Goal: Task Accomplishment & Management: Manage account settings

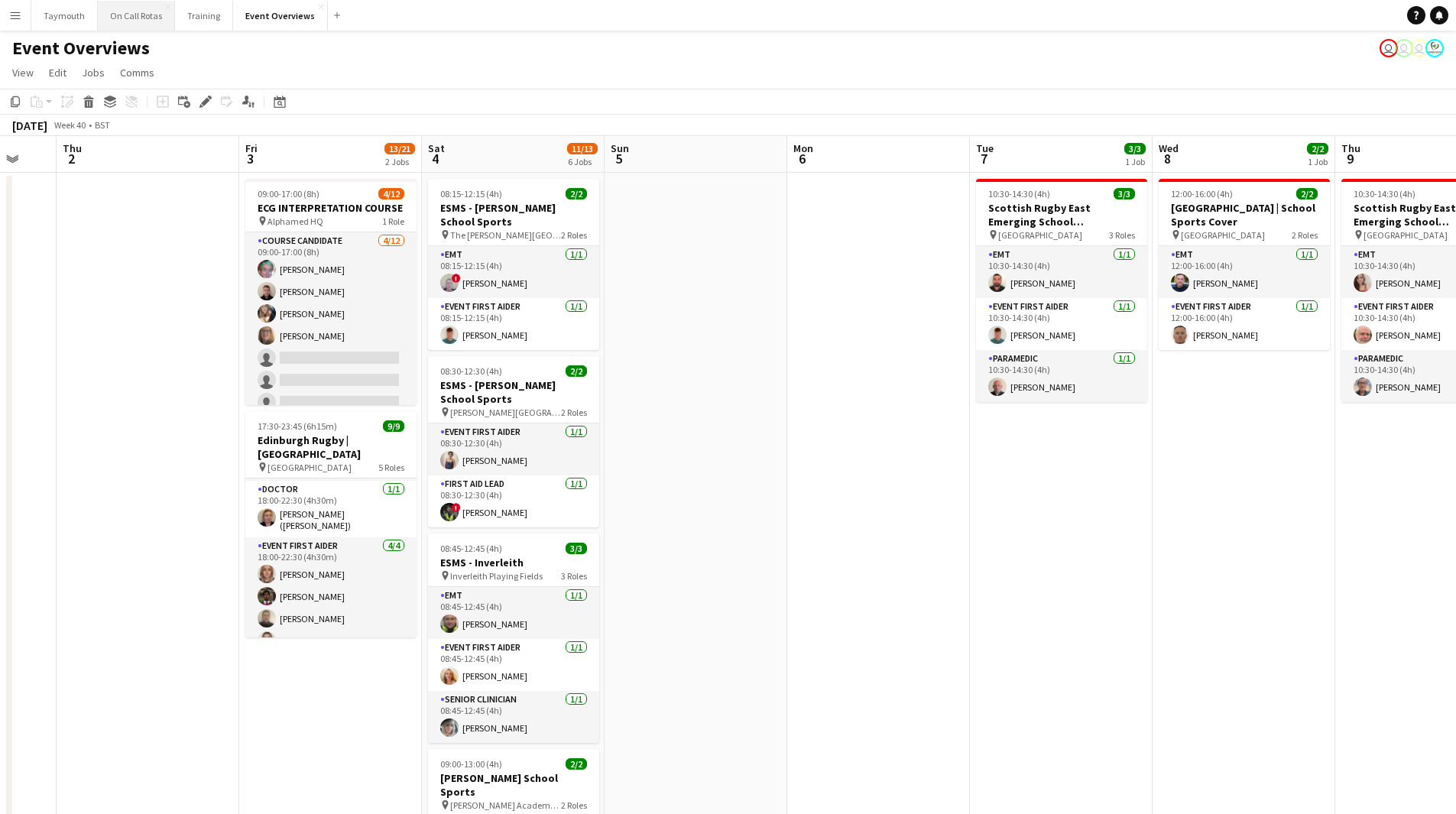
click at [153, 17] on button "On Call Rotas Close" at bounding box center [136, 16] width 77 height 30
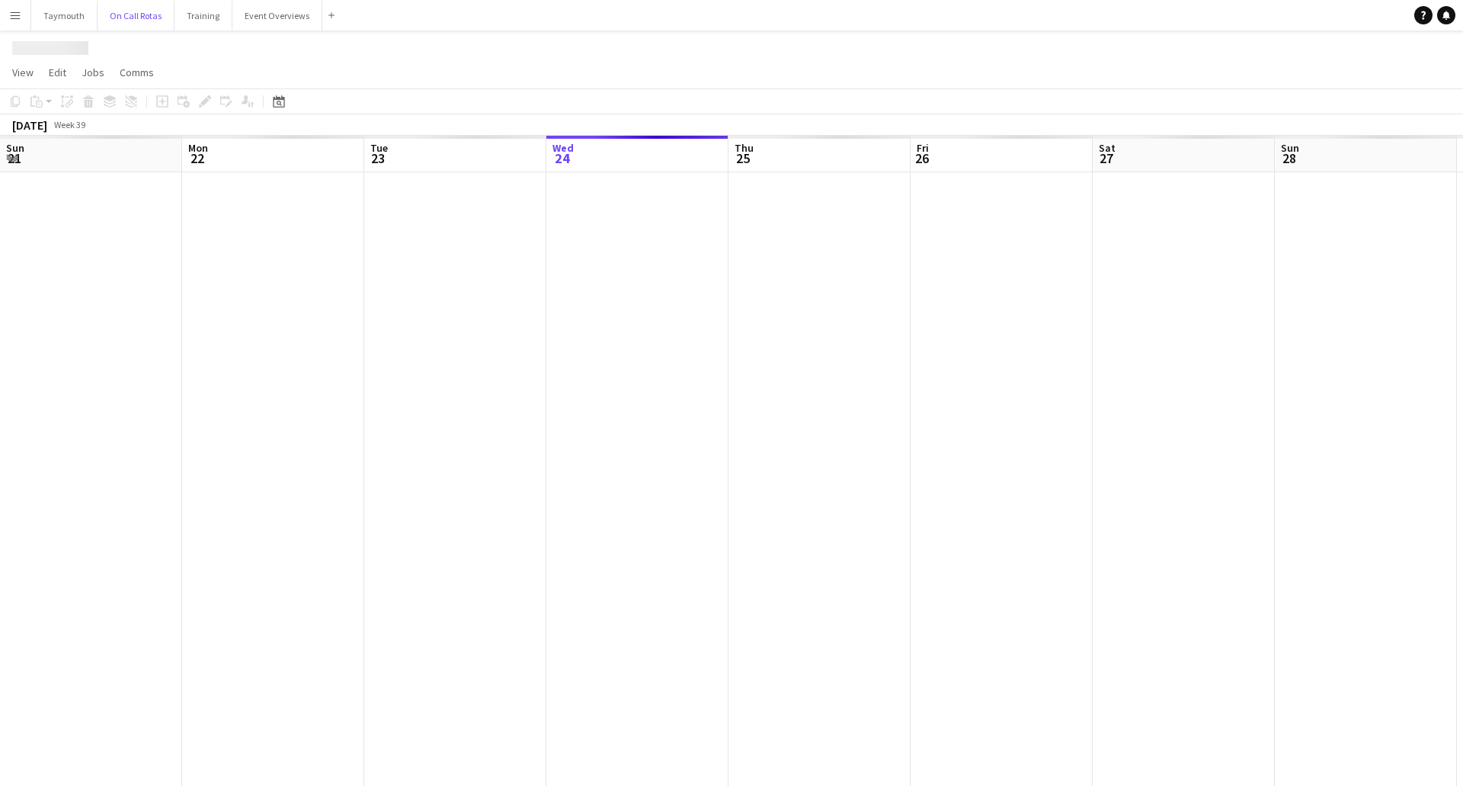
scroll to position [0, 364]
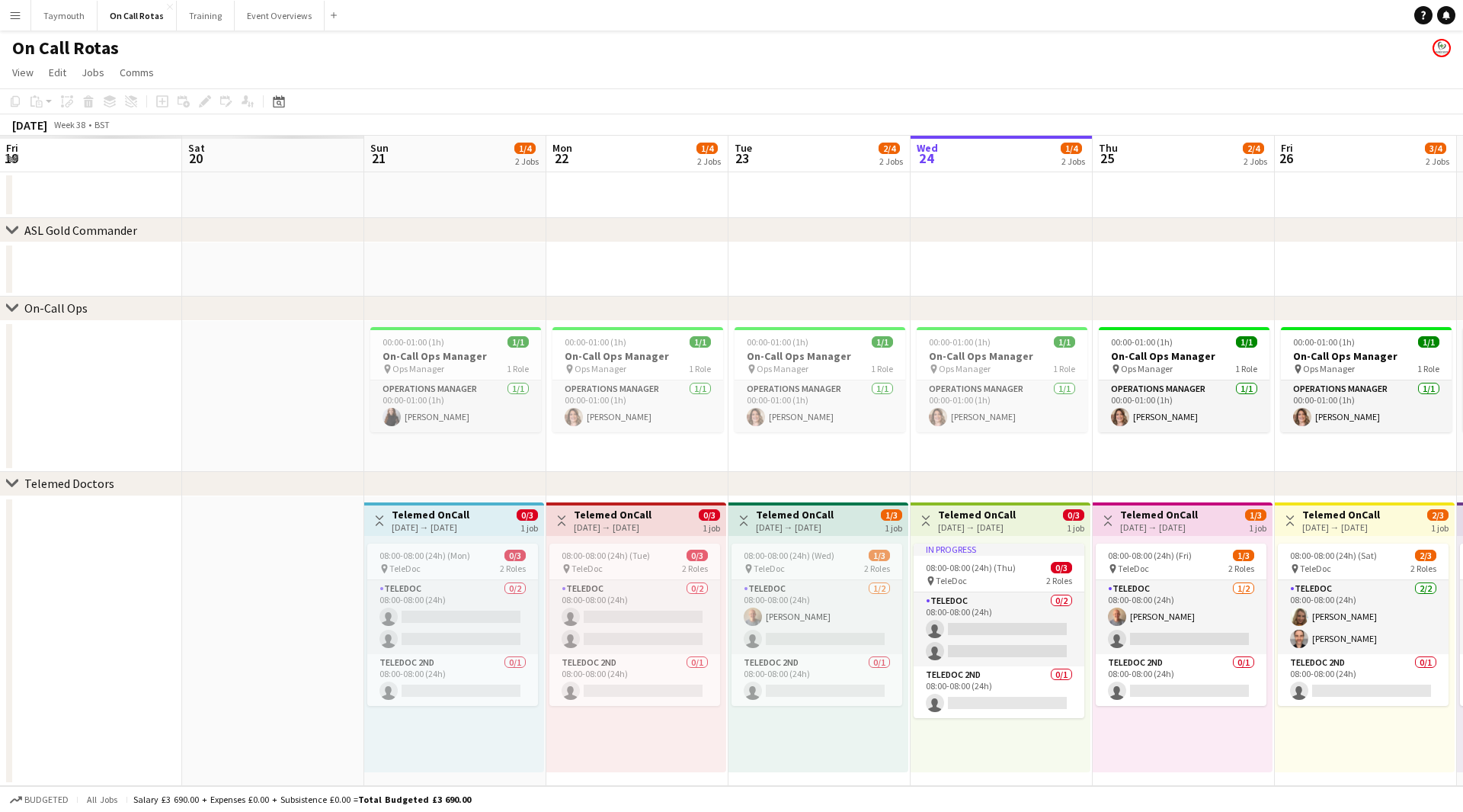
drag, startPoint x: 849, startPoint y: 272, endPoint x: 1165, endPoint y: 270, distance: 316.0
click at [1334, 232] on div "chevron-right ASL Gold Commander chevron-right On-Call Ops chevron-right Teleme…" at bounding box center [731, 461] width 1463 height 650
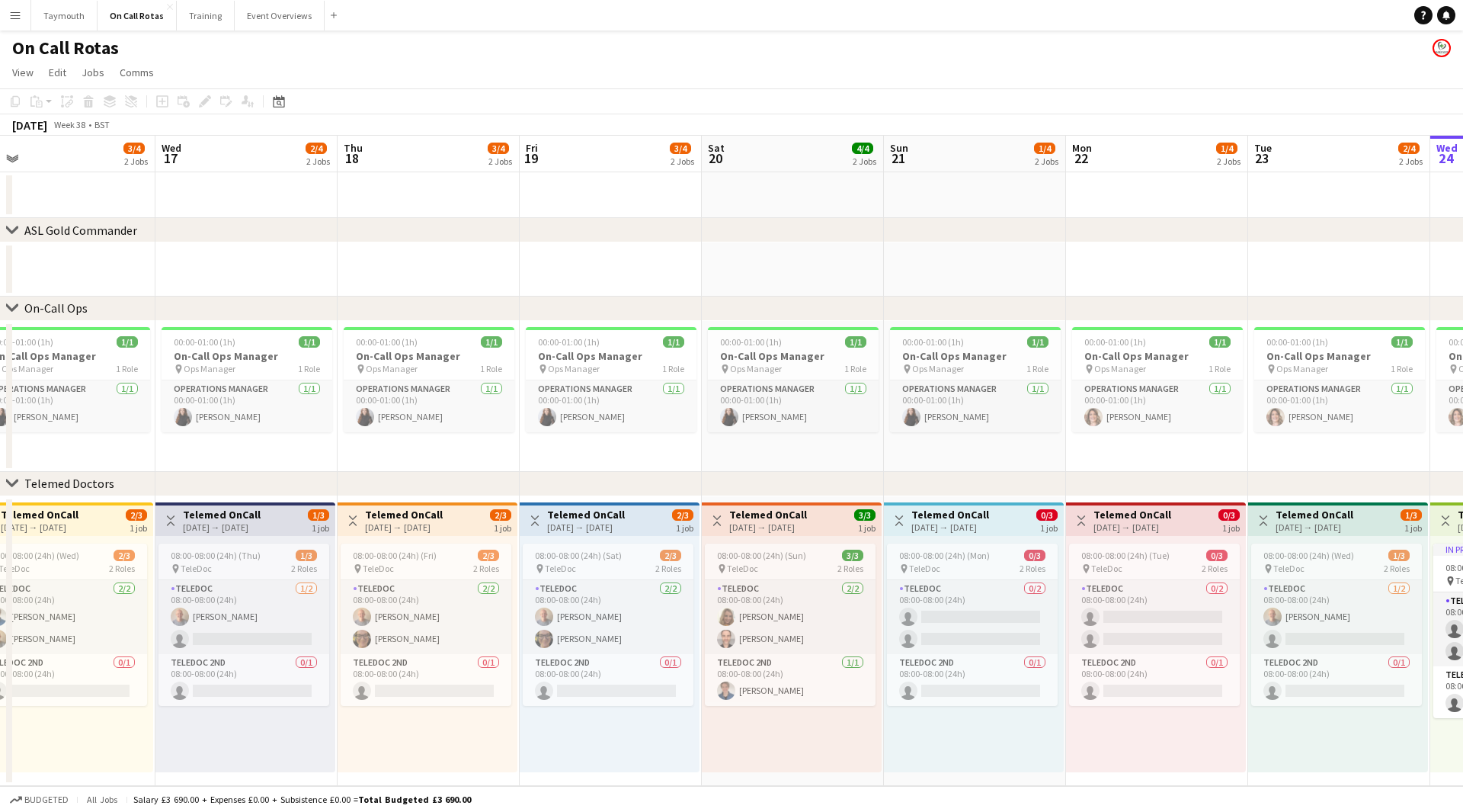
click at [1425, 257] on app-calendar-viewport "Tue 16 3/4 2 Jobs Wed 17 2/4 2 Jobs Thu 18 3/4 2 Jobs Fri 19 3/4 2 Jobs Sat 20 …" at bounding box center [731, 461] width 1463 height 650
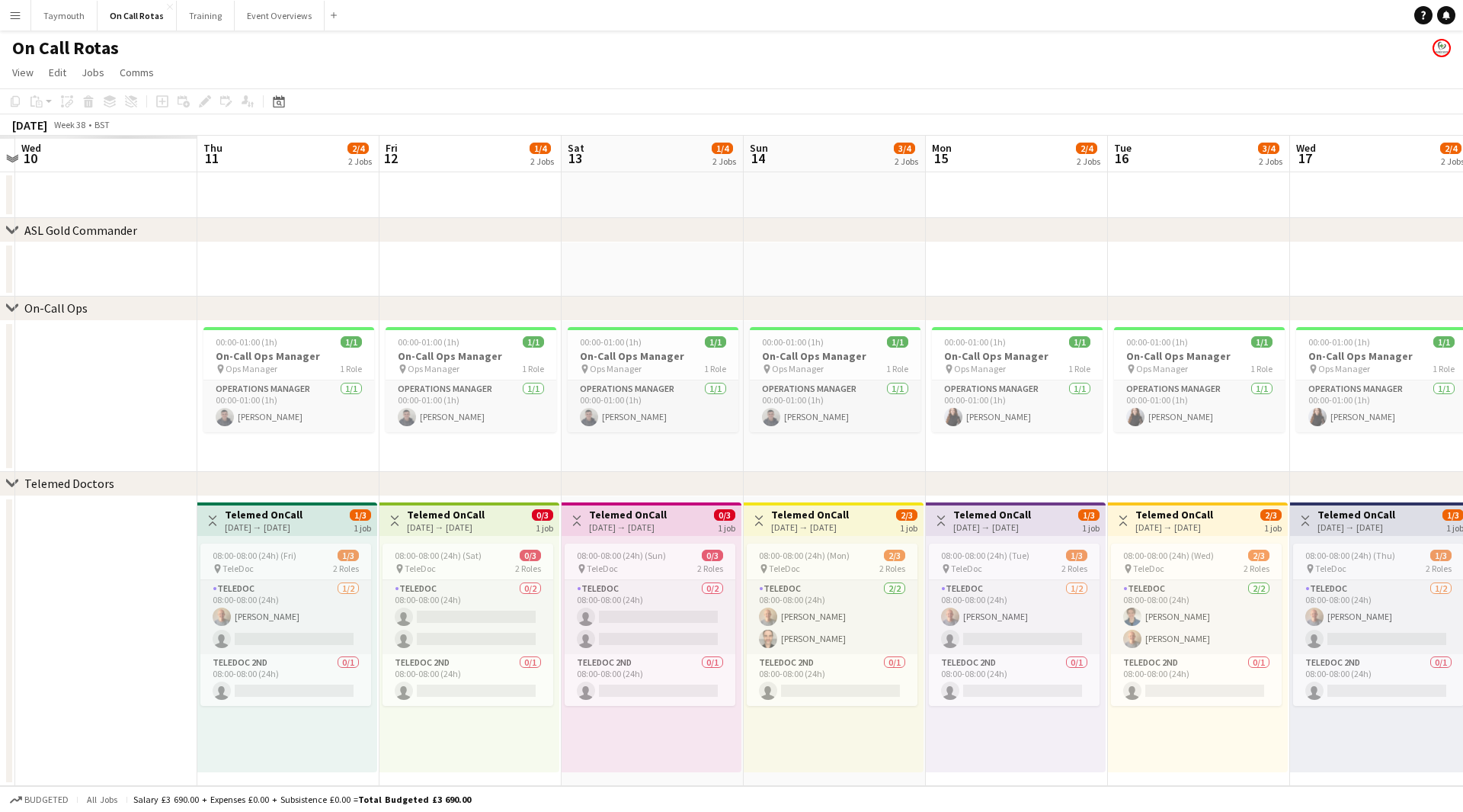
drag, startPoint x: 1124, startPoint y: 240, endPoint x: 1456, endPoint y: 209, distance: 333.4
click at [1451, 210] on app-calendar-viewport "Mon 8 Tue 9 Wed 10 Thu 11 2/4 2 Jobs Fri 12 1/4 2 Jobs Sat 13 1/4 2 Jobs Sun 14…" at bounding box center [731, 461] width 1463 height 650
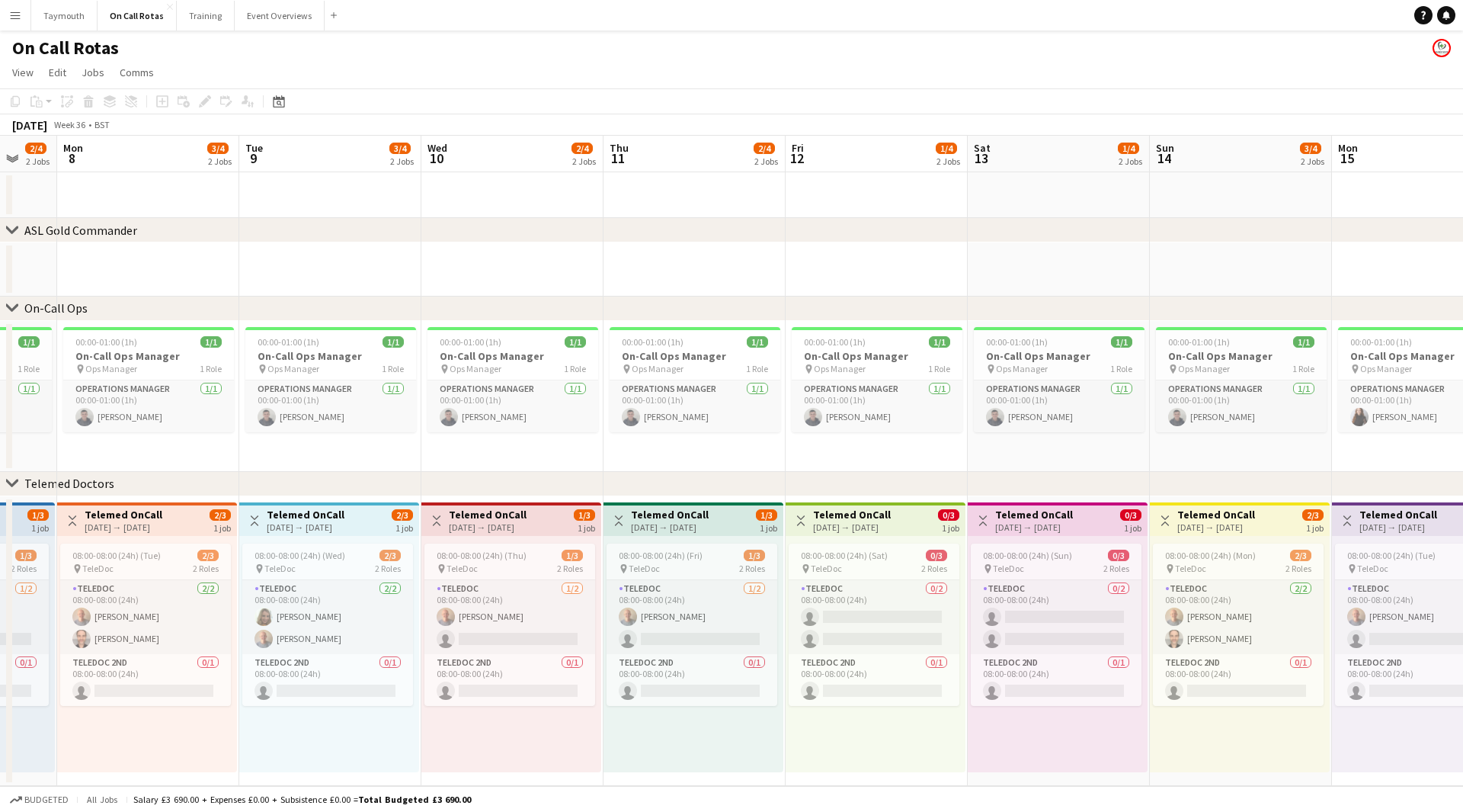
click at [1380, 291] on app-calendar-viewport "Sat 6 2/4 2 Jobs Sun 7 2/4 2 Jobs Mon 8 3/4 2 Jobs Tue 9 3/4 2 Jobs Wed 10 2/4 …" at bounding box center [731, 461] width 1463 height 650
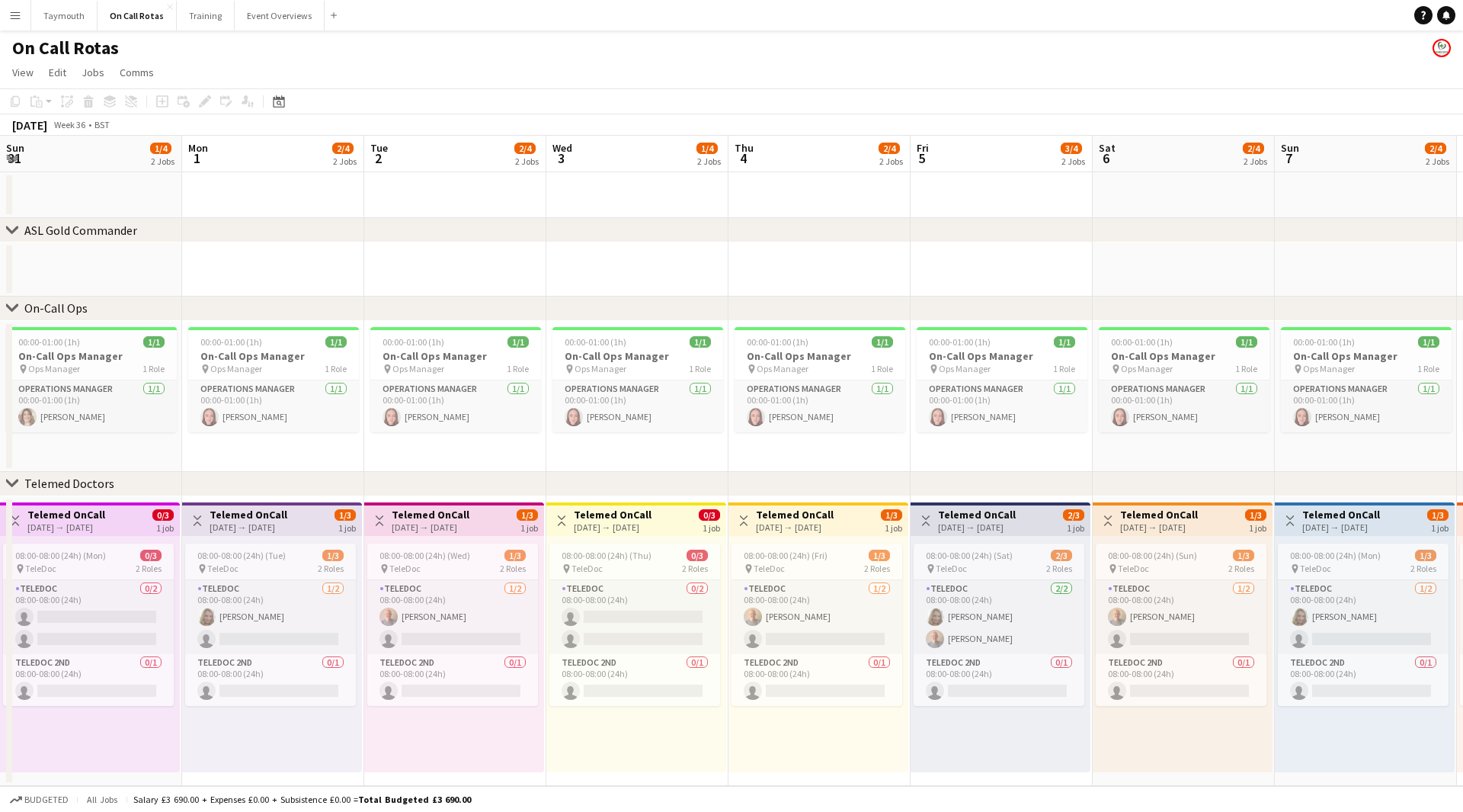
scroll to position [0, 364]
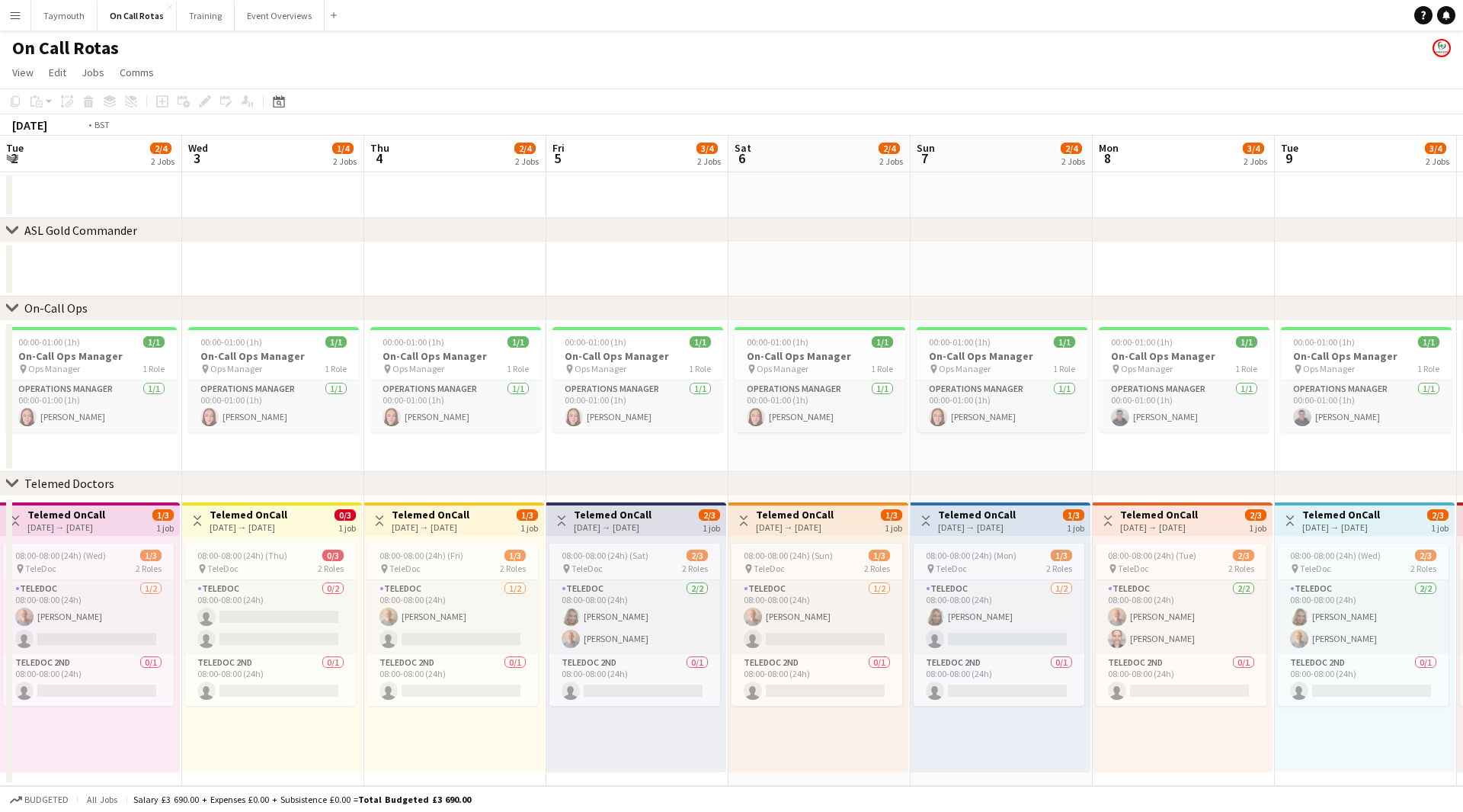
click at [1451, 266] on app-calendar-viewport "Sun 31 1/4 2 Jobs Mon 1 2/4 2 Jobs Tue 2 2/4 2 Jobs Wed 3 1/4 2 Jobs Thu 4 2/4 …" at bounding box center [731, 461] width 1463 height 650
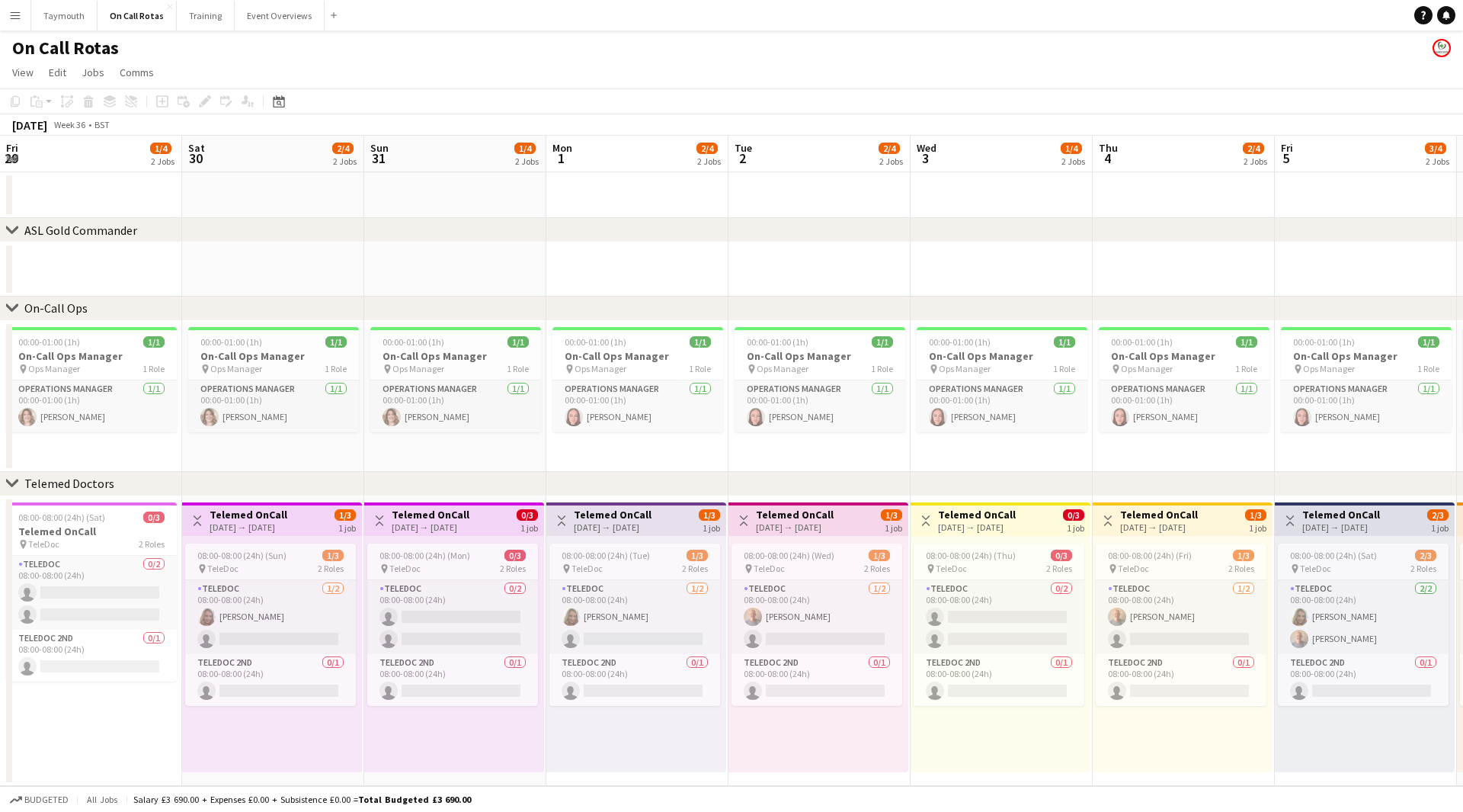
click at [1298, 237] on div "chevron-right ASL Gold Commander chevron-right On-Call Ops chevron-right Teleme…" at bounding box center [731, 461] width 1463 height 650
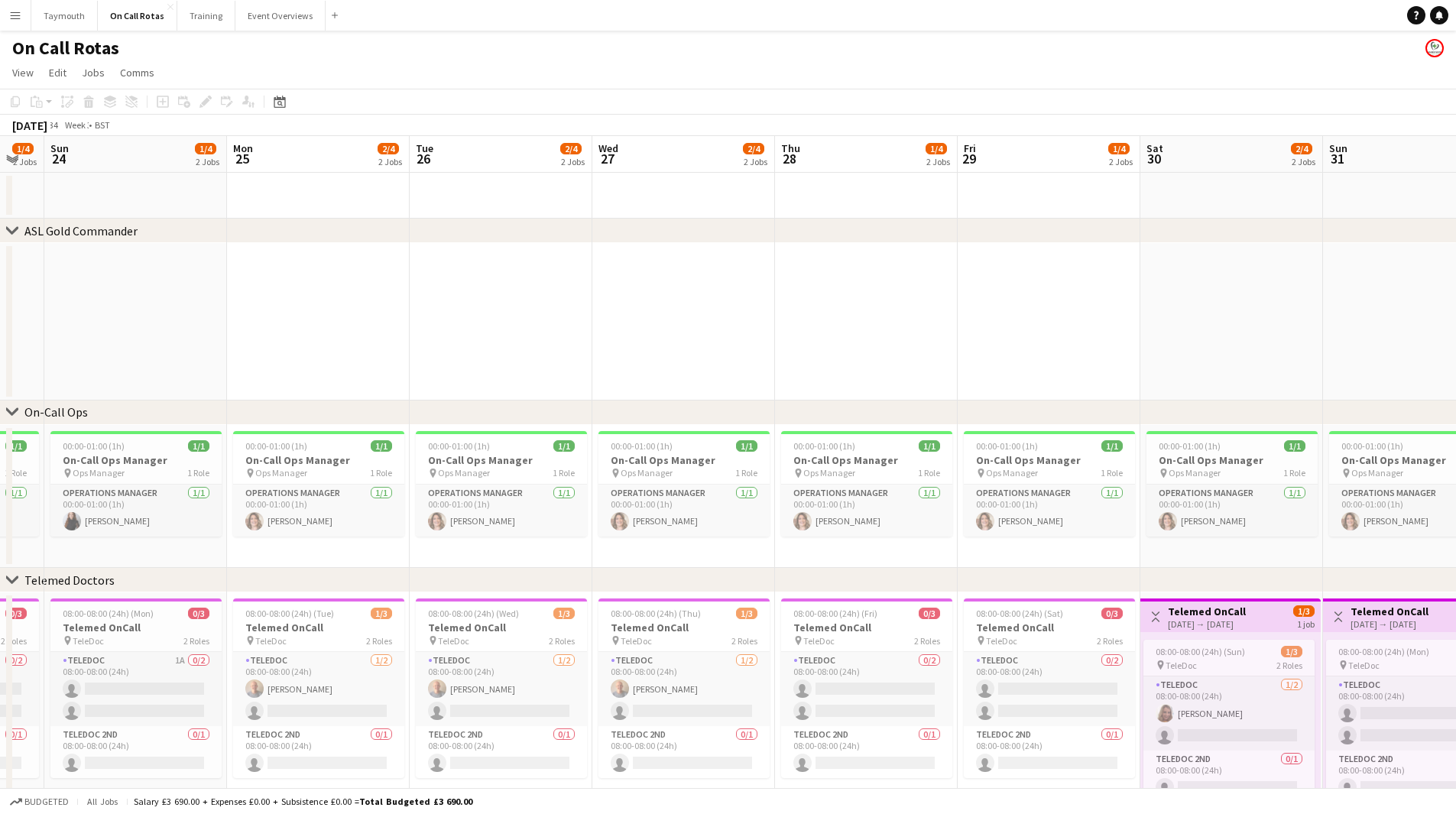
drag, startPoint x: 582, startPoint y: 254, endPoint x: 1294, endPoint y: 231, distance: 712.4
click at [1202, 236] on div "chevron-right ASL Gold Commander chevron-right On-Call Ops chevron-right Teleme…" at bounding box center [728, 505] width 1456 height 738
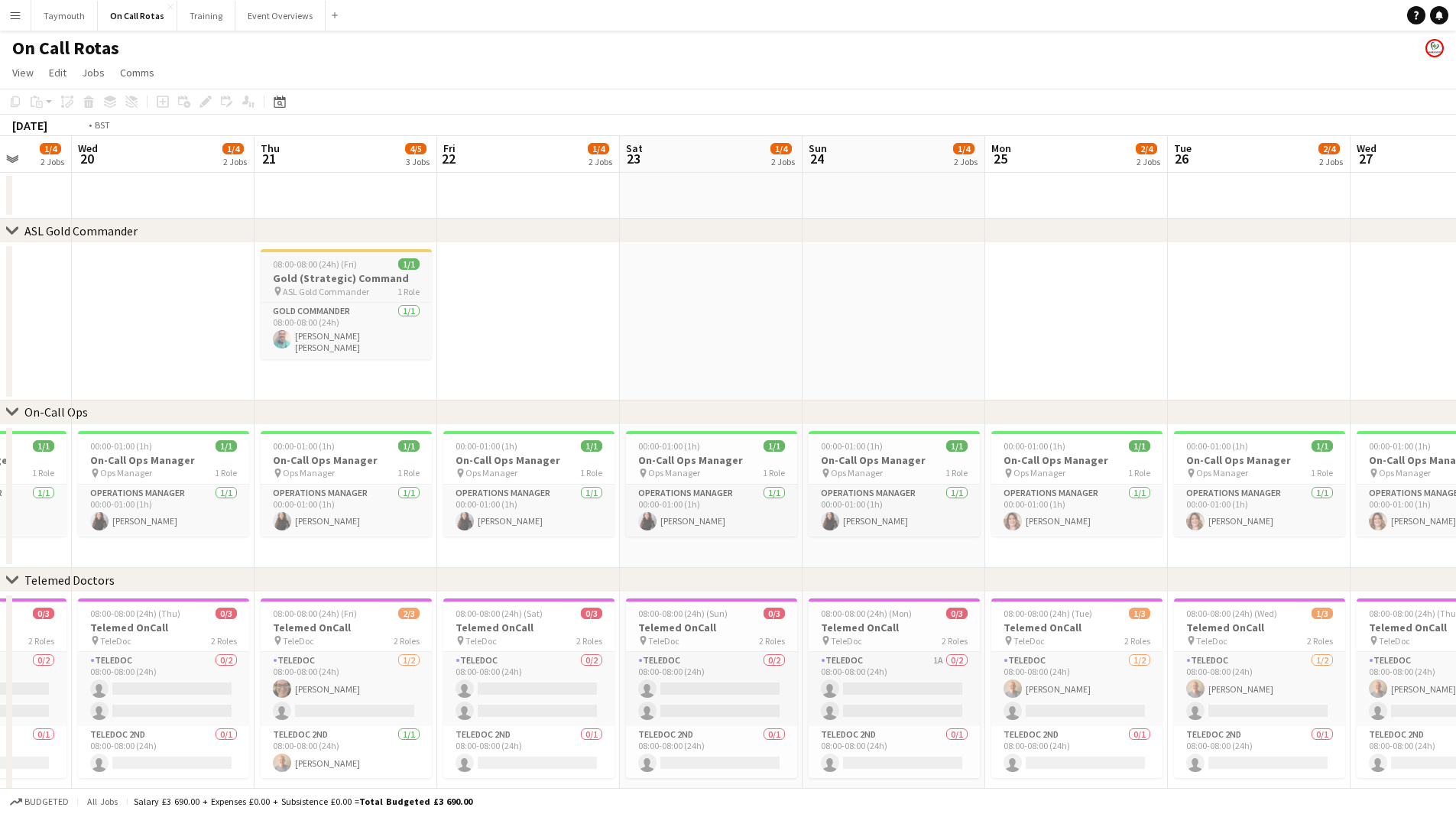
drag, startPoint x: 1002, startPoint y: 264, endPoint x: 1102, endPoint y: 288, distance: 102.8
click at [1126, 272] on app-calendar-viewport "Sun 17 2/4 2 Jobs Mon 18 1/4 2 Jobs Tue 19 1/4 2 Jobs Wed 20 1/4 2 Jobs Thu 21 …" at bounding box center [728, 505] width 1456 height 738
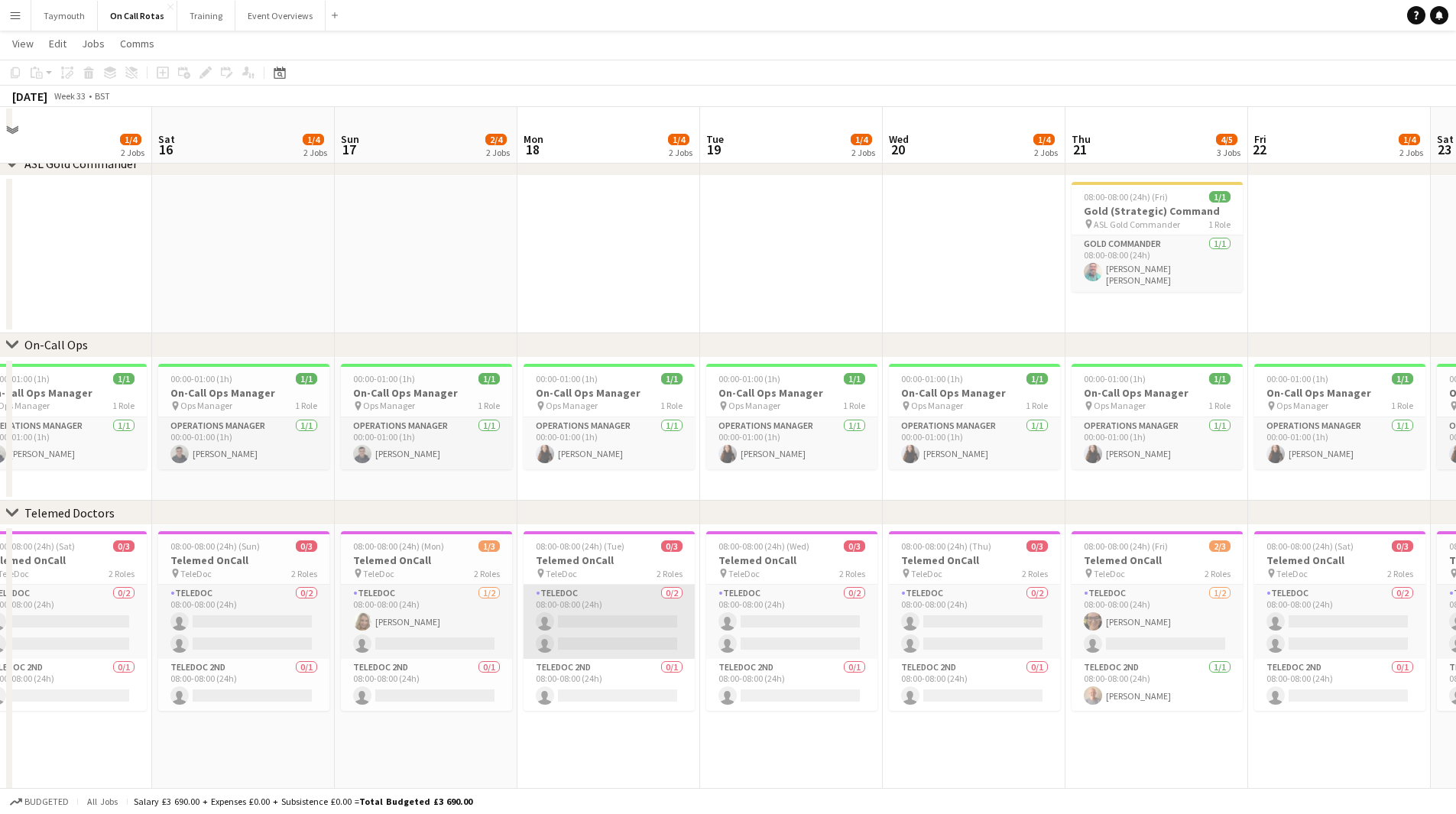
scroll to position [86, 0]
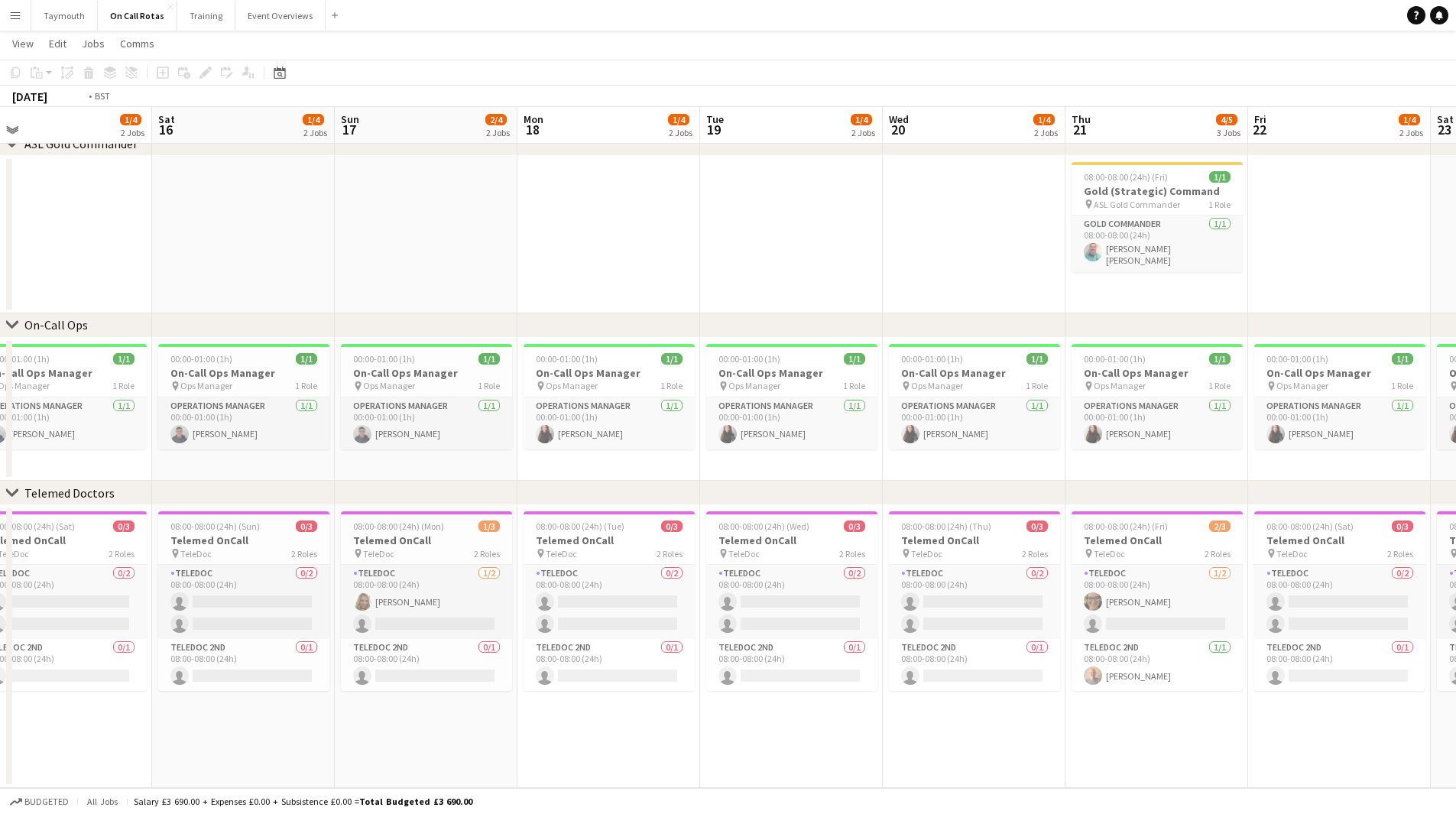
drag, startPoint x: 1213, startPoint y: 703, endPoint x: 780, endPoint y: 698, distance: 433.0
click at [167, 704] on app-calendar-viewport "Wed 13 2/4 2 Jobs Thu 14 3/4 2 Jobs Fri 15 1/4 2 Jobs Sat 16 1/4 2 Jobs Sun 17 …" at bounding box center [728, 381] width 1456 height 814
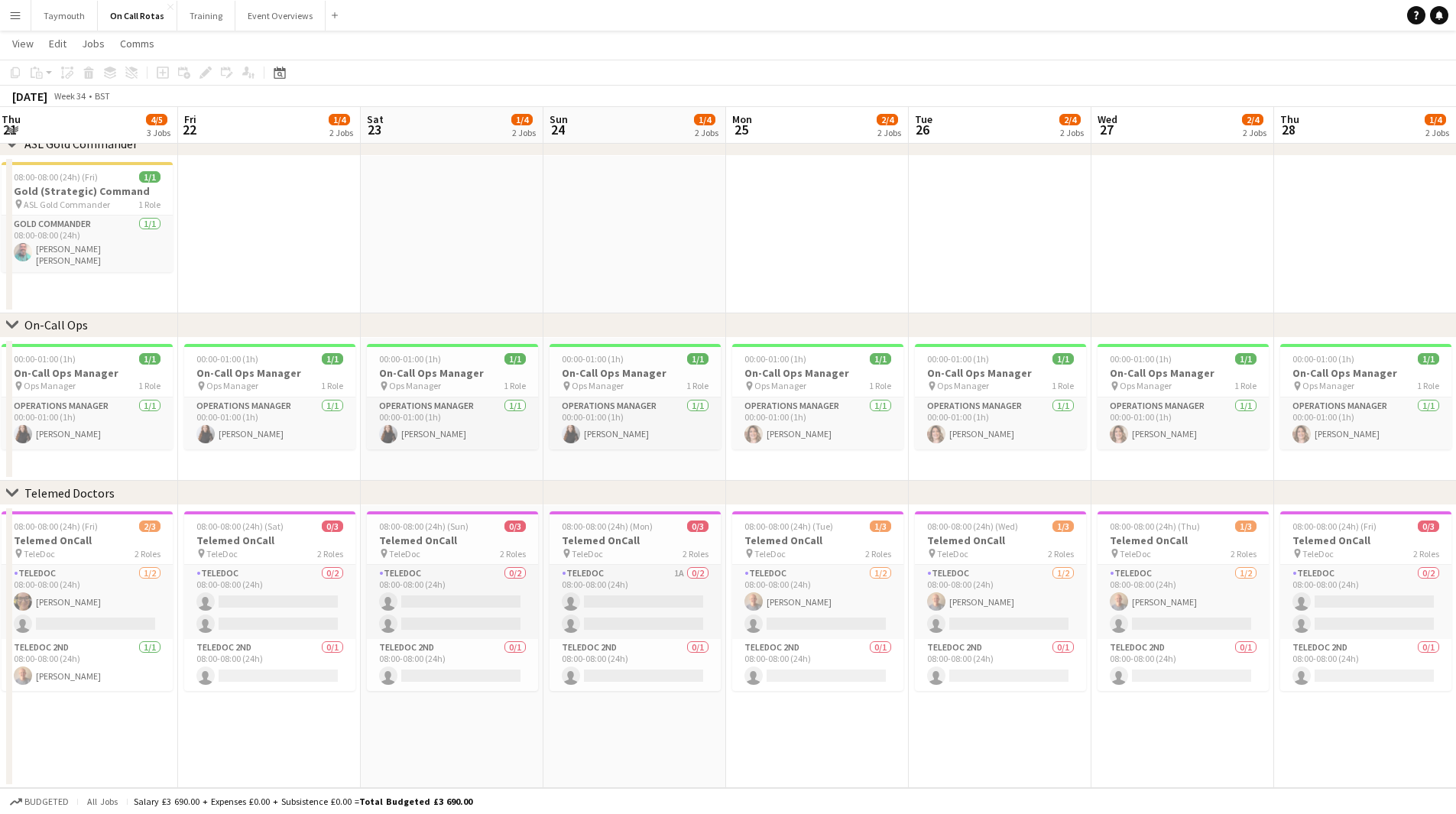
drag, startPoint x: 623, startPoint y: 722, endPoint x: 195, endPoint y: 712, distance: 428.1
click at [195, 713] on app-calendar-viewport "Mon 18 1/4 2 Jobs Tue 19 1/4 2 Jobs Wed 20 1/4 2 Jobs Thu 21 4/5 3 Jobs Fri 22 …" at bounding box center [728, 381] width 1456 height 814
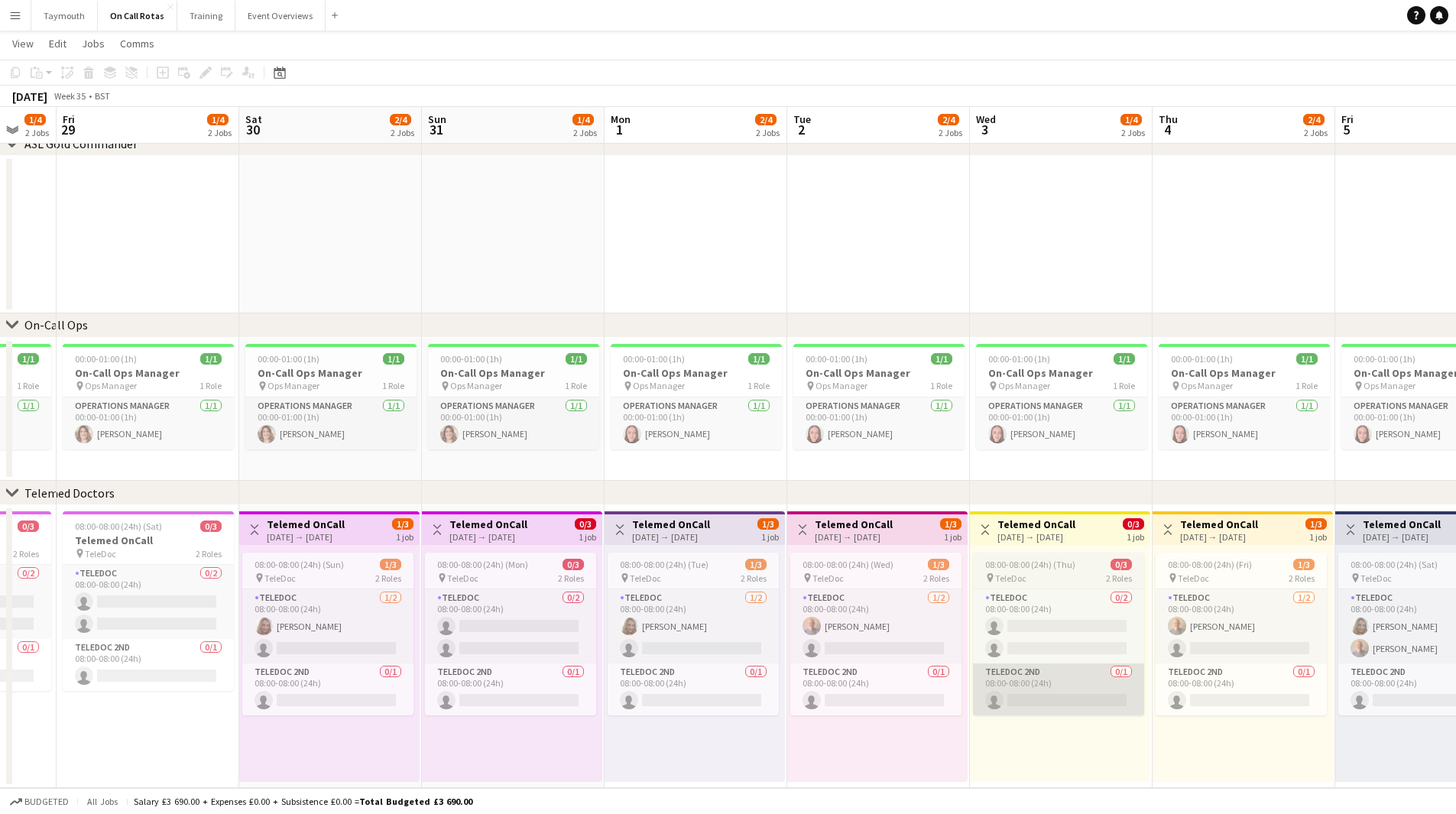
drag, startPoint x: 502, startPoint y: 723, endPoint x: 392, endPoint y: 672, distance: 121.2
click at [202, 698] on app-calendar-viewport "Tue 26 2/4 2 Jobs Wed 27 2/4 2 Jobs Thu 28 1/4 2 Jobs Fri 29 1/4 2 Jobs Sat 30 …" at bounding box center [728, 381] width 1456 height 814
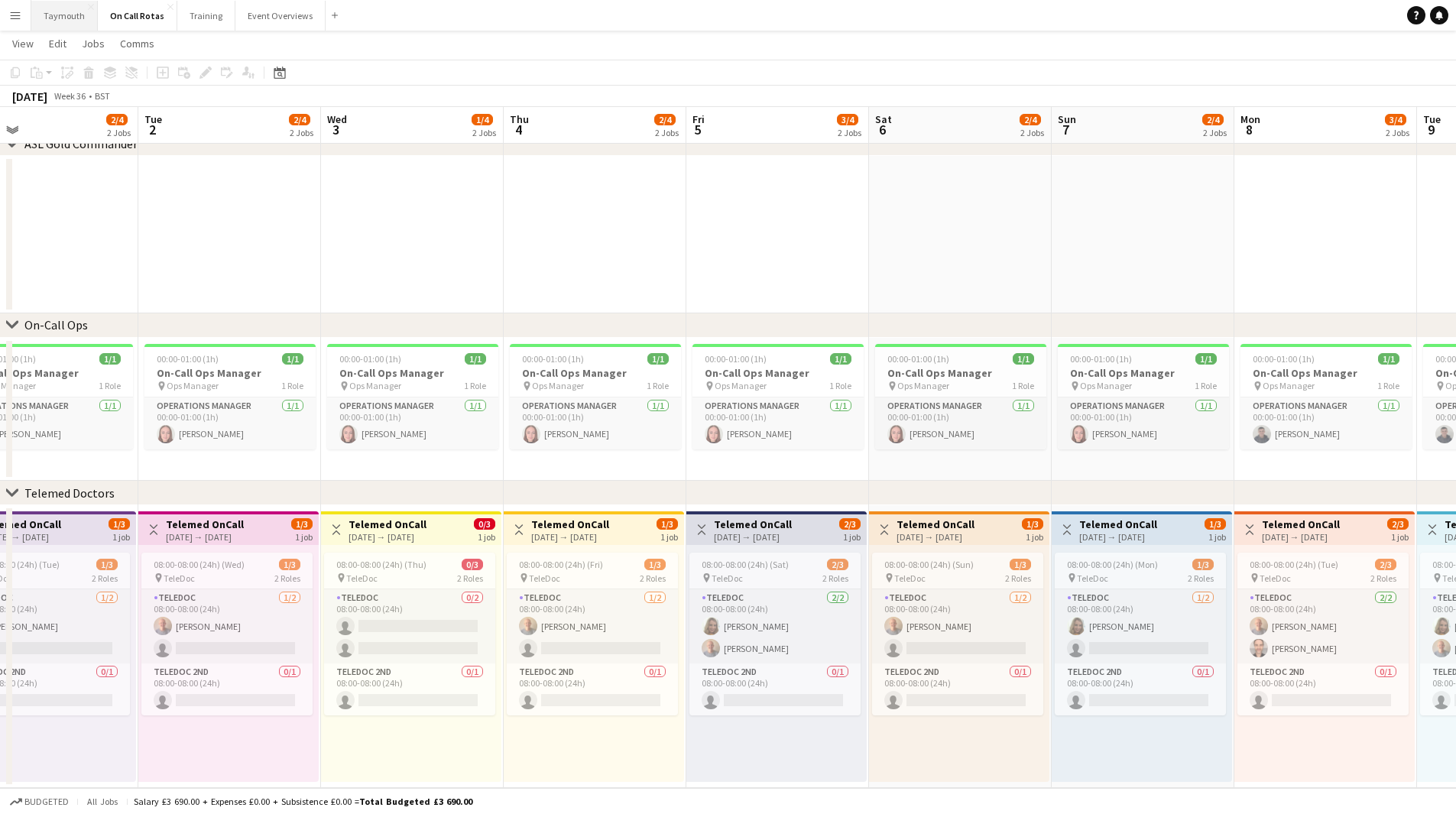
click at [61, 20] on button "Taymouth Close" at bounding box center [65, 16] width 66 height 30
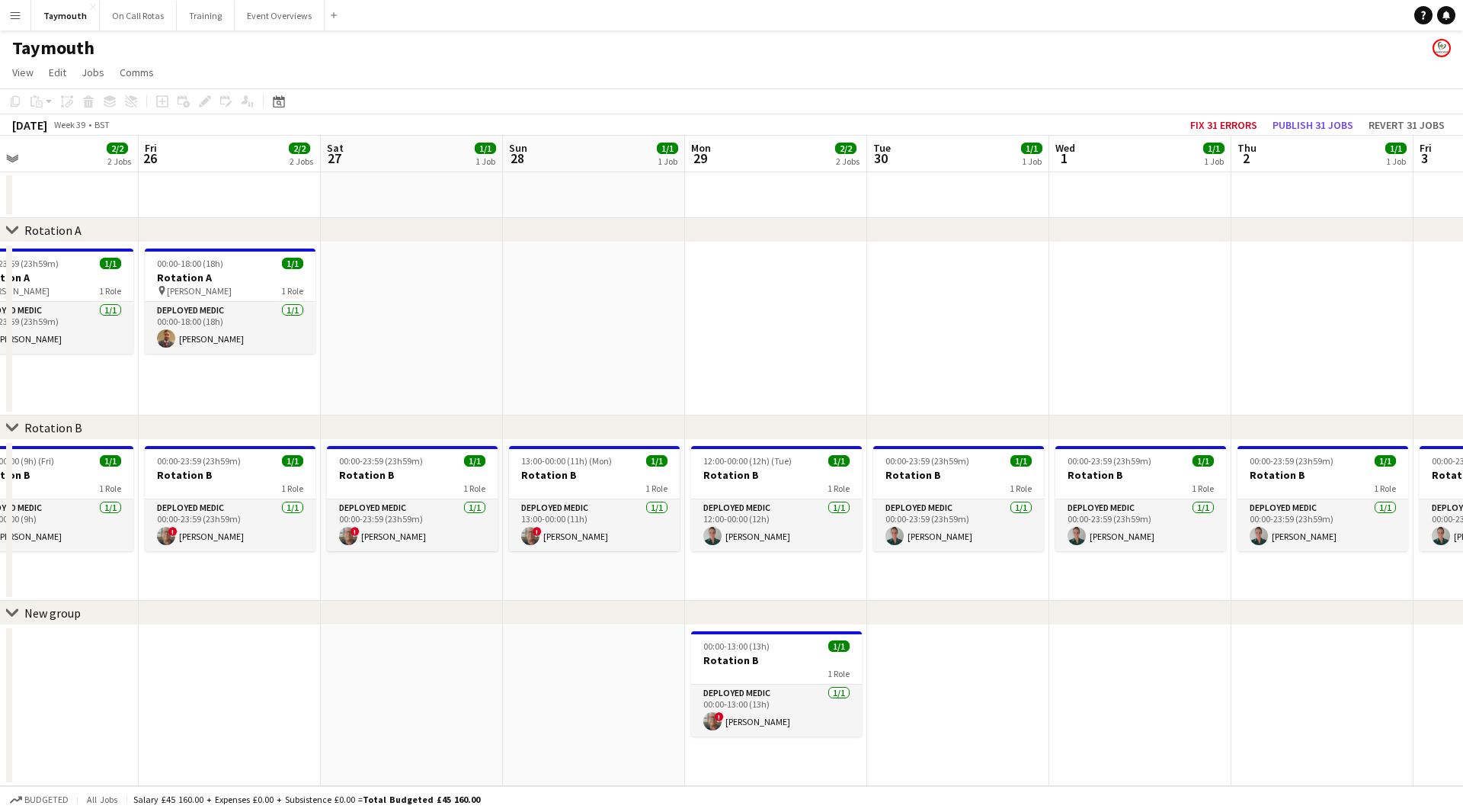
scroll to position [0, 512]
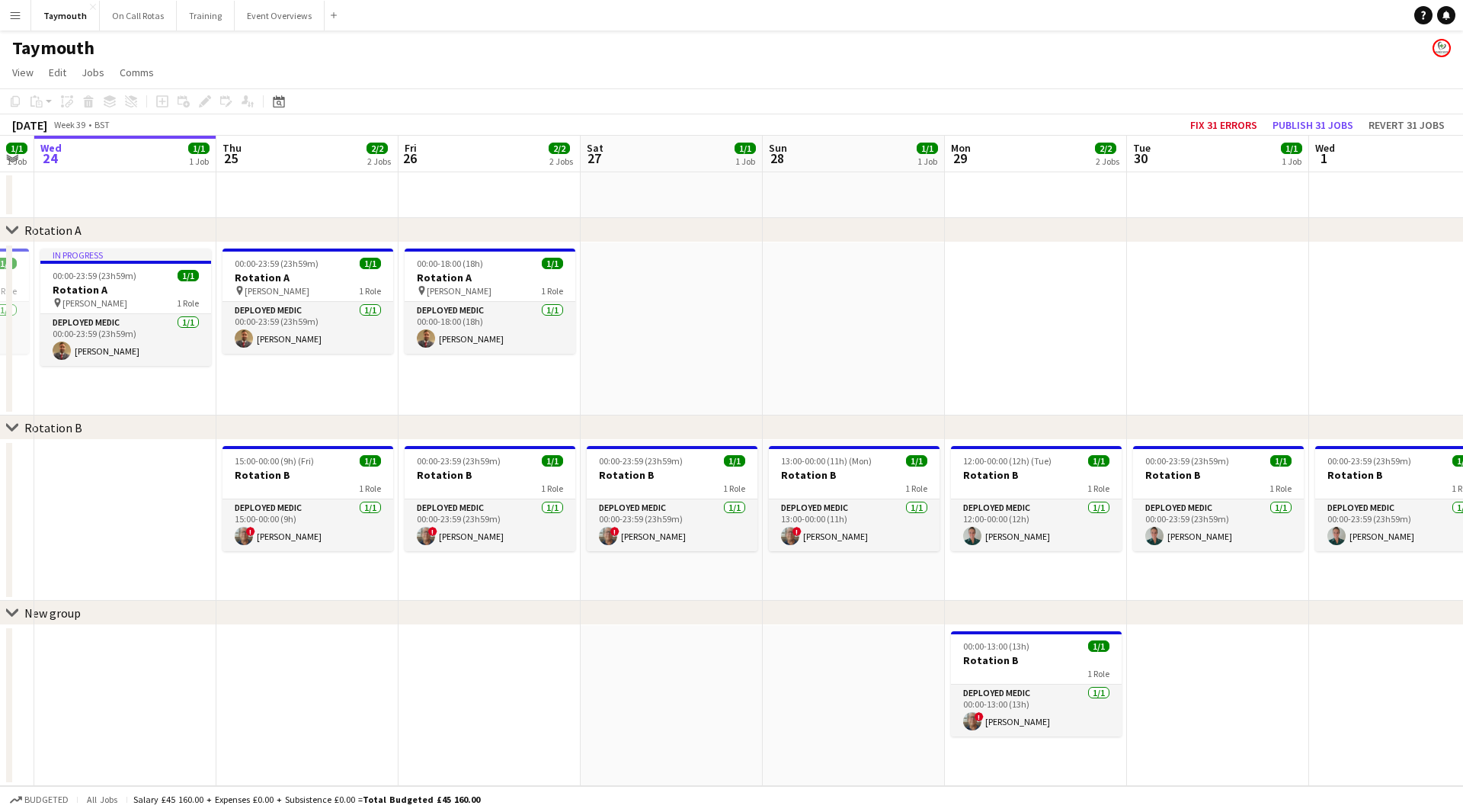
drag, startPoint x: 923, startPoint y: 658, endPoint x: 229, endPoint y: 668, distance: 694.1
click at [229, 668] on app-calendar-viewport "Sun 21 1/1 1 Job Mon 22 1/1 1 Job Tue 23 1/1 1 Job Wed 24 1/1 1 Job Thu 25 2/2 …" at bounding box center [731, 461] width 1463 height 650
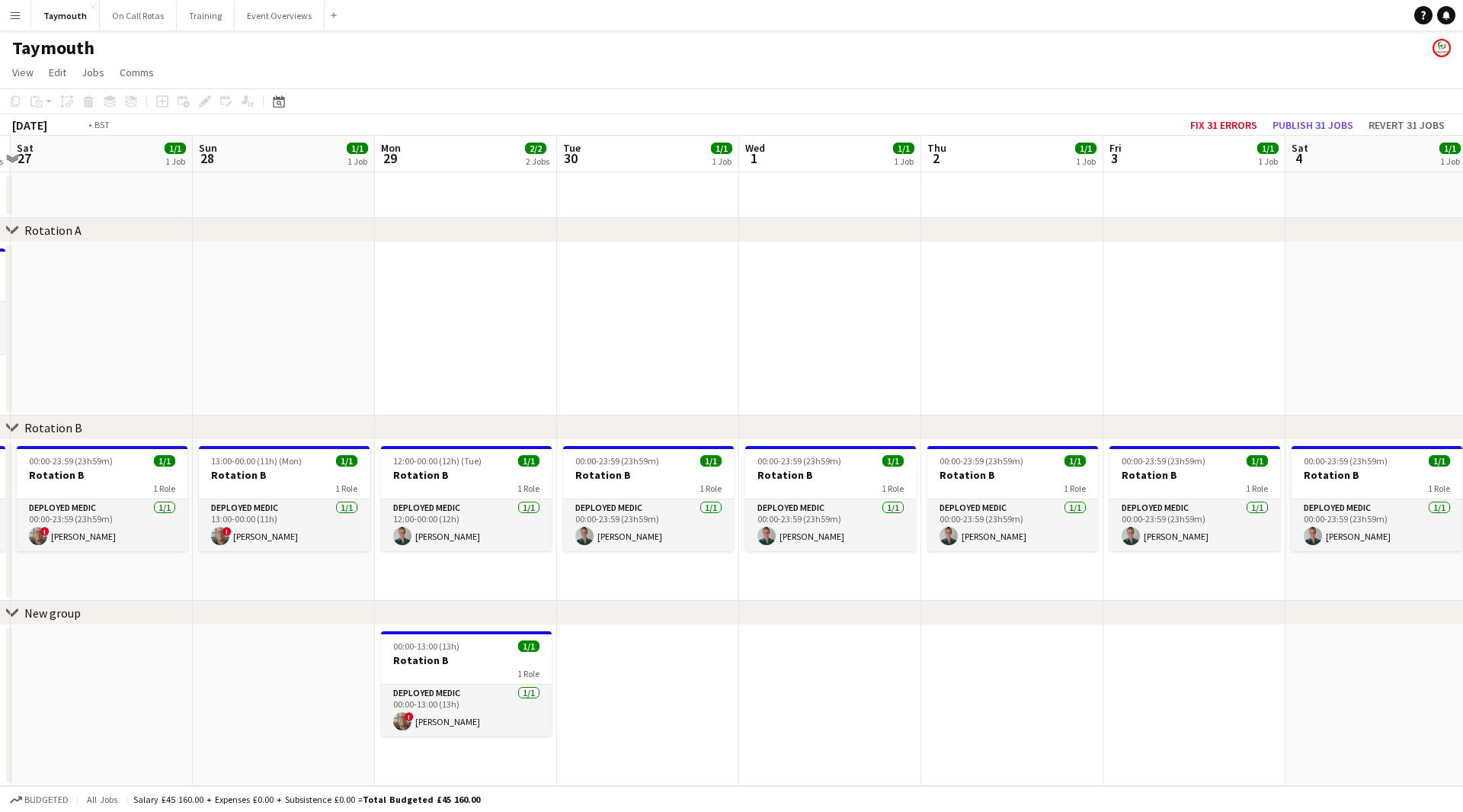
drag, startPoint x: 1025, startPoint y: 638, endPoint x: 469, endPoint y: 704, distance: 559.9
click at [452, 712] on app-calendar-viewport "Wed 24 1/1 1 Job Thu 25 2/2 2 Jobs Fri 26 2/2 2 Jobs Sat 27 1/1 1 Job Sun 28 1/…" at bounding box center [731, 461] width 1463 height 650
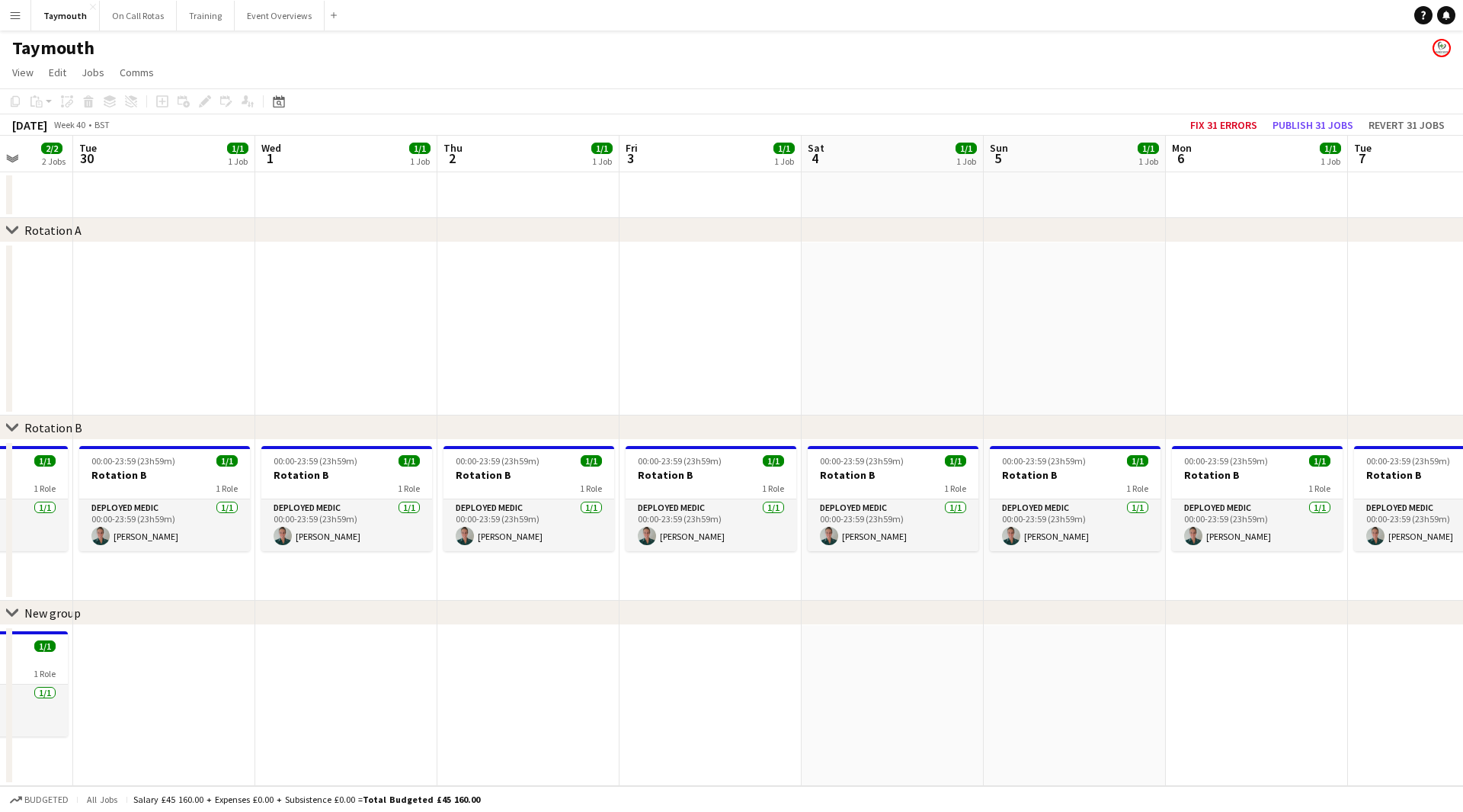
drag, startPoint x: 1037, startPoint y: 677, endPoint x: 716, endPoint y: 679, distance: 321.0
click at [585, 697] on app-calendar-viewport "Sat 27 1/1 1 Job Sun 28 1/1 1 Job Mon 29 2/2 2 Jobs Tue 30 1/1 1 Job Wed 1 1/1 …" at bounding box center [731, 461] width 1463 height 650
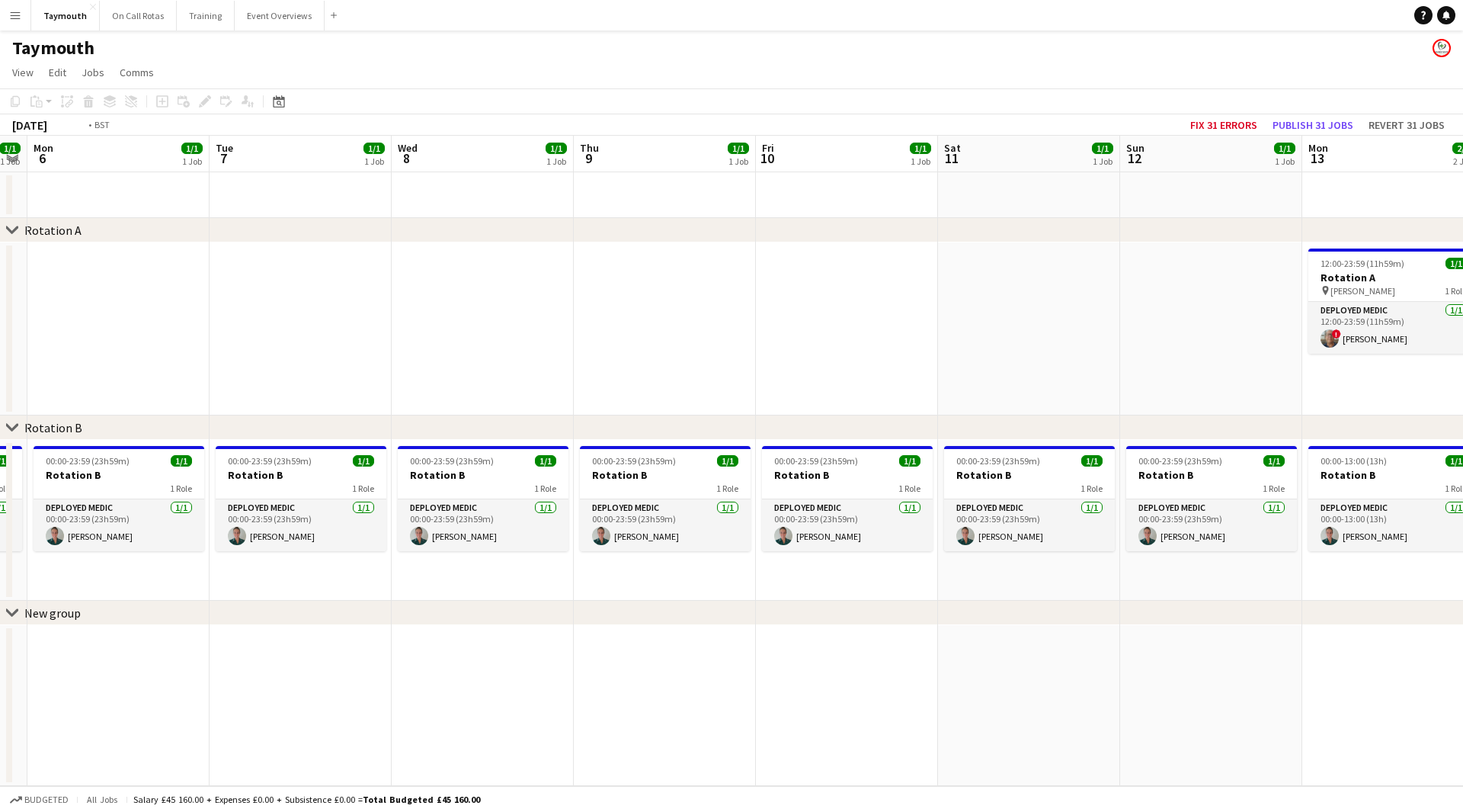
drag, startPoint x: 1077, startPoint y: 669, endPoint x: 399, endPoint y: 675, distance: 678.0
click at [399, 675] on app-calendar-viewport "Thu 2 1/1 1 Job Fri 3 1/1 1 Job Sat 4 1/1 1 Job Sun 5 1/1 1 Job Mon 6 1/1 1 Job…" at bounding box center [731, 461] width 1463 height 650
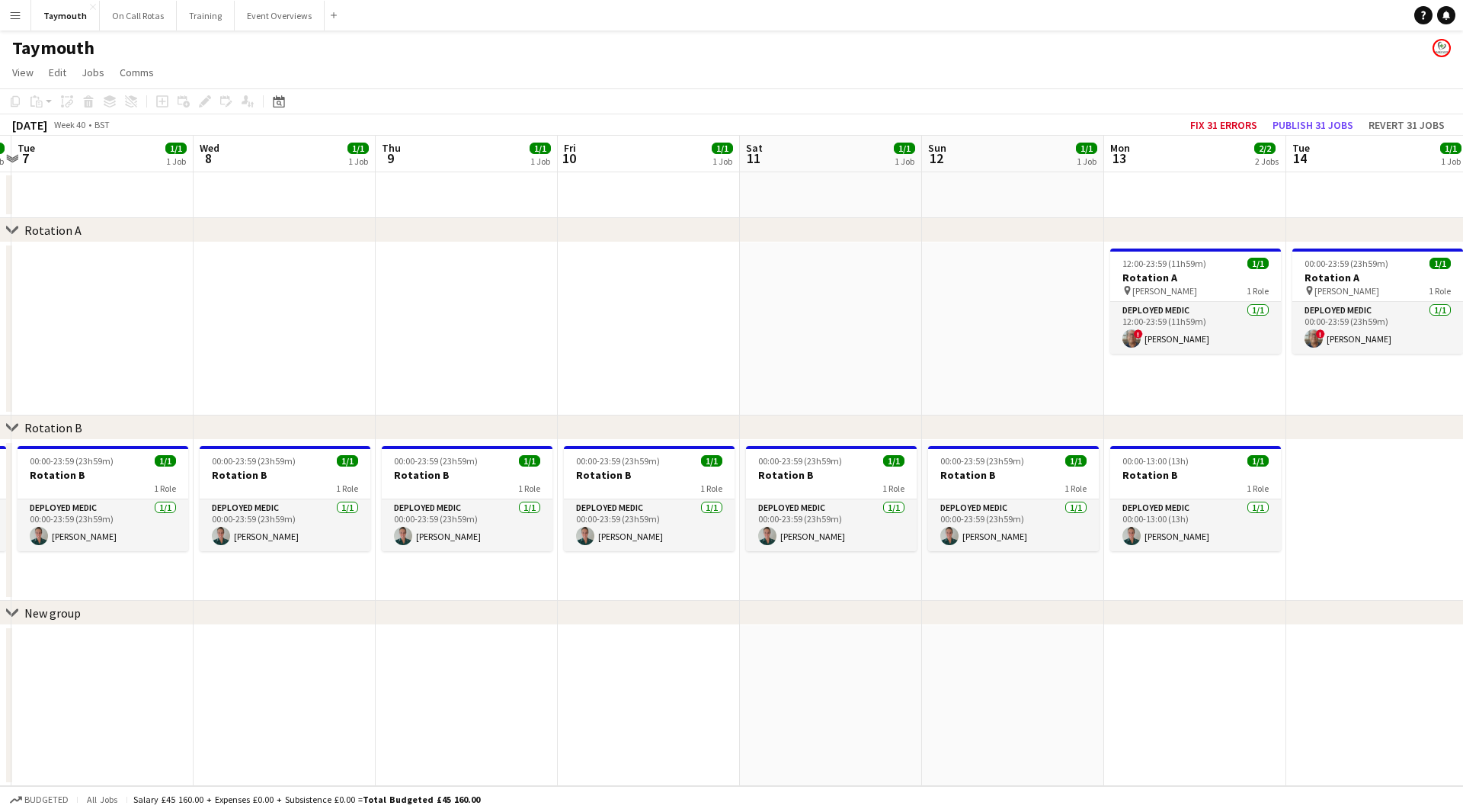
drag, startPoint x: 544, startPoint y: 668, endPoint x: 415, endPoint y: 668, distance: 129.0
click at [415, 668] on app-calendar-viewport "Sat 4 1/1 1 Job Sun 5 1/1 1 Job Mon 6 1/1 1 Job Tue 7 1/1 1 Job Wed 8 1/1 1 Job…" at bounding box center [731, 461] width 1463 height 650
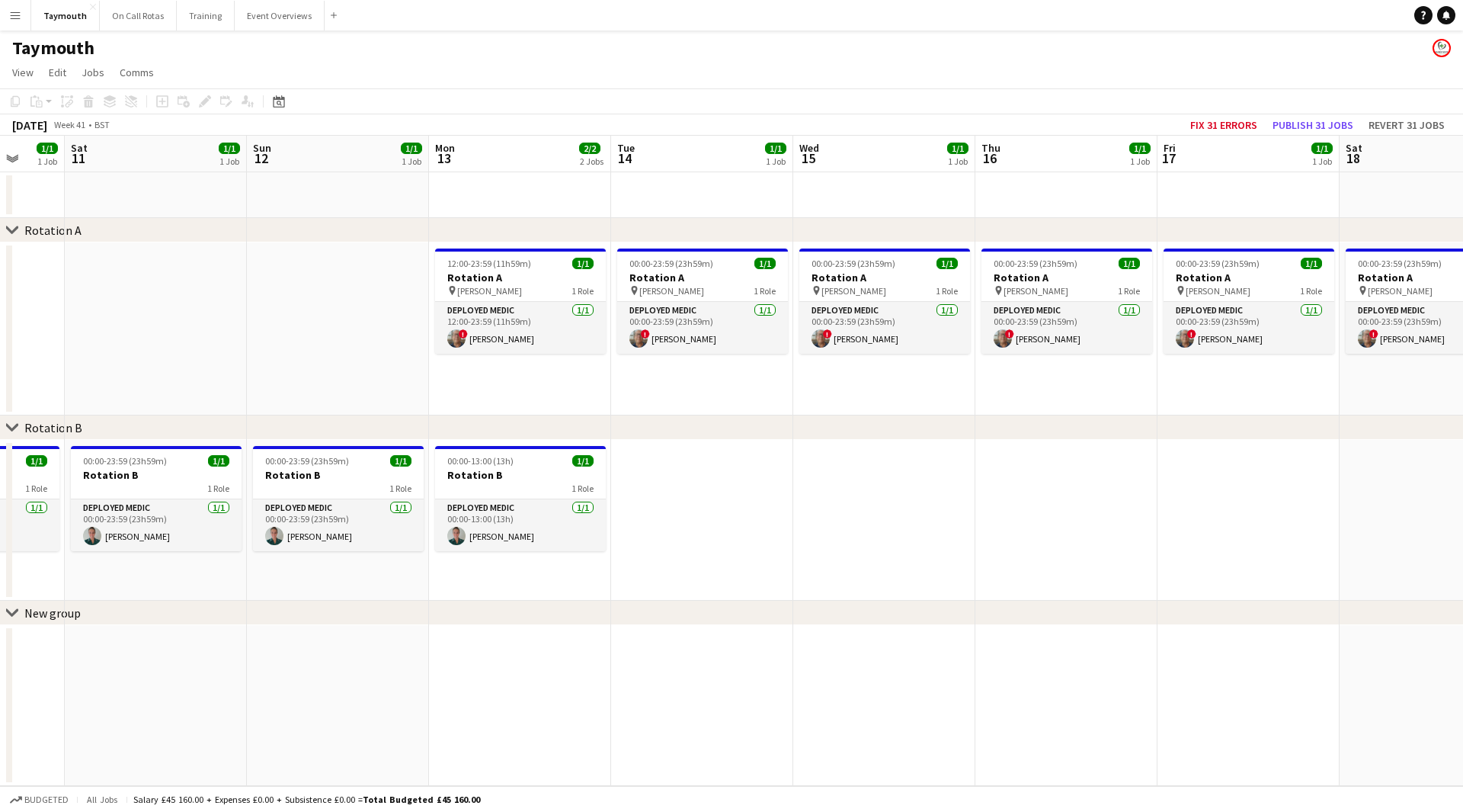
drag, startPoint x: 986, startPoint y: 652, endPoint x: 700, endPoint y: 664, distance: 286.3
click at [700, 664] on app-calendar-viewport "Wed 8 1/1 1 Job Thu 9 1/1 1 Job Fri 10 1/1 1 Job Sat 11 1/1 1 Job Sun 12 1/1 1 …" at bounding box center [731, 461] width 1463 height 650
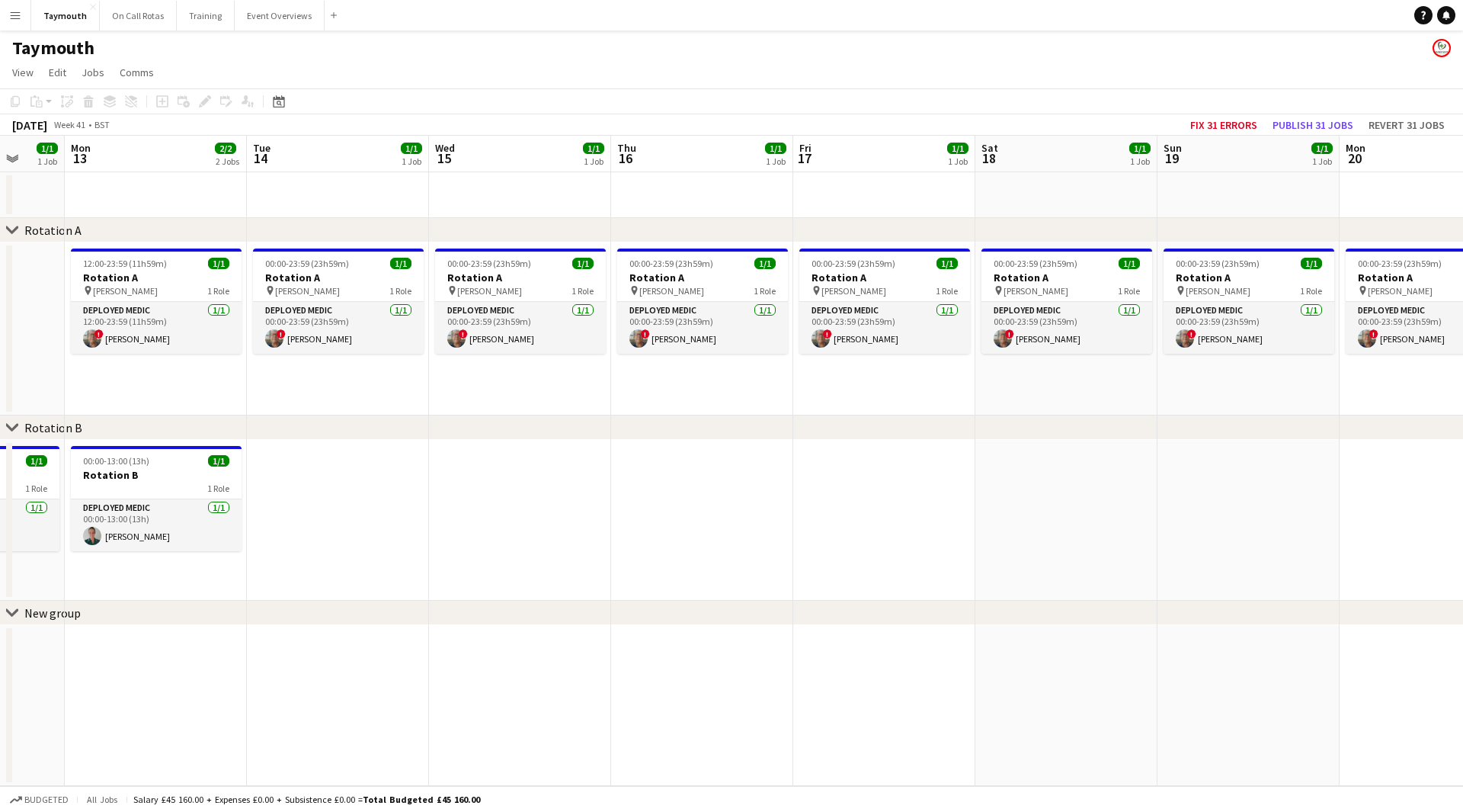
scroll to position [0, 463]
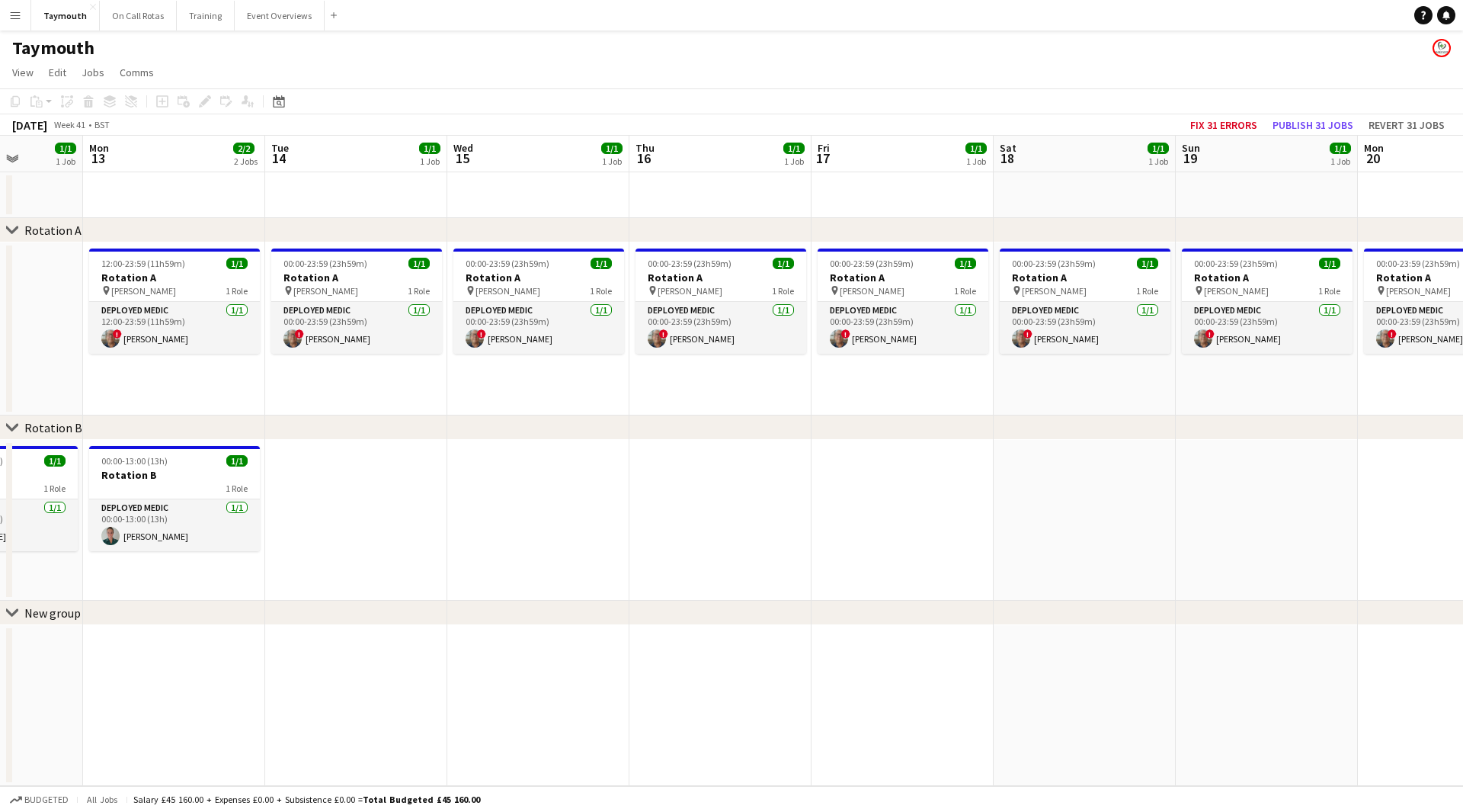
drag, startPoint x: 1144, startPoint y: 558, endPoint x: 557, endPoint y: 625, distance: 590.8
click at [557, 624] on div "chevron-right Rotation A chevron-right Rotation B chevron-right New group Fri 1…" at bounding box center [731, 461] width 1463 height 650
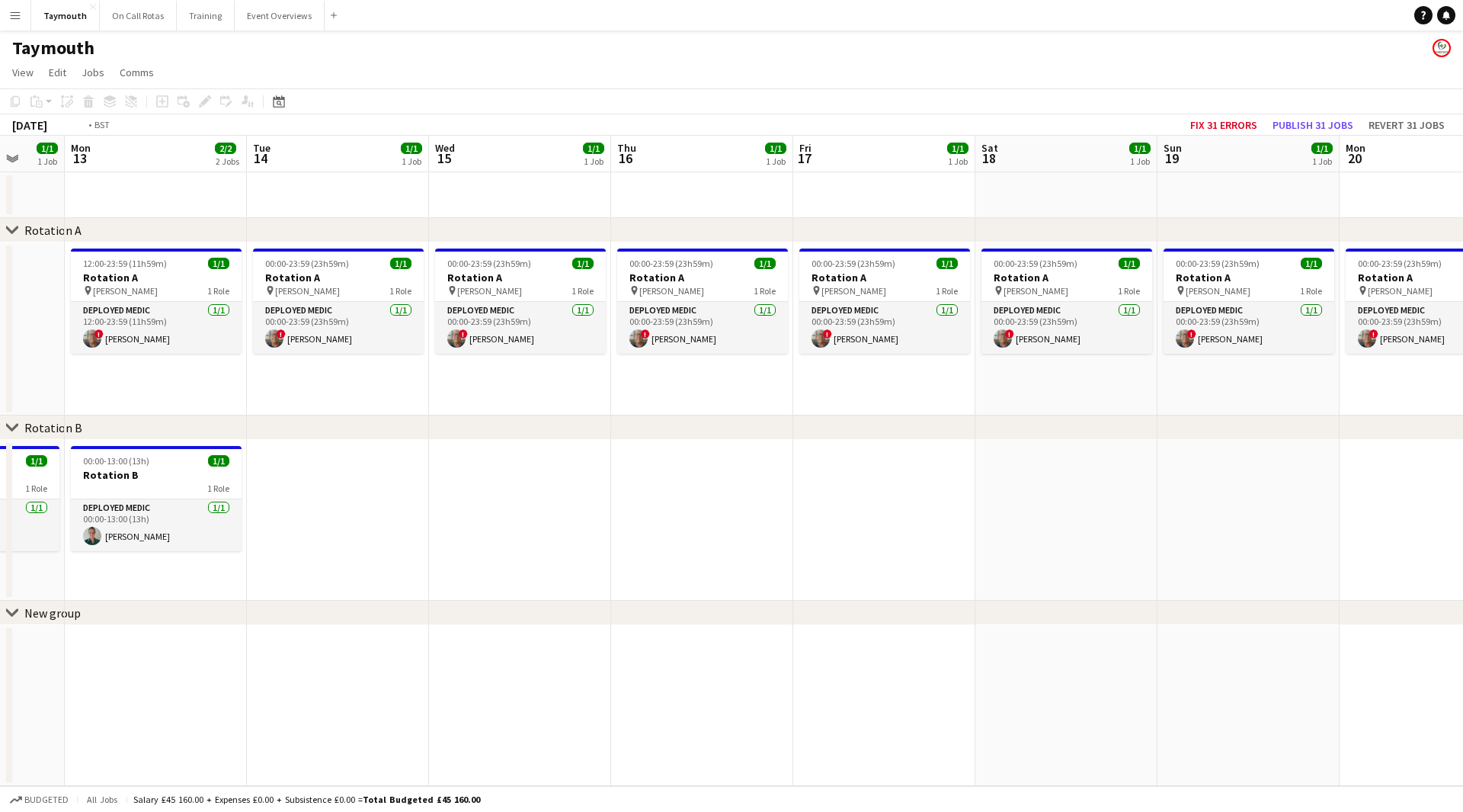
drag, startPoint x: 1073, startPoint y: 477, endPoint x: 225, endPoint y: 525, distance: 849.4
click at [225, 525] on app-calendar-viewport "Fri 10 1/1 1 Job Sat 11 1/1 1 Job Sun 12 1/1 1 Job Mon 13 2/2 2 Jobs Tue 14 1/1…" at bounding box center [731, 461] width 1463 height 650
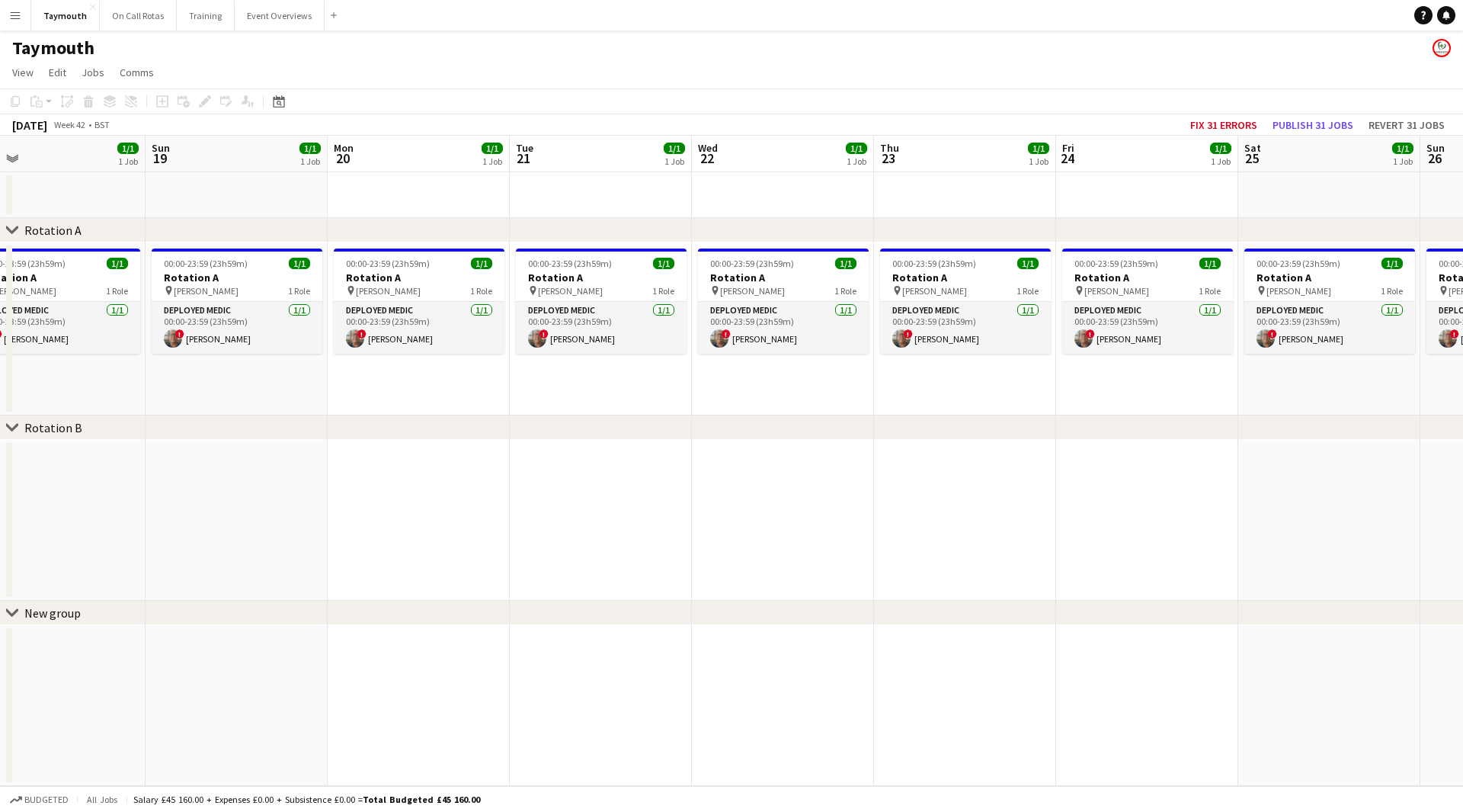
drag, startPoint x: 696, startPoint y: 521, endPoint x: 669, endPoint y: 521, distance: 27.0
click at [669, 521] on app-calendar-viewport "Wed 15 1/1 1 Job Thu 16 1/1 1 Job Fri 17 1/1 1 Job Sat 18 1/1 1 Job Sun 19 1/1 …" at bounding box center [731, 461] width 1463 height 650
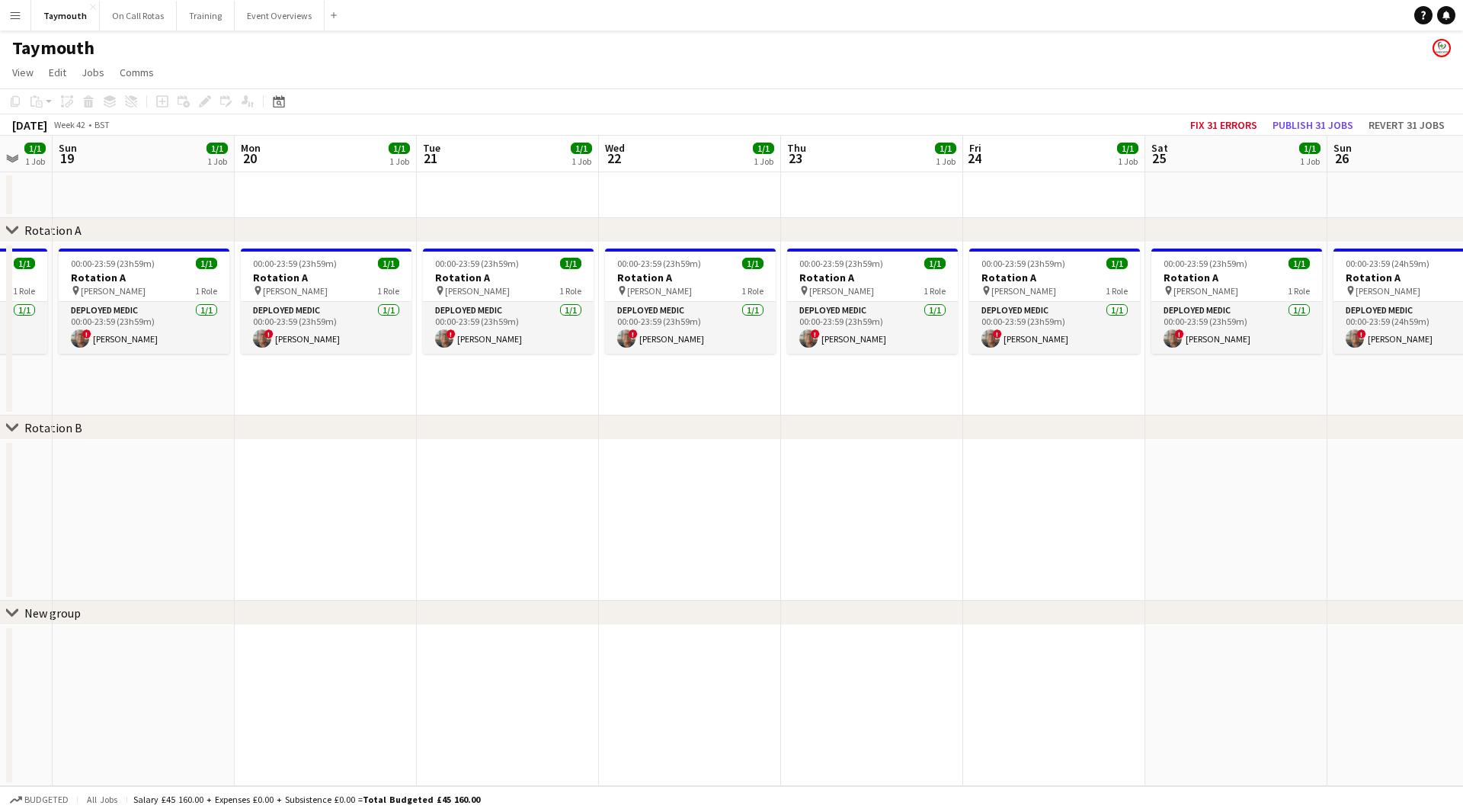
drag, startPoint x: 1234, startPoint y: 447, endPoint x: 253, endPoint y: 483, distance: 981.7
click at [216, 488] on div "chevron-right Rotation A chevron-right Rotation B chevron-right New group Thu 1…" at bounding box center [731, 461] width 1463 height 650
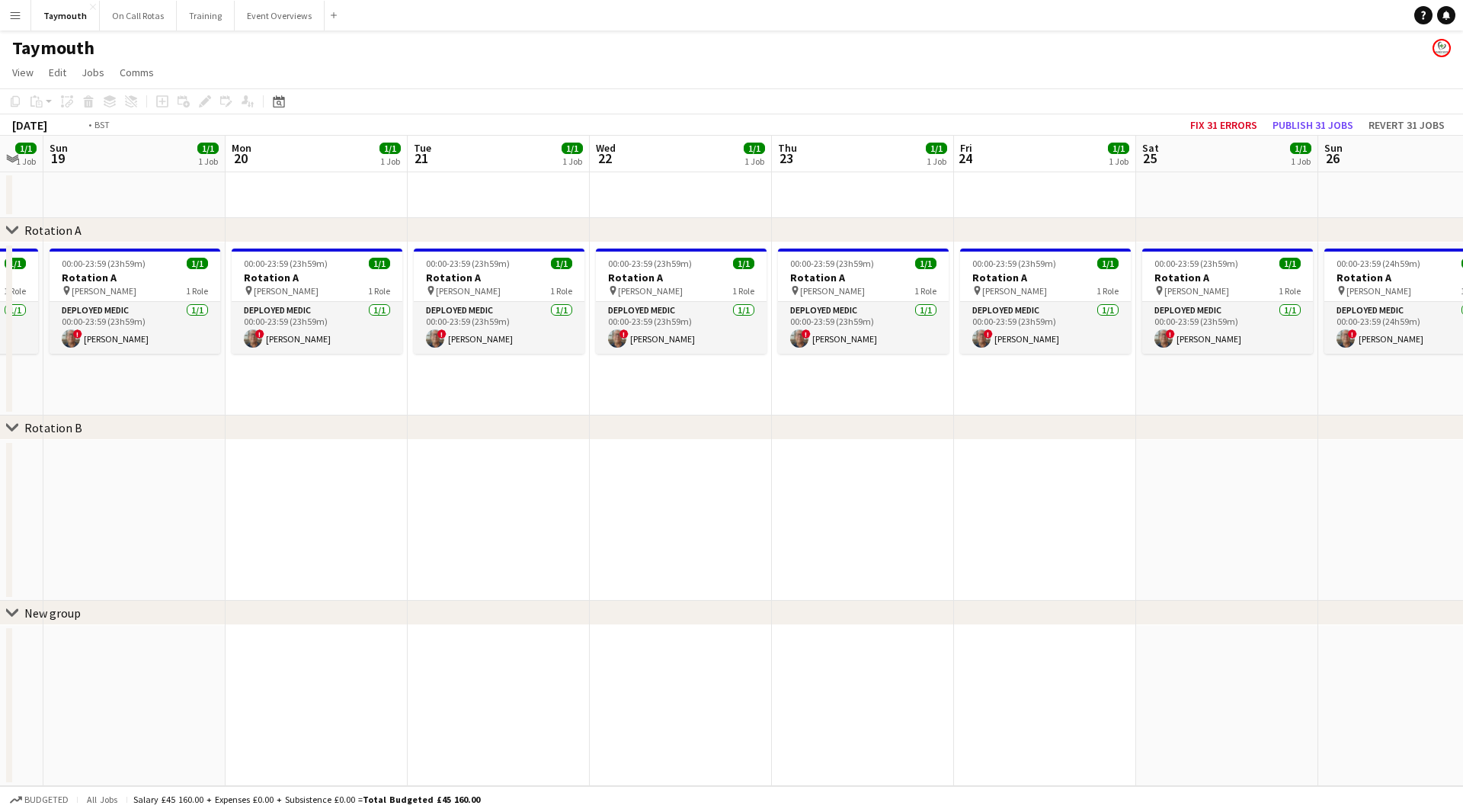
drag, startPoint x: 1308, startPoint y: 452, endPoint x: 208, endPoint y: 510, distance: 1101.5
click at [219, 510] on app-calendar-viewport "Thu 16 1/1 1 Job Fri 17 1/1 1 Job Sat 18 1/1 1 Job Sun 19 1/1 1 Job Mon 20 1/1 …" at bounding box center [731, 461] width 1463 height 650
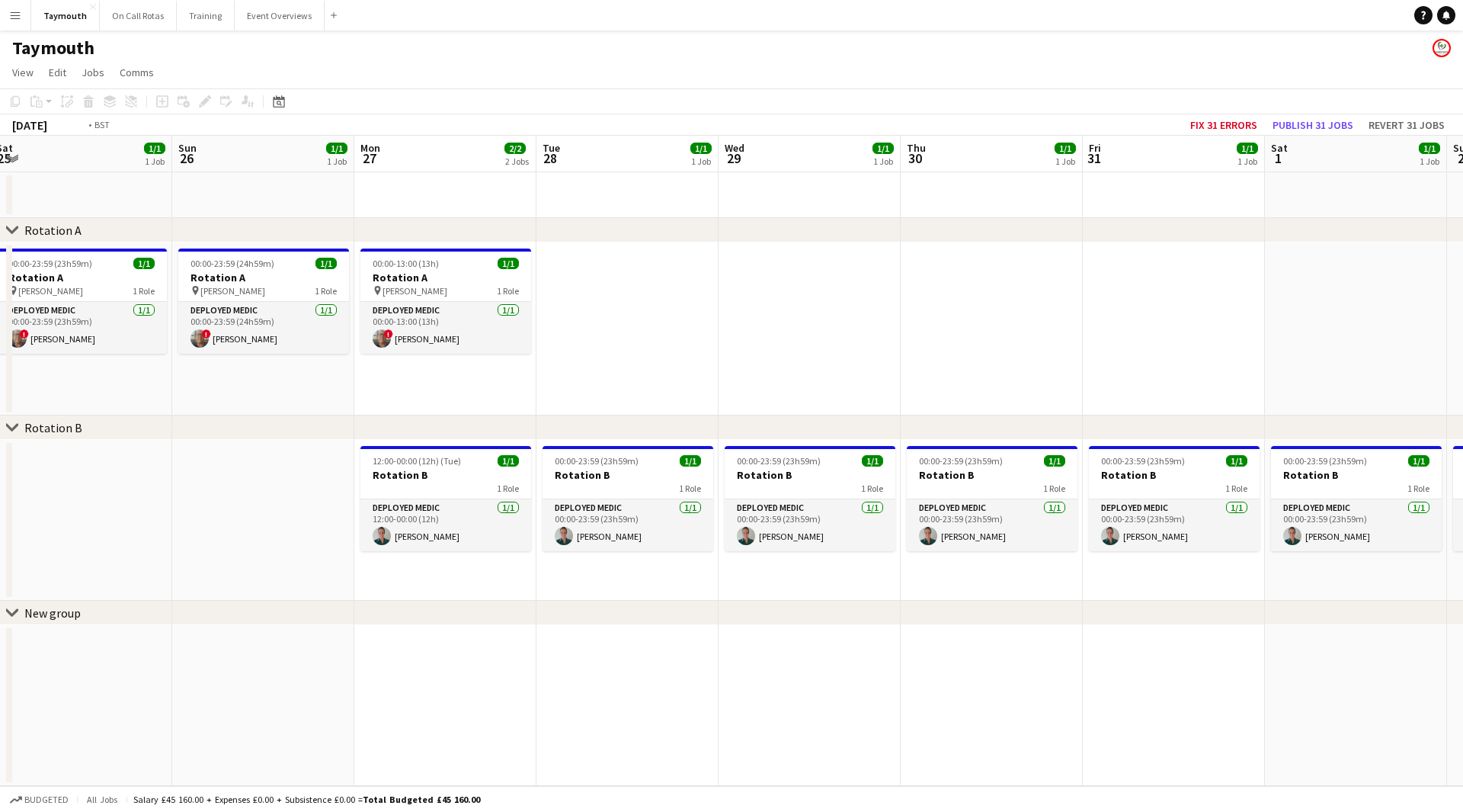
drag, startPoint x: 967, startPoint y: 548, endPoint x: 463, endPoint y: 555, distance: 504.0
click at [471, 556] on app-calendar-viewport "Wed 22 1/1 1 Job Thu 23 1/1 1 Job Fri 24 1/1 1 Job Sat 25 1/1 1 Job Sun 26 1/1 …" at bounding box center [731, 461] width 1463 height 650
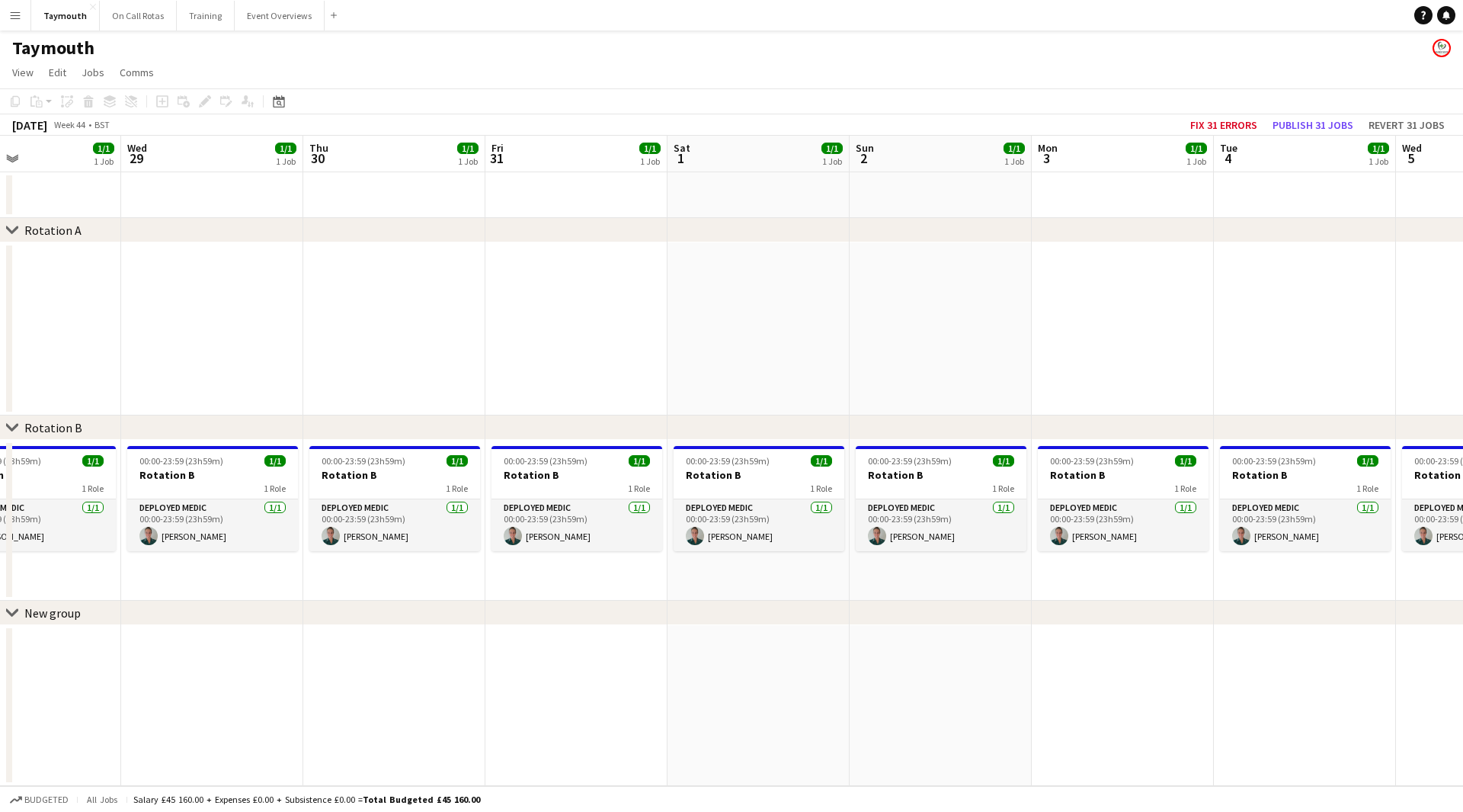
drag, startPoint x: 224, startPoint y: 617, endPoint x: 133, endPoint y: 619, distance: 91.0
click at [133, 619] on div "chevron-right New group" at bounding box center [731, 613] width 1463 height 24
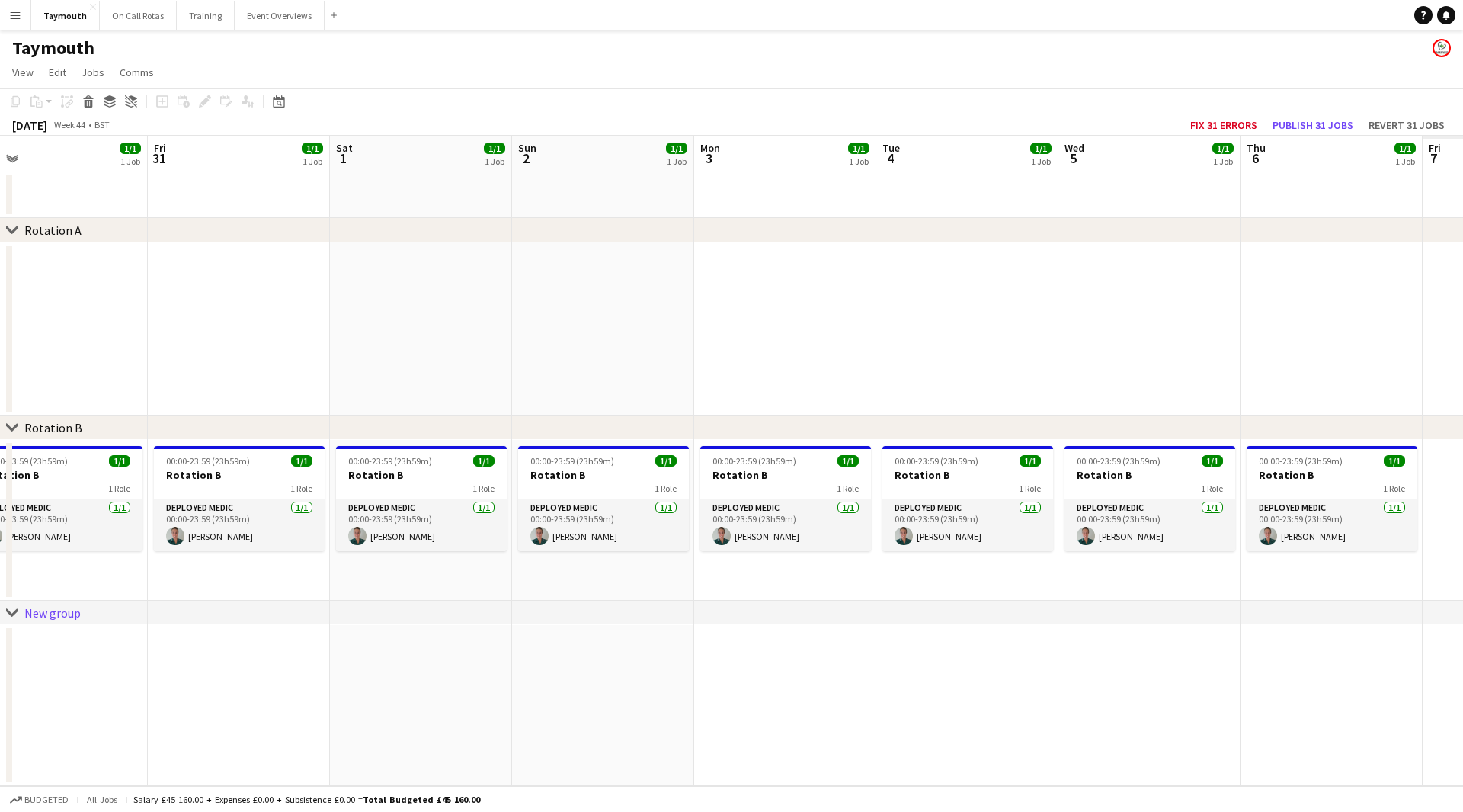
drag, startPoint x: 1462, startPoint y: 574, endPoint x: 450, endPoint y: 631, distance: 1013.6
click at [454, 632] on app-calendar-viewport "Mon 27 2/2 2 Jobs Tue 28 1/1 1 Job Wed 29 1/1 1 Job Thu 30 1/1 1 Job Fri 31 1/1…" at bounding box center [731, 461] width 1463 height 650
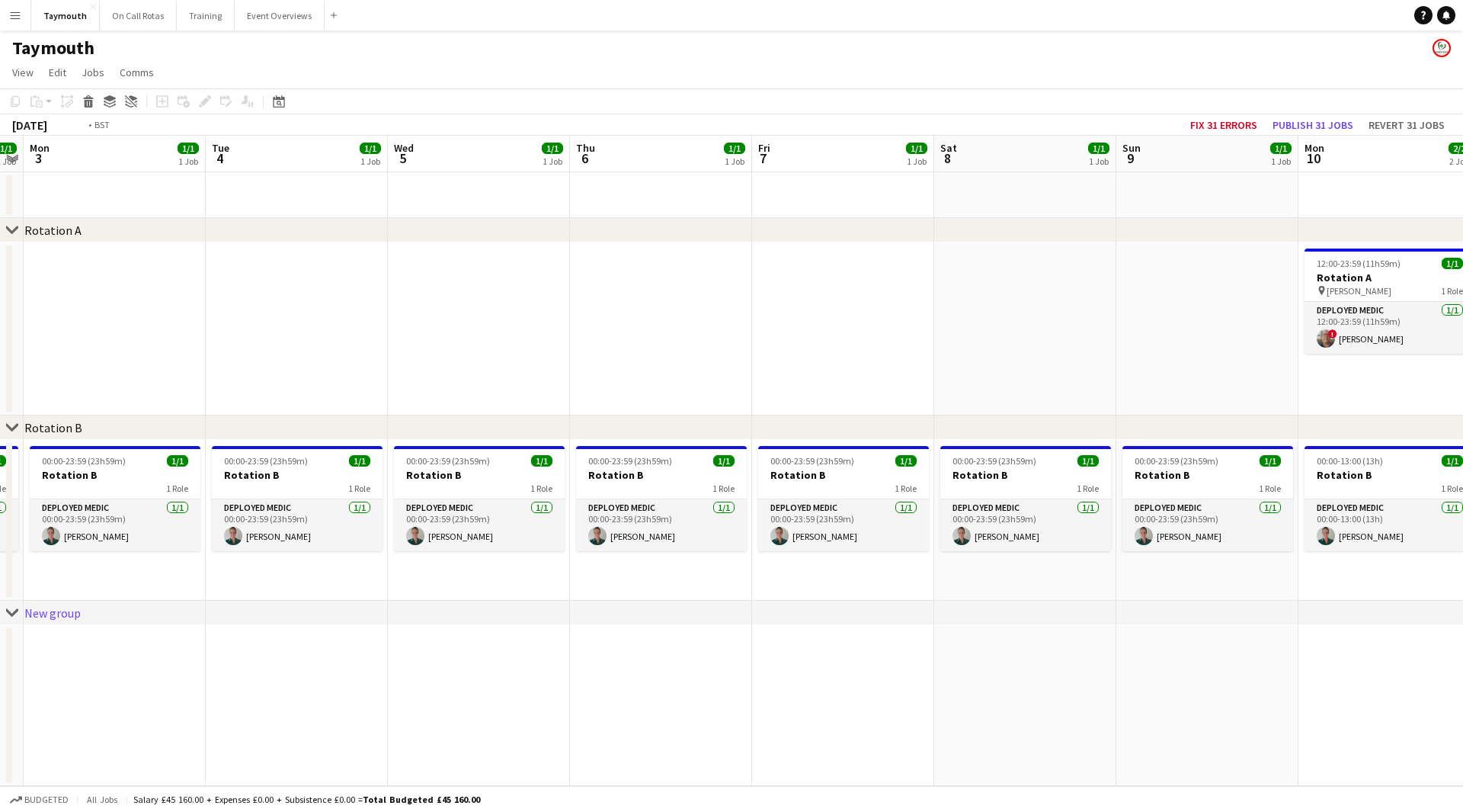
drag, startPoint x: 1320, startPoint y: 625, endPoint x: 82, endPoint y: 638, distance: 1238.1
click at [82, 638] on app-calendar-viewport "Fri 31 1/1 1 Job Sat 1 1/1 1 Job Sun 2 1/1 1 Job Mon 3 1/1 1 Job Tue 4 1/1 1 Jo…" at bounding box center [731, 461] width 1463 height 650
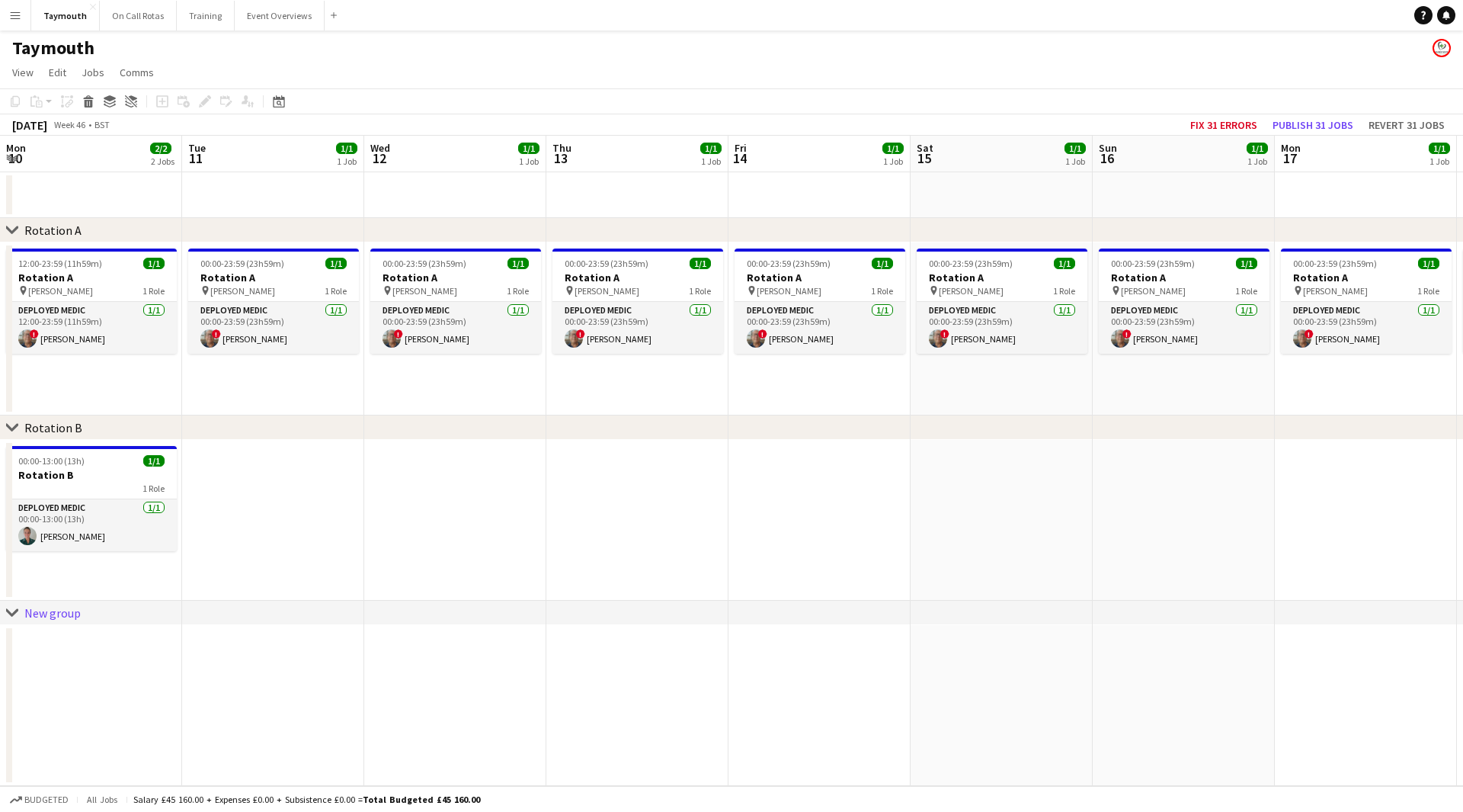
drag, startPoint x: 521, startPoint y: 591, endPoint x: 863, endPoint y: 540, distance: 345.8
click at [206, 580] on app-calendar-viewport "Sat 8 1/1 1 Job Sun 9 1/1 1 Job Mon 10 2/2 2 Jobs Tue 11 1/1 1 Job Wed 12 1/1 1…" at bounding box center [731, 461] width 1463 height 650
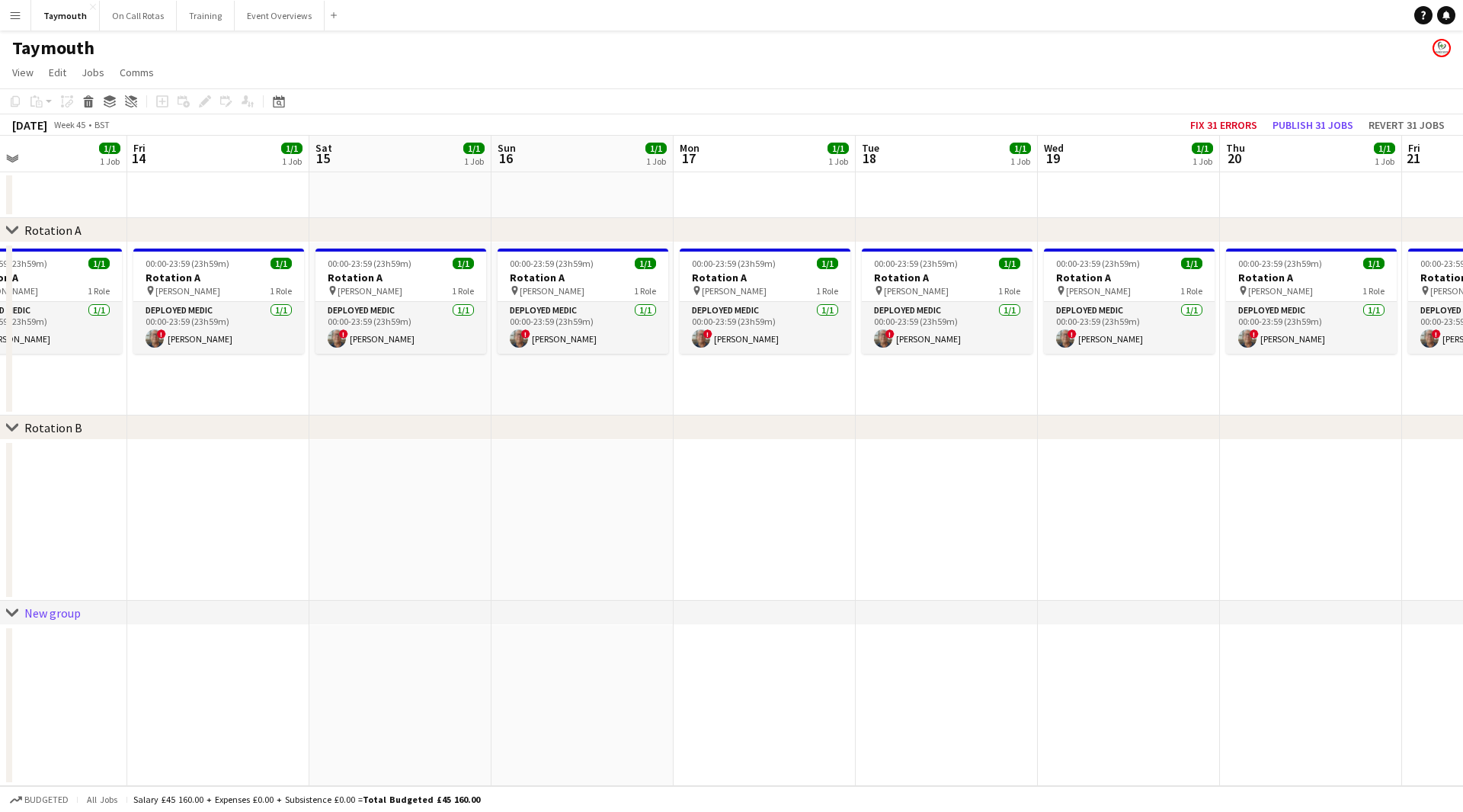
drag, startPoint x: 473, startPoint y: 554, endPoint x: 835, endPoint y: 496, distance: 366.6
click at [208, 551] on app-calendar-viewport "Mon 10 2/2 2 Jobs Tue 11 1/1 1 Job Wed 12 1/1 1 Job Thu 13 1/1 1 Job Fri 14 1/1…" at bounding box center [731, 461] width 1463 height 650
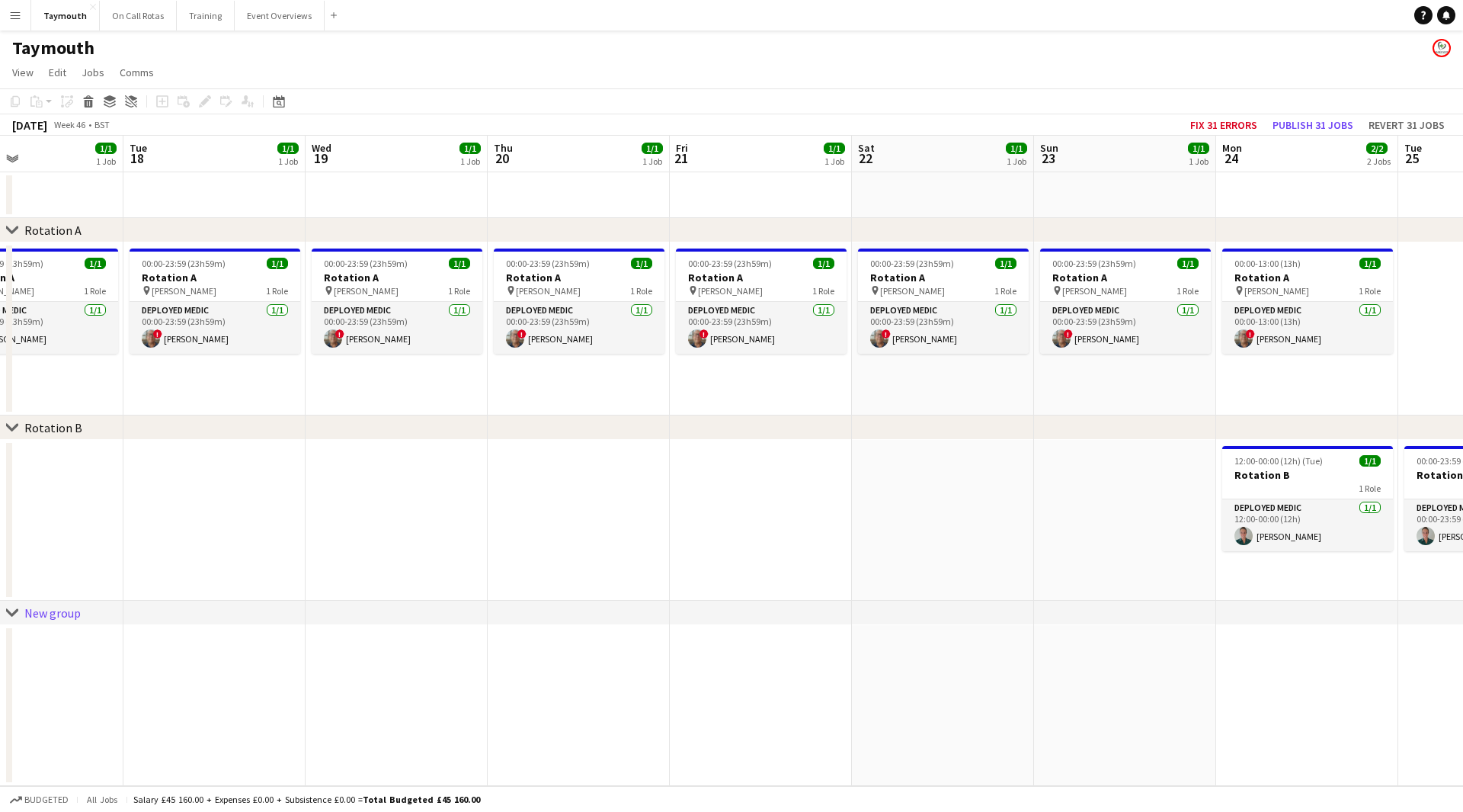
drag, startPoint x: 377, startPoint y: 549, endPoint x: 176, endPoint y: 545, distance: 201.0
click at [174, 547] on app-calendar-viewport "Fri 14 1/1 1 Job Sat 15 1/1 1 Job Sun 16 1/1 1 Job Mon 17 1/1 1 Job Tue 18 1/1 …" at bounding box center [731, 461] width 1463 height 650
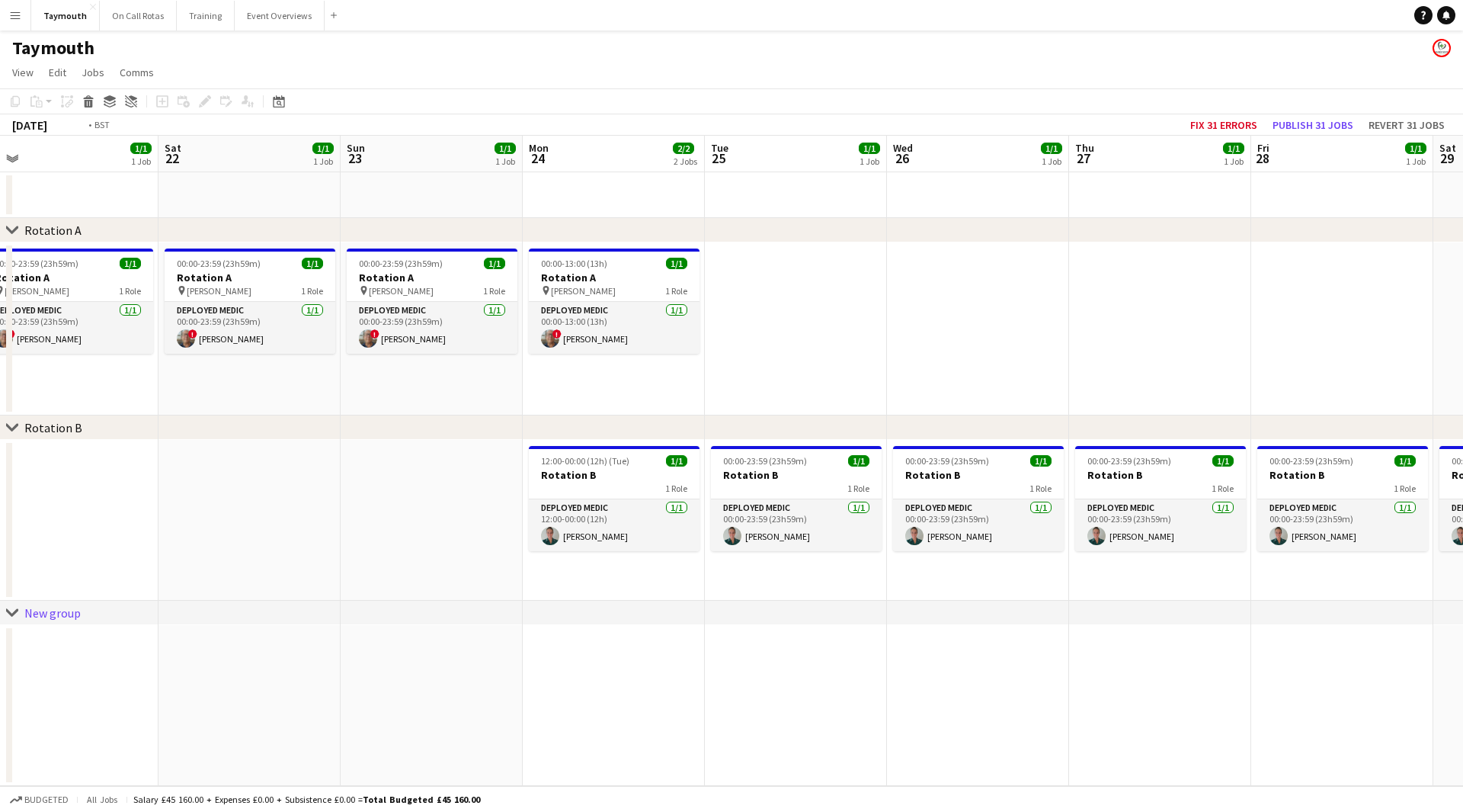
drag, startPoint x: 1019, startPoint y: 574, endPoint x: -35, endPoint y: 573, distance: 1054.0
click at [0, 573] on html "Menu Boards Boards Boards All jobs Status Workforce Workforce My Workforce Recr…" at bounding box center [731, 406] width 1463 height 812
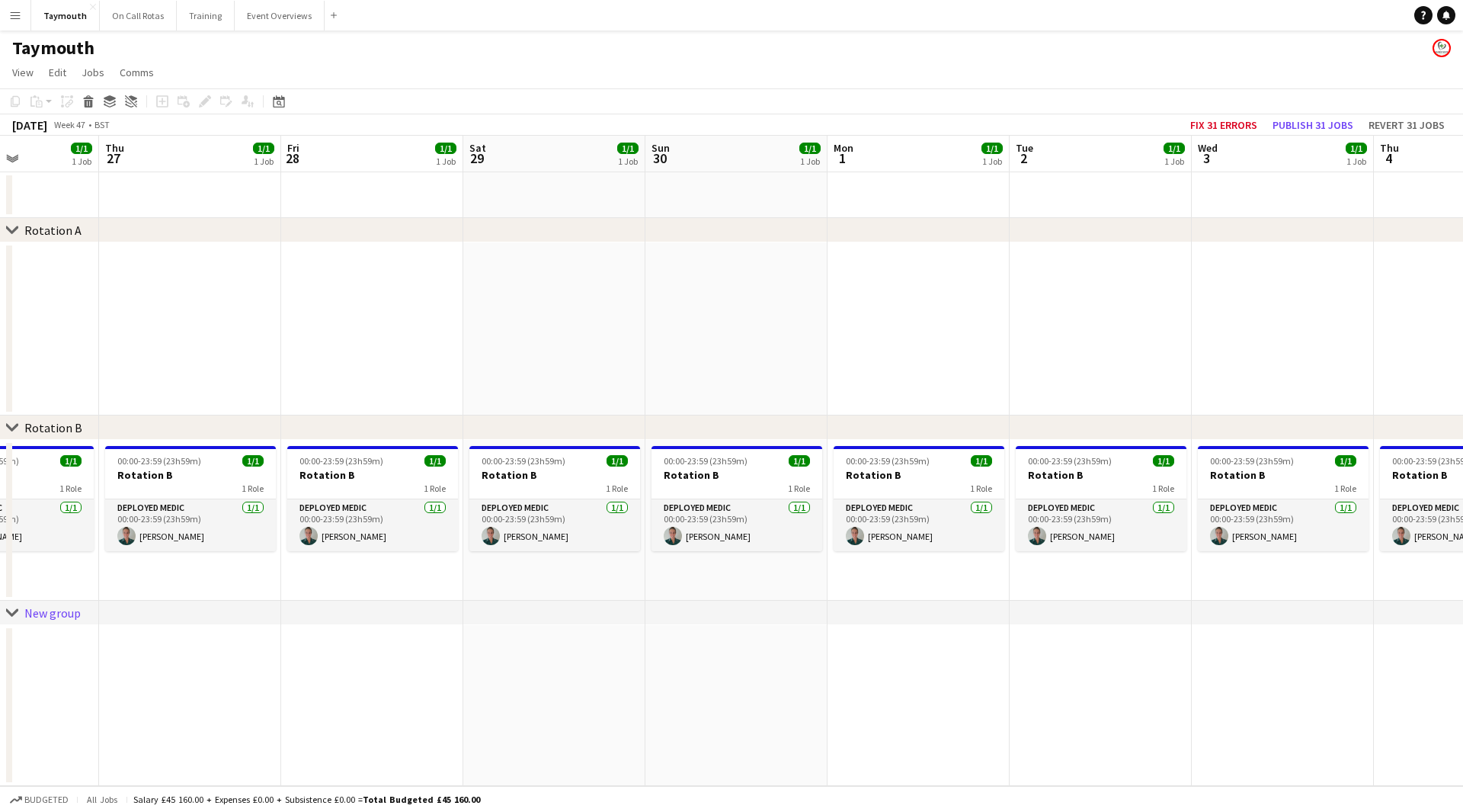
click at [75, 634] on app-calendar-viewport "Mon 24 2/2 2 Jobs Tue 25 1/1 1 Job Wed 26 1/1 1 Job Thu 27 1/1 1 Job Fri 28 1/1…" at bounding box center [731, 461] width 1463 height 650
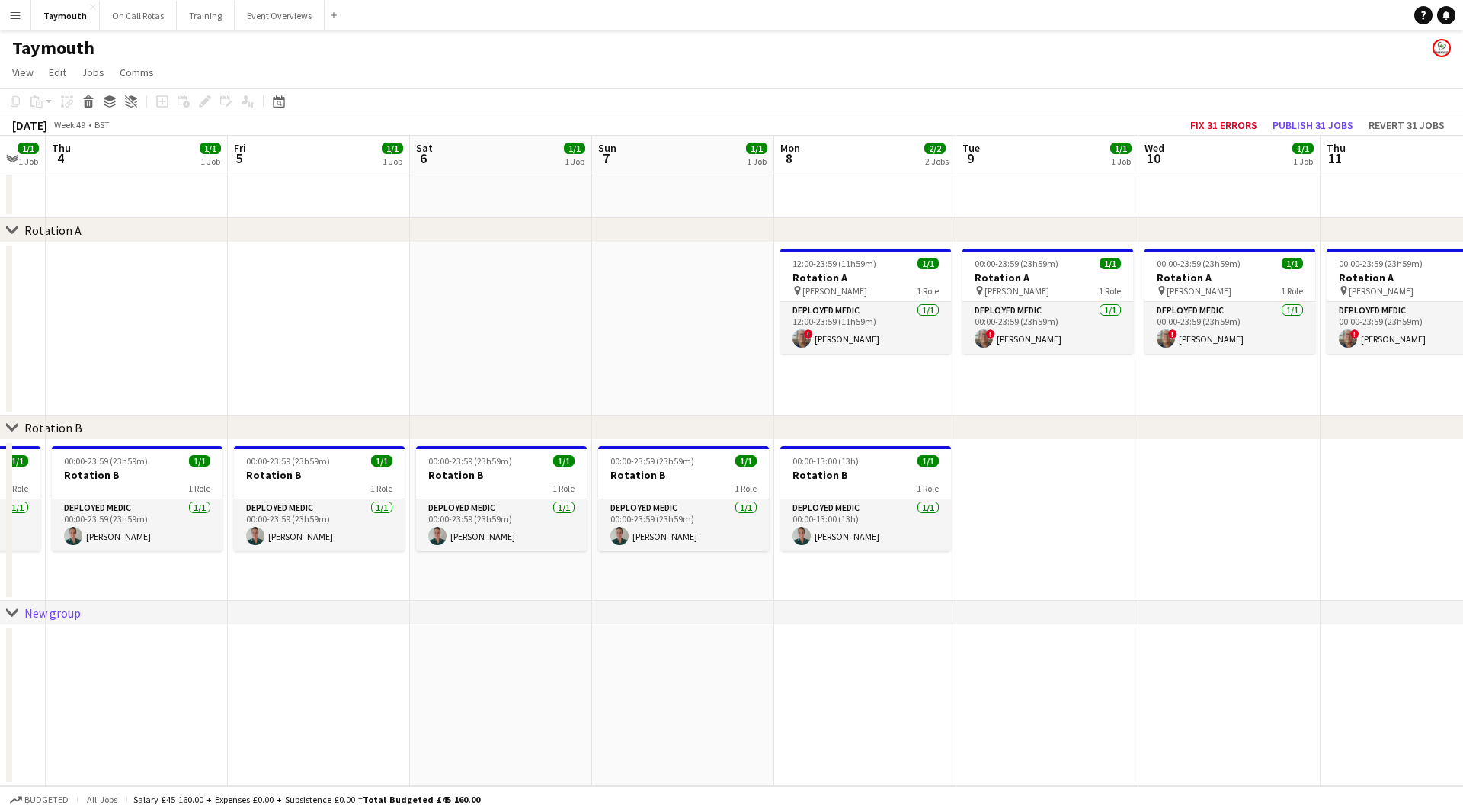
drag, startPoint x: 569, startPoint y: 718, endPoint x: 279, endPoint y: 714, distance: 290.0
click at [279, 714] on app-calendar-viewport "Mon 1 1/1 1 Job Tue 2 1/1 1 Job Wed 3 1/1 1 Job Thu 4 1/1 1 Job Fri 5 1/1 1 Job…" at bounding box center [731, 461] width 1463 height 650
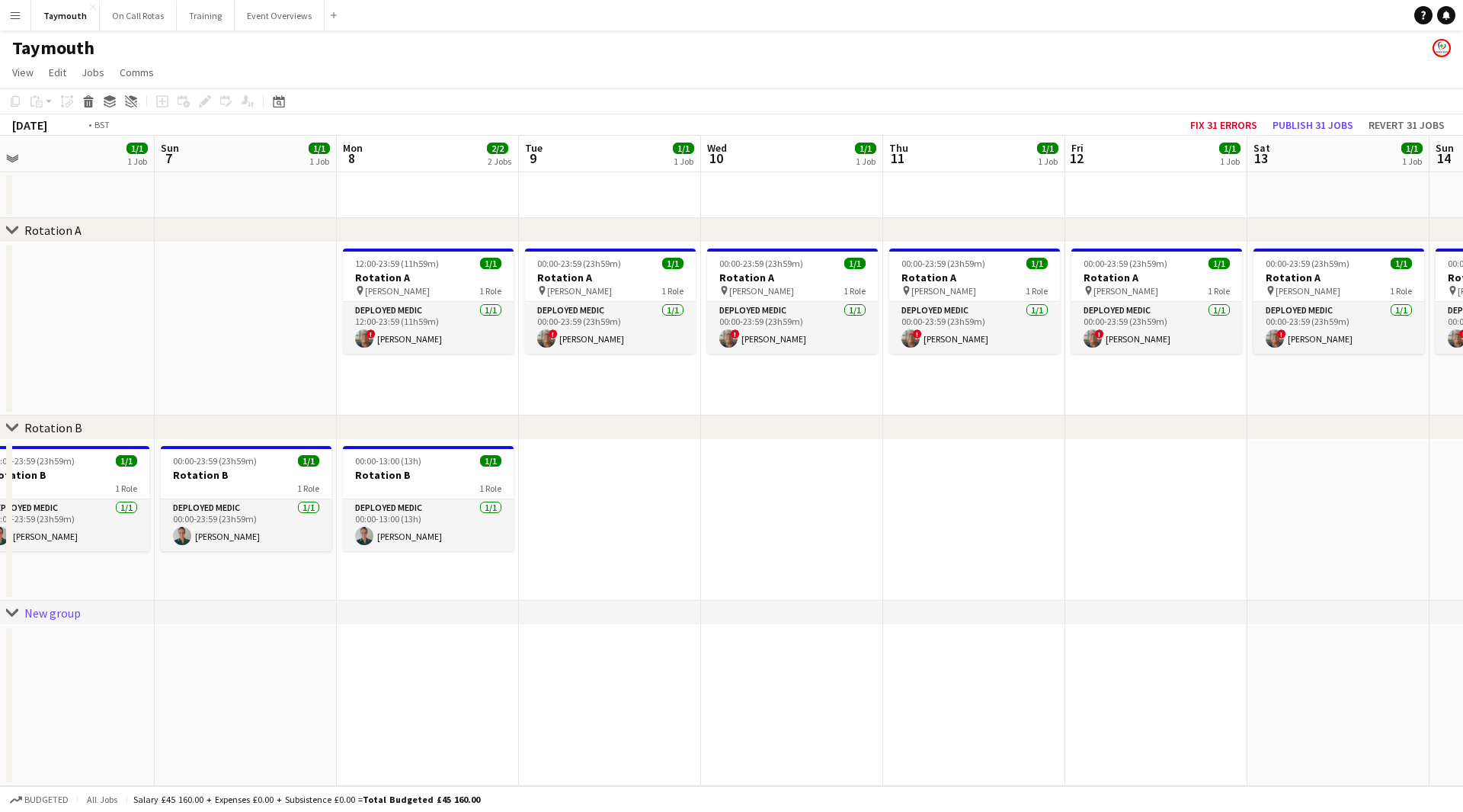
click at [94, 621] on div "chevron-right Rotation A chevron-right Rotation B chevron-right New group Wed 3…" at bounding box center [731, 461] width 1463 height 650
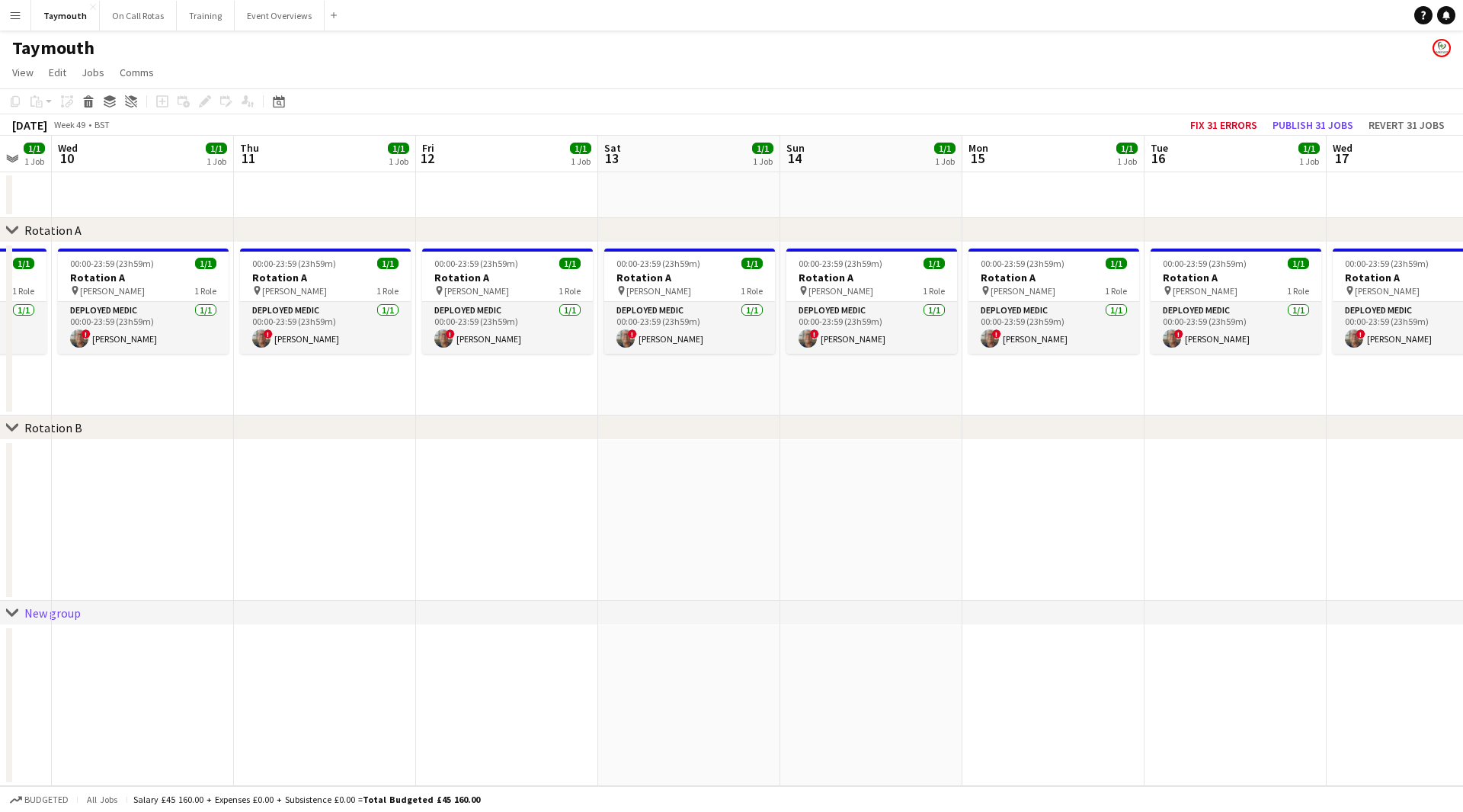
click at [411, 596] on app-calendar-viewport "Sun 7 1/1 1 Job Mon 8 2/2 2 Jobs Tue 9 1/1 1 Job Wed 10 1/1 1 Job Thu 11 1/1 1 …" at bounding box center [731, 461] width 1463 height 650
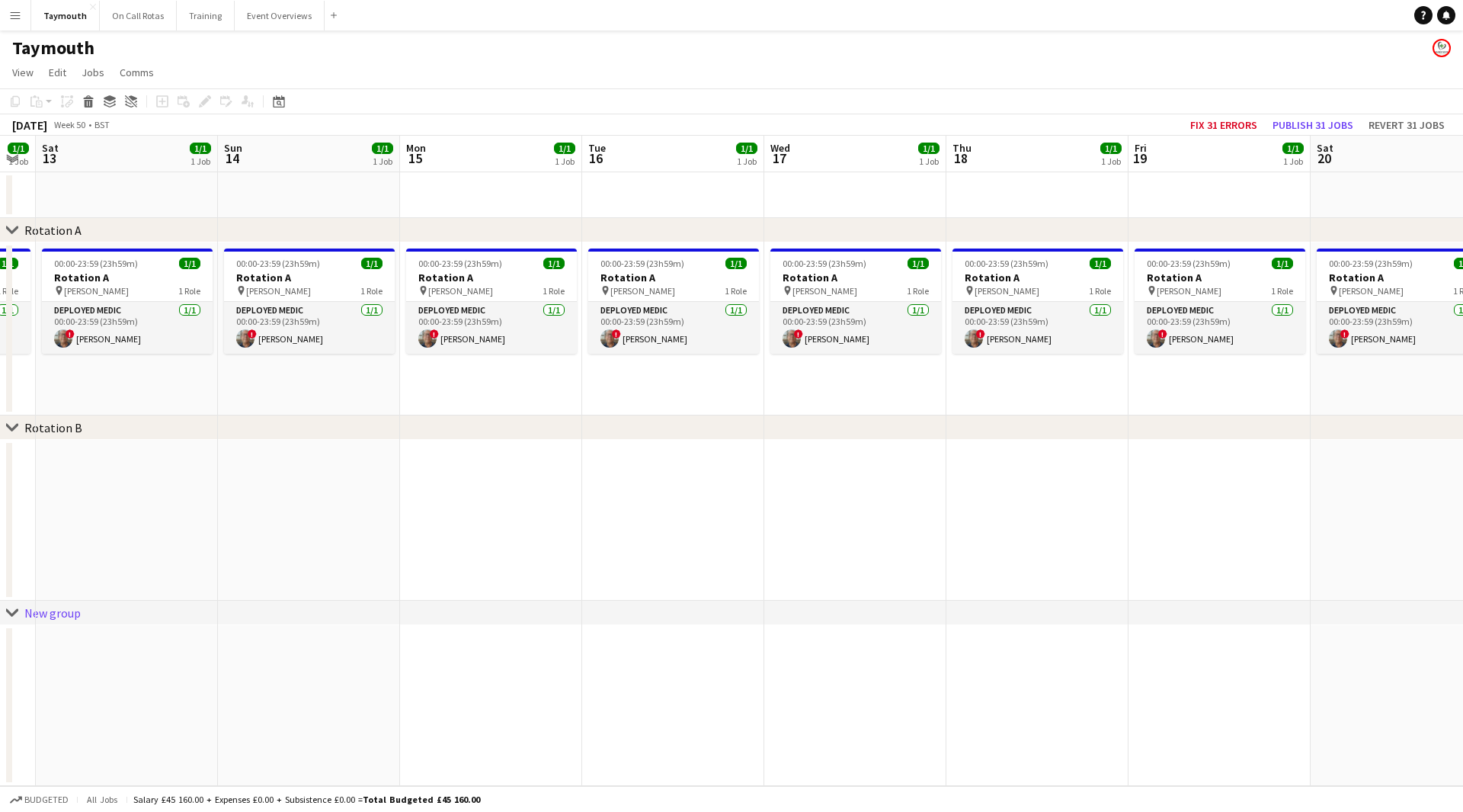
drag, startPoint x: 919, startPoint y: 574, endPoint x: -347, endPoint y: 561, distance: 1266.1
click at [0, 561] on html "Menu Boards Boards Boards All jobs Status Workforce Workforce My Workforce Recr…" at bounding box center [731, 406] width 1463 height 812
drag, startPoint x: 1012, startPoint y: 577, endPoint x: 722, endPoint y: 554, distance: 290.9
click at [476, 591] on app-calendar-viewport "Wed 10 1/1 1 Job Thu 11 1/1 1 Job Fri 12 1/1 1 Job Sat 13 1/1 1 Job Sun 14 1/1 …" at bounding box center [731, 461] width 1463 height 650
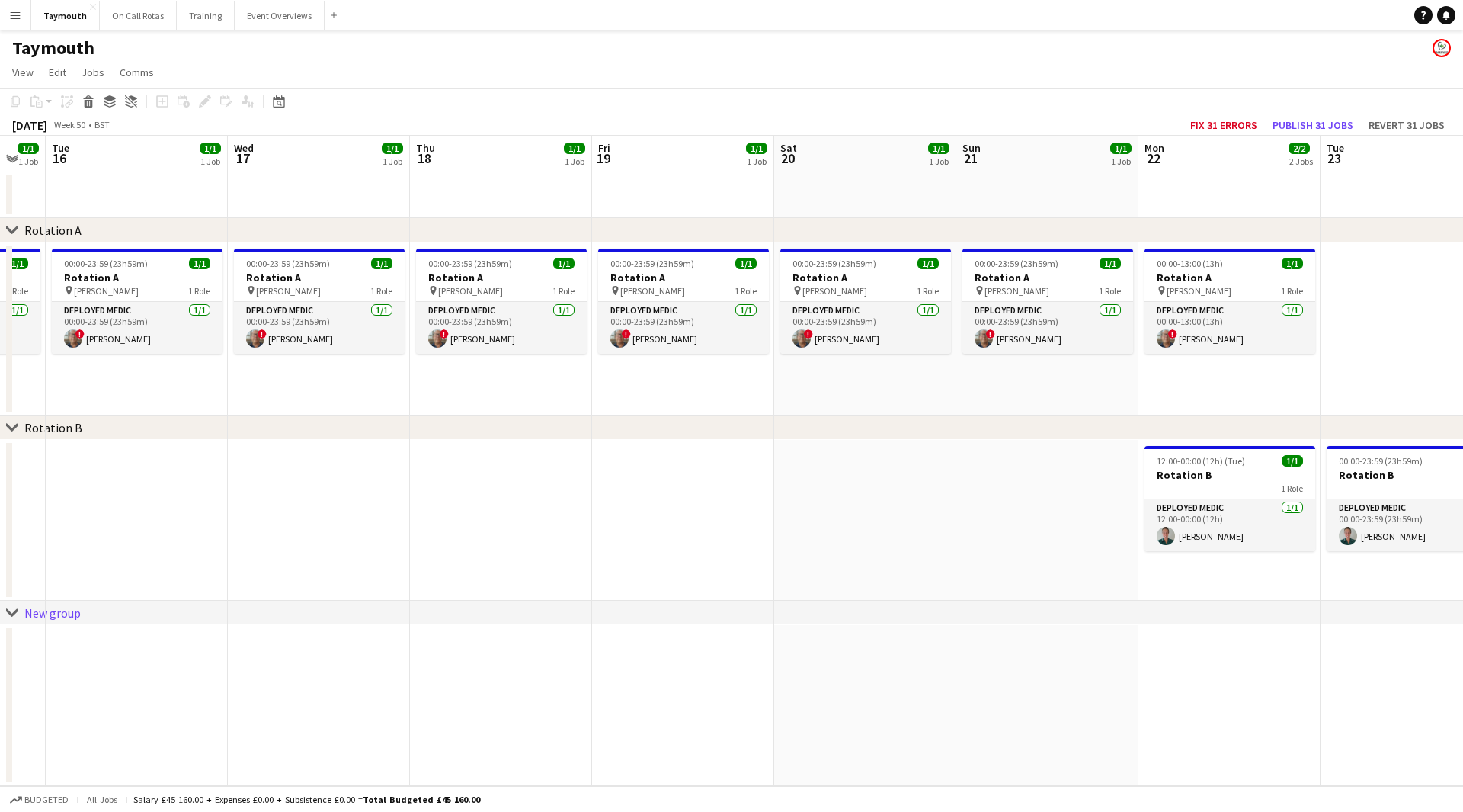
drag, startPoint x: 719, startPoint y: 623, endPoint x: 689, endPoint y: 572, distance: 59.2
click at [403, 613] on div "chevron-right Rotation A chevron-right Rotation B chevron-right New group Sat 1…" at bounding box center [731, 461] width 1463 height 650
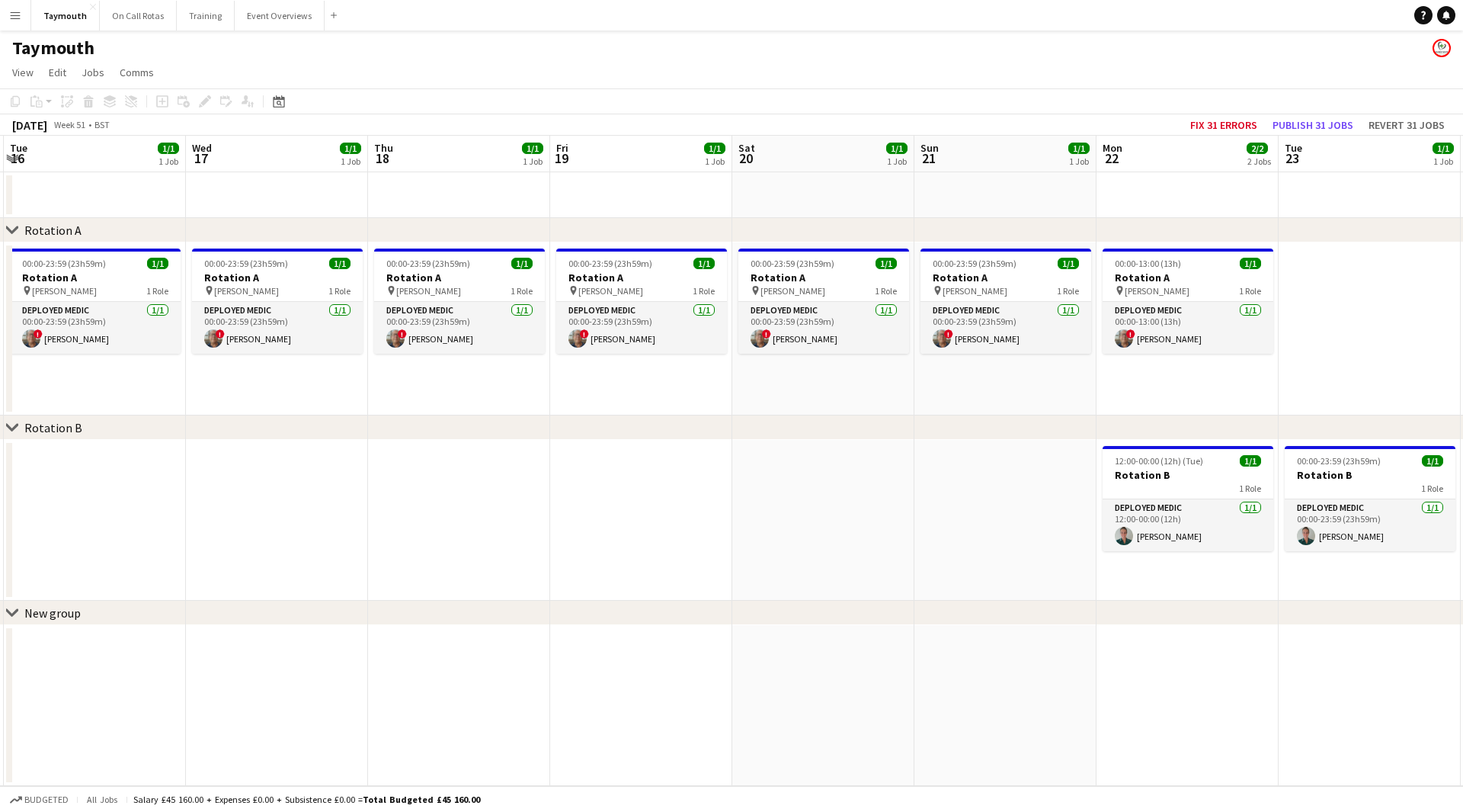
drag
click at [574, 596] on app-calendar-viewport "Sat 13 1/1 1 Job Sun 14 1/1 1 Job Mon 15 1/1 1 Job Tue 16 1/1 1 Job Wed 17 1/1 …" at bounding box center [731, 461] width 1463 height 650
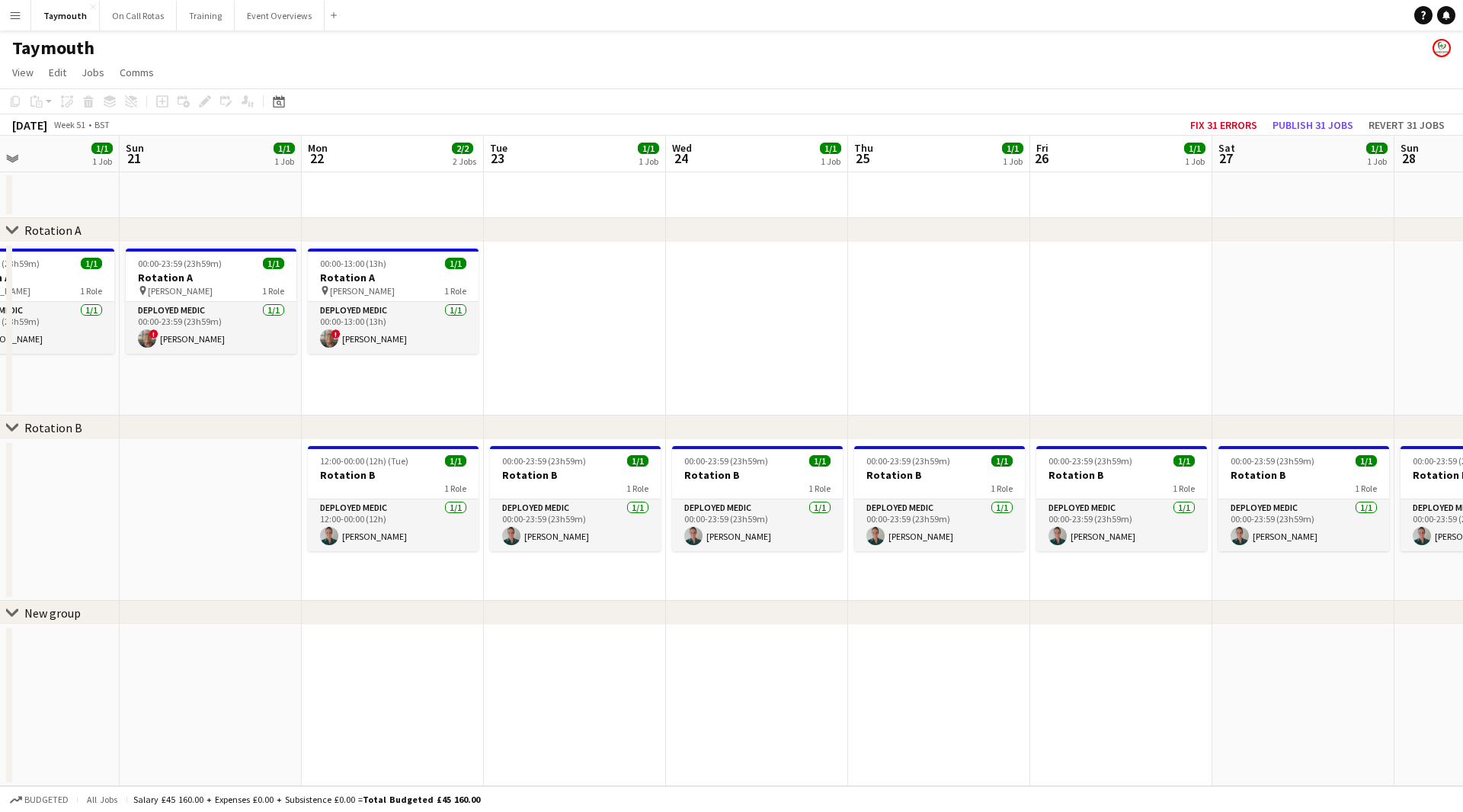
click at [529, 609] on div "chevron-right Rotation A chevron-right Rotation B chevron-right New group Wed 1…" at bounding box center [731, 461] width 1463 height 650
click at [348, 614] on div "chevron-right New group" at bounding box center [731, 613] width 1463 height 24
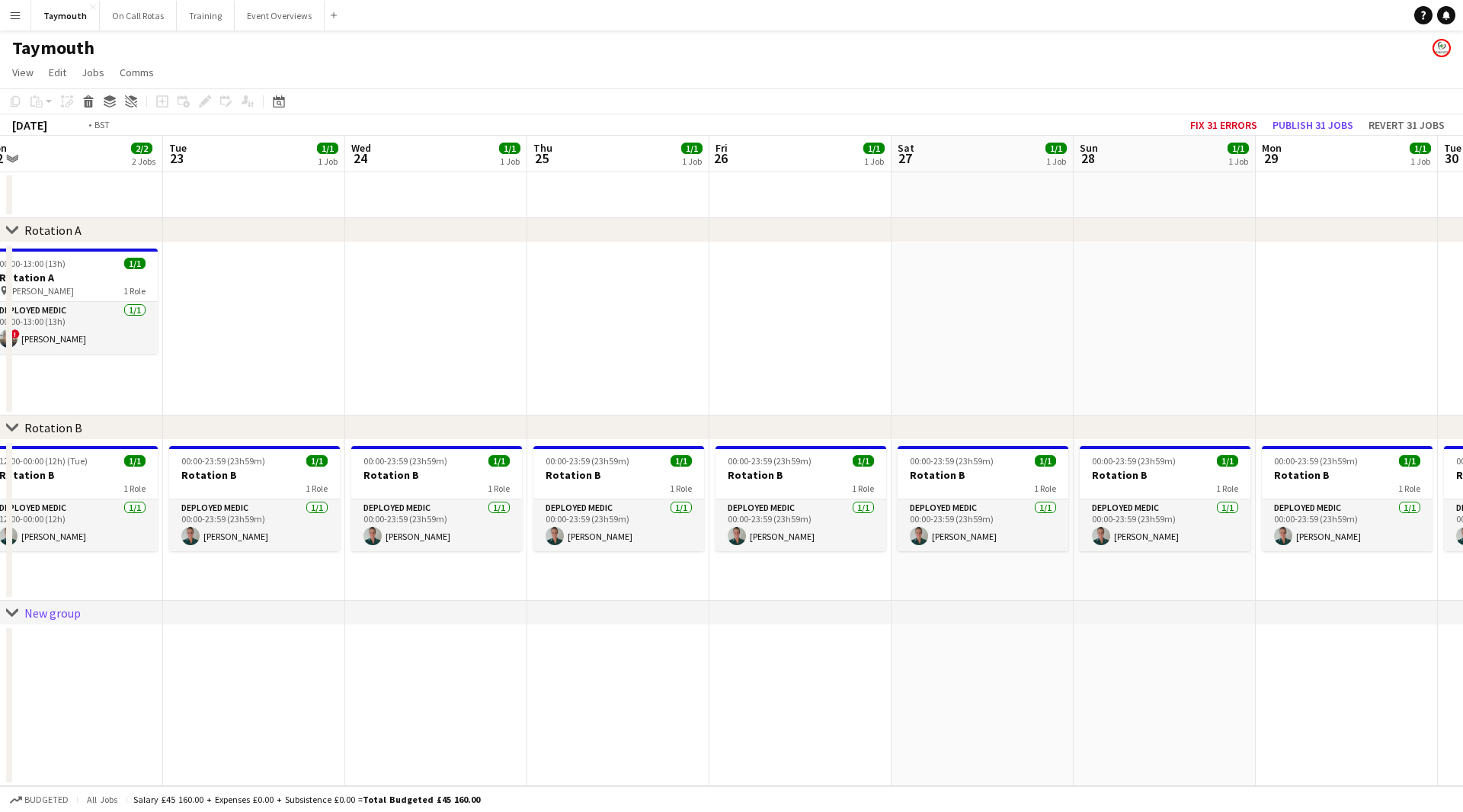
click at [638, 637] on app-calendar-viewport "Fri 19 1/1 1 Job Sat 20 1/1 1 Job Sun 21 1/1 1 Job Mon 22 2/2 2 Jobs Tue 23 1/1…" at bounding box center [731, 461] width 1463 height 650
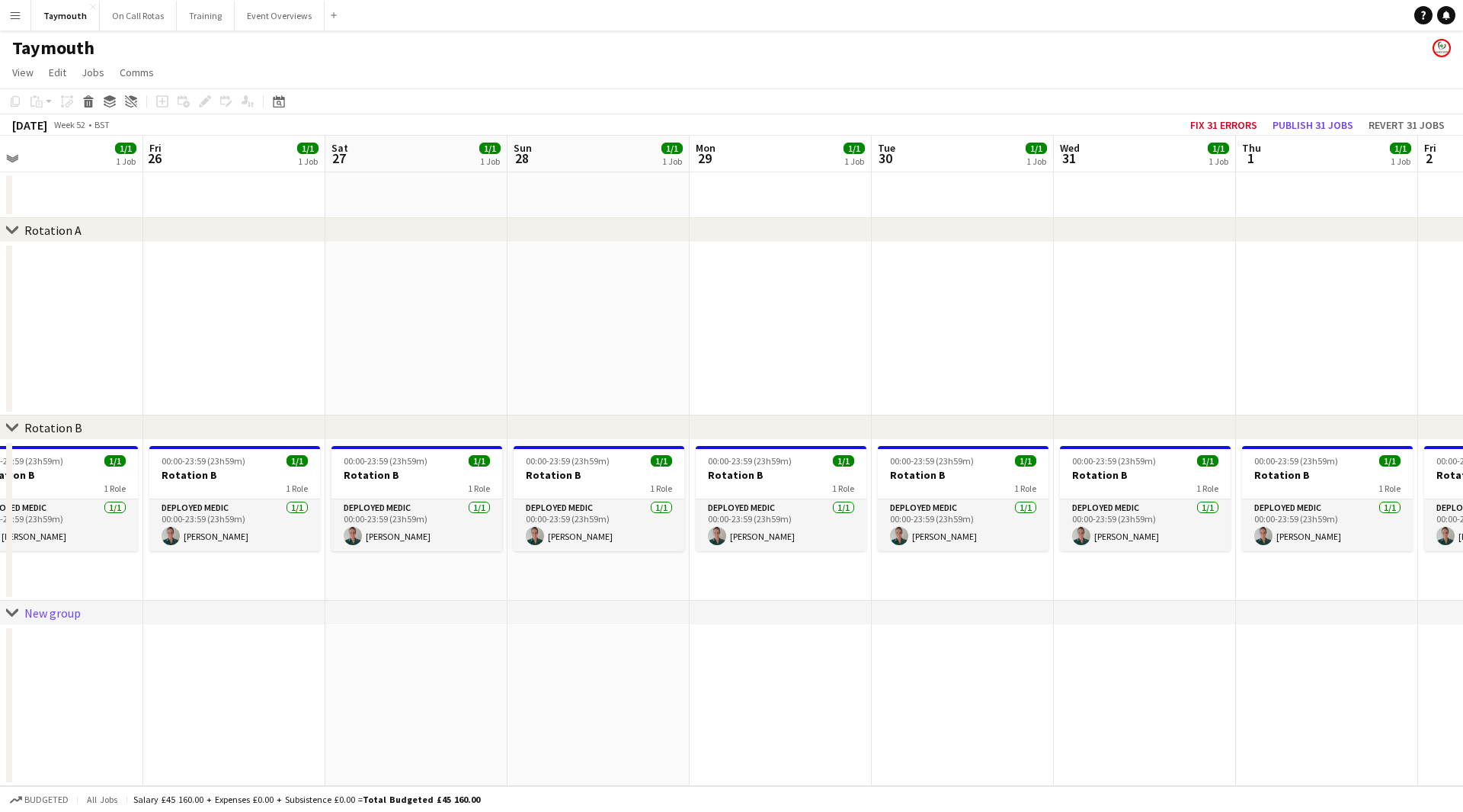
click at [472, 601] on div "chevron-right Rotation A chevron-right Rotation B chevron-right New group Mon 2…" at bounding box center [731, 461] width 1463 height 650
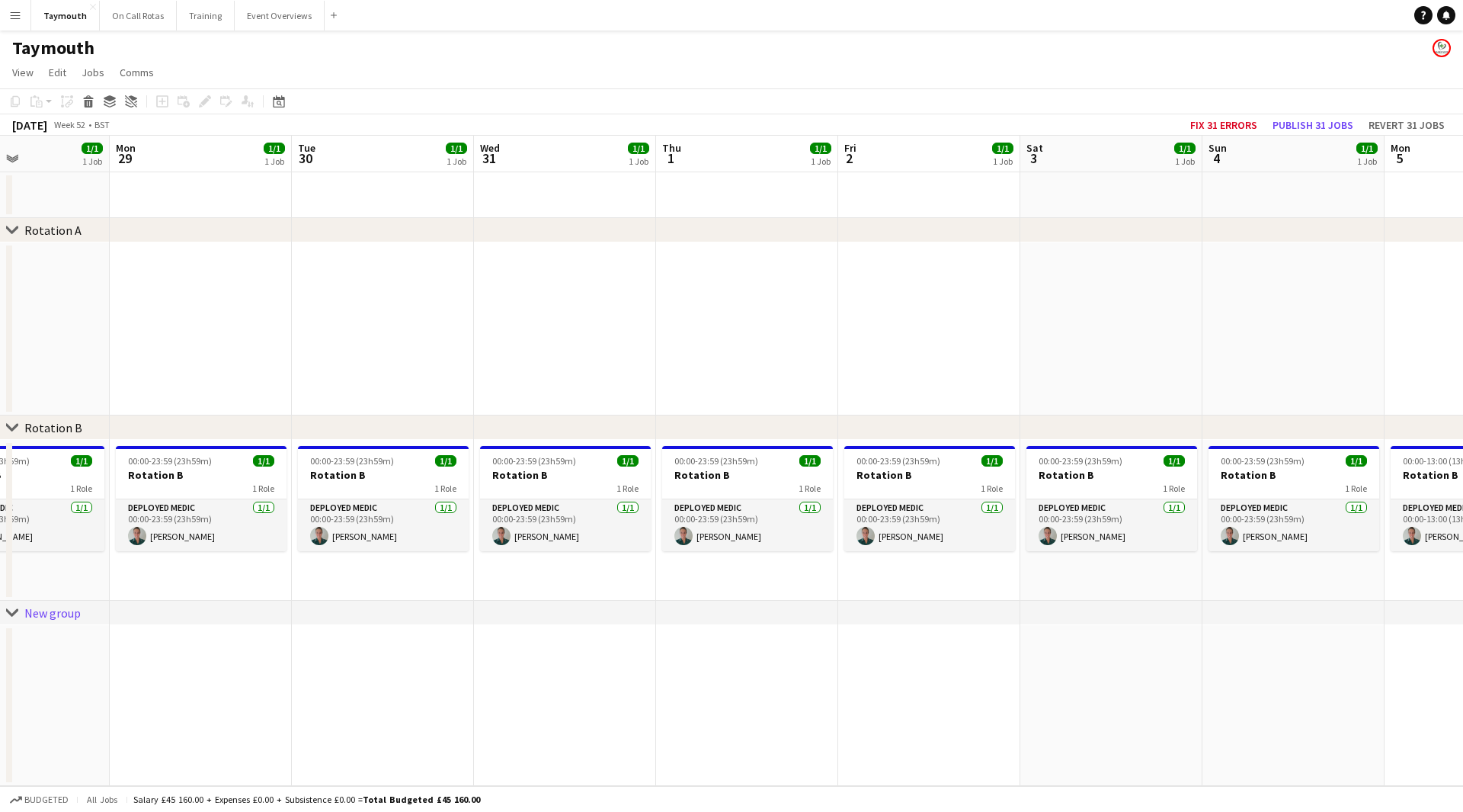
click at [586, 611] on div "chevron-right Rotation A chevron-right Rotation B chevron-right New group Fri 2…" at bounding box center [731, 461] width 1463 height 650
click at [598, 639] on div "chevron-right Rotation A chevron-right Rotation B chevron-right New group Fri 2…" at bounding box center [731, 461] width 1463 height 650
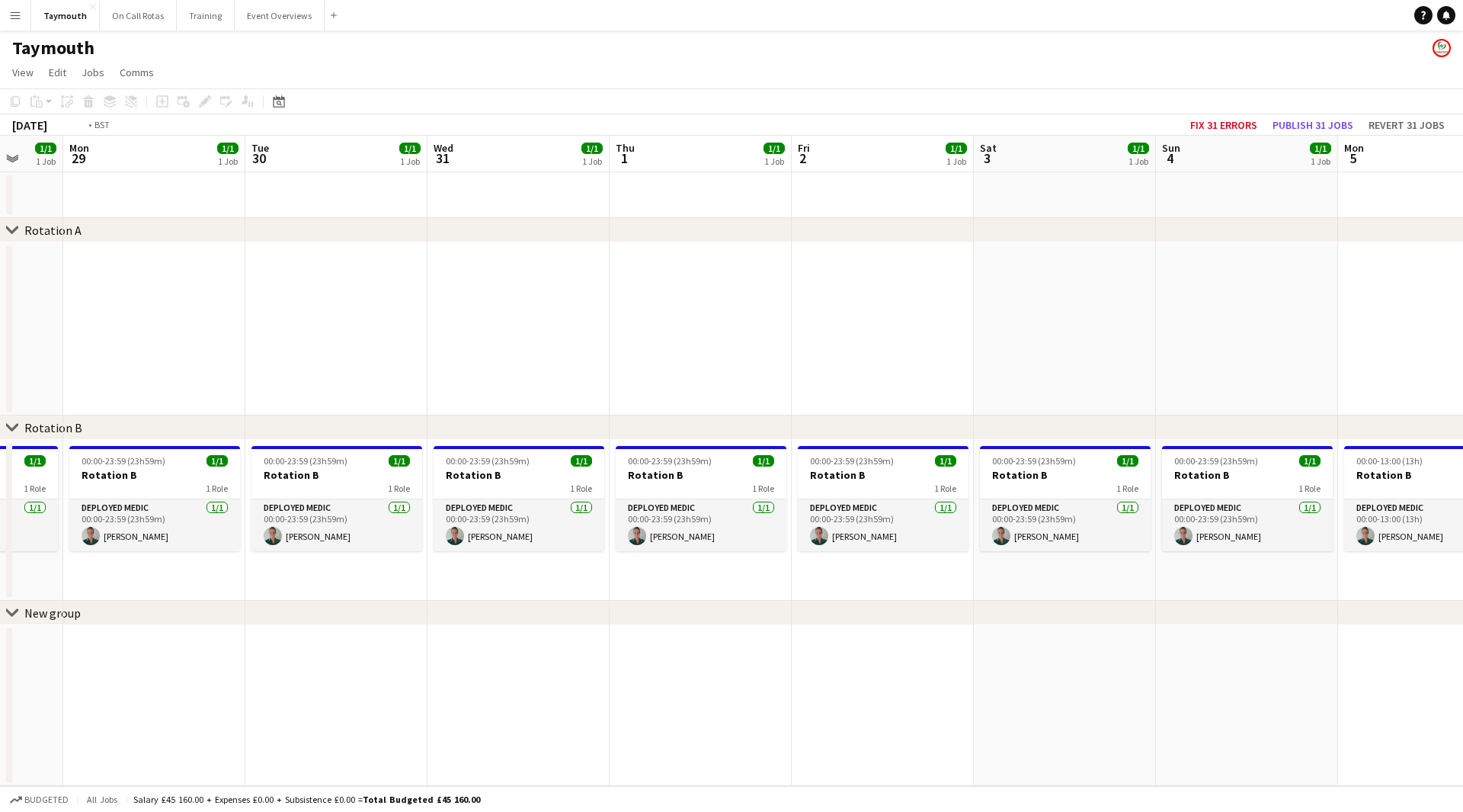
click at [495, 657] on app-calendar-viewport "Fri 26 1/1 1 Job Sat 27 1/1 1 Job Sun 28 1/1 1 Job Mon 29 1/1 1 Job Tue 30 1/1 …" at bounding box center [731, 461] width 1463 height 650
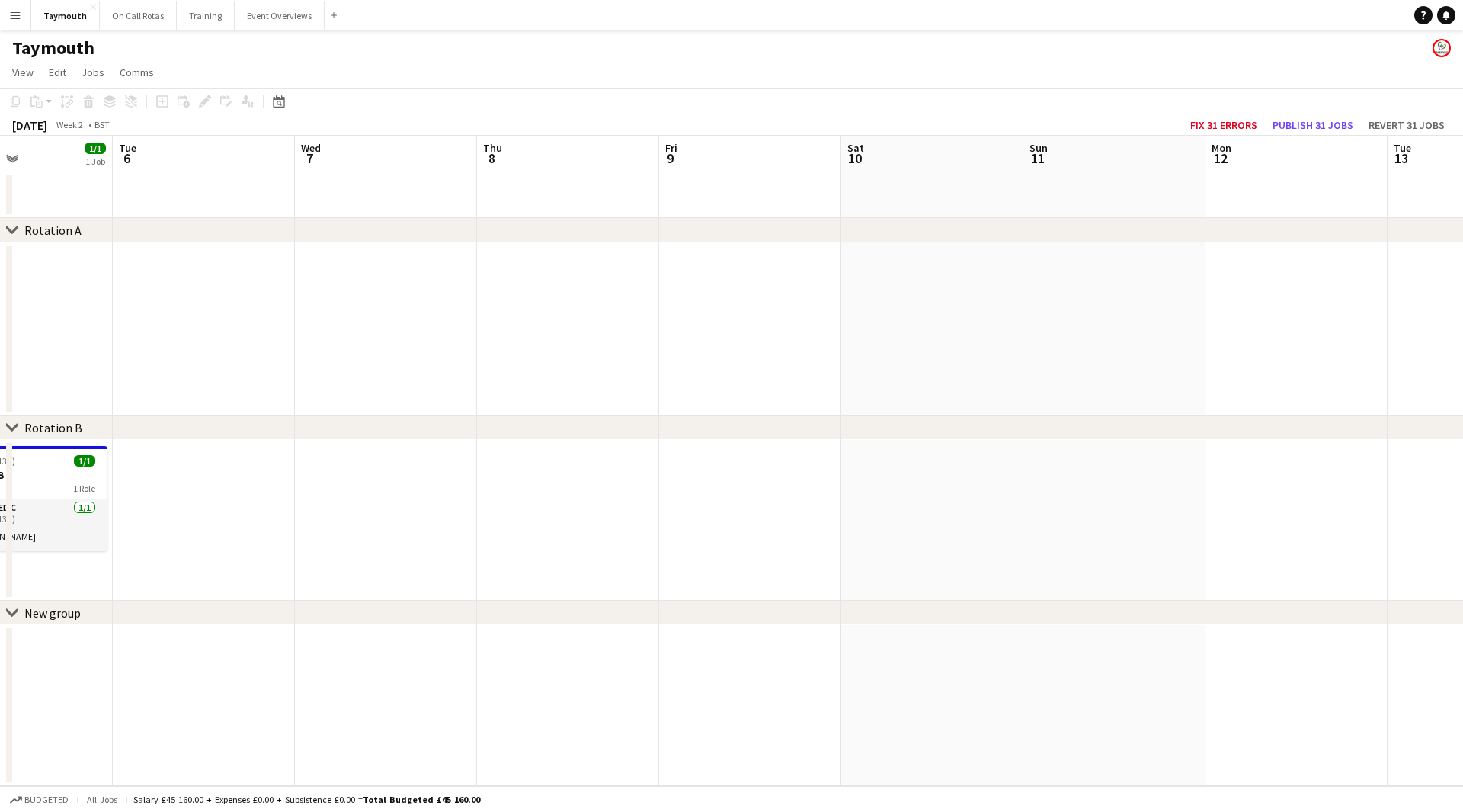
scroll to position [0, 444]
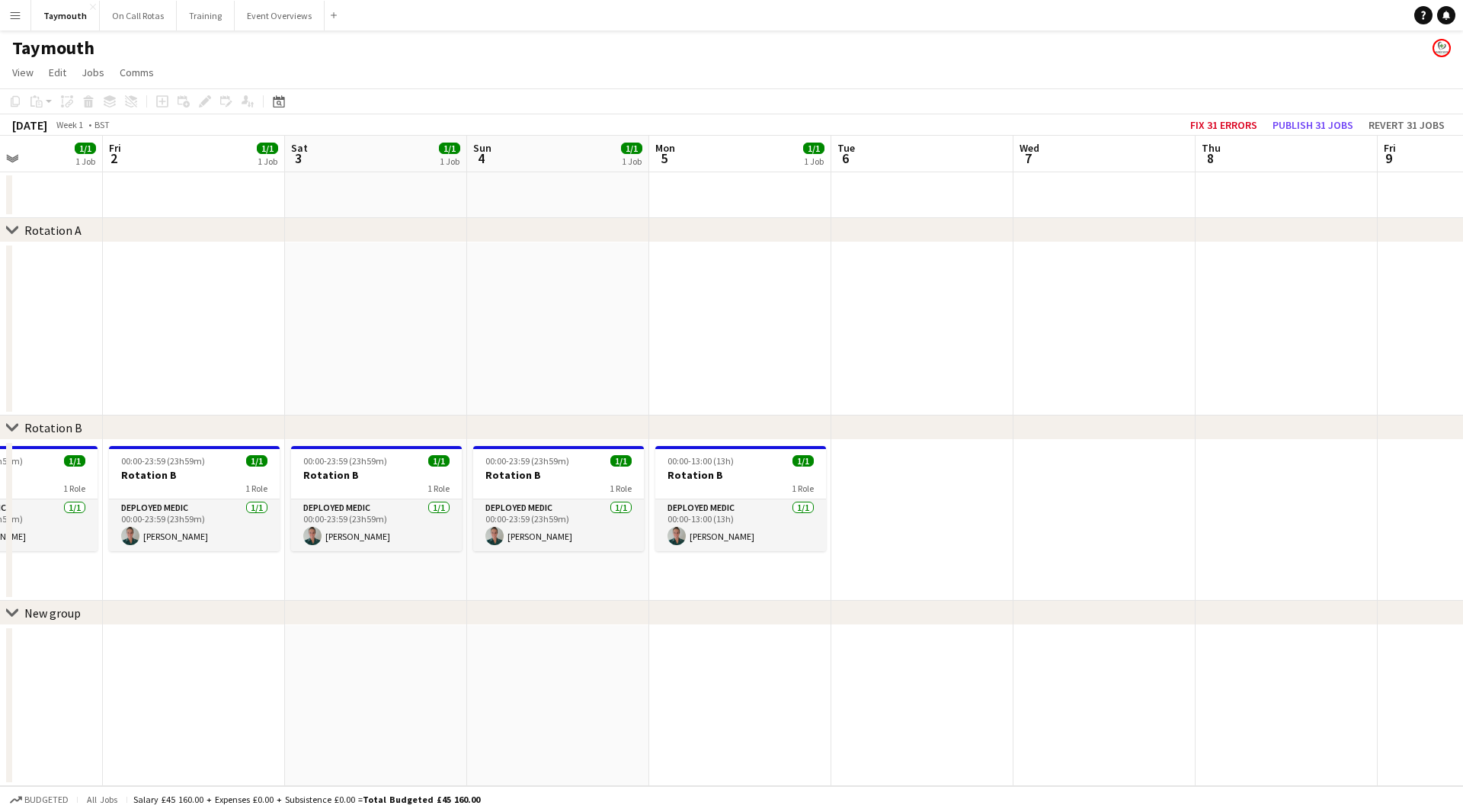
click at [1451, 632] on app-calendar-viewport "Tue 30 1/1 1 Job Wed 31 1/1 1 Job Thu 1 1/1 1 Job Fri 2 1/1 1 Job Sat 3 1/1 1 J…" at bounding box center [731, 461] width 1463 height 650
click at [1217, 126] on button "Fix 31 errors" at bounding box center [1223, 125] width 79 height 20
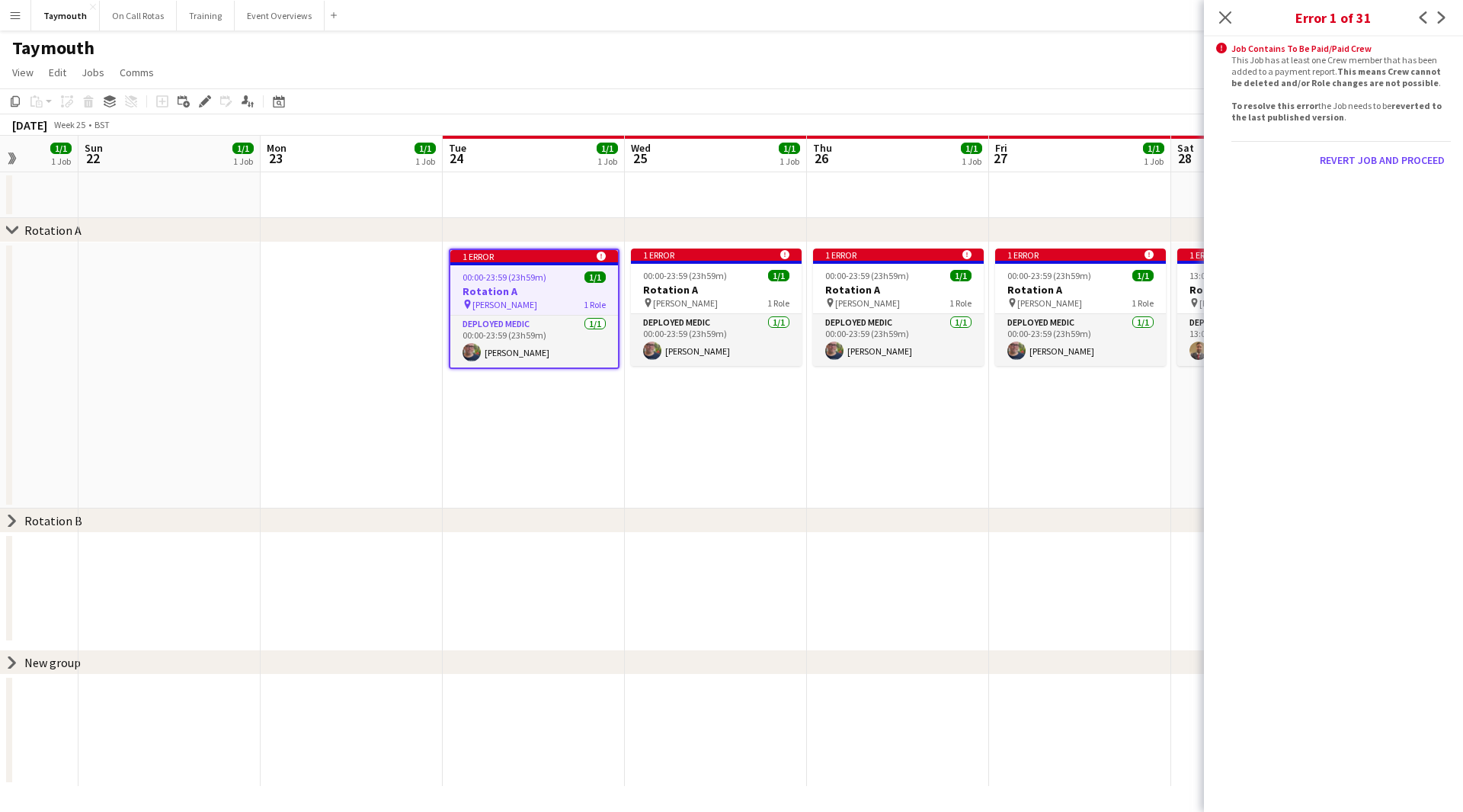
scroll to position [0, 479]
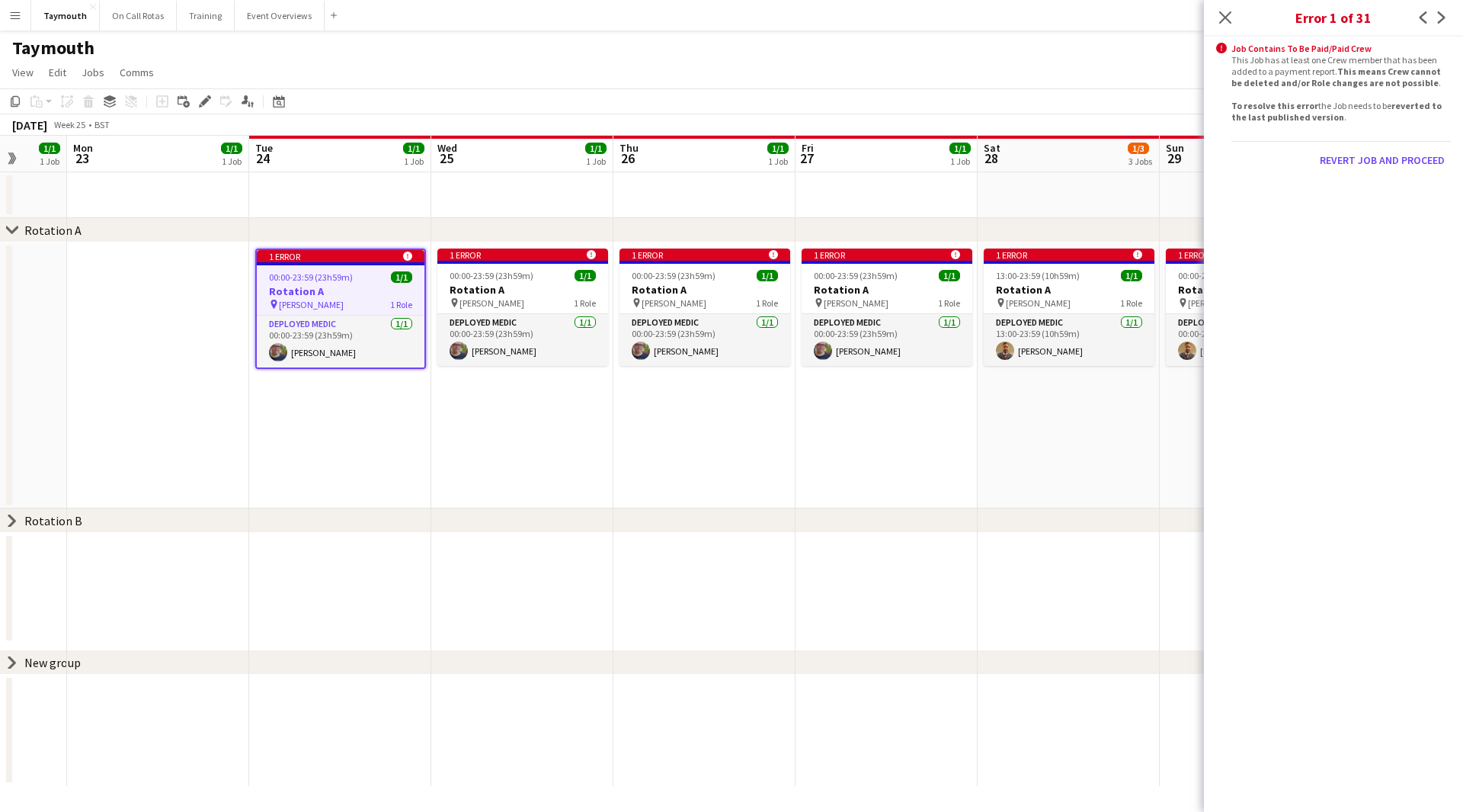
click at [970, 475] on app-calendar-viewport "Fri 20 1/1 1 Job Sat 21 1/1 1 Job Sun 22 1/1 1 Job Mon 23 1/1 1 Job Tue 24 1/1 …" at bounding box center [731, 461] width 1463 height 650
click at [1411, 160] on button "Revert Job and proceed" at bounding box center [1382, 159] width 137 height 24
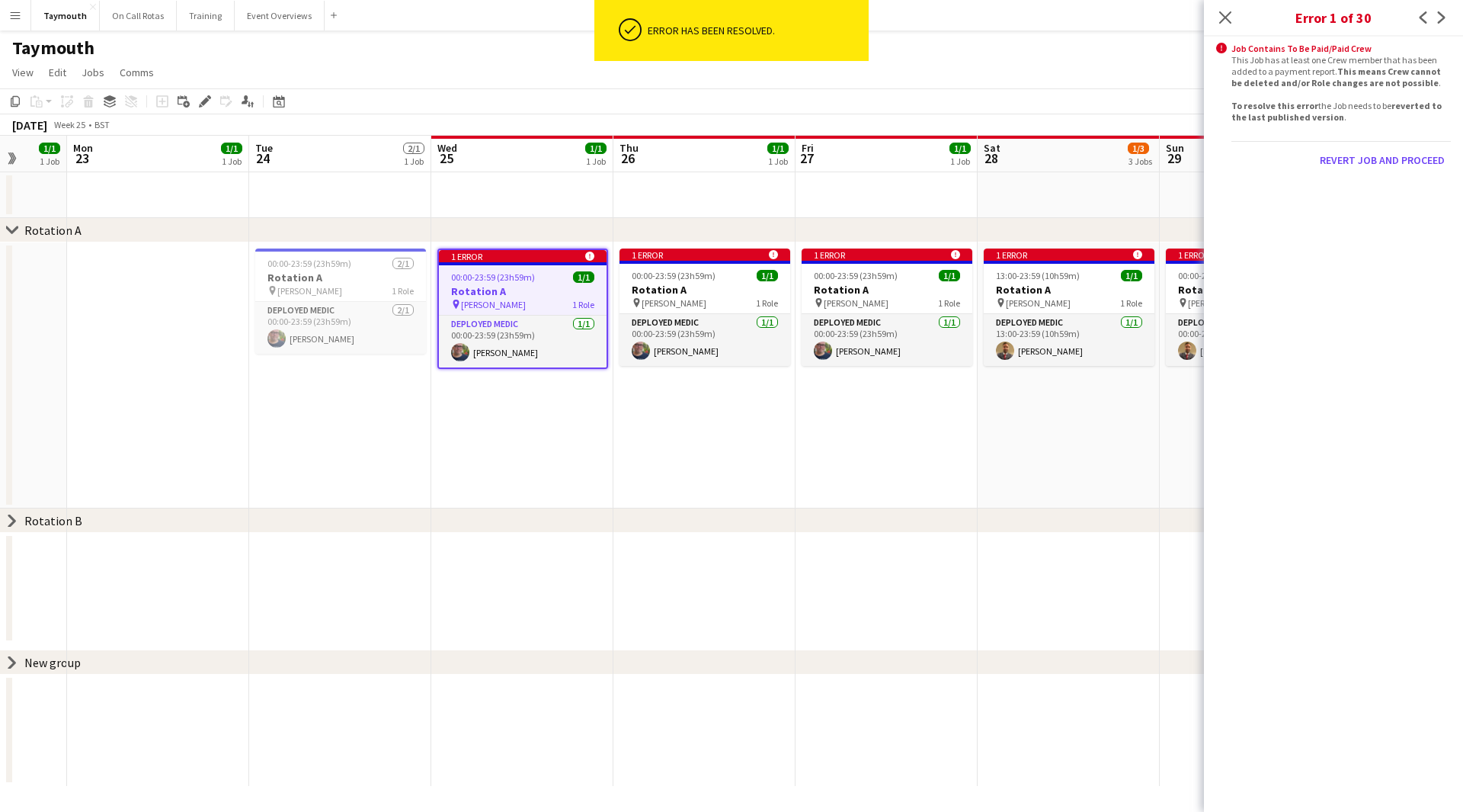
scroll to position [0, 525]
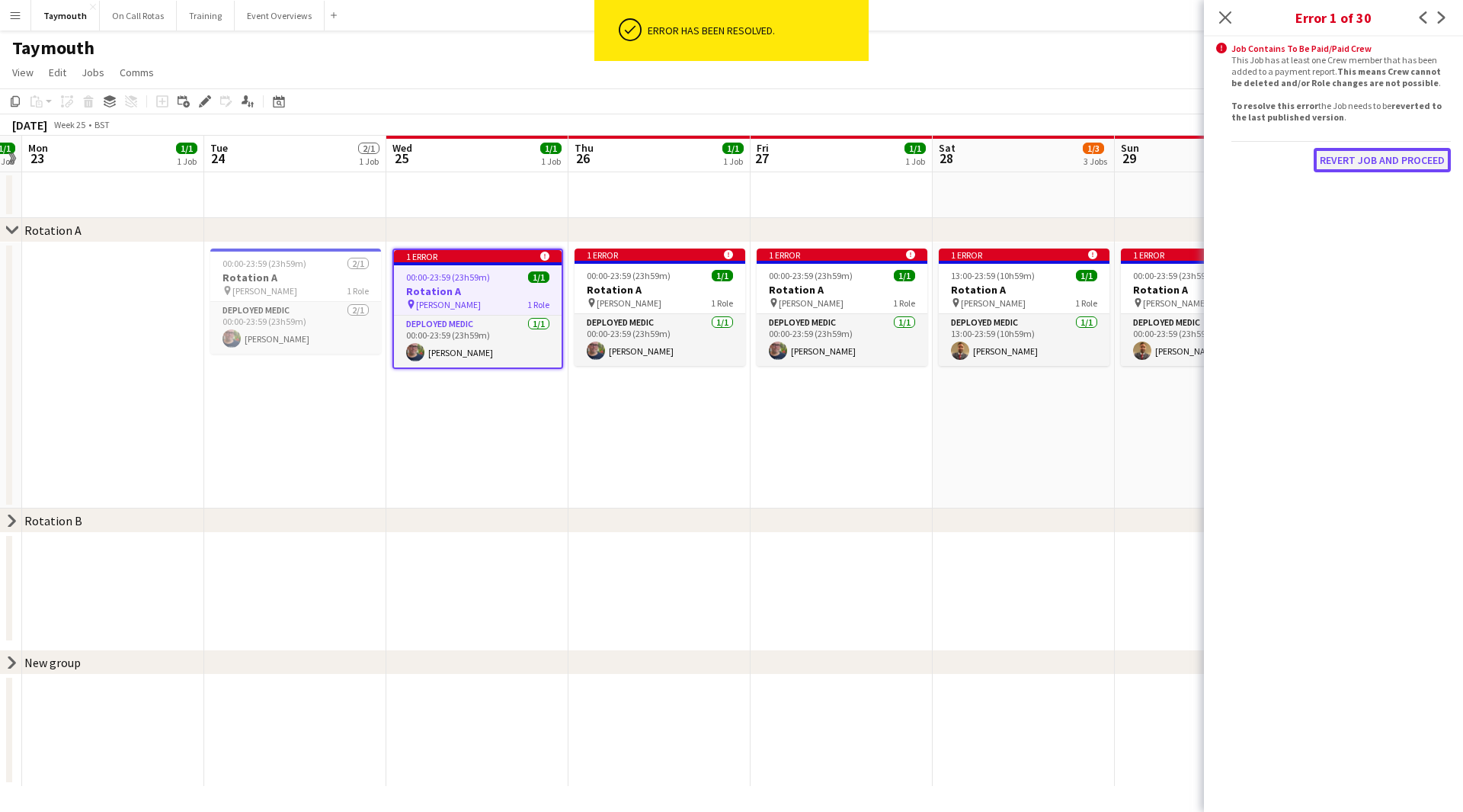
click at [1402, 164] on button "Revert Job and proceed" at bounding box center [1382, 159] width 137 height 24
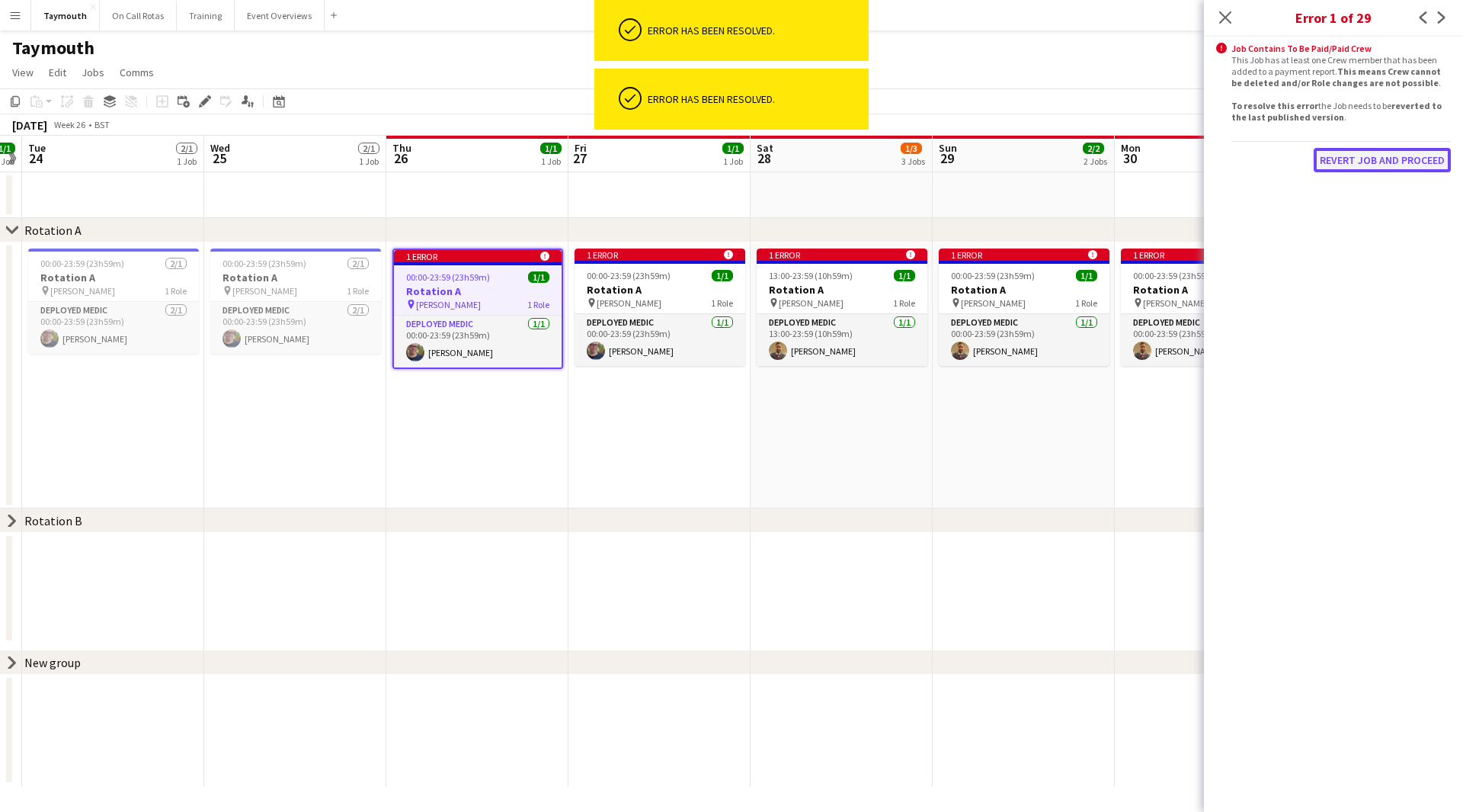
click at [1402, 163] on button "Revert Job and proceed" at bounding box center [1382, 159] width 137 height 24
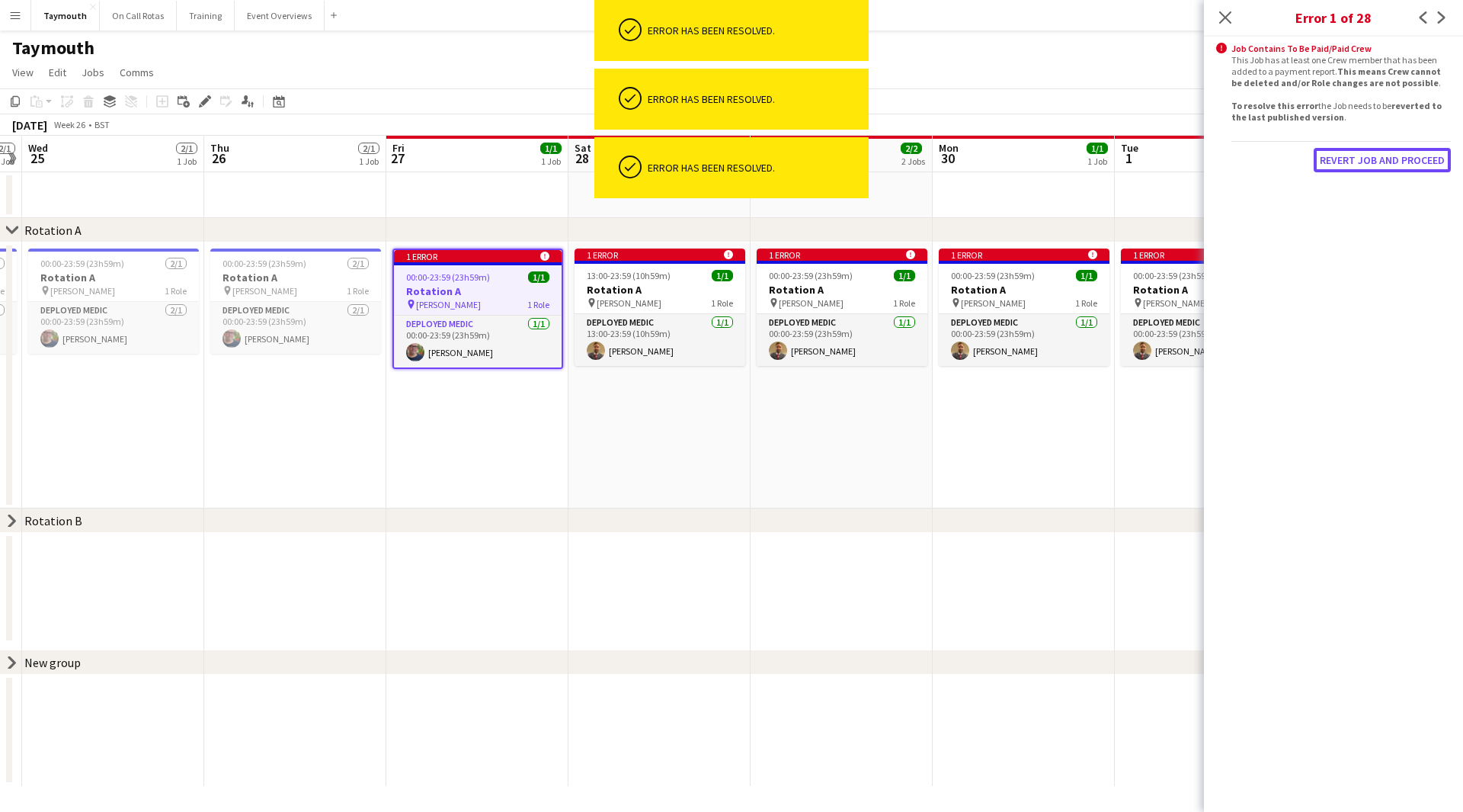
click at [1402, 163] on button "Revert Job and proceed" at bounding box center [1382, 159] width 137 height 24
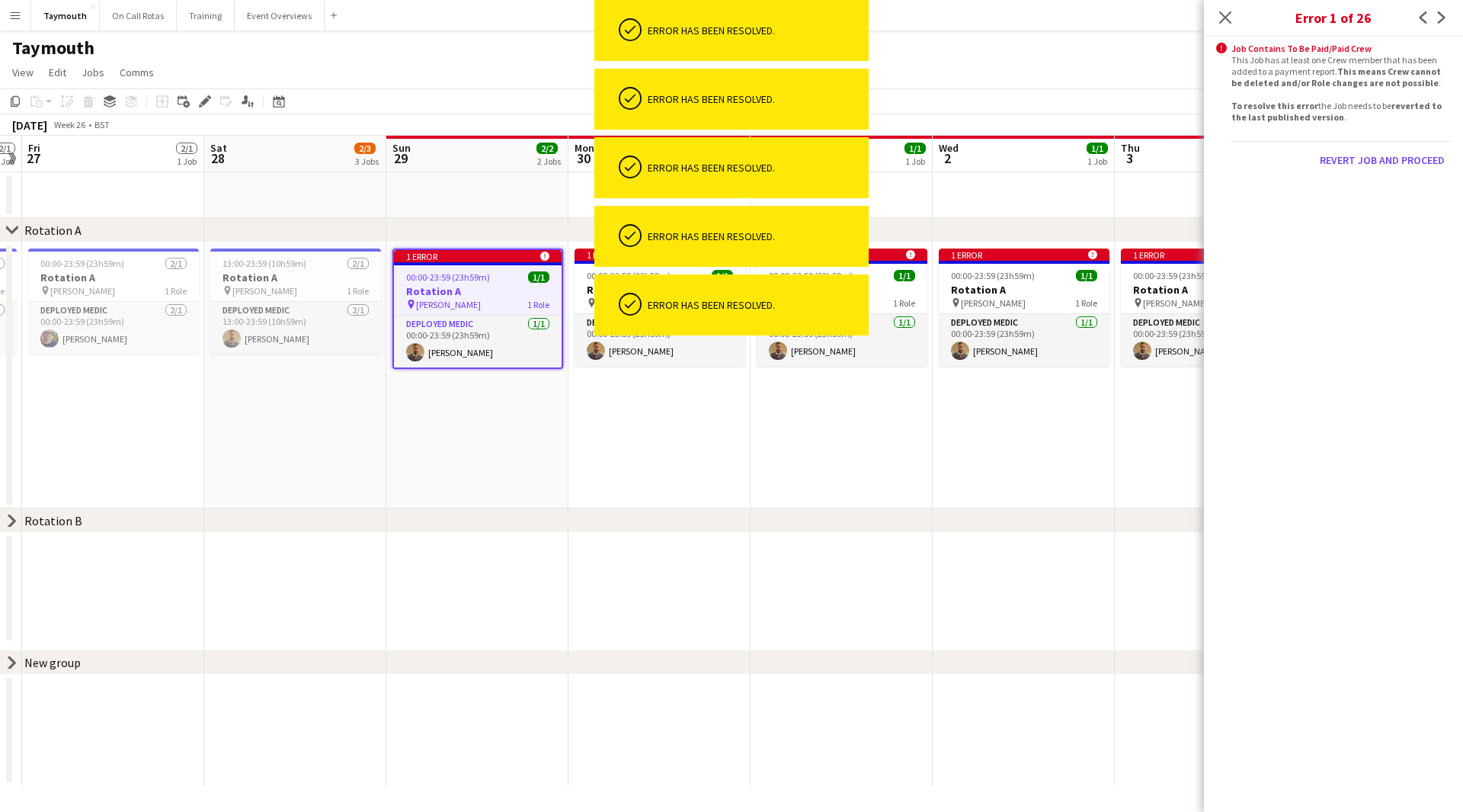
click at [1402, 163] on div "Revert Job and proceed" at bounding box center [1340, 160] width 219 height 38
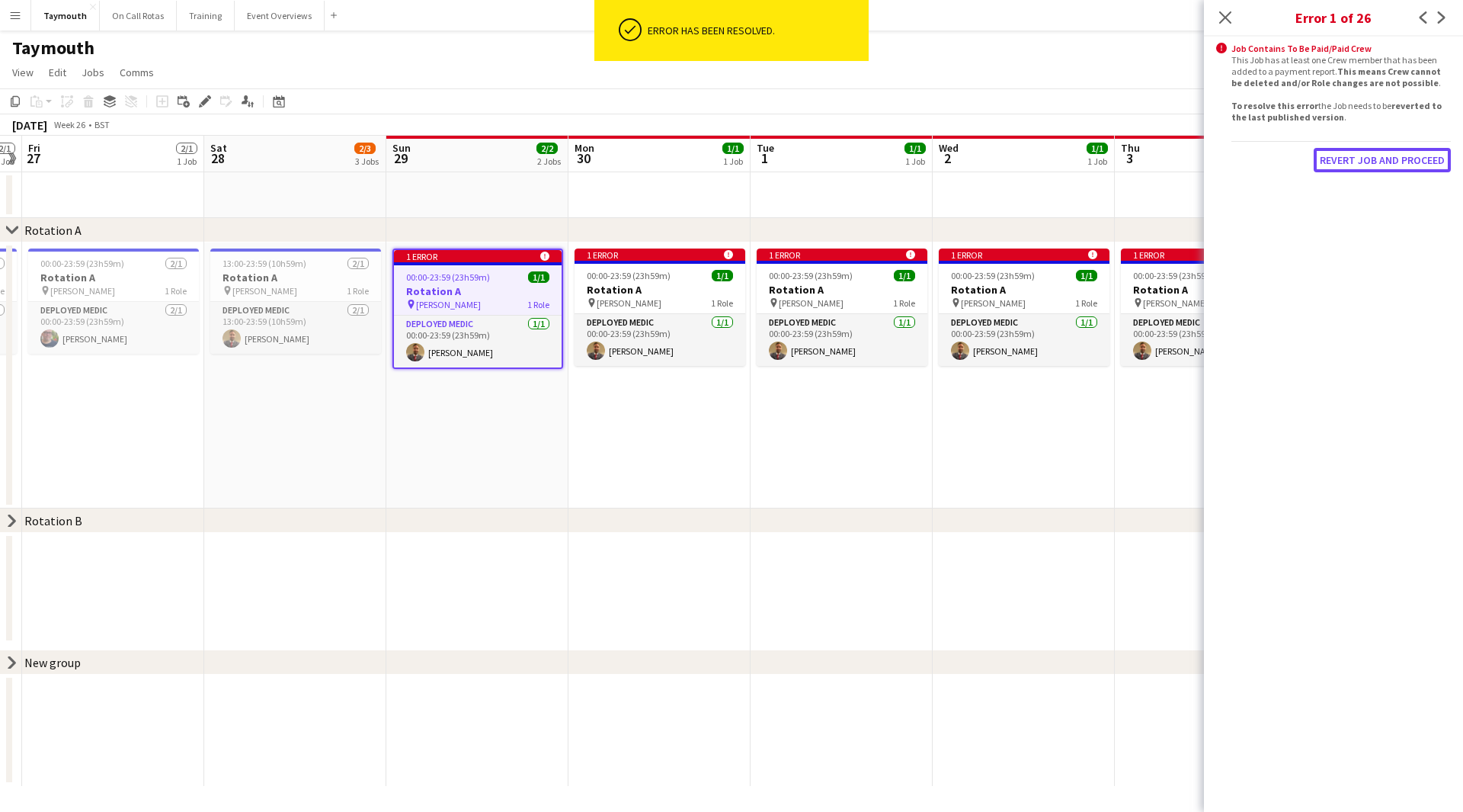
click at [1402, 163] on button "Revert Job and proceed" at bounding box center [1382, 159] width 137 height 24
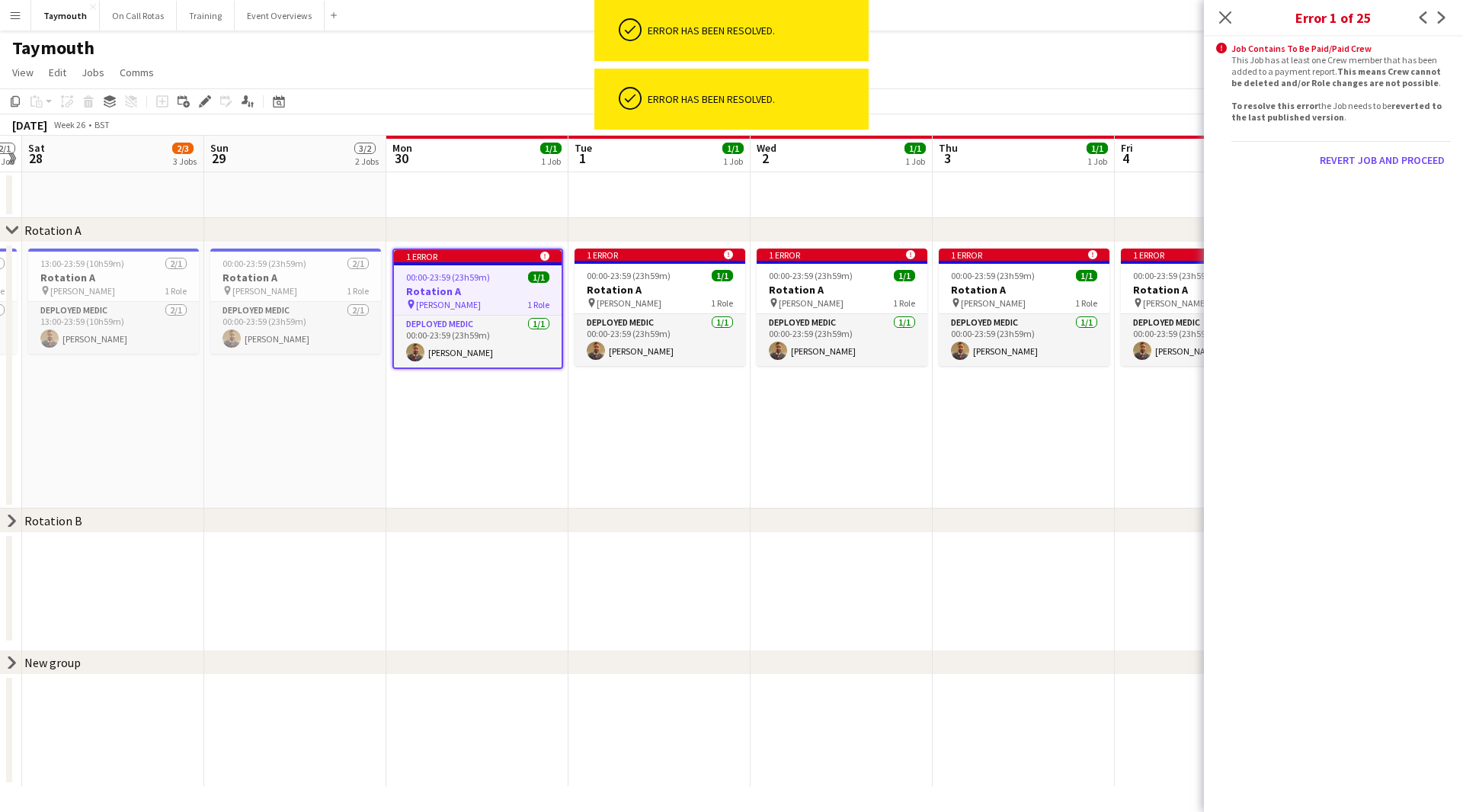
click at [1402, 163] on button "Revert Job and proceed" at bounding box center [1382, 159] width 137 height 24
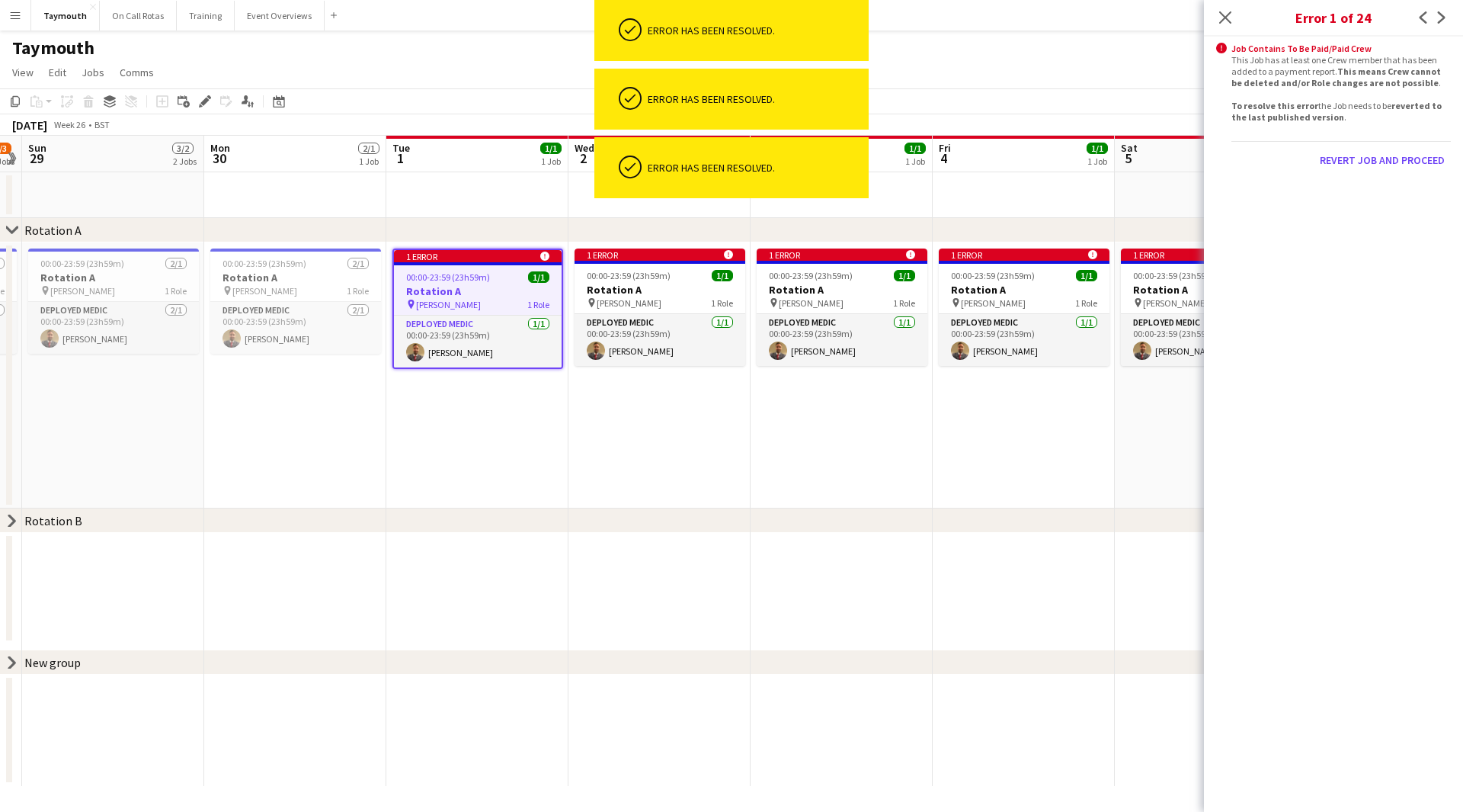
click at [1402, 163] on div "Revert Job and proceed" at bounding box center [1340, 160] width 219 height 38
click at [1402, 163] on button "Revert Job and proceed" at bounding box center [1382, 159] width 137 height 24
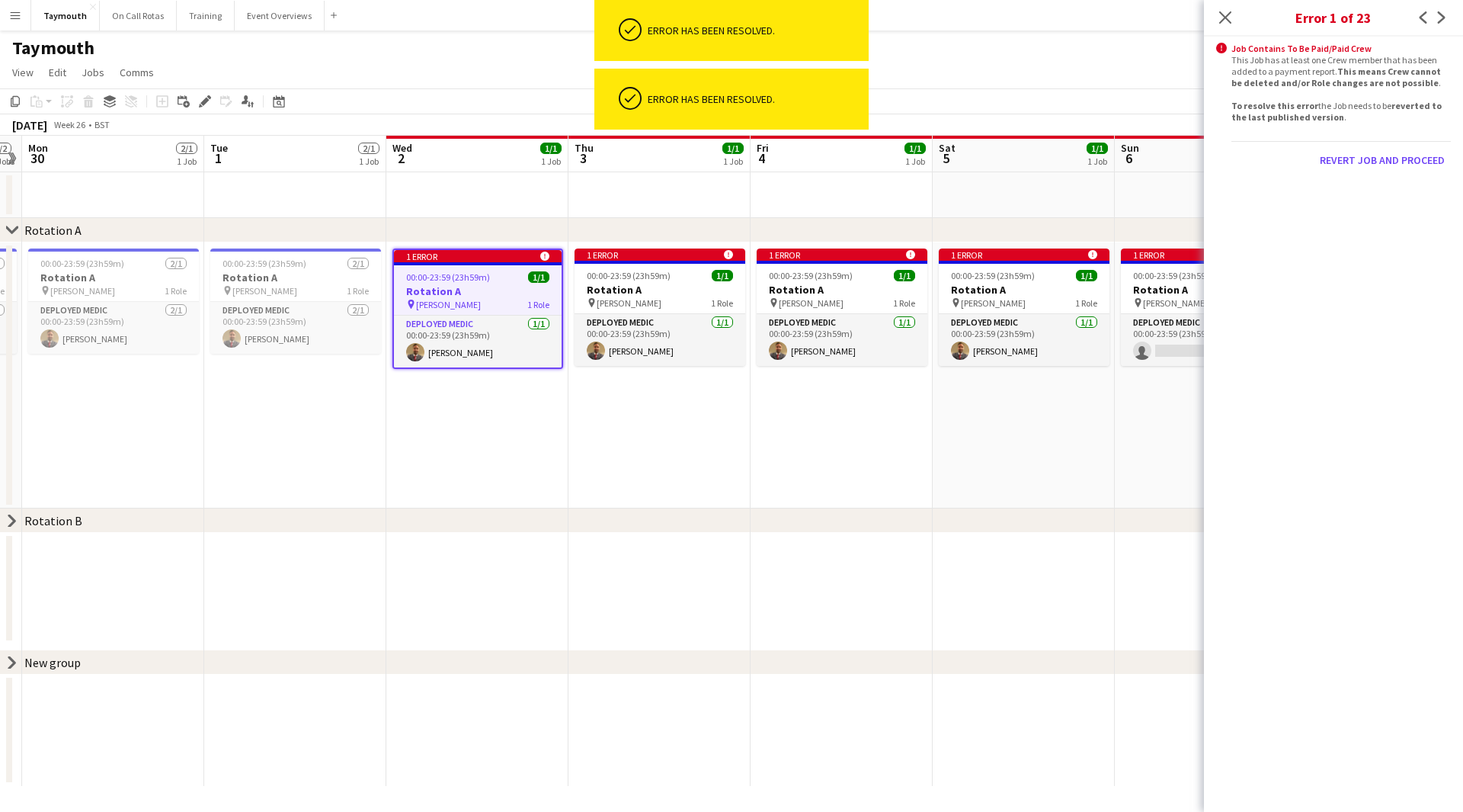
click at [1402, 163] on body "ok-circled Error has been resolved. ok-circled Error has been resolved. Menu Bo…" at bounding box center [731, 406] width 1463 height 812
click at [1402, 163] on button "Revert Job and proceed" at bounding box center [1382, 159] width 137 height 24
click at [1402, 163] on div "Revert Job and proceed" at bounding box center [1340, 160] width 219 height 38
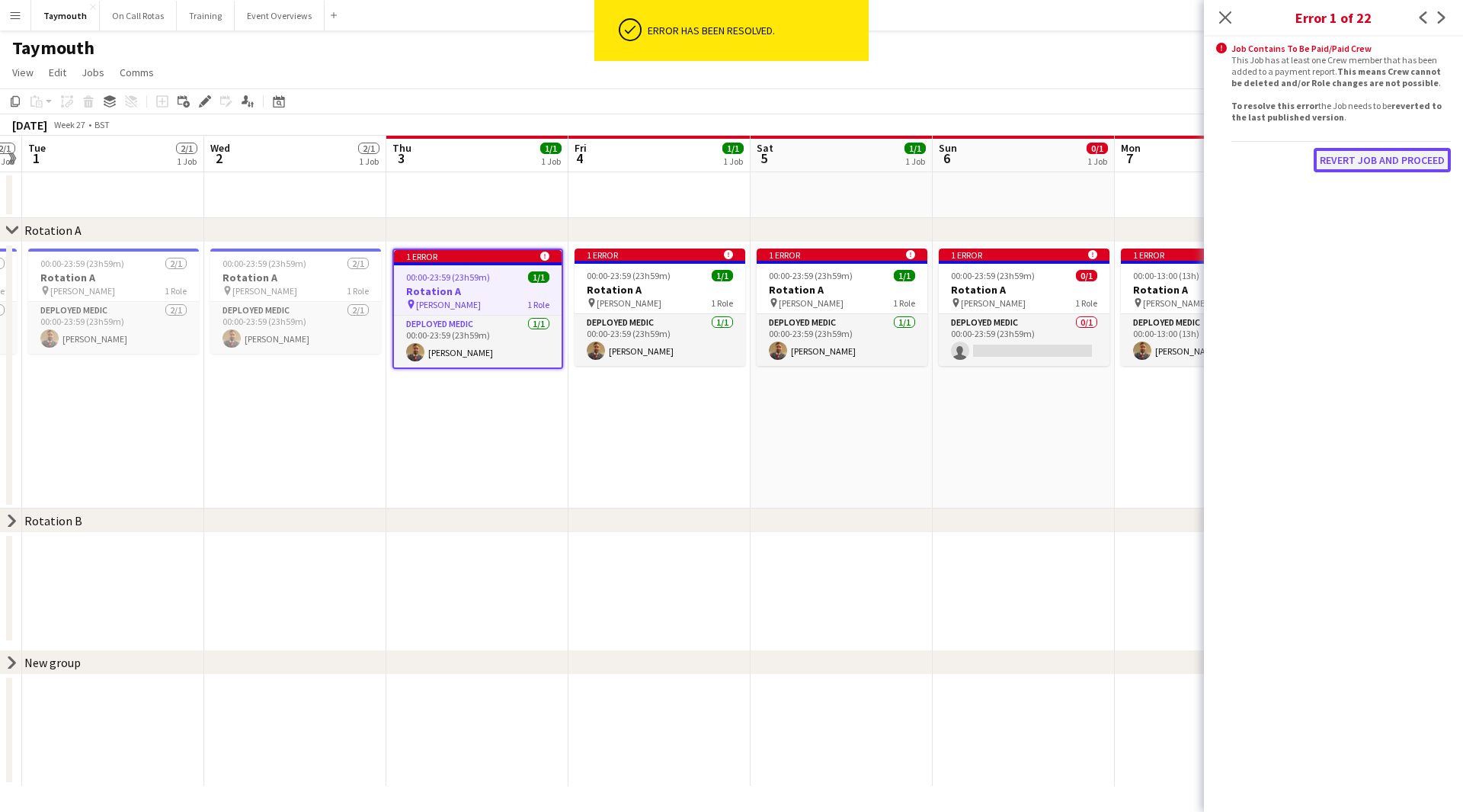
click at [1402, 163] on button "Revert Job and proceed" at bounding box center [1382, 159] width 137 height 24
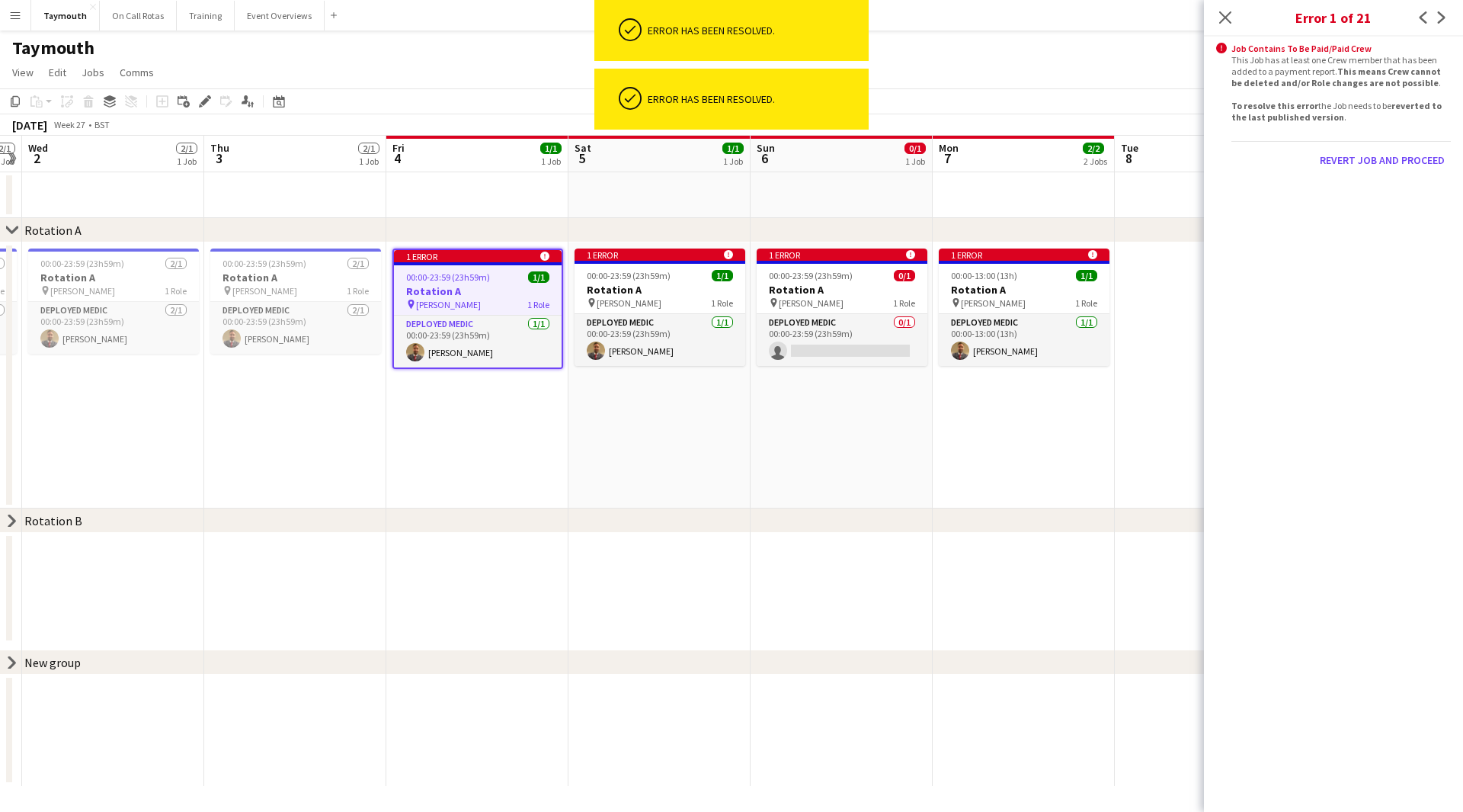
click at [1402, 163] on div "Revert Job and proceed" at bounding box center [1340, 160] width 219 height 38
click at [1402, 163] on button "Revert Job and proceed" at bounding box center [1382, 159] width 137 height 24
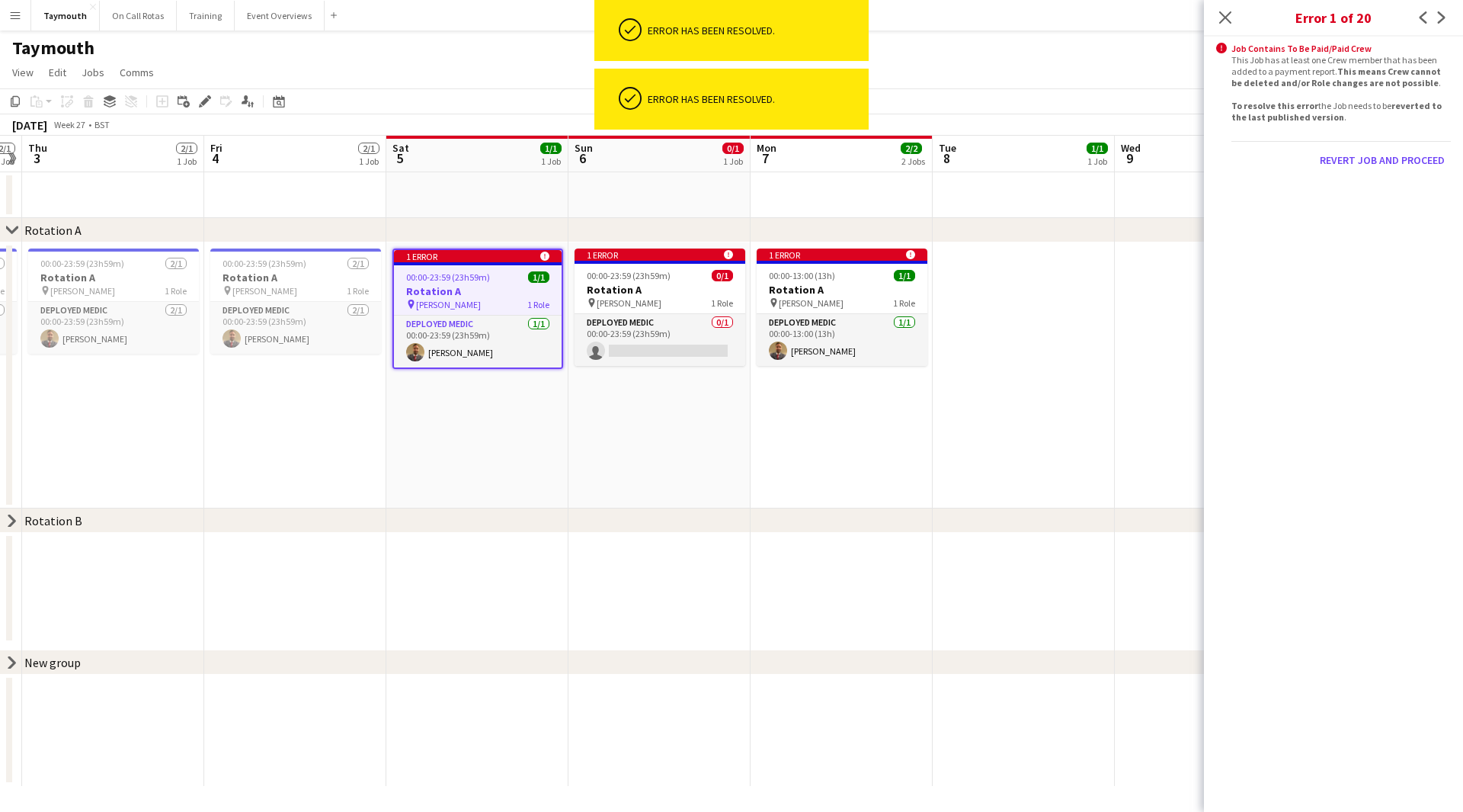
click at [1402, 162] on body "ok-circled Error has been resolved. ok-circled Error has been resolved. Menu Bo…" at bounding box center [731, 406] width 1463 height 812
click at [1402, 162] on button "Revert Job and proceed" at bounding box center [1382, 159] width 137 height 24
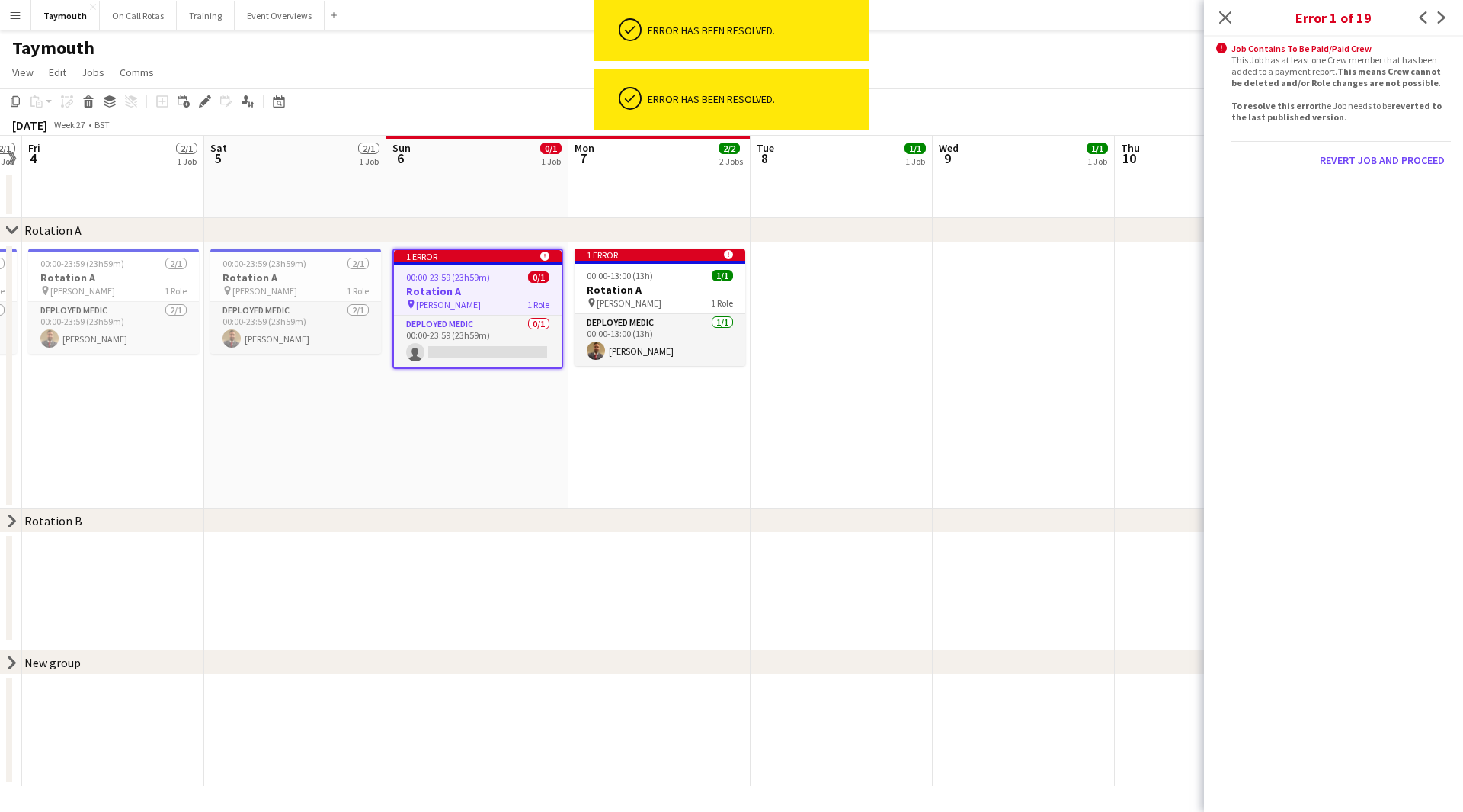
click at [1402, 162] on body "ok-circled Error has been resolved. ok-circled Error has been resolved. Menu Bo…" at bounding box center [731, 406] width 1463 height 812
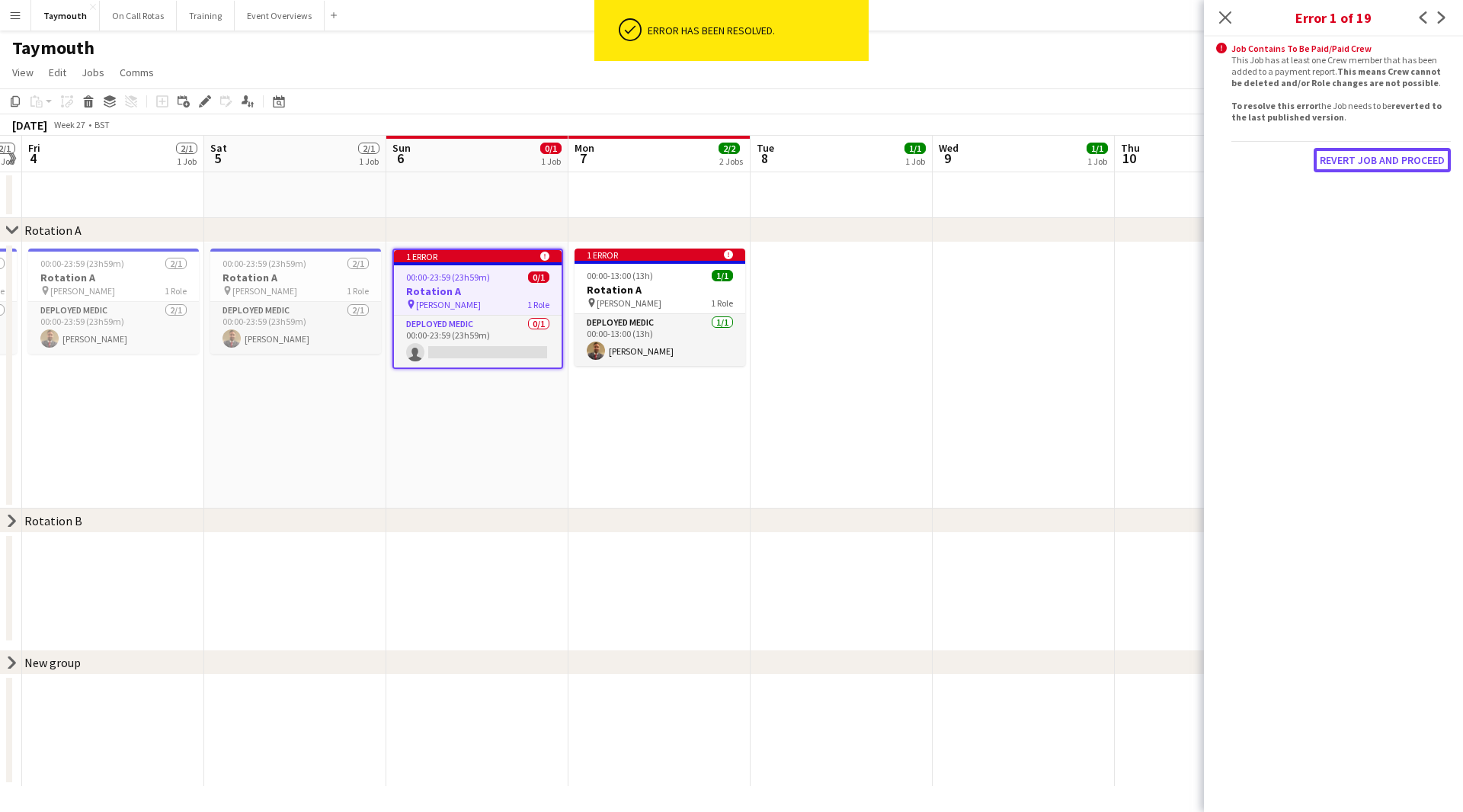
click at [1402, 162] on button "Revert Job and proceed" at bounding box center [1382, 159] width 137 height 24
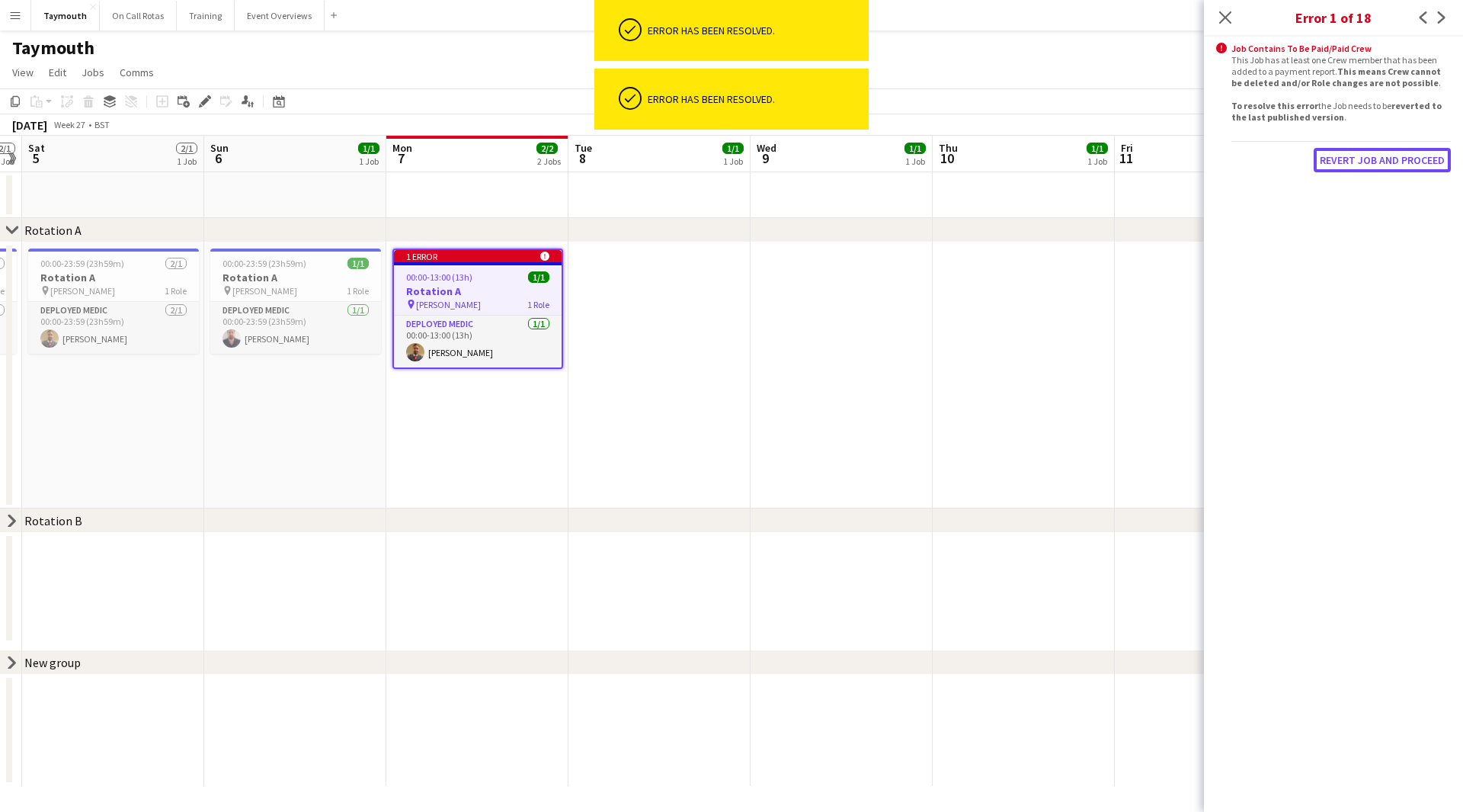
click at [1402, 162] on button "Revert Job and proceed" at bounding box center [1382, 159] width 137 height 24
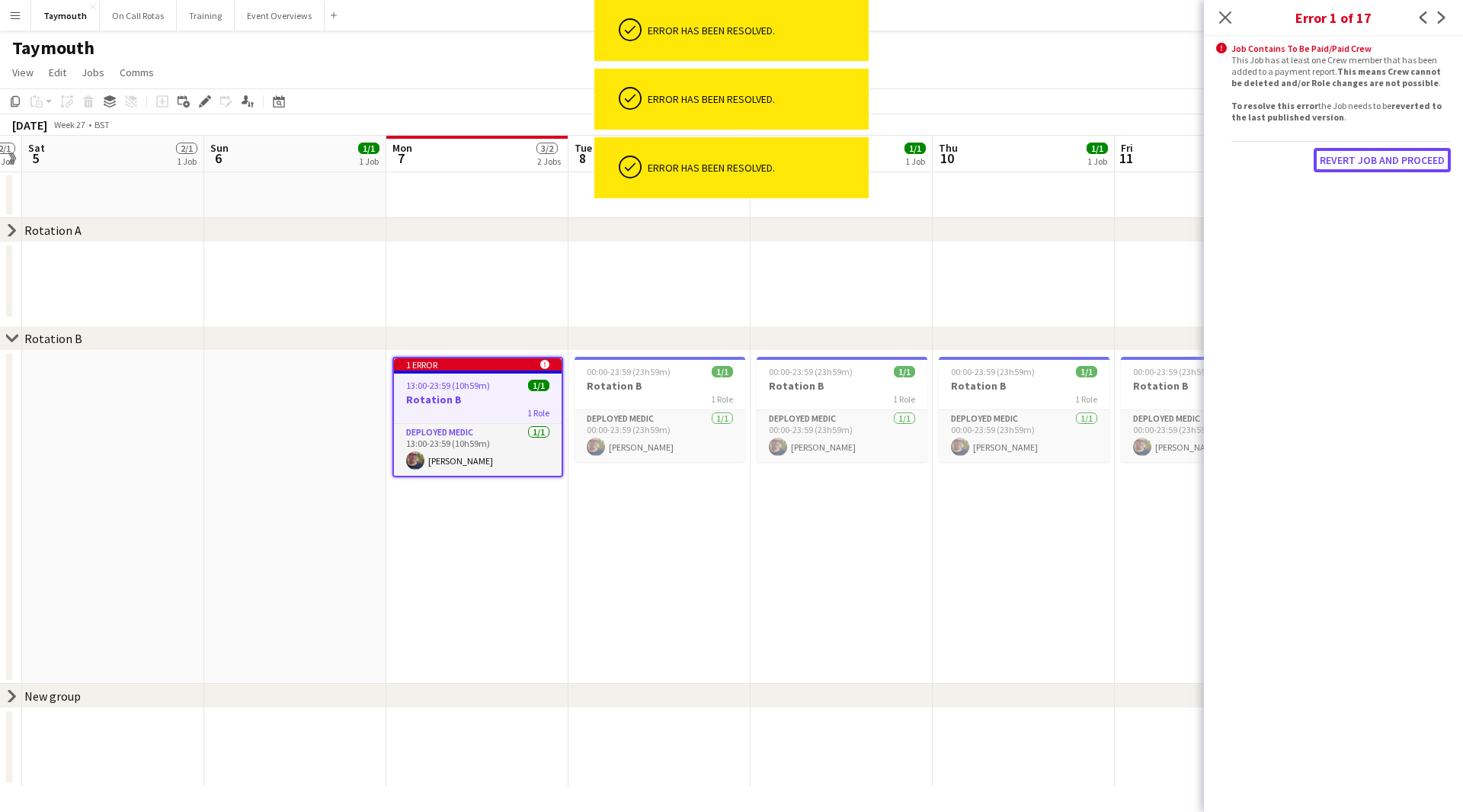
click at [1402, 162] on button "Revert Job and proceed" at bounding box center [1382, 159] width 137 height 24
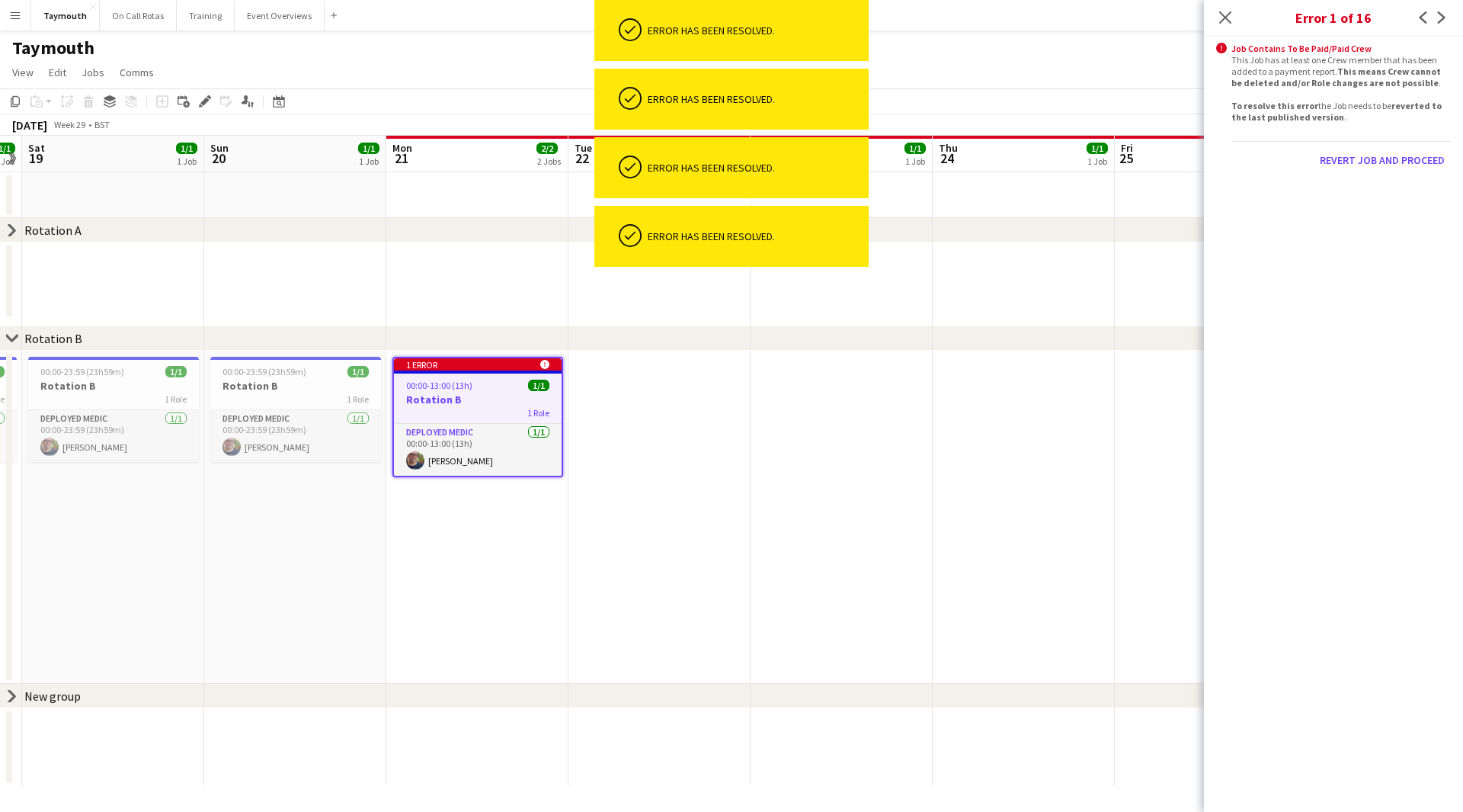
click at [1402, 162] on body "ok-circled Error has been resolved. ok-circled Error has been resolved. ok-circ…" at bounding box center [731, 406] width 1463 height 812
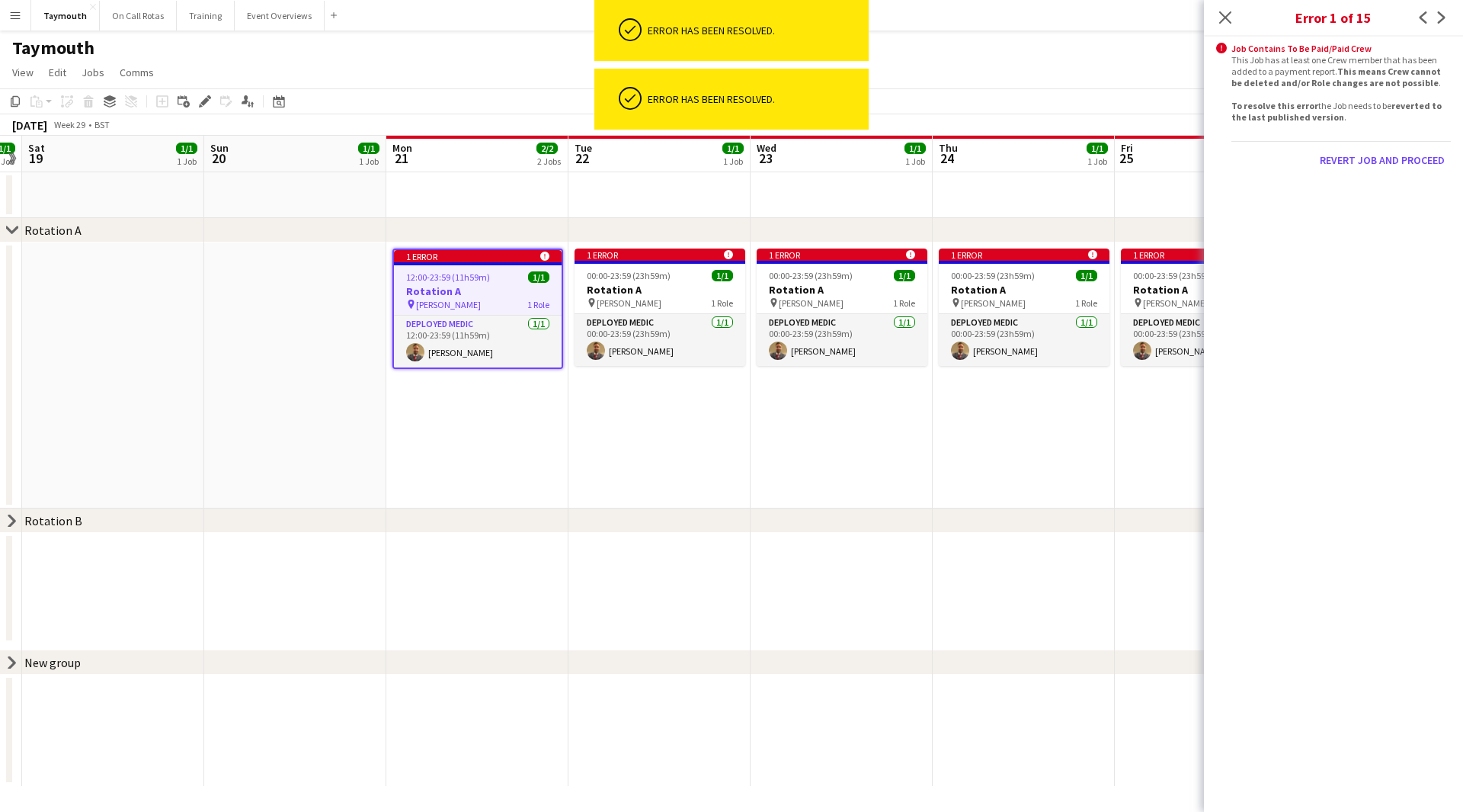
click at [1402, 162] on div "Revert Job and proceed" at bounding box center [1340, 160] width 219 height 38
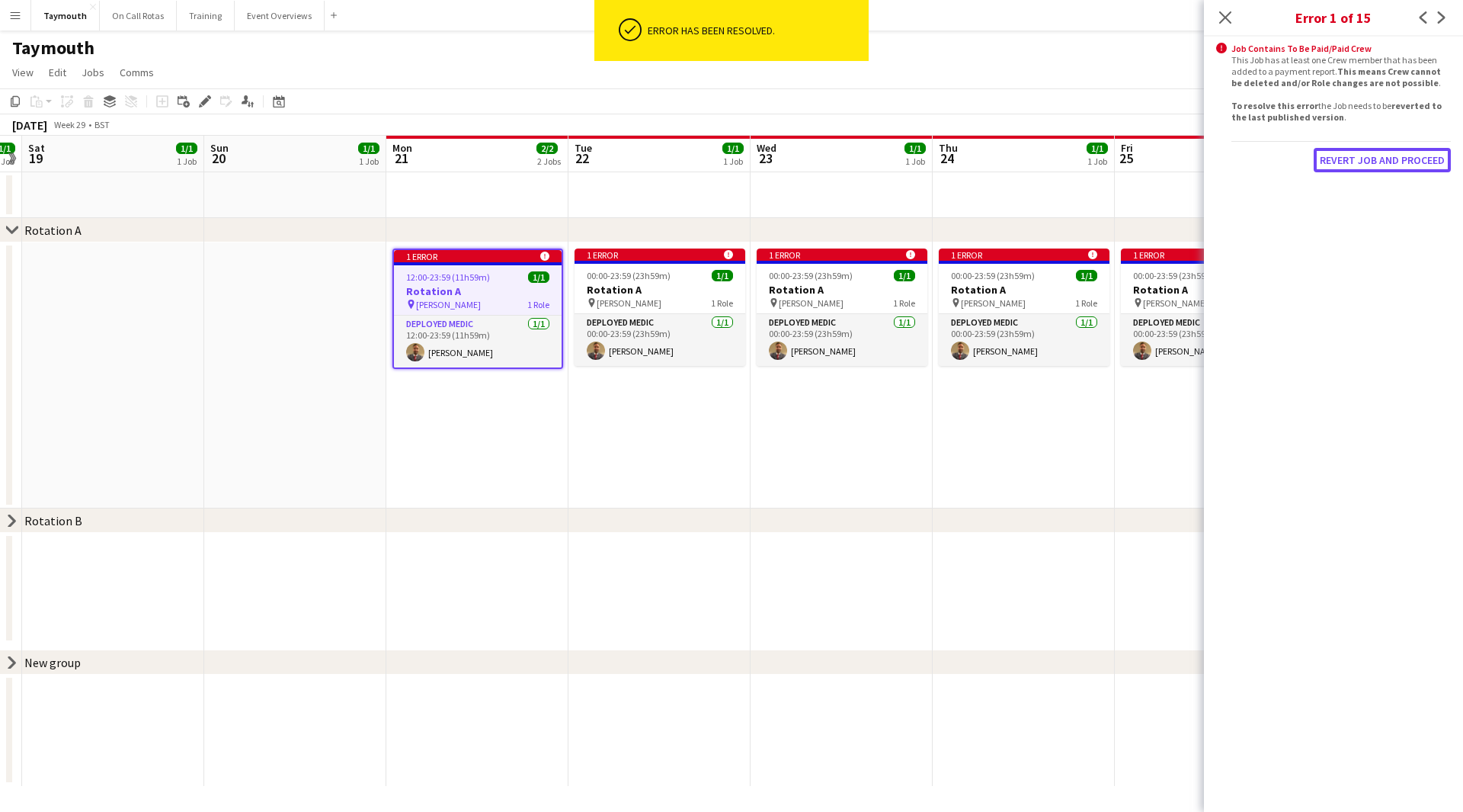
click at [1402, 162] on button "Revert Job and proceed" at bounding box center [1382, 159] width 137 height 24
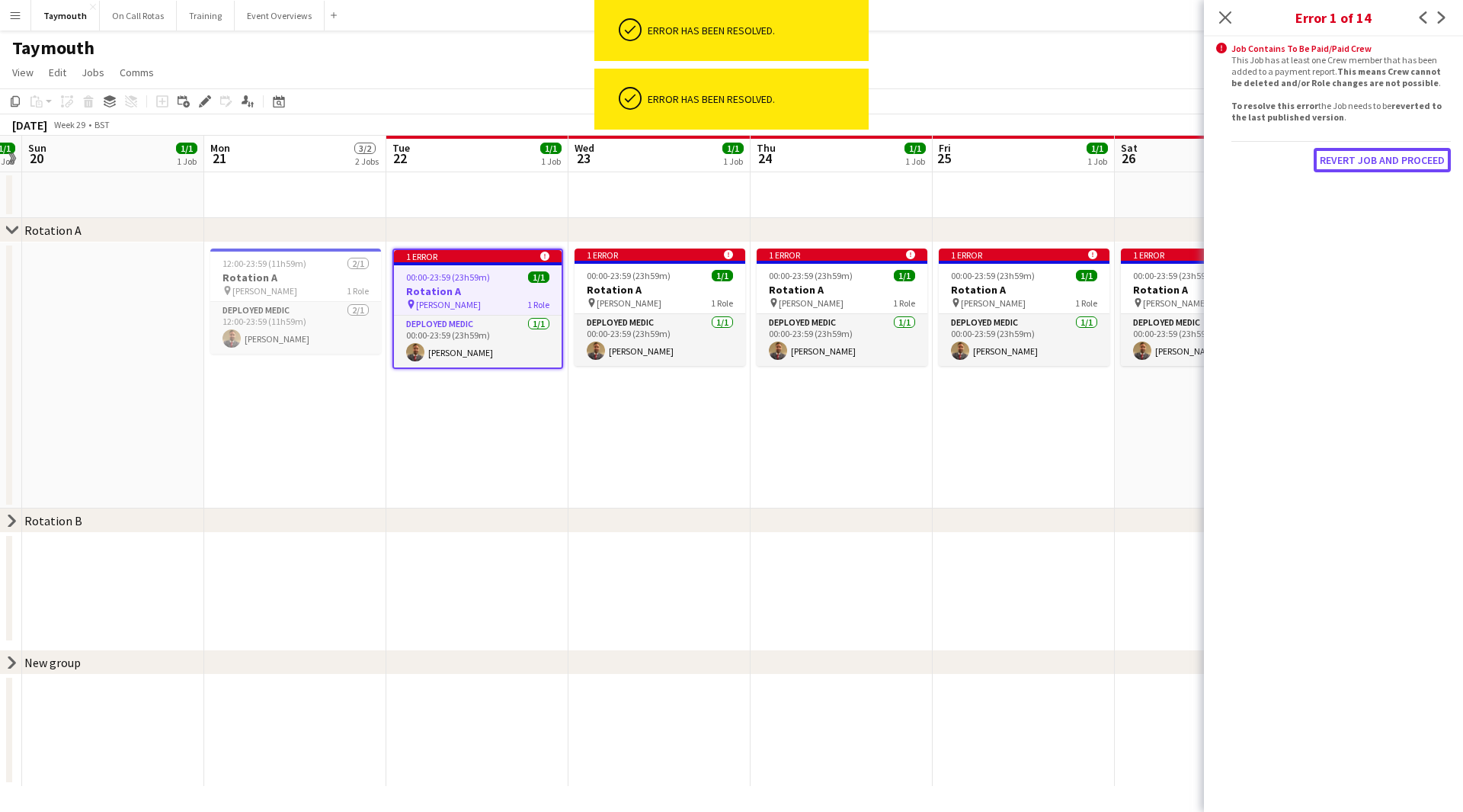
click at [1402, 162] on button "Revert Job and proceed" at bounding box center [1382, 159] width 137 height 24
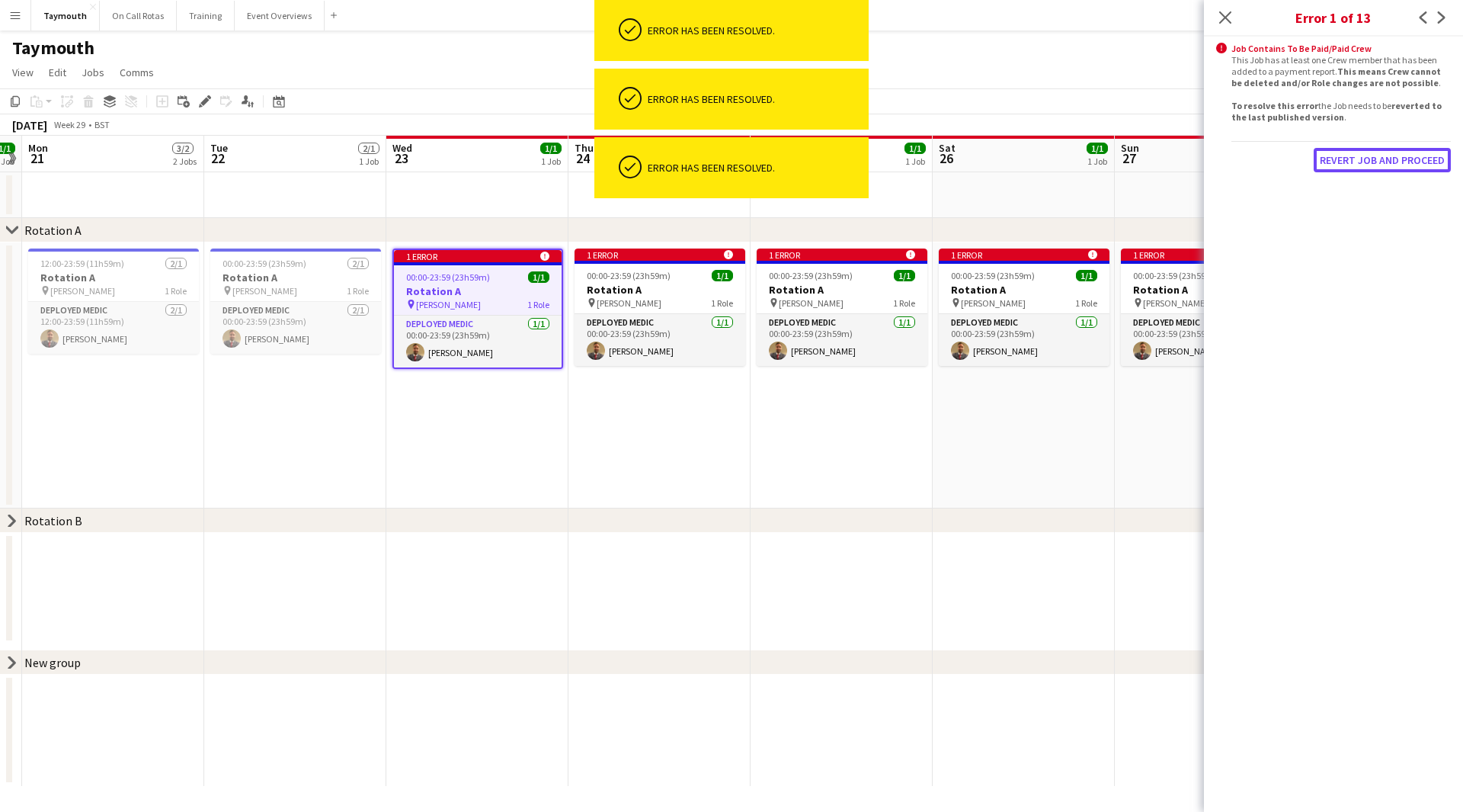
click at [1402, 162] on button "Revert Job and proceed" at bounding box center [1382, 159] width 137 height 24
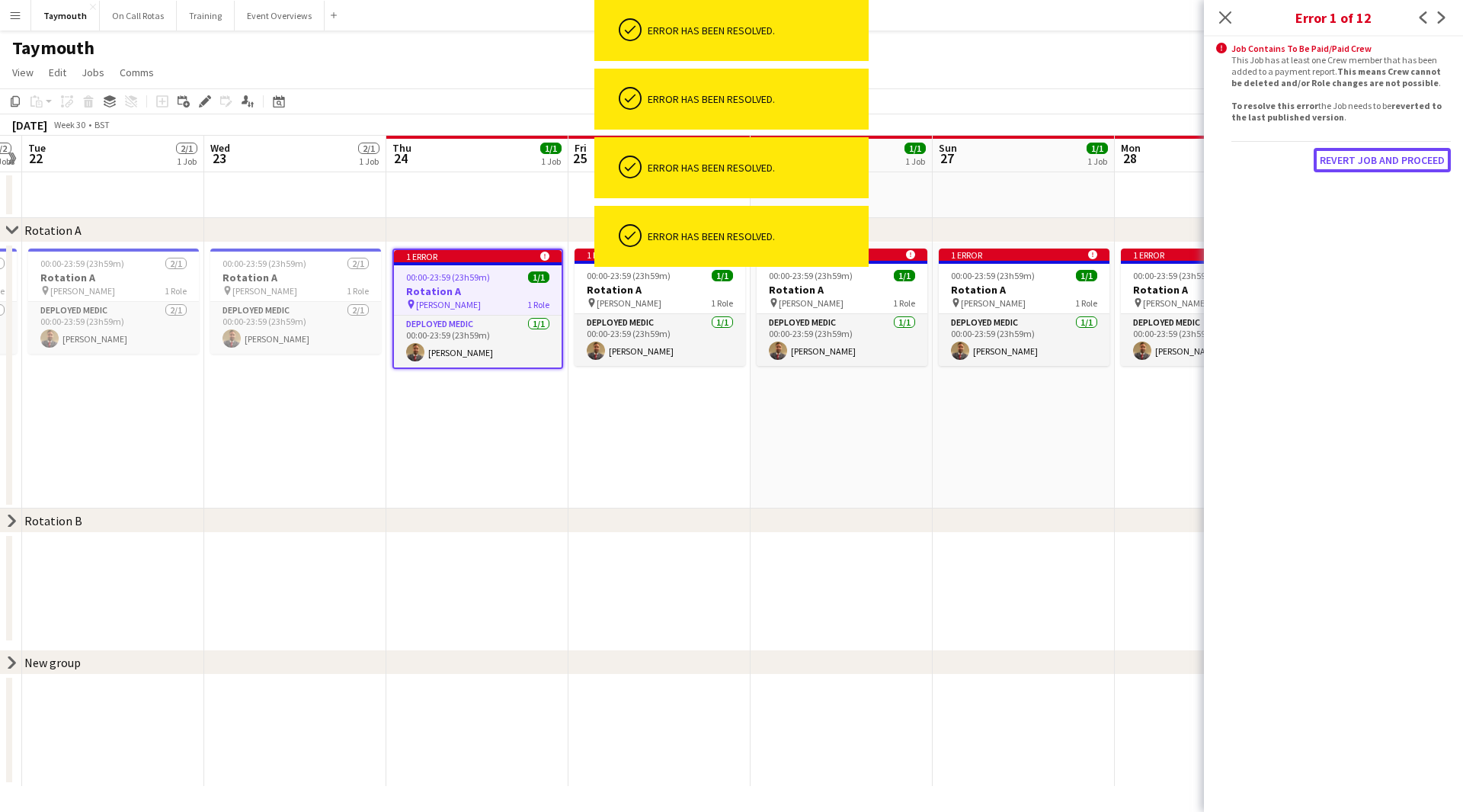
click at [1402, 162] on button "Revert Job and proceed" at bounding box center [1382, 159] width 137 height 24
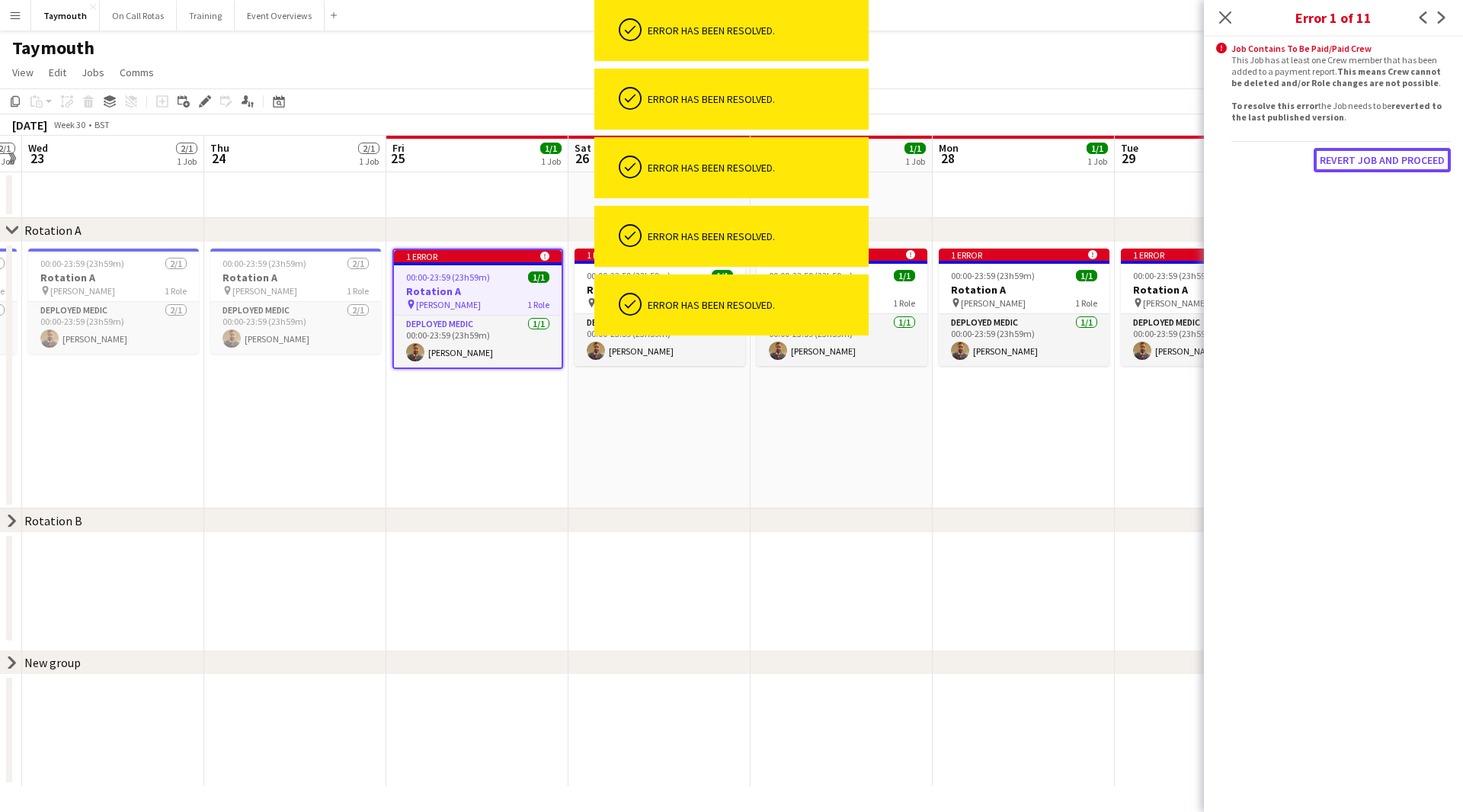
click at [1402, 162] on button "Revert Job and proceed" at bounding box center [1382, 159] width 137 height 24
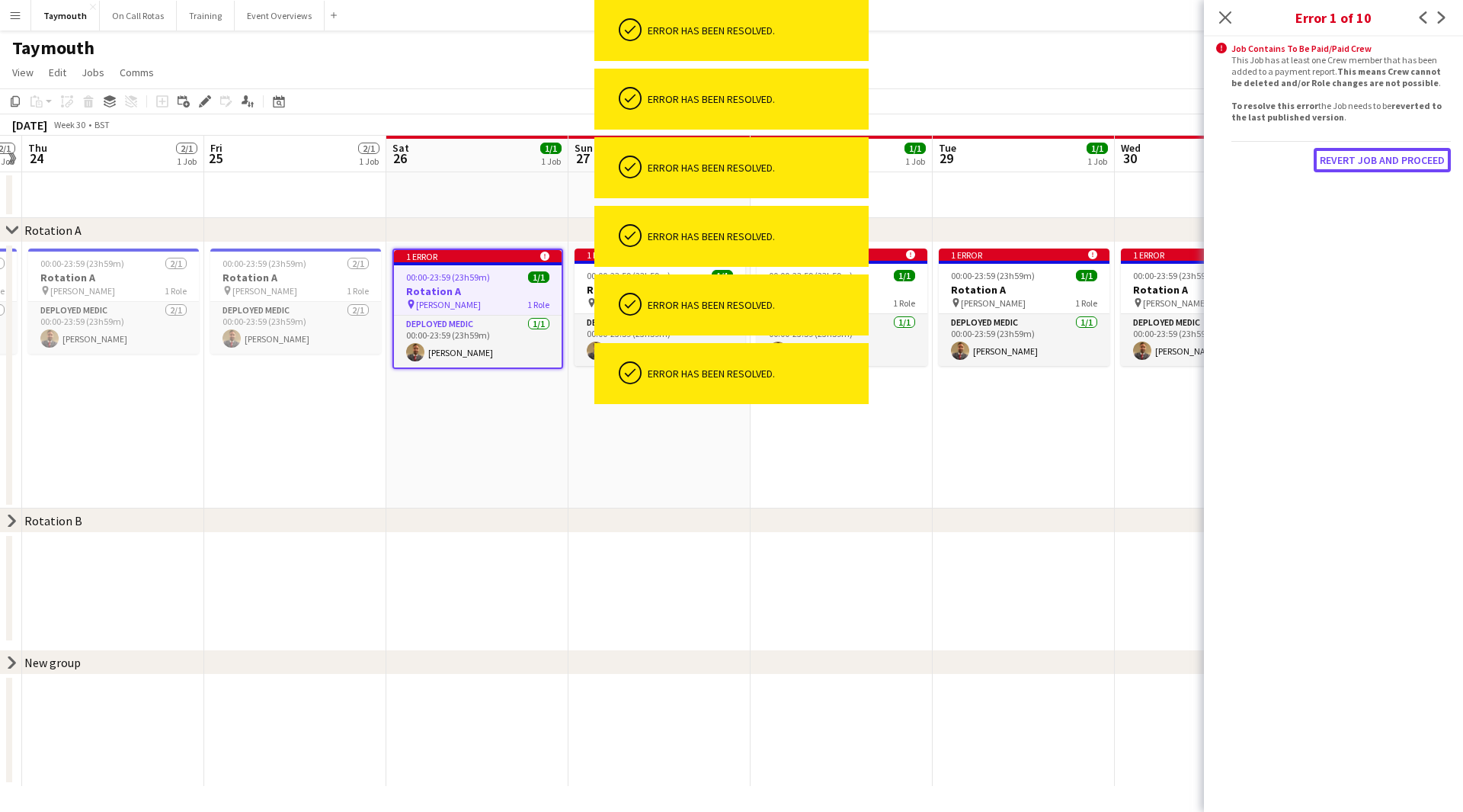
click at [1402, 162] on button "Revert Job and proceed" at bounding box center [1382, 159] width 137 height 24
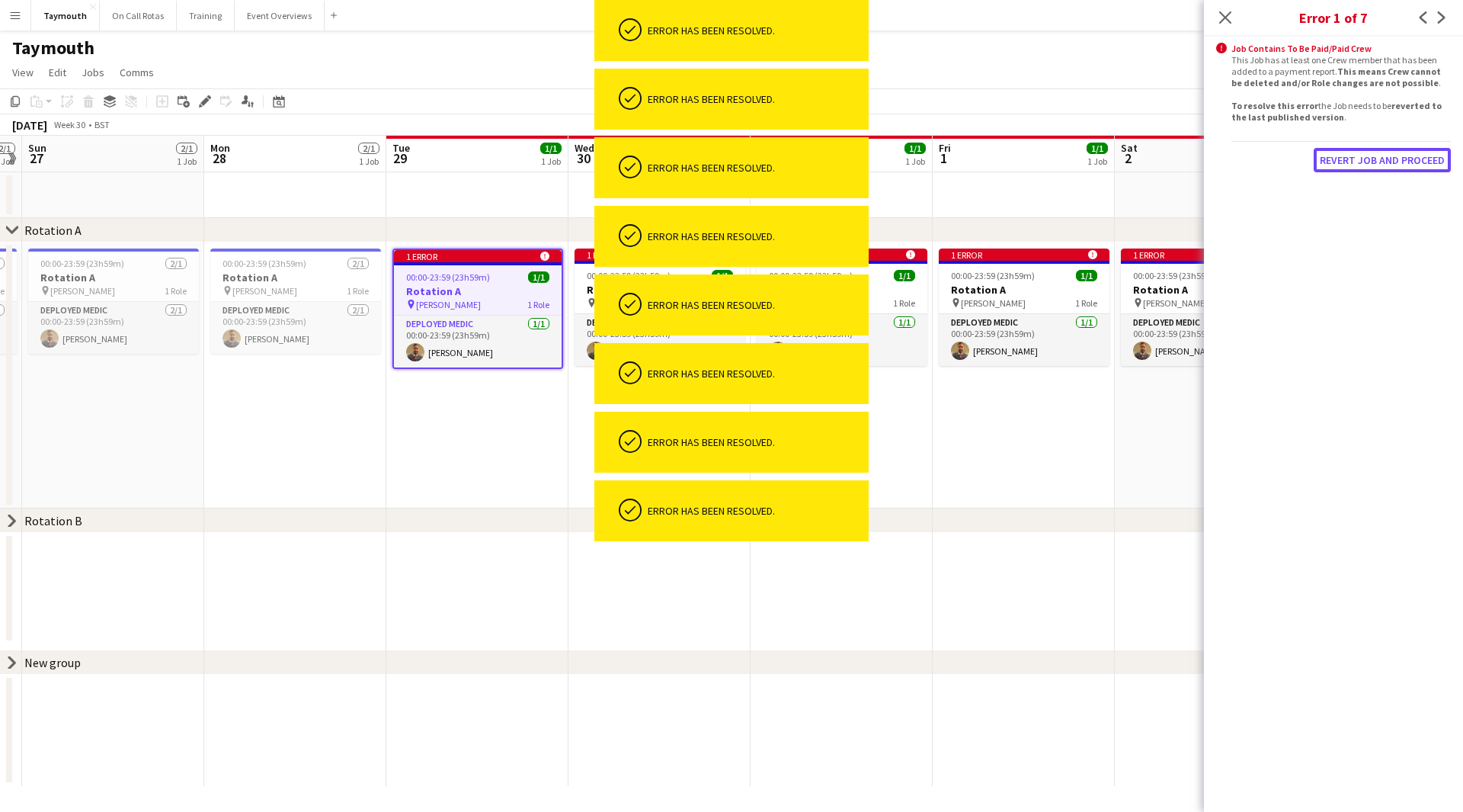
click at [1402, 162] on button "Revert Job and proceed" at bounding box center [1382, 159] width 137 height 24
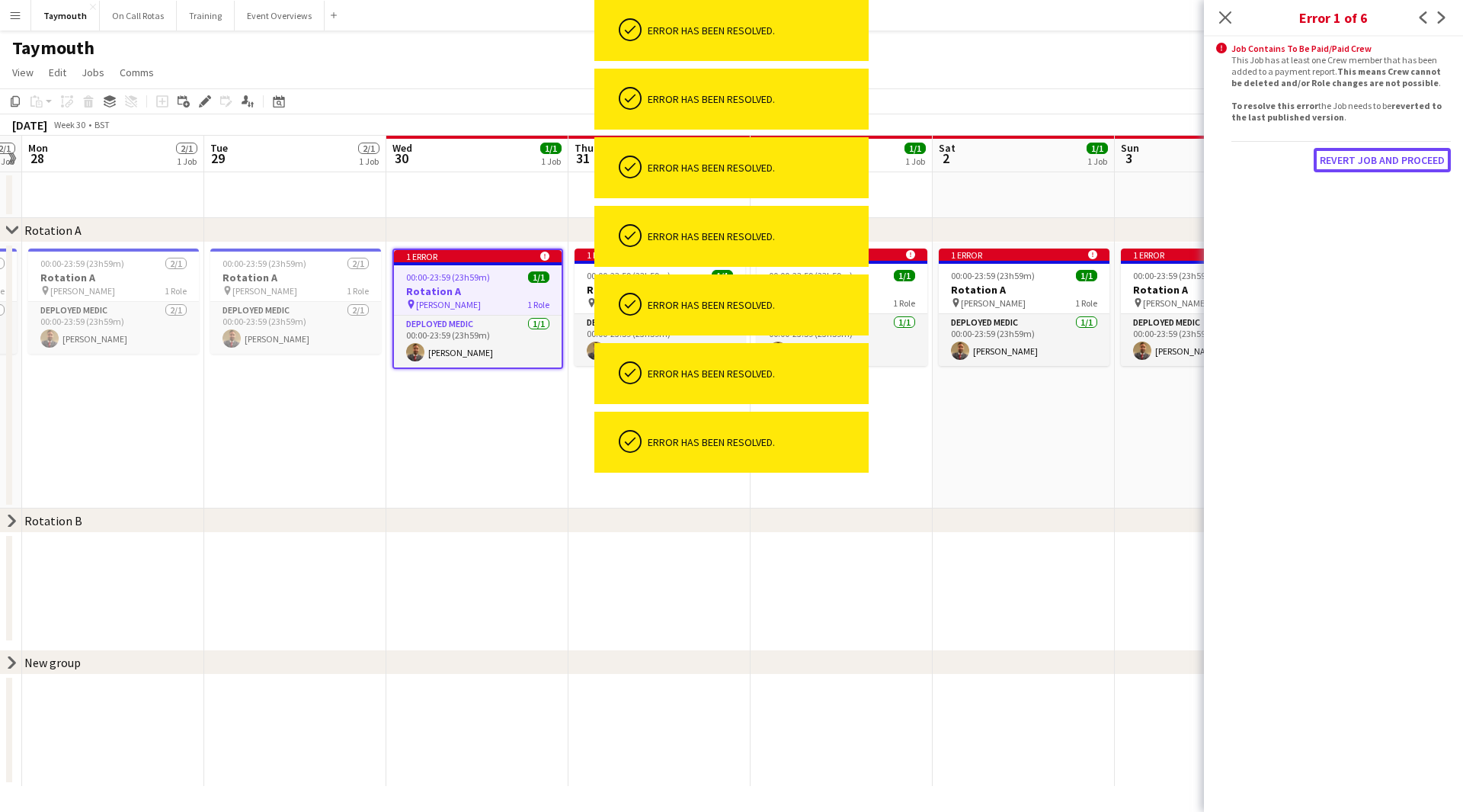
click at [1402, 162] on button "Revert Job and proceed" at bounding box center [1382, 159] width 137 height 24
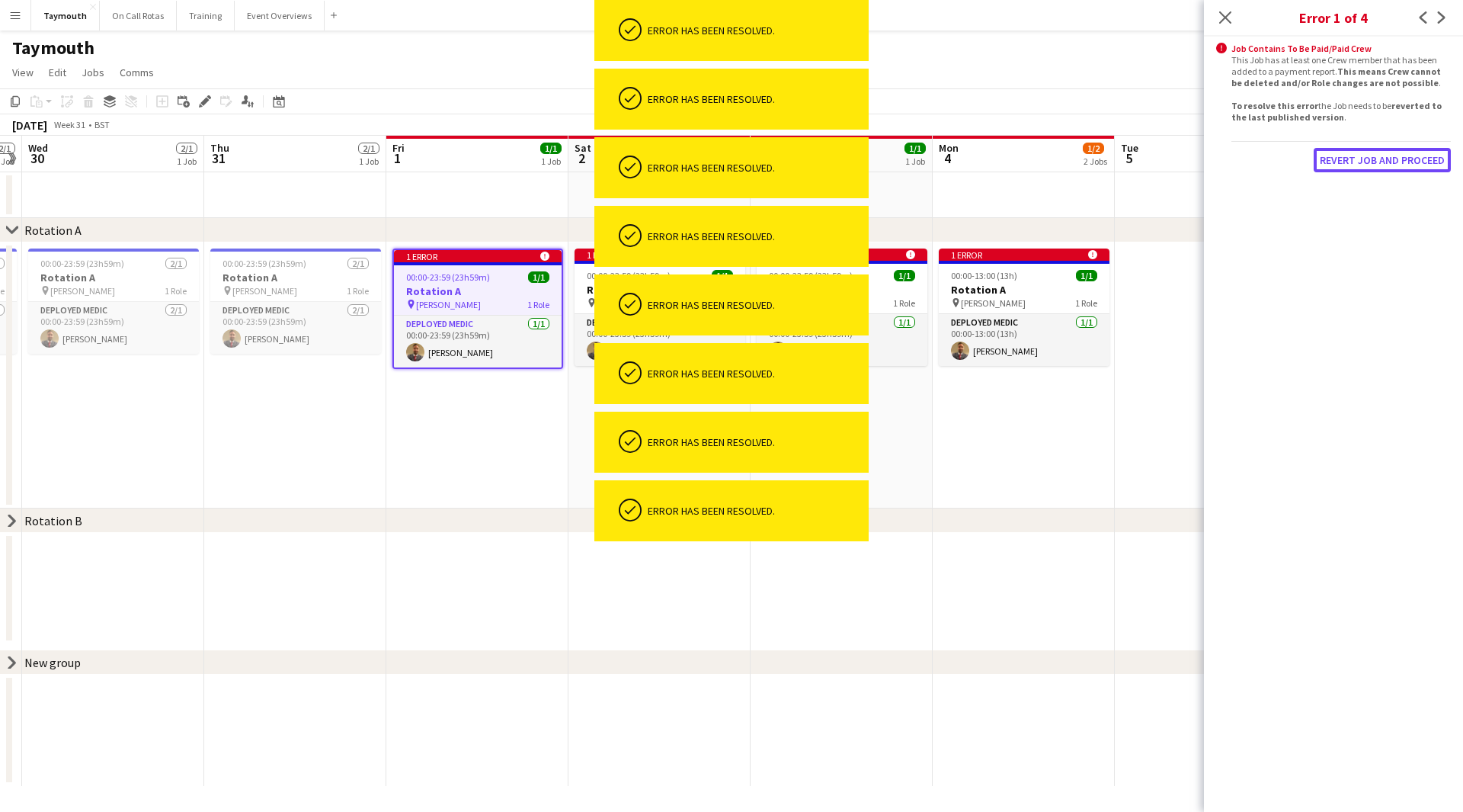
click at [1402, 162] on button "Revert Job and proceed" at bounding box center [1382, 159] width 137 height 24
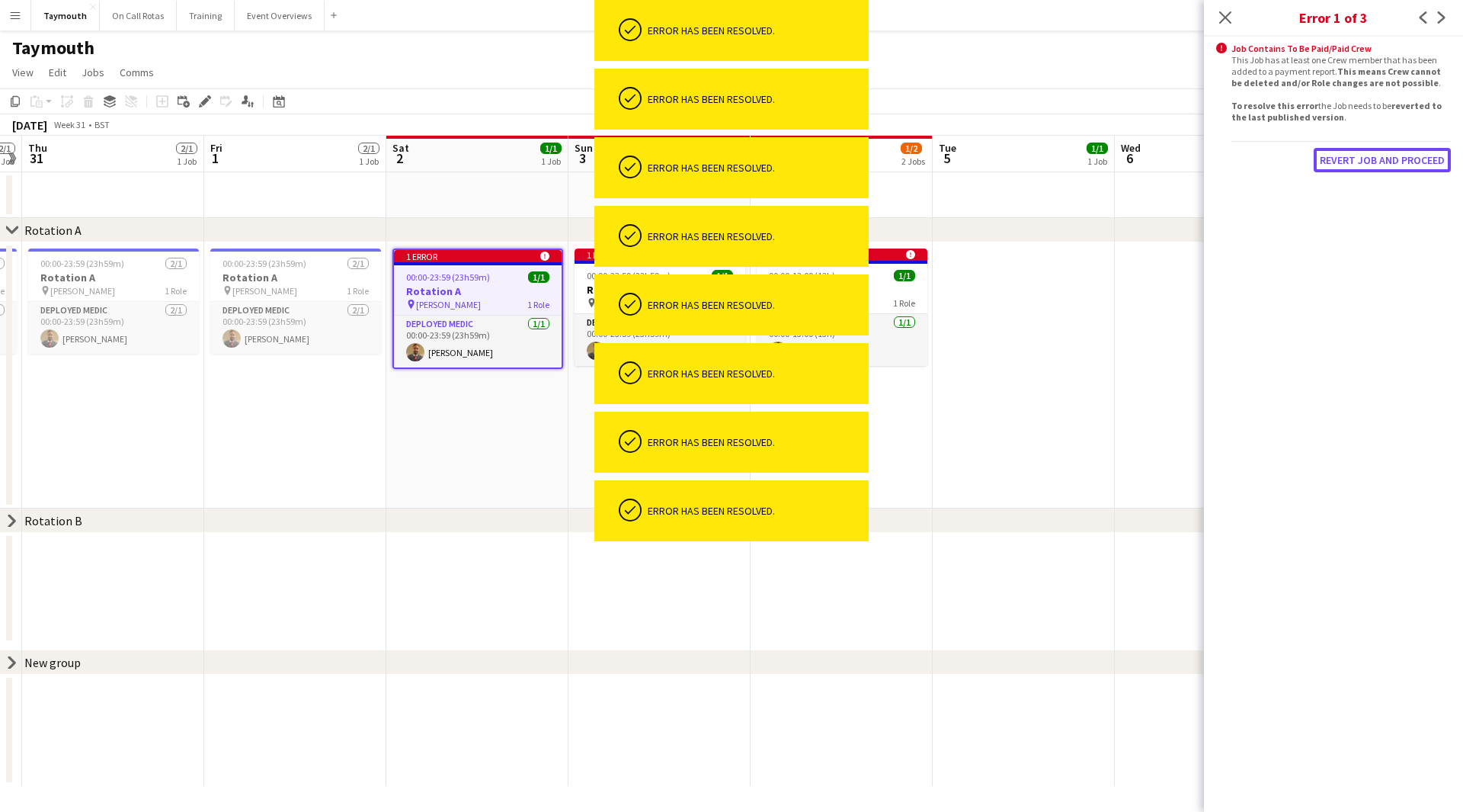
click at [1402, 162] on button "Revert Job and proceed" at bounding box center [1382, 159] width 137 height 24
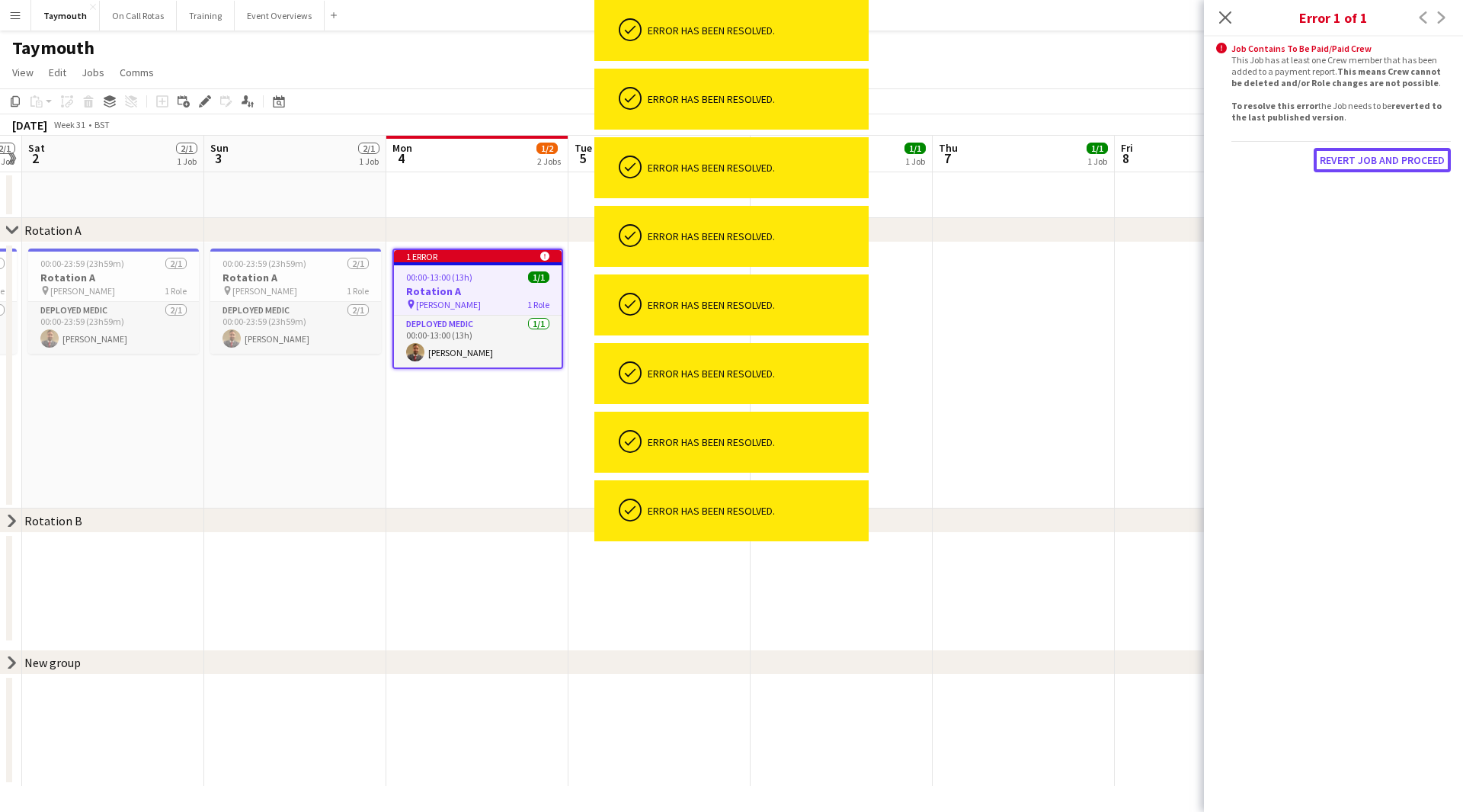
click at [1402, 162] on button "Revert Job and proceed" at bounding box center [1382, 159] width 137 height 24
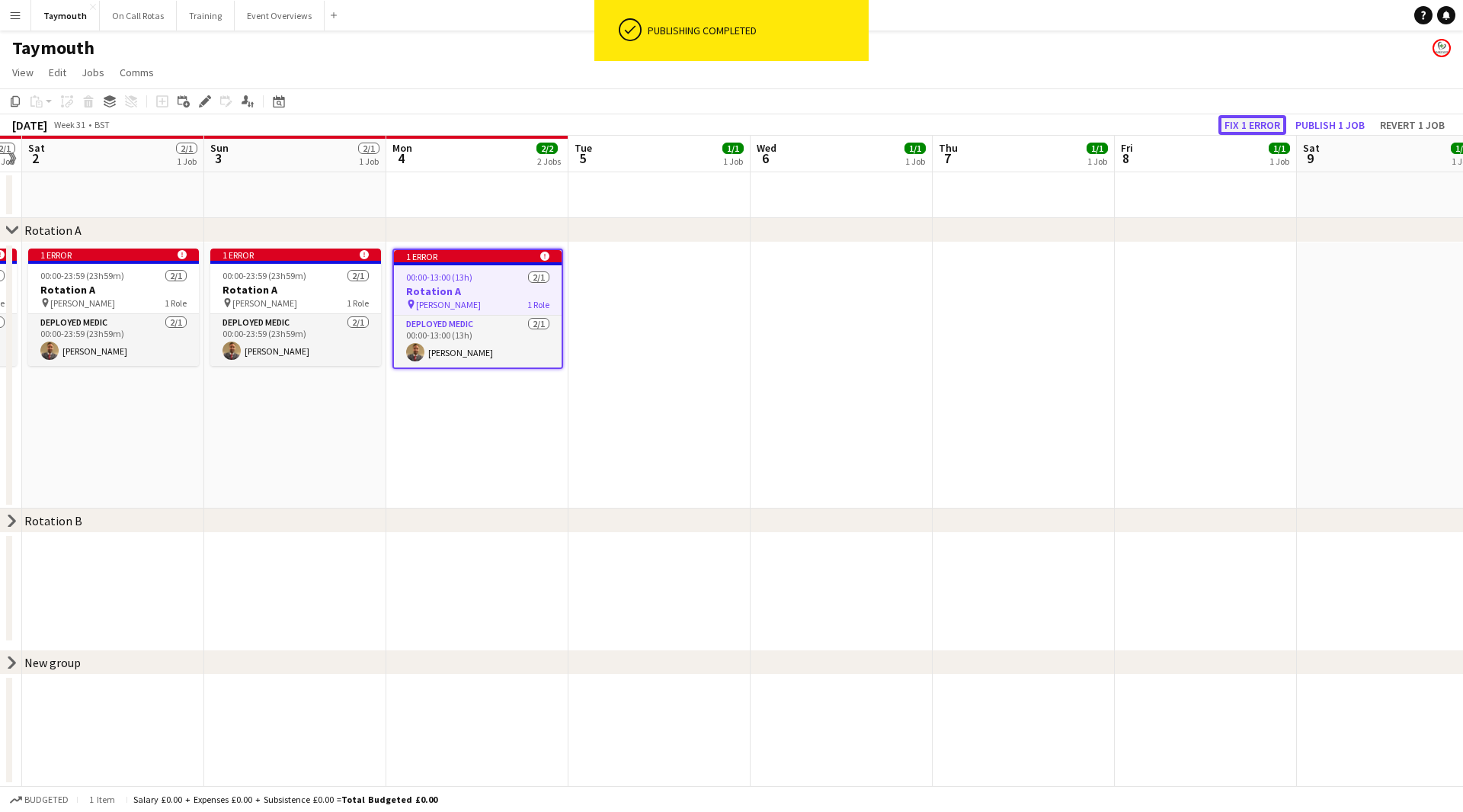
click at [1248, 119] on button "Fix 1 error" at bounding box center [1253, 125] width 68 height 20
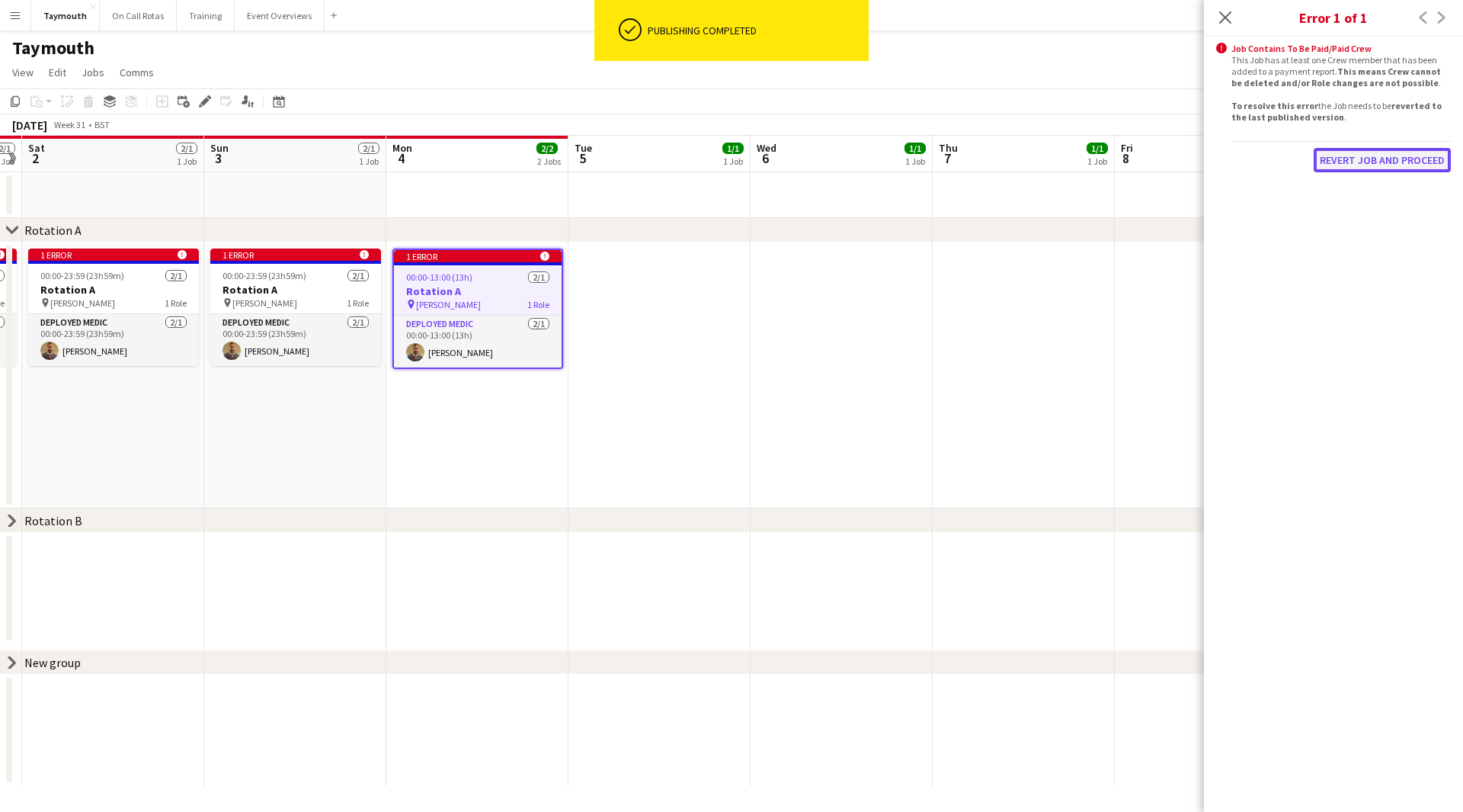
click at [1361, 164] on button "Revert Job and proceed" at bounding box center [1382, 159] width 137 height 24
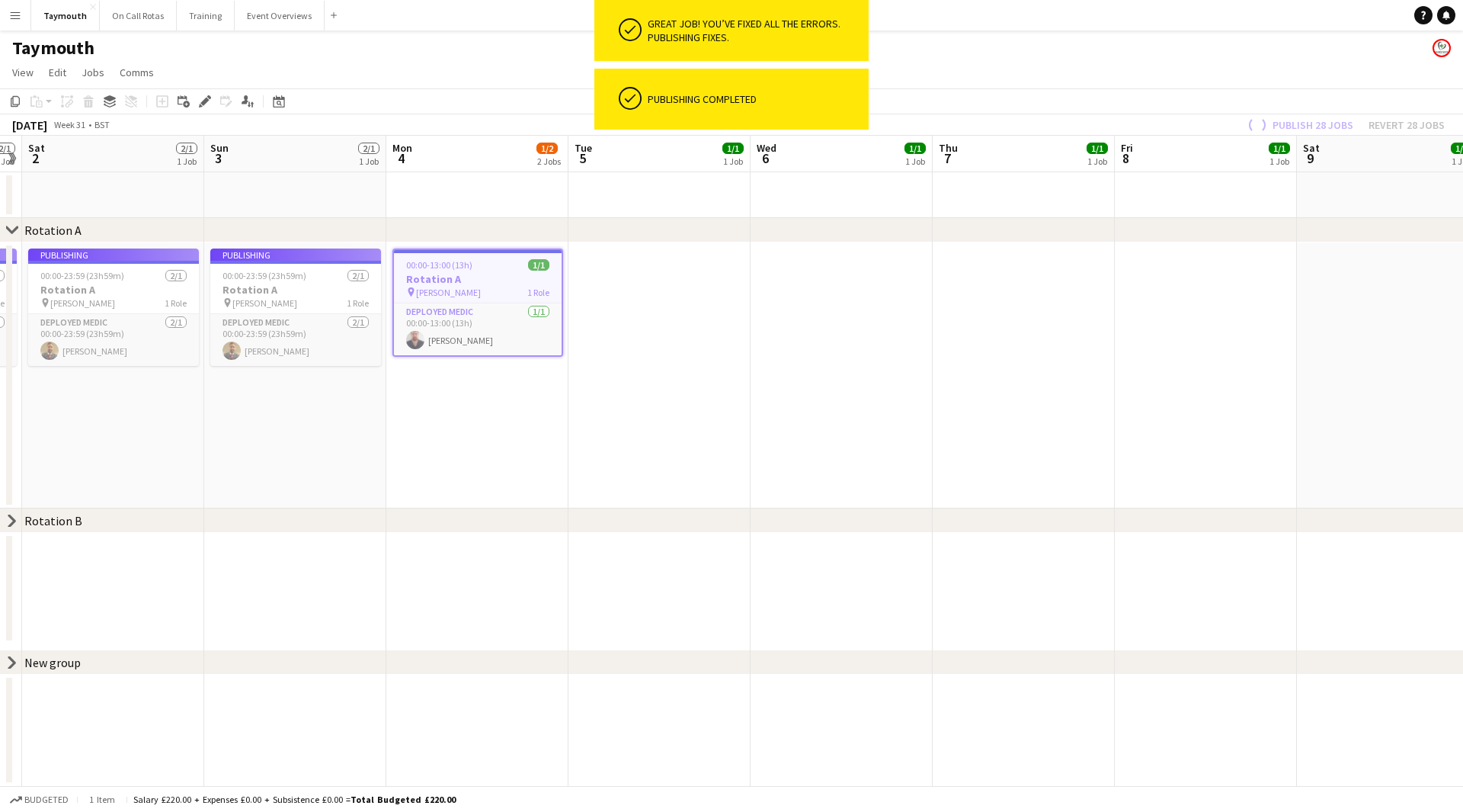
click at [1043, 342] on app-date-cell at bounding box center [1024, 375] width 182 height 266
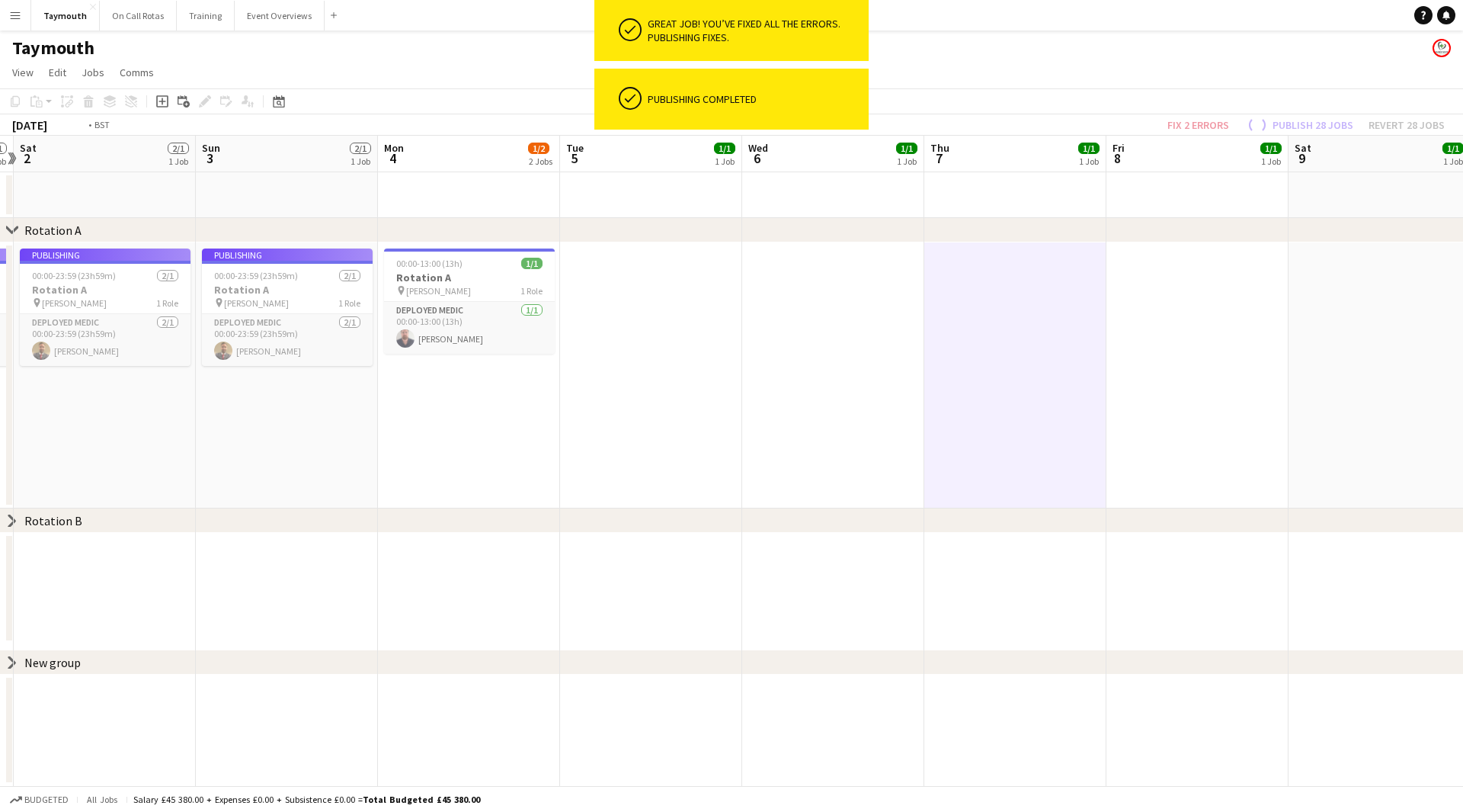
drag, startPoint x: 1167, startPoint y: 391, endPoint x: 590, endPoint y: 396, distance: 577.0
click at [591, 395] on app-calendar-viewport "Wed 30 2/1 1 Job Thu 31 2/1 1 Job Fri 1 2/1 1 Job Sat 2 2/1 1 Job Sun 3 2/1 1 J…" at bounding box center [731, 461] width 1463 height 650
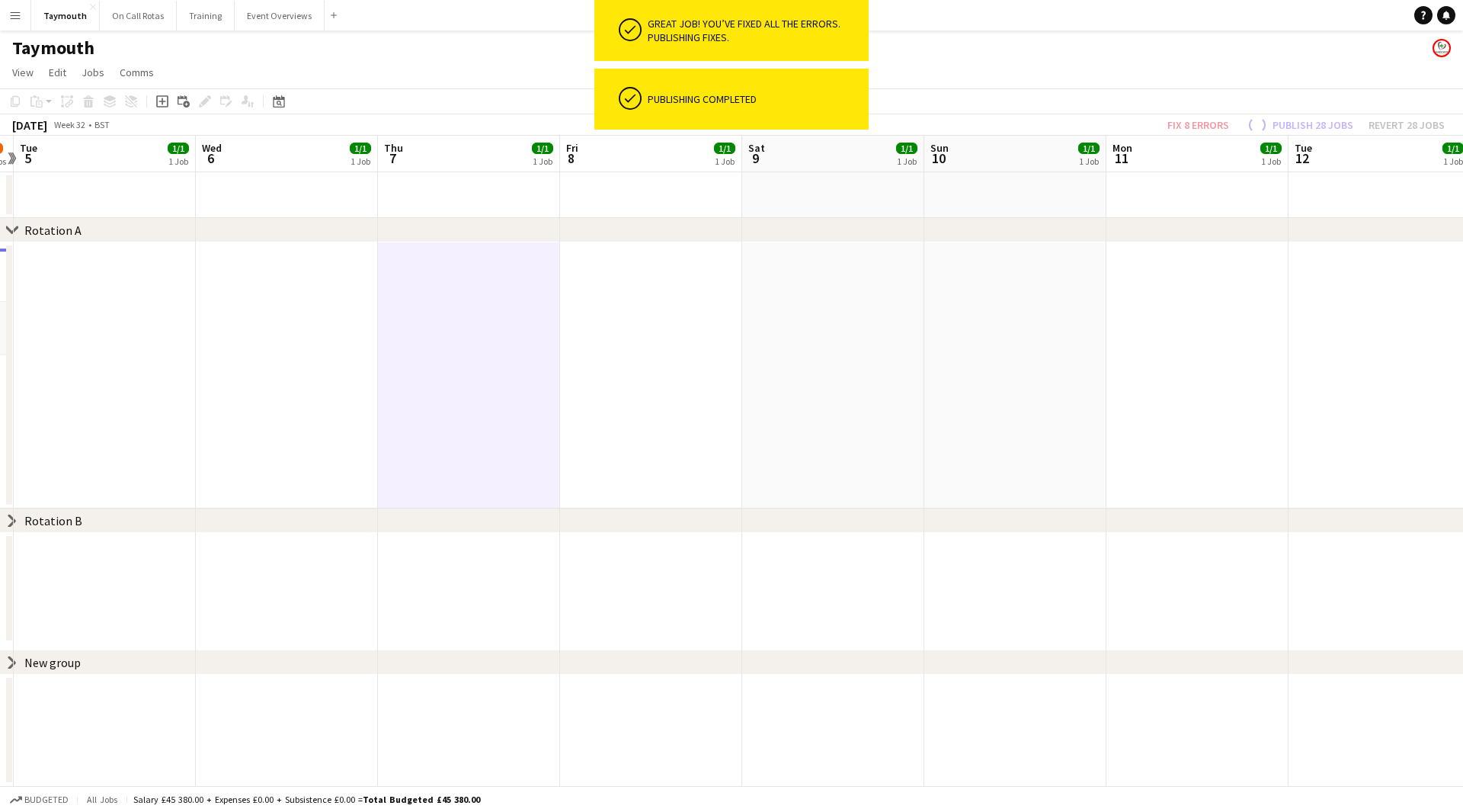
scroll to position [0, 554]
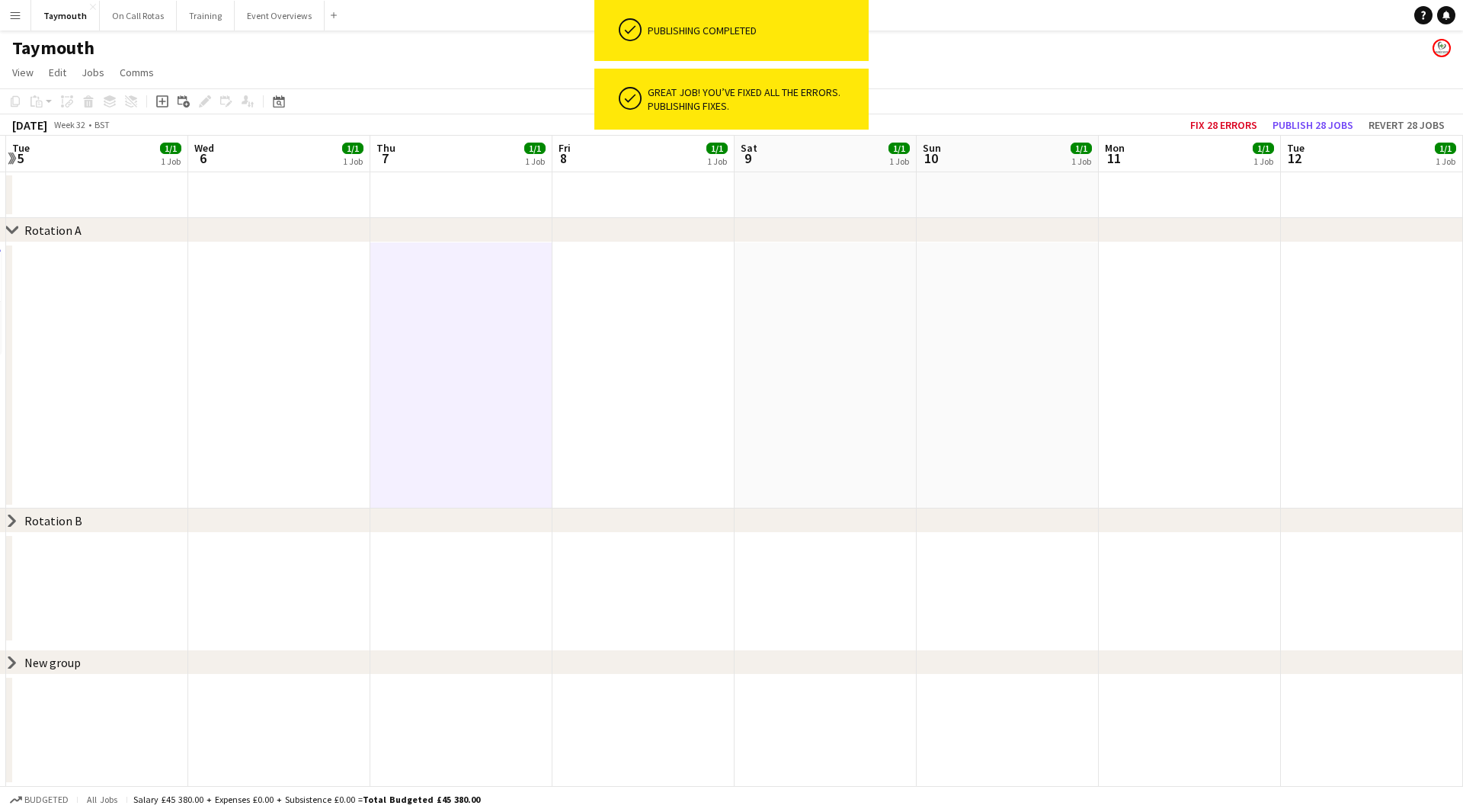
drag, startPoint x: 1311, startPoint y: 332, endPoint x: 572, endPoint y: 364, distance: 739.7
click at [572, 364] on app-calendar-viewport "Sat 2 2/1 1 Job Sun 3 2/1 1 Job Mon 4 1/2 2 Jobs Tue 5 1/1 1 Job Wed 6 1/1 1 Jo…" at bounding box center [731, 461] width 1463 height 650
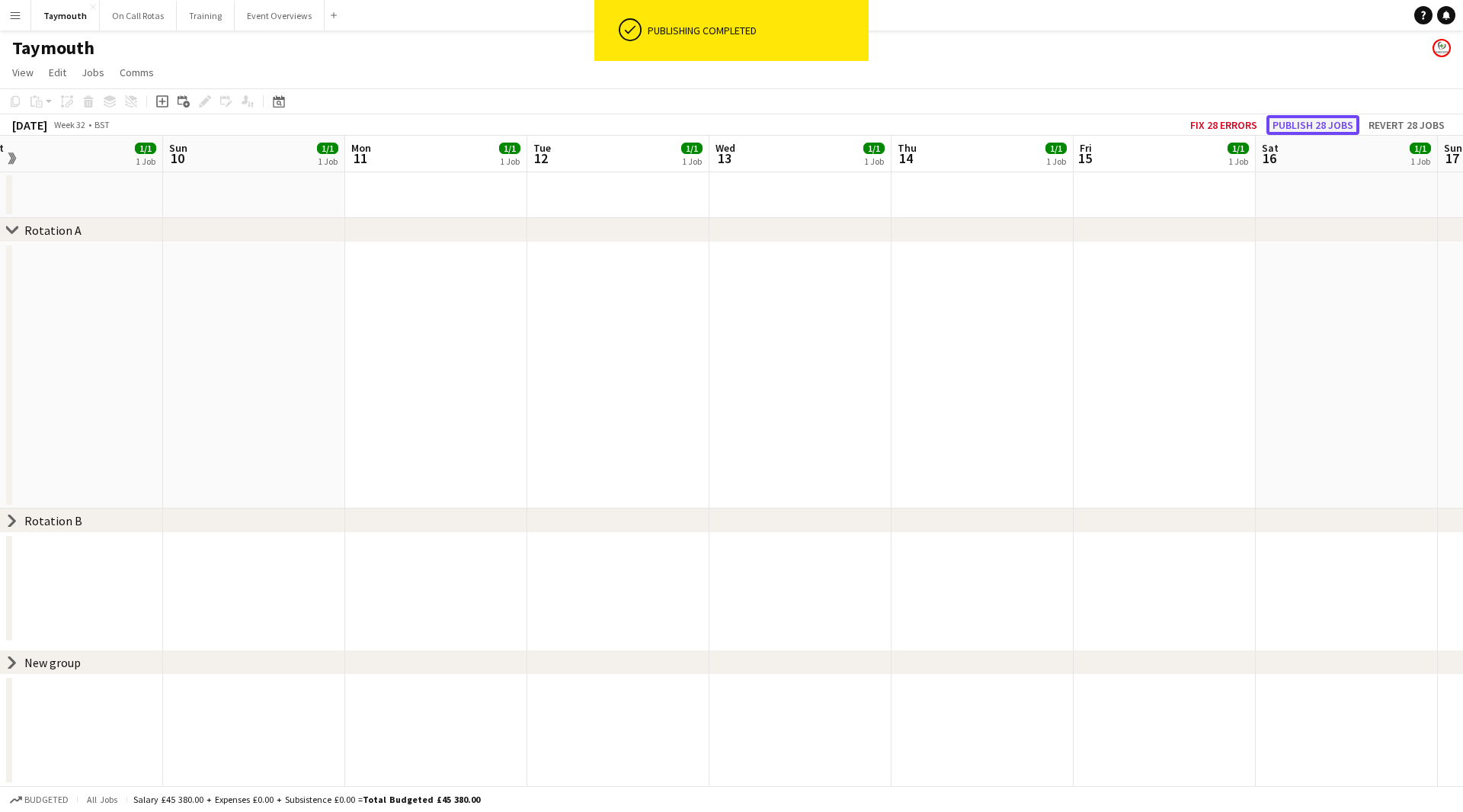
click at [1336, 124] on button "Publish 28 jobs" at bounding box center [1313, 125] width 93 height 20
drag, startPoint x: 690, startPoint y: 394, endPoint x: 236, endPoint y: 416, distance: 454.5
click at [236, 416] on app-calendar-viewport "Wed 6 1/1 1 Job Thu 7 1/1 1 Job Fri 8 1/1 1 Job Sat 9 1/1 1 Job Sun 10 1/1 1 Jo…" at bounding box center [731, 461] width 1463 height 650
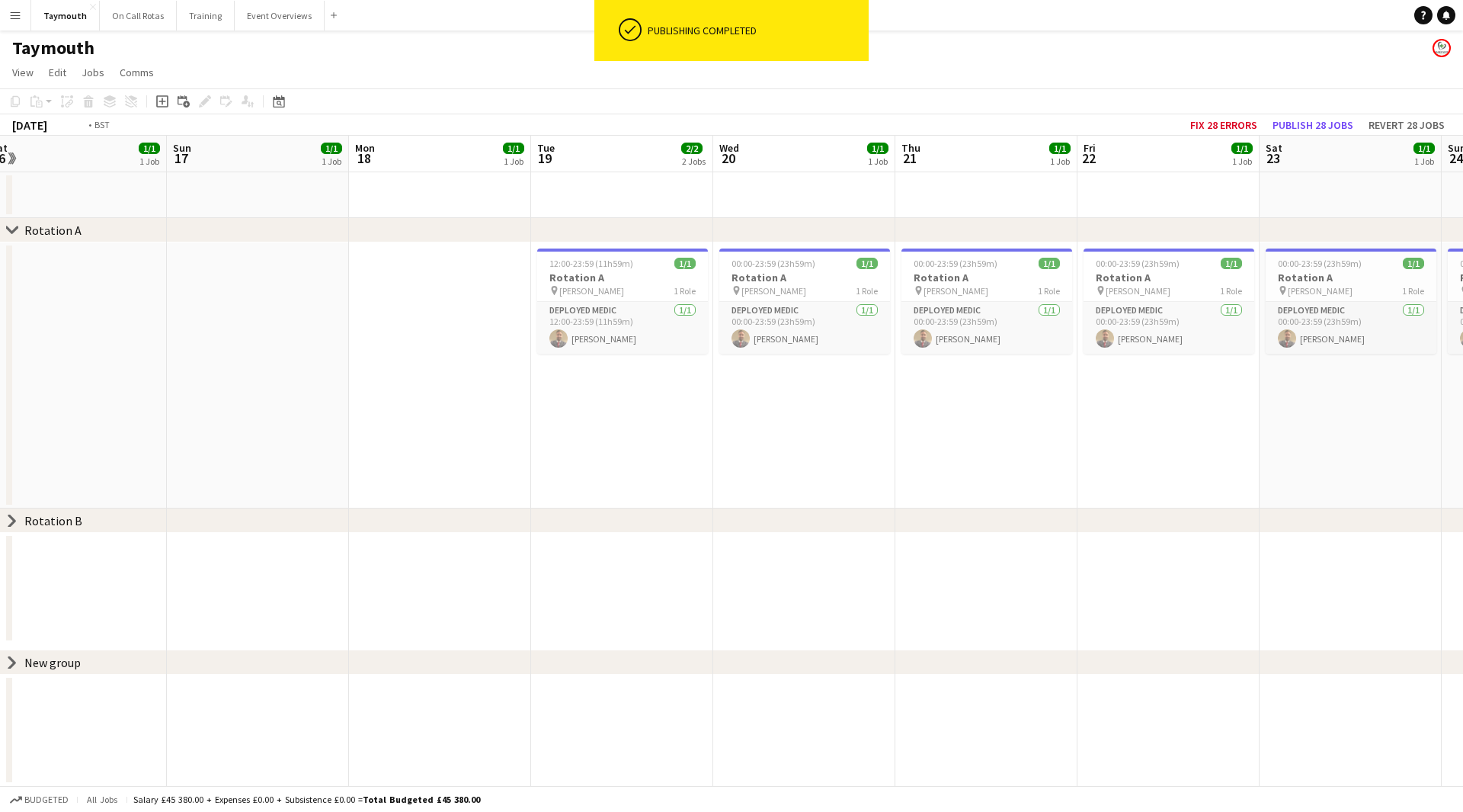
drag, startPoint x: 1033, startPoint y: 431, endPoint x: 353, endPoint y: 484, distance: 682.1
click at [350, 489] on app-calendar-viewport "Wed 13 1/1 1 Job Thu 14 1/1 1 Job Fri 15 1/1 1 Job Sat 16 1/1 1 Job Sun 17 1/1 …" at bounding box center [731, 461] width 1463 height 650
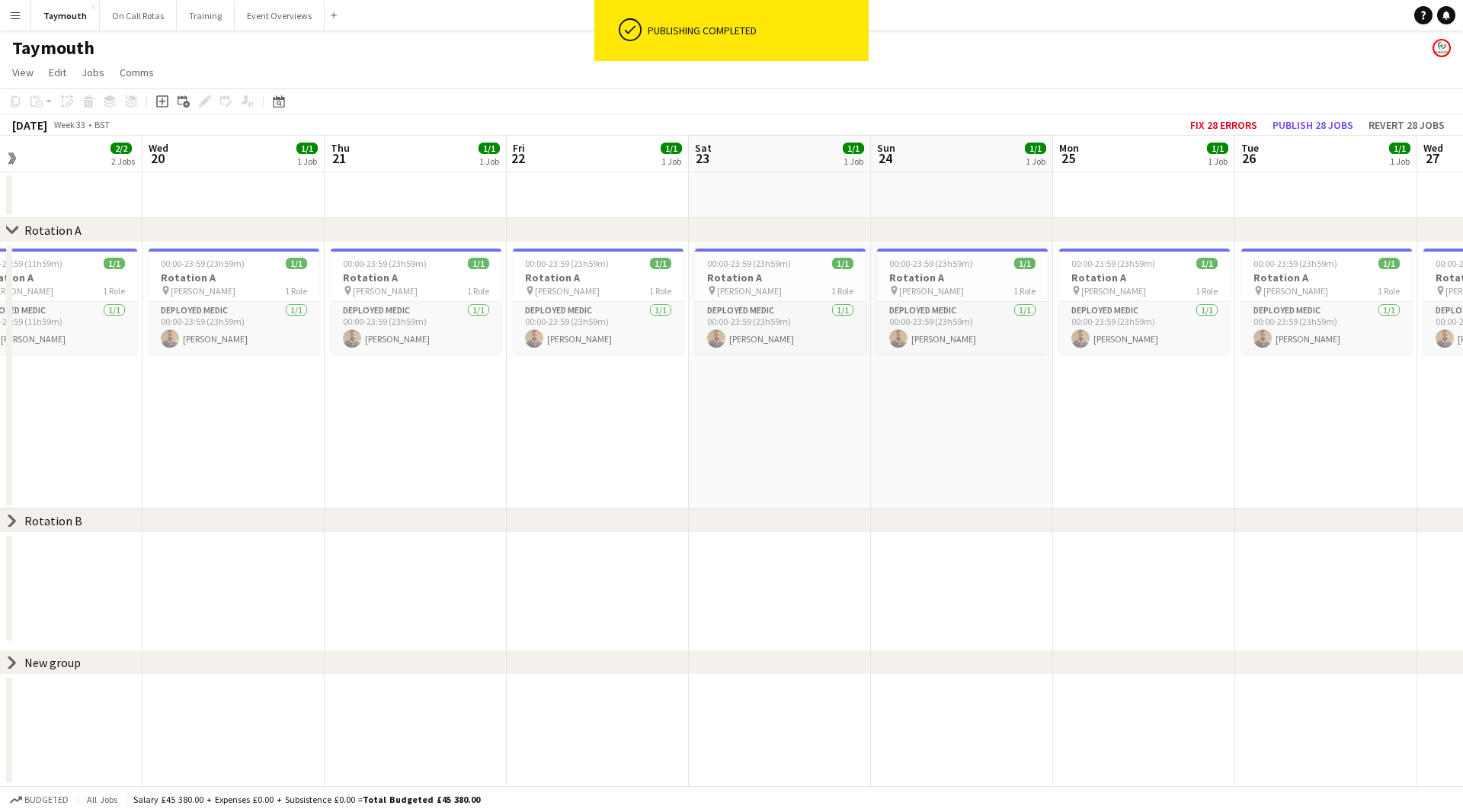
click at [419, 466] on app-calendar-viewport "Sat 16 1/1 1 Job Sun 17 1/1 1 Job Mon 18 1/1 1 Job Tue 19 2/2 2 Jobs Wed 20 1/1…" at bounding box center [731, 461] width 1463 height 650
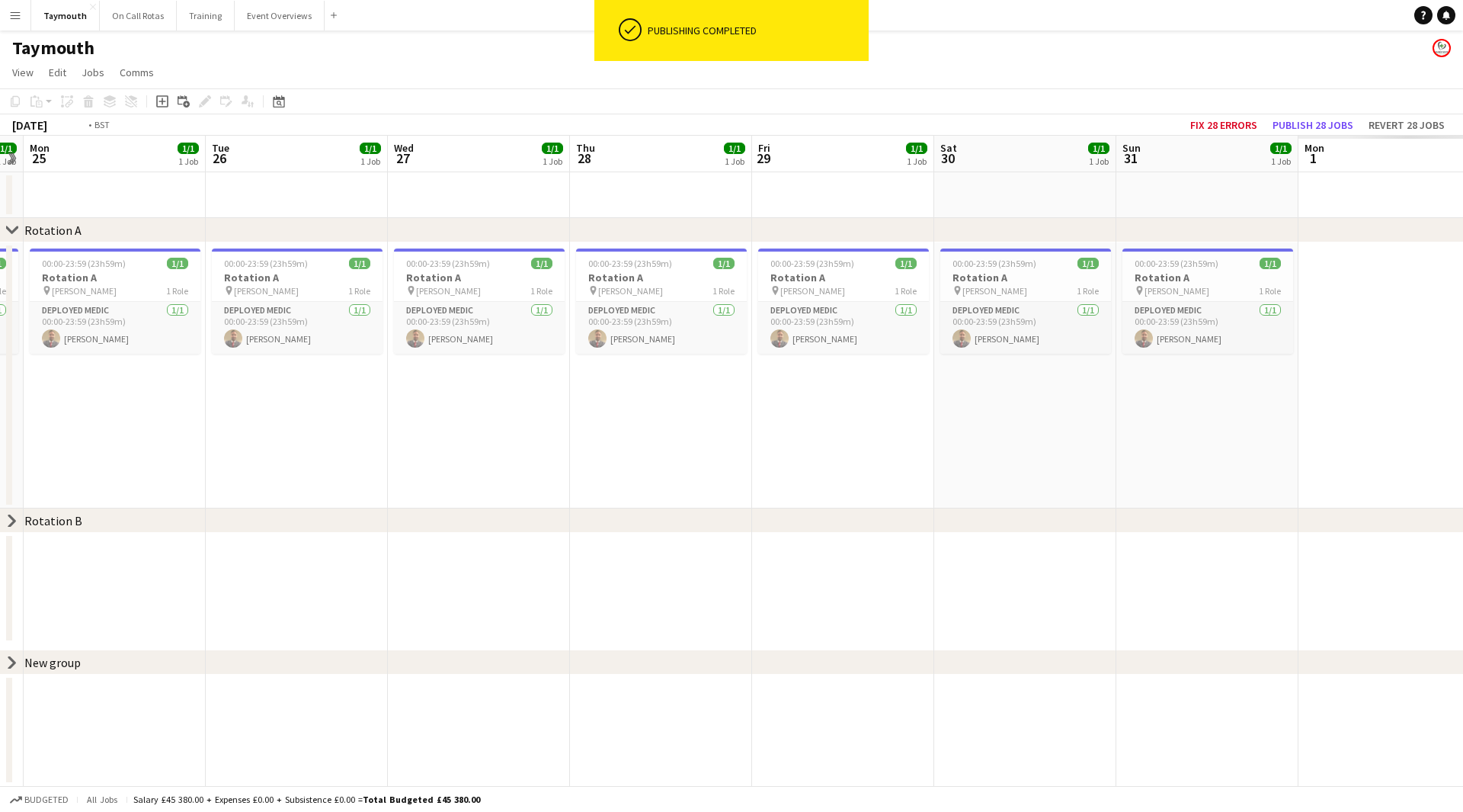
drag, startPoint x: 527, startPoint y: 484, endPoint x: 828, endPoint y: 429, distance: 306.0
click at [295, 463] on app-calendar-viewport "Fri 22 1/1 1 Job Sat 23 1/1 1 Job Sun 24 1/1 1 Job Mon 25 1/1 1 Job Tue 26 1/1 …" at bounding box center [731, 461] width 1463 height 650
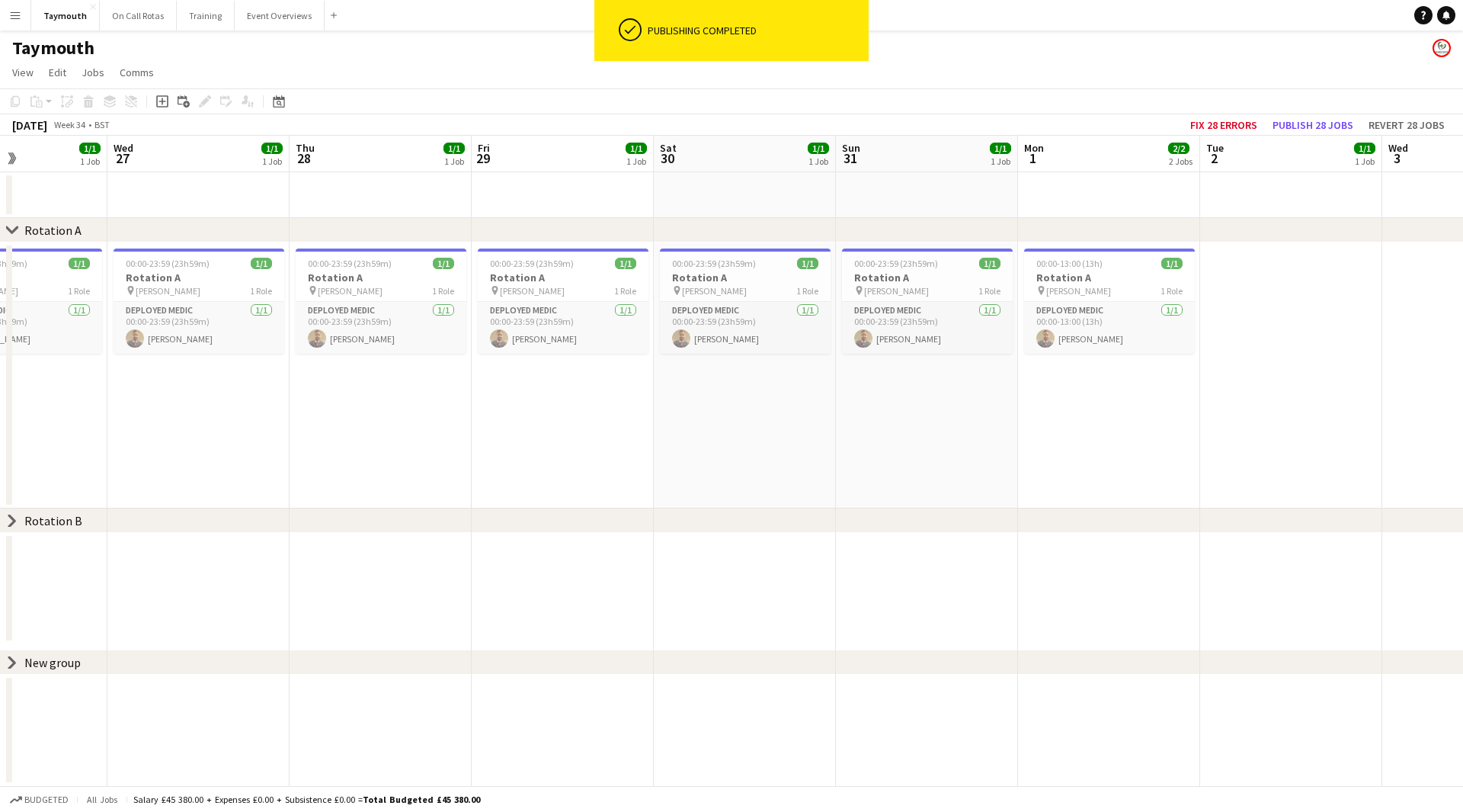
drag, startPoint x: 724, startPoint y: 467, endPoint x: 477, endPoint y: 443, distance: 248.2
click at [392, 465] on app-calendar-viewport "Sun 24 1/1 1 Job Mon 25 1/1 1 Job Tue 26 1/1 1 Job Wed 27 1/1 1 Job Thu 28 1/1 …" at bounding box center [731, 461] width 1463 height 650
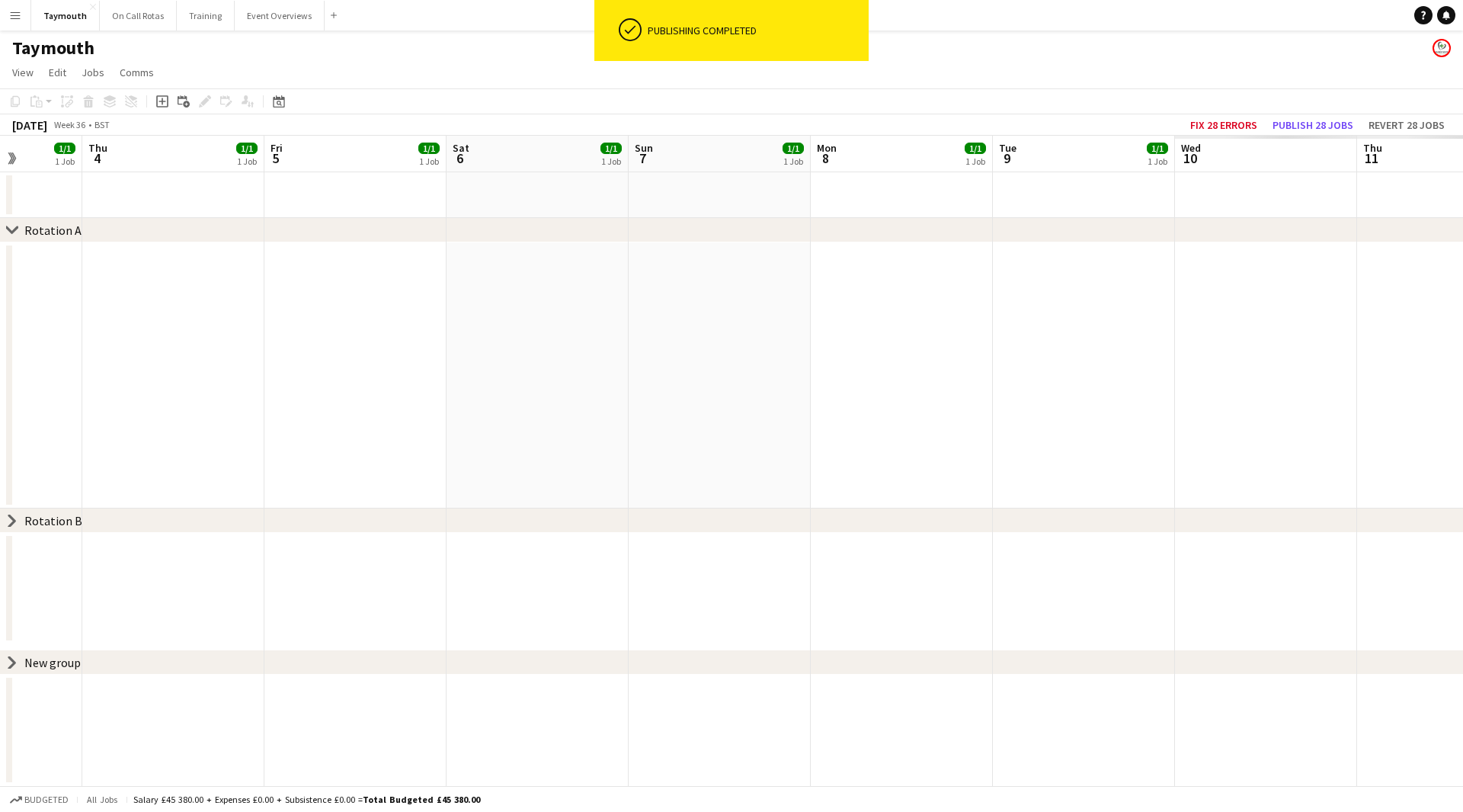
drag, startPoint x: 202, startPoint y: 422, endPoint x: 181, endPoint y: 410, distance: 24.2
click at [181, 410] on app-calendar-viewport "Mon 1 2/2 2 Jobs Tue 2 1/1 1 Job Wed 3 1/1 1 Job Thu 4 1/1 1 Job Fri 5 1/1 1 Jo…" at bounding box center [731, 461] width 1463 height 650
drag, startPoint x: 1085, startPoint y: 419, endPoint x: 468, endPoint y: 423, distance: 617.0
click at [441, 441] on app-calendar-viewport "Mon 1 2/2 2 Jobs Tue 2 1/1 1 Job Wed 3 1/1 1 Job Thu 4 1/1 1 Job Fri 5 1/1 1 Jo…" at bounding box center [731, 461] width 1463 height 650
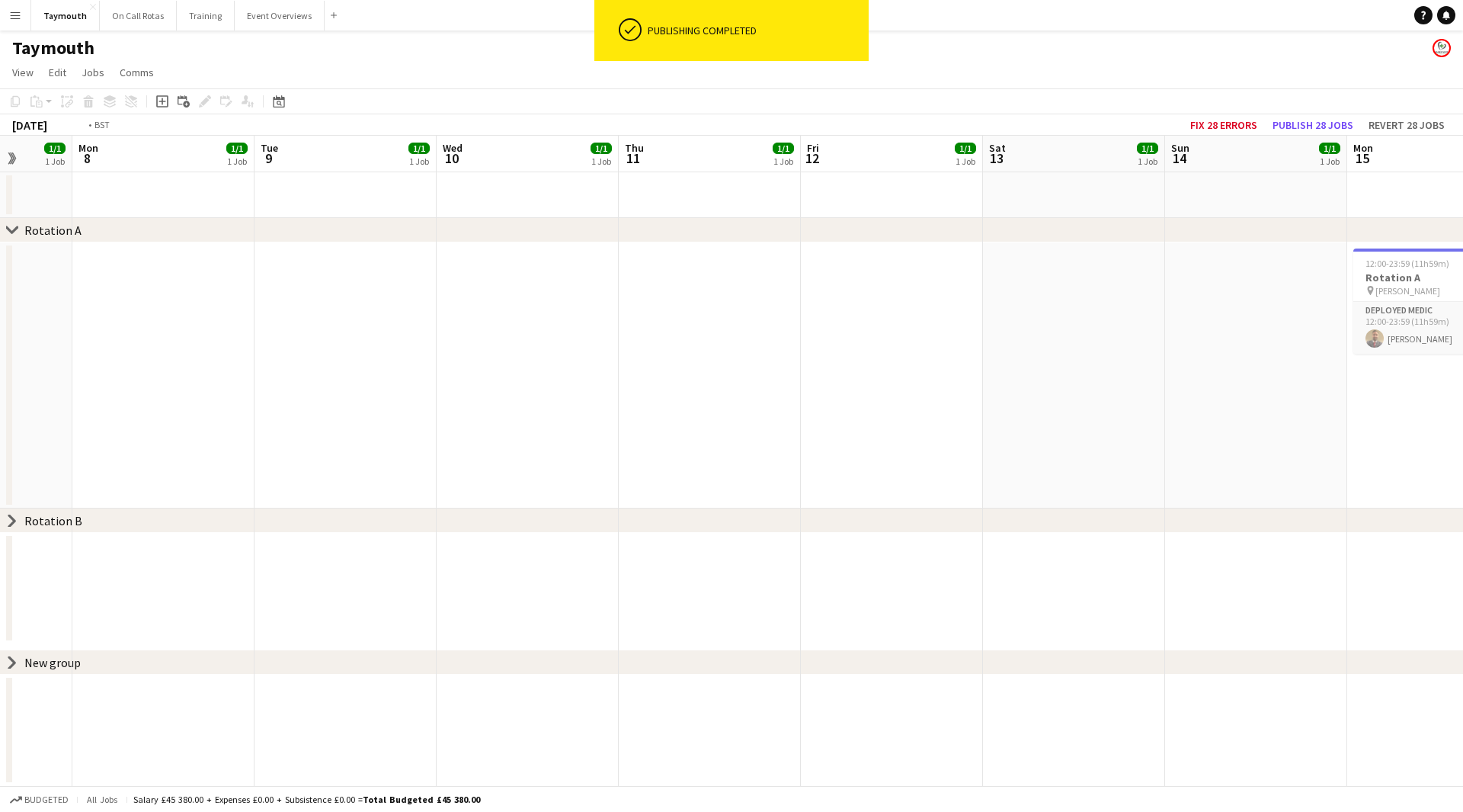
click at [336, 463] on app-calendar-viewport "Fri 5 1/1 1 Job Sat 6 1/1 1 Job Sun 7 1/1 1 Job Mon 8 1/1 1 Job Tue 9 1/1 1 Job…" at bounding box center [731, 461] width 1463 height 650
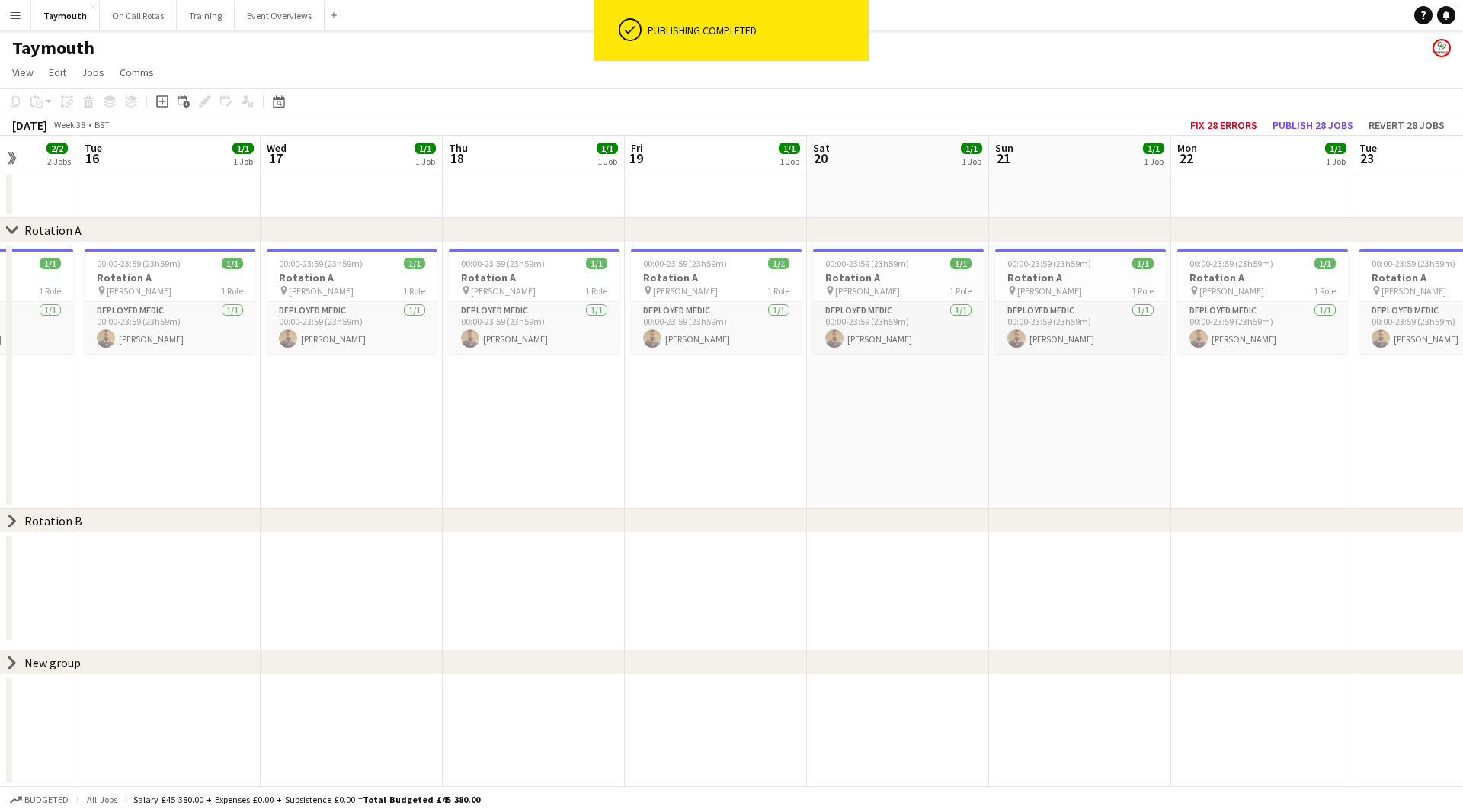
drag, startPoint x: 393, startPoint y: 458, endPoint x: 350, endPoint y: 433, distance: 49.7
click at [335, 450] on app-calendar-viewport "Sat 13 1/1 1 Job Sun 14 1/1 1 Job Mon 15 2/2 2 Jobs Tue 16 1/1 1 Job Wed 17 1/1…" at bounding box center [731, 461] width 1463 height 650
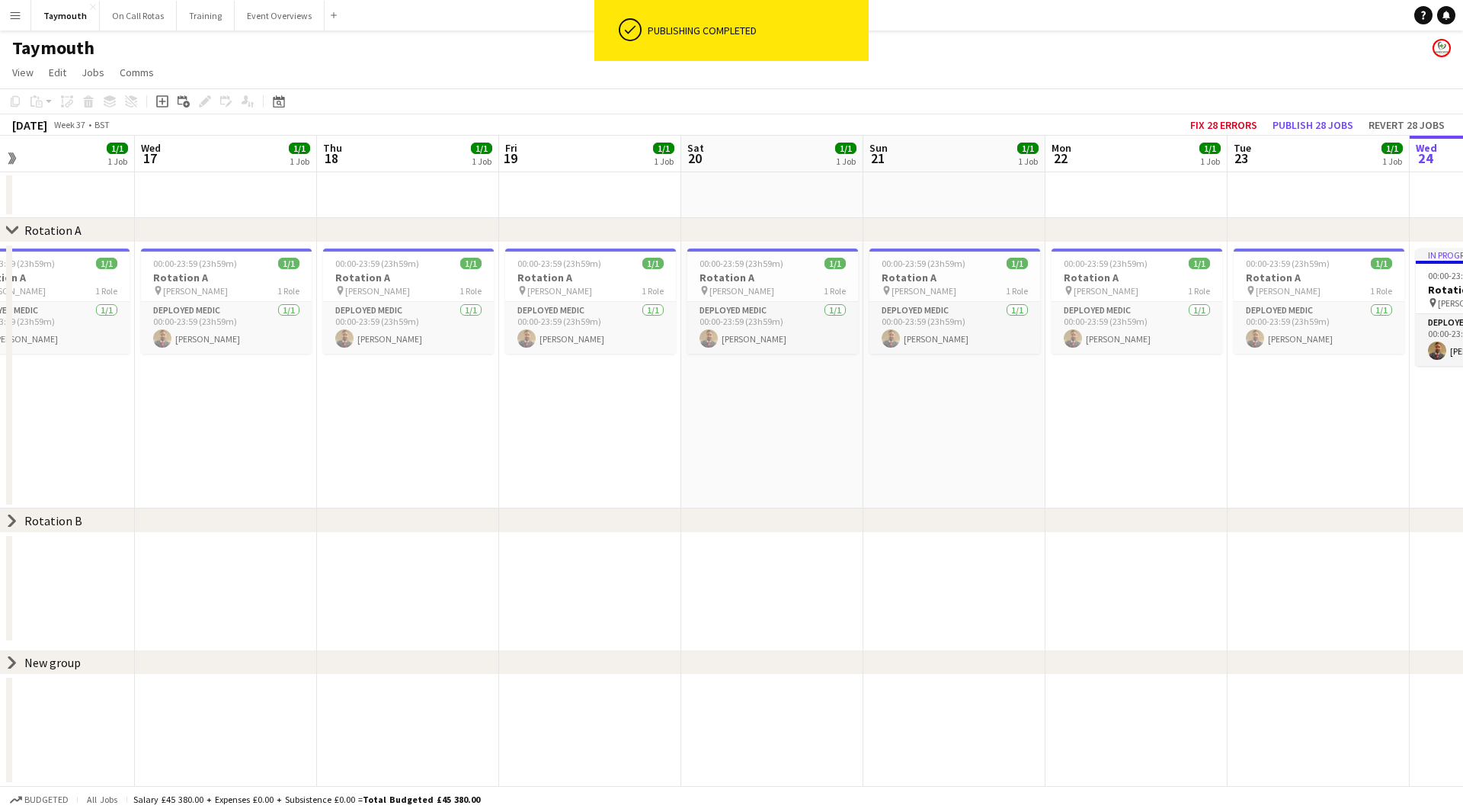
drag, startPoint x: 218, startPoint y: 445, endPoint x: 871, endPoint y: 412, distance: 653.8
click at [269, 430] on app-calendar-viewport "Sat 13 1/1 1 Job Sun 14 1/1 1 Job Mon 15 2/2 2 Jobs Tue 16 1/1 1 Job Wed 17 1/1…" at bounding box center [731, 461] width 1463 height 650
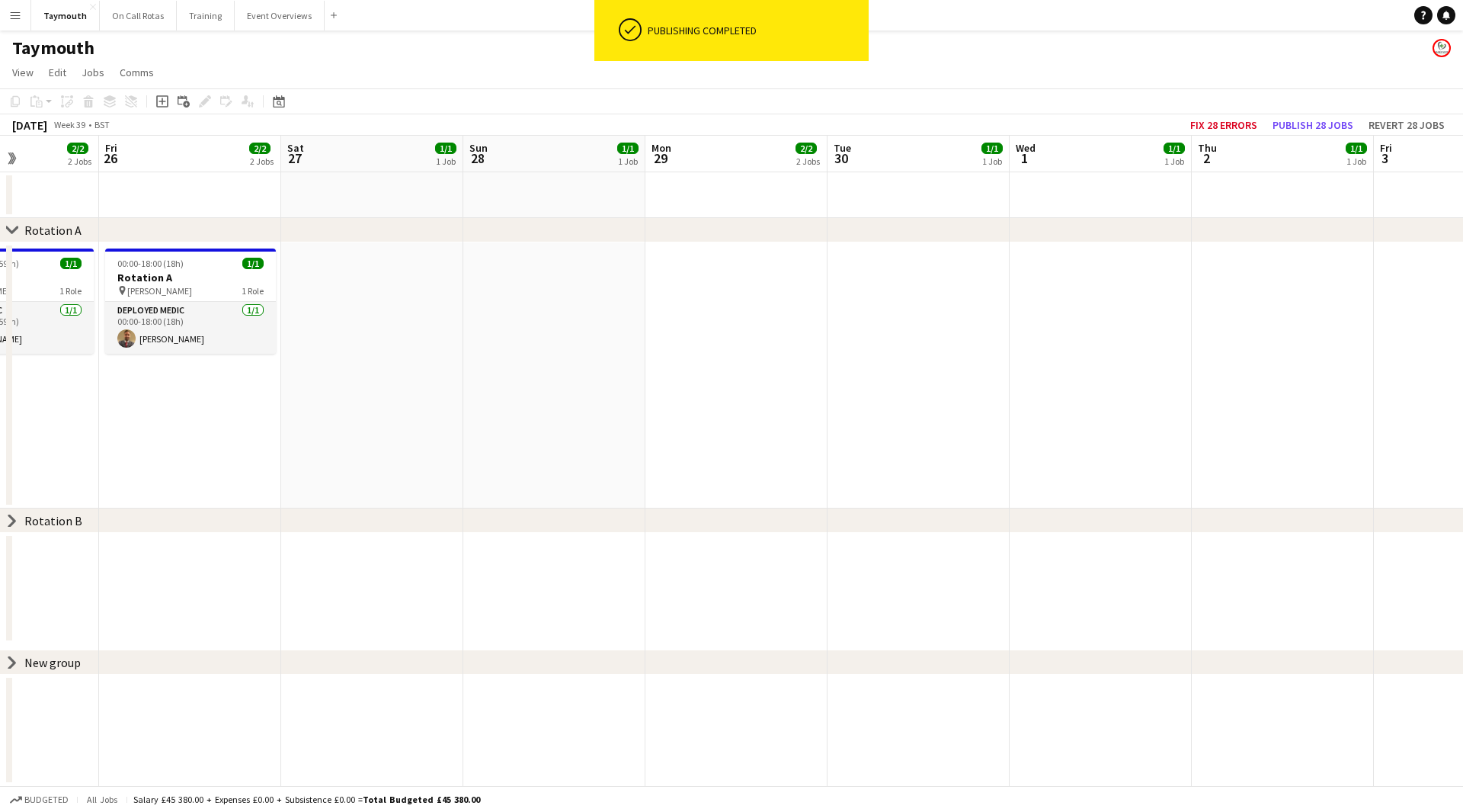
drag, startPoint x: 363, startPoint y: 460, endPoint x: 997, endPoint y: 415, distance: 635.6
click at [368, 434] on app-calendar-viewport "Tue 23 1/1 1 Job Wed 24 1/1 1 Job Thu 25 2/2 2 Jobs Fri 26 2/2 2 Jobs Sat 27 1/…" at bounding box center [731, 461] width 1463 height 650
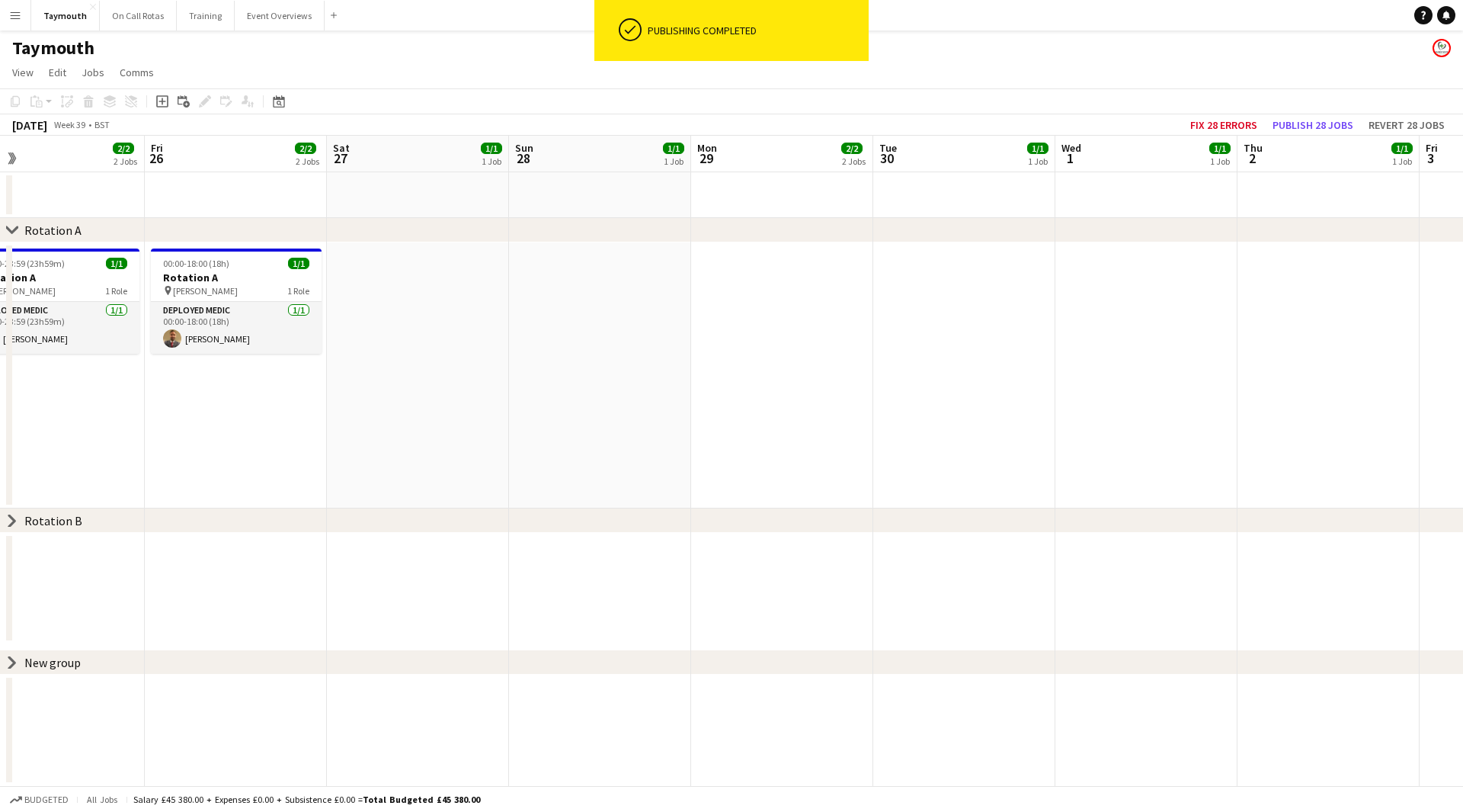
drag, startPoint x: 1050, startPoint y: 452, endPoint x: 1020, endPoint y: 430, distance: 37.2
click at [456, 466] on app-calendar-viewport "Tue 23 1/1 1 Job Wed 24 1/1 1 Job Thu 25 2/2 2 Jobs Fri 26 2/2 2 Jobs Sat 27 1/…" at bounding box center [731, 461] width 1463 height 650
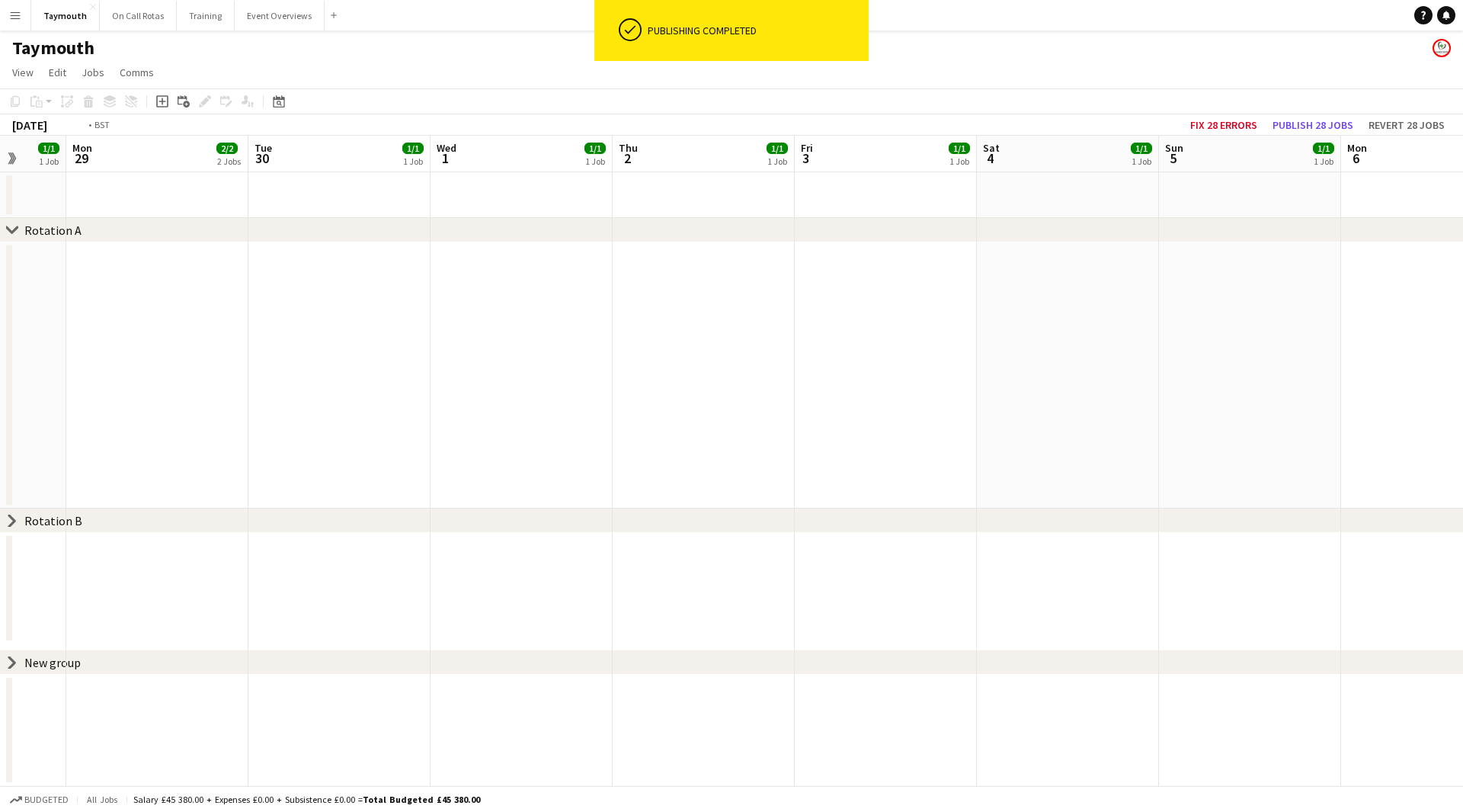
drag, startPoint x: 521, startPoint y: 500, endPoint x: 450, endPoint y: 488, distance: 72.0
click at [353, 490] on app-calendar-viewport "Fri 26 2/2 2 Jobs Sat 27 1/1 1 Job Sun 28 1/1 1 Job Mon 29 2/2 2 Jobs Tue 30 1/…" at bounding box center [731, 461] width 1463 height 650
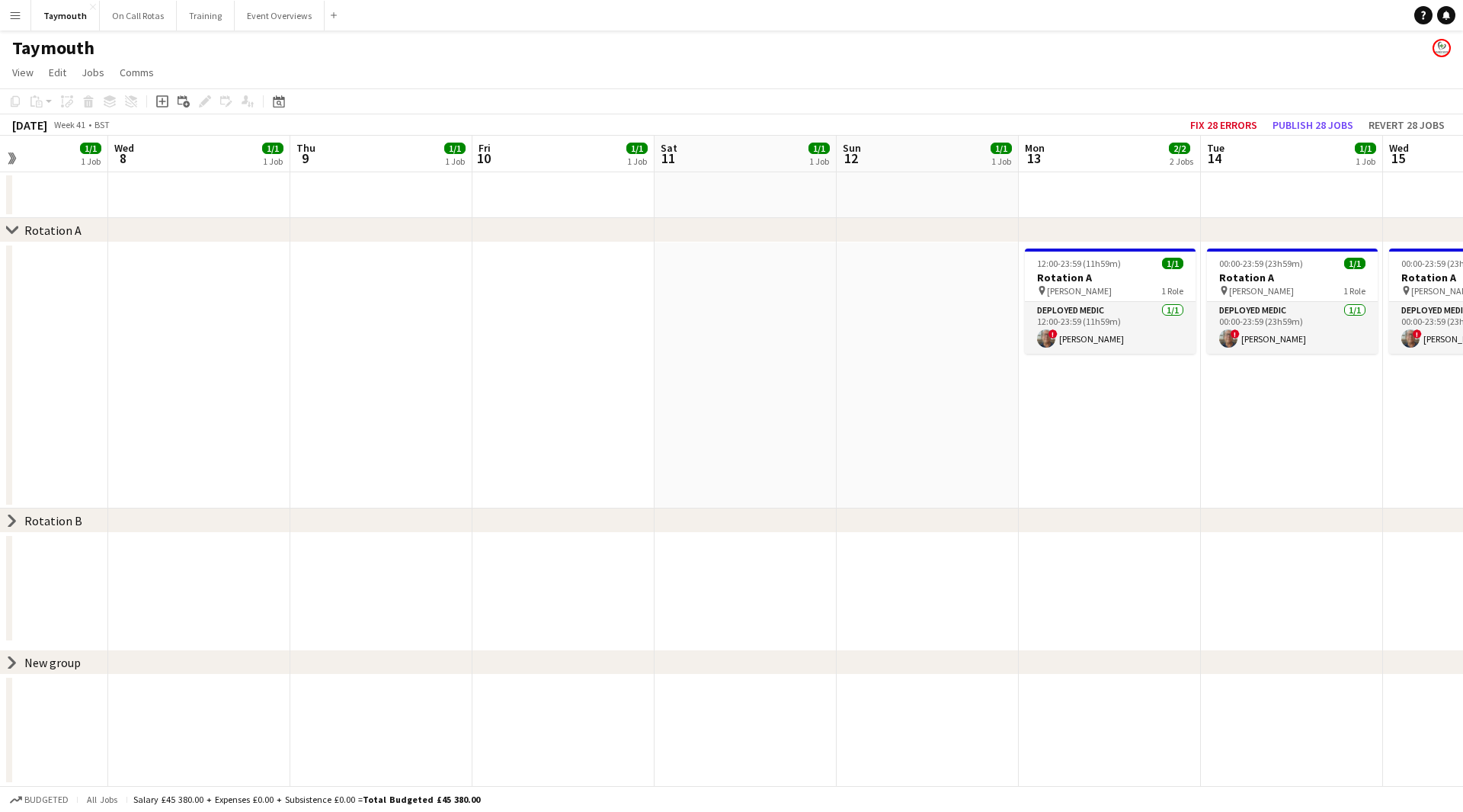
drag, startPoint x: 1226, startPoint y: 448, endPoint x: 312, endPoint y: 411, distance: 914.7
click at [316, 415] on app-calendar-viewport "Sat 4 1/1 1 Job Sun 5 1/1 1 Job Mon 6 1/1 1 Job Tue 7 1/1 1 Job Wed 8 1/1 1 Job…" at bounding box center [731, 461] width 1463 height 650
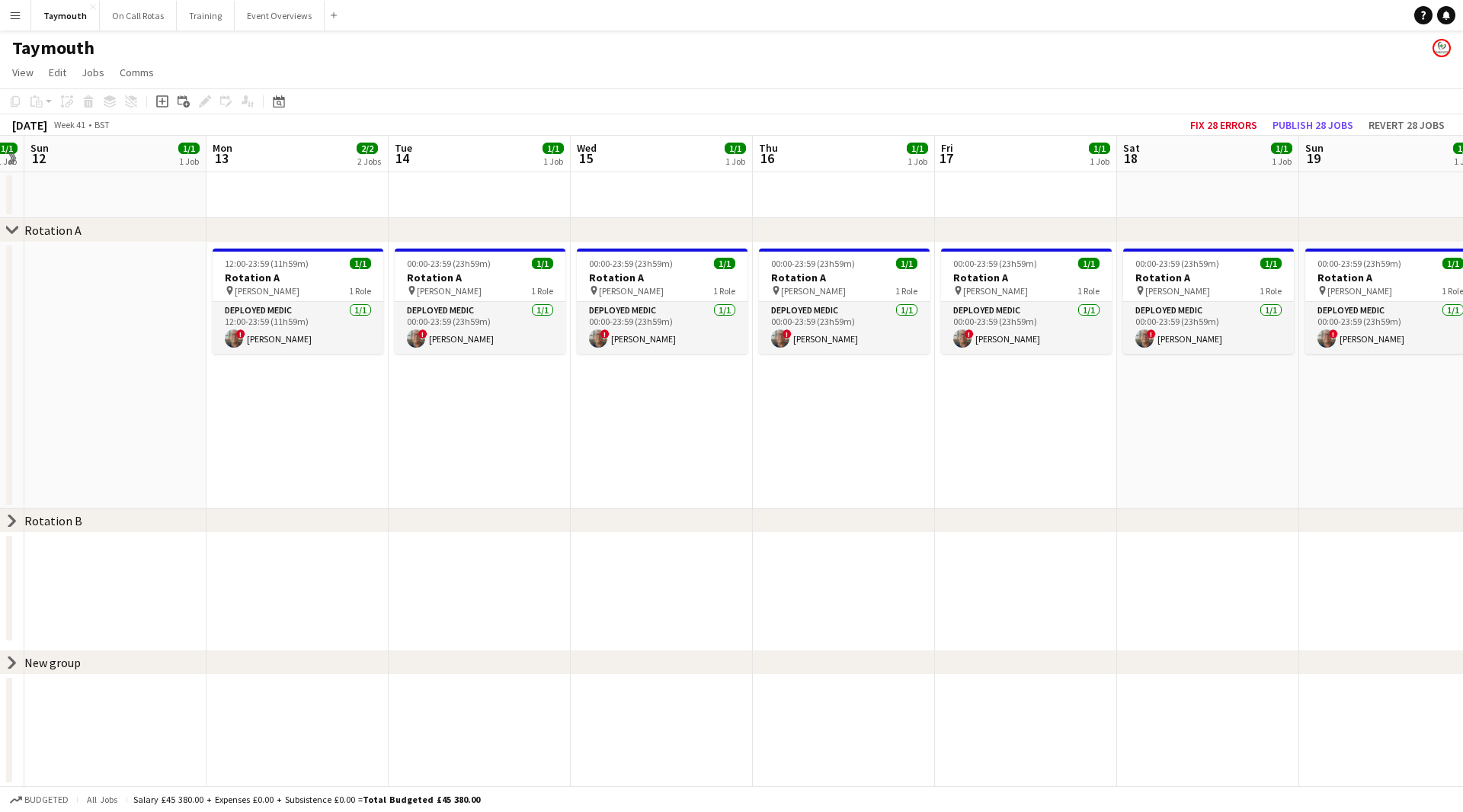
drag, startPoint x: 1249, startPoint y: 422, endPoint x: 638, endPoint y: 459, distance: 612.1
click at [638, 459] on app-calendar-viewport "Thu 9 1/1 1 Job Fri 10 1/1 1 Job Sat 11 1/1 1 Job Sun 12 1/1 1 Job Mon 13 2/2 2…" at bounding box center [731, 461] width 1463 height 650
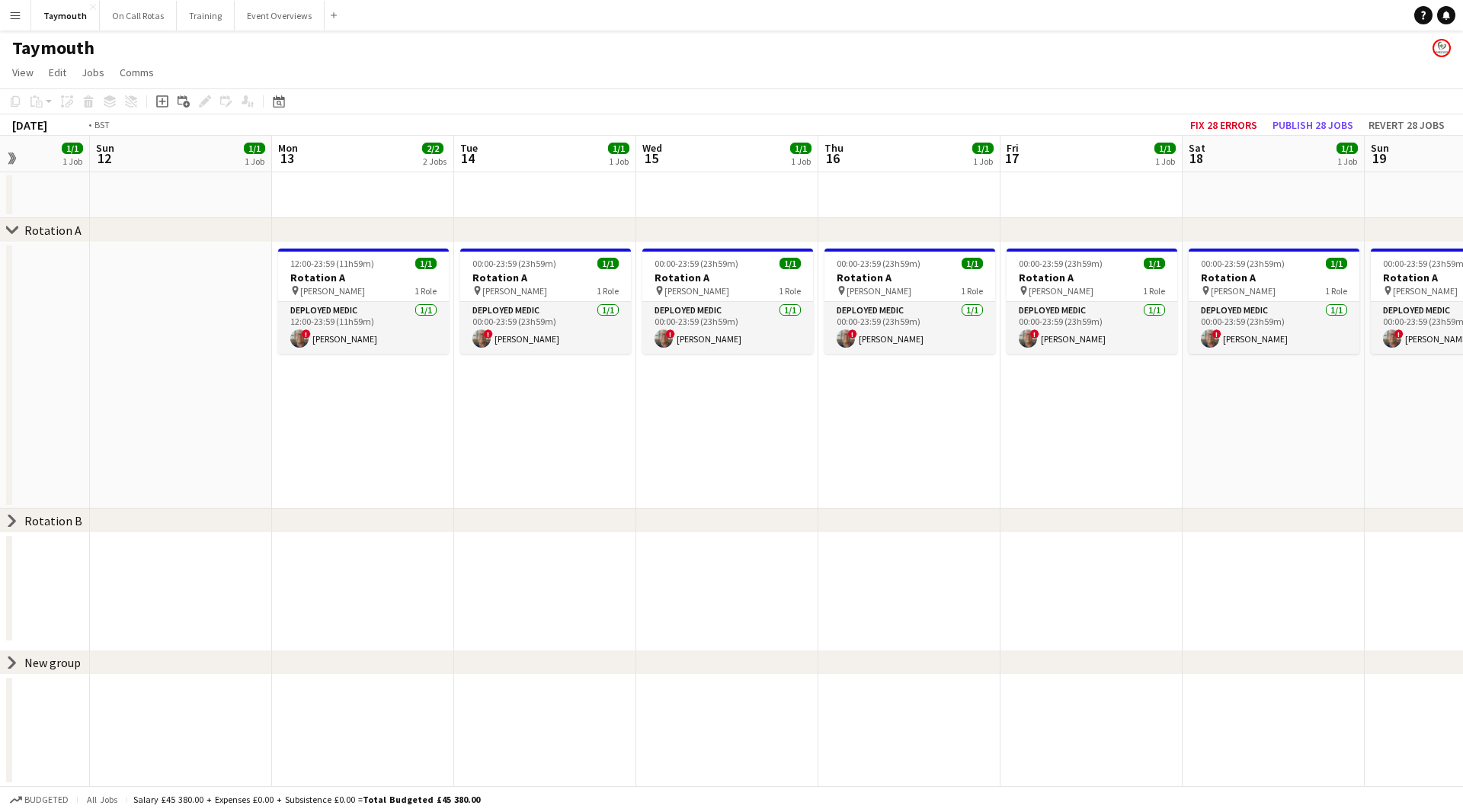
drag, startPoint x: 1095, startPoint y: 474, endPoint x: 687, endPoint y: 485, distance: 408.1
click at [660, 487] on app-calendar-viewport "Thu 9 1/1 1 Job Fri 10 1/1 1 Job Sat 11 1/1 1 Job Sun 12 1/1 1 Job Mon 13 2/2 2…" at bounding box center [731, 461] width 1463 height 650
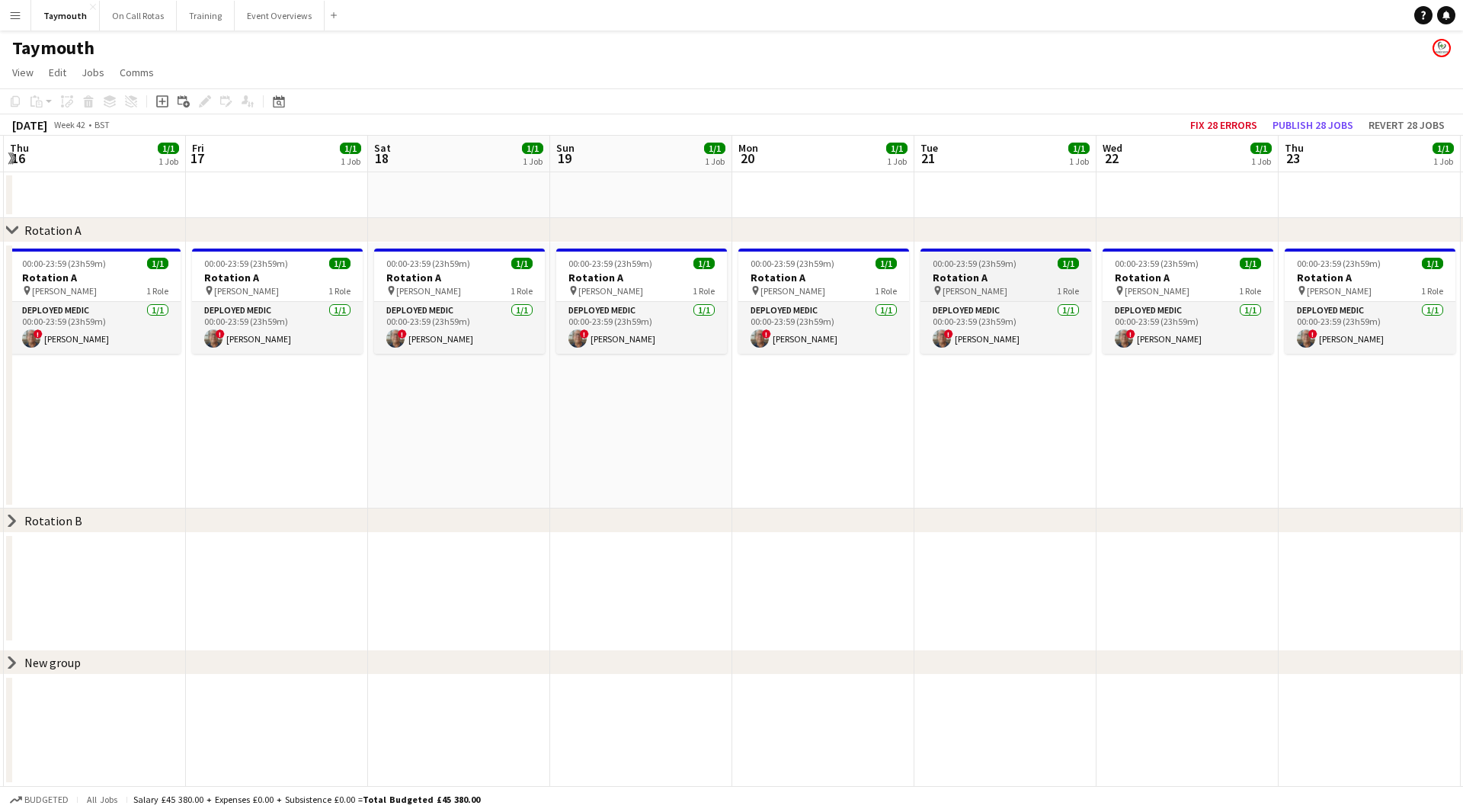
drag, startPoint x: 1388, startPoint y: 444, endPoint x: 976, endPoint y: 289, distance: 440.2
click at [1312, 464] on app-calendar-viewport "Mon 13 2/2 2 Jobs Tue 14 1/1 1 Job Wed 15 1/1 1 Job Thu 16 1/1 1 Job Fri 17 1/1…" at bounding box center [731, 461] width 1463 height 650
click at [963, 335] on app-card-role "Deployed Medic [DATE] 00:00-23:59 (23h59m) ! [PERSON_NAME]" at bounding box center [1004, 327] width 170 height 52
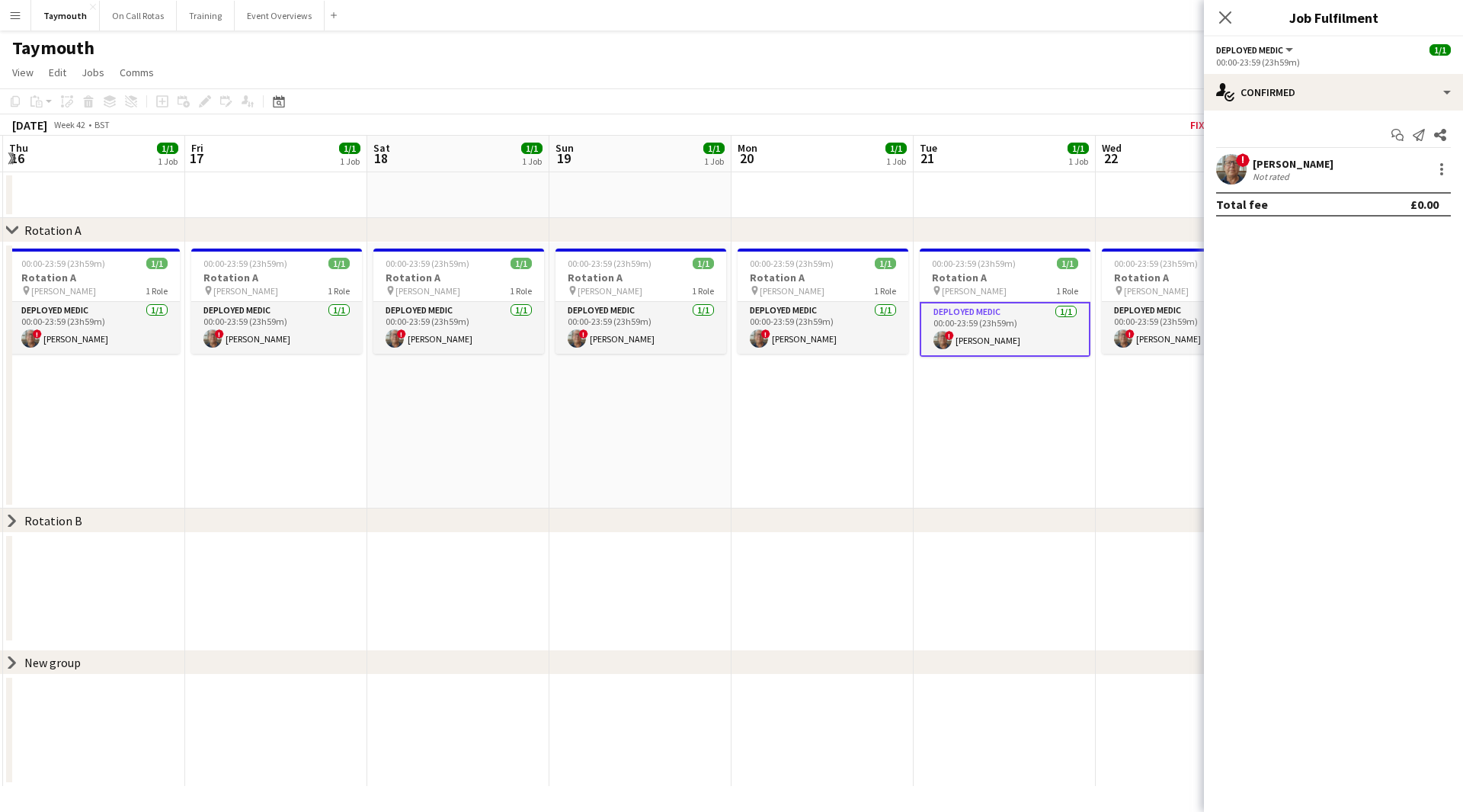
click at [1318, 167] on div "! [PERSON_NAME] Not rated" at bounding box center [1333, 169] width 259 height 31
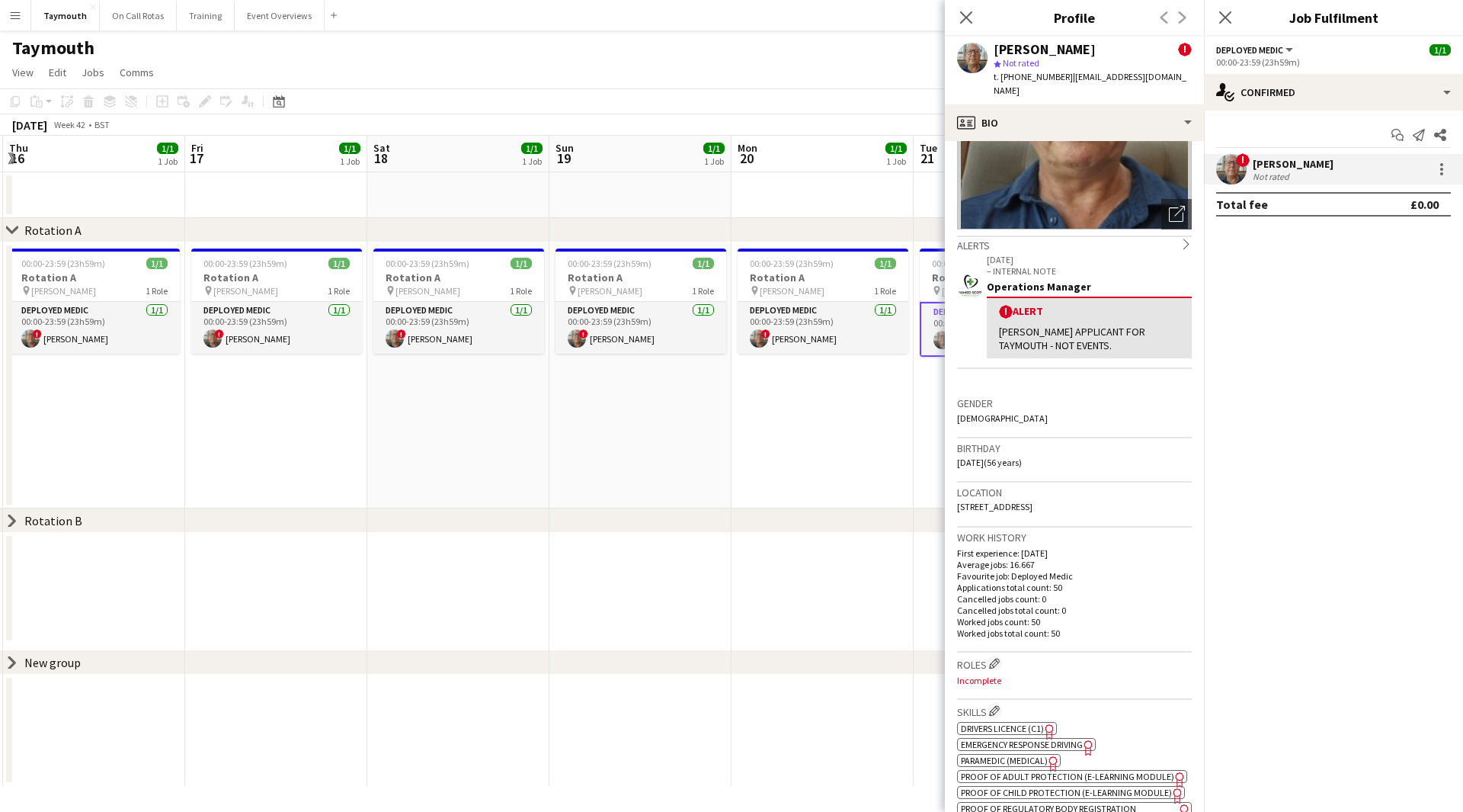
scroll to position [0, 0]
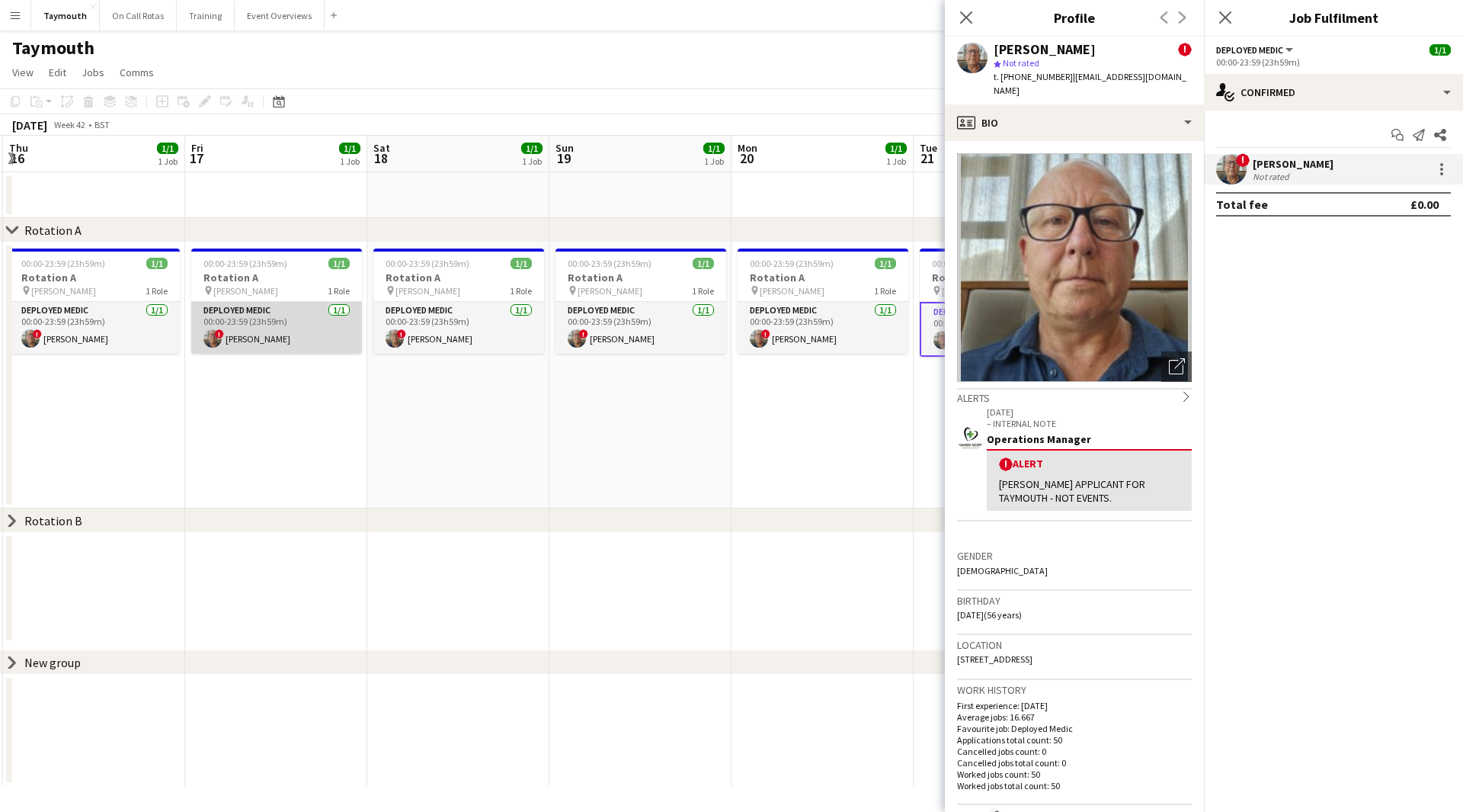
click at [271, 313] on app-card-role "Deployed Medic [DATE] 00:00-23:59 (23h59m) ! [PERSON_NAME]" at bounding box center [276, 327] width 170 height 52
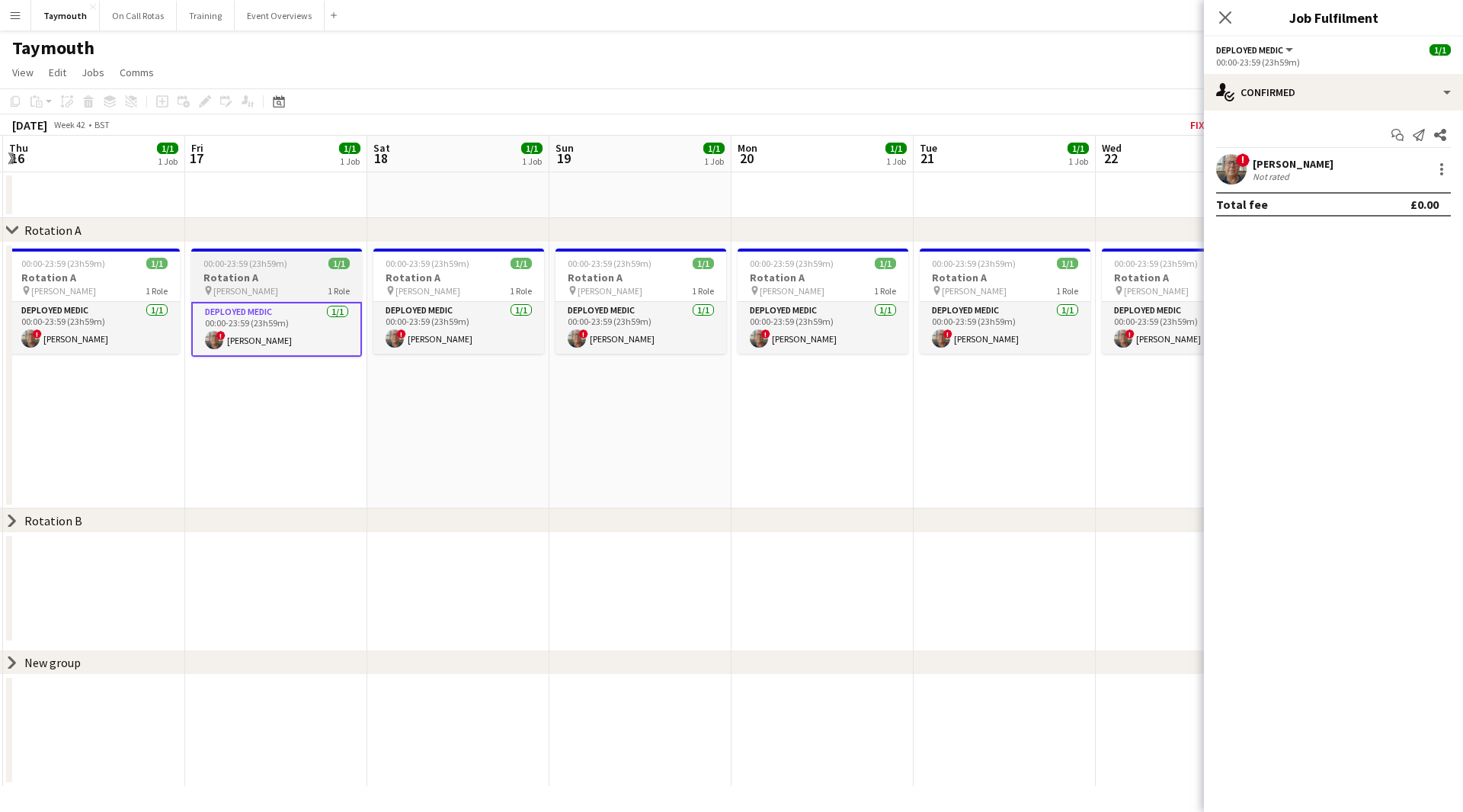
click at [258, 269] on span "00:00-23:59 (23h59m)" at bounding box center [245, 263] width 84 height 12
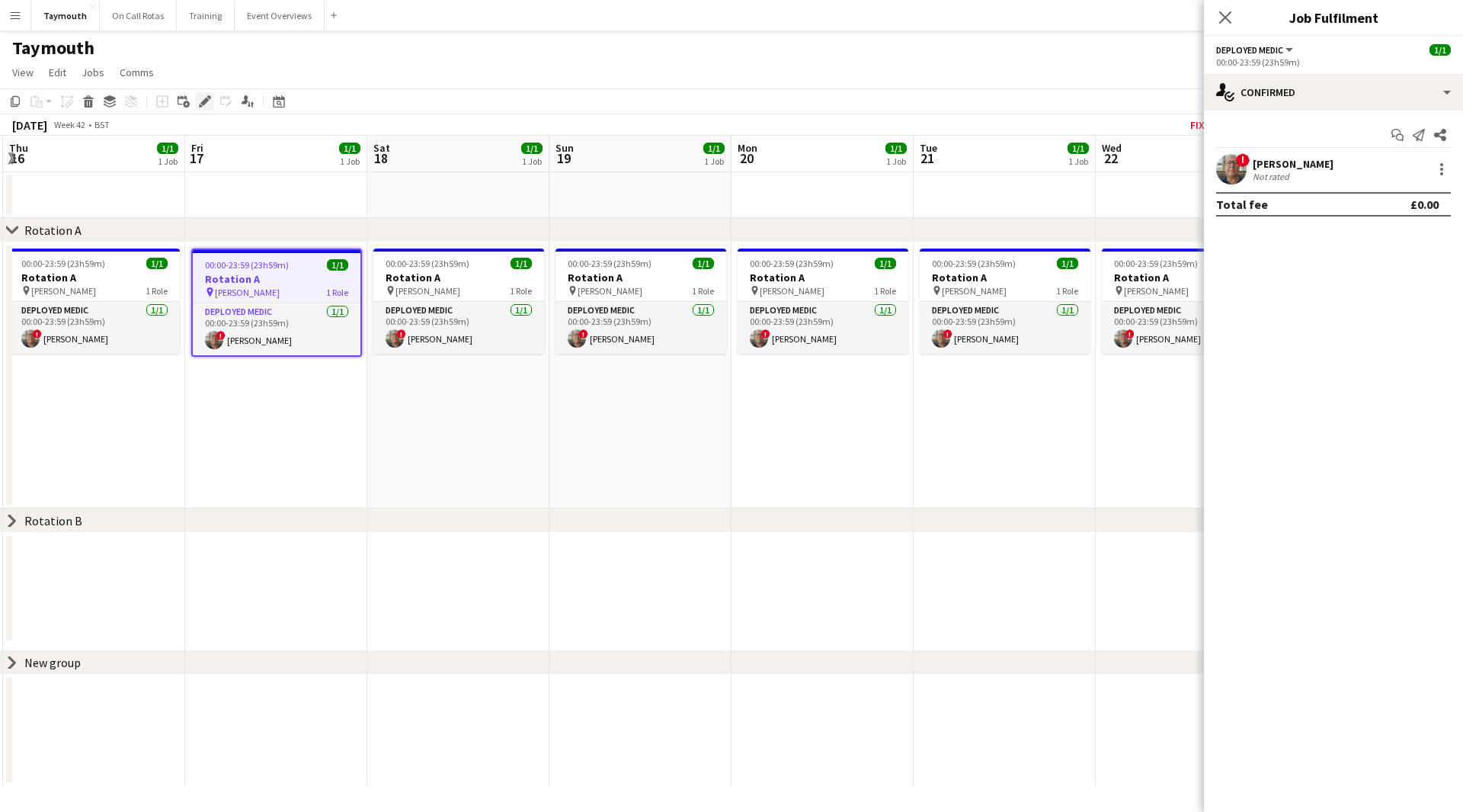
click at [199, 106] on icon at bounding box center [200, 105] width 4 height 4
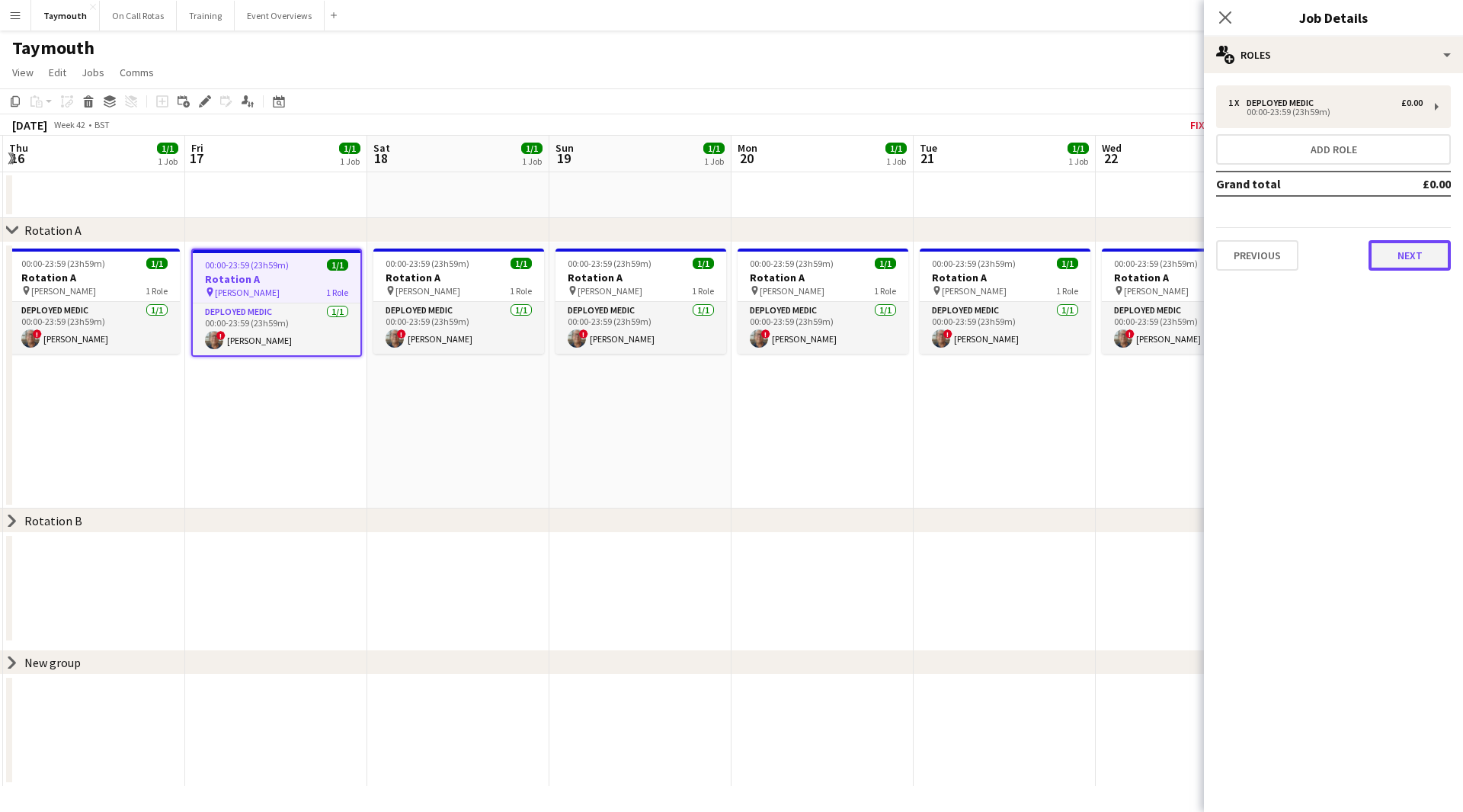
click at [1397, 262] on button "Next" at bounding box center [1410, 255] width 82 height 31
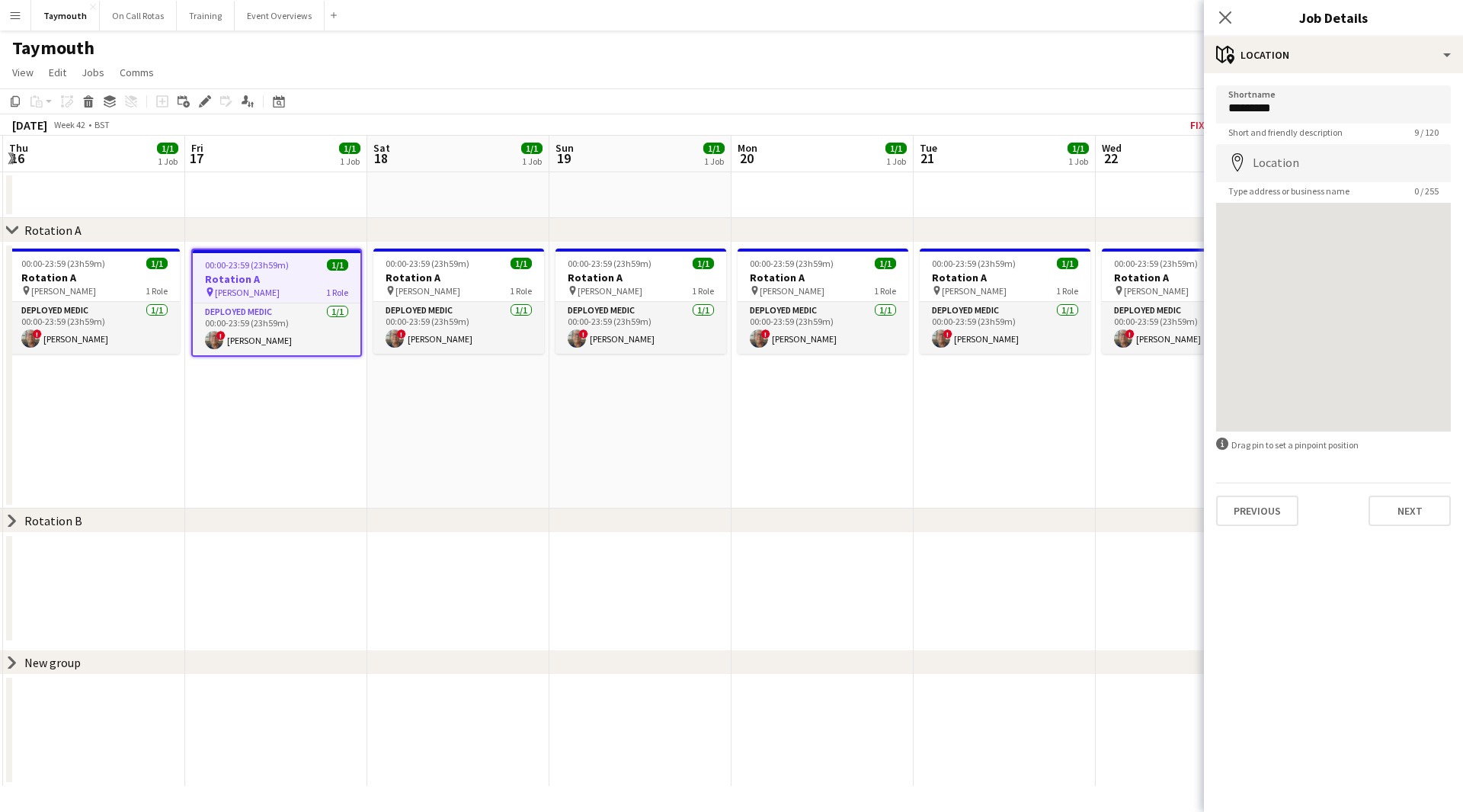
click at [320, 411] on app-date-cell "00:00-23:59 (23h59m) 1/1 Rotation A pin [PERSON_NAME] 1 Role Deployed Medic [DA…" at bounding box center [276, 375] width 182 height 266
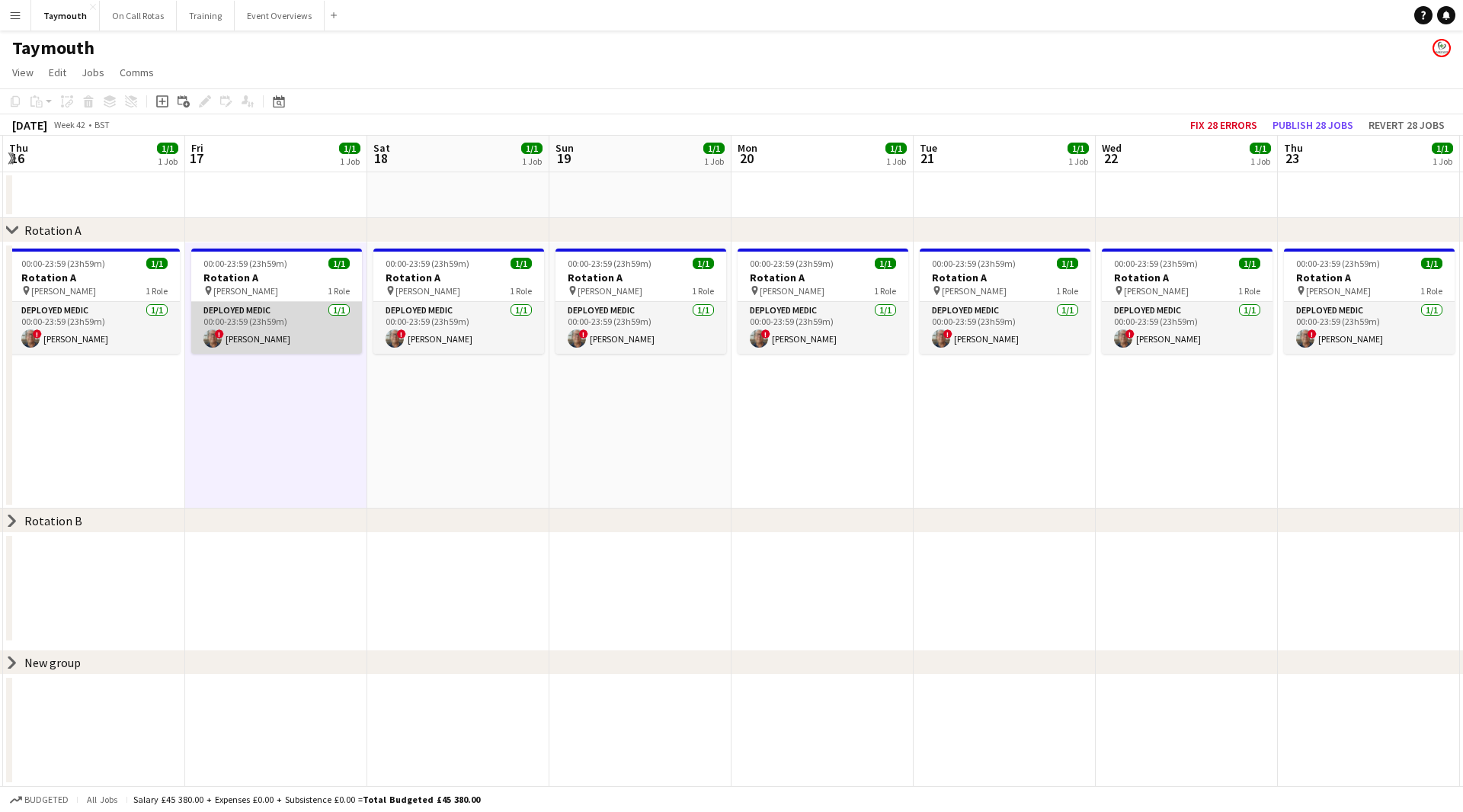
click at [301, 331] on app-card-role "Deployed Medic [DATE] 00:00-23:59 (23h59m) ! [PERSON_NAME]" at bounding box center [276, 327] width 170 height 52
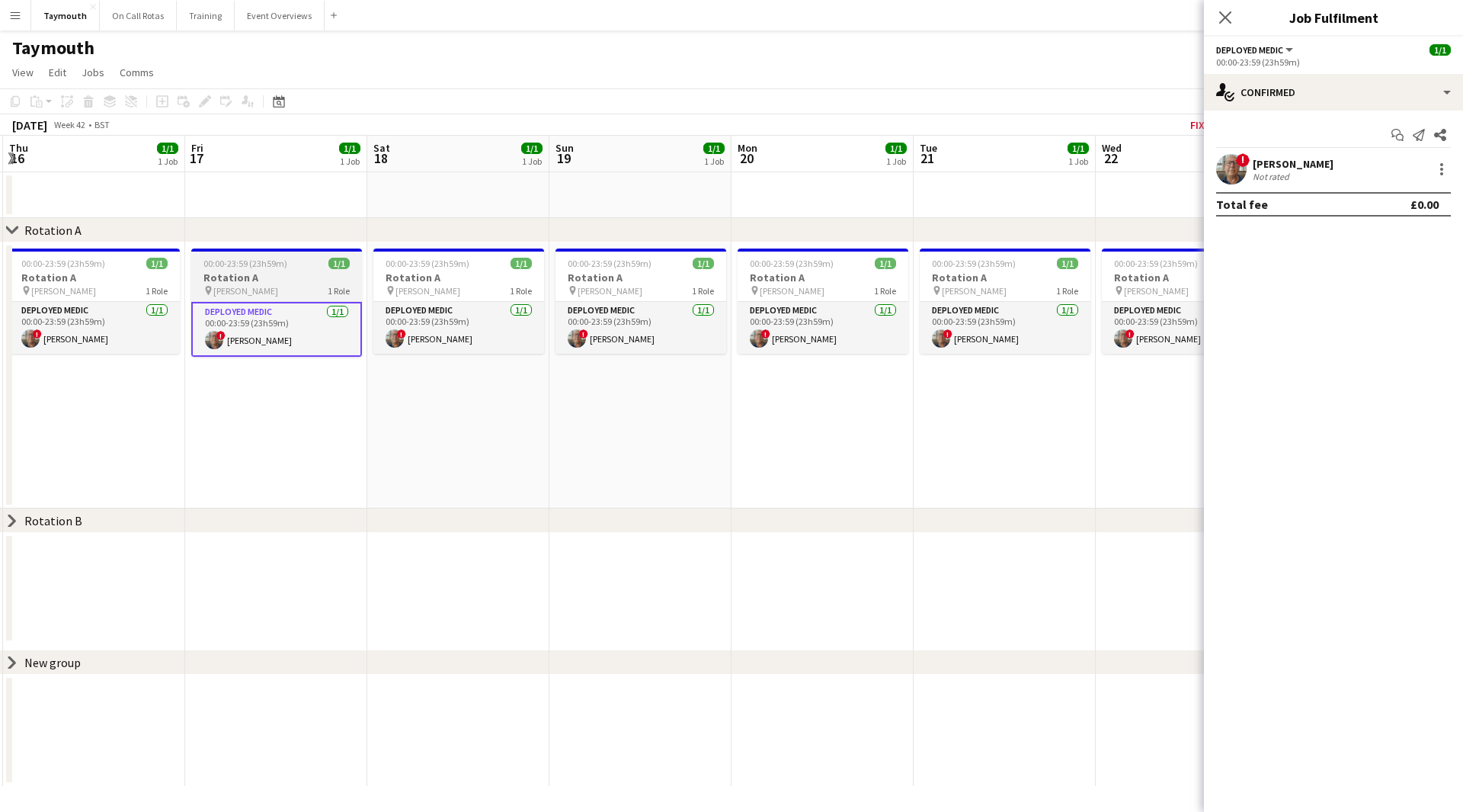
click at [229, 270] on app-job-card "00:00-23:59 (23h59m) 1/1 Rotation A pin [PERSON_NAME] 1 Role Deployed Medic [DA…" at bounding box center [276, 302] width 170 height 108
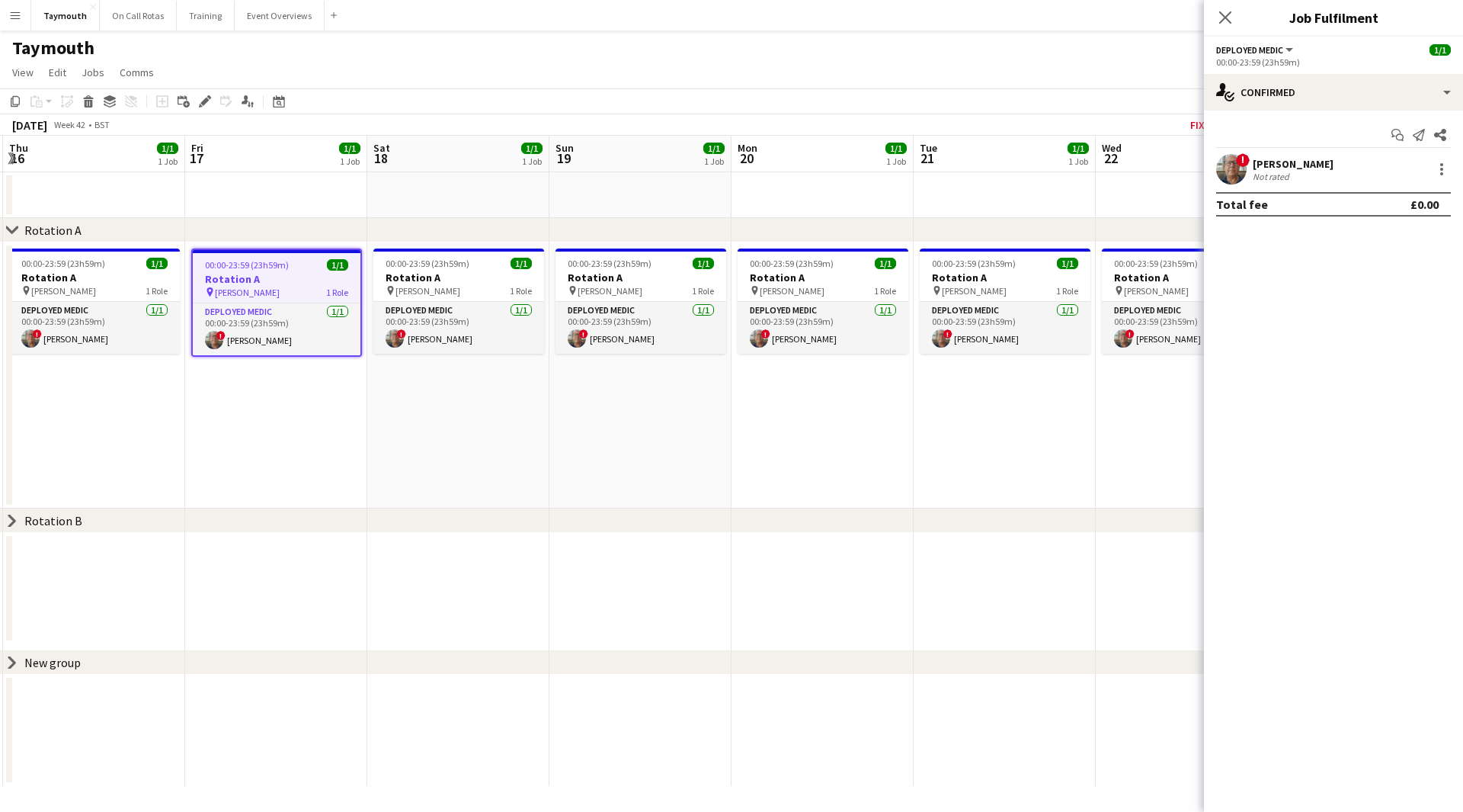
click at [228, 270] on span "00:00-23:59 (23h59m)" at bounding box center [247, 265] width 84 height 12
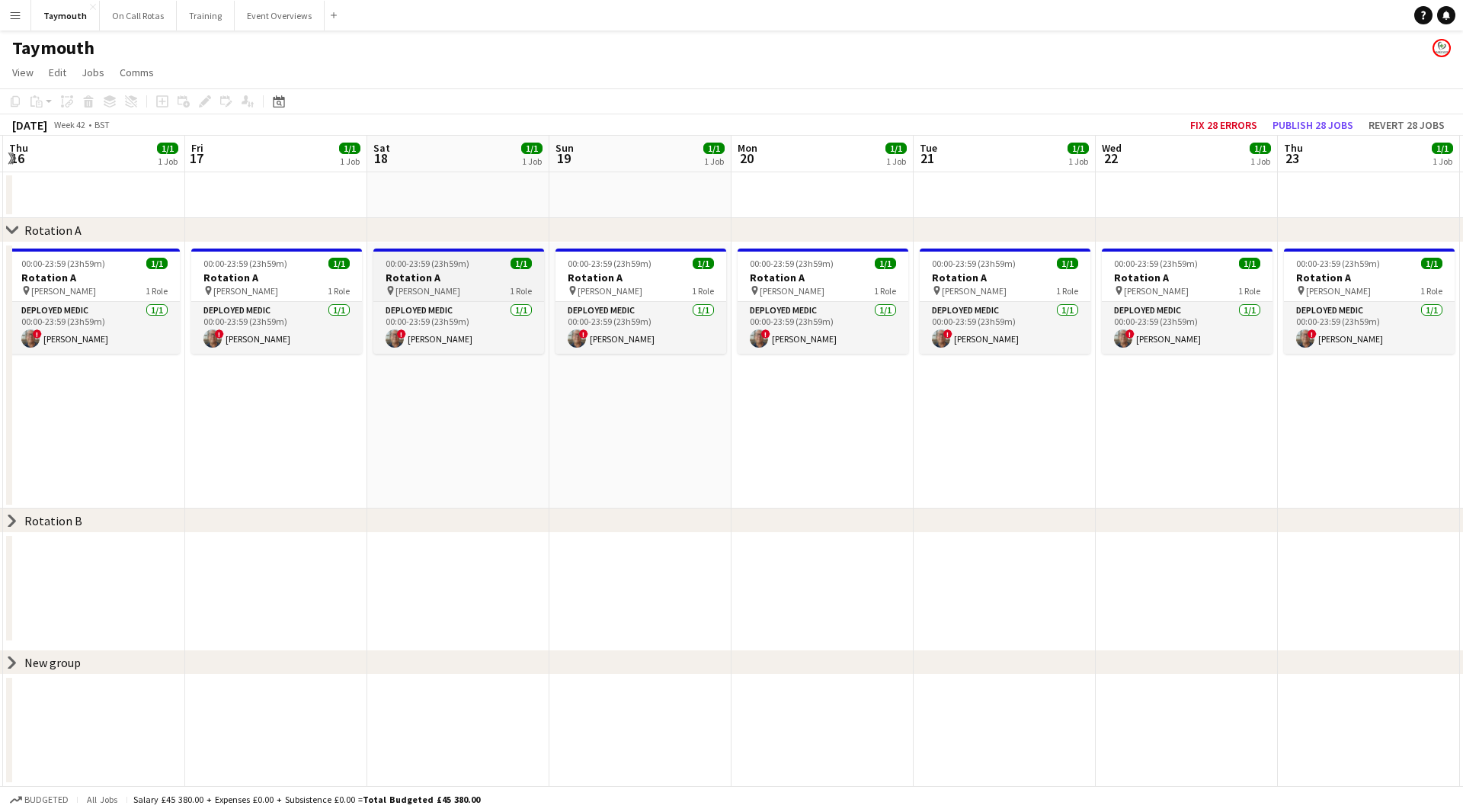
click at [443, 277] on h3 "Rotation A" at bounding box center [459, 277] width 170 height 13
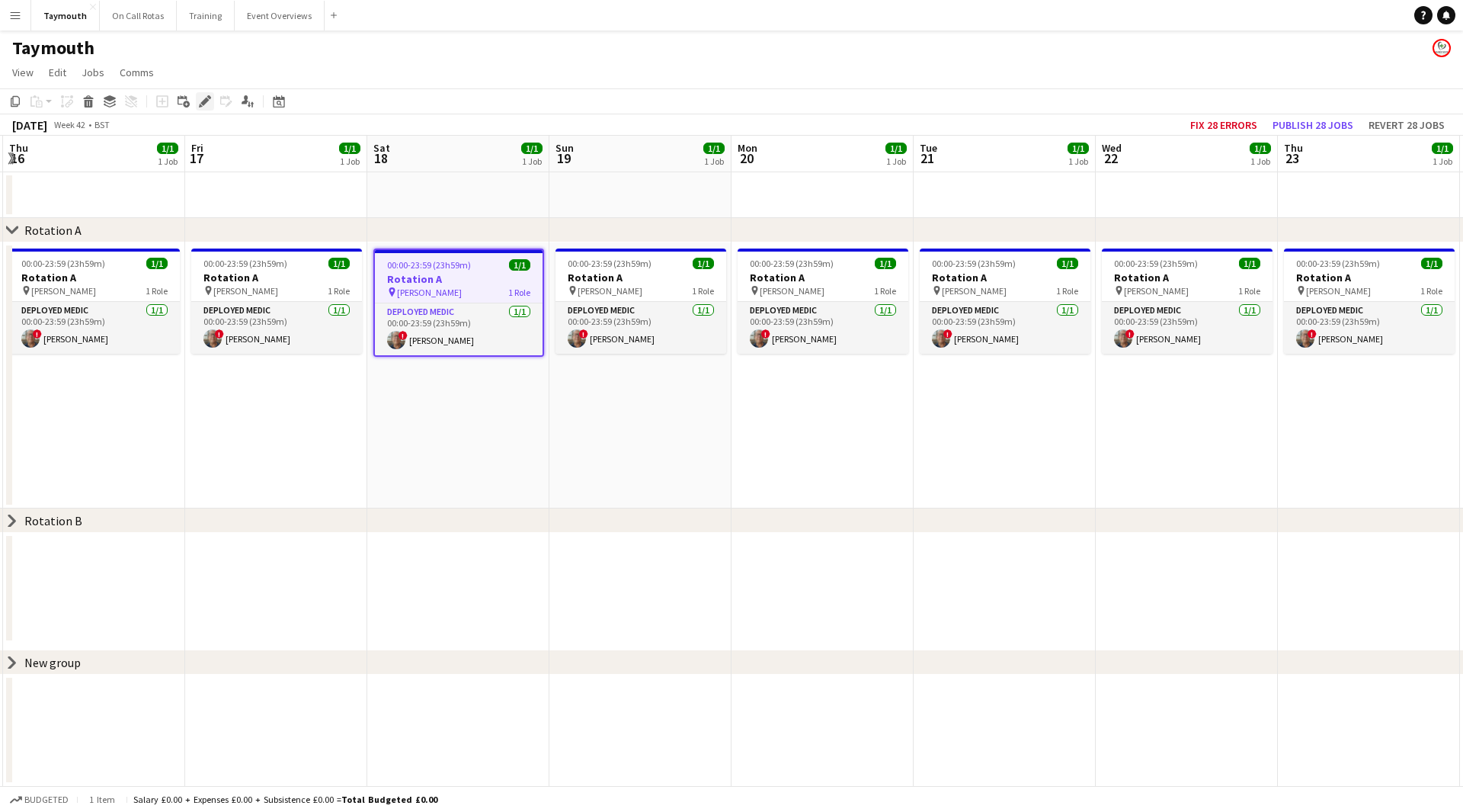
click at [208, 97] on icon at bounding box center [209, 97] width 4 height 4
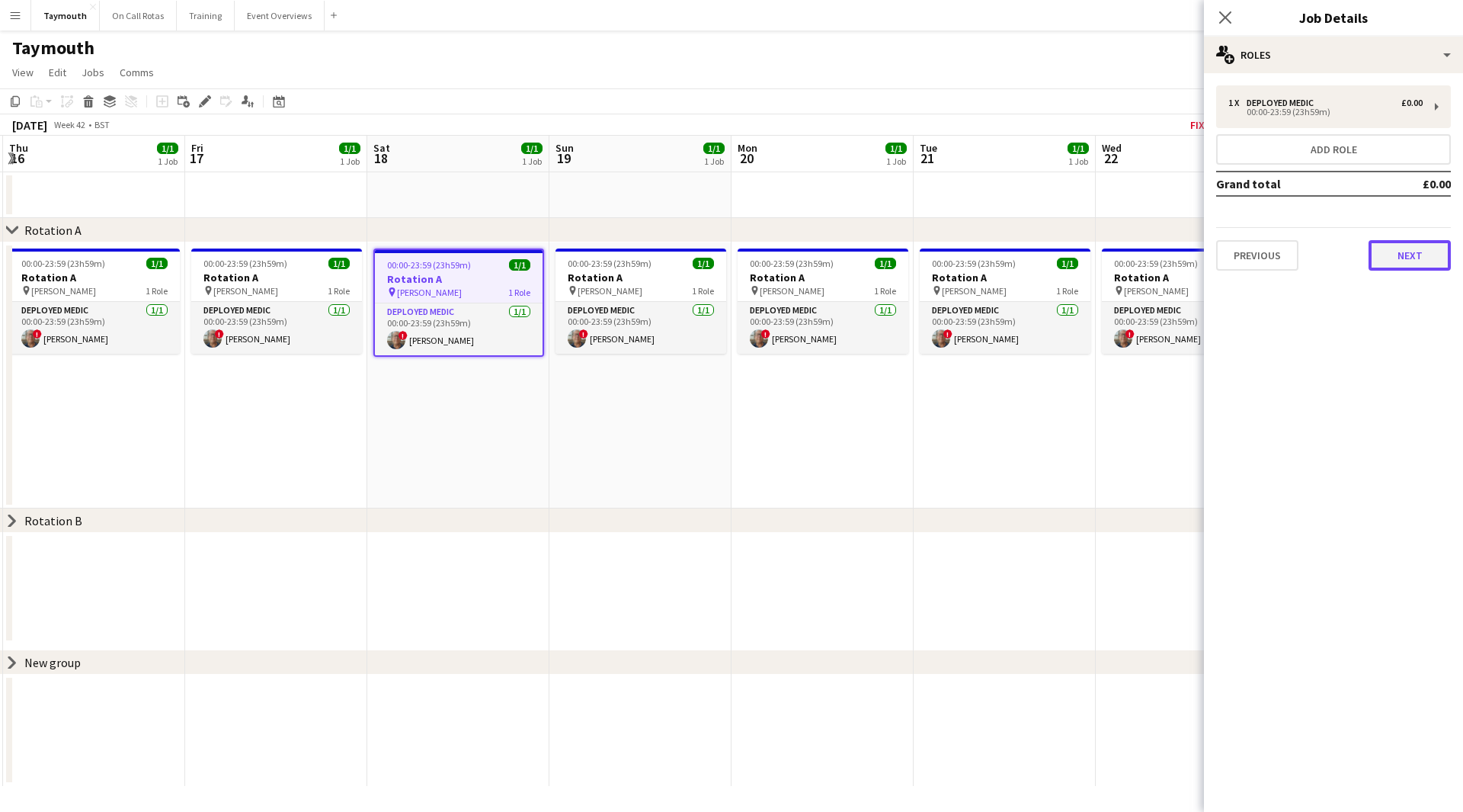
click at [1417, 268] on button "Next" at bounding box center [1410, 255] width 82 height 31
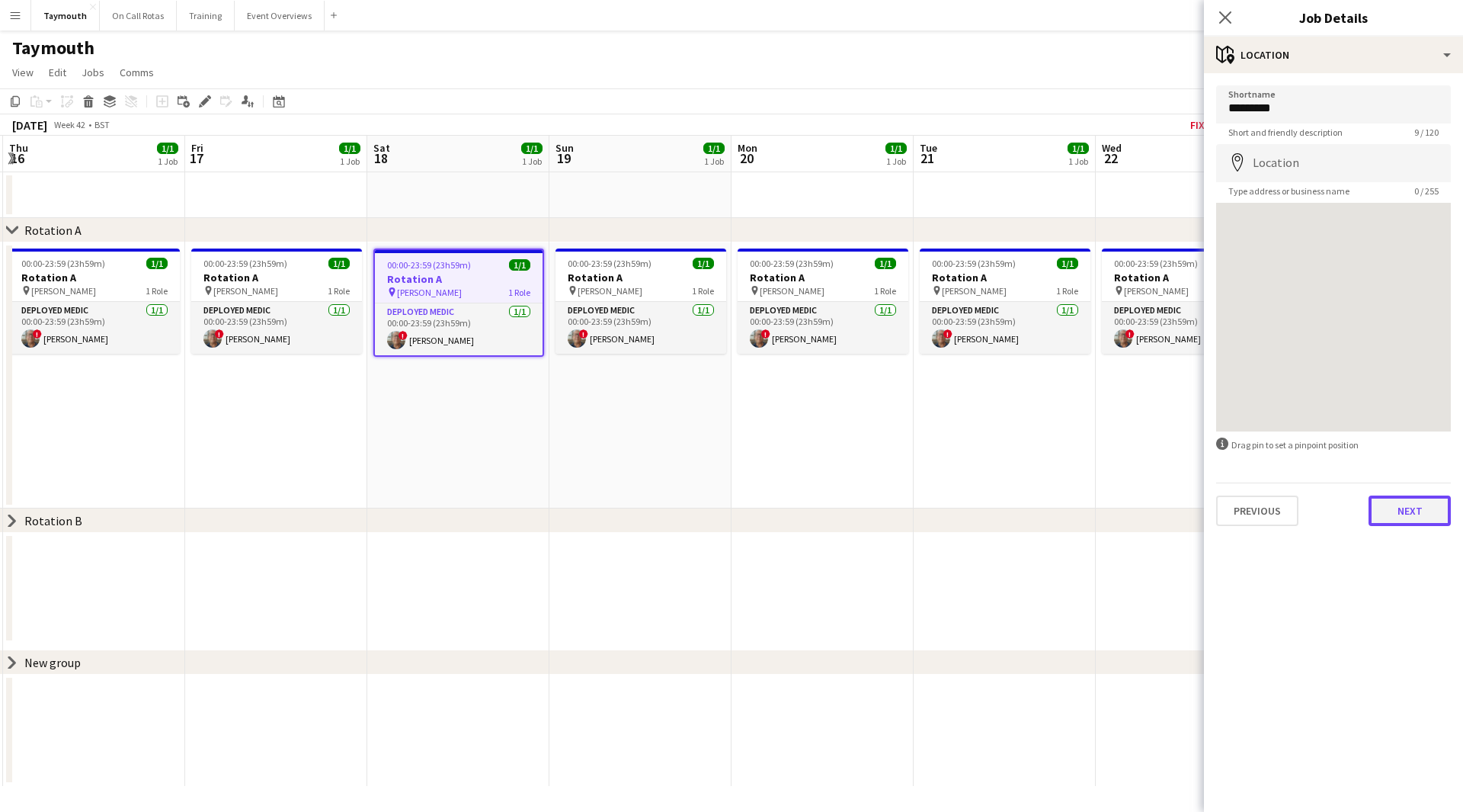
click at [1422, 522] on button "Next" at bounding box center [1410, 510] width 82 height 31
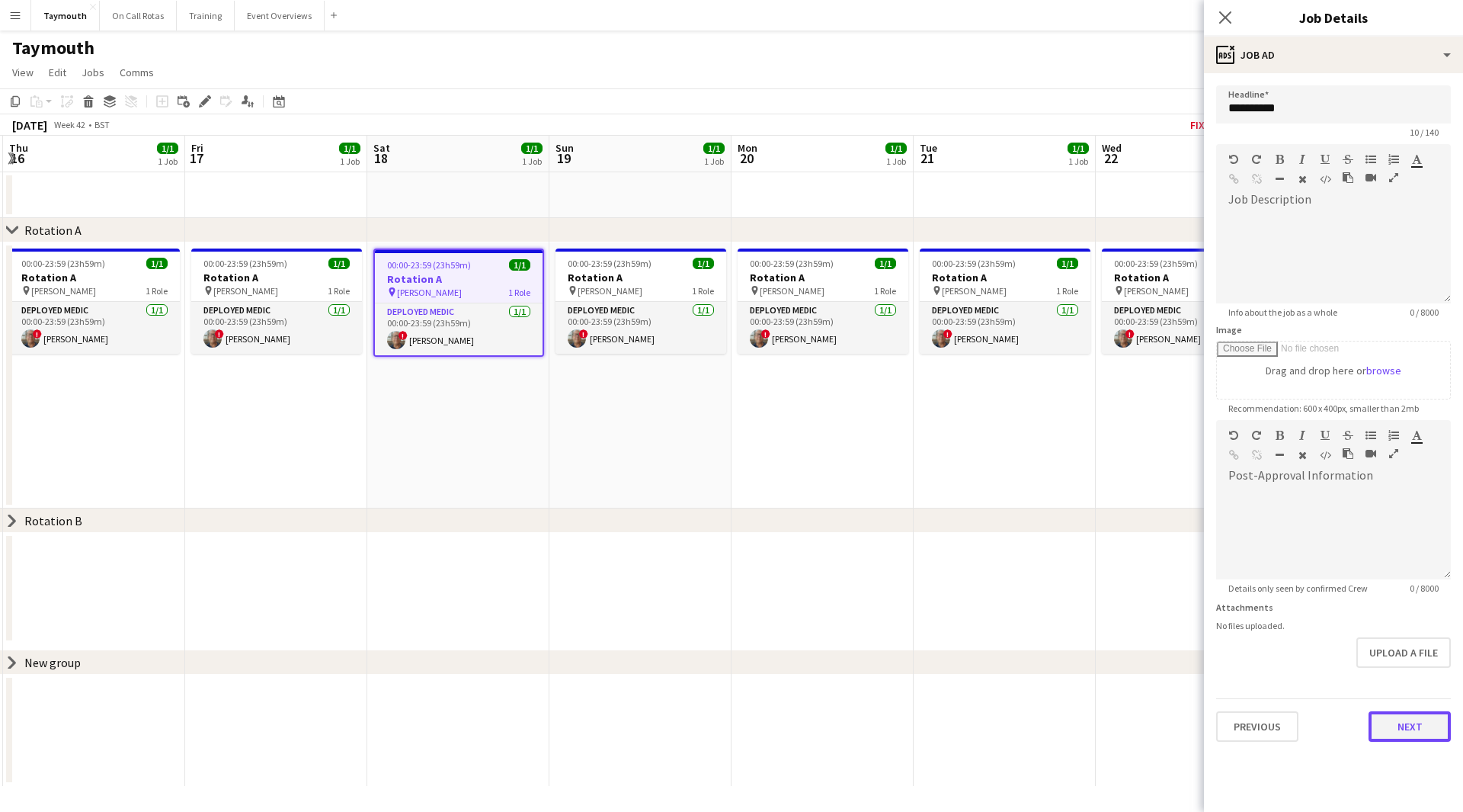
click at [1421, 715] on button "Next" at bounding box center [1410, 726] width 82 height 31
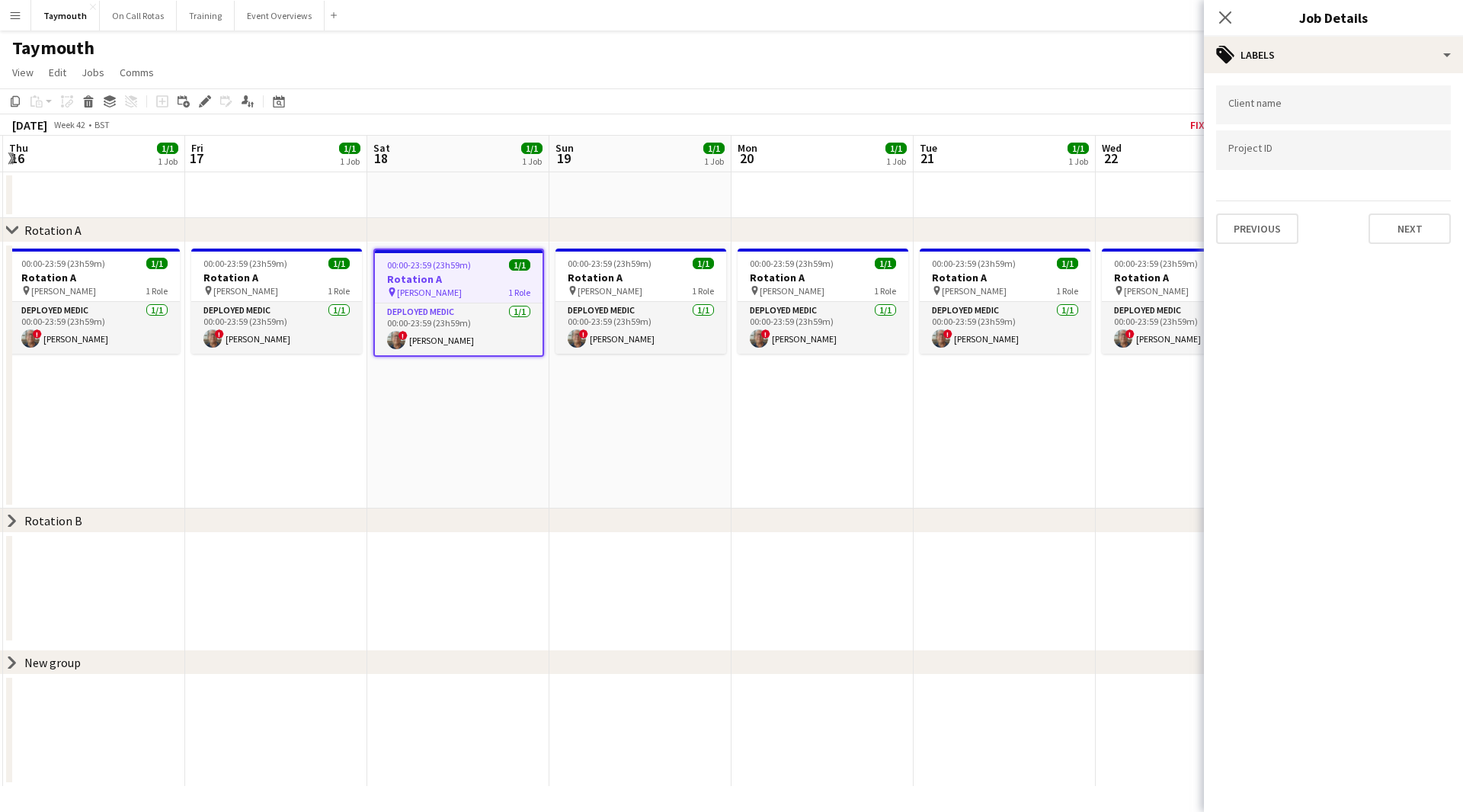
click at [508, 410] on app-date-cell "00:00-23:59 (23h59m) 1/1 Rotation A pin [PERSON_NAME] 1 Role Deployed Medic [DA…" at bounding box center [459, 375] width 182 height 266
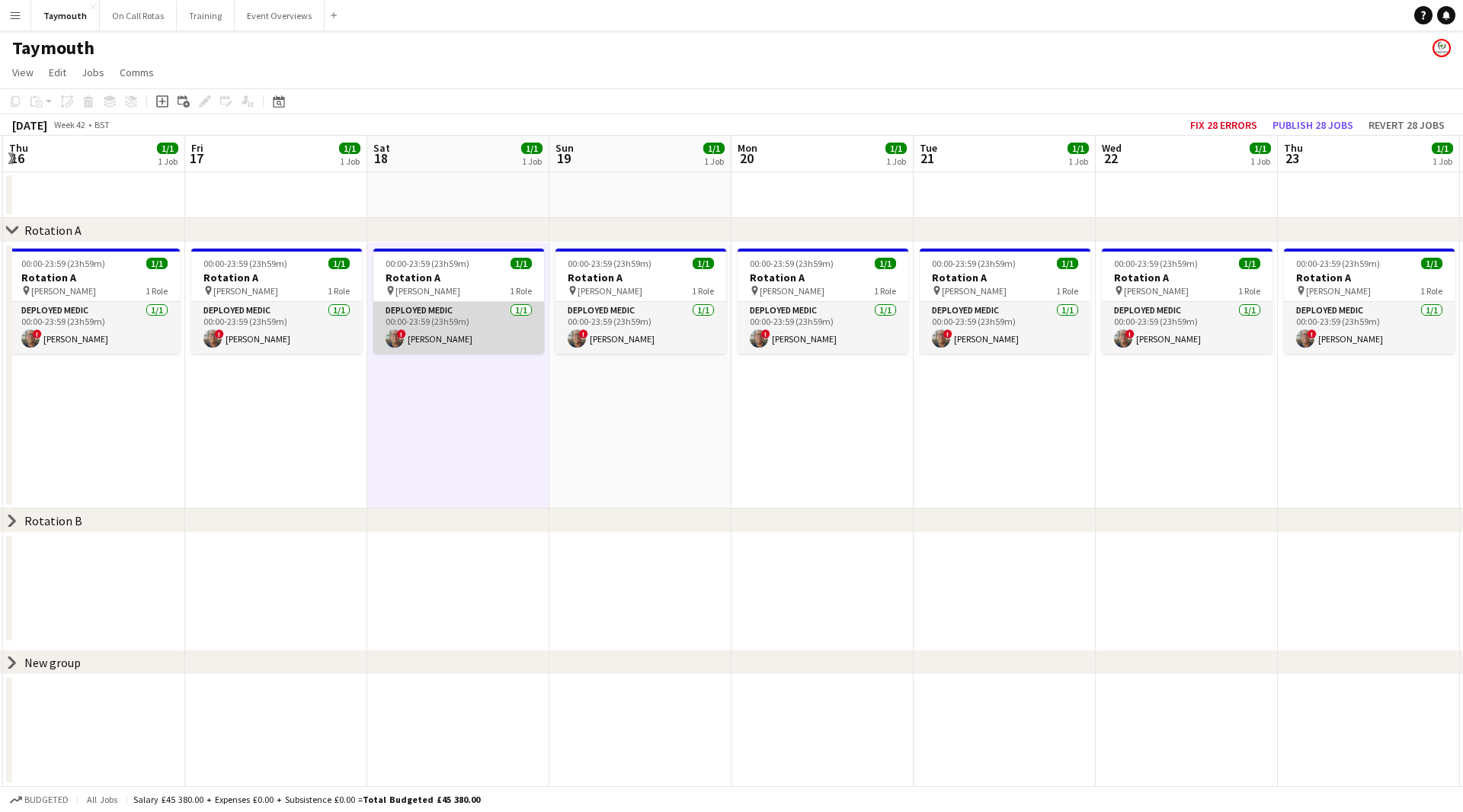
click at [471, 338] on app-card-role "Deployed Medic [DATE] 00:00-23:59 (23h59m) ! [PERSON_NAME]" at bounding box center [459, 327] width 170 height 52
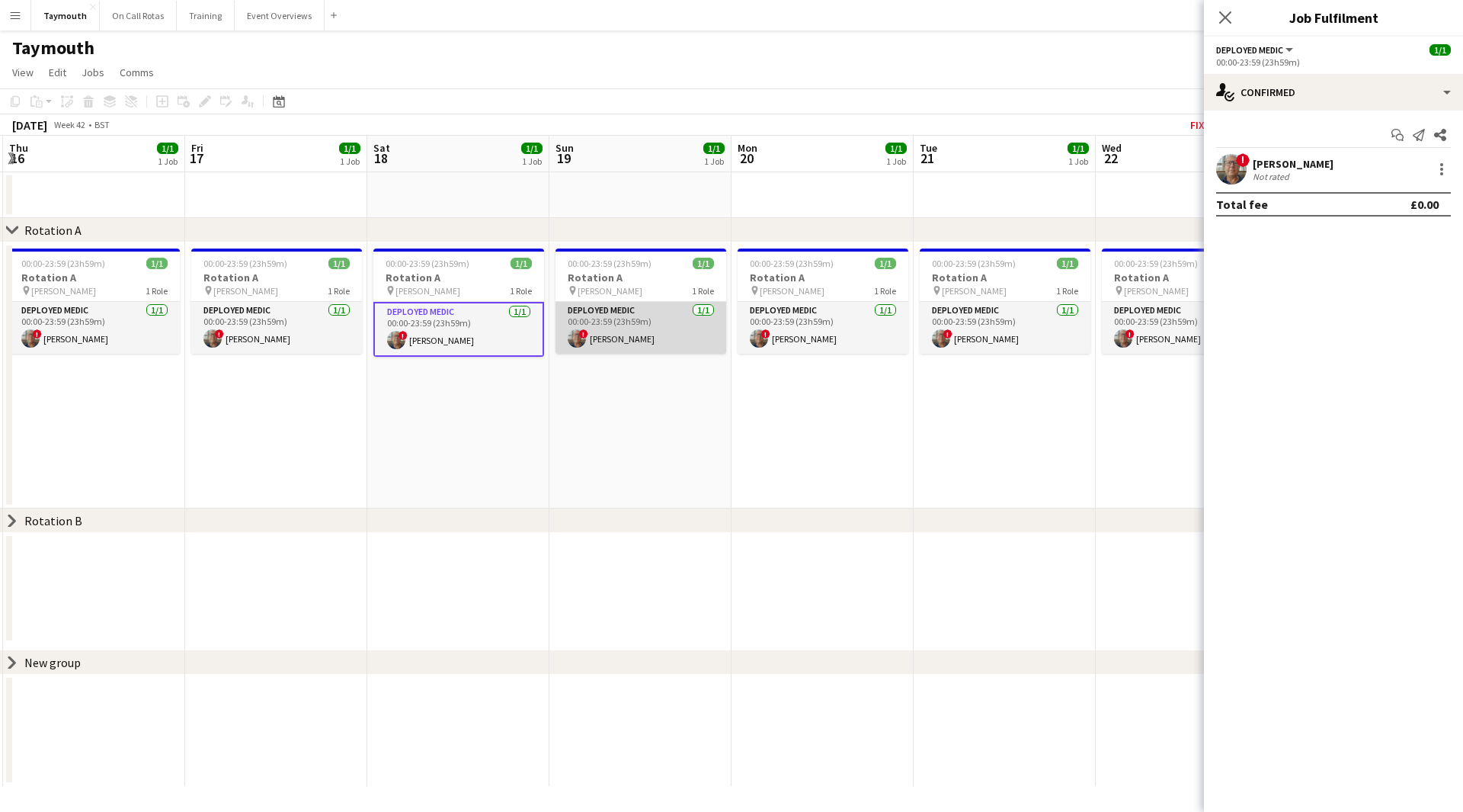
click at [616, 329] on app-card-role "Deployed Medic [DATE] 00:00-23:59 (23h59m) ! [PERSON_NAME]" at bounding box center [640, 327] width 170 height 52
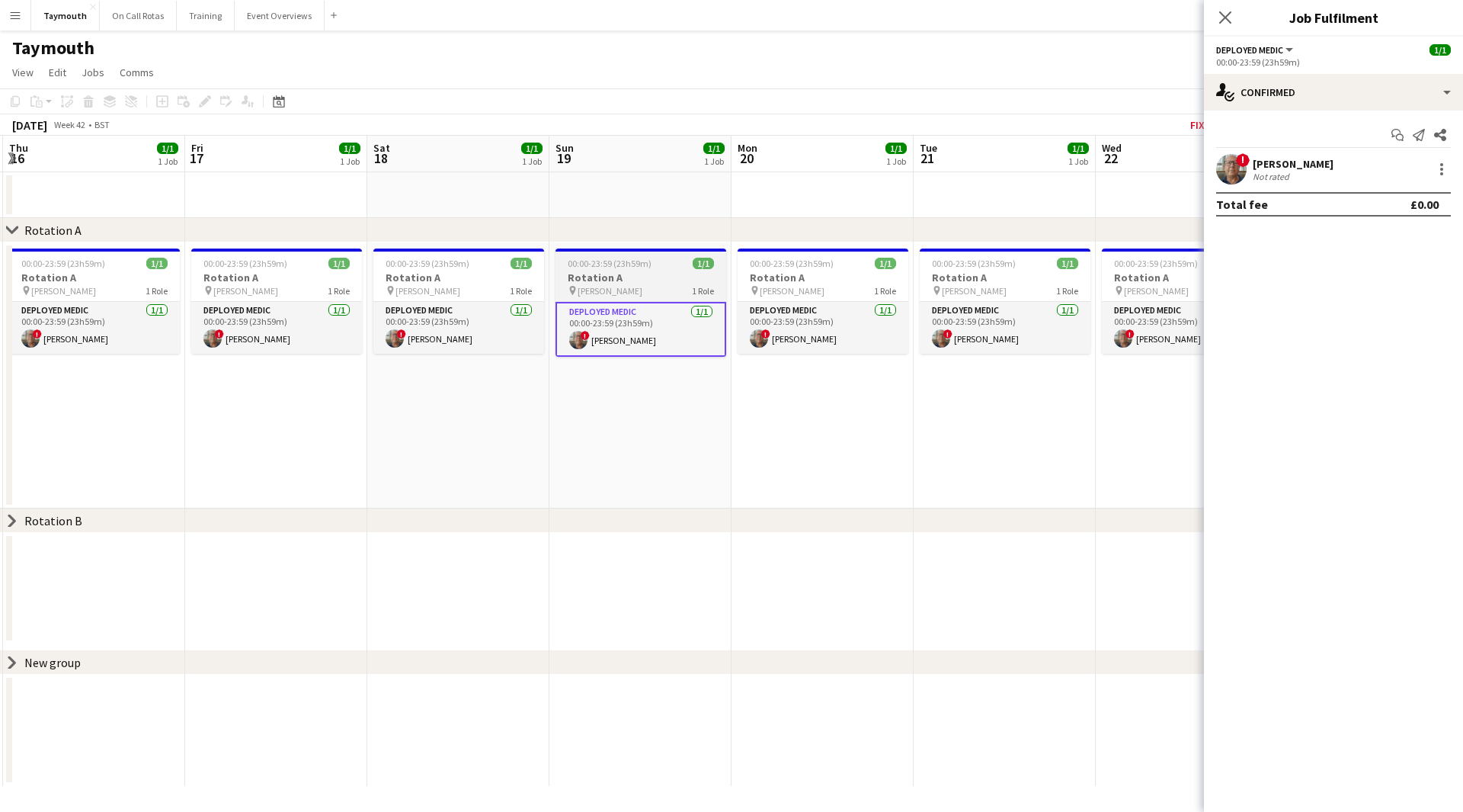
click at [603, 279] on h3 "Rotation A" at bounding box center [640, 277] width 170 height 13
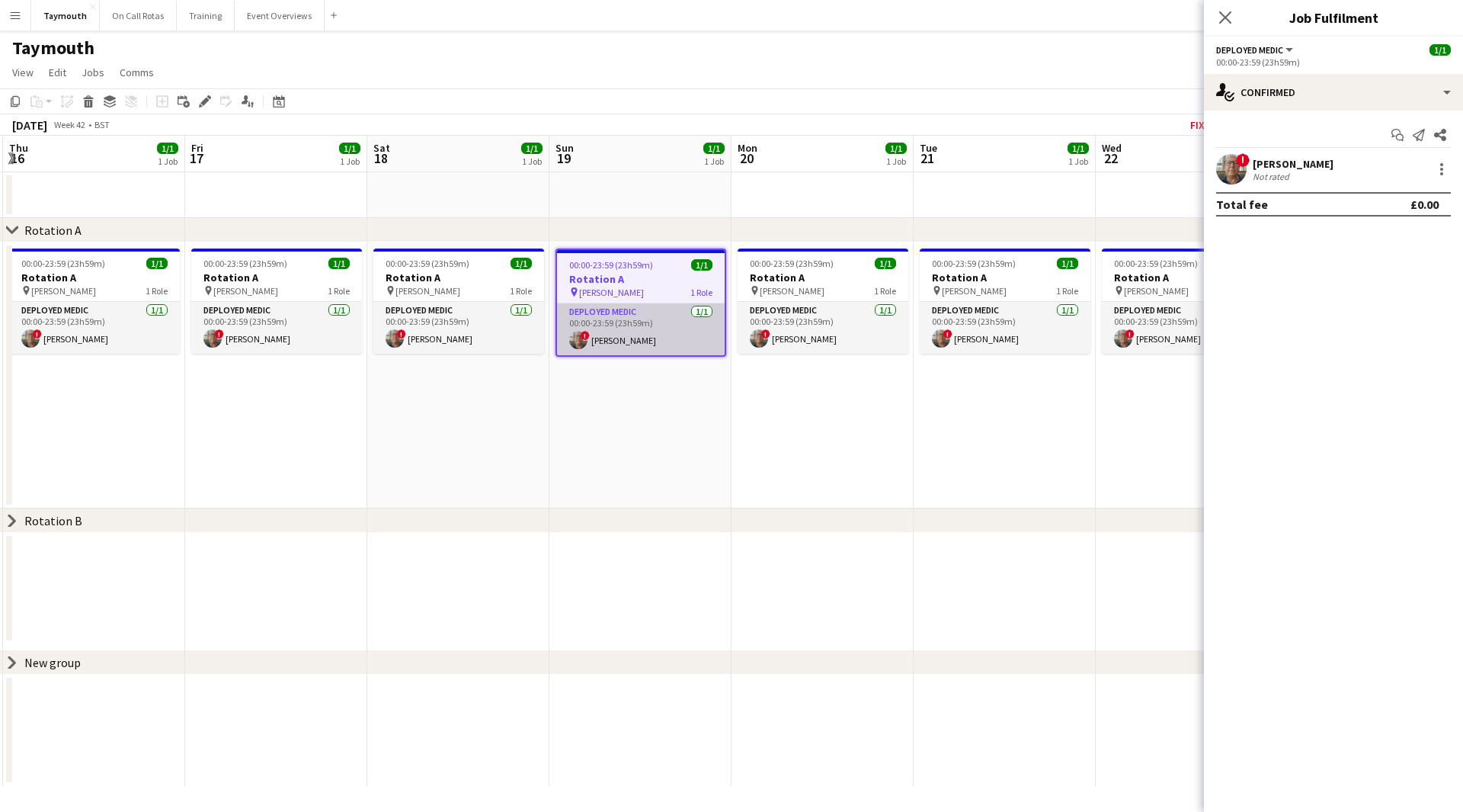
click at [594, 315] on app-card-role "Deployed Medic [DATE] 00:00-23:59 (23h59m) ! [PERSON_NAME]" at bounding box center [641, 329] width 168 height 52
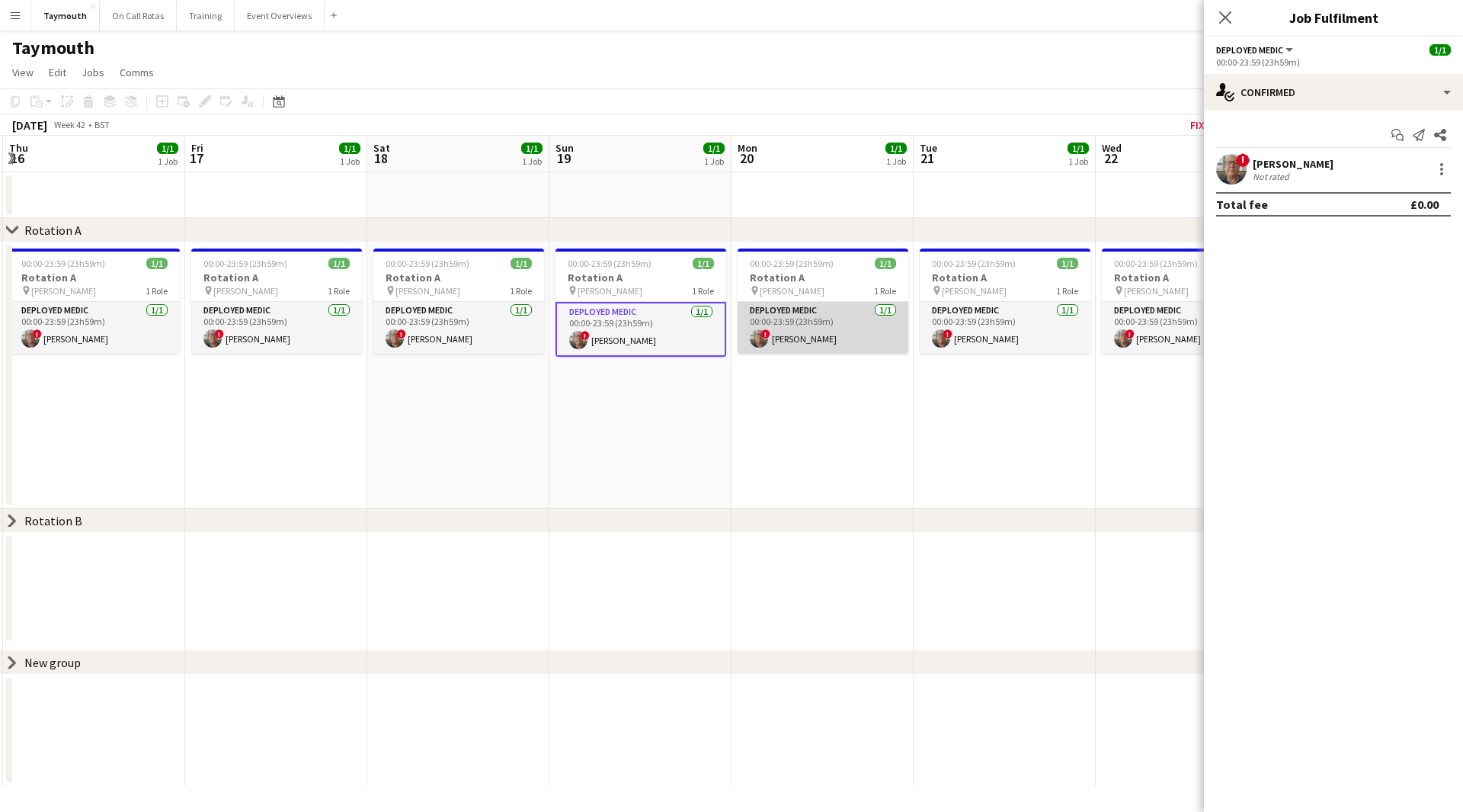
click at [774, 320] on app-card-role "Deployed Medic [DATE] 00:00-23:59 (23h59m) ! [PERSON_NAME]" at bounding box center [822, 327] width 170 height 52
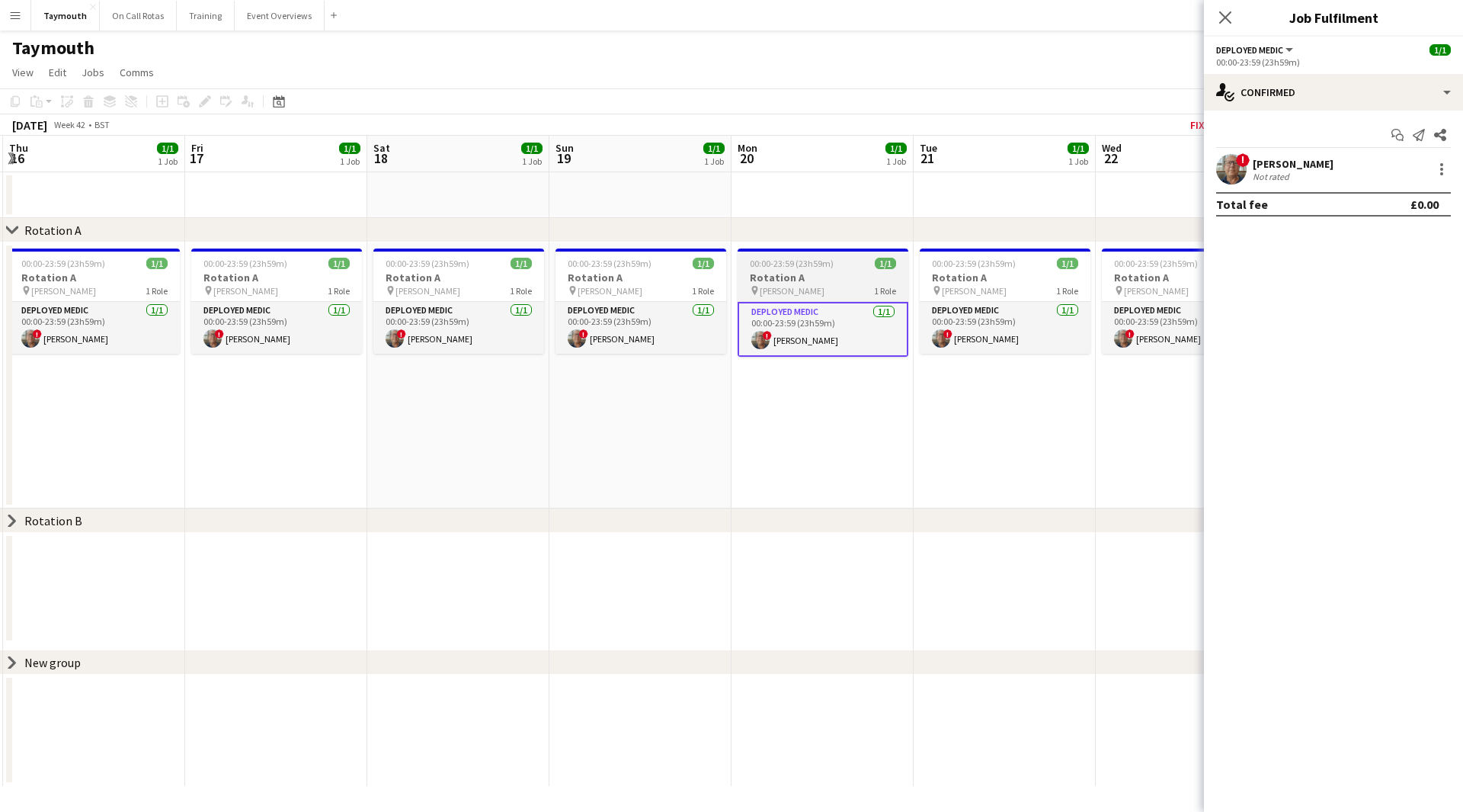
click at [792, 255] on app-job-card "00:00-23:59 (23h59m) 1/1 Rotation A pin [PERSON_NAME] 1 Role Deployed Medic [DA…" at bounding box center [822, 302] width 170 height 108
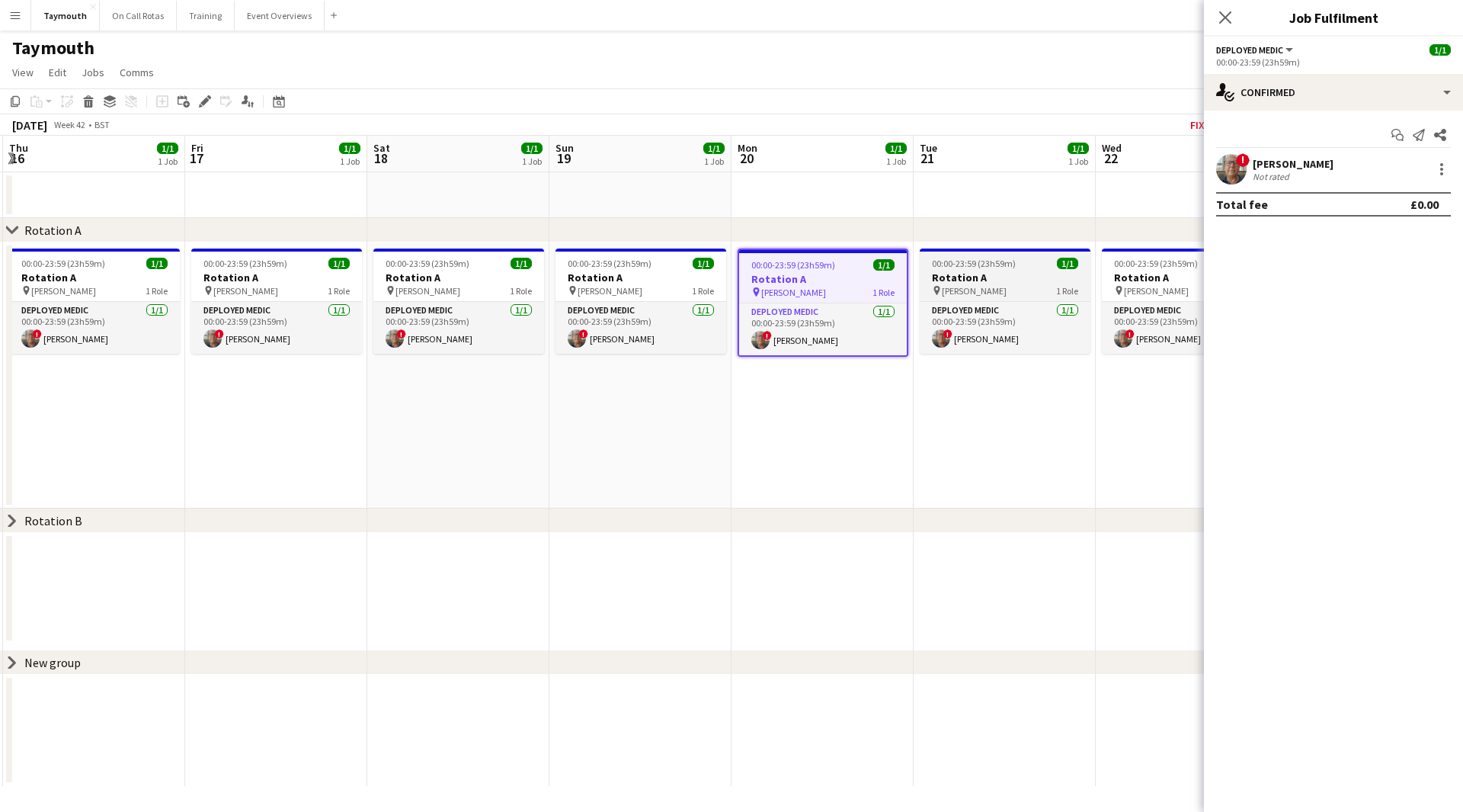
click at [969, 257] on app-job-card "00:00-23:59 (23h59m) 1/1 Rotation A pin [PERSON_NAME] 1 Role Deployed Medic [DA…" at bounding box center [1004, 301] width 170 height 105
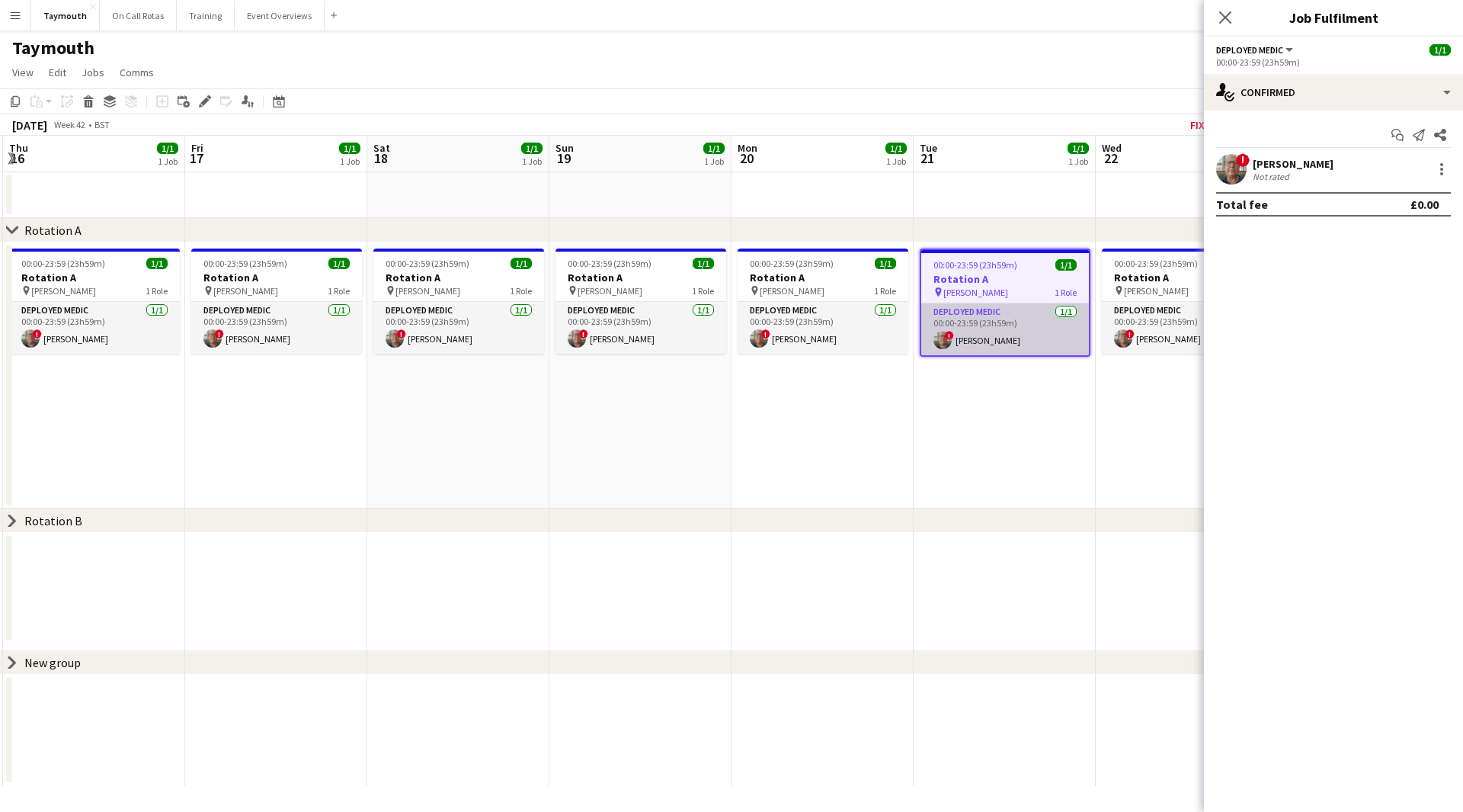
click at [974, 331] on app-card-role "Deployed Medic [DATE] 00:00-23:59 (23h59m) ! [PERSON_NAME]" at bounding box center [1005, 329] width 168 height 52
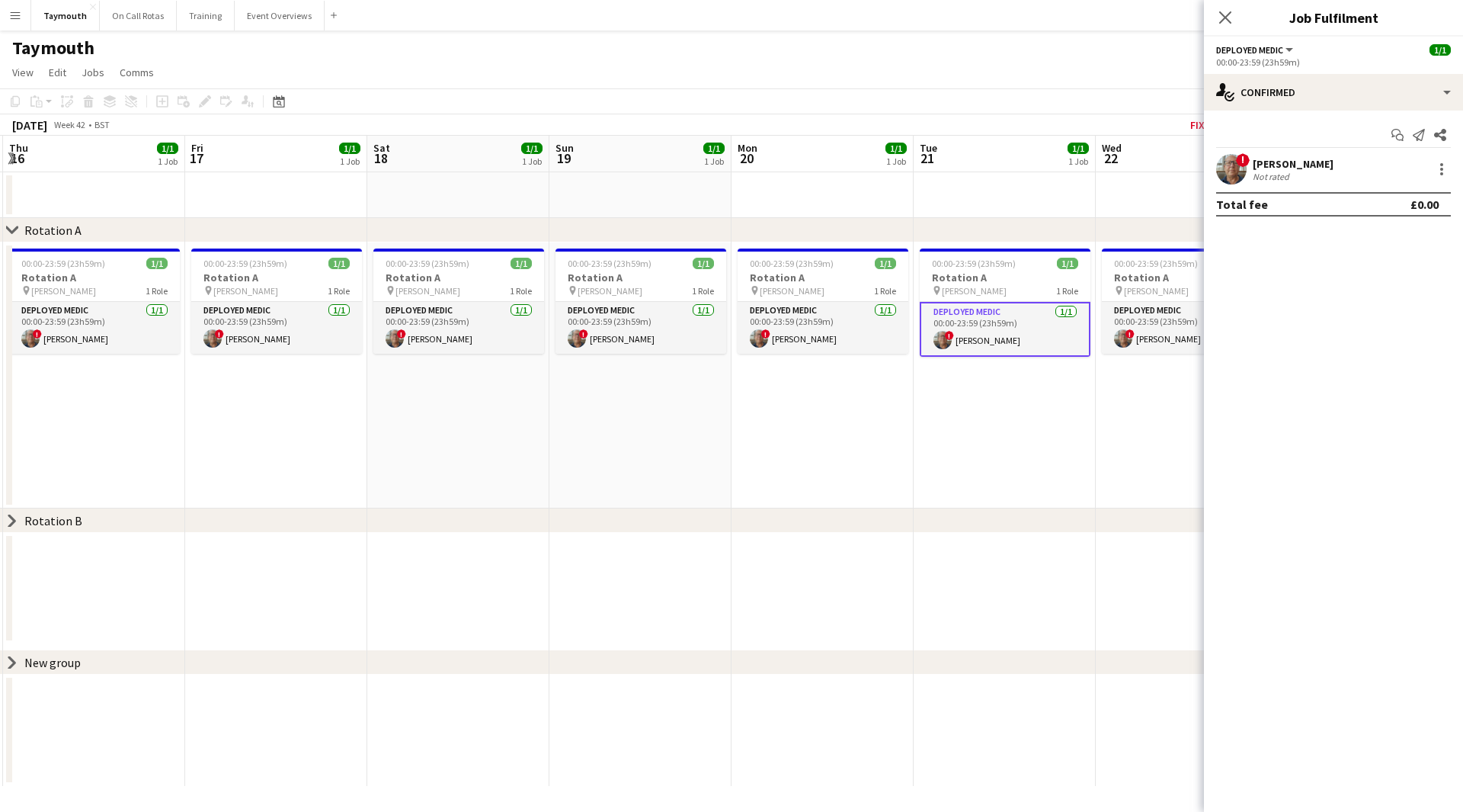
click at [996, 462] on app-date-cell "00:00-23:59 (23h59m) 1/1 Rotation A pin [PERSON_NAME] 1 Role Deployed Medic [DA…" at bounding box center [1005, 375] width 182 height 266
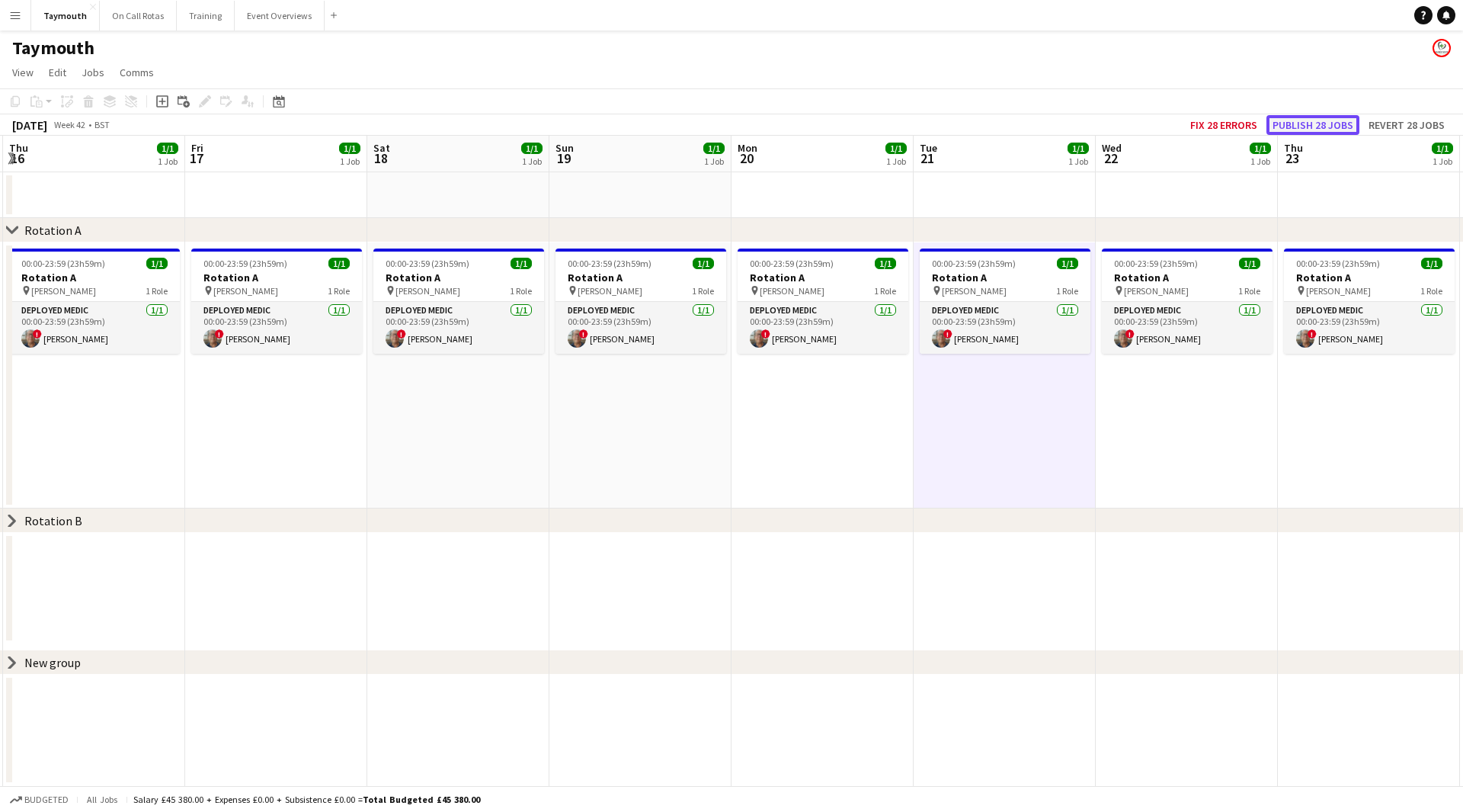
click at [1348, 116] on button "Publish 28 jobs" at bounding box center [1313, 125] width 93 height 20
click at [838, 331] on app-card-role "Deployed Medic [DATE] 00:00-23:59 (23h59m) ! [PERSON_NAME]" at bounding box center [822, 327] width 170 height 52
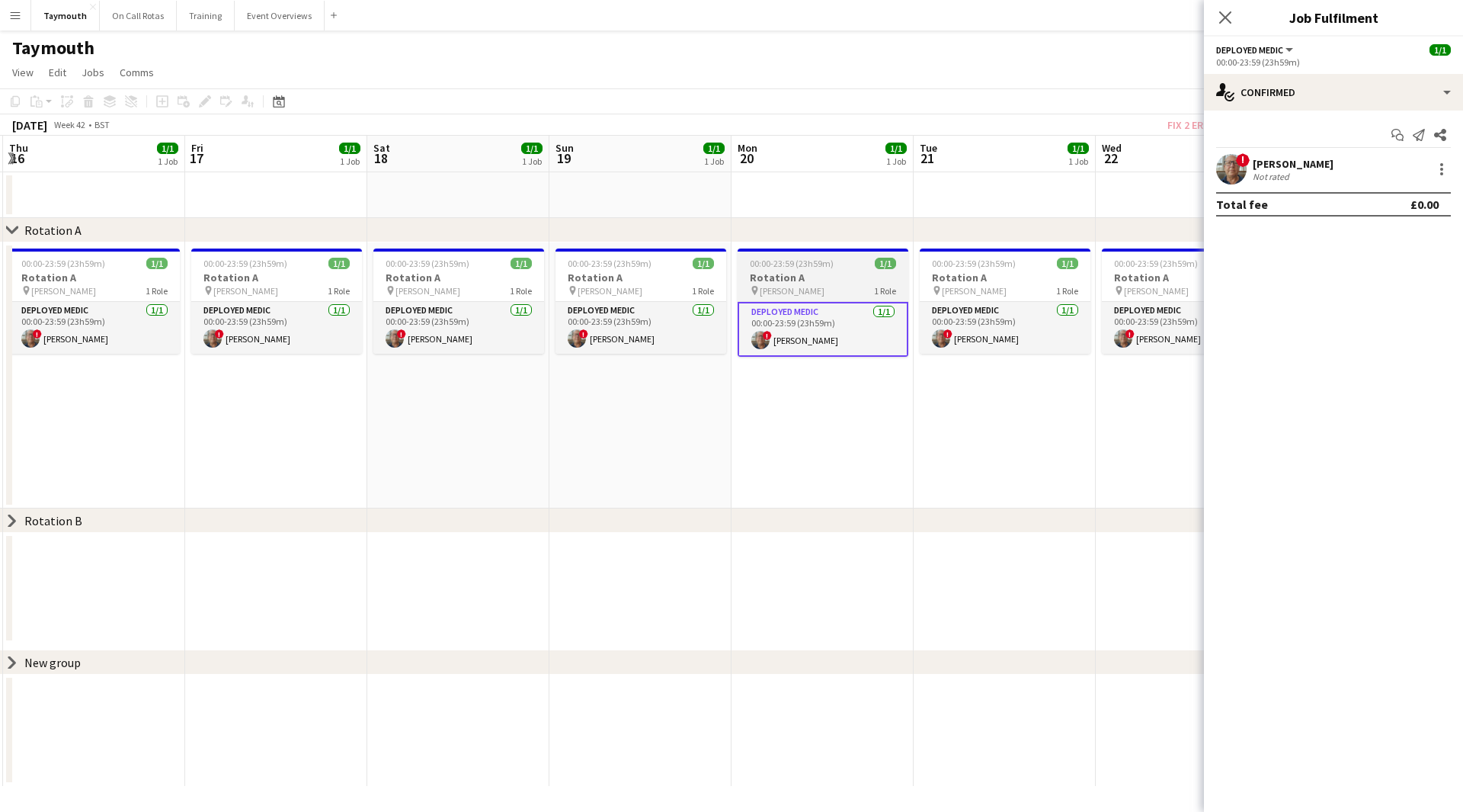
click at [835, 277] on h3 "Rotation A" at bounding box center [822, 277] width 170 height 13
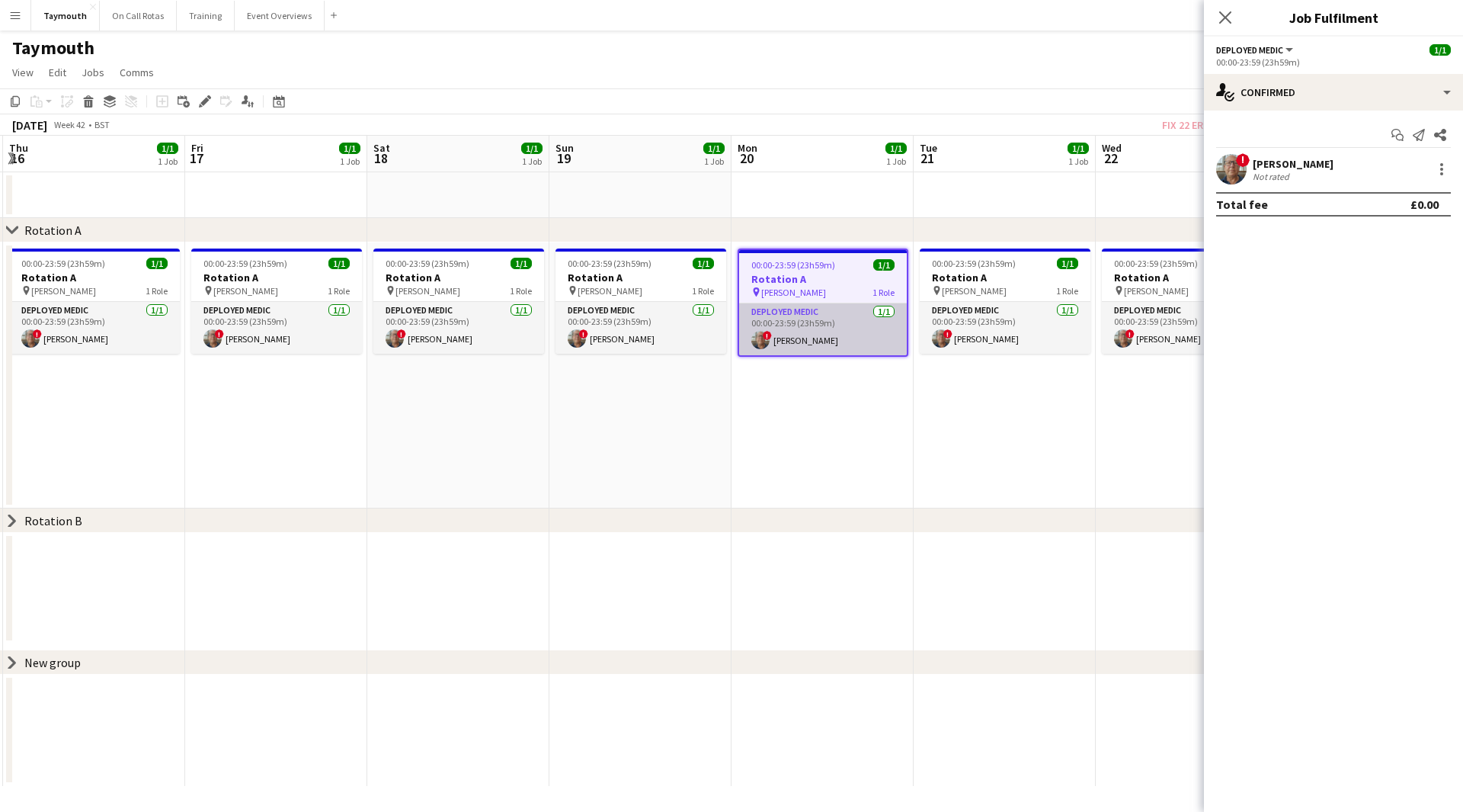
click at [835, 340] on app-card-role "Deployed Medic [DATE] 00:00-23:59 (23h59m) ! [PERSON_NAME]" at bounding box center [823, 329] width 168 height 52
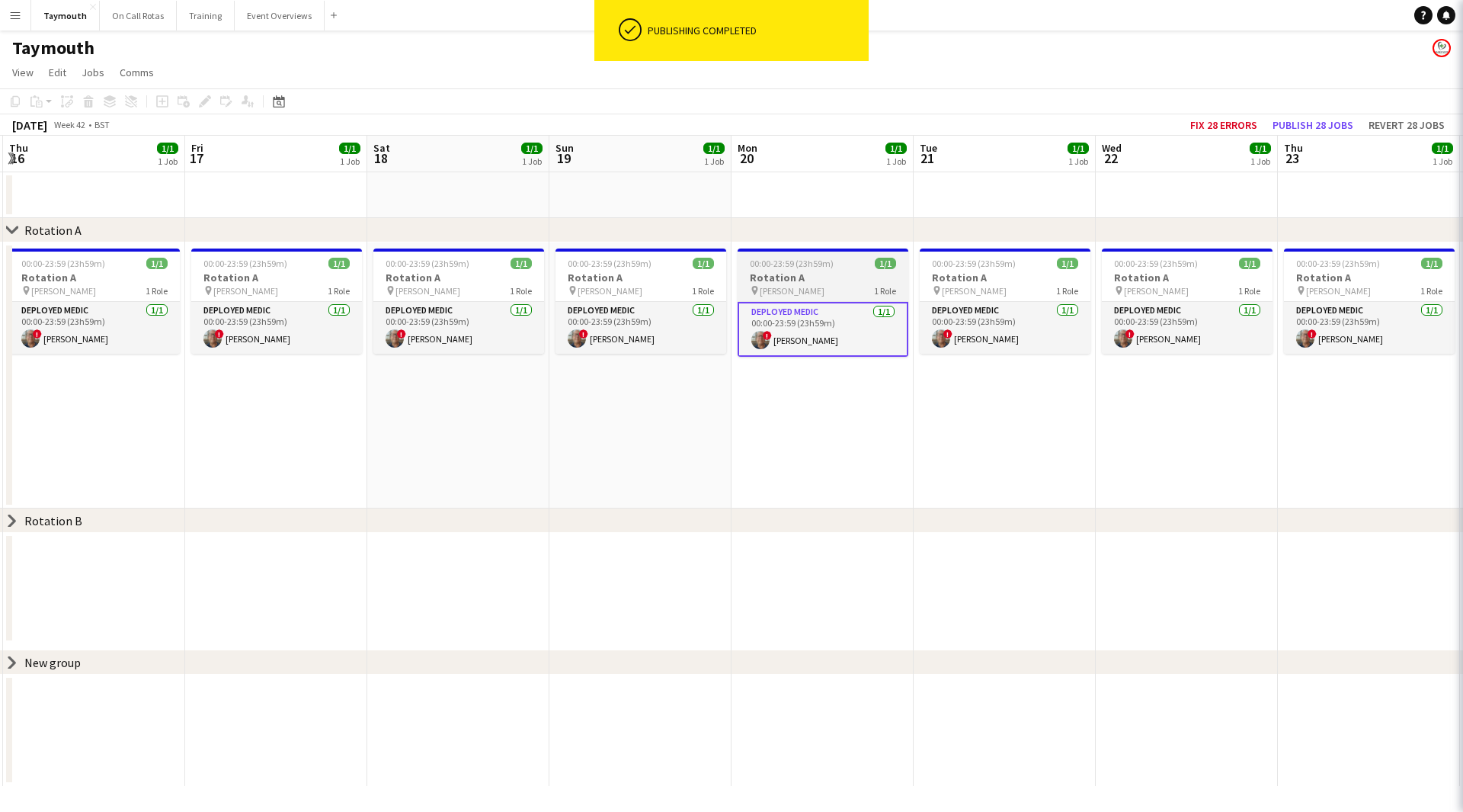
click at [832, 283] on h3 "Rotation A" at bounding box center [822, 277] width 170 height 13
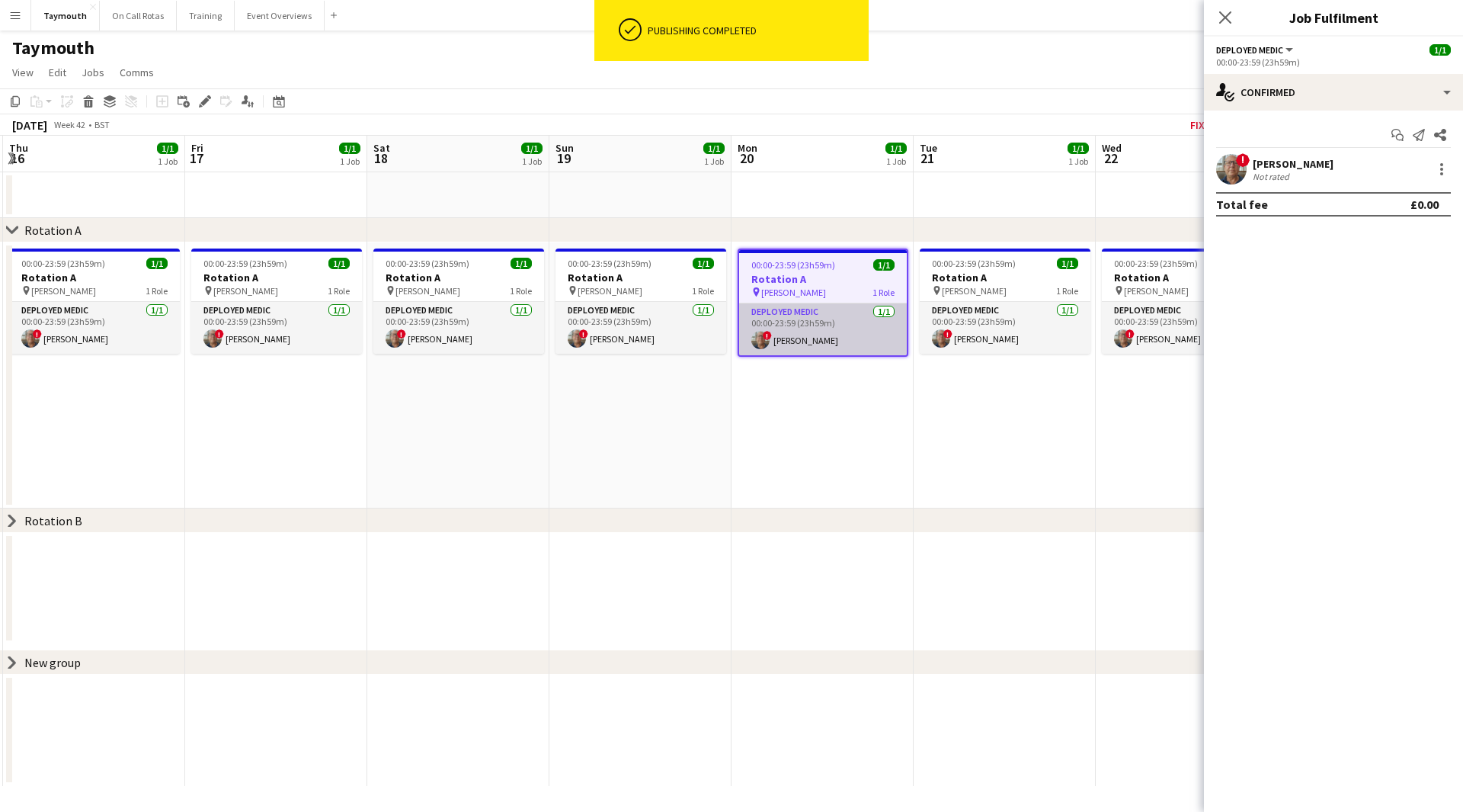
click at [838, 334] on app-card-role "Deployed Medic [DATE] 00:00-23:59 (23h59m) ! [PERSON_NAME]" at bounding box center [823, 329] width 168 height 52
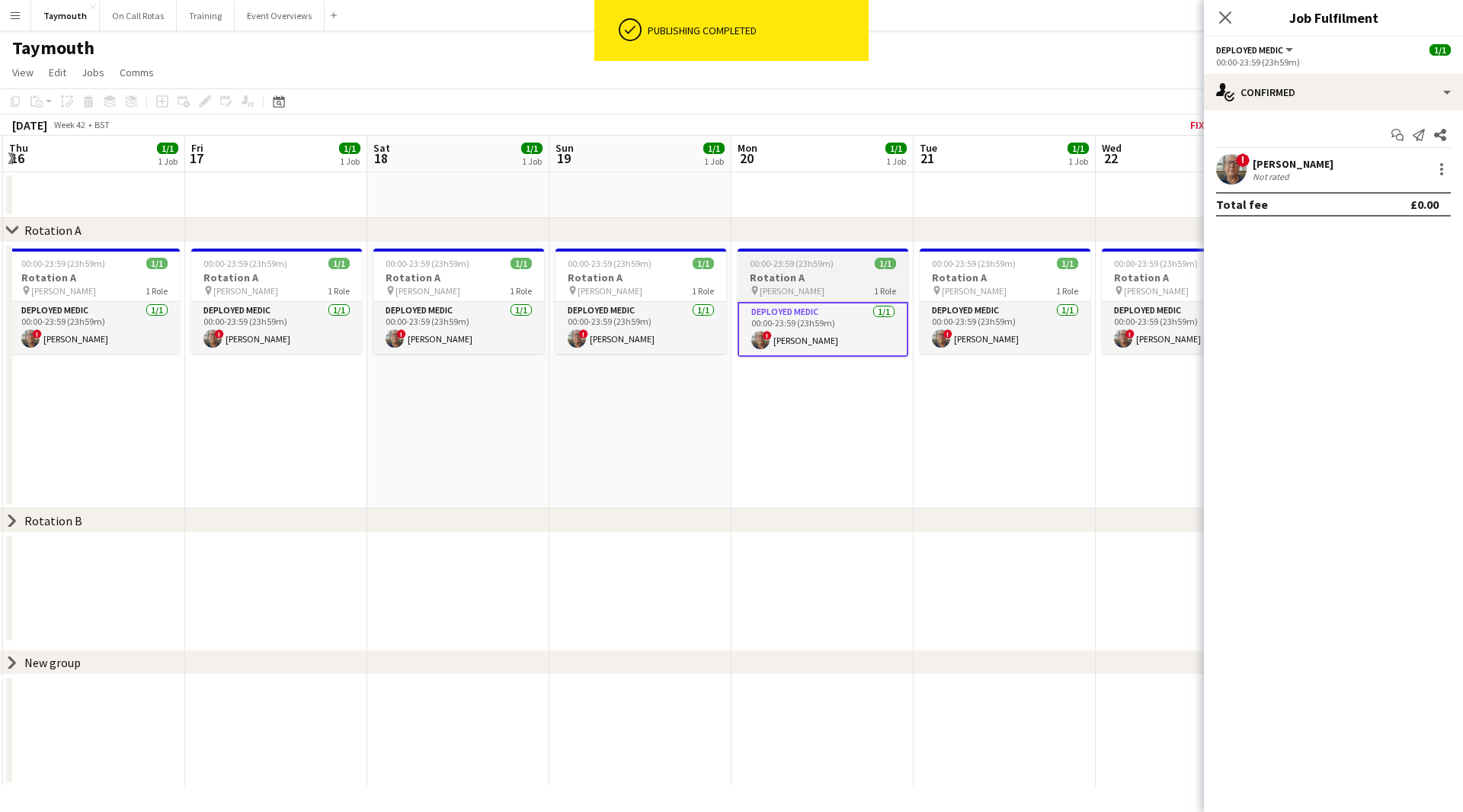
click at [814, 269] on app-job-card "00:00-23:59 (23h59m) 1/1 Rotation A pin [PERSON_NAME] 1 Role Deployed Medic [DA…" at bounding box center [822, 302] width 170 height 108
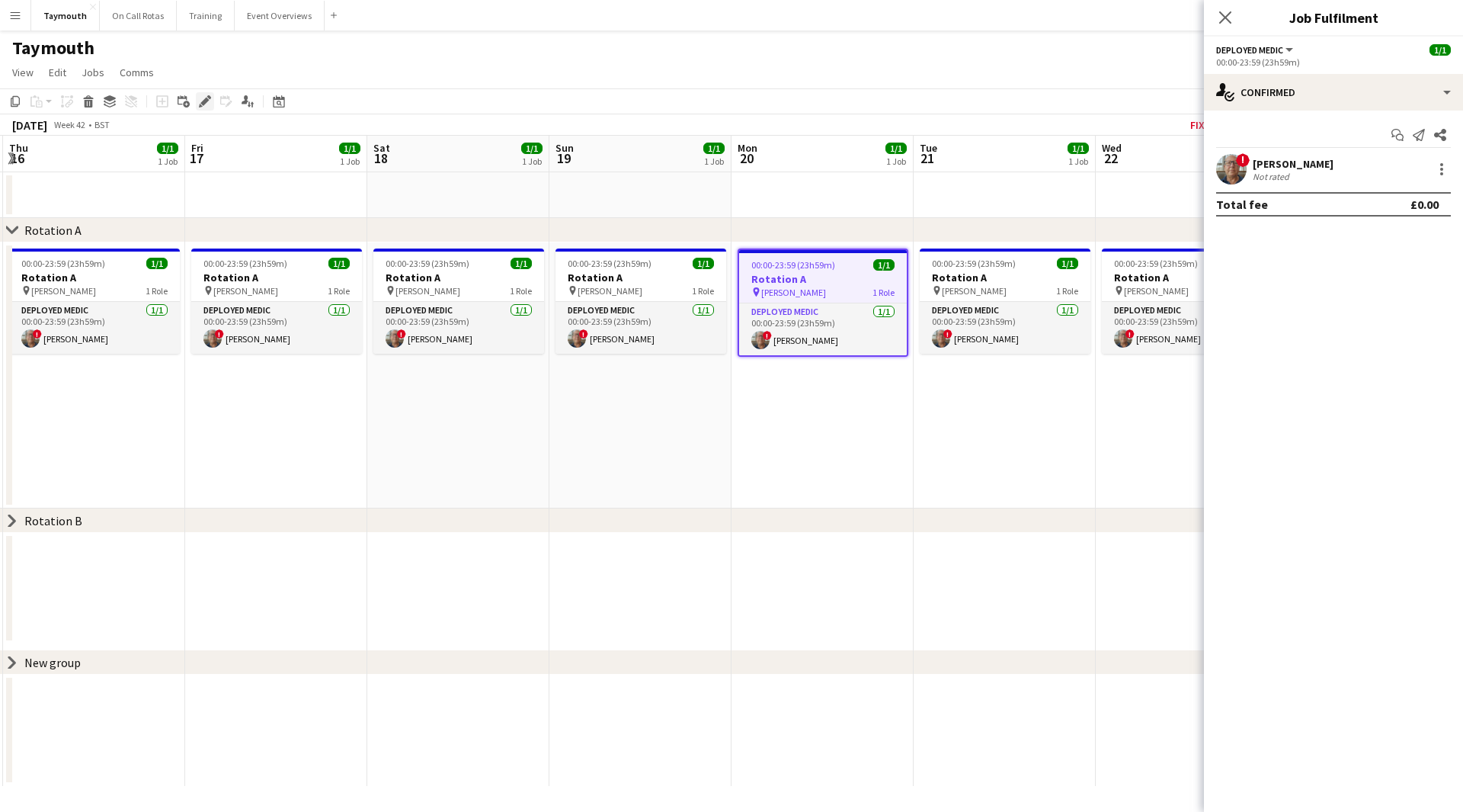
click at [196, 102] on div "Edit" at bounding box center [204, 101] width 18 height 18
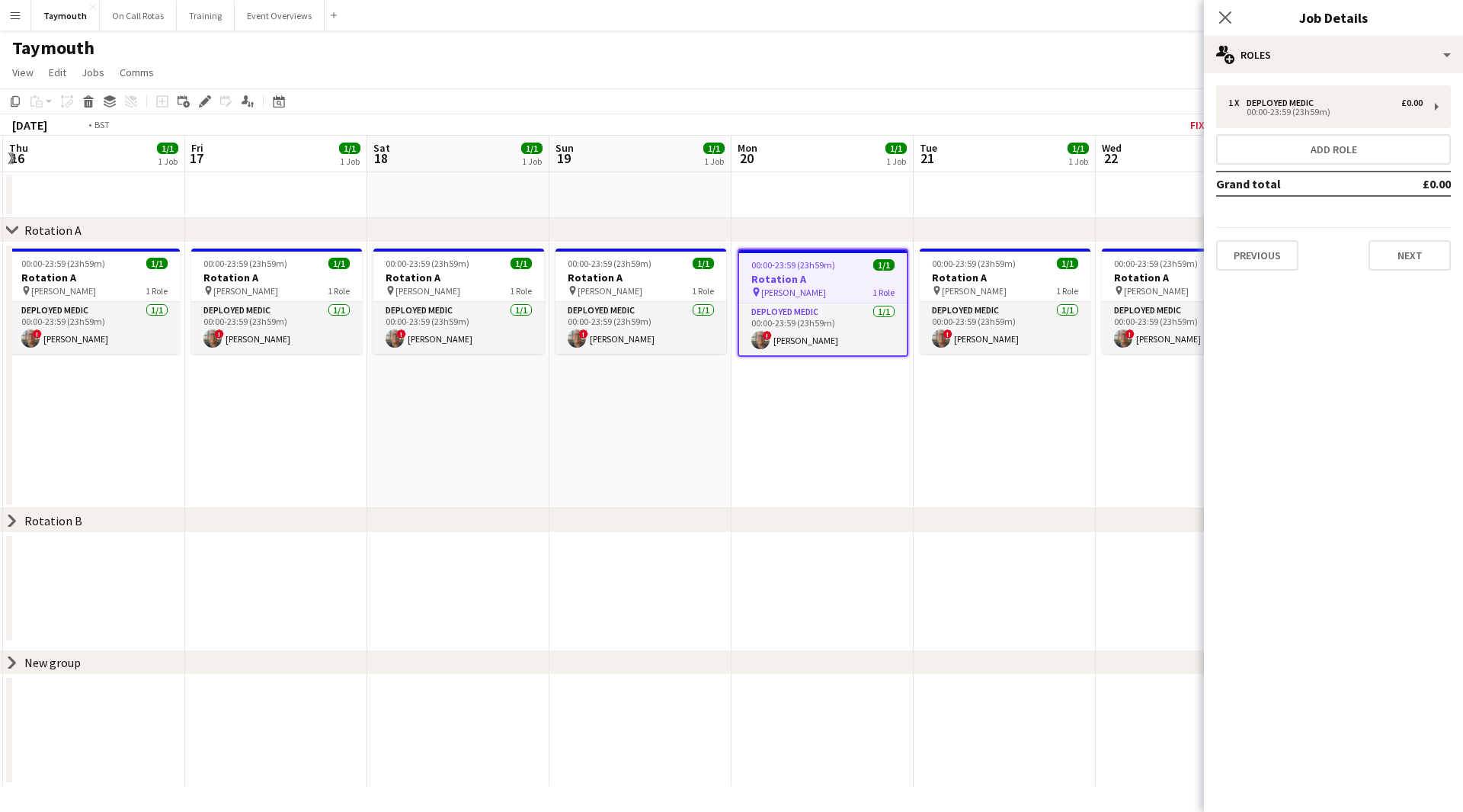
scroll to position [0, 544]
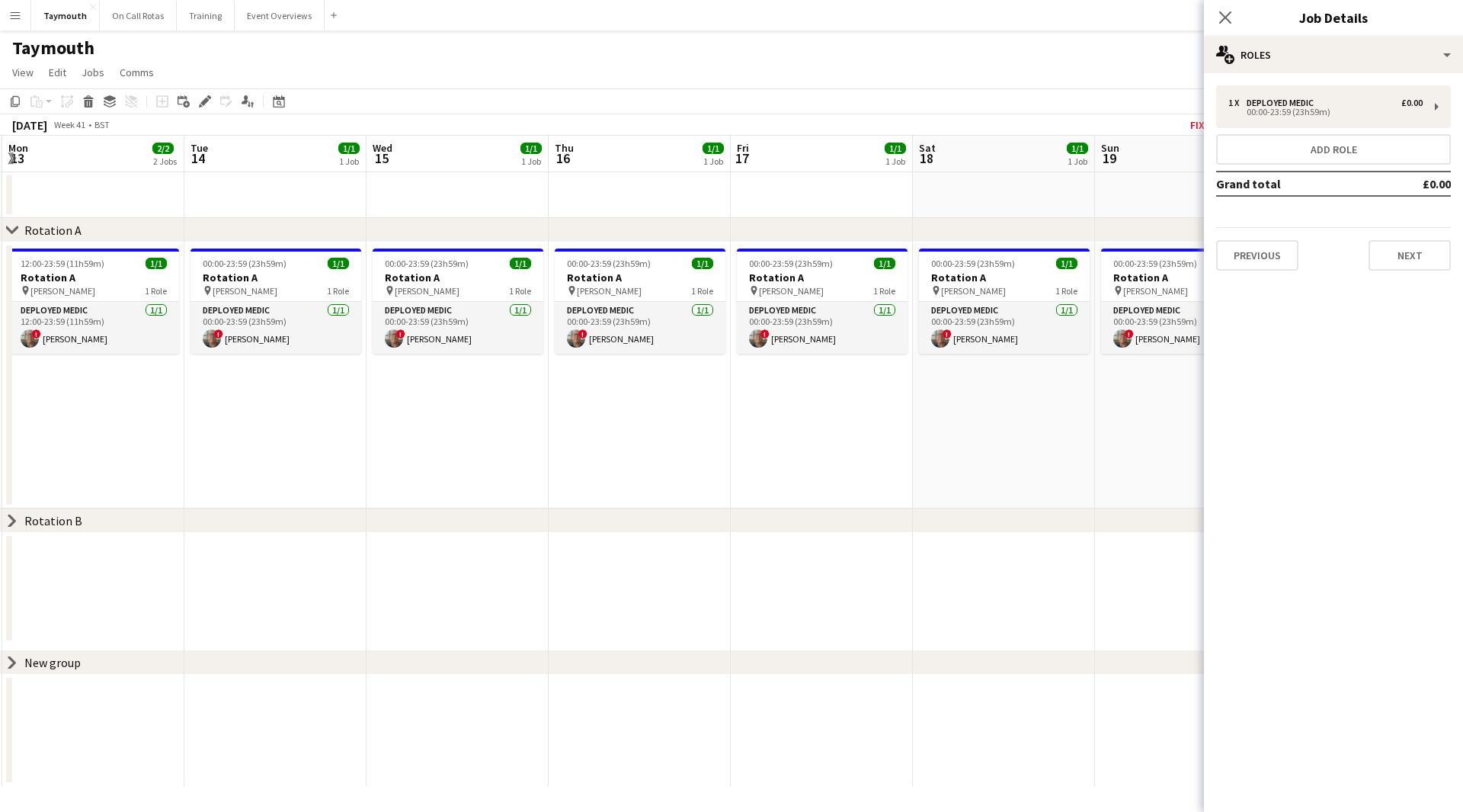
drag, startPoint x: 620, startPoint y: 415, endPoint x: 1386, endPoint y: 395, distance: 766.3
click at [1386, 395] on body "Menu Boards Boards Boards All jobs Status Workforce Workforce My Workforce Recr…" at bounding box center [731, 406] width 1463 height 812
click at [452, 276] on h3 "Rotation A" at bounding box center [458, 277] width 170 height 13
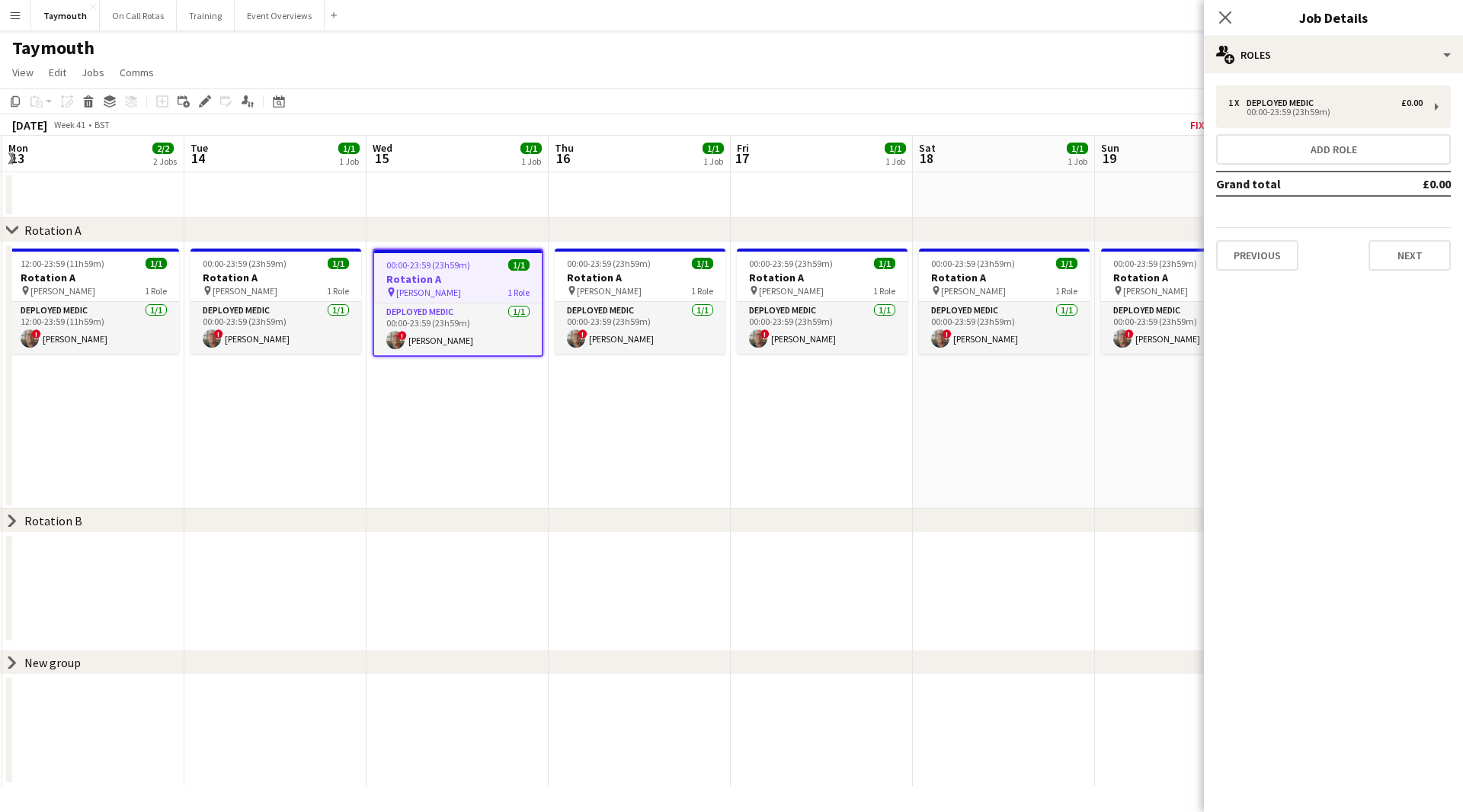
click at [470, 489] on app-date-cell "00:00-23:59 (23h59m) 1/1 Rotation A pin [PERSON_NAME] 1 Role Deployed Medic [DA…" at bounding box center [458, 375] width 182 height 266
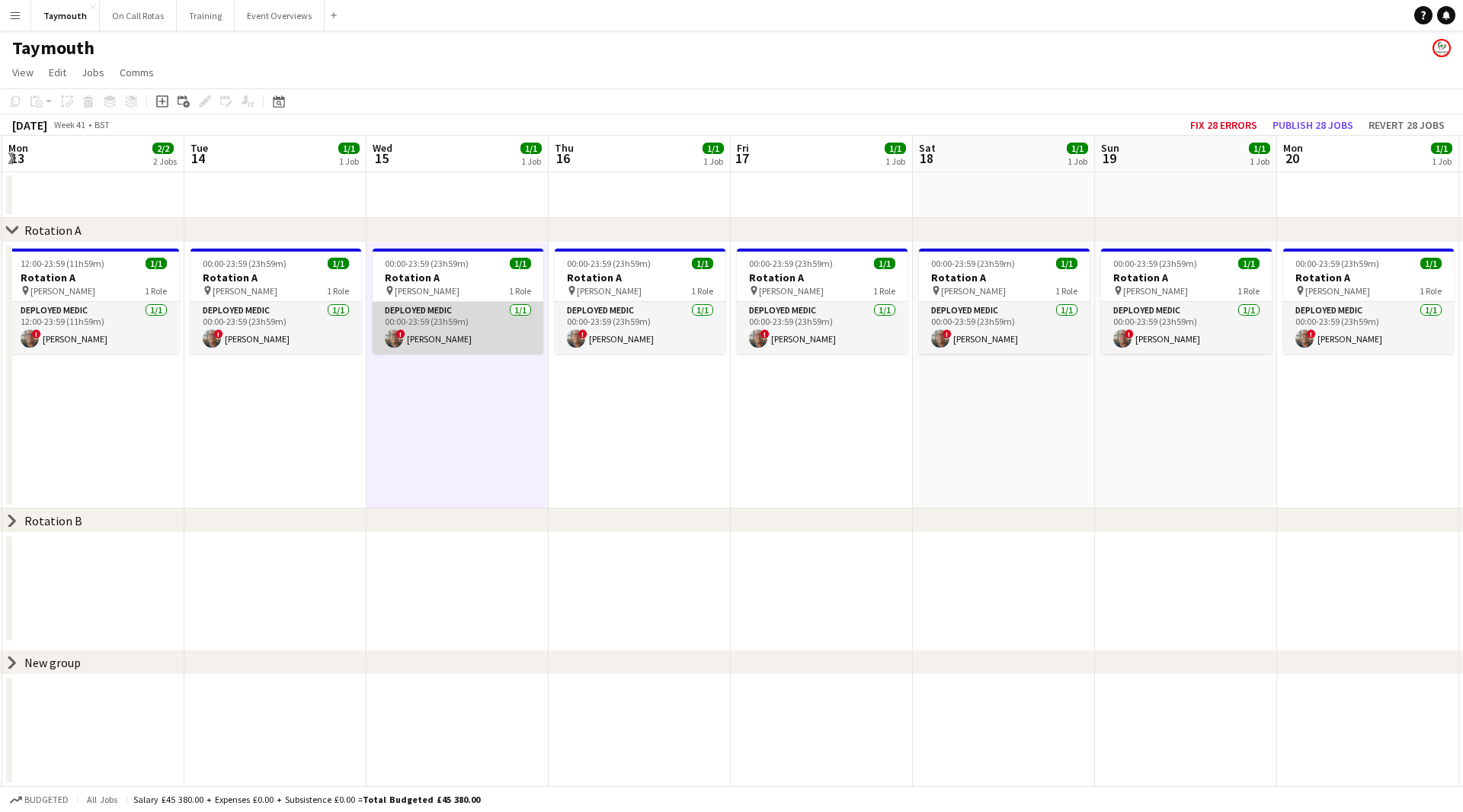
click at [446, 348] on app-card-role "Deployed Medic [DATE] 00:00-23:59 (23h59m) ! [PERSON_NAME]" at bounding box center [458, 327] width 170 height 52
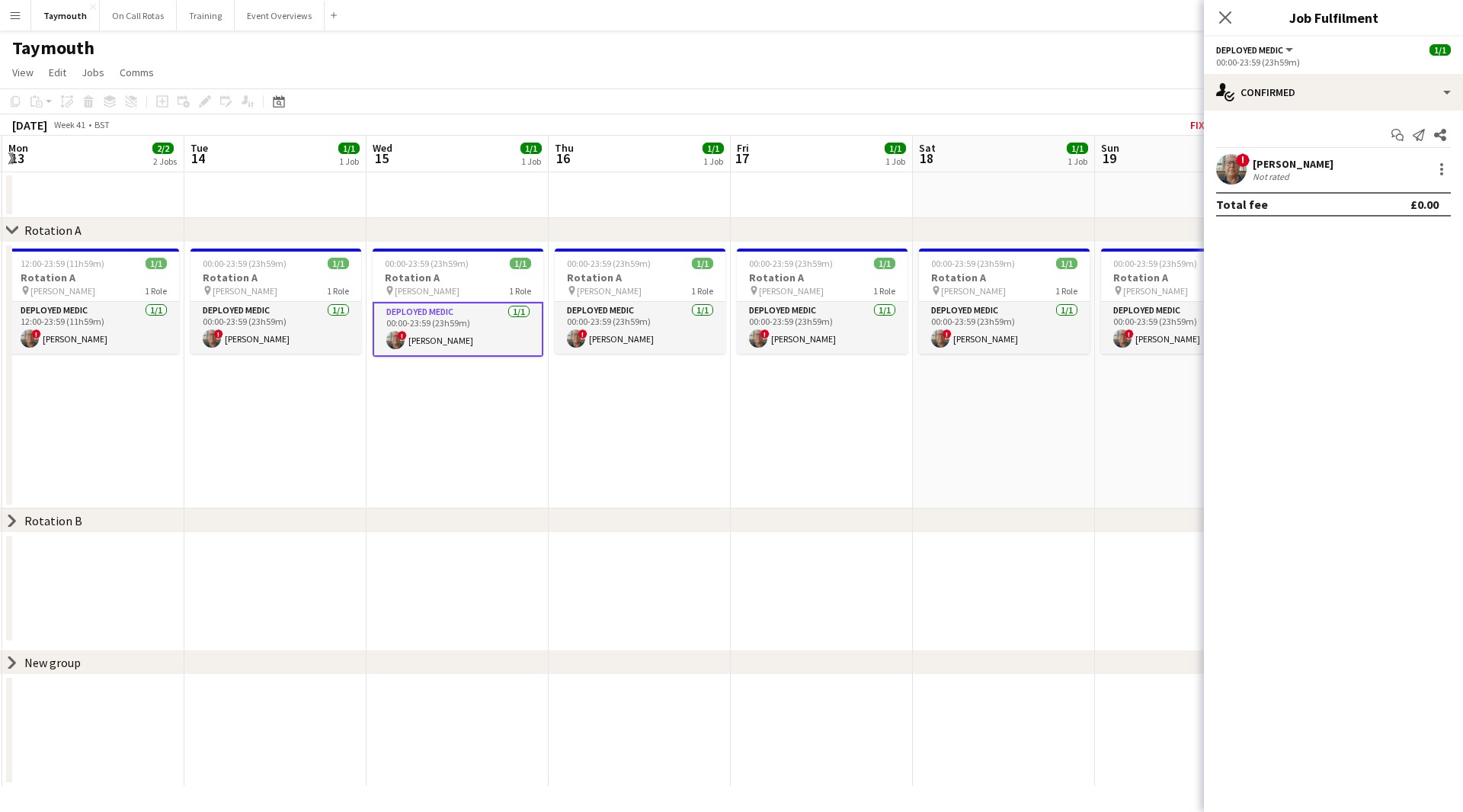
click at [437, 321] on app-card-role "Deployed Medic [DATE] 00:00-23:59 (23h59m) ! [PERSON_NAME]" at bounding box center [458, 329] width 170 height 55
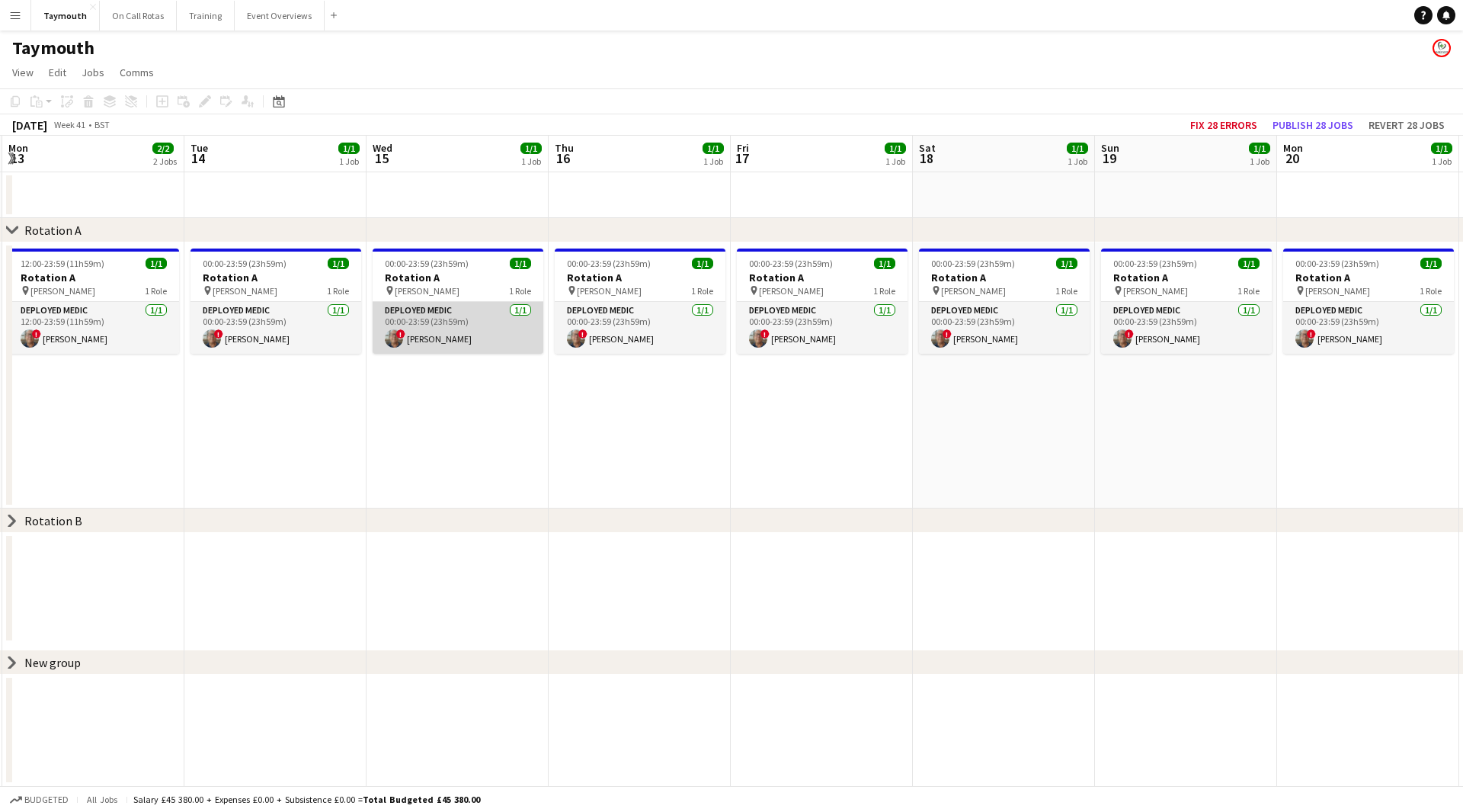
click at [453, 331] on app-card-role "Deployed Medic [DATE] 00:00-23:59 (23h59m) ! [PERSON_NAME]" at bounding box center [458, 327] width 170 height 52
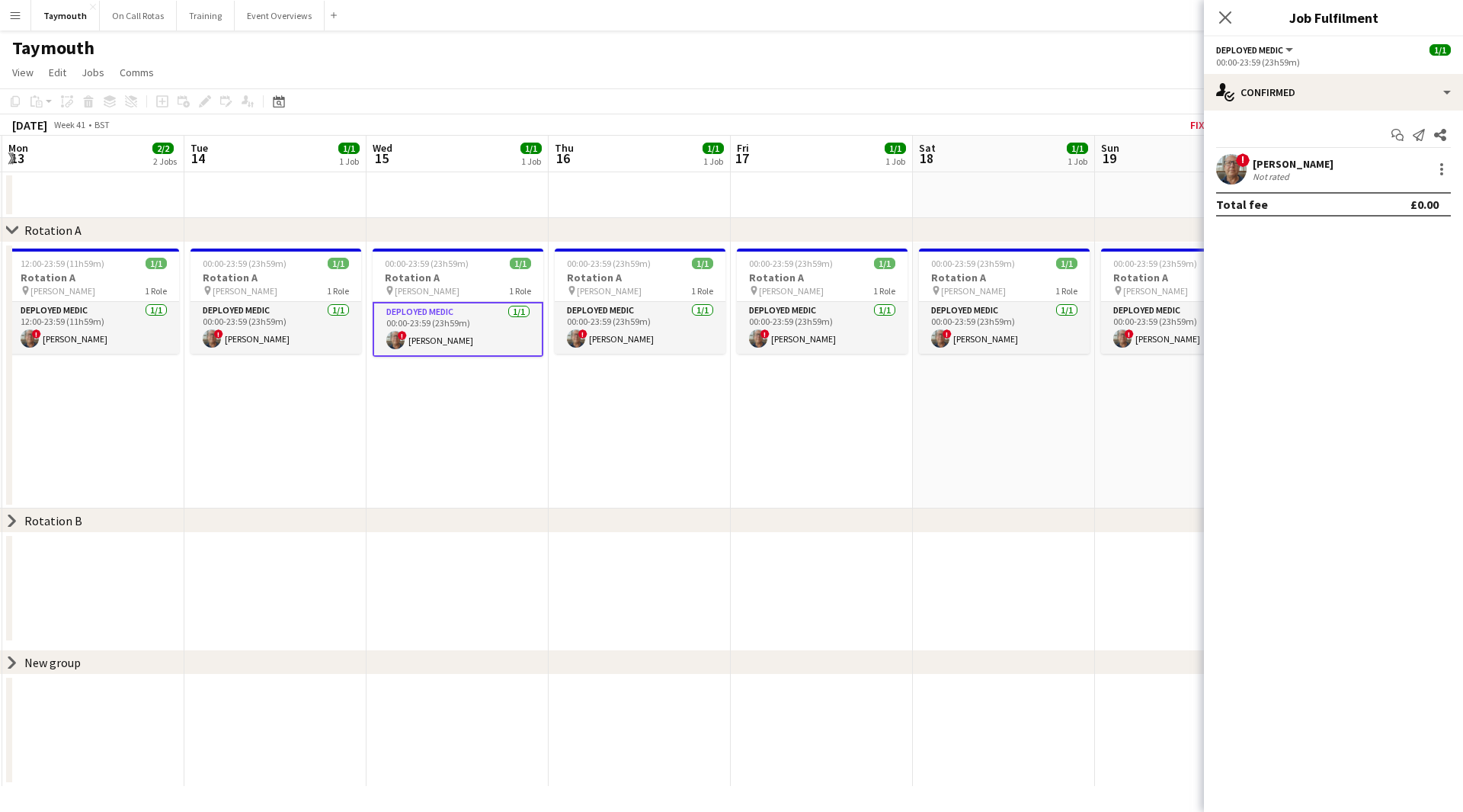
click at [1317, 172] on div "! [PERSON_NAME] Not rated" at bounding box center [1333, 169] width 259 height 31
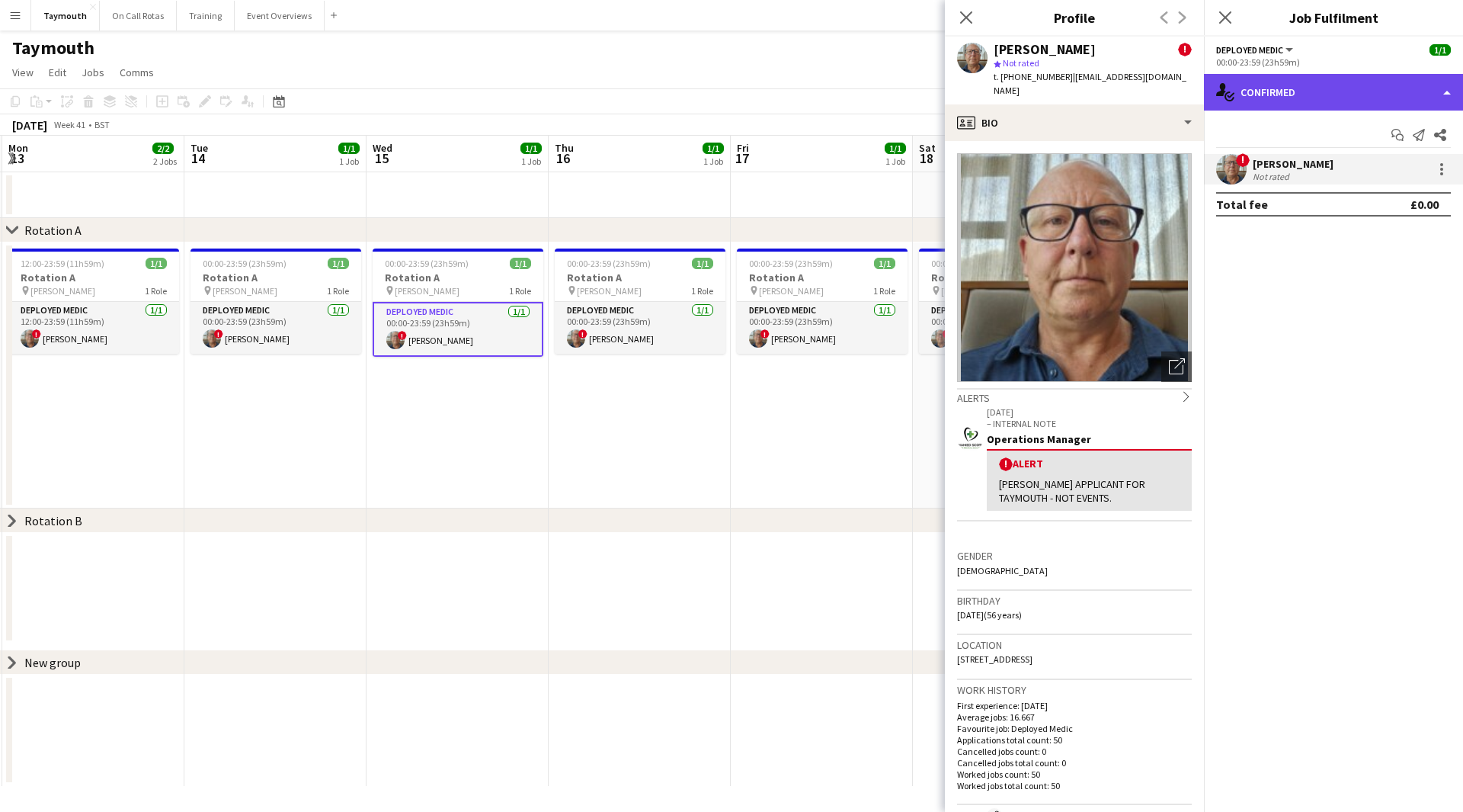
click at [1294, 92] on div "single-neutral-actions-check-2 Confirmed" at bounding box center [1333, 92] width 259 height 37
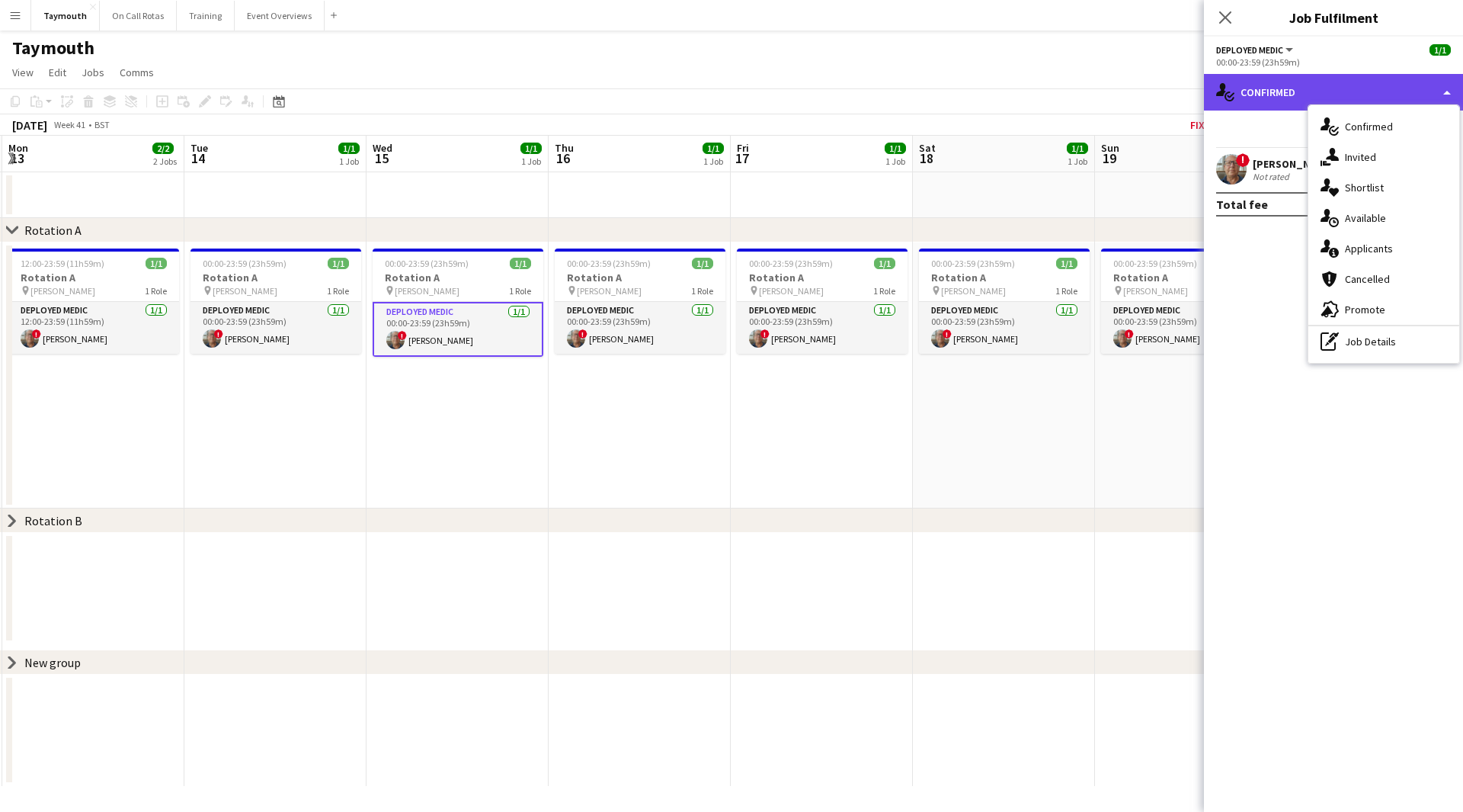
click at [1280, 97] on div "single-neutral-actions-check-2 Confirmed" at bounding box center [1333, 92] width 259 height 37
click at [1280, 88] on div "single-neutral-actions-check-2 Confirmed" at bounding box center [1333, 92] width 259 height 37
click at [1013, 488] on app-date-cell "00:00-23:59 (23h59m) 1/1 Rotation A pin [PERSON_NAME] 1 Role Deployed Medic [DA…" at bounding box center [1004, 375] width 182 height 266
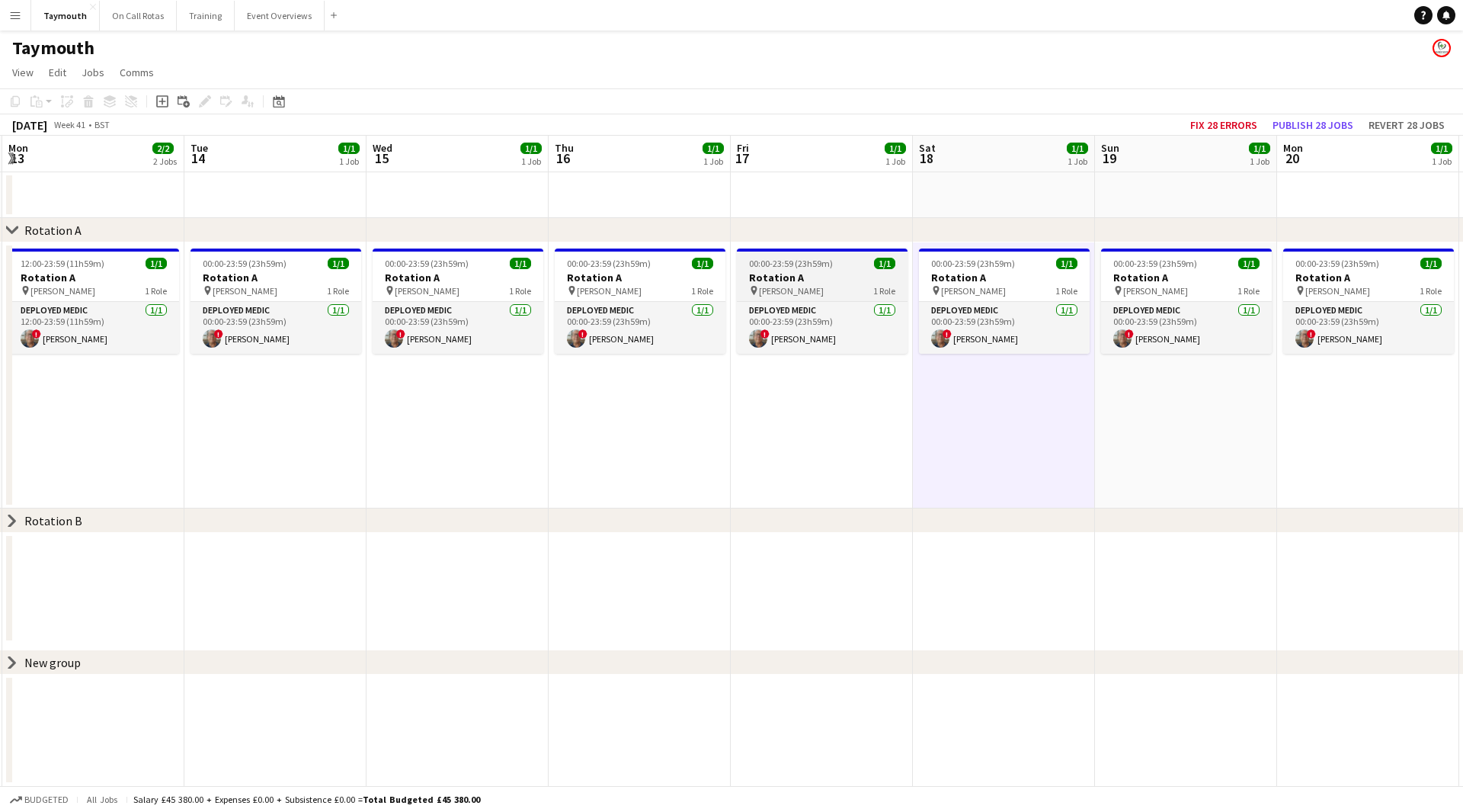
click at [848, 276] on h3 "Rotation A" at bounding box center [821, 277] width 170 height 13
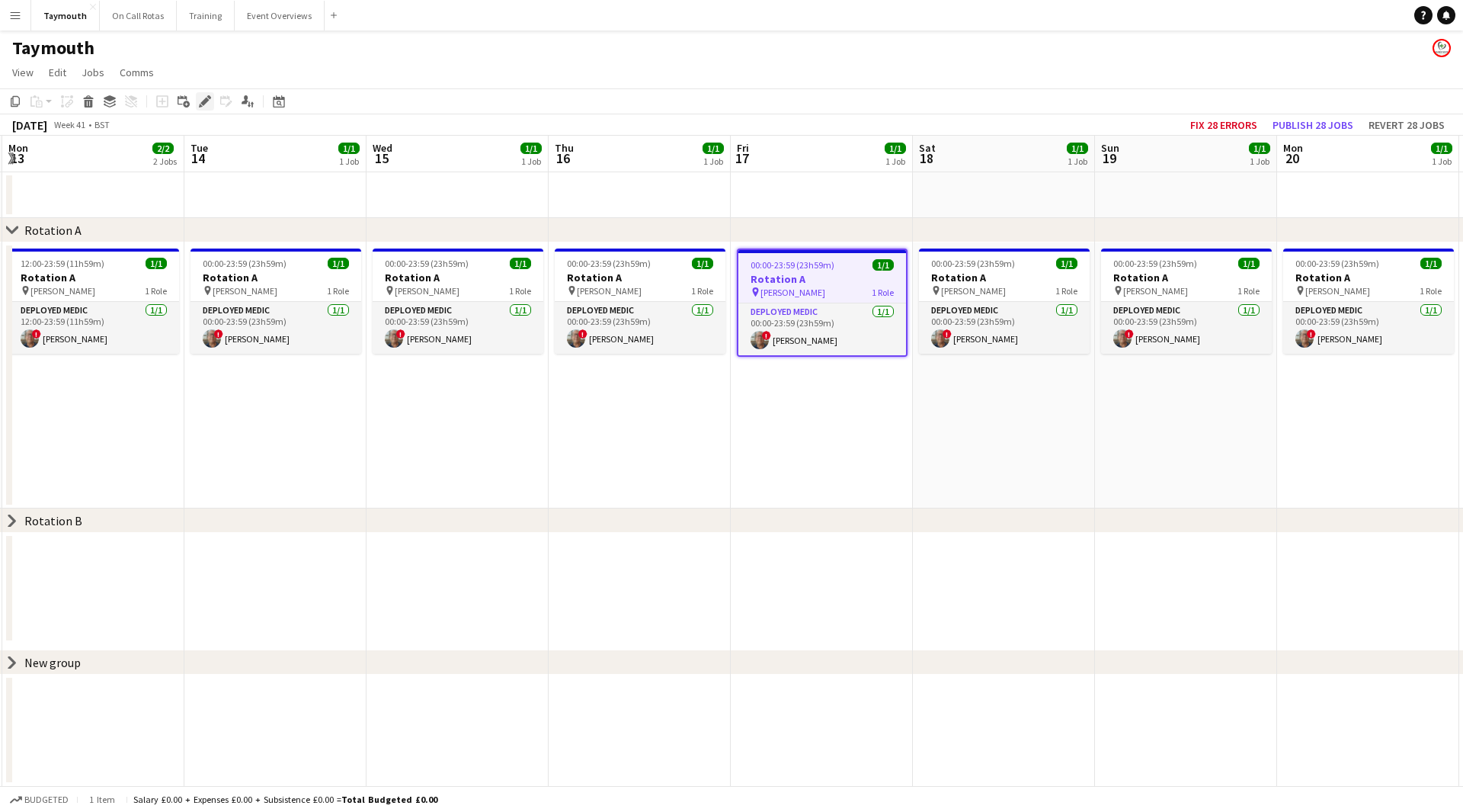
click at [210, 108] on icon "Edit" at bounding box center [205, 101] width 13 height 13
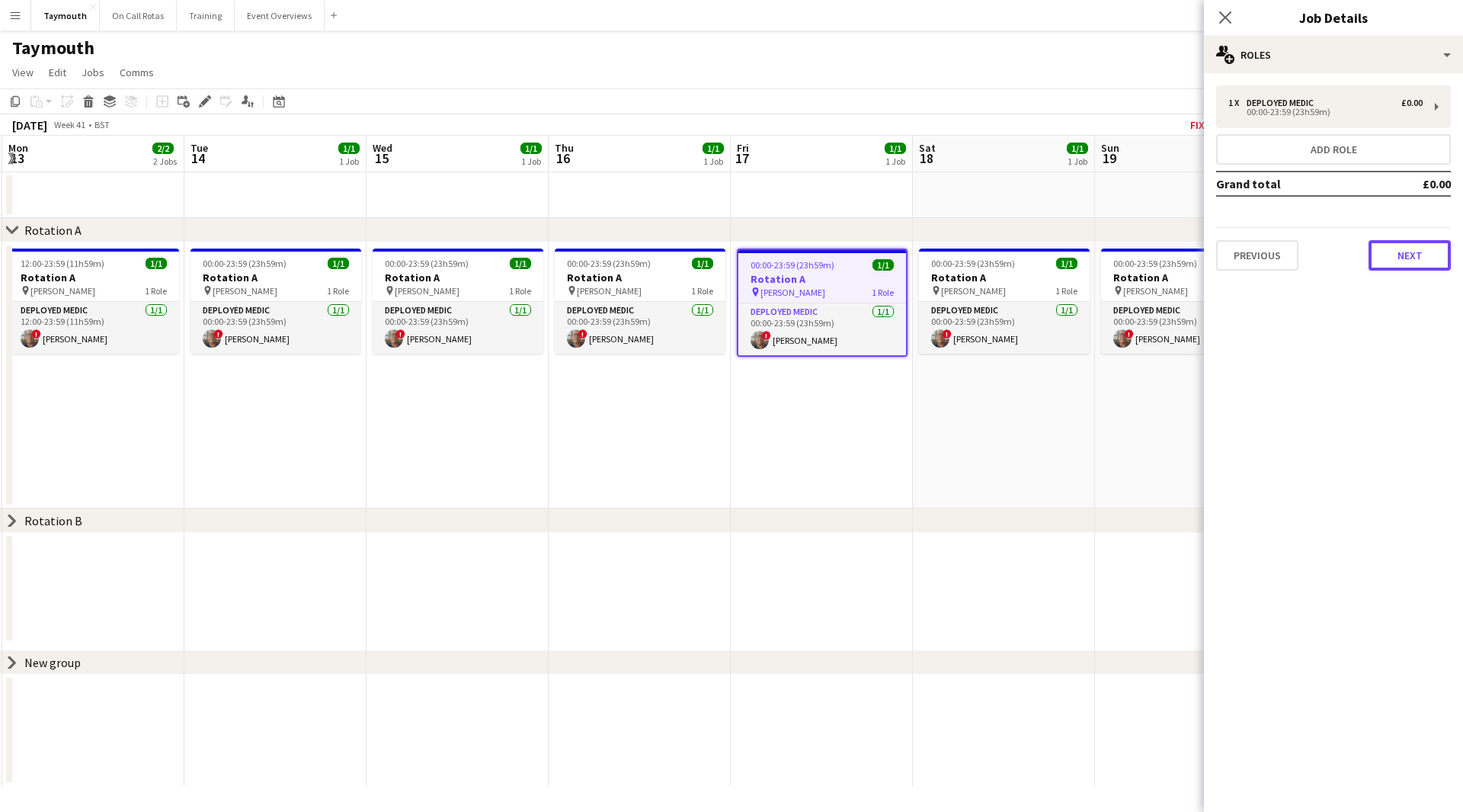
click at [1399, 251] on button "Next" at bounding box center [1410, 255] width 82 height 31
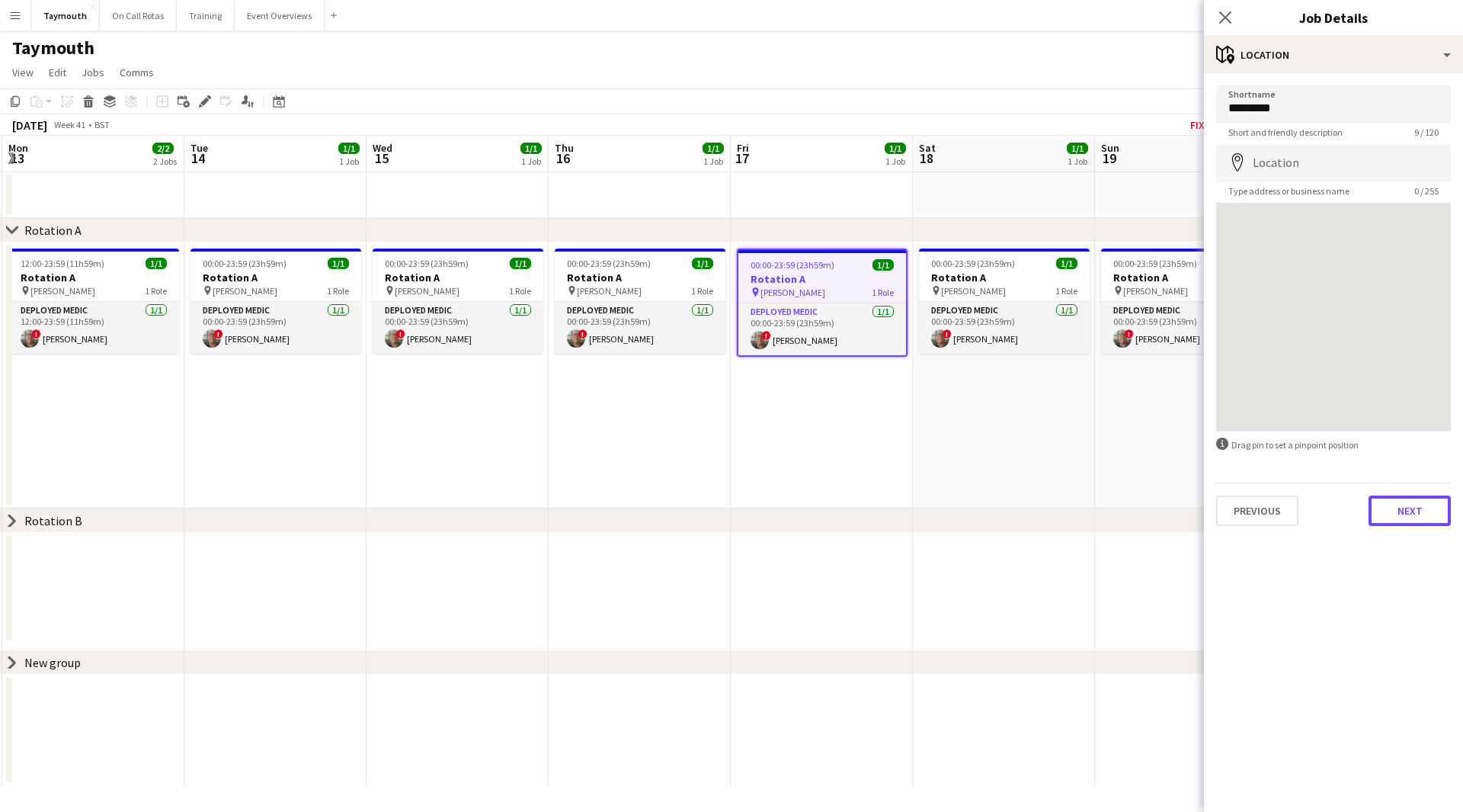
click at [1436, 513] on button "Next" at bounding box center [1410, 510] width 82 height 31
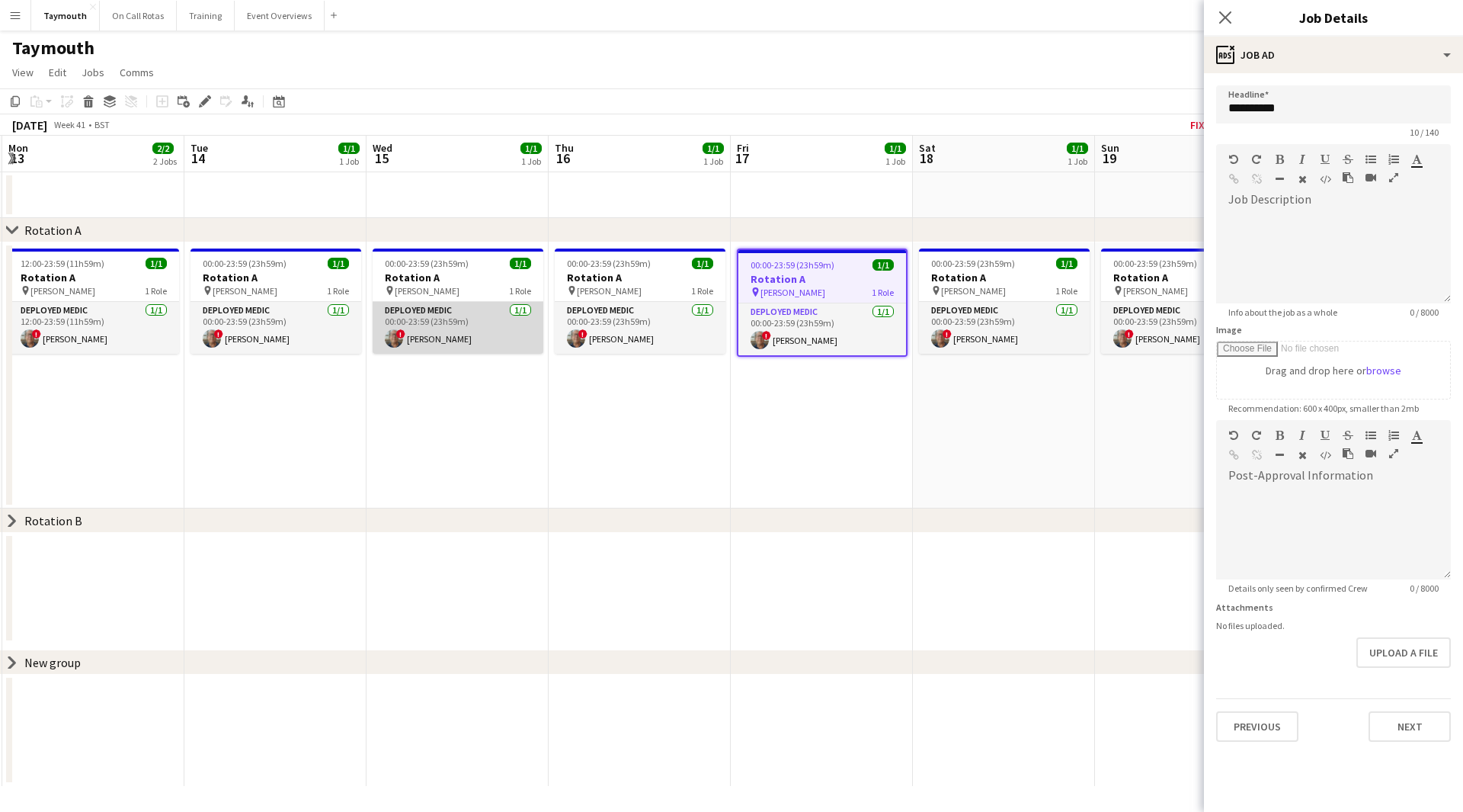
click at [465, 329] on app-card-role "Deployed Medic [DATE] 00:00-23:59 (23h59m) ! [PERSON_NAME]" at bounding box center [458, 327] width 170 height 52
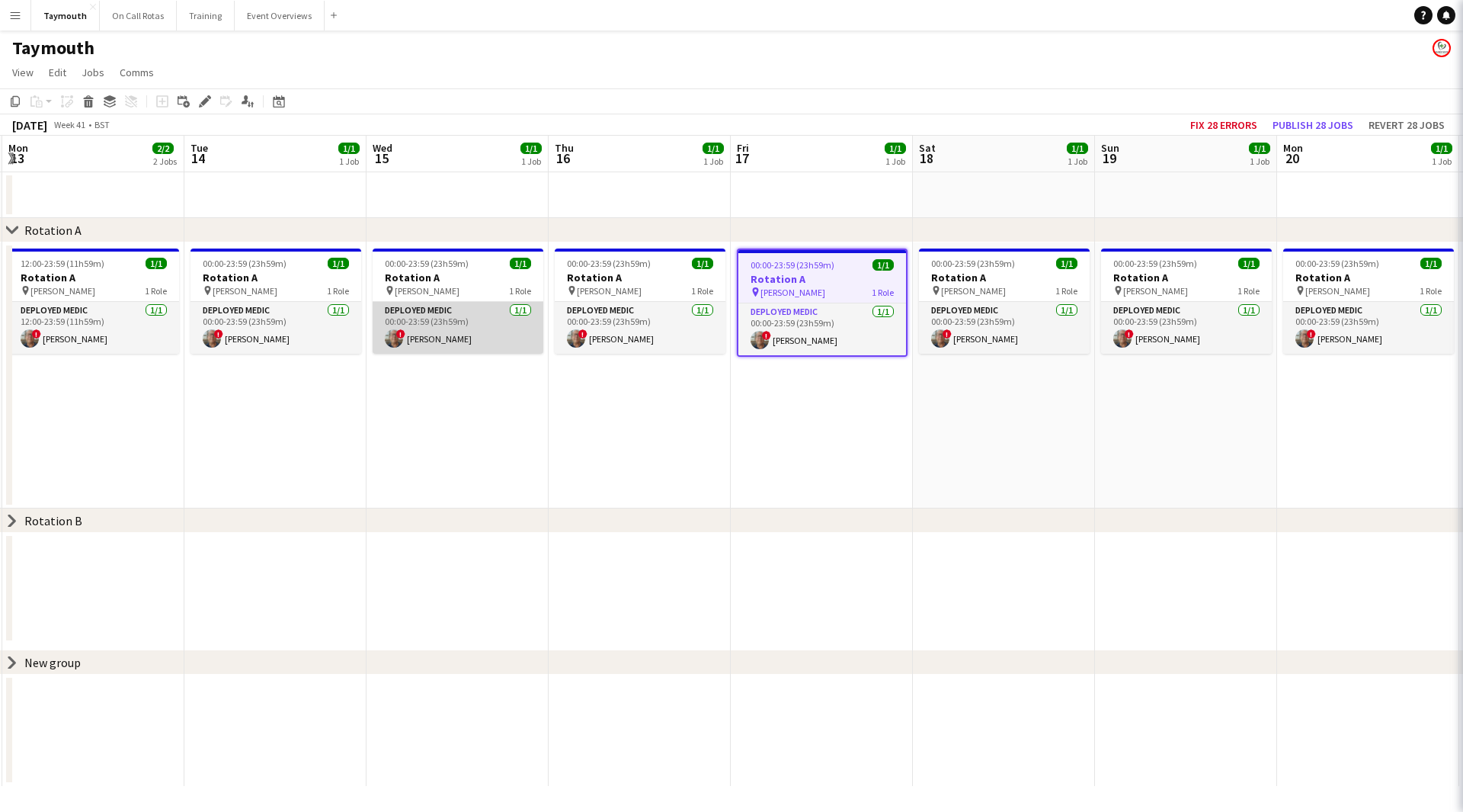
scroll to position [0, 540]
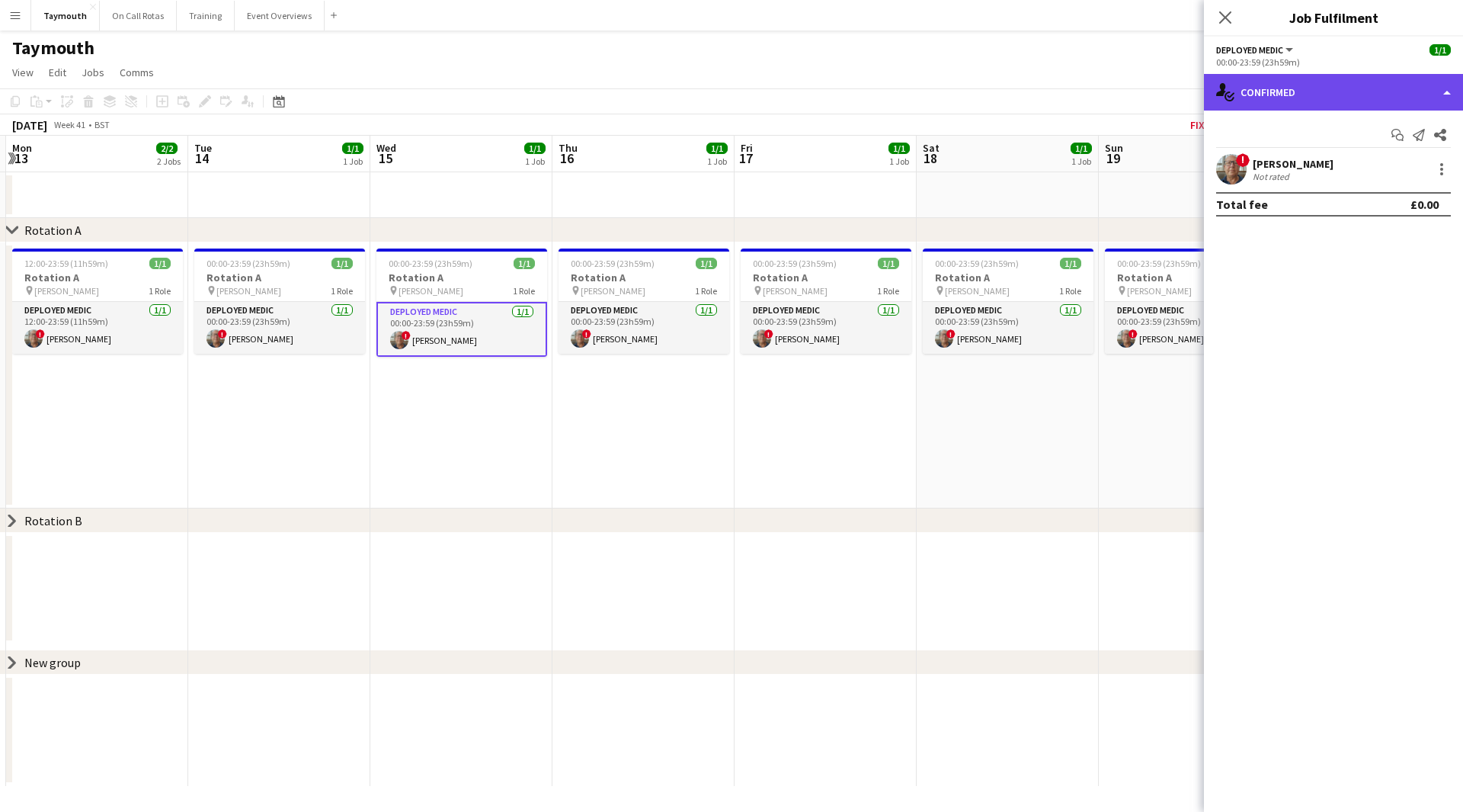
click at [1451, 83] on div "single-neutral-actions-check-2 Confirmed" at bounding box center [1333, 92] width 259 height 37
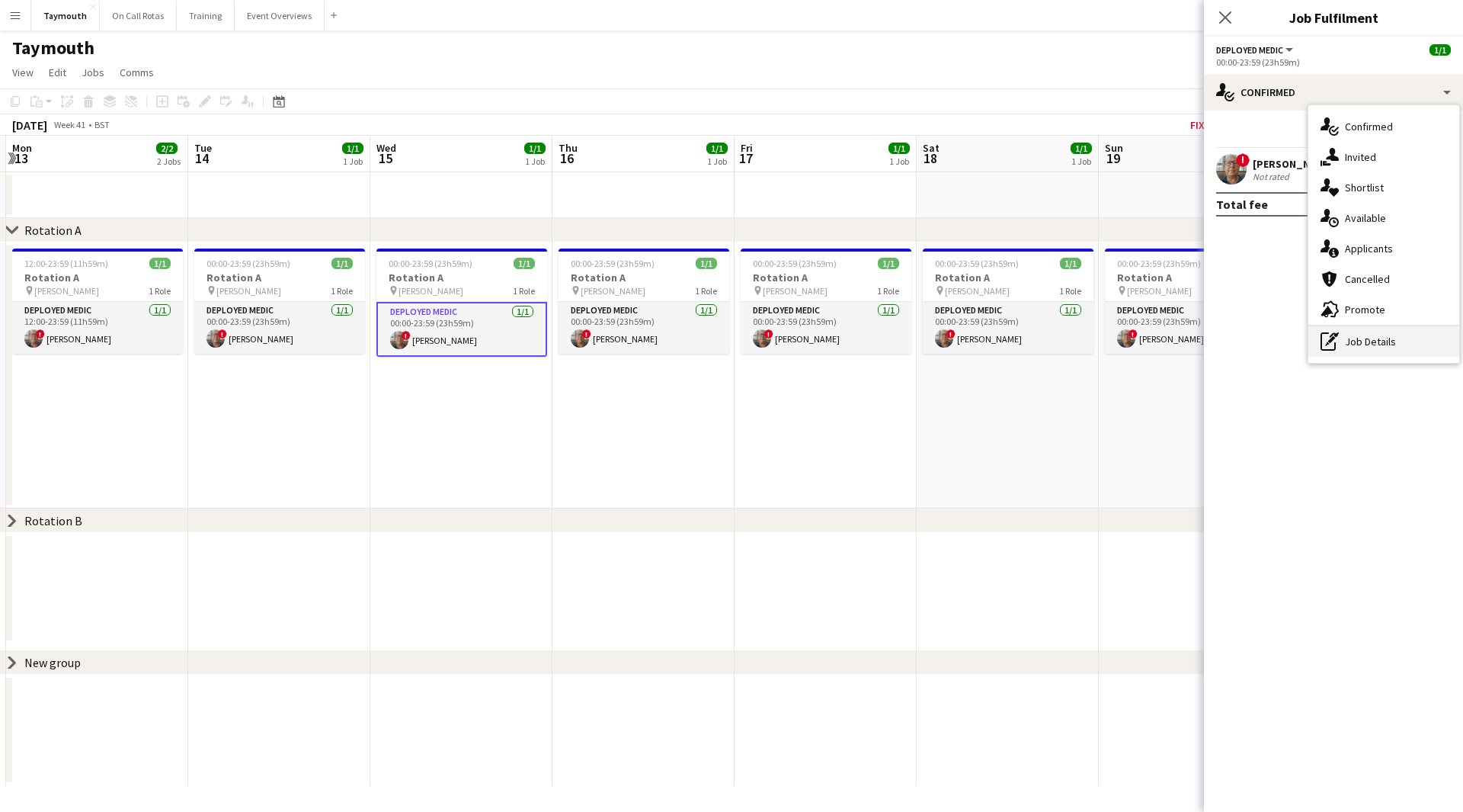
click at [1411, 334] on div "pen-write Job Details" at bounding box center [1384, 341] width 151 height 31
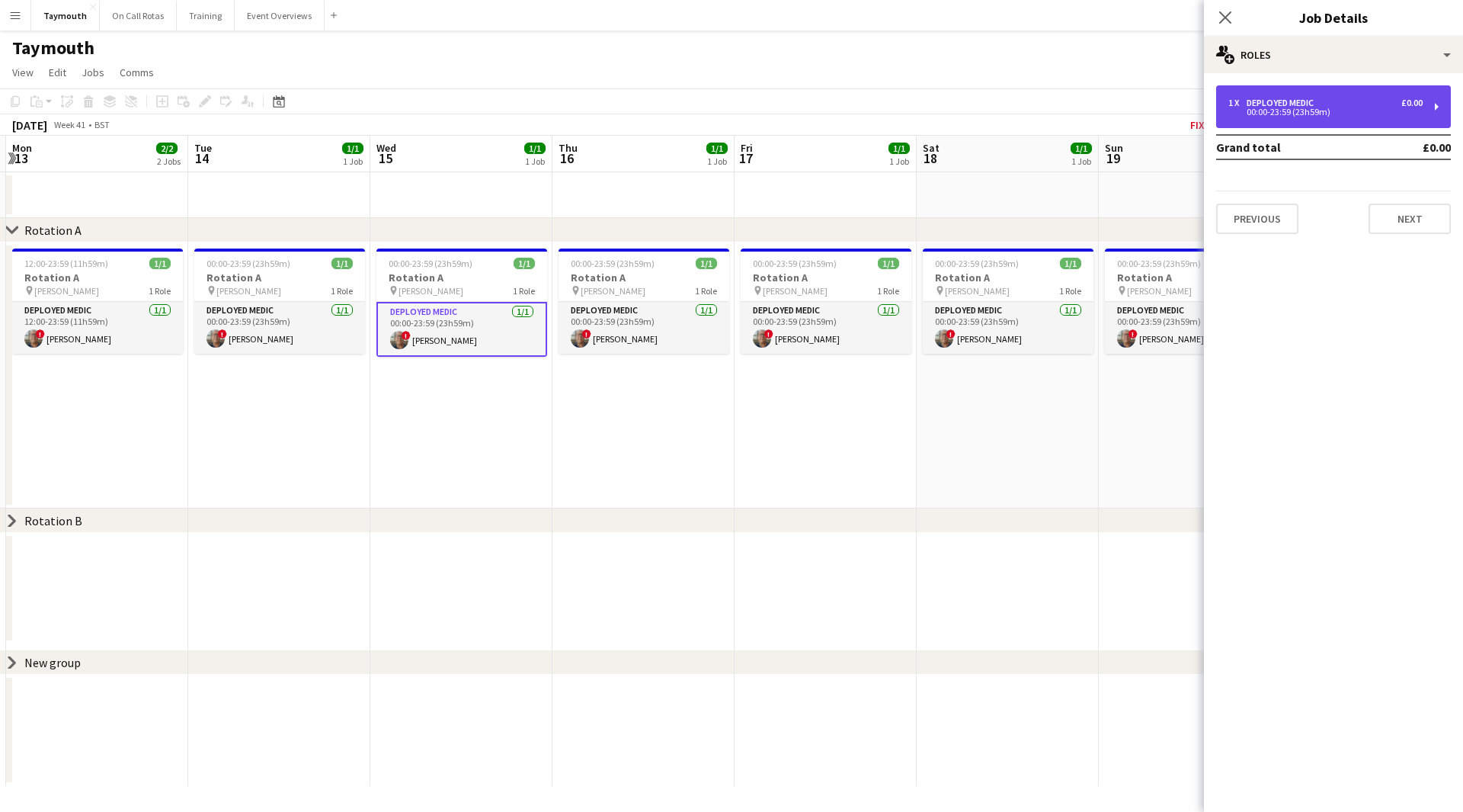
click at [1376, 126] on div "1 x Deployed Medic £0.00 00:00-23:59 (23h59m)" at bounding box center [1333, 107] width 235 height 42
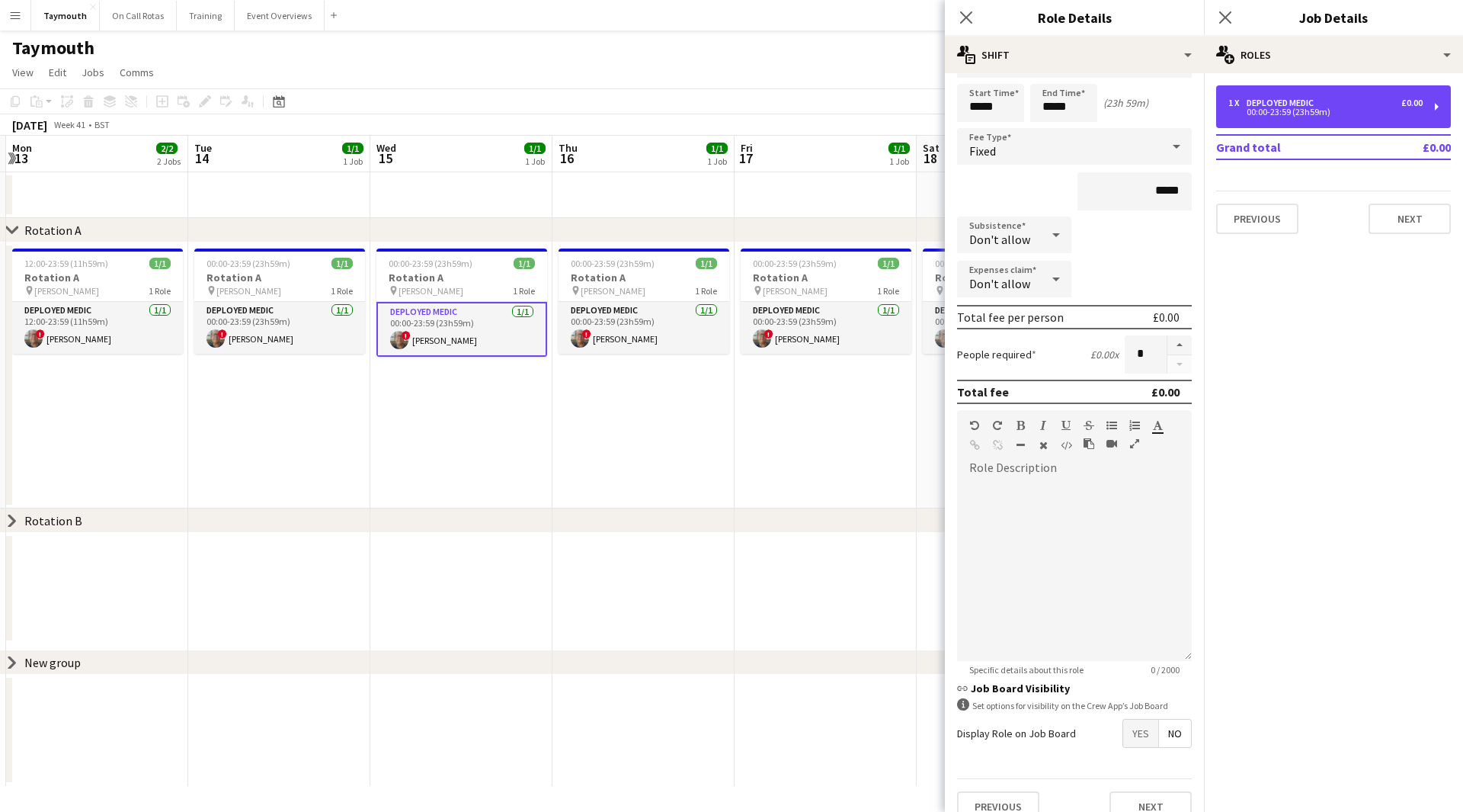
scroll to position [68, 0]
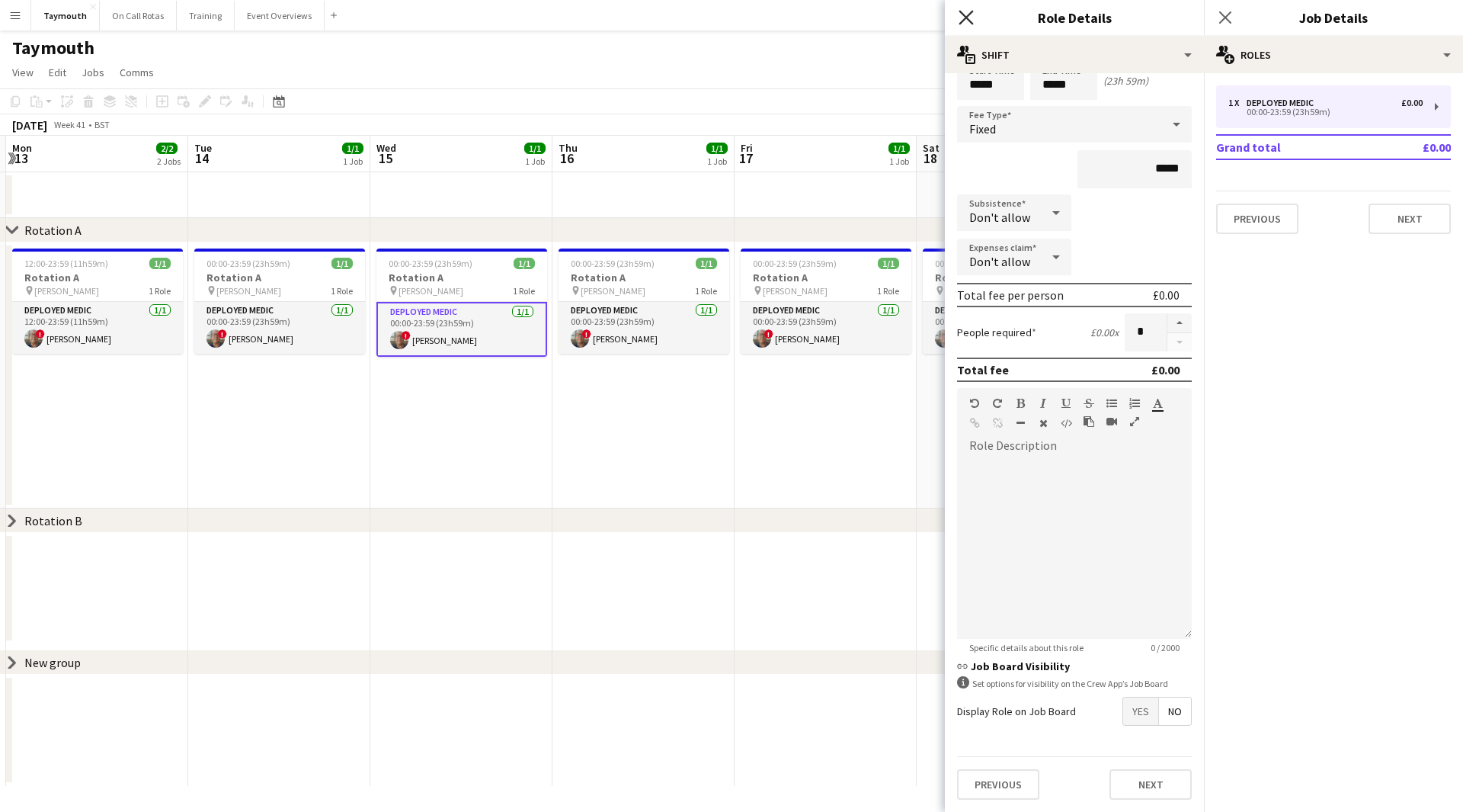
click at [961, 16] on icon "Close pop-in" at bounding box center [966, 17] width 14 height 14
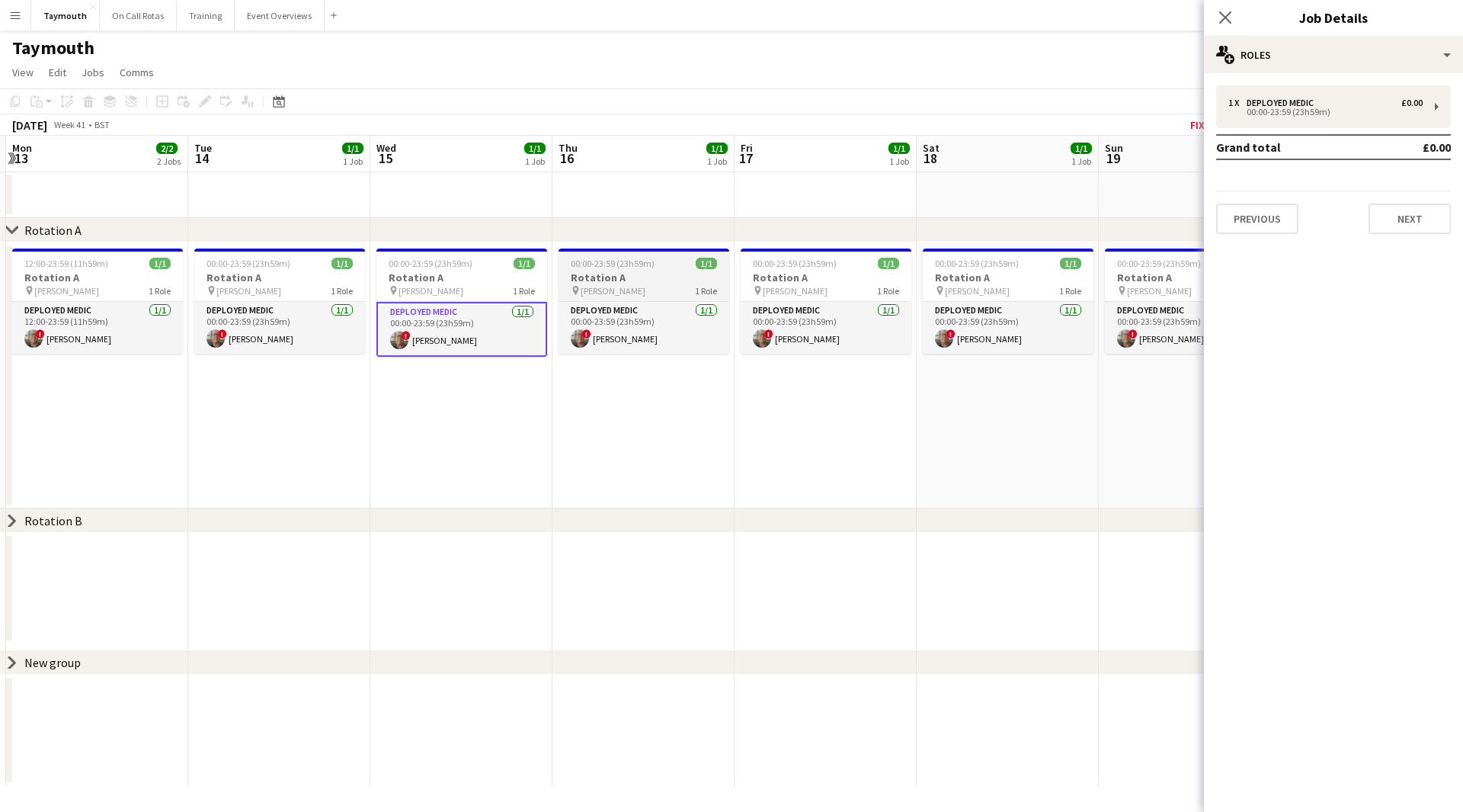
click at [696, 278] on h3 "Rotation A" at bounding box center [643, 277] width 170 height 13
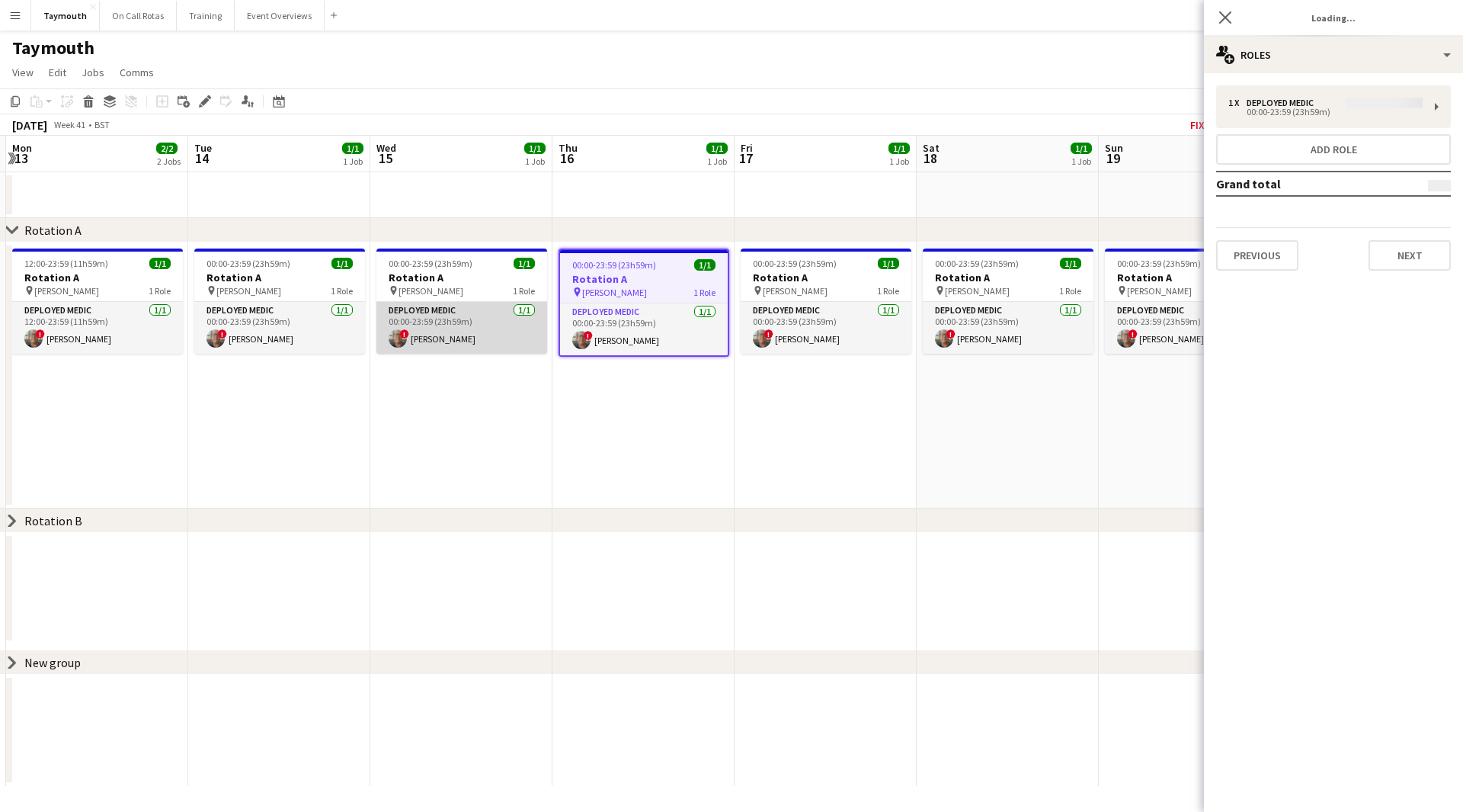
click at [491, 331] on app-card-role "Deployed Medic [DATE] 00:00-23:59 (23h59m) ! [PERSON_NAME]" at bounding box center [461, 327] width 170 height 52
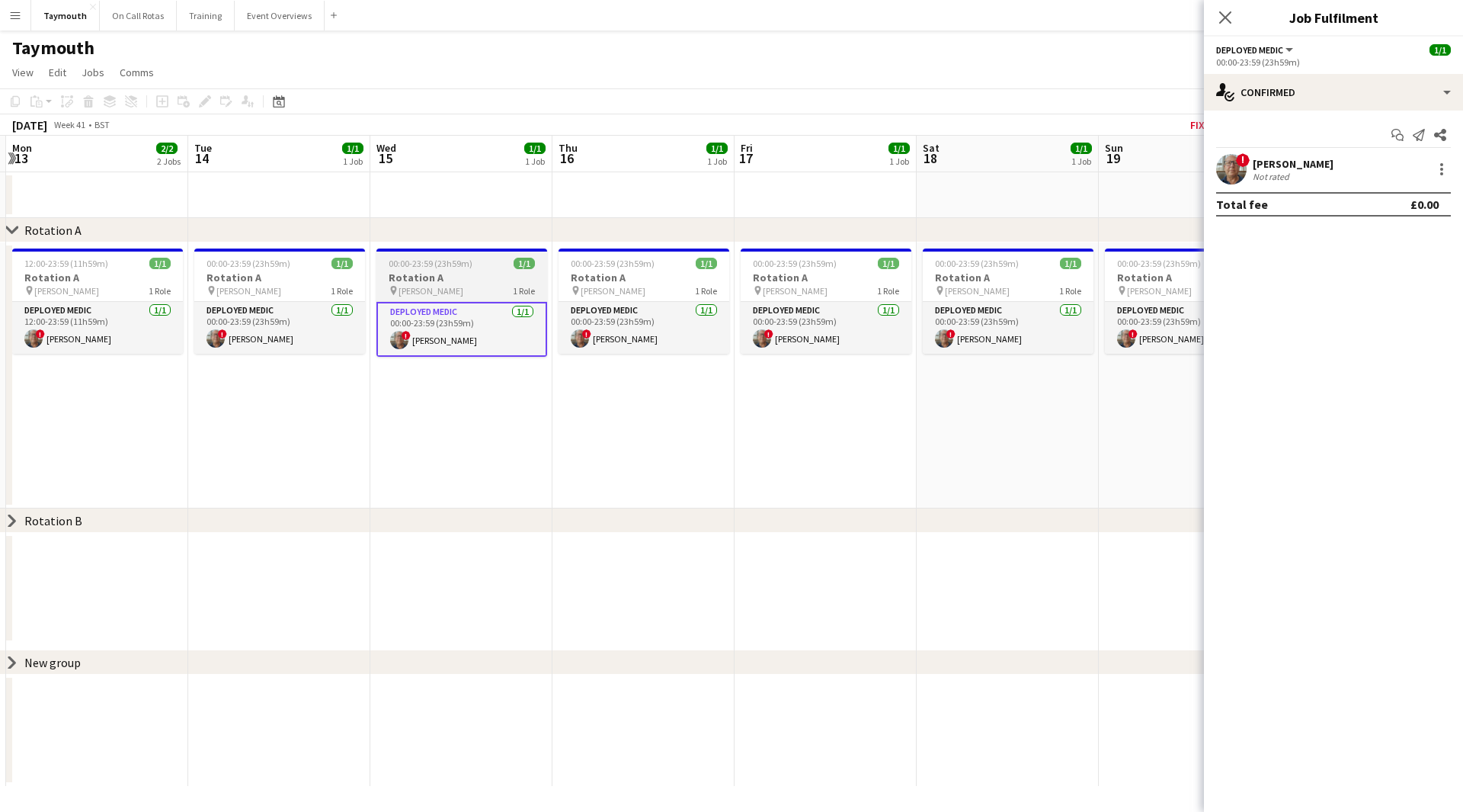
click at [457, 270] on app-job-card "00:00-23:59 (23h59m) 1/1 Rotation A pin [PERSON_NAME] 1 Role Deployed Medic [DA…" at bounding box center [461, 302] width 170 height 108
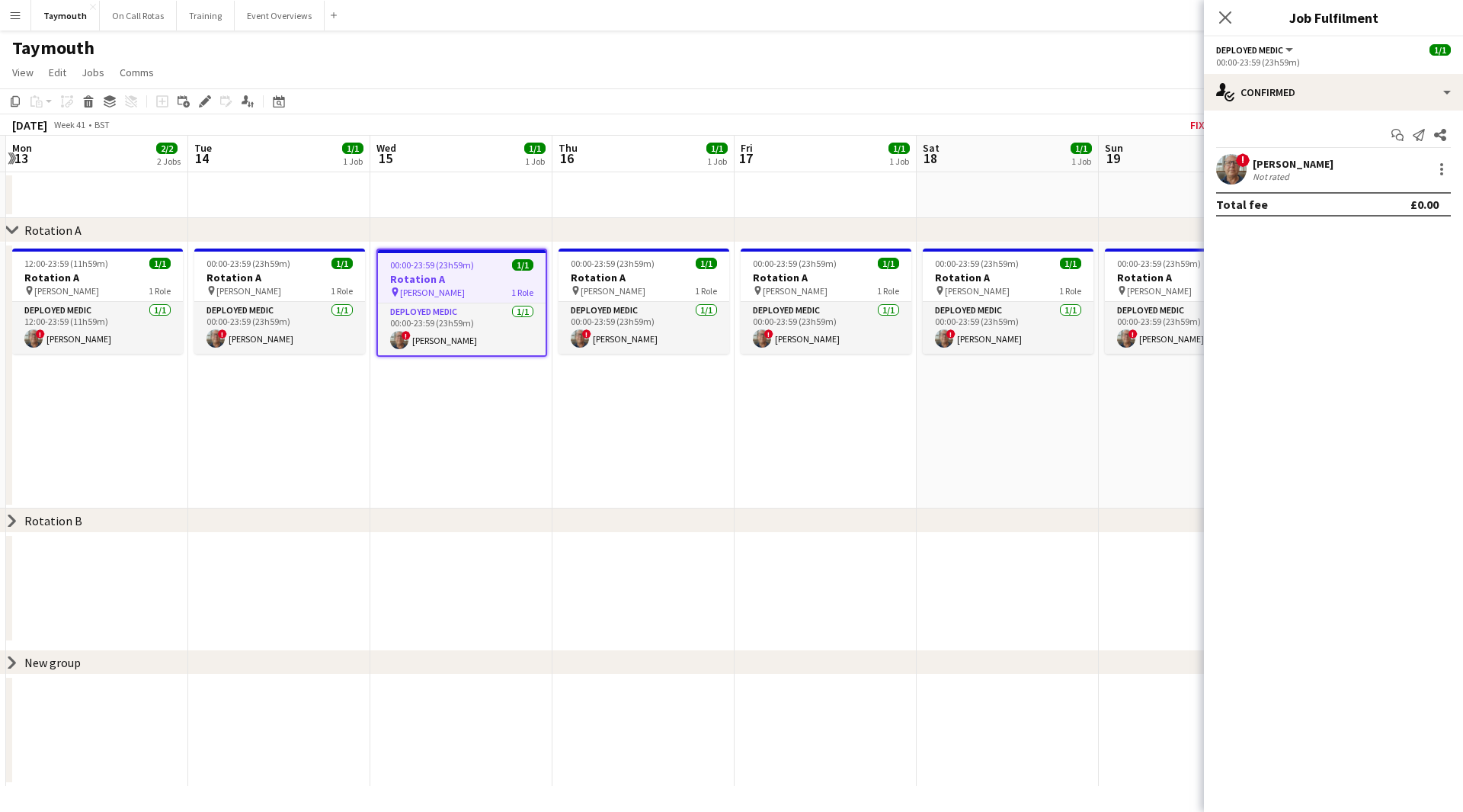
click at [499, 418] on app-date-cell "00:00-23:59 (23h59m) 1/1 Rotation A pin [PERSON_NAME] 1 Role Deployed Medic [DA…" at bounding box center [462, 375] width 182 height 266
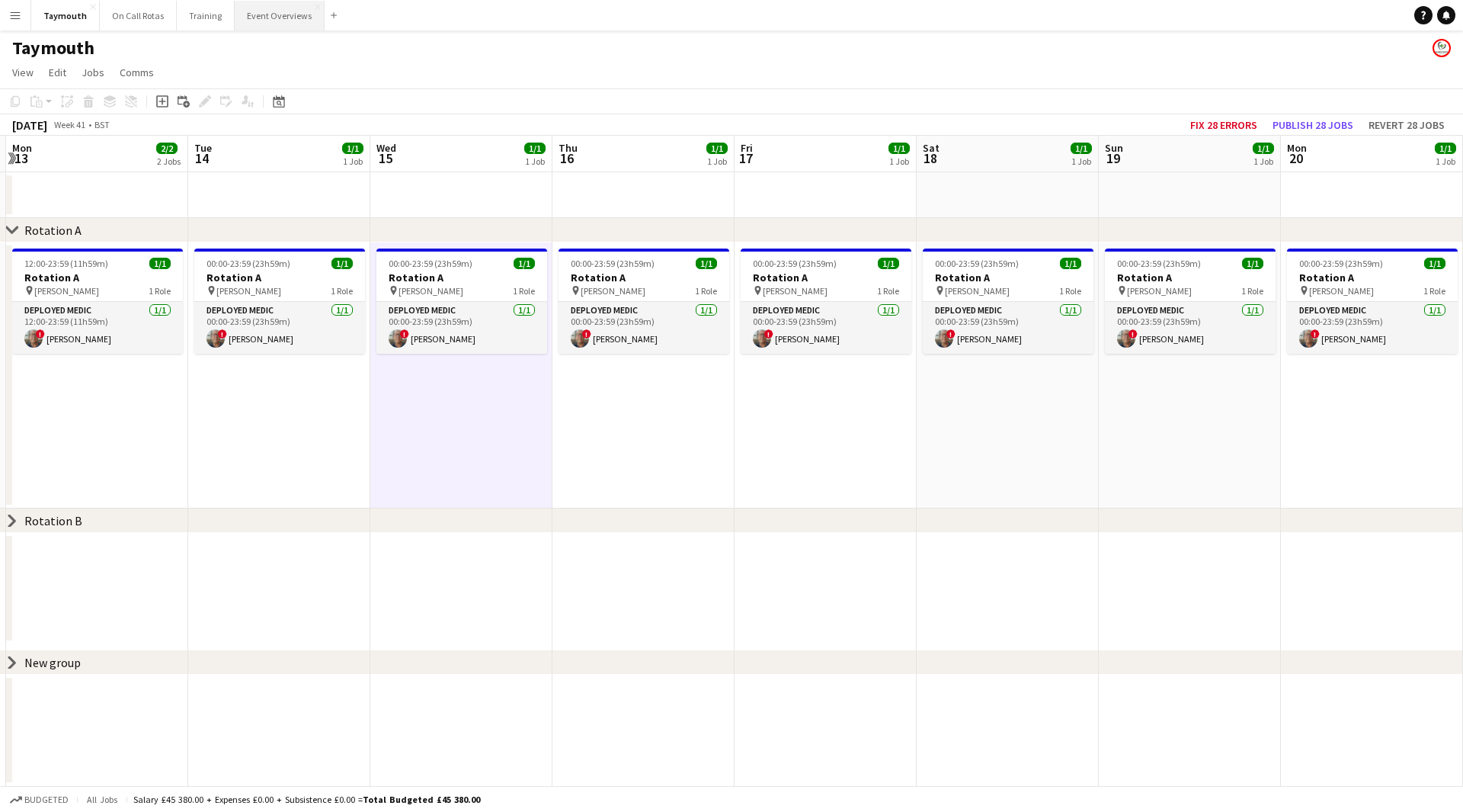
click at [272, 22] on button "Event Overviews Close" at bounding box center [280, 16] width 90 height 30
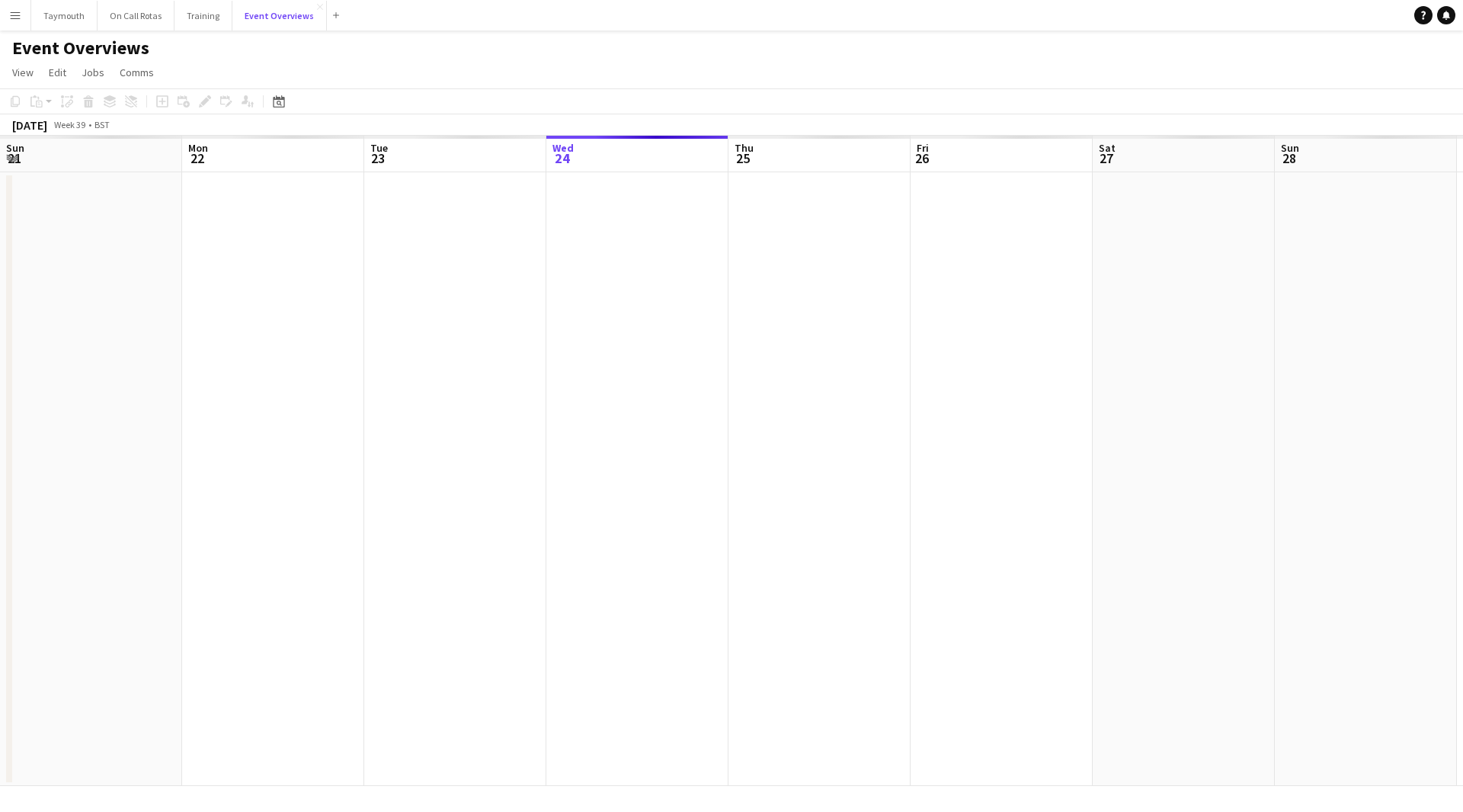
scroll to position [0, 364]
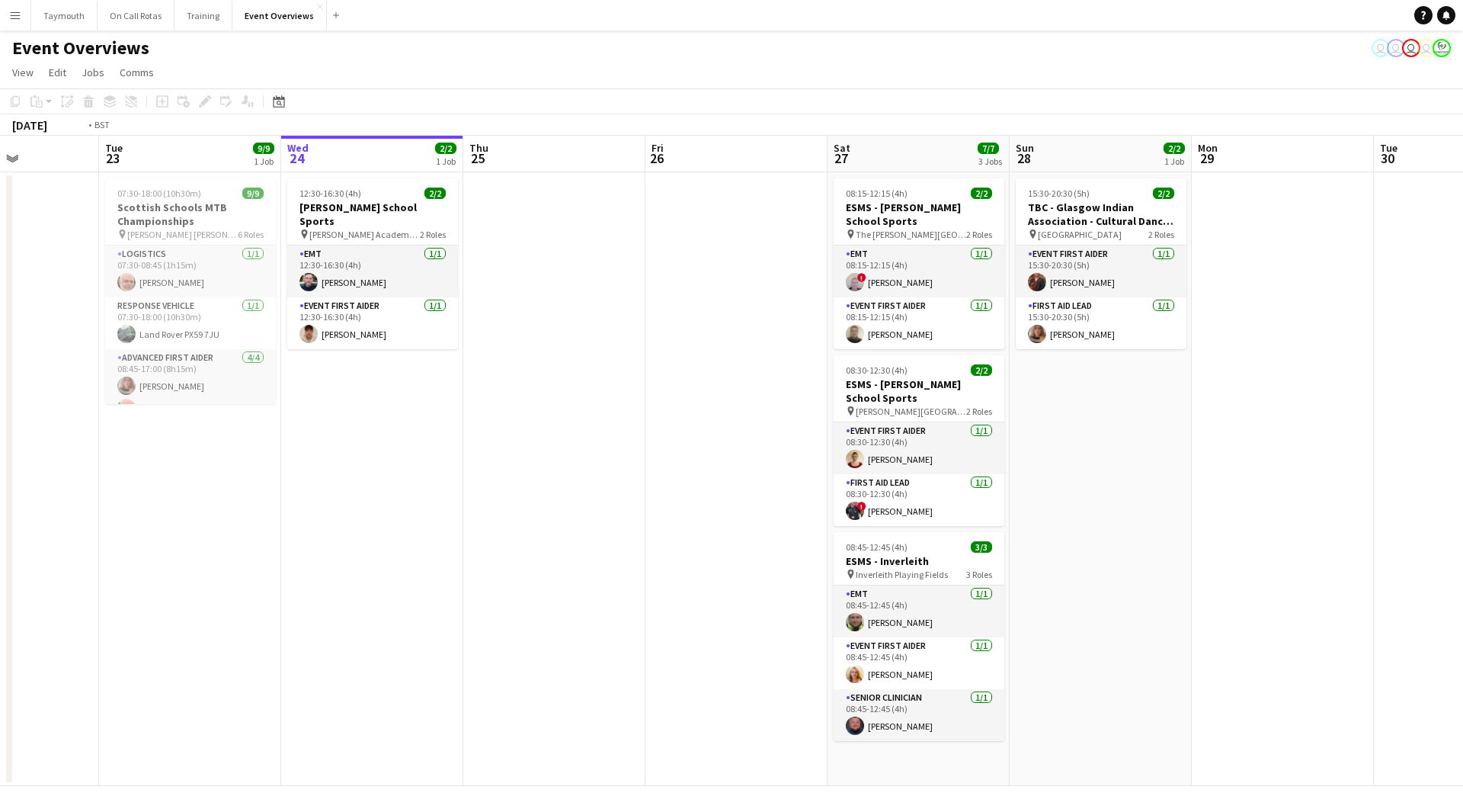
drag, startPoint x: 349, startPoint y: 595, endPoint x: 909, endPoint y: 616, distance: 560.4
click at [1137, 599] on app-calendar-viewport "Sun 21 17/17 1 Job Mon 22 Tue 23 9/9 1 Job Wed 24 2/2 1 Job Thu 25 Fri 26 Sat 2…" at bounding box center [731, 461] width 1463 height 650
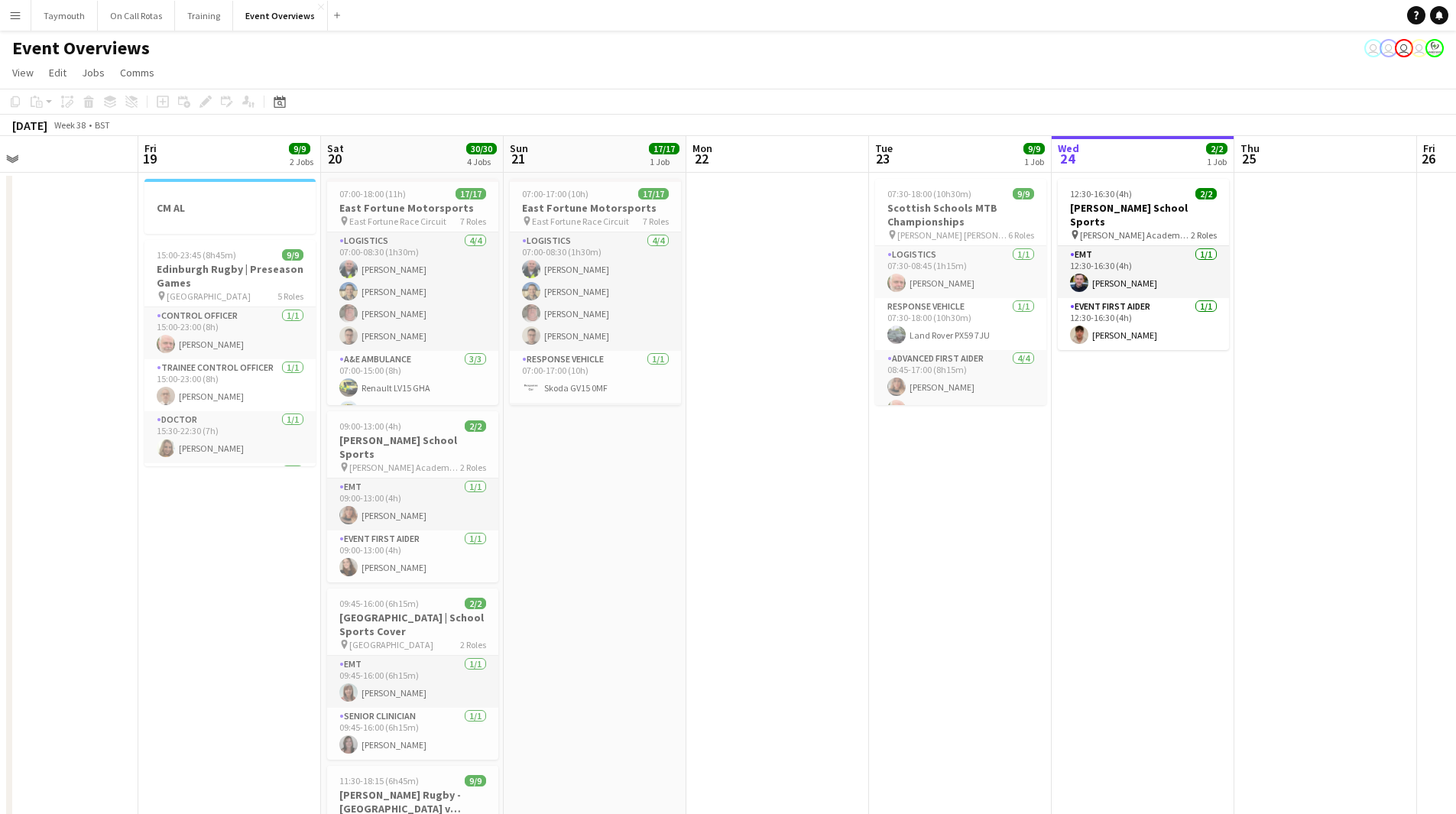
drag, startPoint x: 705, startPoint y: 625, endPoint x: 1306, endPoint y: 622, distance: 601.0
click at [1201, 626] on app-calendar-viewport "Tue 16 Wed 17 Thu 18 Fri 19 9/9 2 Jobs Sat 20 30/30 4 Jobs Sun 21 17/17 1 Job M…" at bounding box center [728, 580] width 1456 height 889
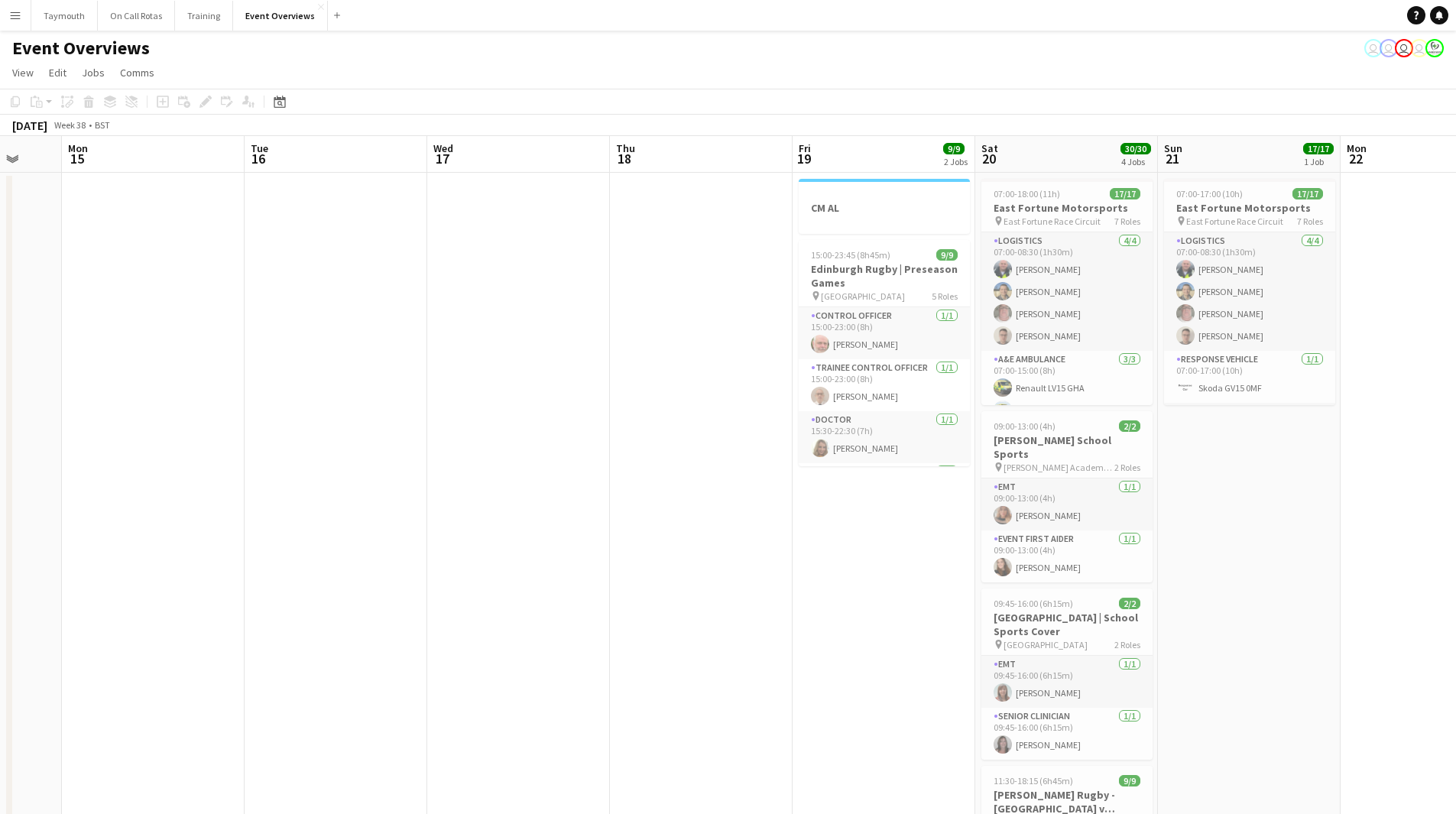
drag, startPoint x: 794, startPoint y: 622, endPoint x: 1302, endPoint y: 581, distance: 509.7
click at [1302, 581] on app-calendar-viewport "Fri 12 25/30 2 Jobs Sat 13 11/12 6 Jobs Sun 14 Mon 15 Tue 16 Wed 17 Thu 18 Fri …" at bounding box center [728, 698] width 1456 height 1124
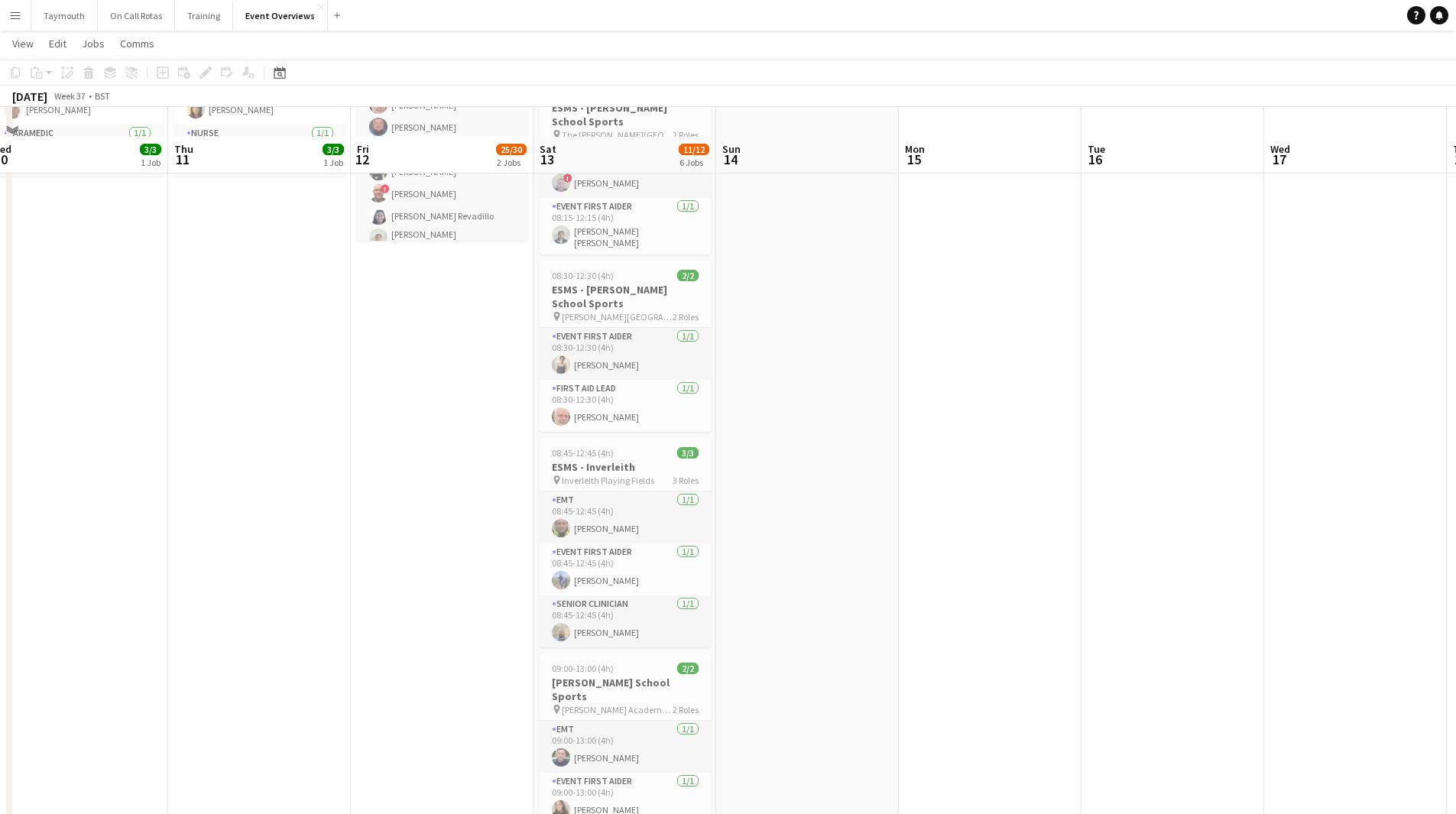
scroll to position [216, 0]
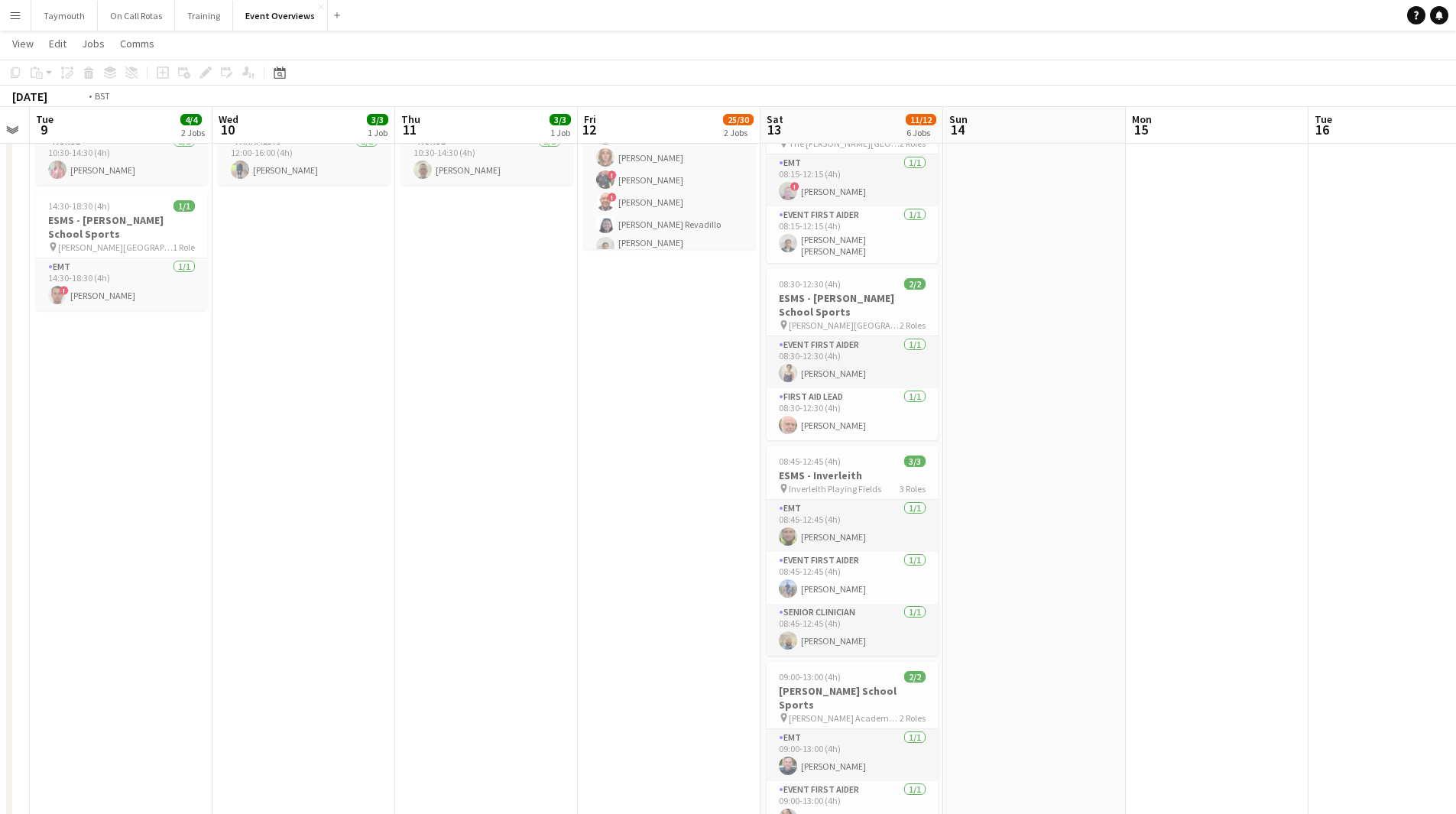
drag, startPoint x: 351, startPoint y: 573, endPoint x: 1116, endPoint y: 587, distance: 765.1
click at [1180, 582] on app-calendar-viewport "Mon 8 Tue 9 4/4 2 Jobs Wed 10 3/3 1 Job Thu 11 3/3 1 Job Fri 12 25/30 2 Jobs Sa…" at bounding box center [728, 443] width 1456 height 1199
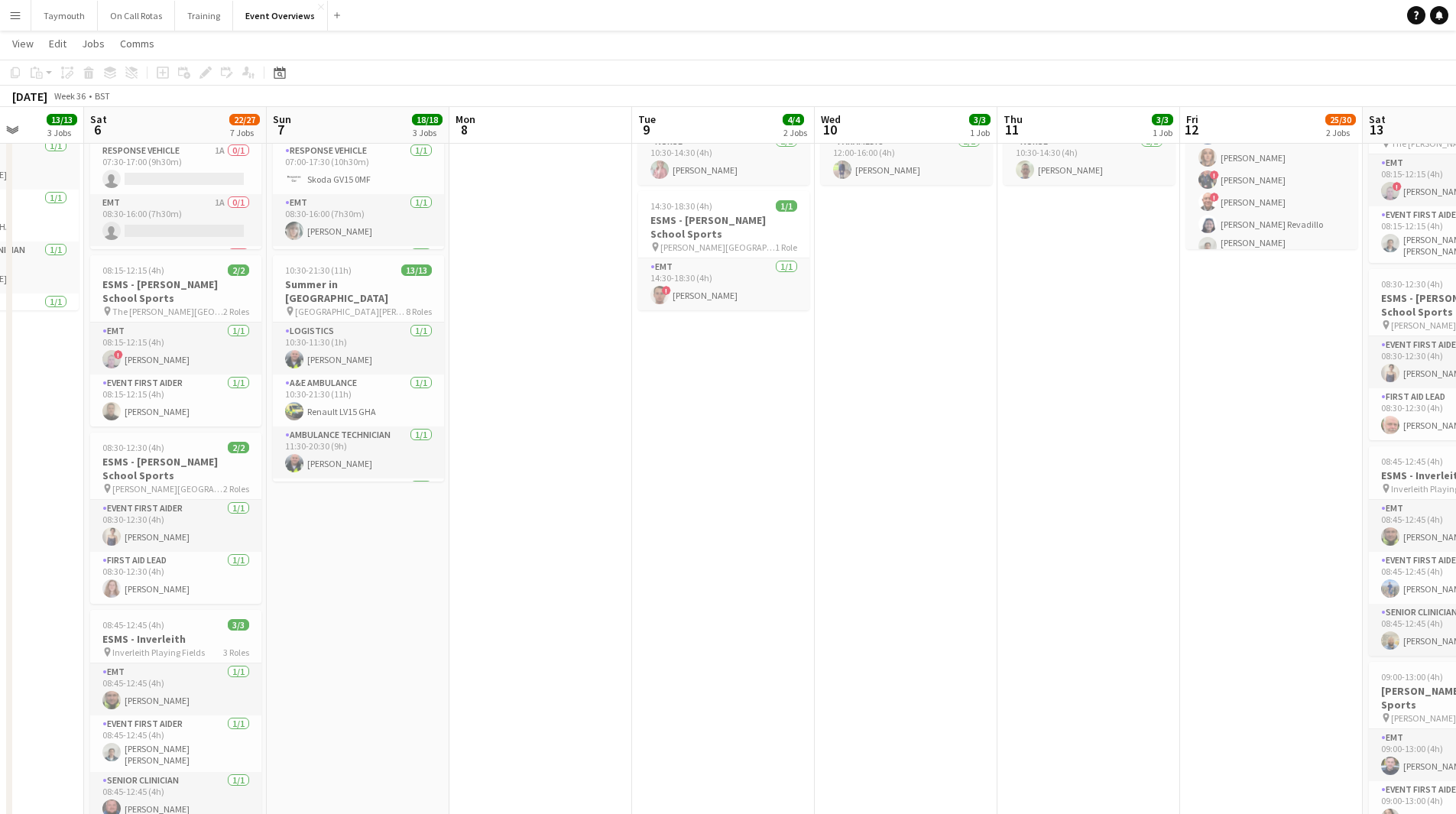
drag, startPoint x: 657, startPoint y: 614, endPoint x: 954, endPoint y: 606, distance: 297.1
click at [948, 605] on app-calendar-viewport "Wed 3 2 Jobs Thu 4 2 Jobs Fri 5 13/13 3 Jobs Sat 6 22/27 7 Jobs Sun 7 18/18 3 J…" at bounding box center [728, 553] width 1456 height 1419
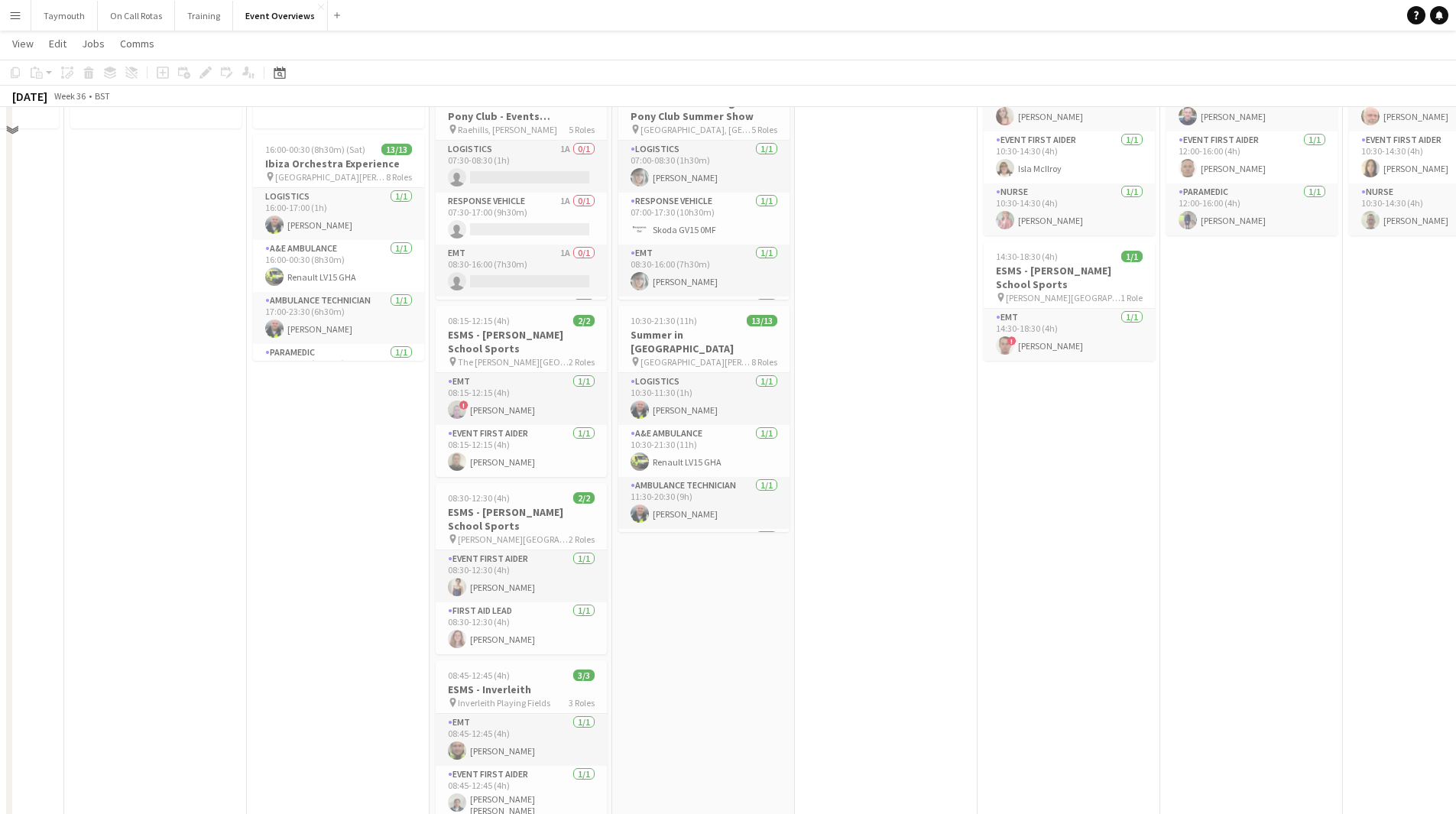
scroll to position [0, 0]
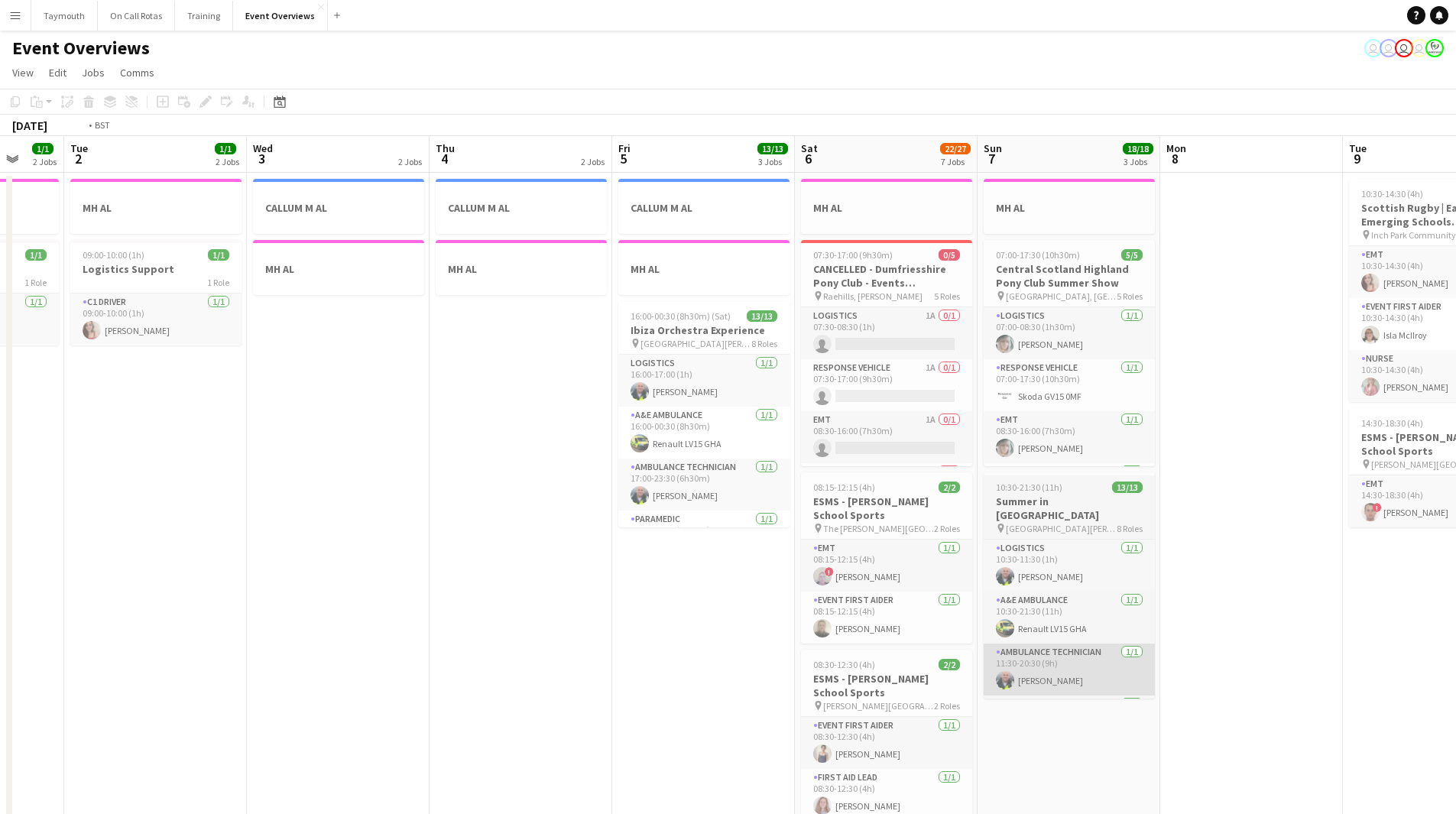
drag, startPoint x: 982, startPoint y: 667, endPoint x: 1310, endPoint y: 649, distance: 328.5
click at [1431, 631] on app-calendar-viewport "Sat 30 Sun 31 Mon 1 1/1 2 Jobs Tue 2 1/1 2 Jobs Wed 3 2 Jobs Thu 4 2 Jobs Fri 5…" at bounding box center [728, 808] width 1456 height 1345
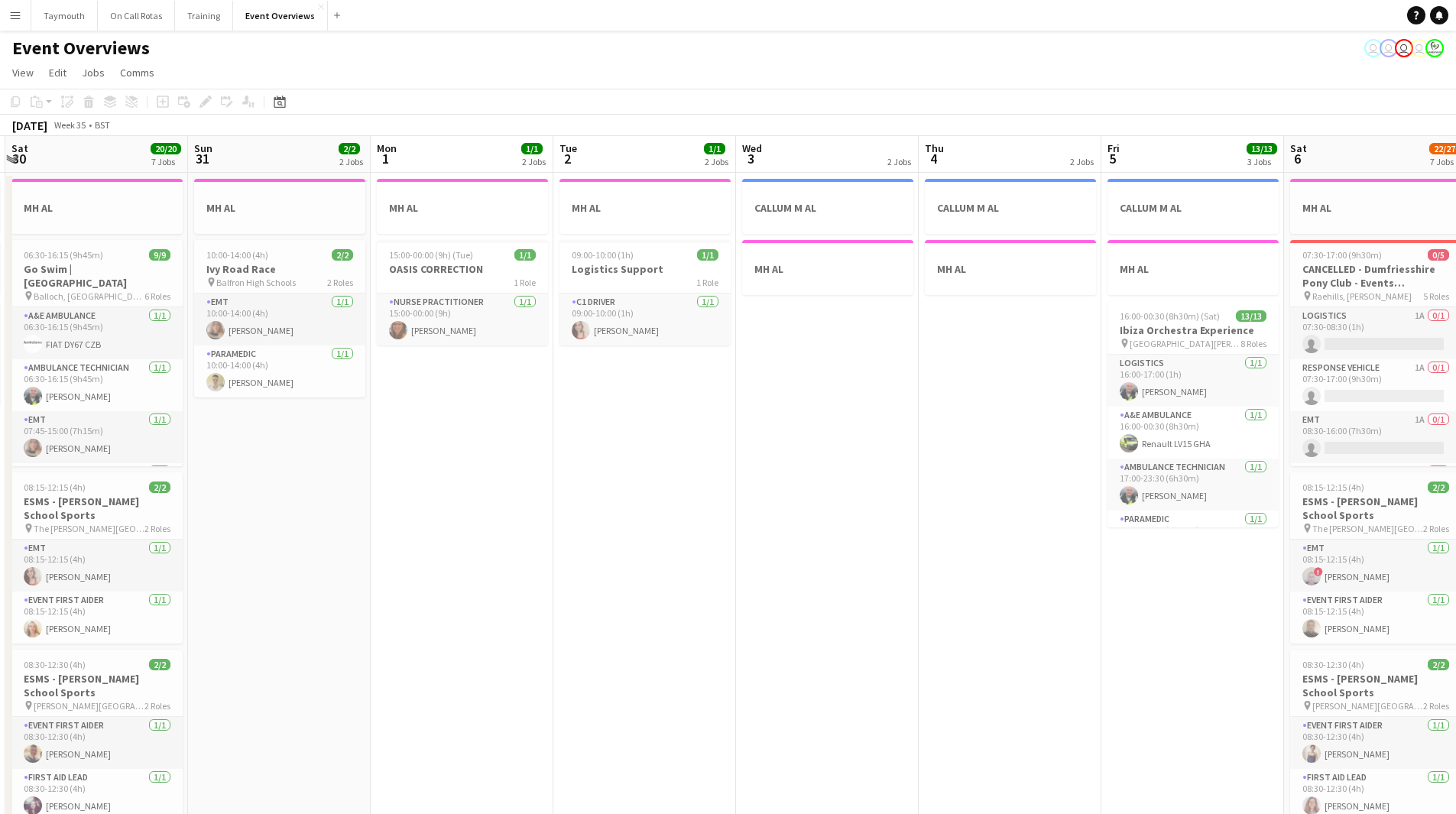
drag, startPoint x: 1027, startPoint y: 634, endPoint x: 1043, endPoint y: 635, distance: 16.0
click at [1043, 635] on app-calendar-viewport "Fri 29 1/1 3 Jobs Sat 30 20/20 7 Jobs Sun 31 2/2 2 Jobs Mon 1 1/1 2 Jobs Tue 2 …" at bounding box center [728, 808] width 1456 height 1345
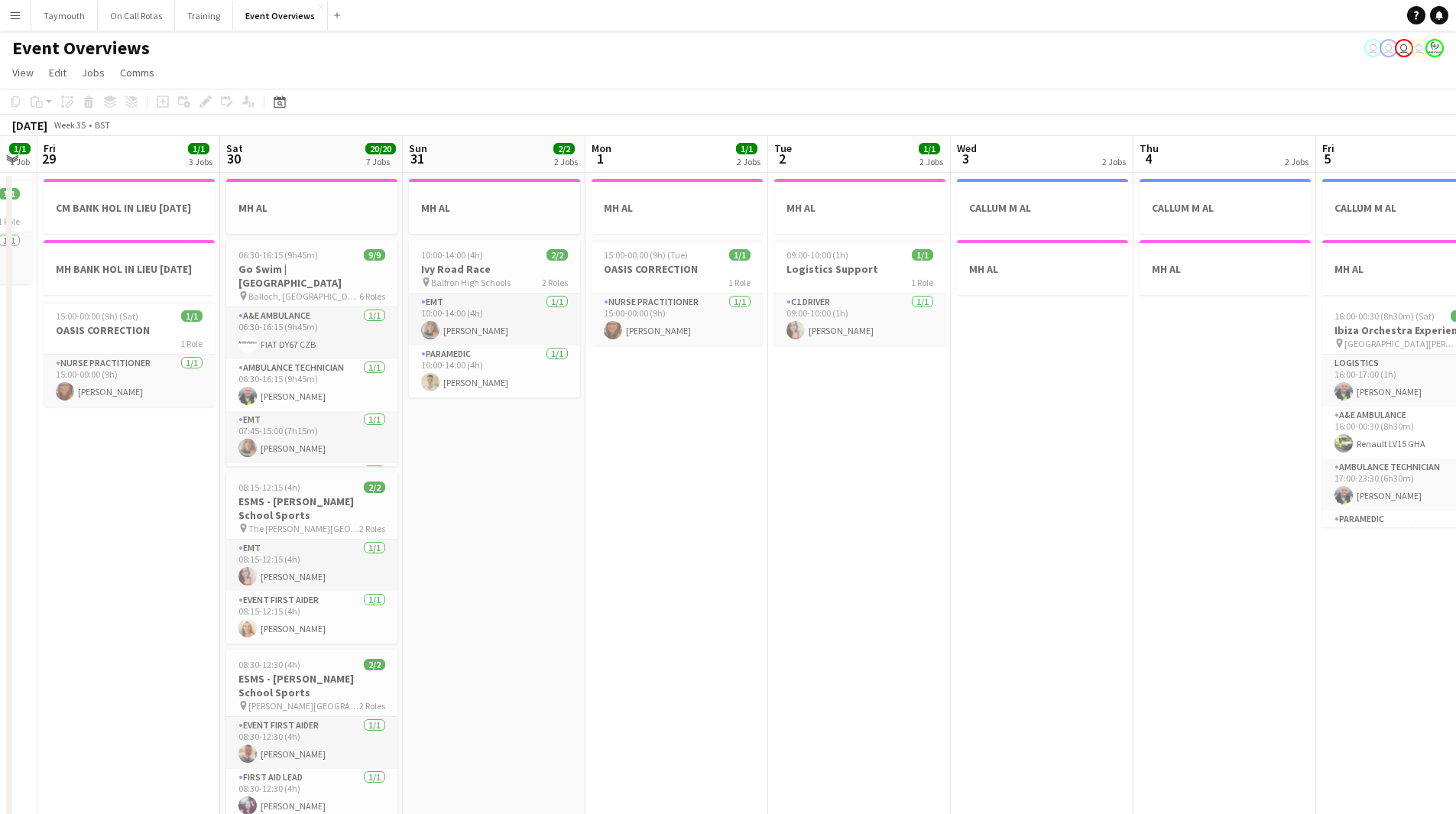
drag, startPoint x: 542, startPoint y: 706, endPoint x: 1041, endPoint y: 697, distance: 499.1
click at [1015, 703] on app-calendar-viewport "Tue 26 Wed 27 Thu 28 1/1 1 Job Fri 29 1/1 3 Jobs Sat 30 20/20 7 Jobs Sun 31 2/2…" at bounding box center [728, 808] width 1456 height 1345
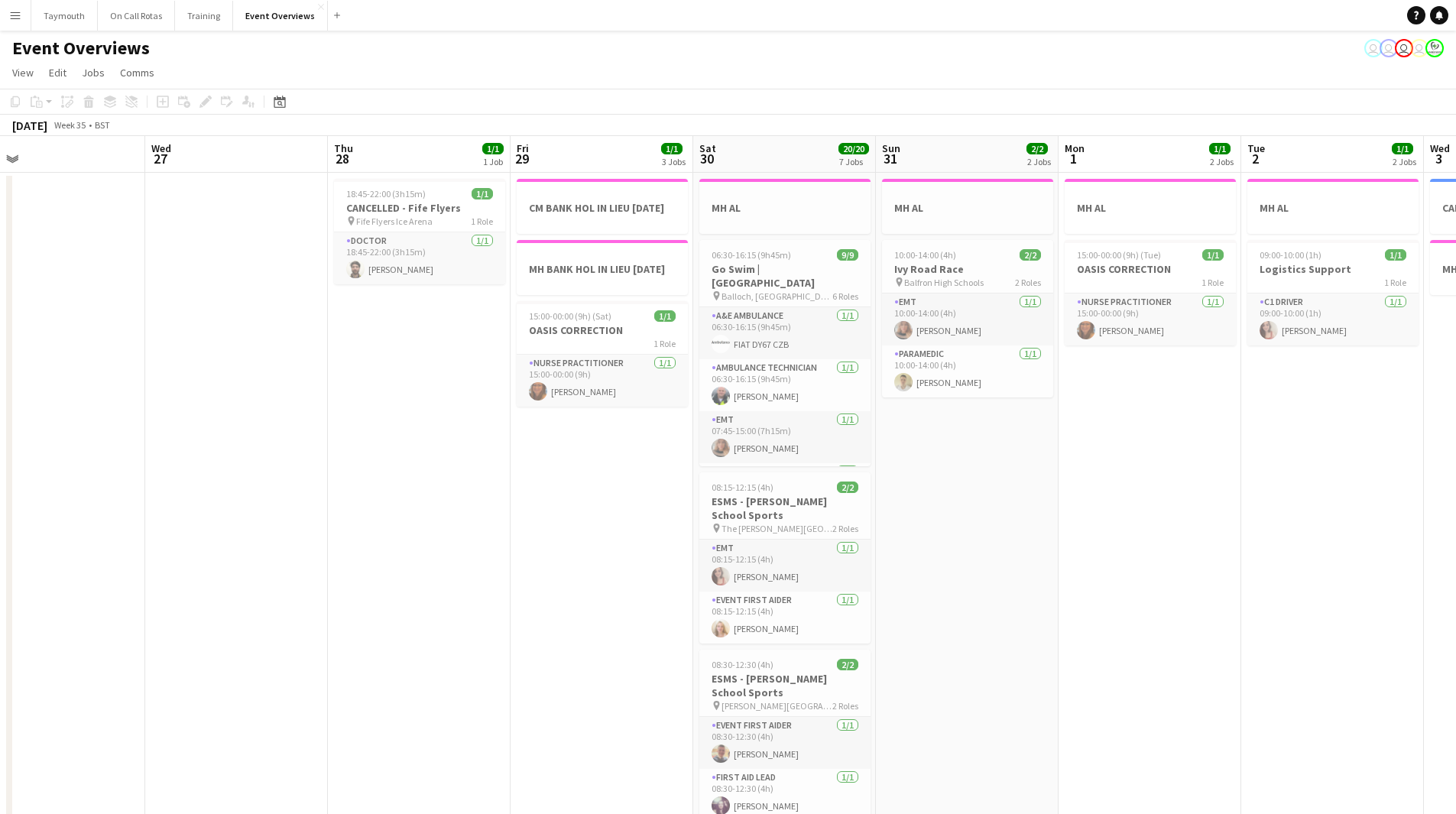
click at [1017, 629] on app-date-cell "MH AL 10:00-14:00 (4h) 2/[GEOGRAPHIC_DATA] pin Balfron High Schools 2 Roles EMT…" at bounding box center [967, 826] width 183 height 1308
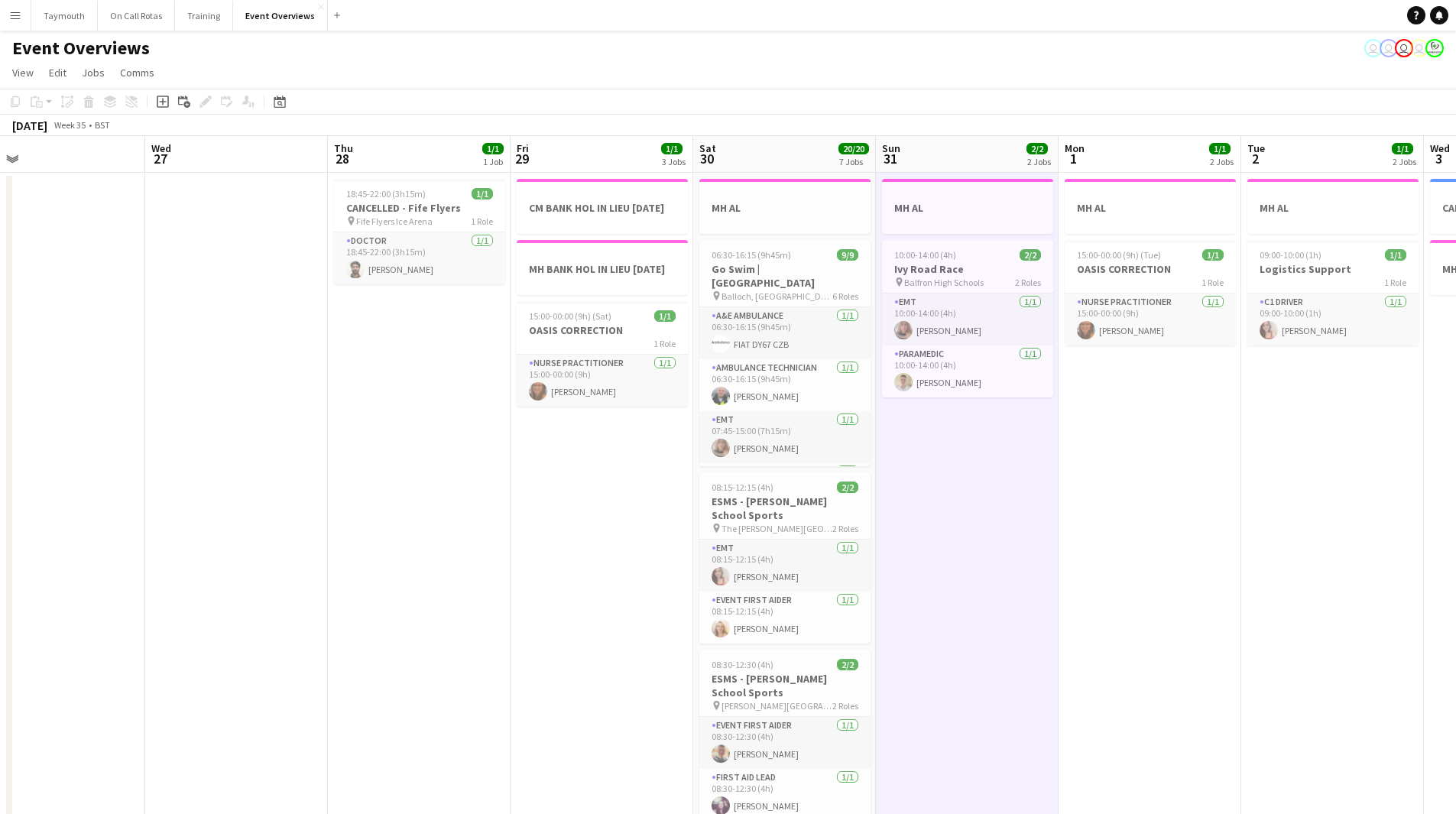
click at [307, 639] on app-calendar-viewport "Sun 24 1/1 1 Job Mon 25 6/6 2 Jobs Tue 26 Wed 27 Thu 28 1/1 1 Job Fri 29 1/1 3 …" at bounding box center [728, 808] width 1456 height 1345
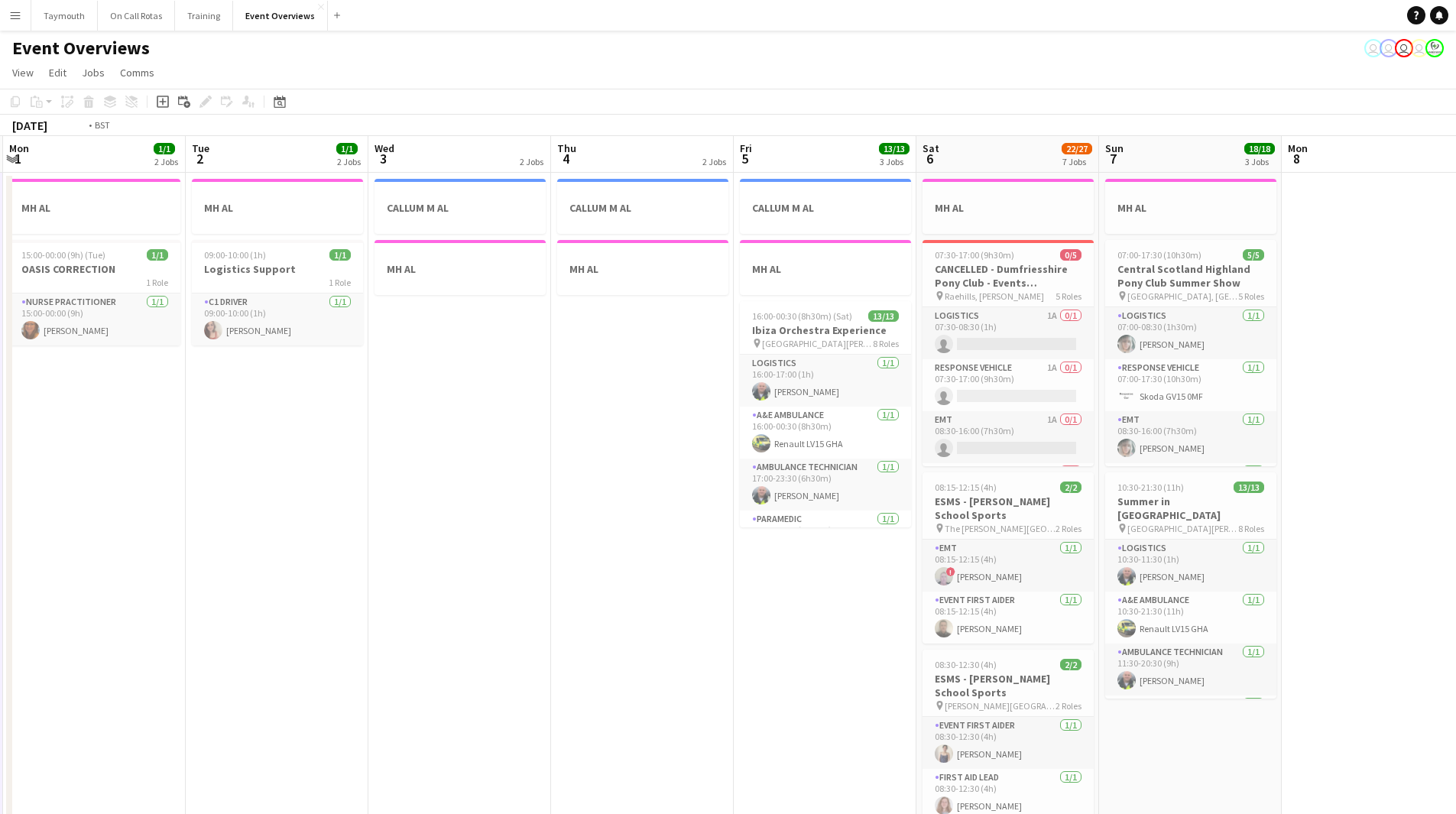
drag, startPoint x: 1421, startPoint y: 642, endPoint x: 139, endPoint y: 572, distance: 1283.9
click at [186, 594] on app-calendar-viewport "Fri 29 1/1 3 Jobs Sat 30 20/20 7 Jobs Sun 31 2/2 2 Jobs Mon 1 1/1 2 Jobs Tue 2 …" at bounding box center [728, 808] width 1456 height 1345
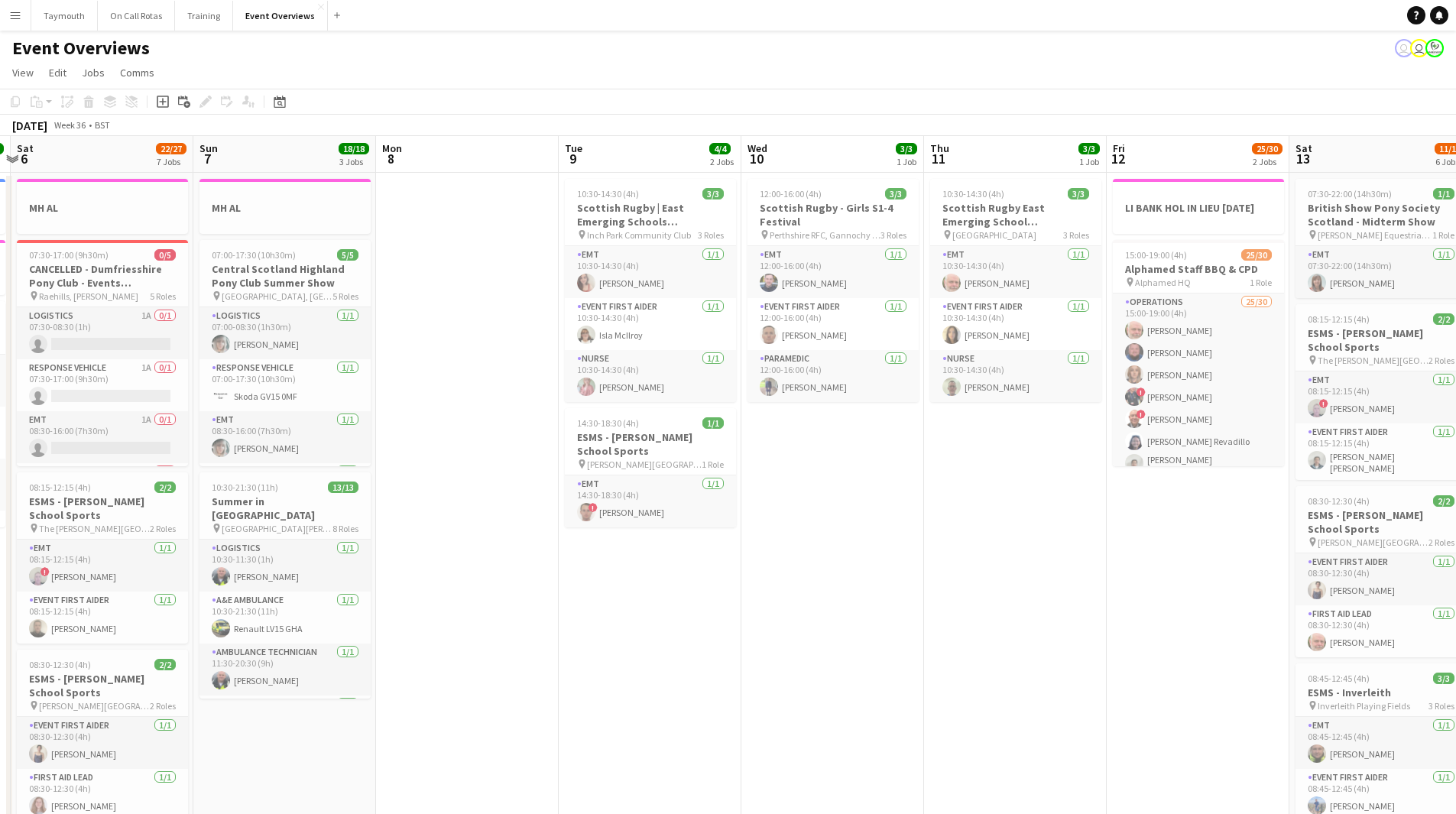
drag, startPoint x: 450, startPoint y: 583, endPoint x: 1265, endPoint y: 563, distance: 815.2
click at [1263, 563] on app-calendar-viewport "Fri 5 13/13 3 Jobs Sat 6 22/27 7 Jobs Sun 7 18/18 3 Jobs Mon 8 Tue 9 4/4 2 Jobs…" at bounding box center [728, 808] width 1456 height 1345
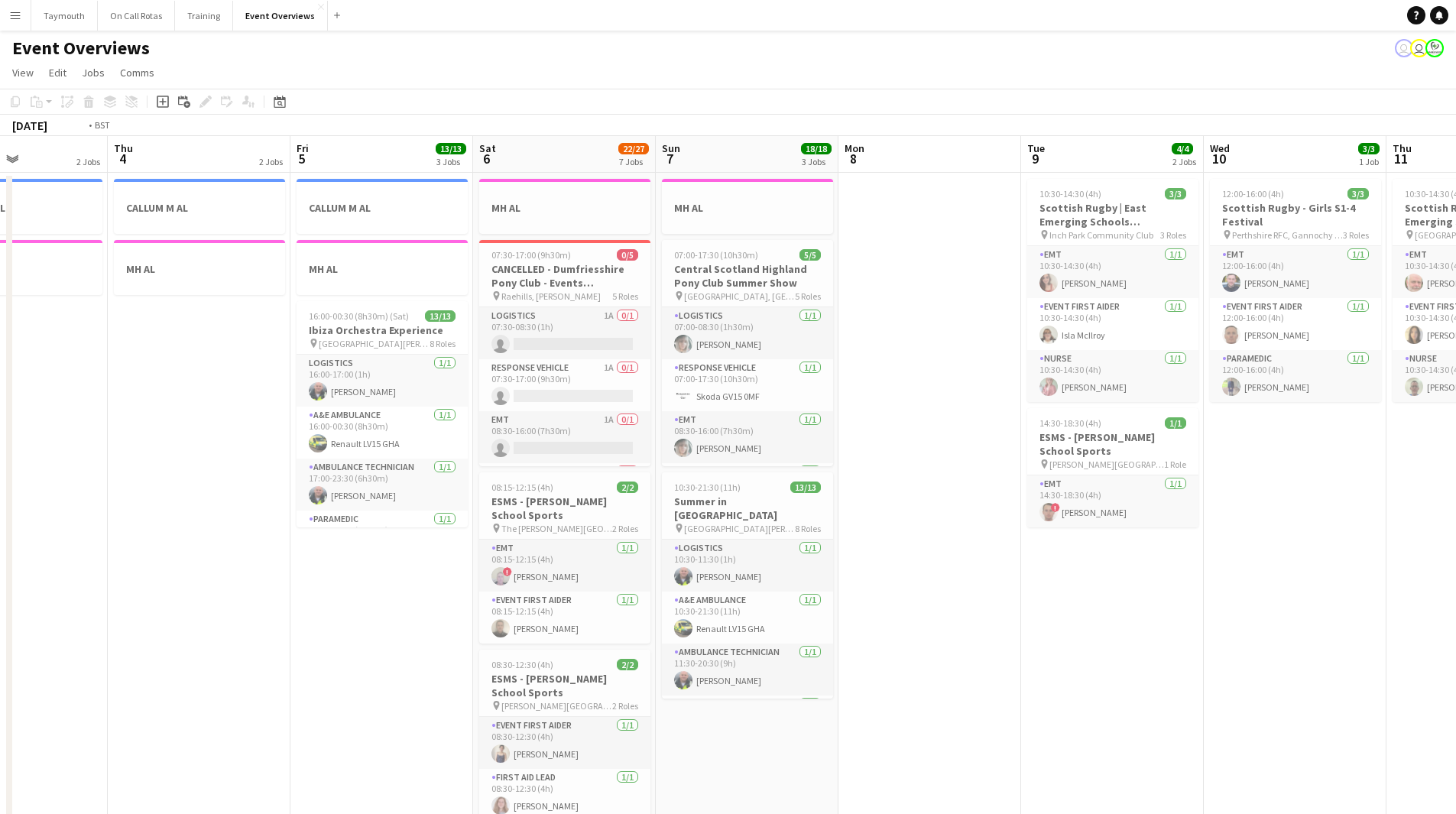
drag, startPoint x: 1265, startPoint y: 564, endPoint x: 171, endPoint y: 567, distance: 1094.0
click at [202, 567] on app-calendar-viewport "Mon 1 1/1 2 Jobs Tue 2 1/1 2 Jobs Wed 3 2 Jobs Thu 4 2 Jobs Fri 5 13/13 3 Jobs …" at bounding box center [728, 808] width 1456 height 1345
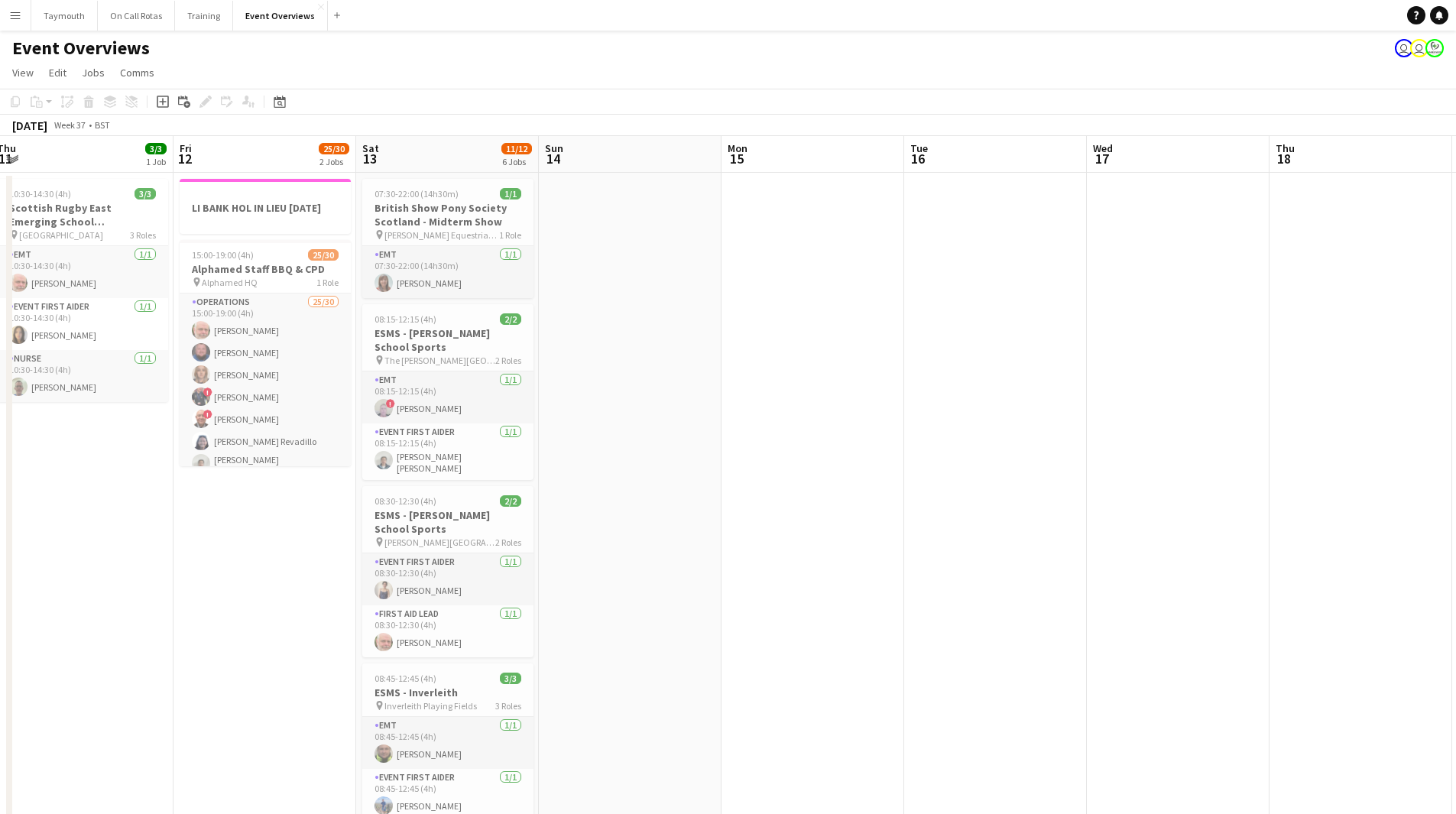
drag, startPoint x: 1278, startPoint y: 546, endPoint x: 276, endPoint y: 598, distance: 1003.3
click at [331, 596] on app-calendar-viewport "Mon 8 Tue 9 4/4 2 Jobs Wed 10 3/3 1 Job Thu 11 3/3 1 Job Fri 12 25/30 2 Jobs Sa…" at bounding box center [728, 808] width 1456 height 1345
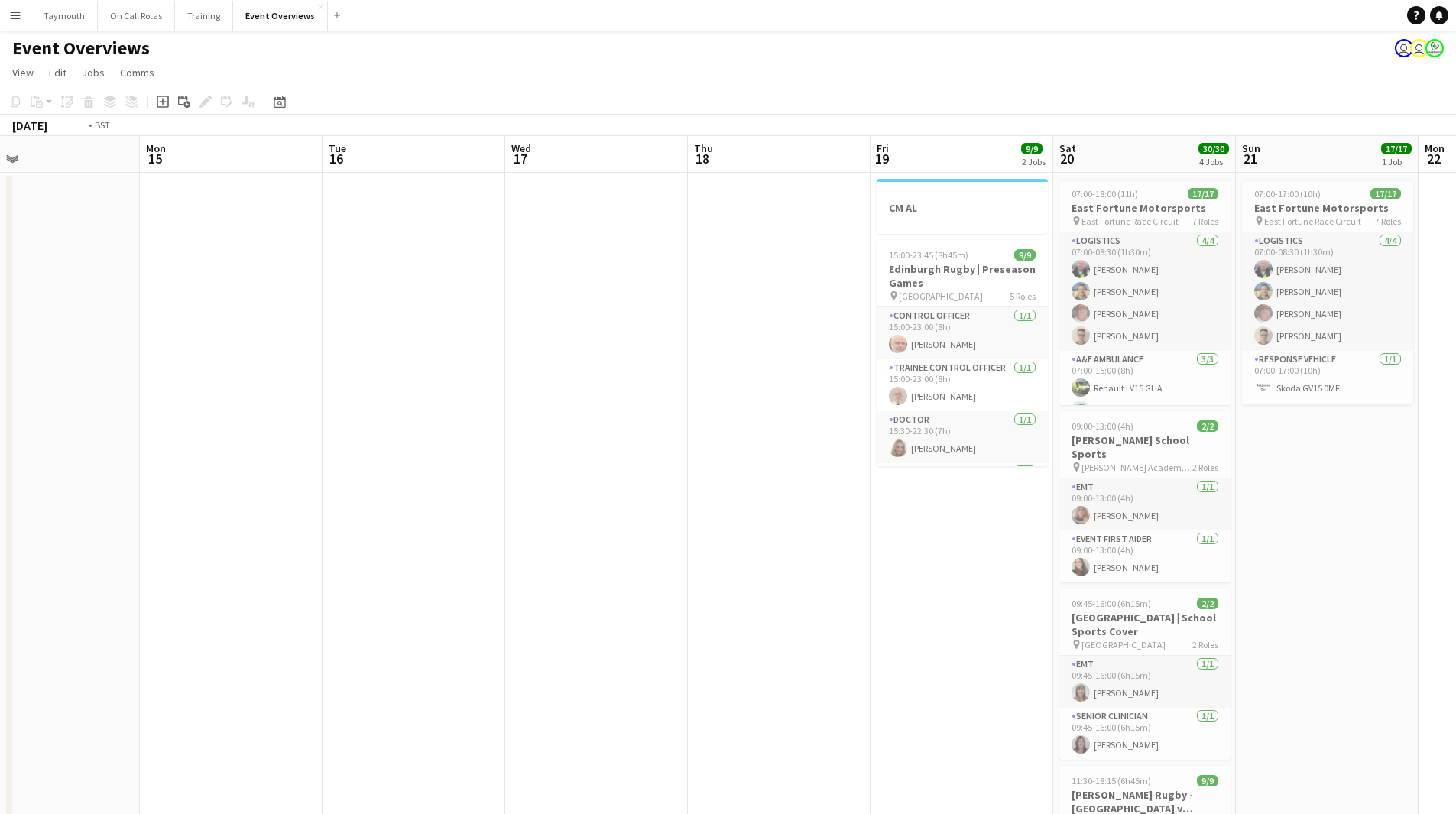
drag, startPoint x: 988, startPoint y: 538, endPoint x: 91, endPoint y: 531, distance: 897.0
click at [210, 538] on app-calendar-viewport "Thu 11 3/3 1 Job Fri 12 25/30 2 Jobs Sat 13 11/12 6 Jobs Sun 14 Mon 15 Tue 16 W…" at bounding box center [728, 808] width 1456 height 1345
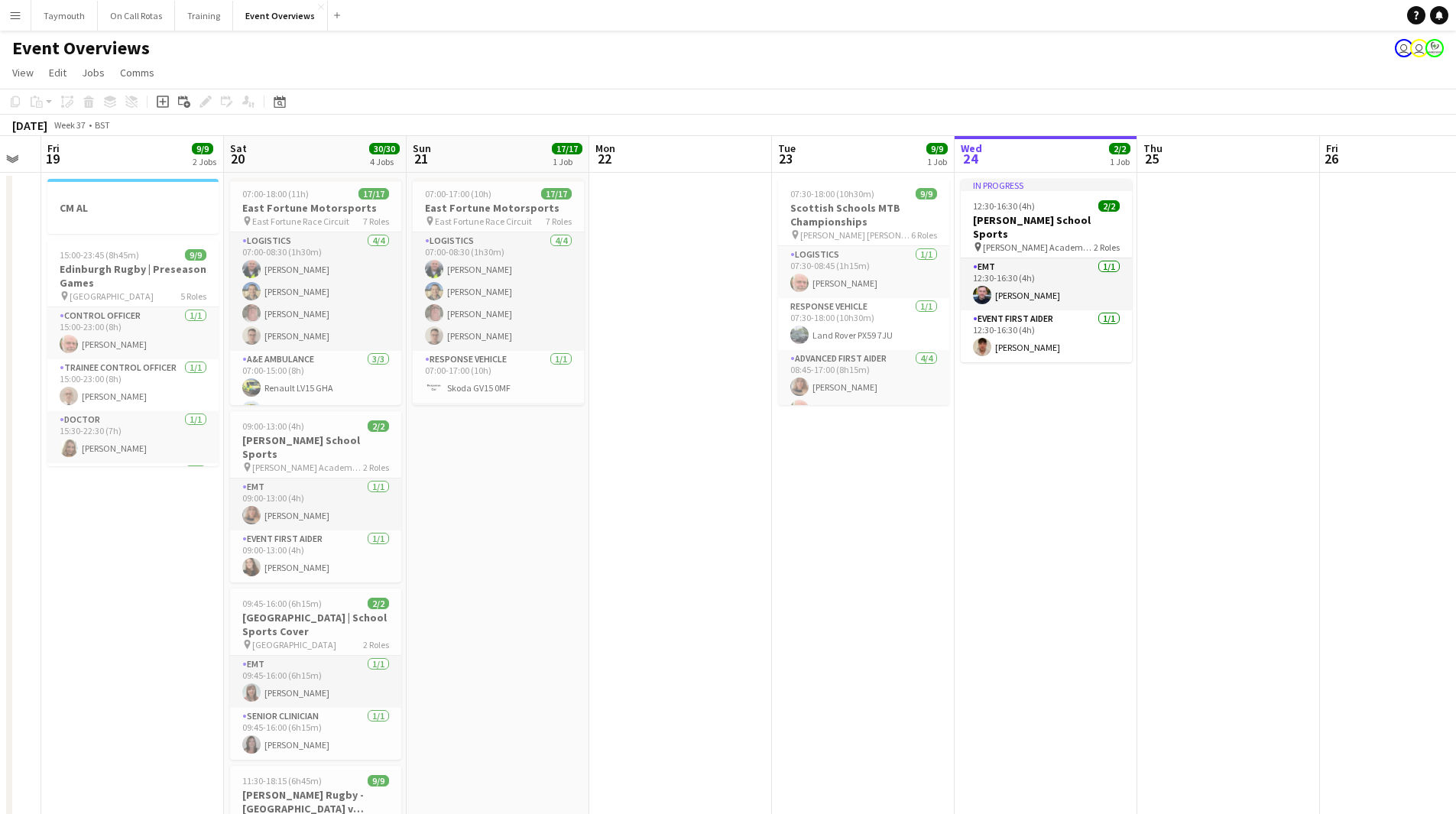
click at [184, 508] on app-calendar-viewport "Tue 16 Wed 17 Thu 18 Fri 19 9/9 2 Jobs Sat 20 30/30 4 Jobs Sun 21 17/17 1 Job M…" at bounding box center [728, 808] width 1456 height 1345
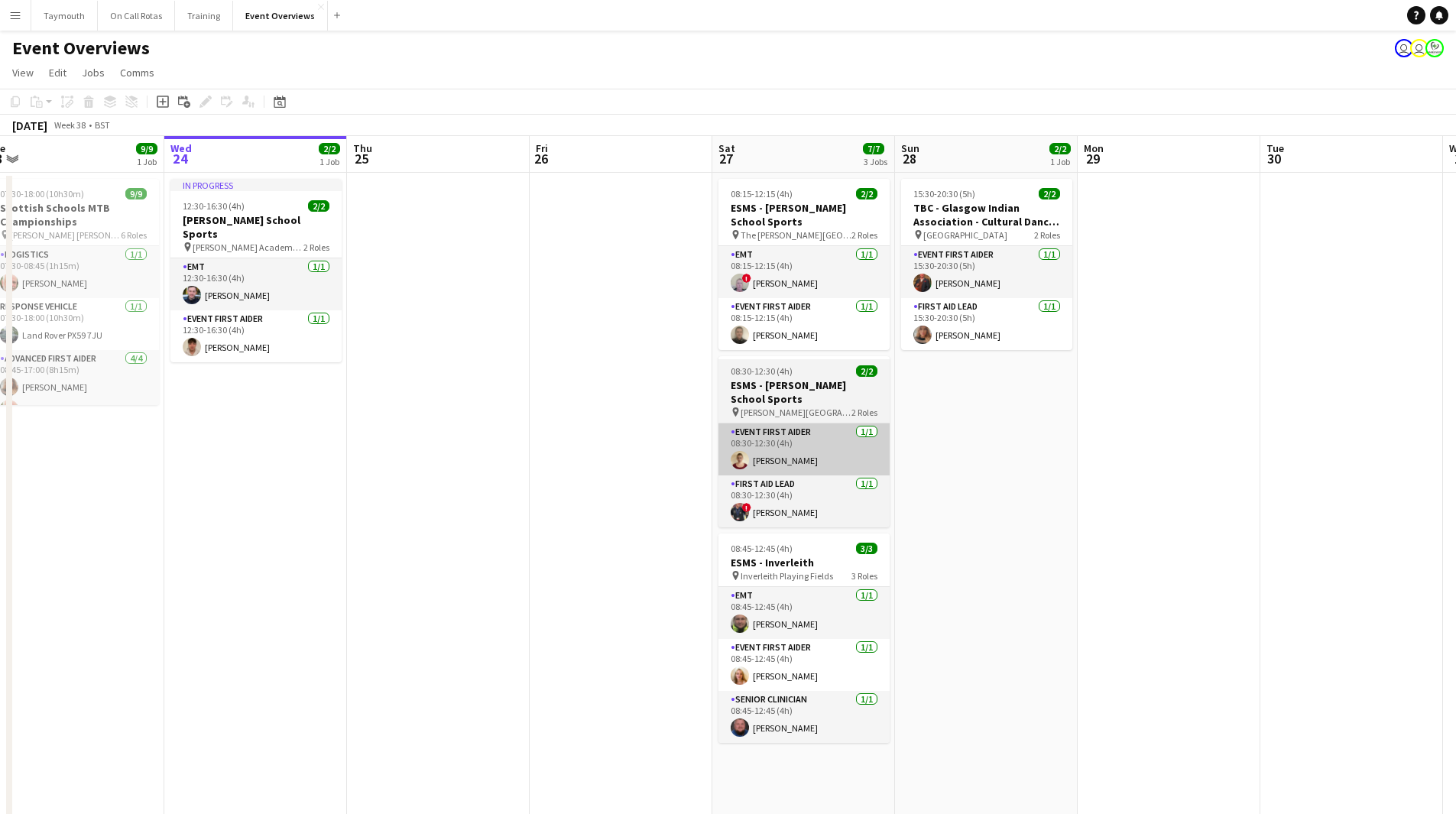
drag, startPoint x: 733, startPoint y: 468, endPoint x: 349, endPoint y: 466, distance: 384.0
click at [395, 472] on app-calendar-viewport "Sun 21 17/17 1 Job Mon 22 Tue 23 9/9 1 Job Wed 24 2/2 1 Job Thu 25 Fri 26 Sat 2…" at bounding box center [728, 808] width 1456 height 1345
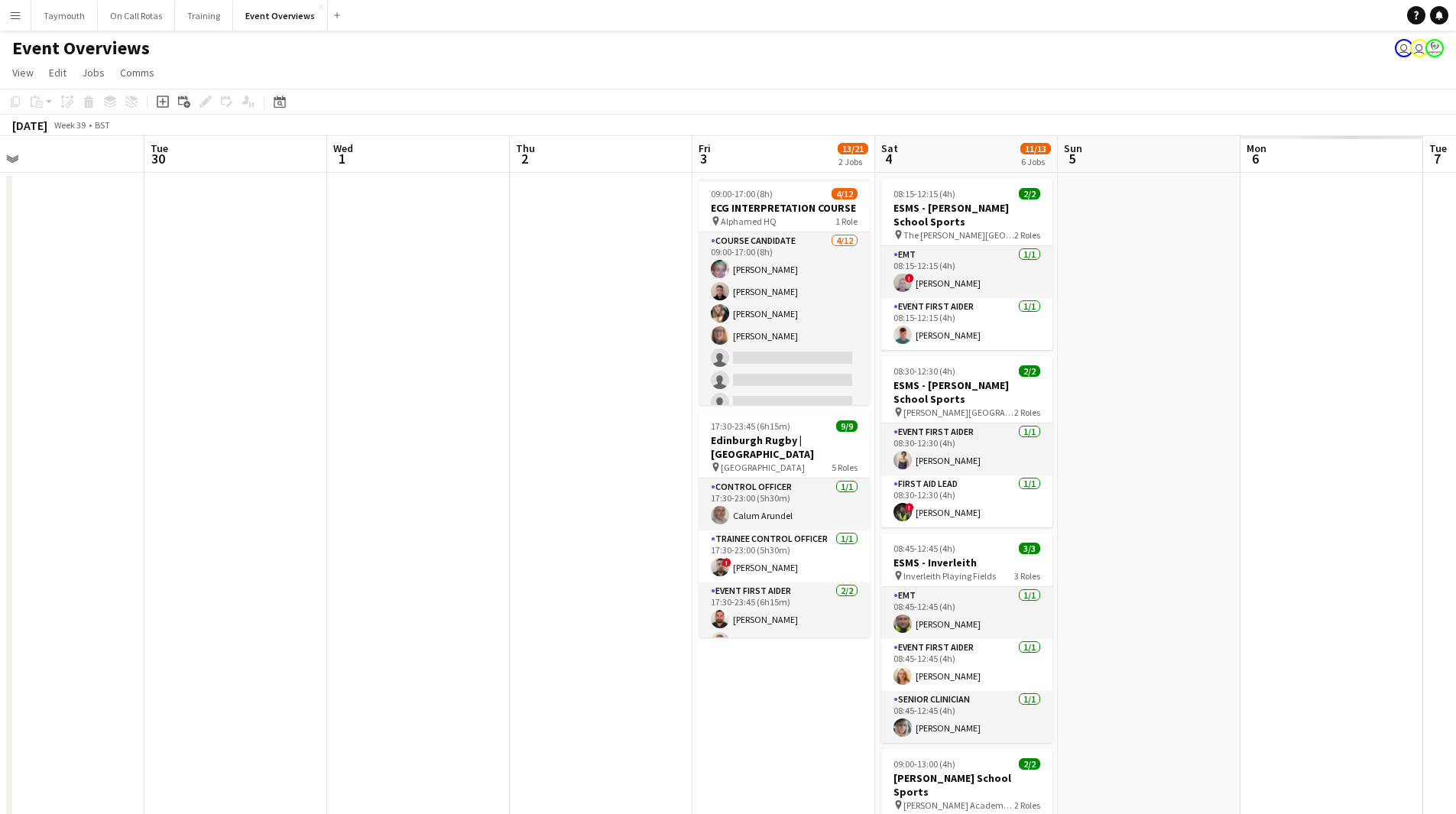
drag, startPoint x: 783, startPoint y: 479, endPoint x: 139, endPoint y: 483, distance: 644.0
click at [128, 491] on app-calendar-viewport "Fri 26 Sat 27 7/7 3 Jobs Sun 28 2/2 1 Job Mon 29 Tue 30 Wed 1 Thu 2 Fri 3 13/21…" at bounding box center [728, 808] width 1456 height 1345
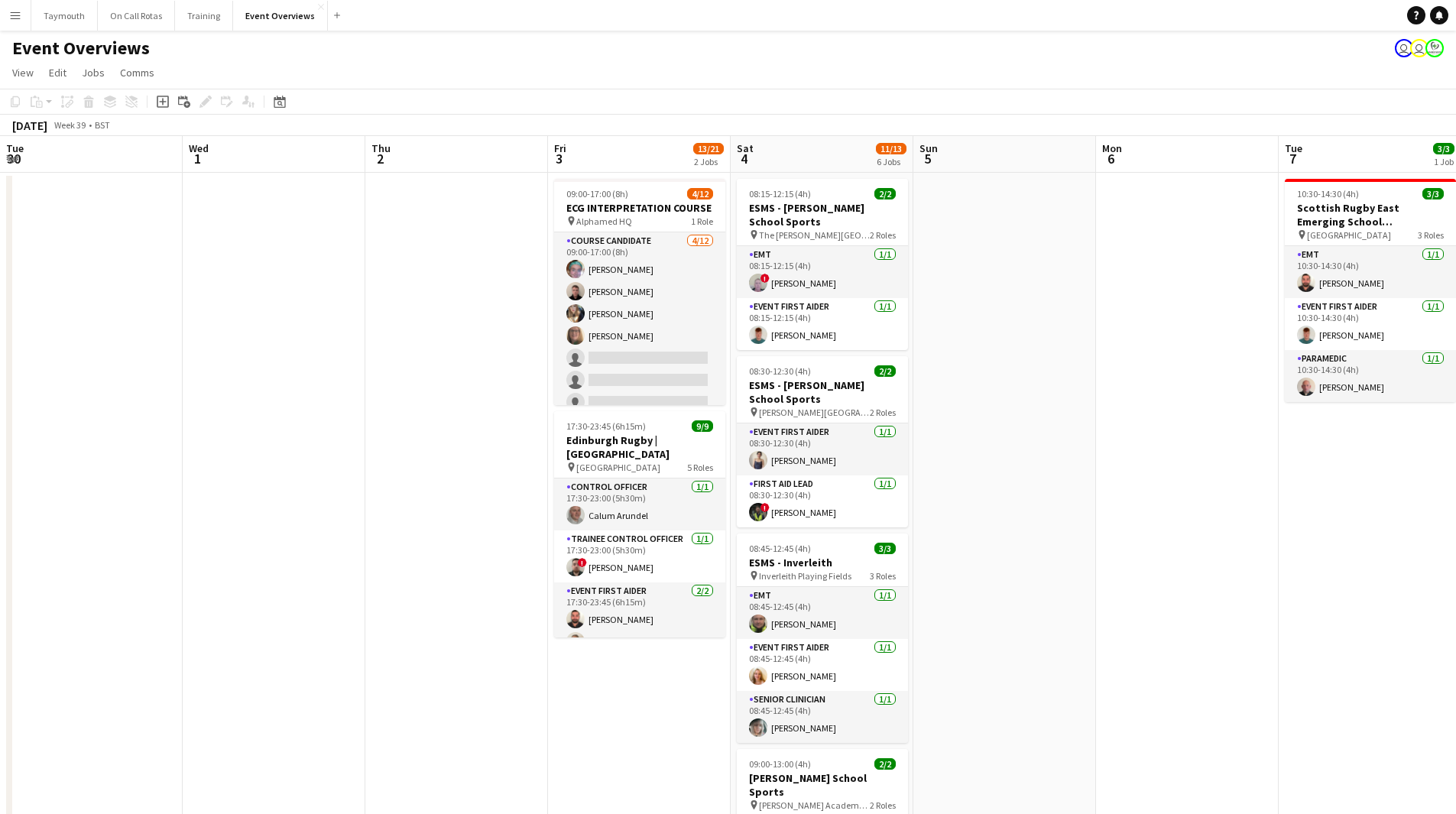
drag, startPoint x: 354, startPoint y: 528, endPoint x: 313, endPoint y: 526, distance: 41.0
click at [313, 526] on app-calendar-viewport "Sat 27 7/7 3 Jobs Sun 28 2/2 1 Job Mon 29 Tue 30 Wed 1 Thu 2 Fri 3 13/21 2 Jobs…" at bounding box center [728, 808] width 1456 height 1345
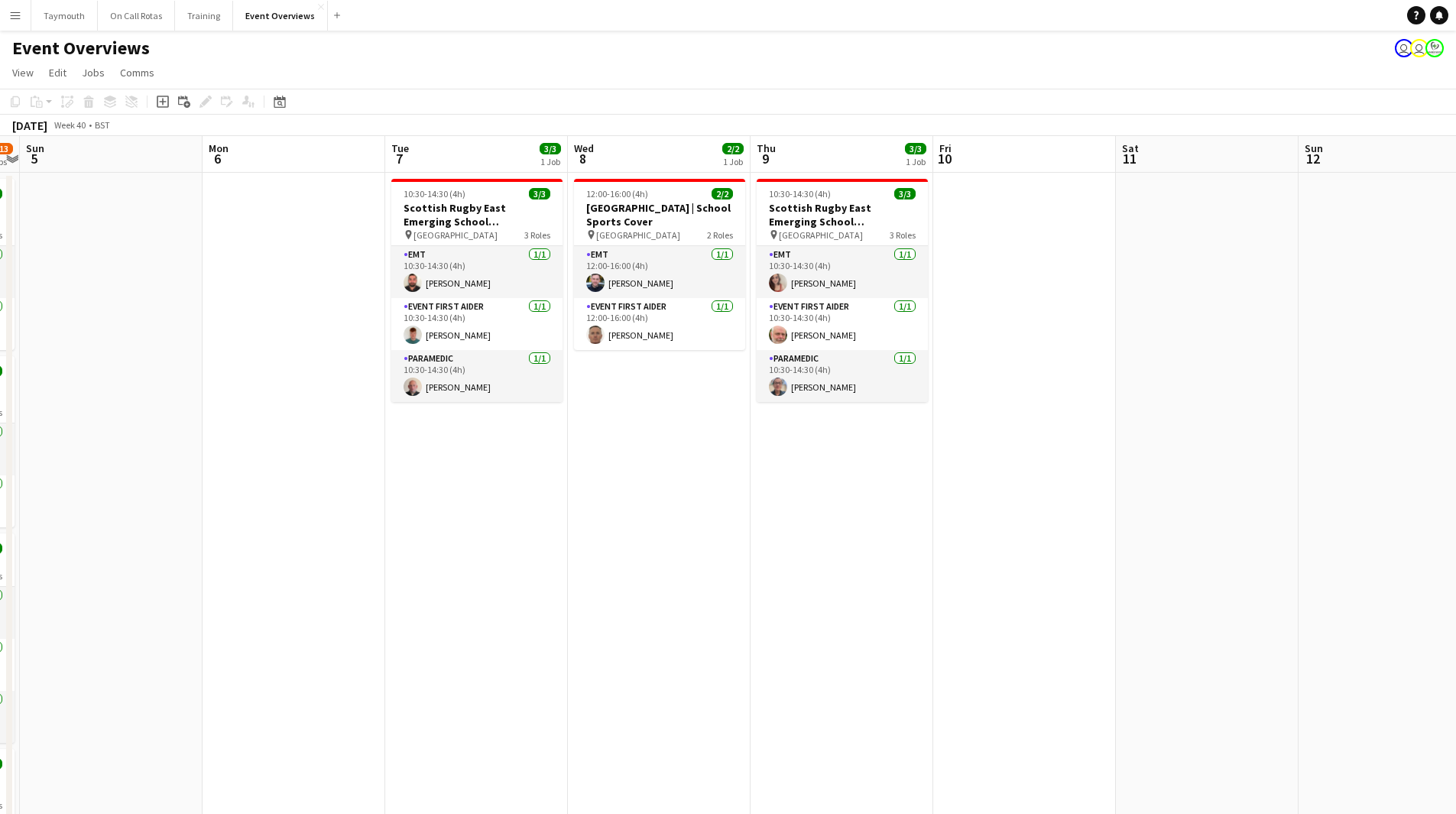
drag, startPoint x: 452, startPoint y: 501, endPoint x: 306, endPoint y: 504, distance: 146.0
click at [306, 503] on app-calendar-viewport "Thu 2 Fri 3 13/21 2 Jobs Sat 4 11/13 6 Jobs Sun 5 Mon 6 Tue 7 3/3 1 Job Wed 8 2…" at bounding box center [728, 808] width 1456 height 1345
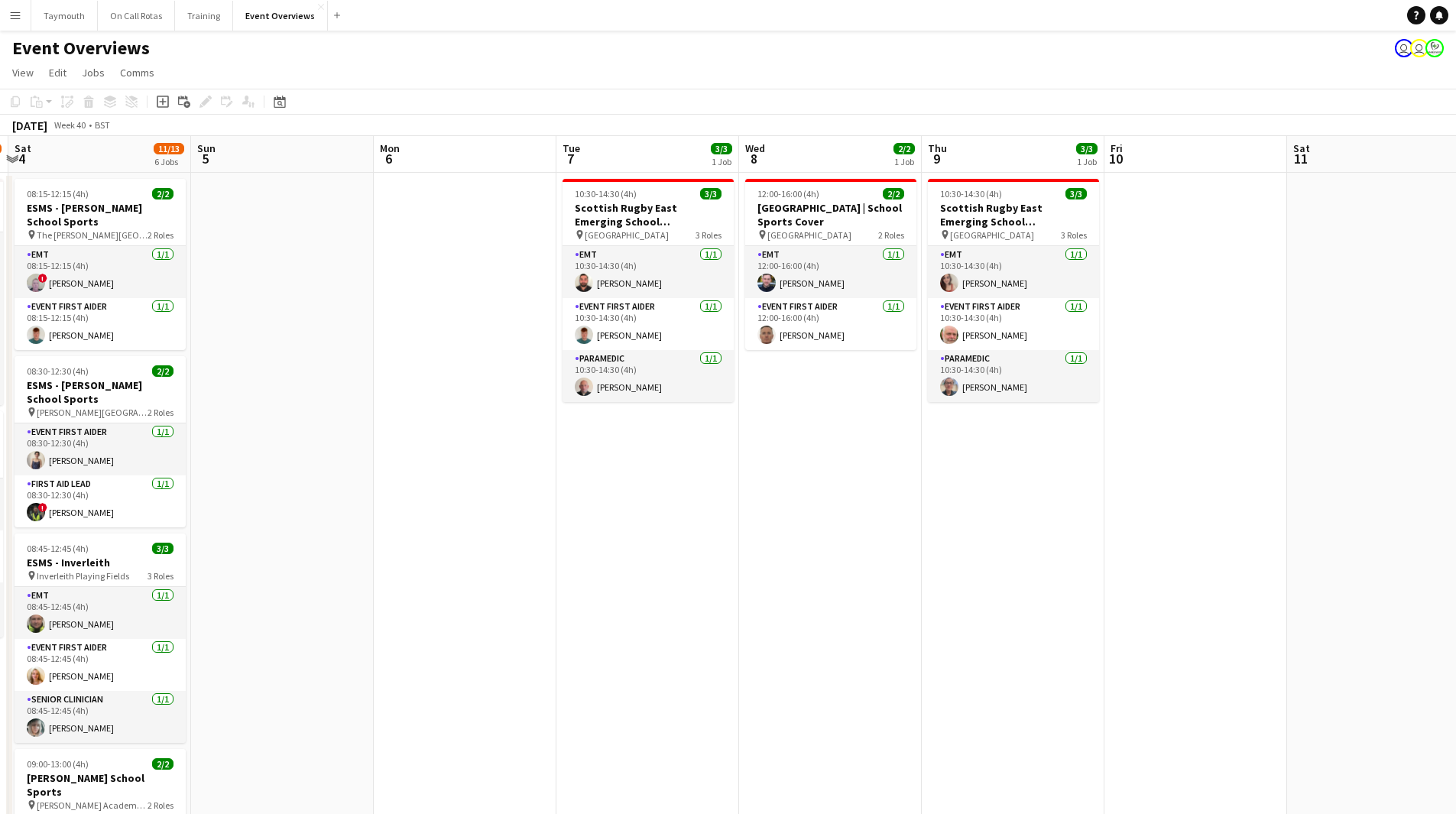
drag, startPoint x: 525, startPoint y: 525, endPoint x: 1466, endPoint y: 494, distance: 941.5
click at [1455, 494] on html "Menu Boards Boards Boards All jobs Status Workforce Workforce My Workforce Recr…" at bounding box center [728, 740] width 1456 height 1481
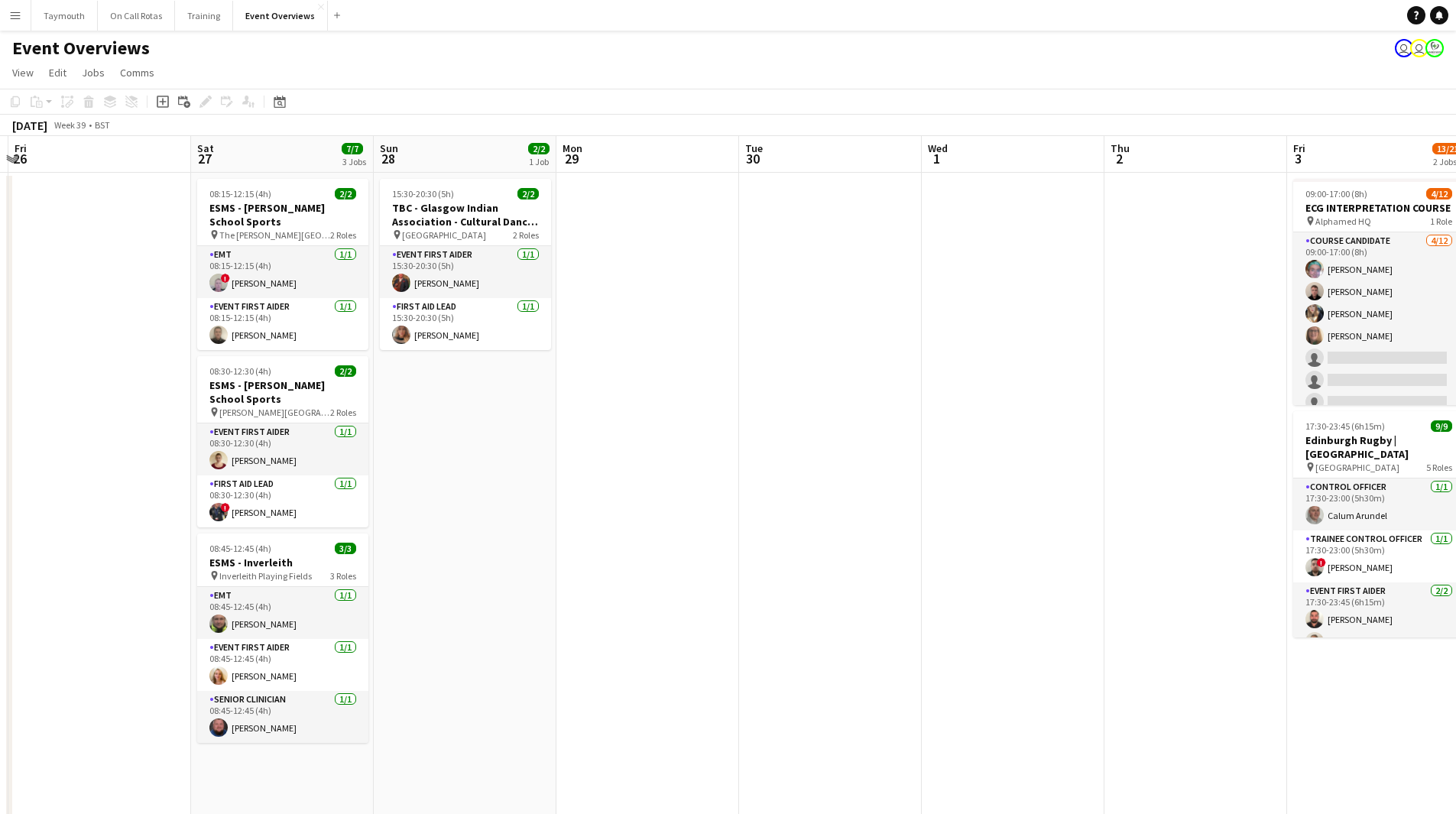
drag, startPoint x: 316, startPoint y: 559, endPoint x: 1287, endPoint y: 542, distance: 971.1
click at [1223, 542] on app-calendar-viewport "Wed 24 2/2 1 Job Thu 25 Fri 26 Sat 27 7/7 3 Jobs Sun 28 2/2 1 Job Mon 29 Tue 30…" at bounding box center [728, 808] width 1456 height 1345
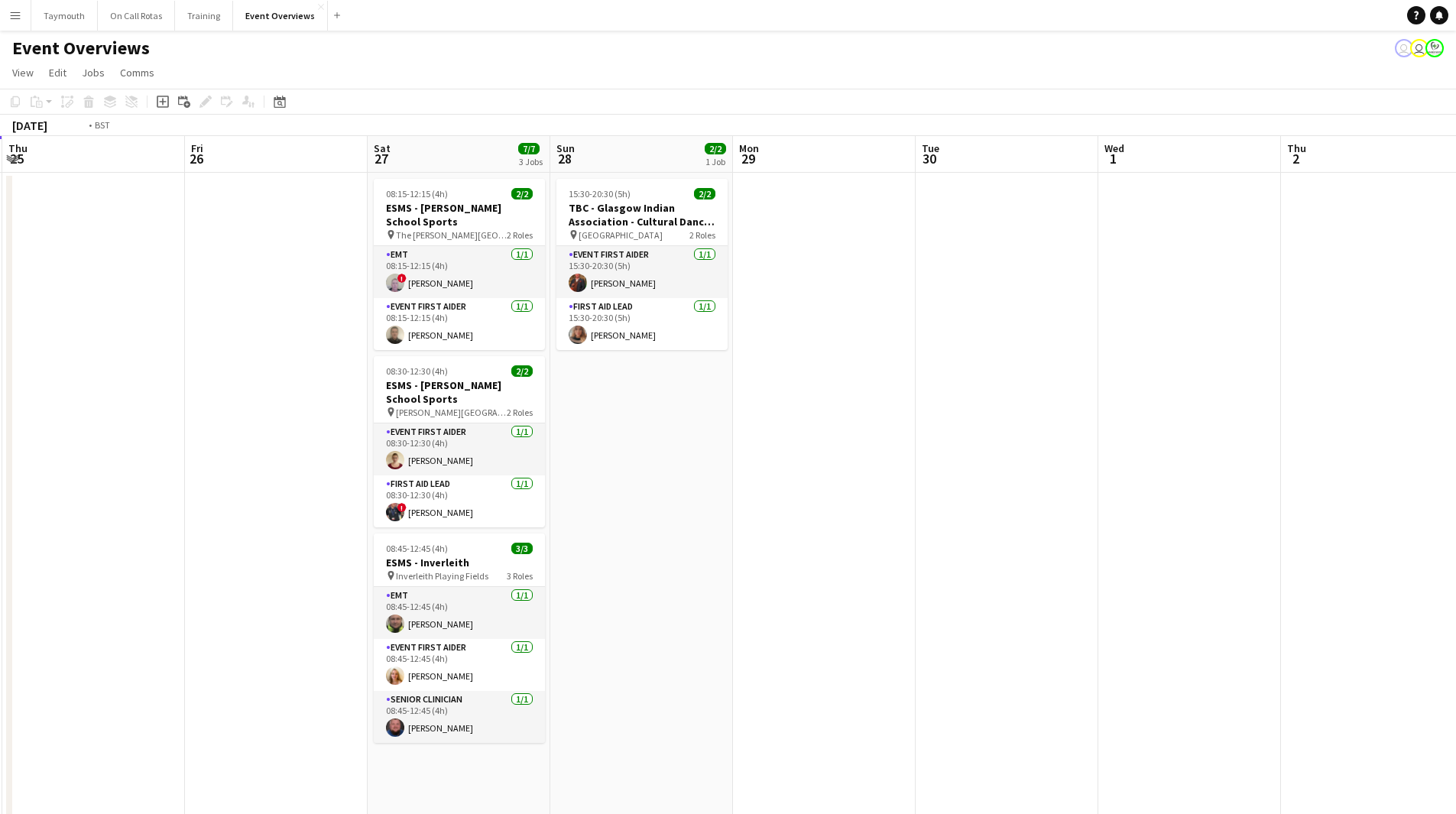
drag, startPoint x: 1291, startPoint y: 553, endPoint x: 1399, endPoint y: 545, distance: 108.3
click at [1379, 546] on app-calendar-viewport "Tue 23 9/9 1 Job Wed 24 2/2 1 Job Thu 25 Fri 26 Sat 27 7/7 3 Jobs Sun 28 2/2 1 …" at bounding box center [728, 808] width 1456 height 1345
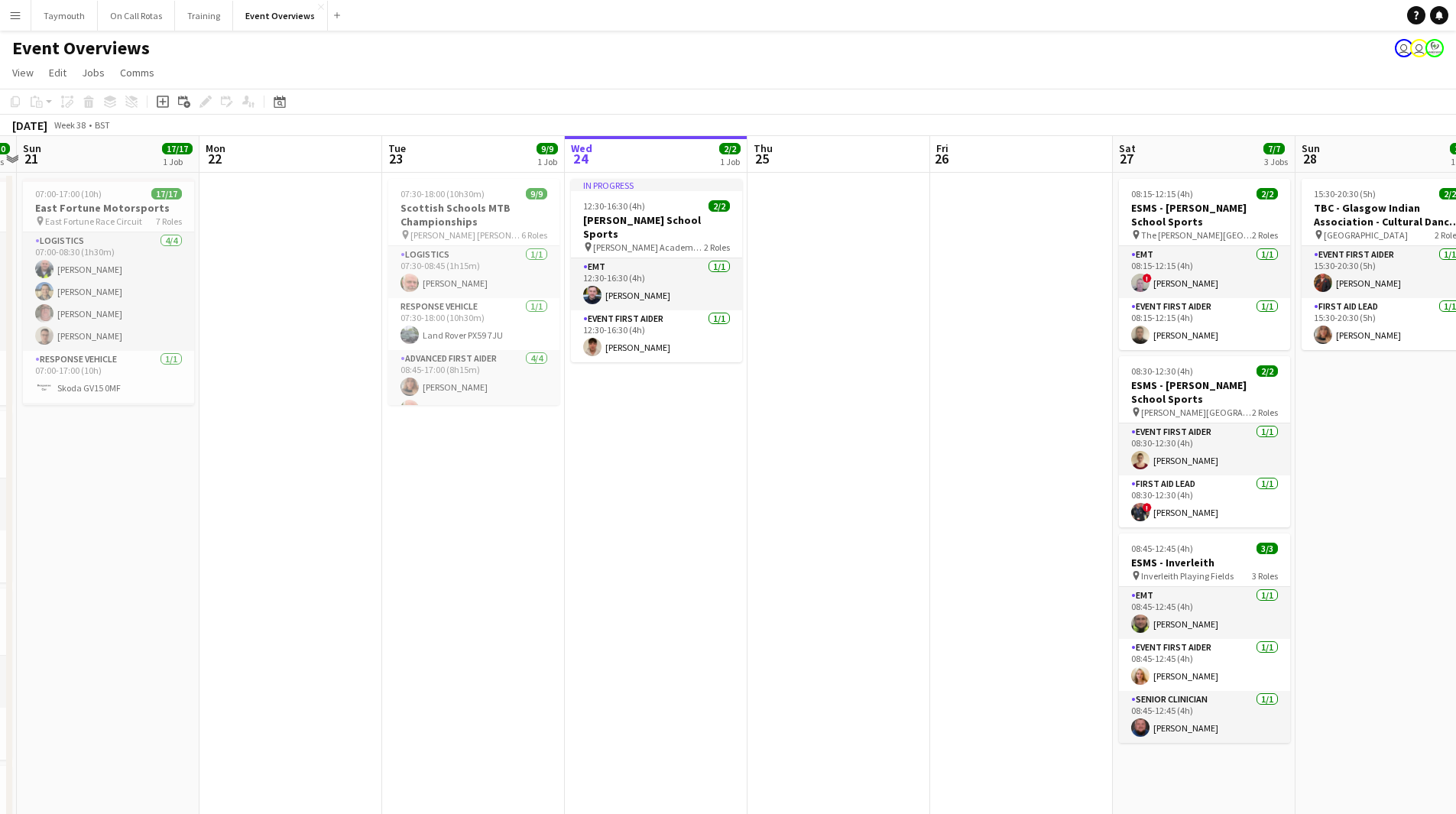
drag, startPoint x: 789, startPoint y: 631, endPoint x: 361, endPoint y: 632, distance: 428.0
click at [361, 632] on app-calendar-viewport "Thu 18 Fri 19 9/9 2 Jobs Sat 20 30/30 4 Jobs Sun 21 17/17 1 Job Mon 22 Tue 23 9…" at bounding box center [728, 808] width 1456 height 1345
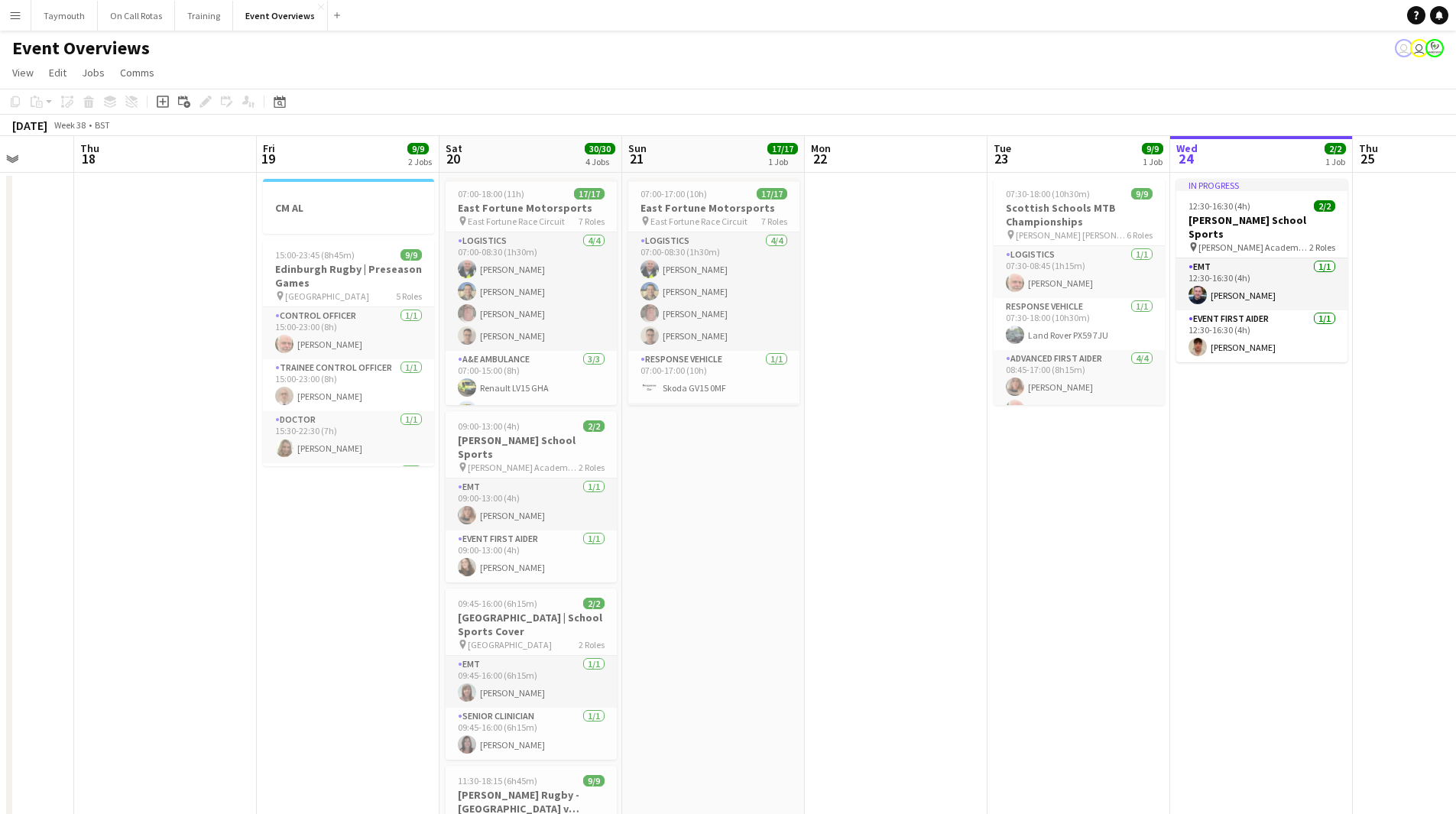
drag, startPoint x: 582, startPoint y: 559, endPoint x: 1195, endPoint y: 567, distance: 613.1
click at [1195, 567] on app-calendar-viewport "Mon 15 Tue 16 Wed 17 Thu 18 Fri 19 9/9 2 Jobs Sat 20 30/30 4 Jobs Sun 21 17/17 …" at bounding box center [728, 808] width 1456 height 1345
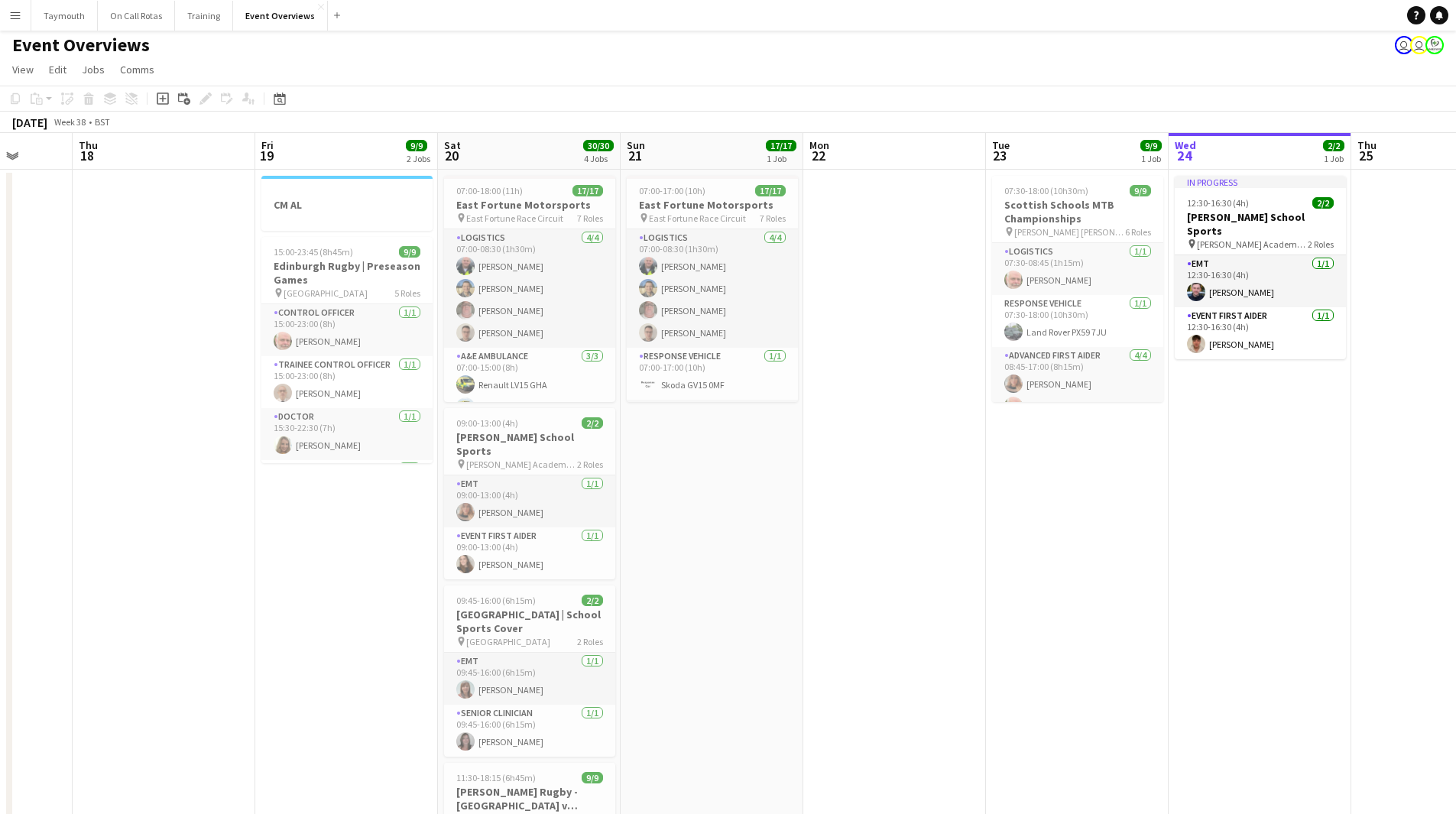
scroll to position [0, 0]
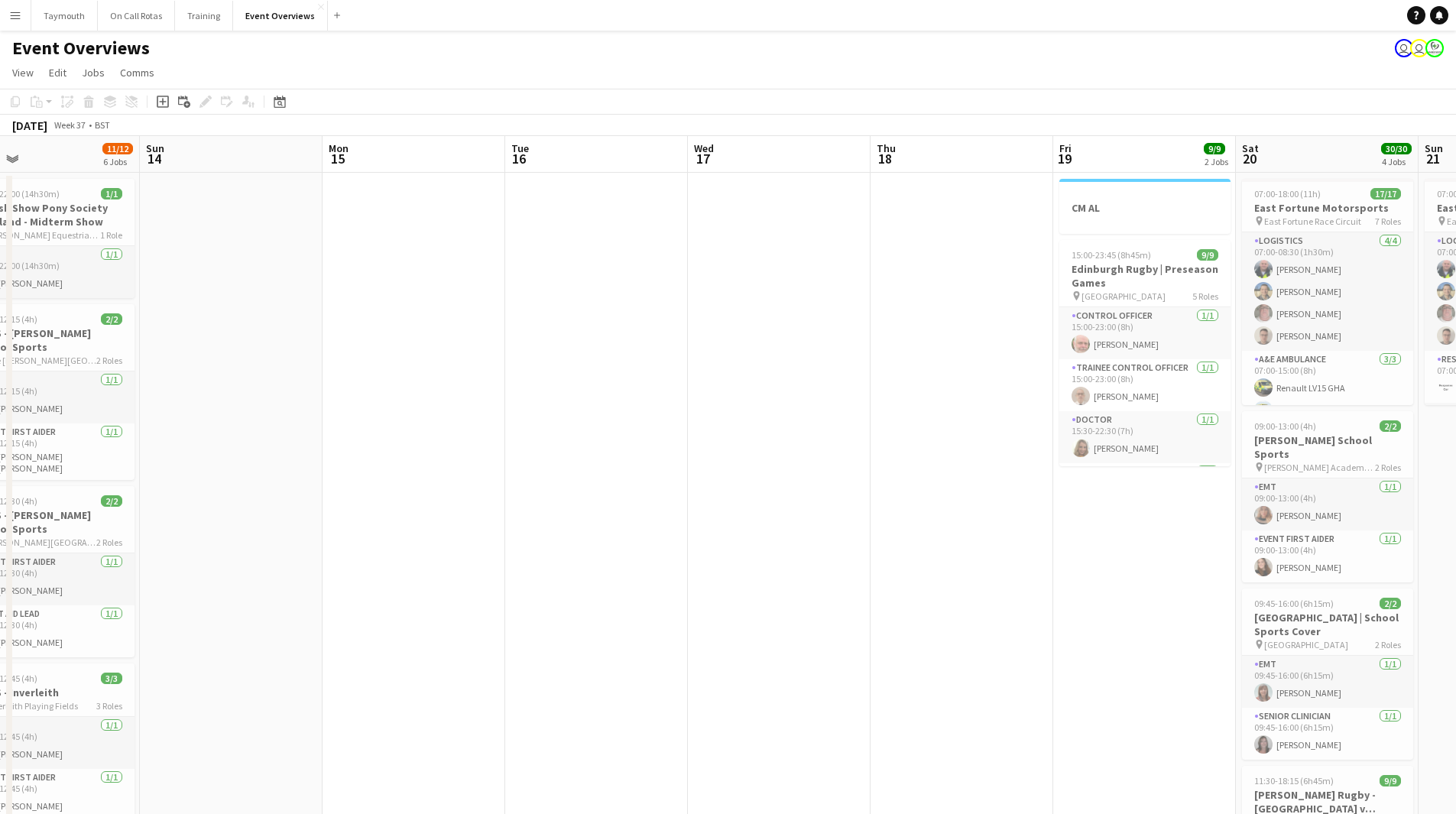
drag, startPoint x: 204, startPoint y: 624, endPoint x: 994, endPoint y: 617, distance: 790.0
click at [995, 617] on app-calendar-viewport "Thu 11 3/3 1 Job Fri 12 25/30 2 Jobs Sat 13 11/12 6 Jobs Sun 14 Mon 15 Tue 16 W…" at bounding box center [728, 808] width 1456 height 1345
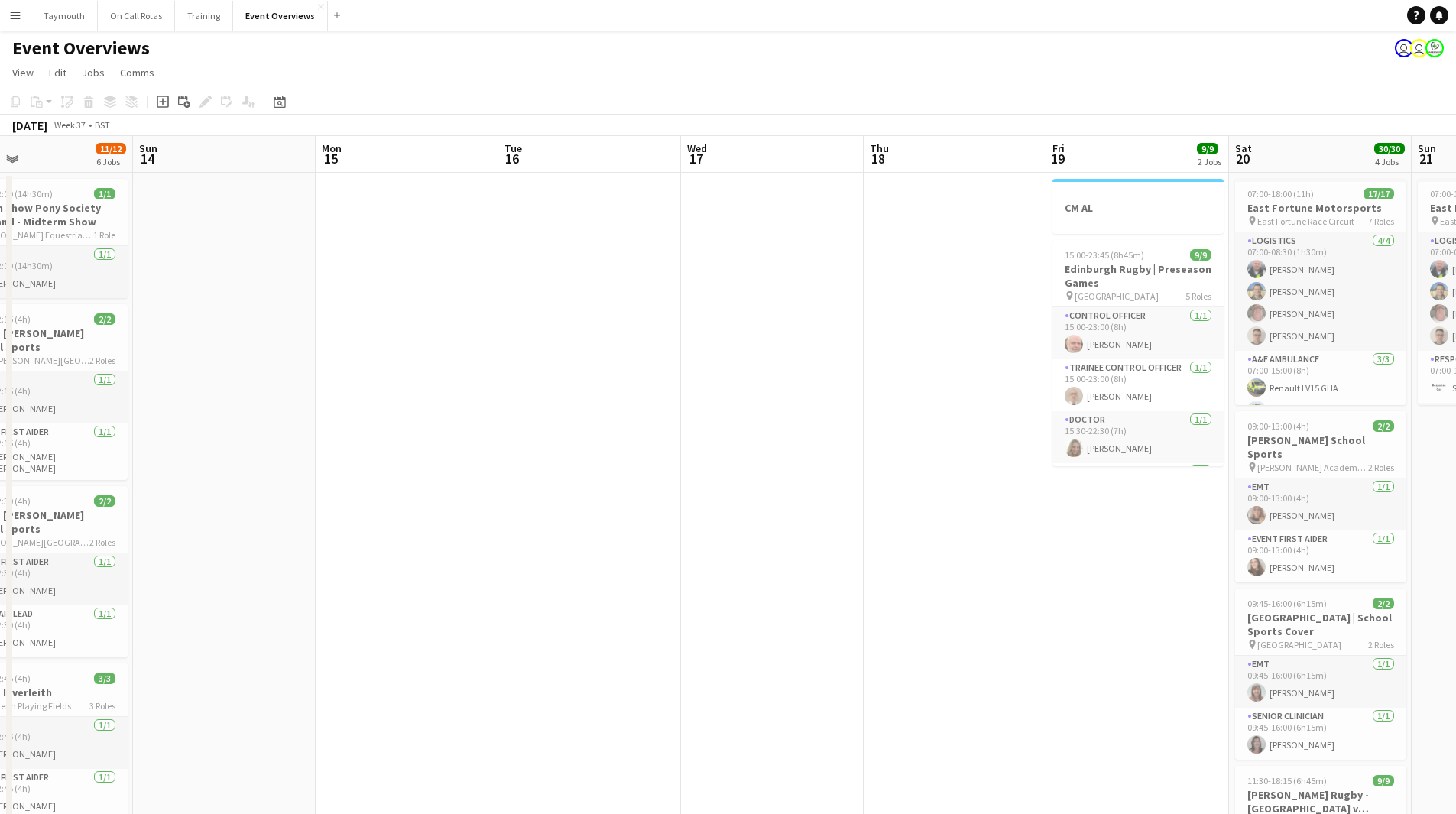
drag, startPoint x: 682, startPoint y: 609, endPoint x: 967, endPoint y: 604, distance: 285.0
click at [961, 605] on app-calendar-viewport "Thu 11 3/3 1 Job Fri 12 25/30 2 Jobs Sat 13 11/12 6 Jobs Sun 14 Mon 15 Tue 16 W…" at bounding box center [728, 808] width 1456 height 1345
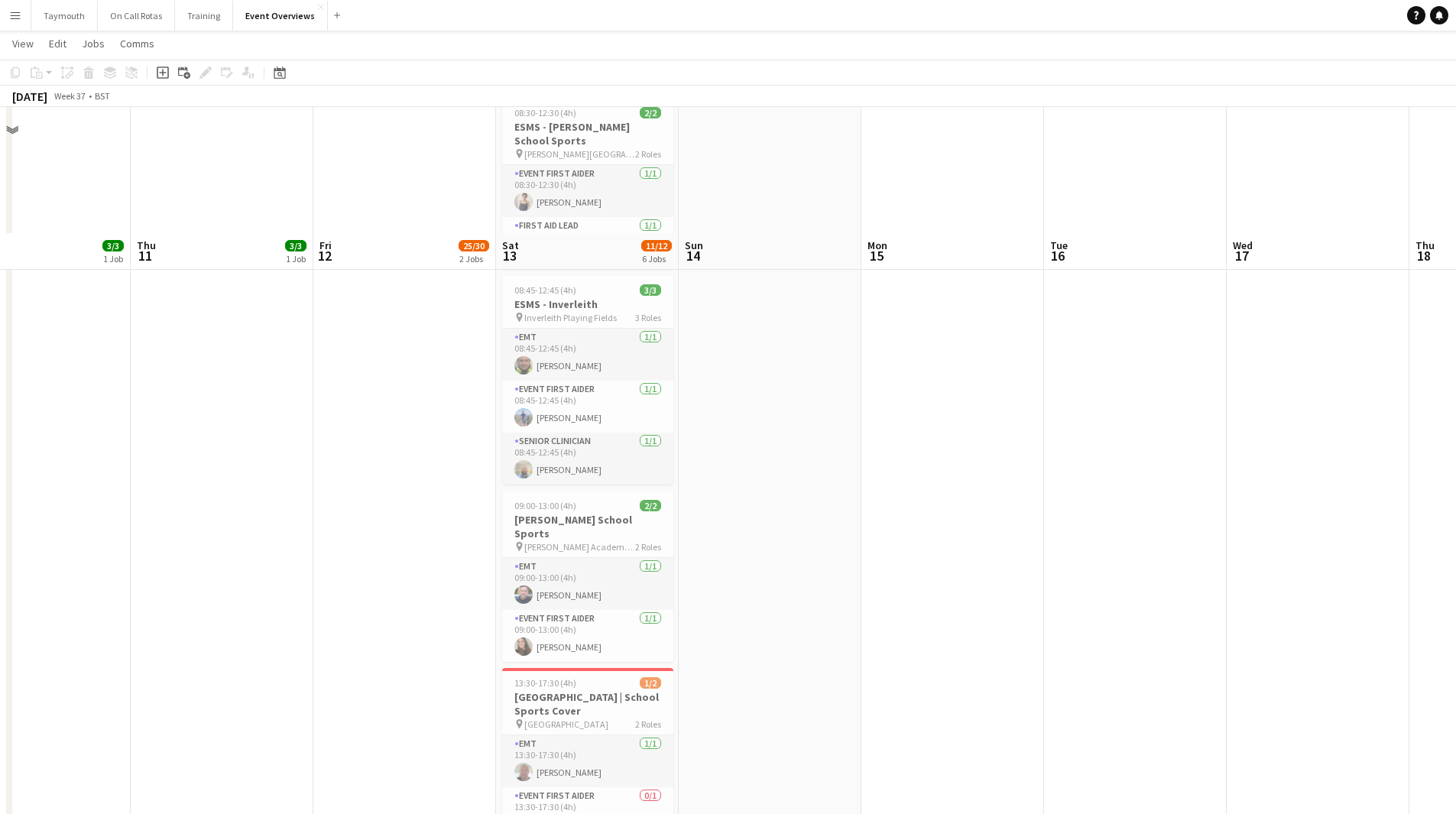
scroll to position [535, 0]
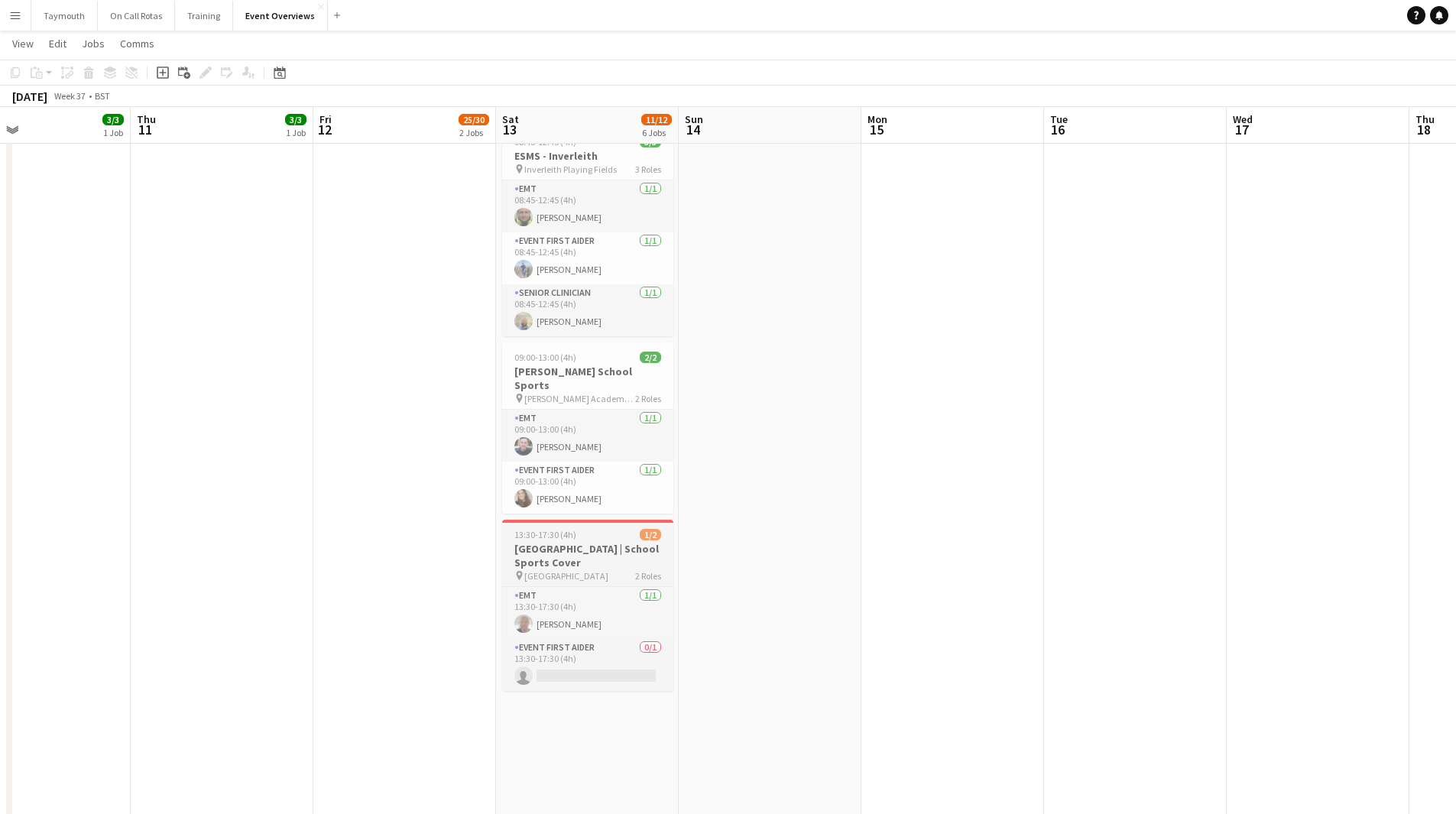
click at [627, 543] on h3 "[GEOGRAPHIC_DATA] | School Sports Cover" at bounding box center [587, 555] width 171 height 28
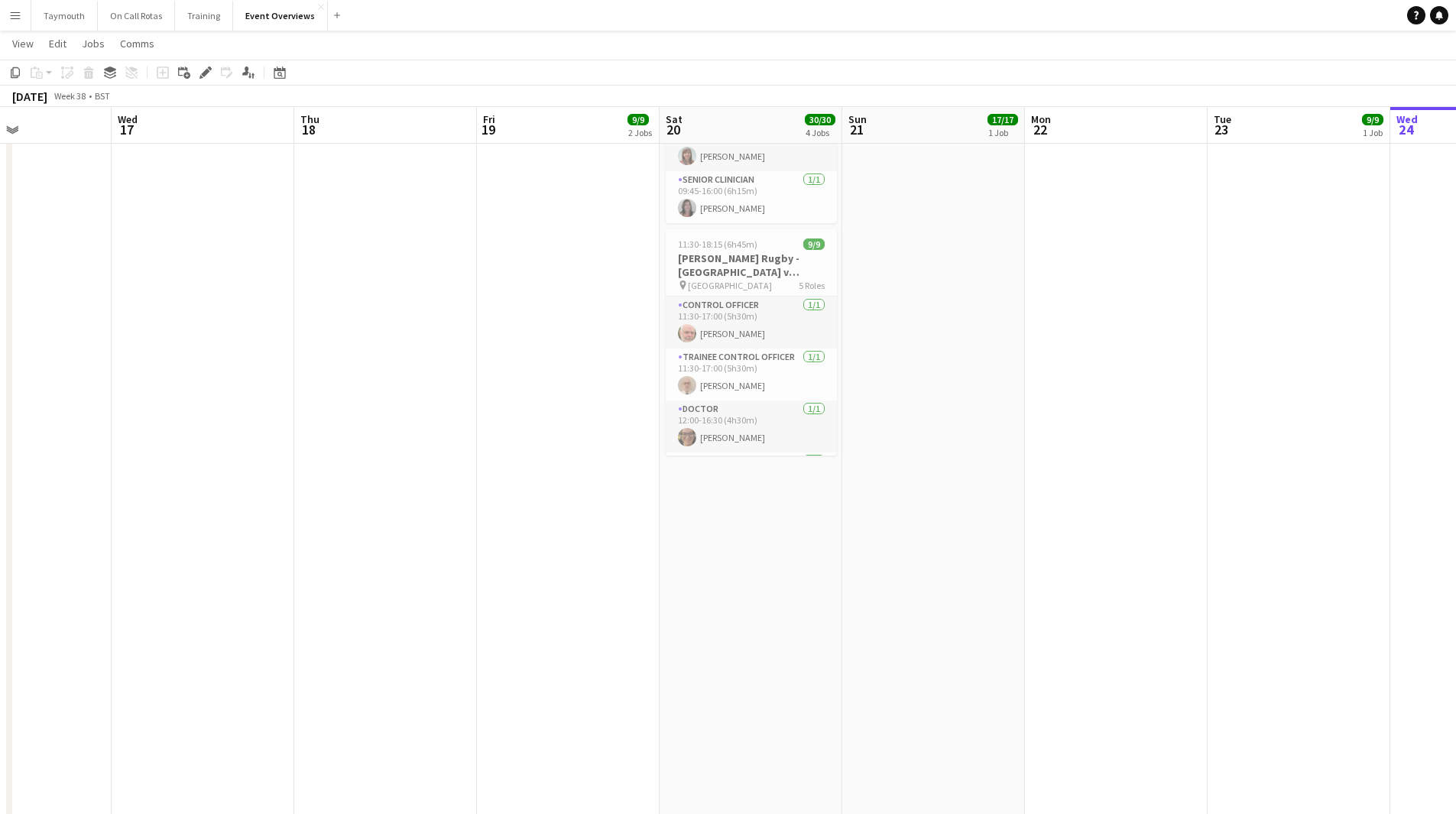
drag, startPoint x: 1271, startPoint y: 526, endPoint x: 117, endPoint y: 537, distance: 1154.1
click at [117, 537] on app-calendar-viewport "Sat 13 11/12 6 Jobs Sun 14 Mon 15 Tue 16 Wed 17 Thu 18 Fri 19 9/9 2 Jobs Sat 20…" at bounding box center [728, 234] width 1456 height 1419
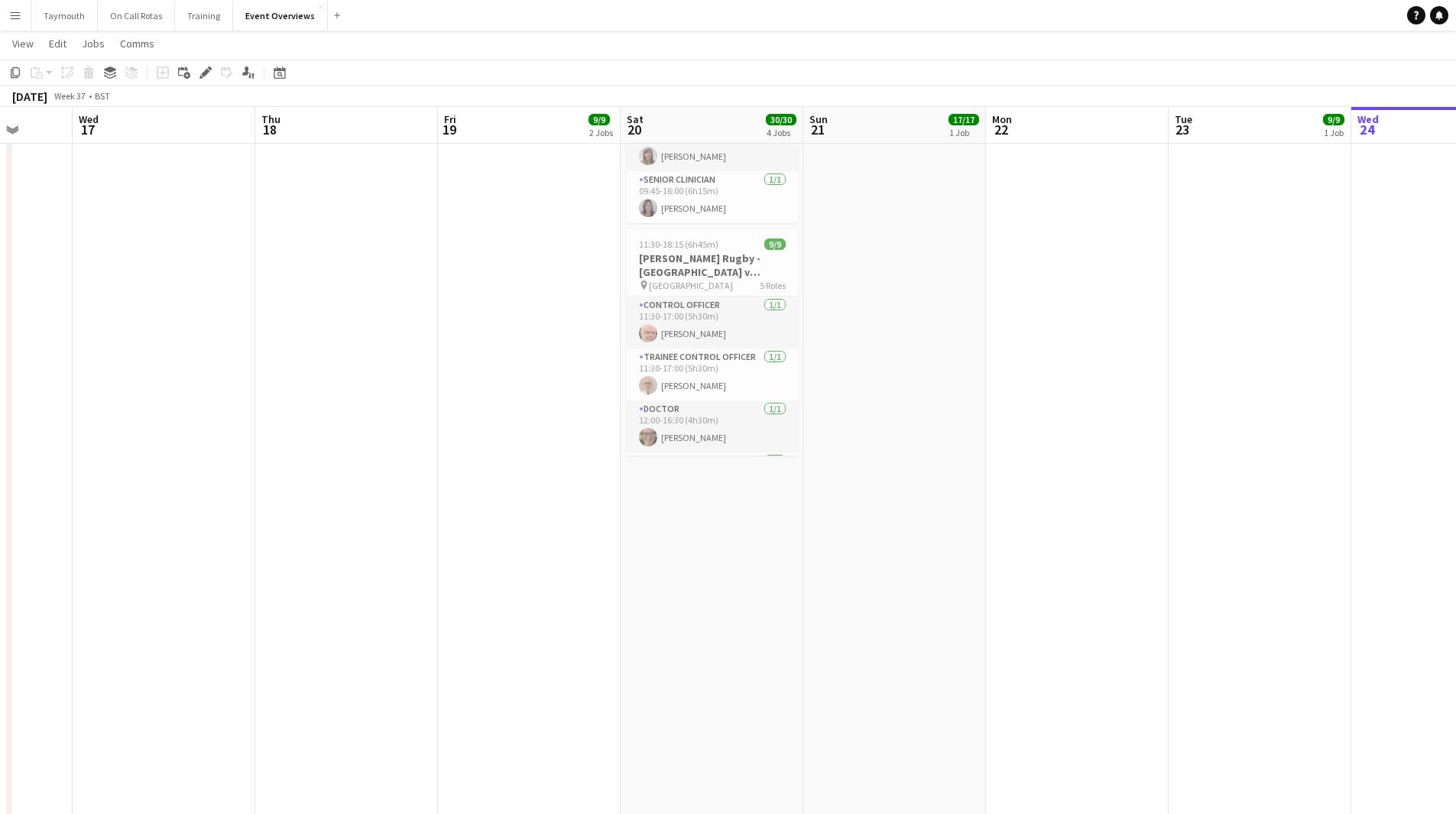
drag, startPoint x: 970, startPoint y: 519, endPoint x: 103, endPoint y: 539, distance: 867.2
click at [111, 539] on app-calendar-viewport "Sun 14 Mon 15 Tue 16 Wed 17 Thu 18 Fri 19 9/9 2 Jobs Sat 20 30/30 4 Jobs Sun 21…" at bounding box center [728, 234] width 1456 height 1419
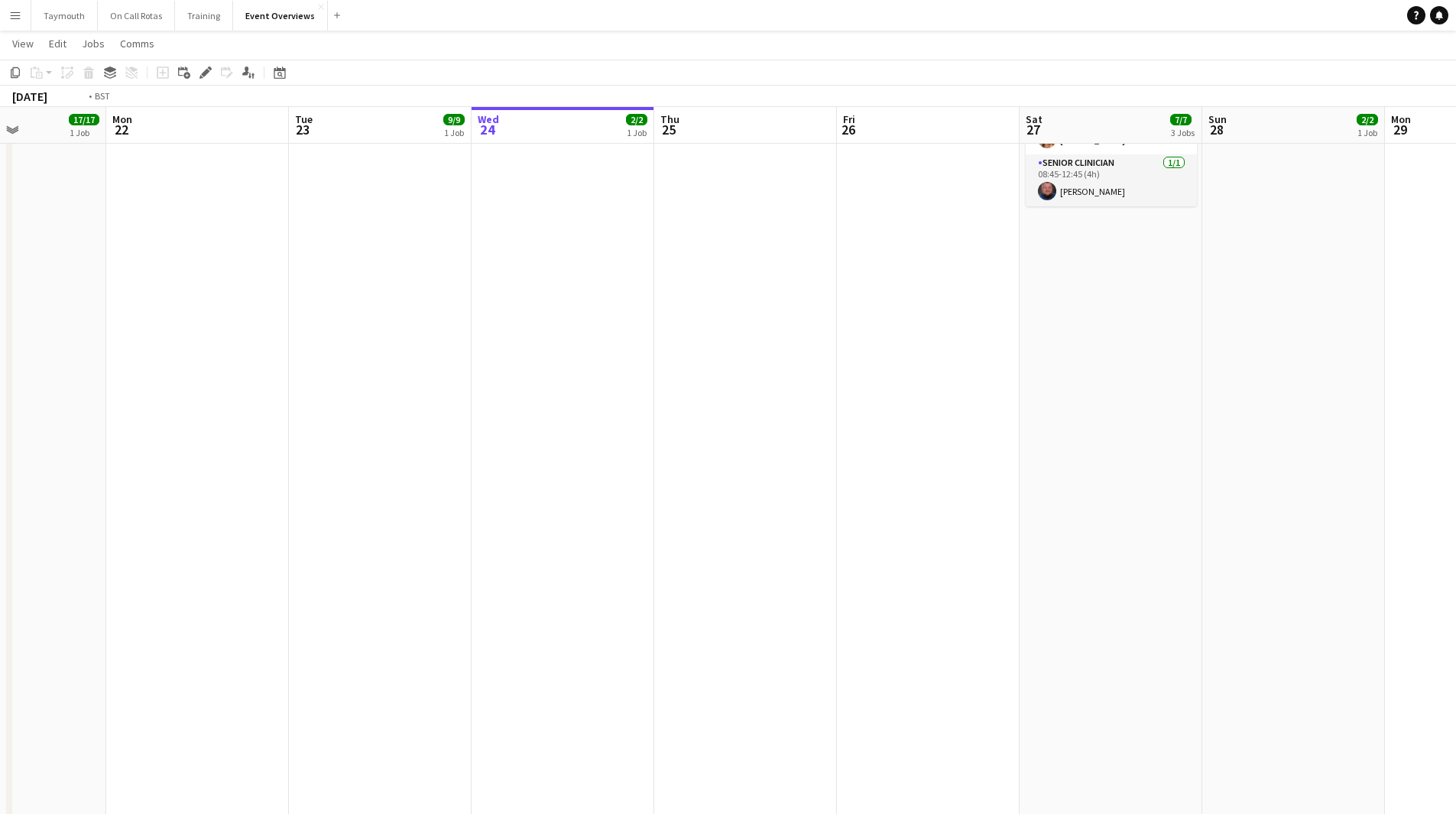
click at [269, 564] on app-calendar-viewport "Fri 19 9/9 2 Jobs Sat 20 30/30 4 Jobs Sun 21 17/17 1 Job Mon 22 Tue 23 9/9 1 Jo…" at bounding box center [728, 234] width 1456 height 1419
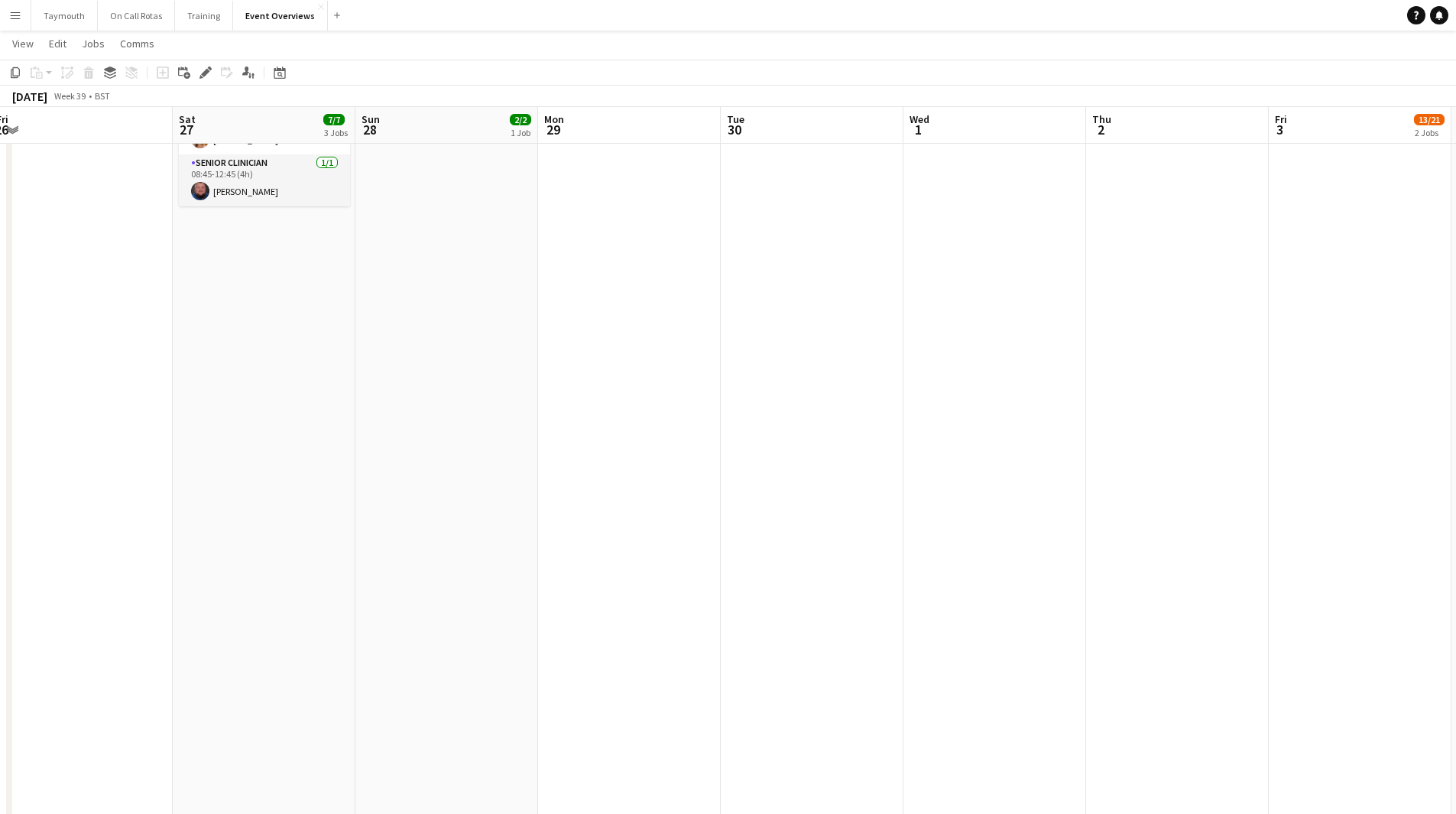
drag, startPoint x: 639, startPoint y: 554, endPoint x: 566, endPoint y: 549, distance: 73.2
click at [580, 554] on app-calendar-viewport "Tue 23 9/9 1 Job Wed 24 2/2 1 Job Thu 25 Fri 26 Sat 27 7/7 3 Jobs Sun 28 2/2 1 …" at bounding box center [728, 234] width 1456 height 1419
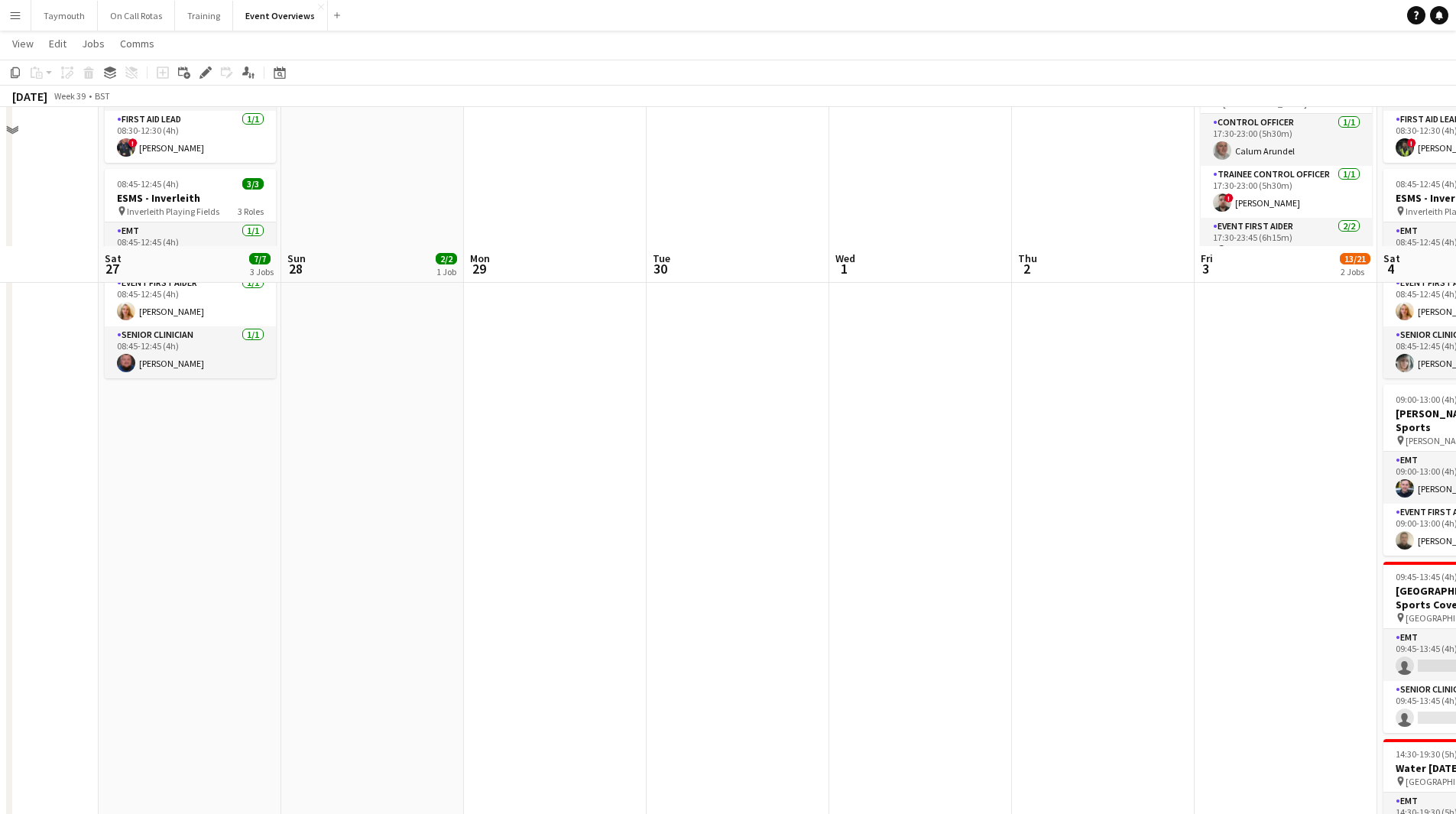
scroll to position [153, 0]
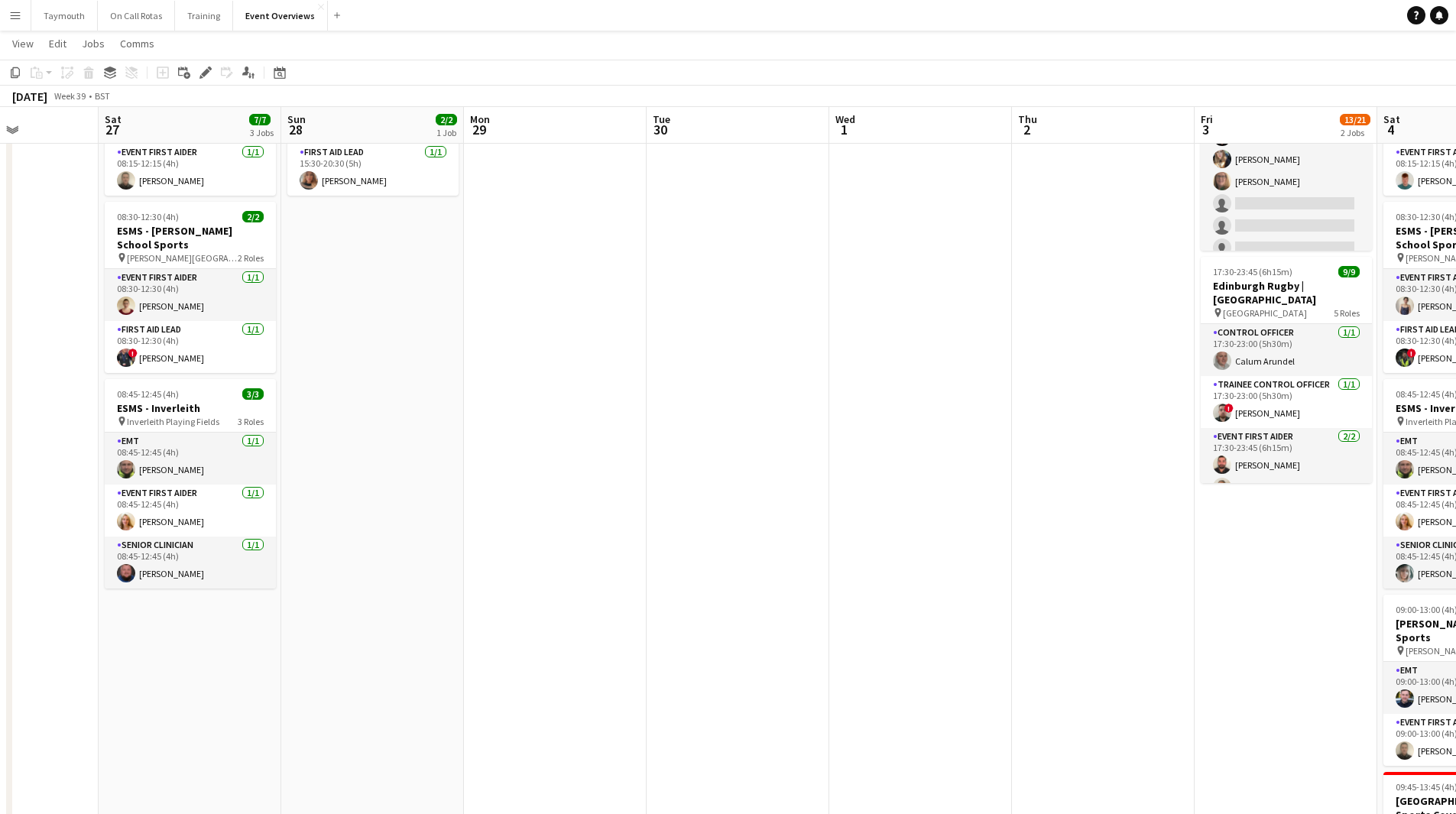
click at [739, 250] on app-date-cell at bounding box center [738, 672] width 183 height 1308
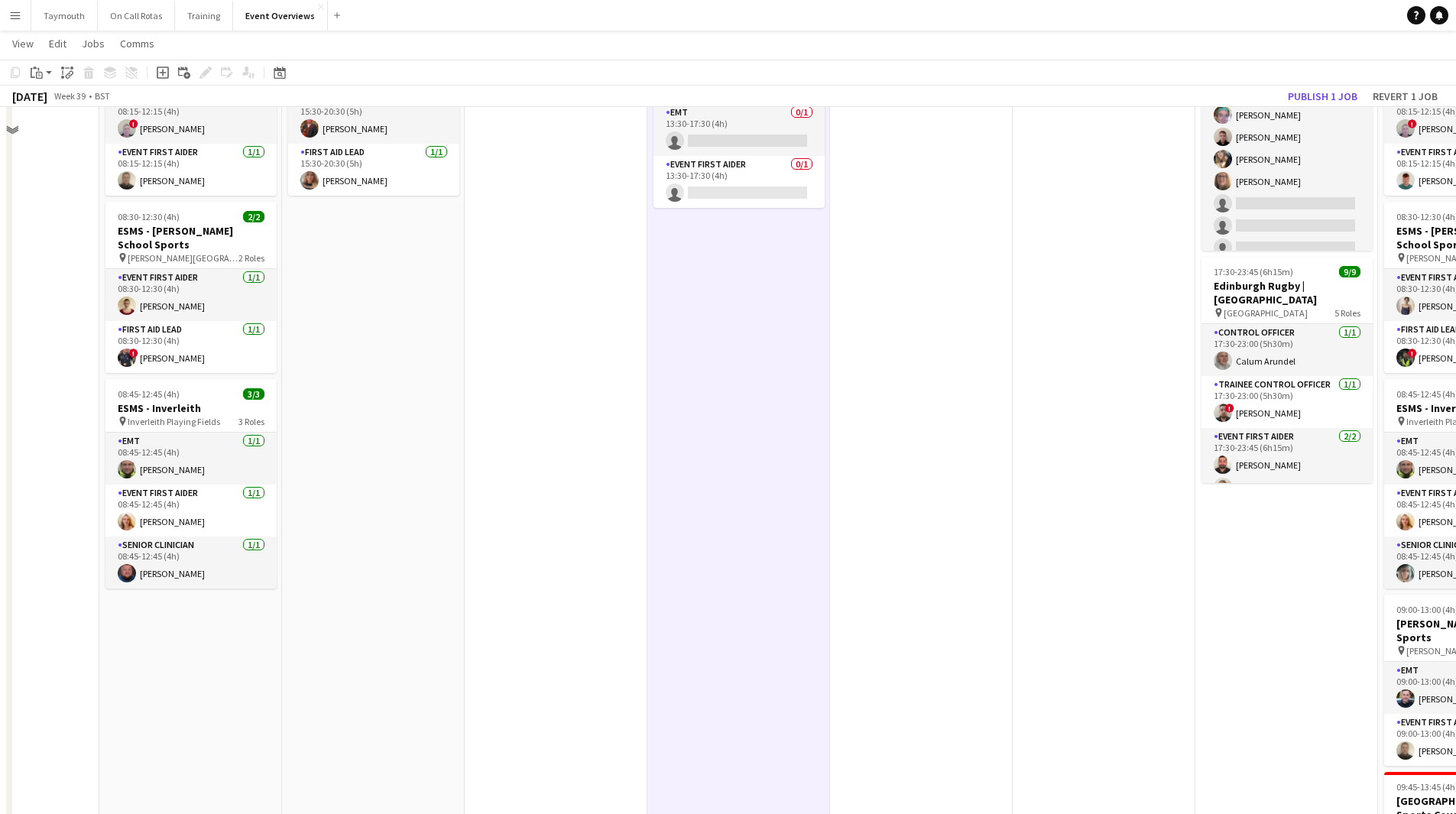
scroll to position [0, 0]
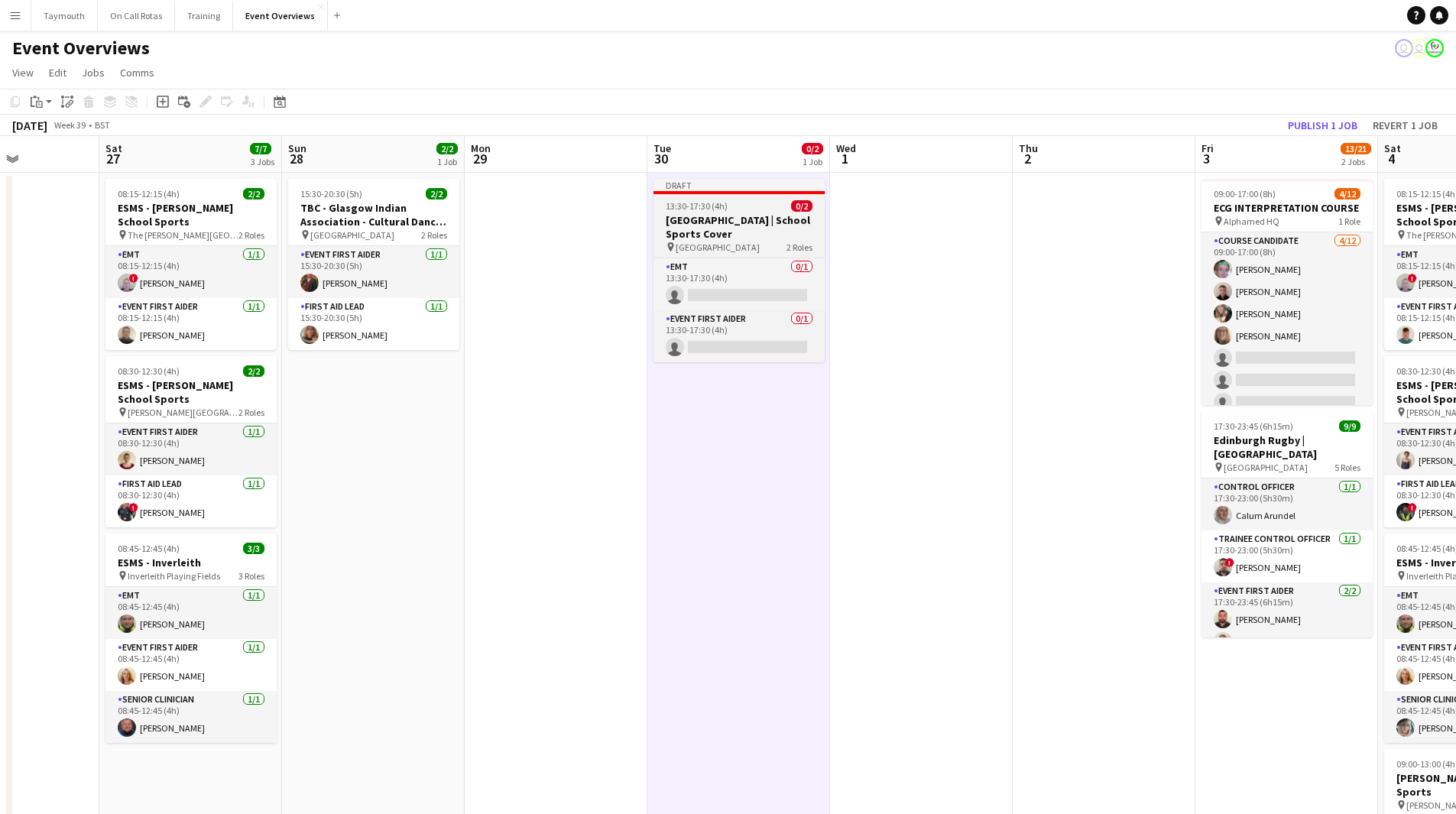
click at [733, 226] on h3 "[GEOGRAPHIC_DATA] | School Sports Cover" at bounding box center [739, 227] width 171 height 28
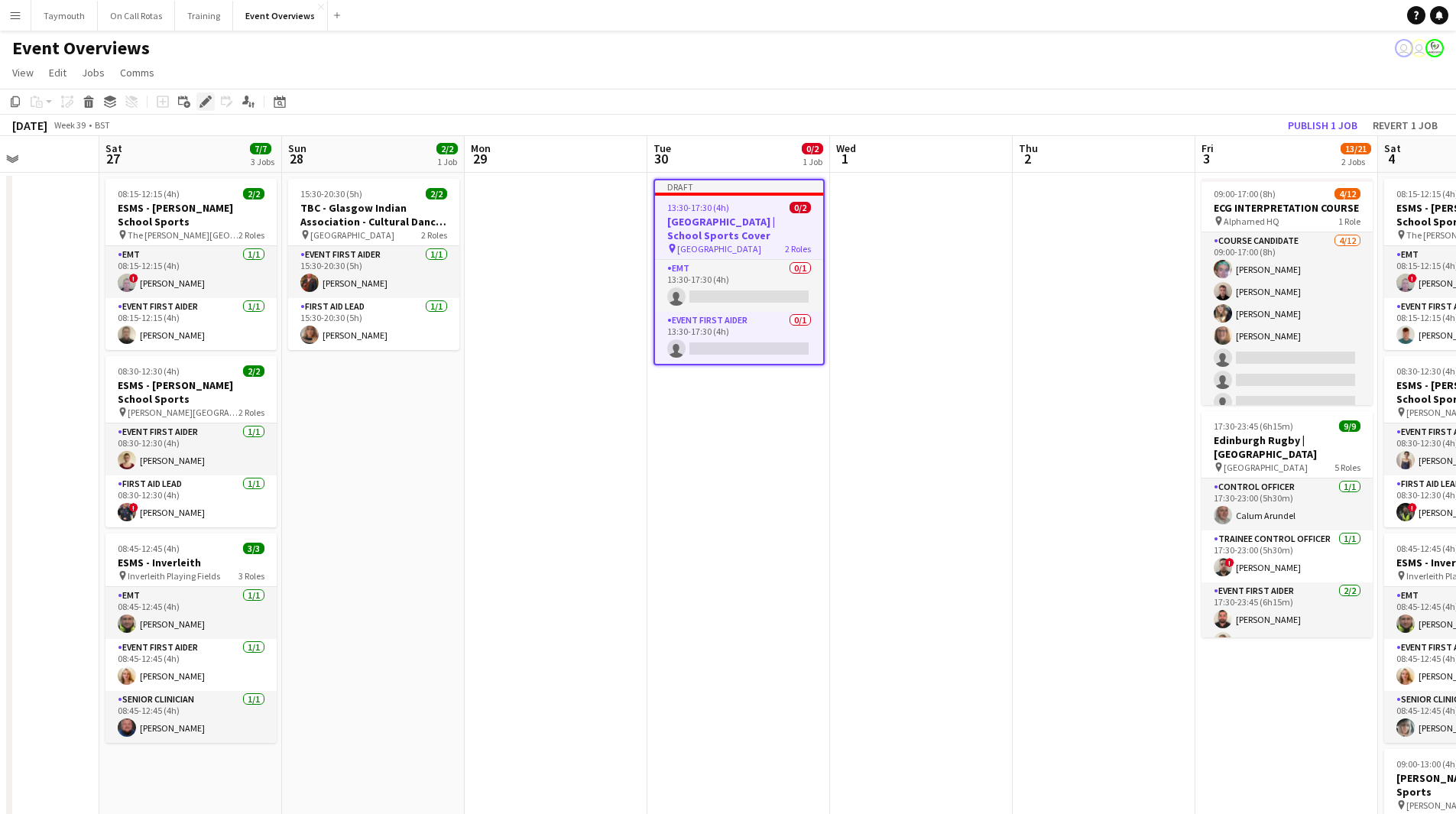
click at [203, 105] on icon at bounding box center [205, 102] width 9 height 9
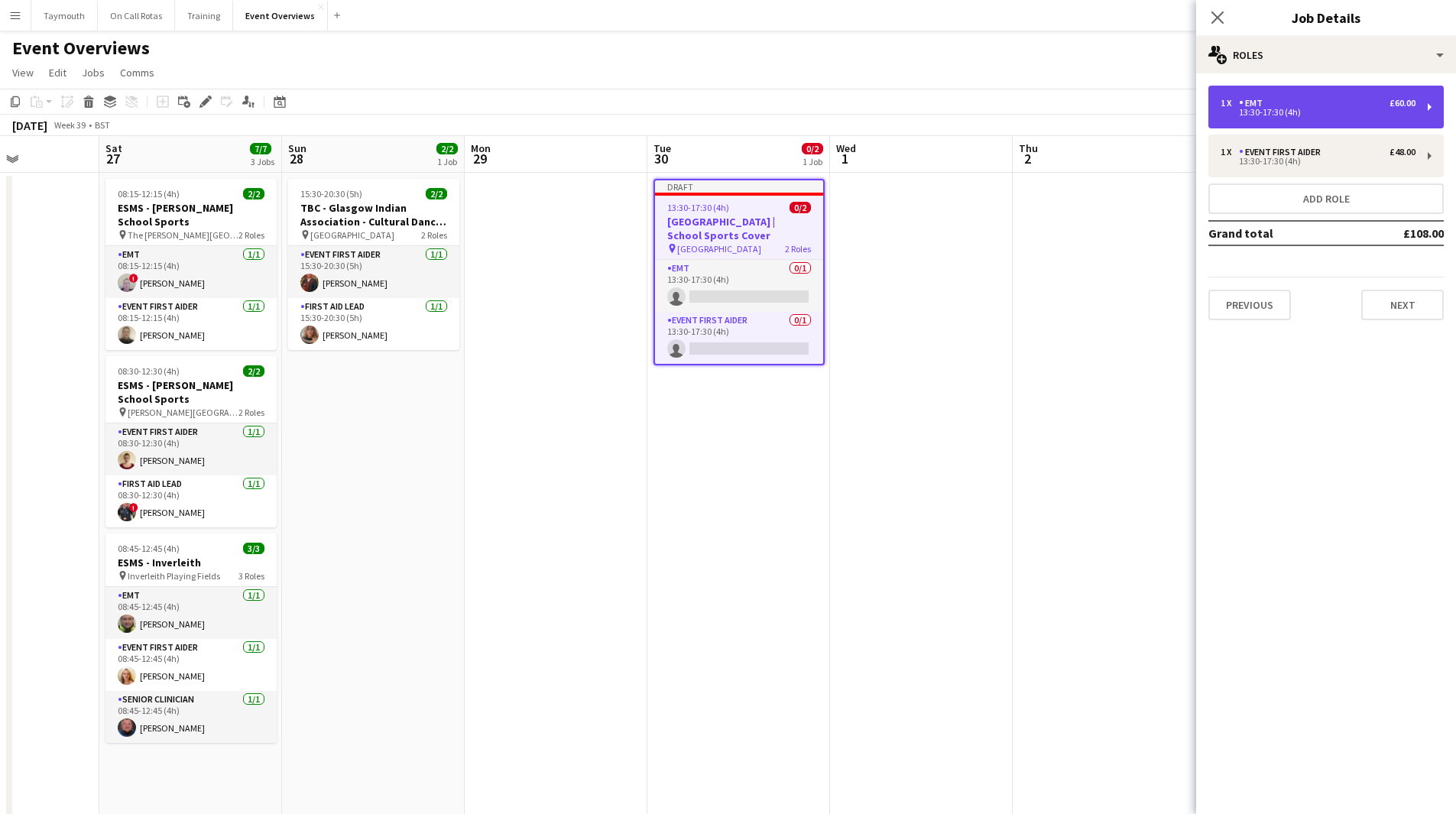
click at [1332, 90] on div "1 x EMT £60.00 13:30-17:30 (4h)" at bounding box center [1325, 107] width 235 height 43
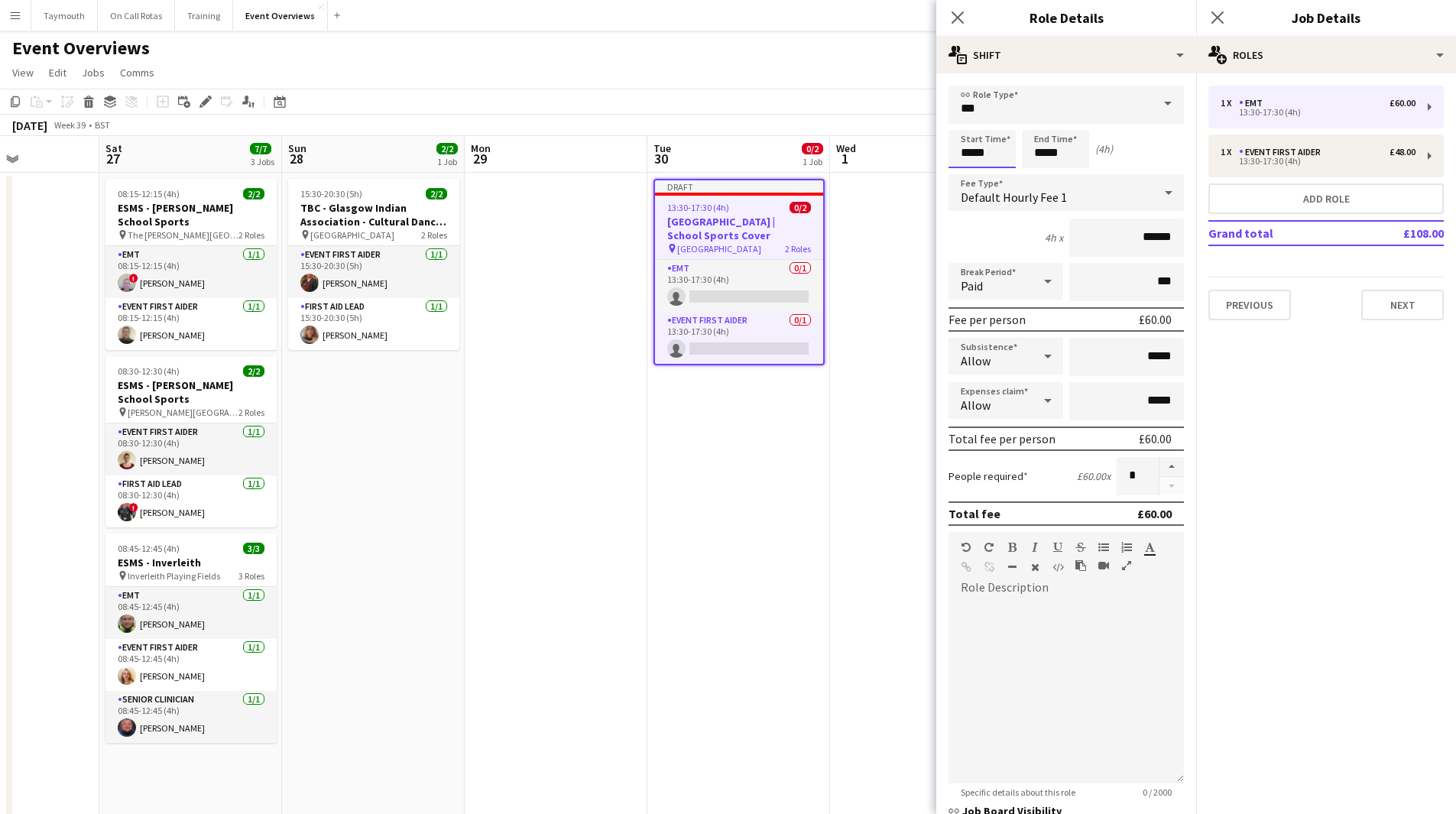
drag, startPoint x: 577, startPoint y: 158, endPoint x: 570, endPoint y: 154, distance: 8.1
click at [570, 154] on body "Menu Boards Boards Boards All jobs Status Workforce Workforce My Workforce Recr…" at bounding box center [728, 740] width 1456 height 1481
type input "*****"
drag, startPoint x: 973, startPoint y: 153, endPoint x: 995, endPoint y: 161, distance: 23.4
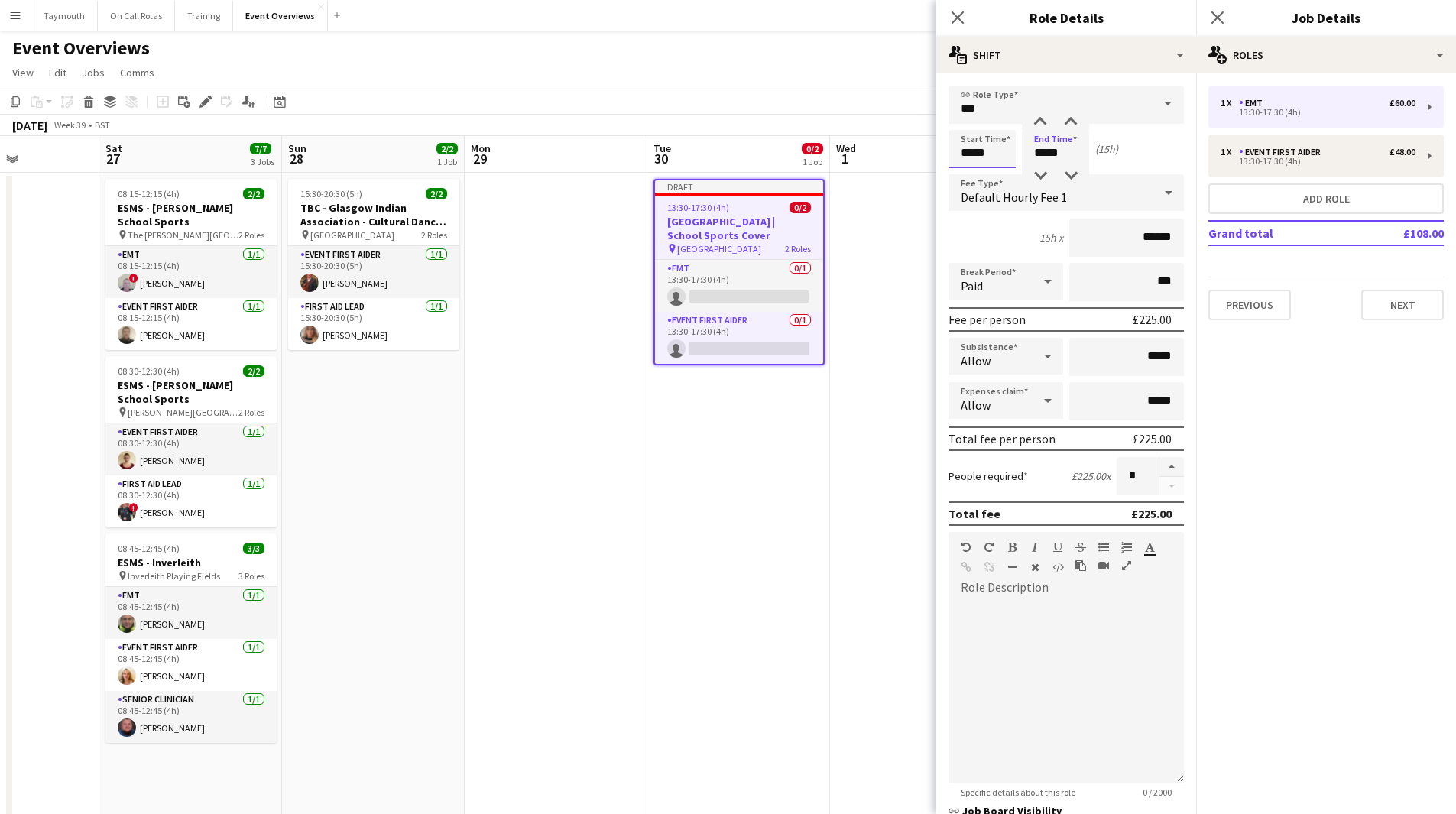
click at [976, 154] on input "*****" at bounding box center [981, 149] width 67 height 39
type input "*****"
click at [1307, 150] on div "Event First Aider" at bounding box center [1283, 152] width 88 height 11
type input "**********"
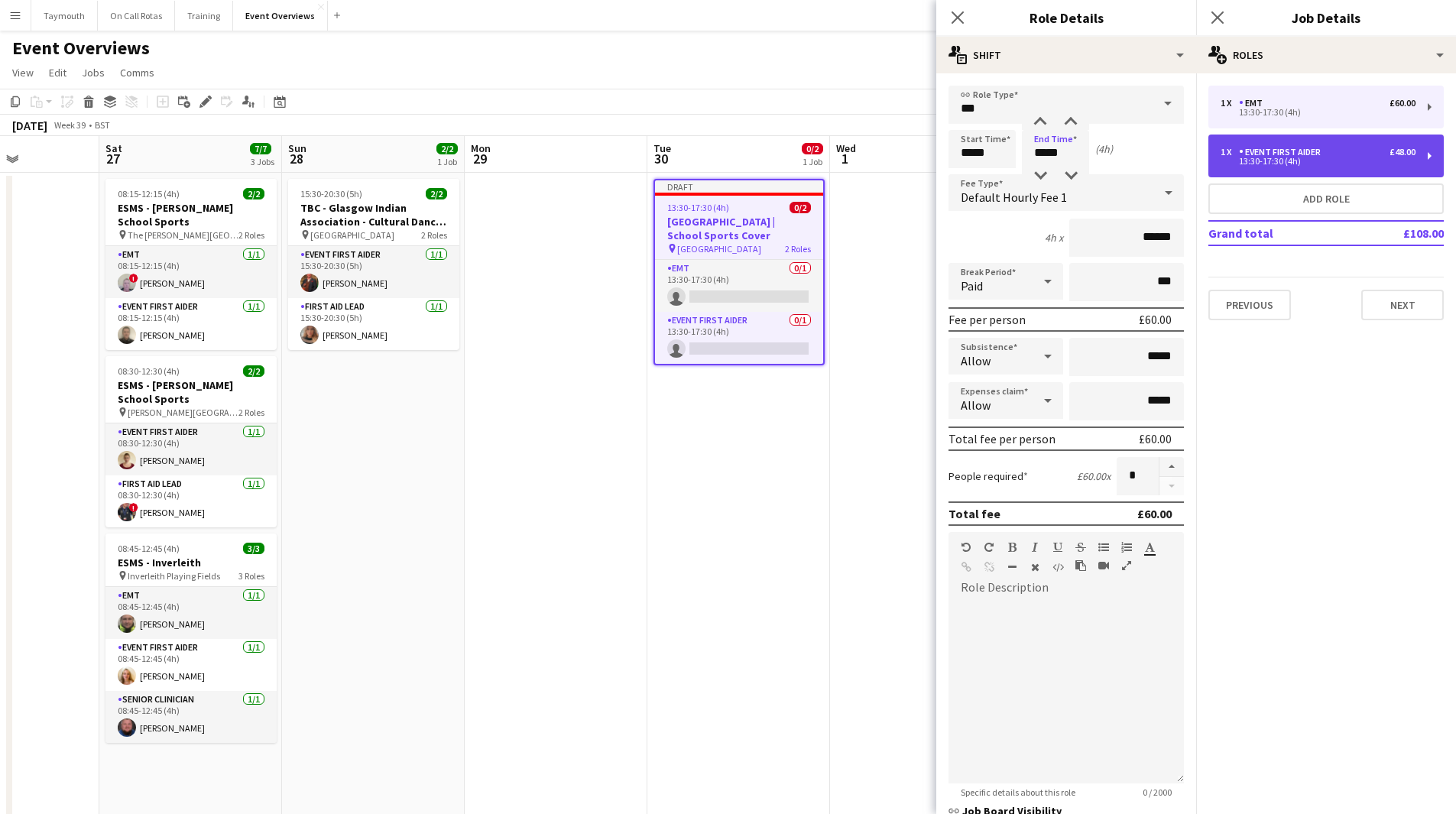
type input "*****"
type input "******"
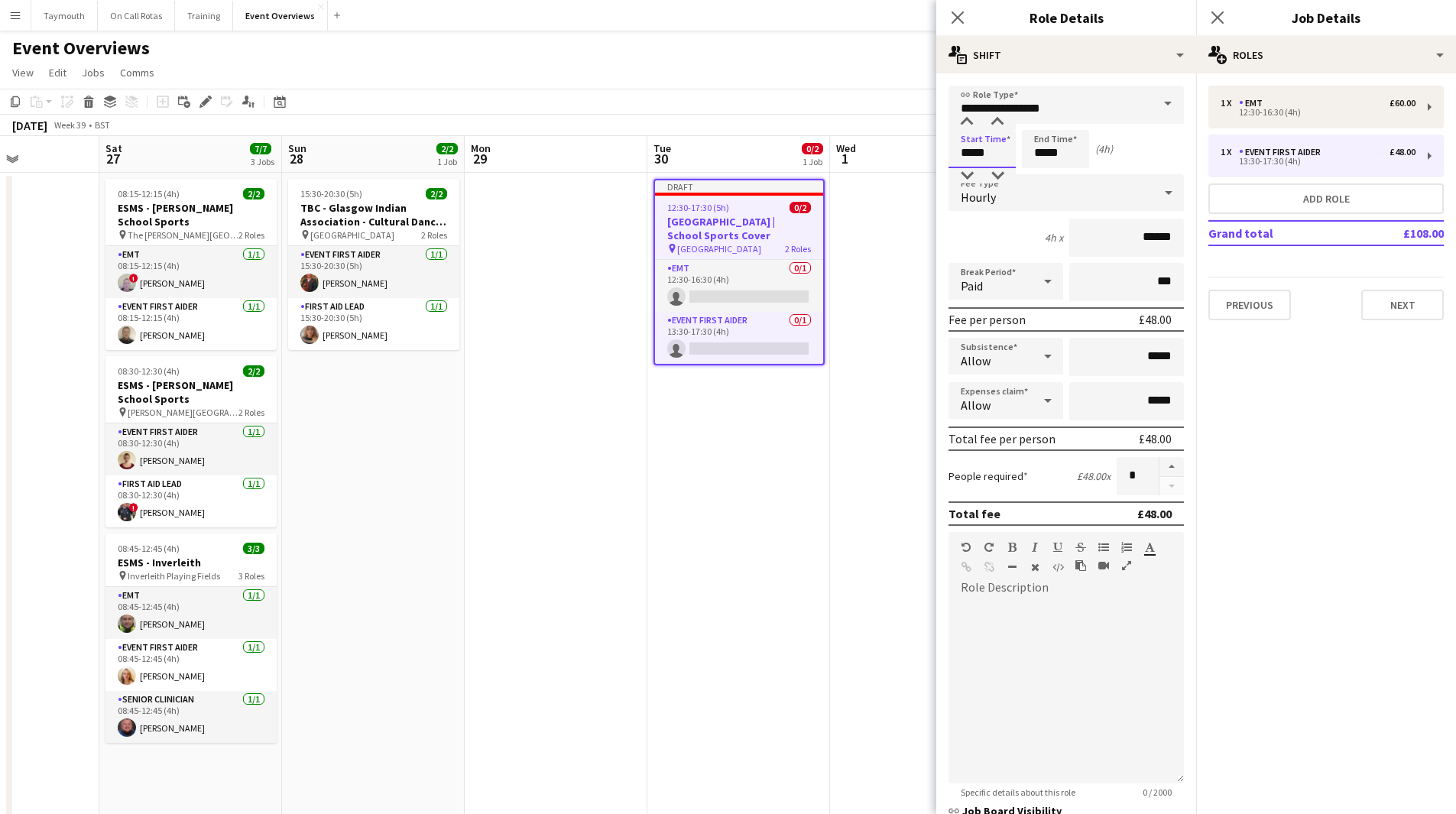
drag, startPoint x: 997, startPoint y: 161, endPoint x: 828, endPoint y: 161, distance: 169.0
click at [828, 161] on body "Menu Boards Boards Boards All jobs Status Workforce Workforce My Workforce Recr…" at bounding box center [728, 740] width 1456 height 1481
type input "*****"
click at [703, 447] on app-date-cell "Draft 12:30-17:30 (5h) 0/2 [GEOGRAPHIC_DATA] | School Sports Cover pin [GEOGRAP…" at bounding box center [739, 826] width 183 height 1308
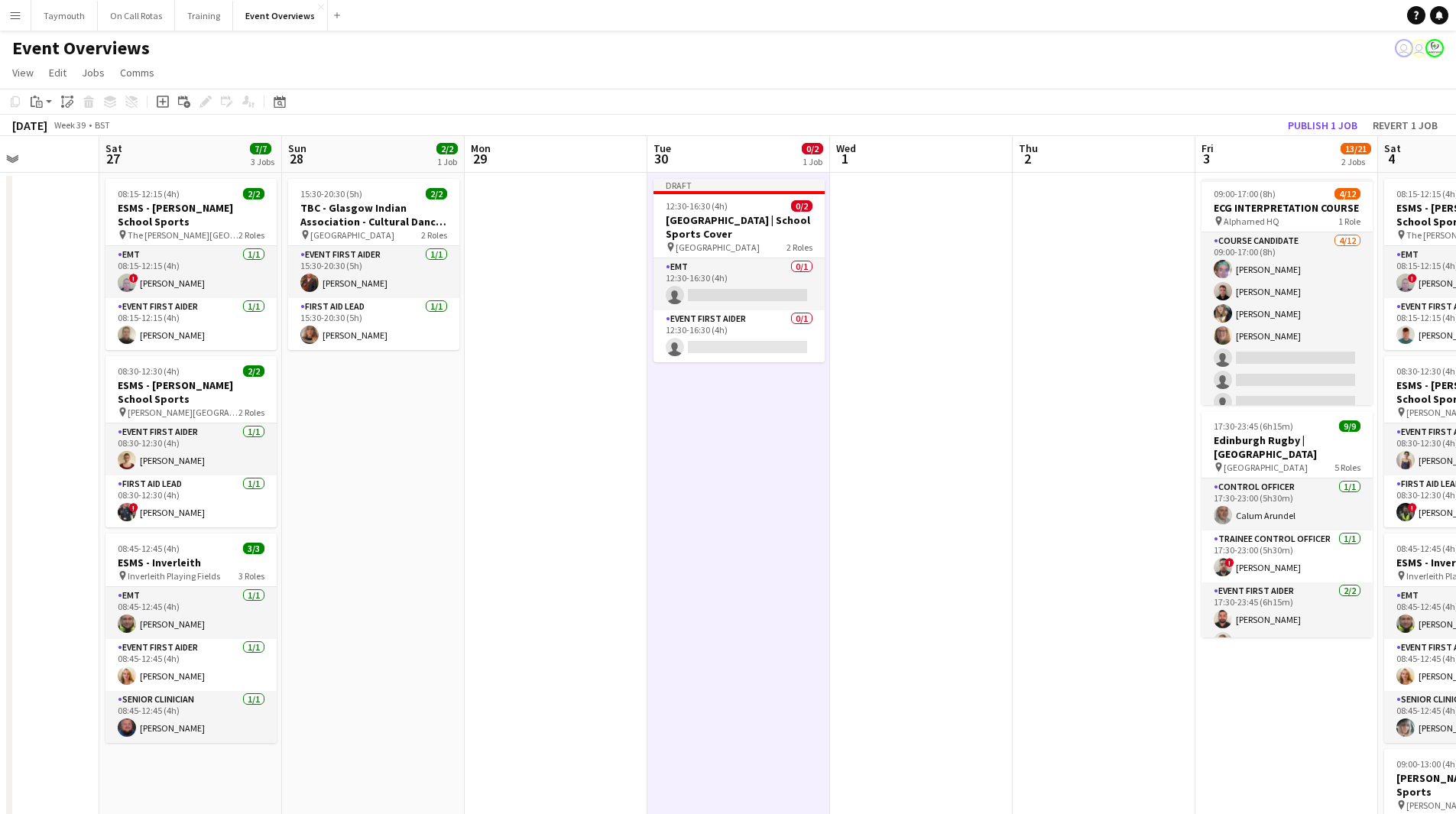
click at [670, 720] on app-date-cell "Draft 12:30-16:30 (4h) 0/2 [GEOGRAPHIC_DATA] | School Sports Cover pin [GEOGRAP…" at bounding box center [739, 826] width 183 height 1308
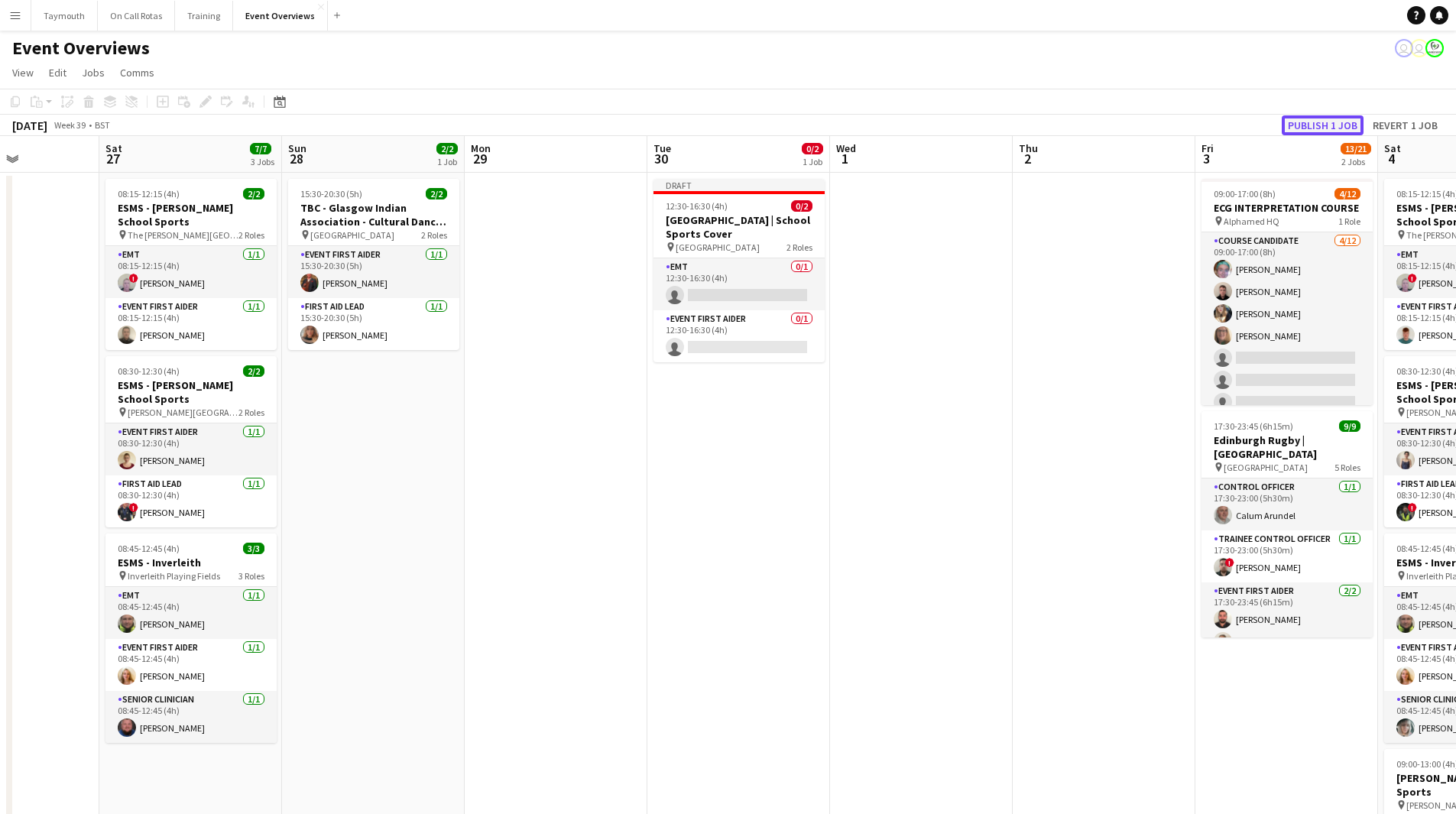
click at [1310, 124] on button "Publish 1 job" at bounding box center [1322, 125] width 82 height 20
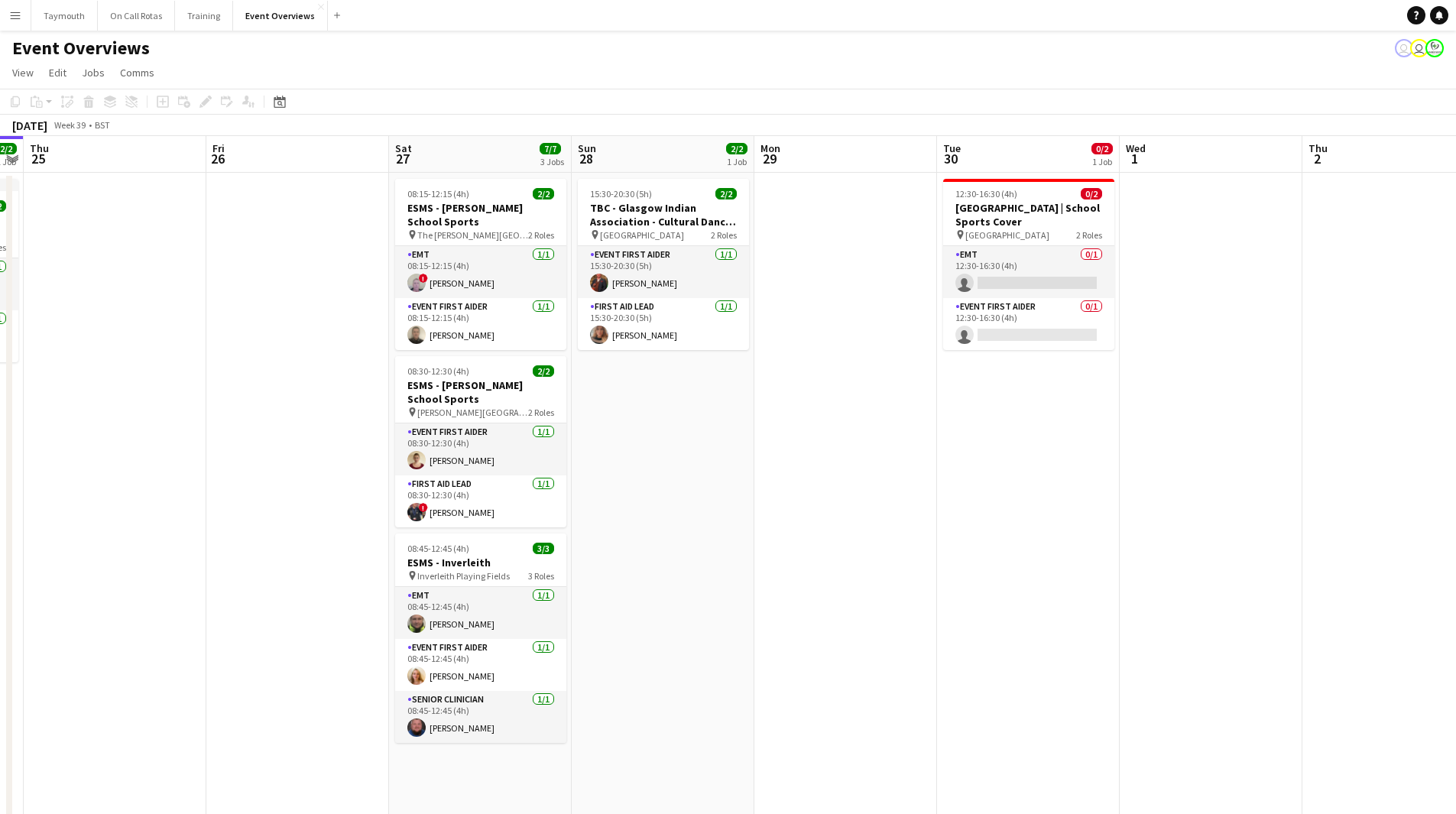
drag, startPoint x: 376, startPoint y: 399, endPoint x: 986, endPoint y: 438, distance: 611.2
click at [1023, 438] on app-calendar-viewport "Tue 23 9/9 1 Job Wed 24 2/2 1 Job Thu 25 Fri 26 Sat 27 7/7 3 Jobs Sun 28 2/2 1 …" at bounding box center [728, 808] width 1456 height 1345
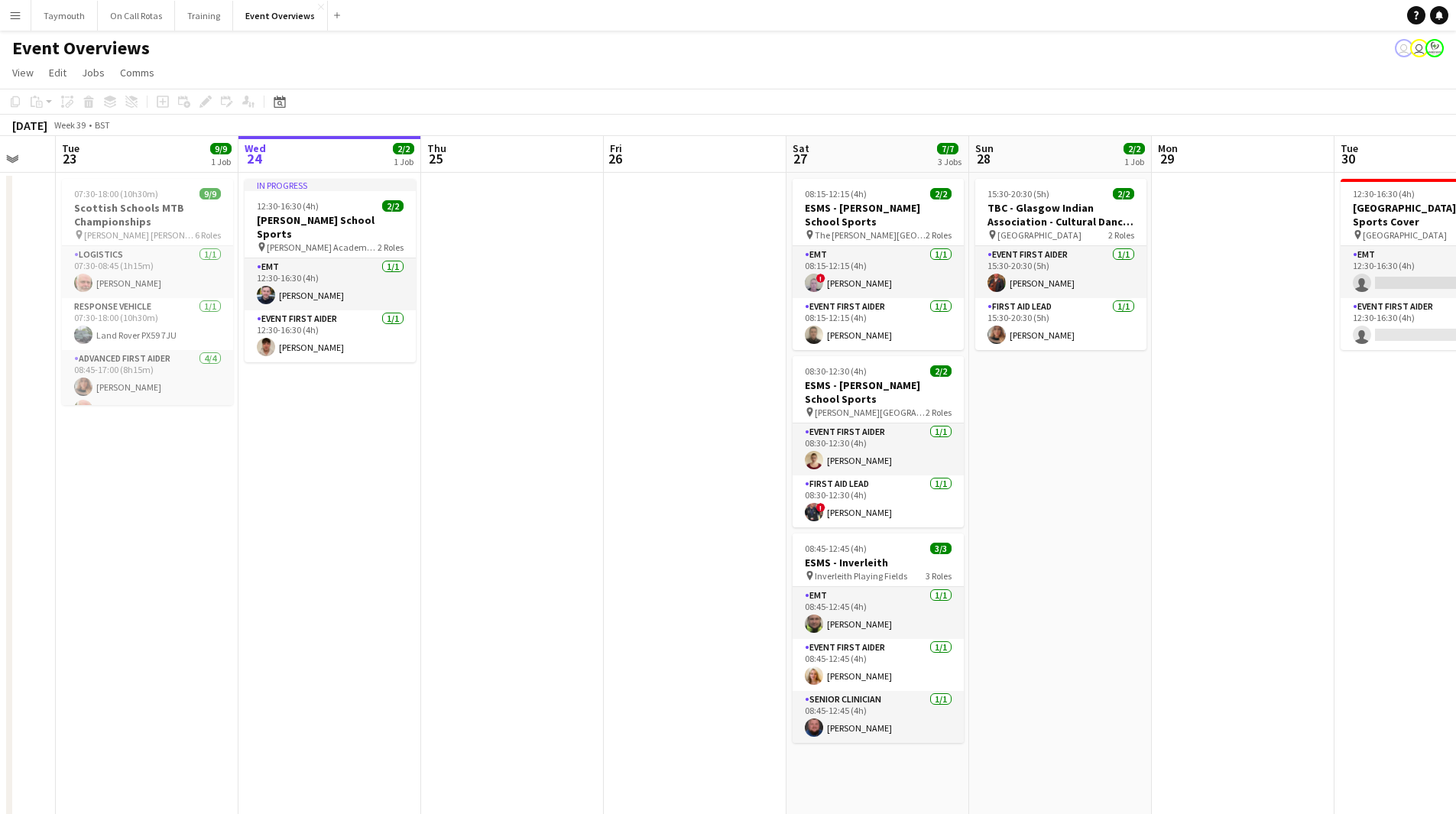
drag, startPoint x: 618, startPoint y: 461, endPoint x: 1327, endPoint y: 498, distance: 710.0
click at [1289, 498] on app-calendar-viewport "Sun 21 17/17 1 Job Mon 22 Tue 23 9/9 1 Job Wed 24 2/2 1 Job Thu 25 Fri 26 Sat 2…" at bounding box center [728, 808] width 1456 height 1345
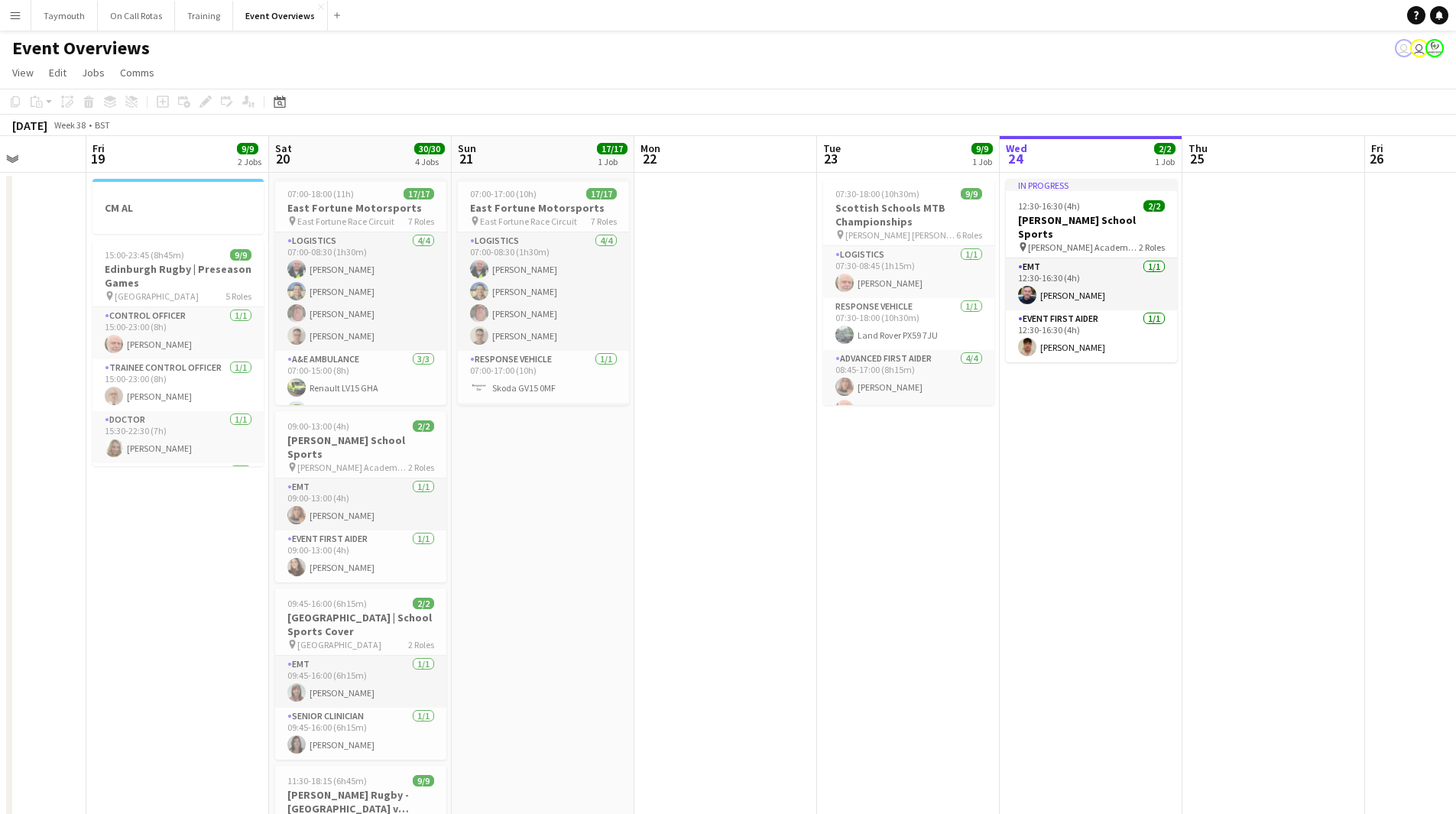
drag, startPoint x: 1206, startPoint y: 517, endPoint x: 793, endPoint y: 591, distance: 419.6
click at [794, 591] on app-calendar-viewport "Tue 16 Wed 17 Thu 18 Fri 19 9/9 2 Jobs Sat 20 30/30 4 Jobs Sun 21 17/17 1 Job M…" at bounding box center [728, 808] width 1456 height 1345
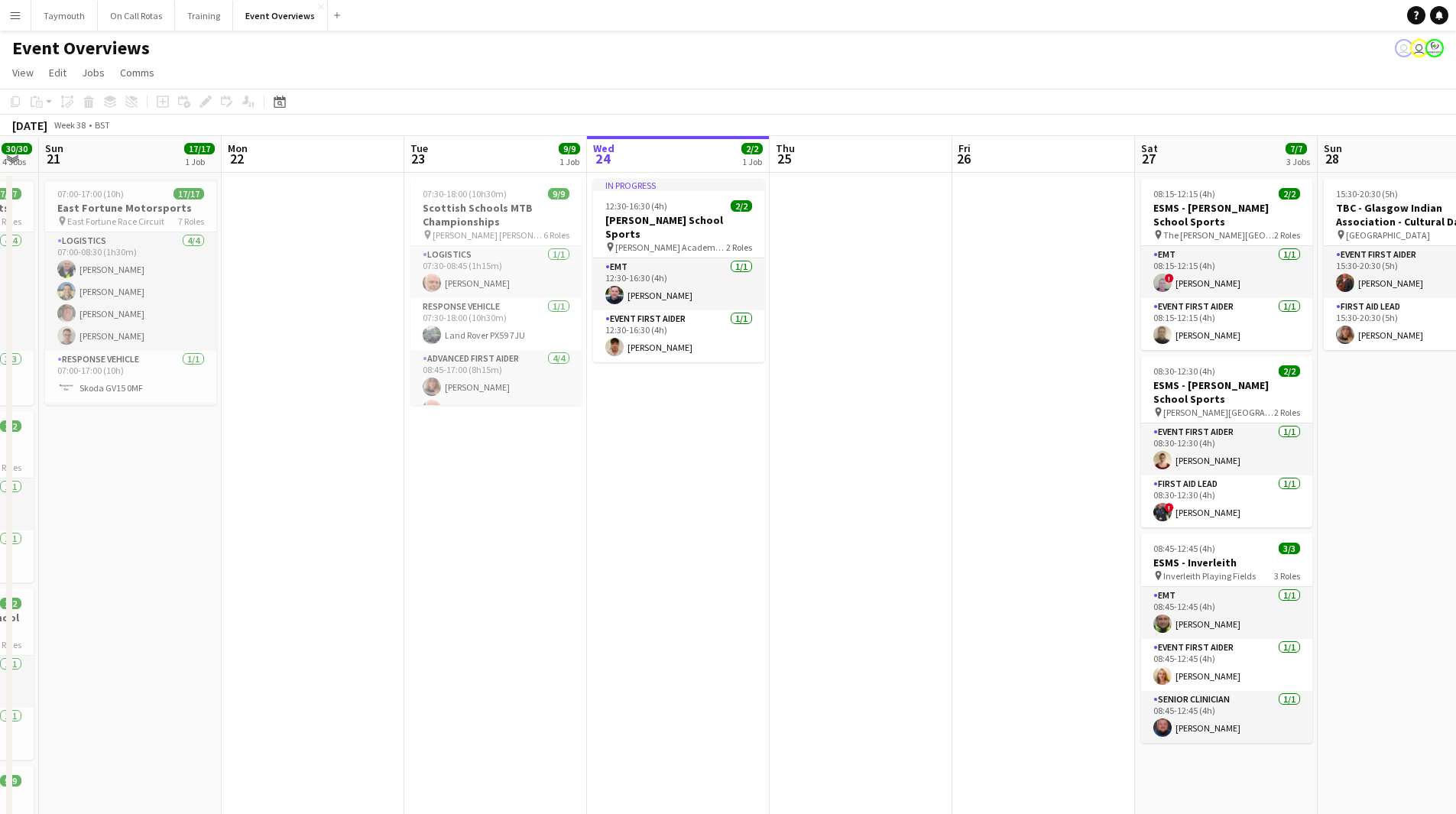
click at [261, 106] on div "Date picker [DATE] [DATE] [DATE] M [DATE] T [DATE] W [DATE] T [DATE] F [DATE] S…" at bounding box center [275, 101] width 35 height 18
click at [280, 105] on icon "Date picker" at bounding box center [280, 102] width 13 height 13
click at [326, 234] on span "3" at bounding box center [323, 232] width 18 height 18
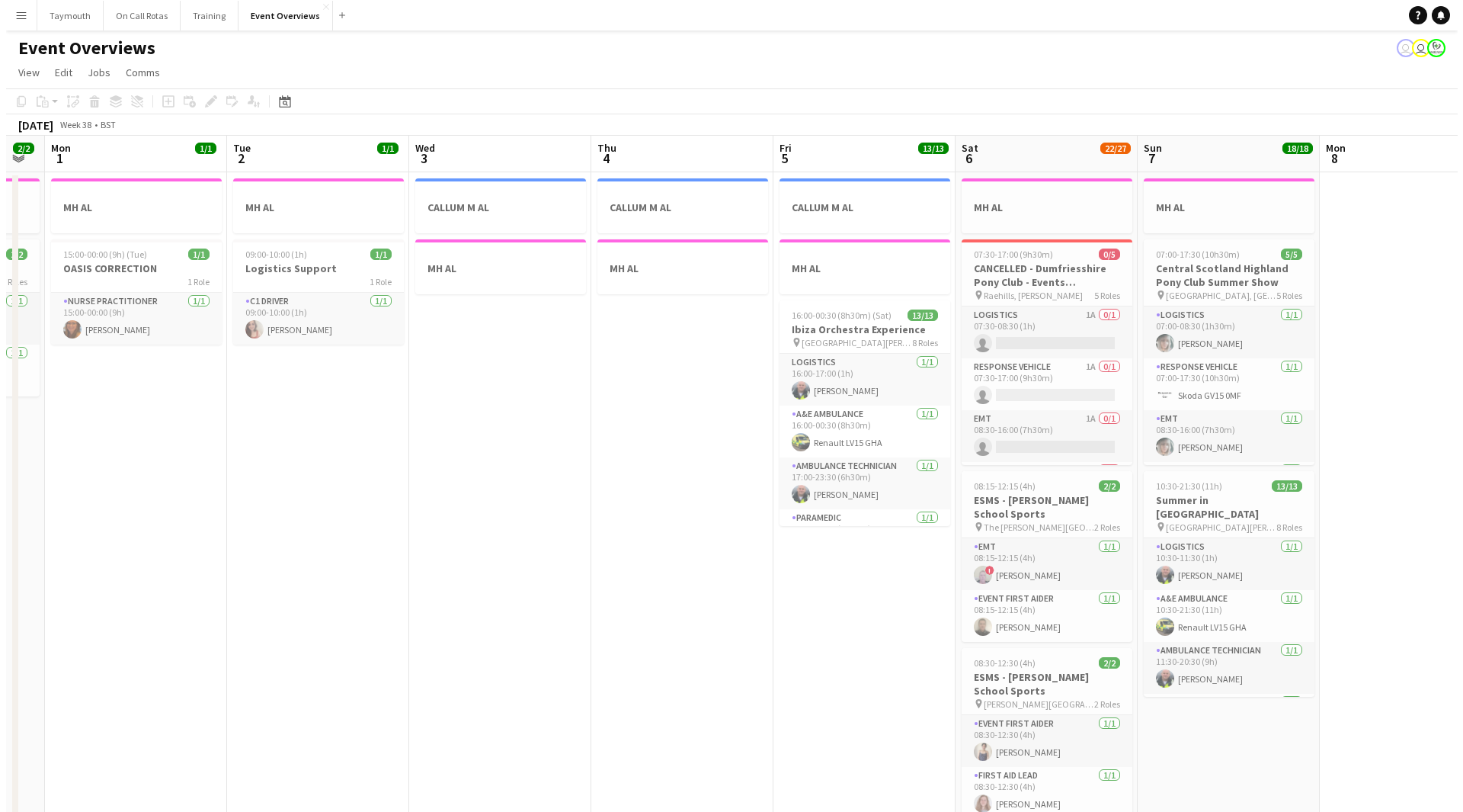
scroll to position [0, 525]
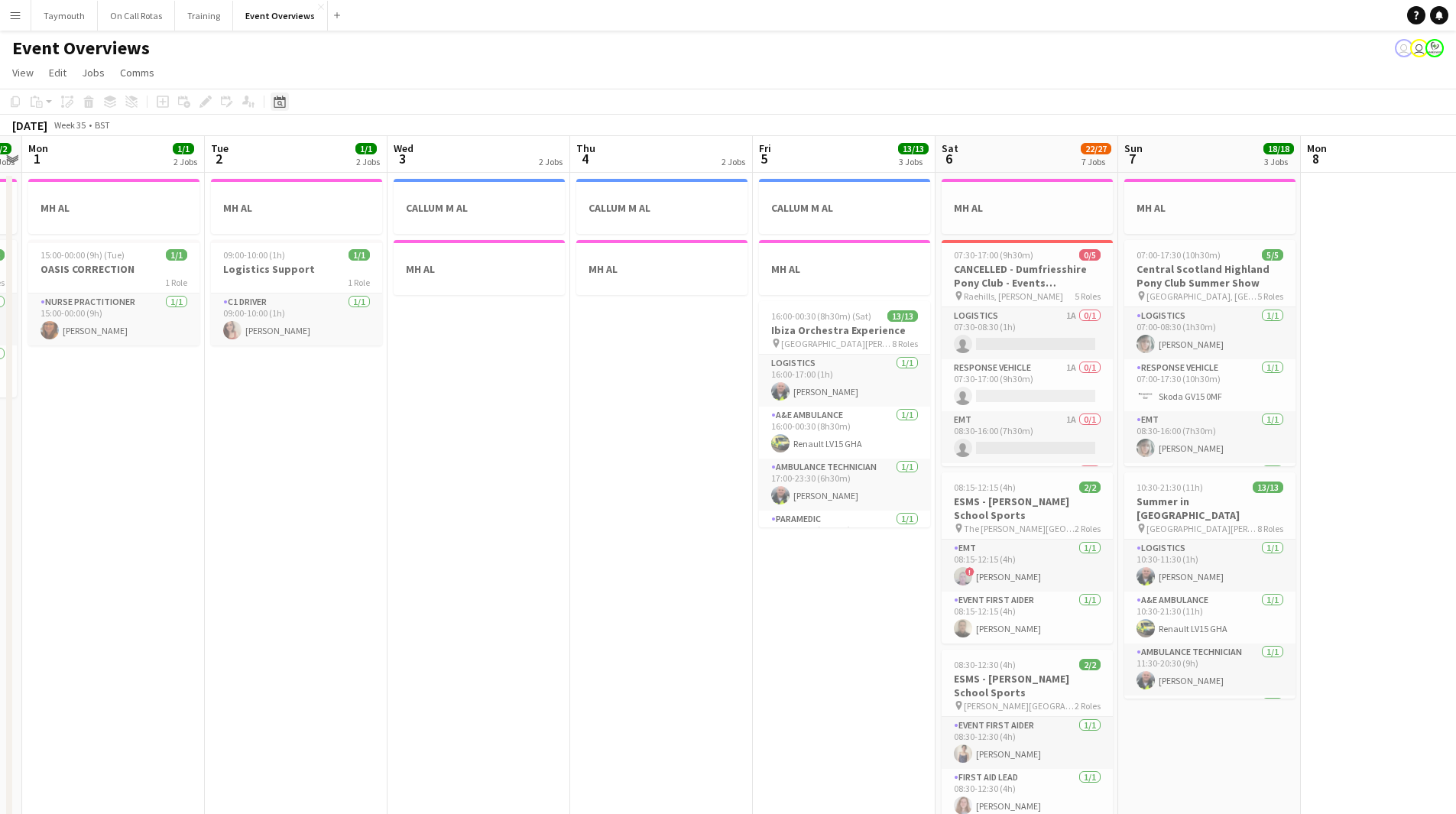
click at [276, 105] on icon "Date picker" at bounding box center [280, 102] width 13 height 13
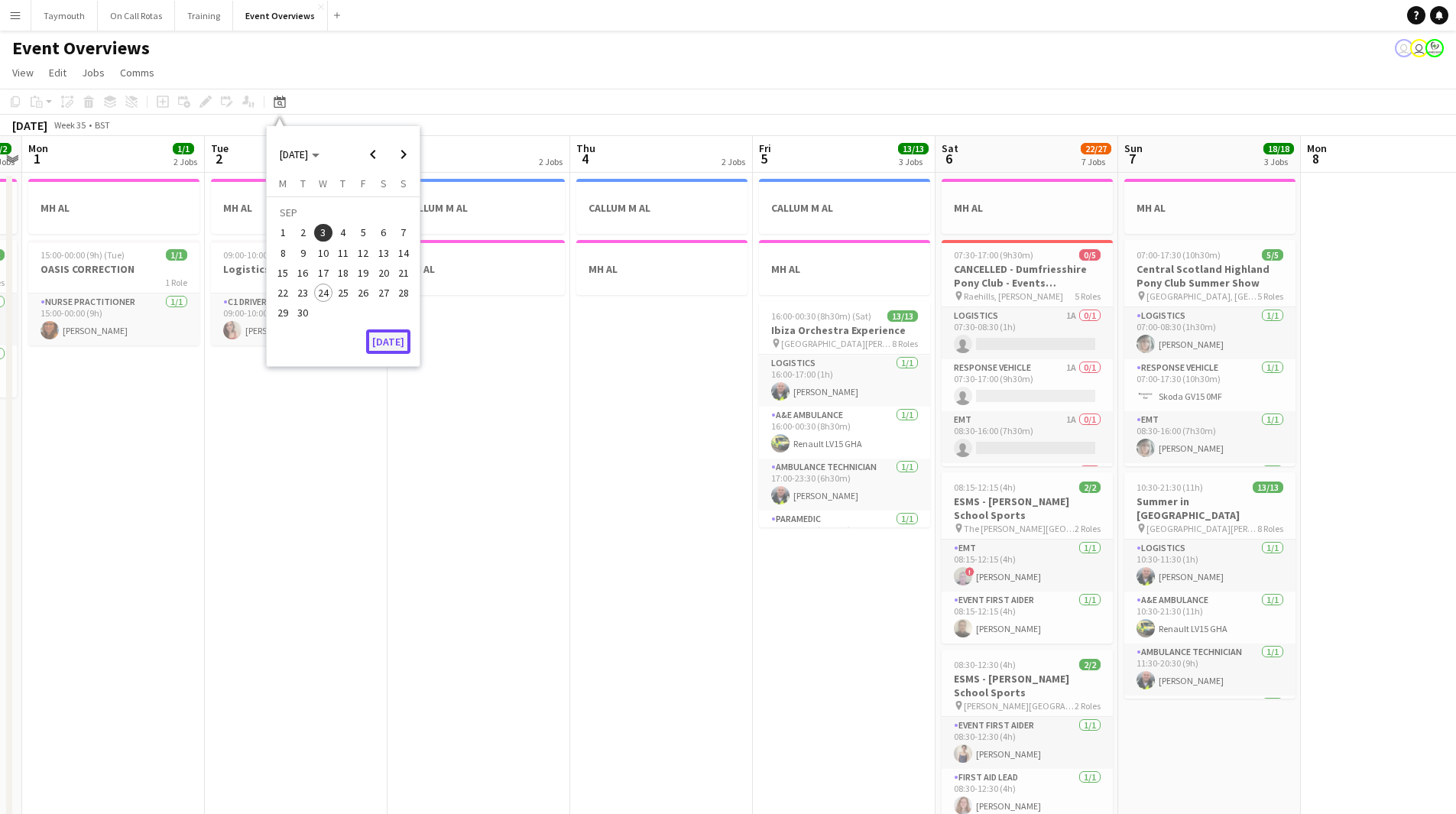
click at [386, 348] on button "[DATE]" at bounding box center [388, 341] width 44 height 24
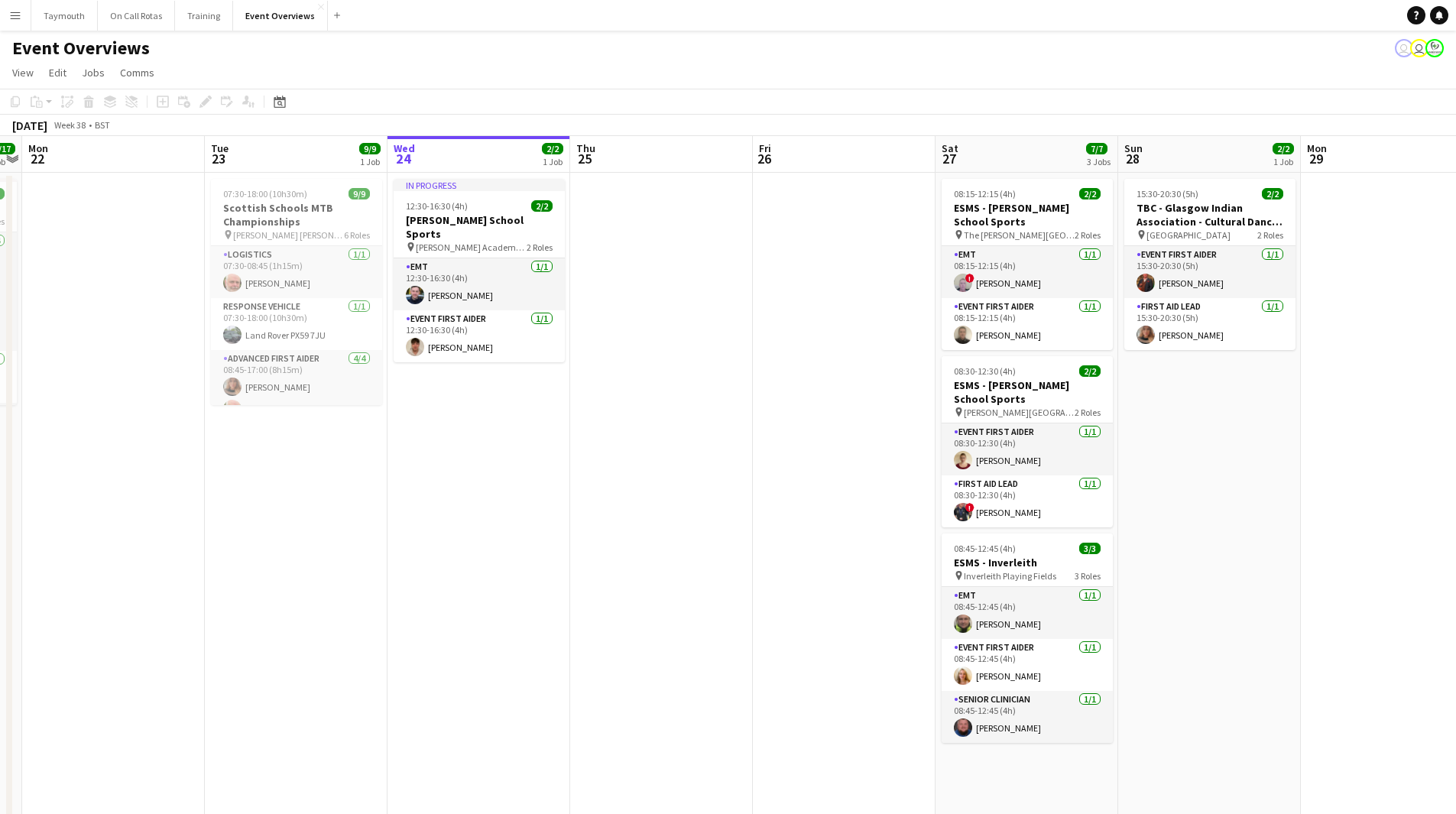
click at [16, 13] on app-icon "Menu" at bounding box center [16, 16] width 13 height 13
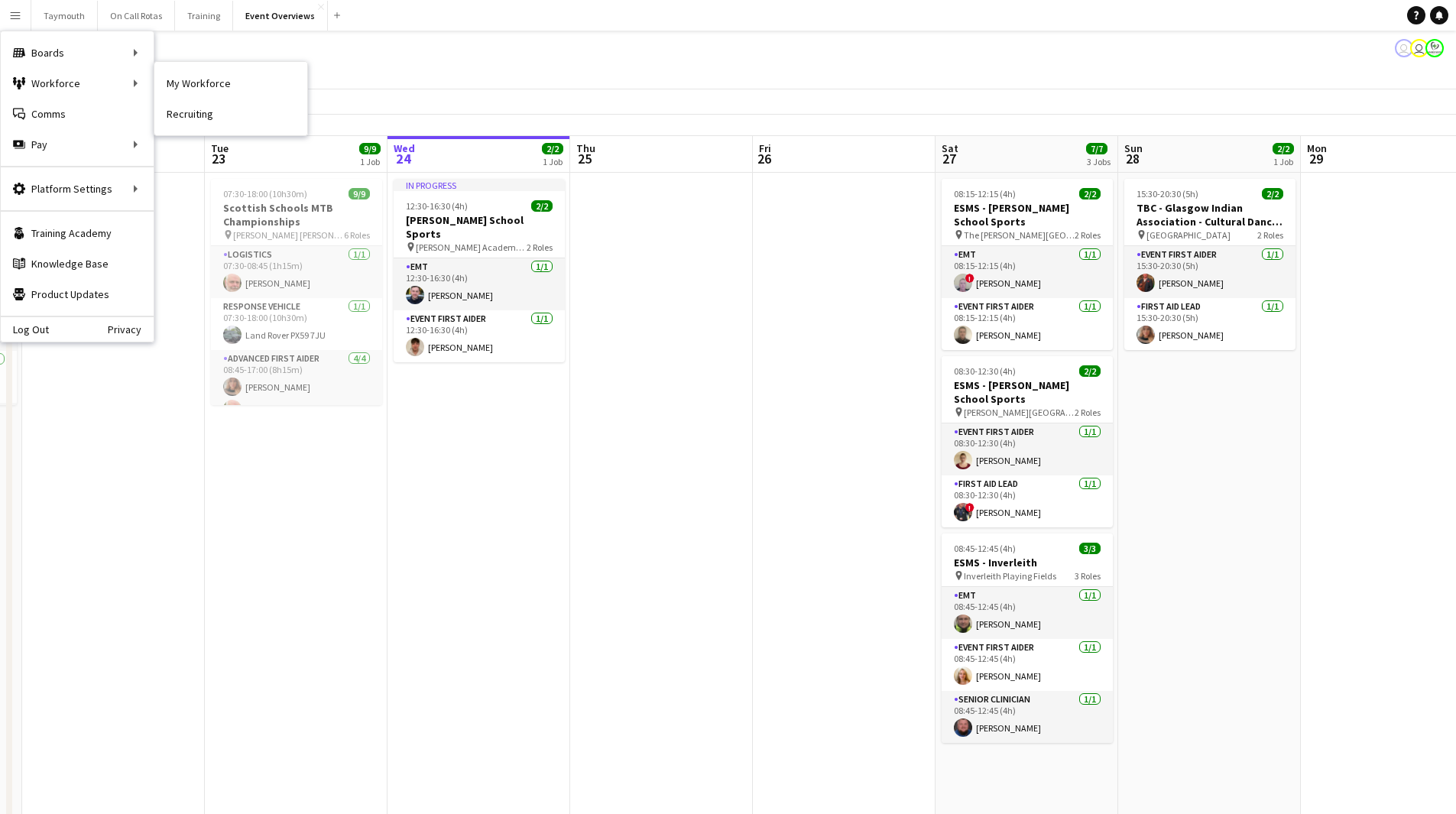
drag, startPoint x: 205, startPoint y: 83, endPoint x: 418, endPoint y: 178, distance: 233.2
click at [205, 83] on link "My Workforce" at bounding box center [231, 83] width 153 height 31
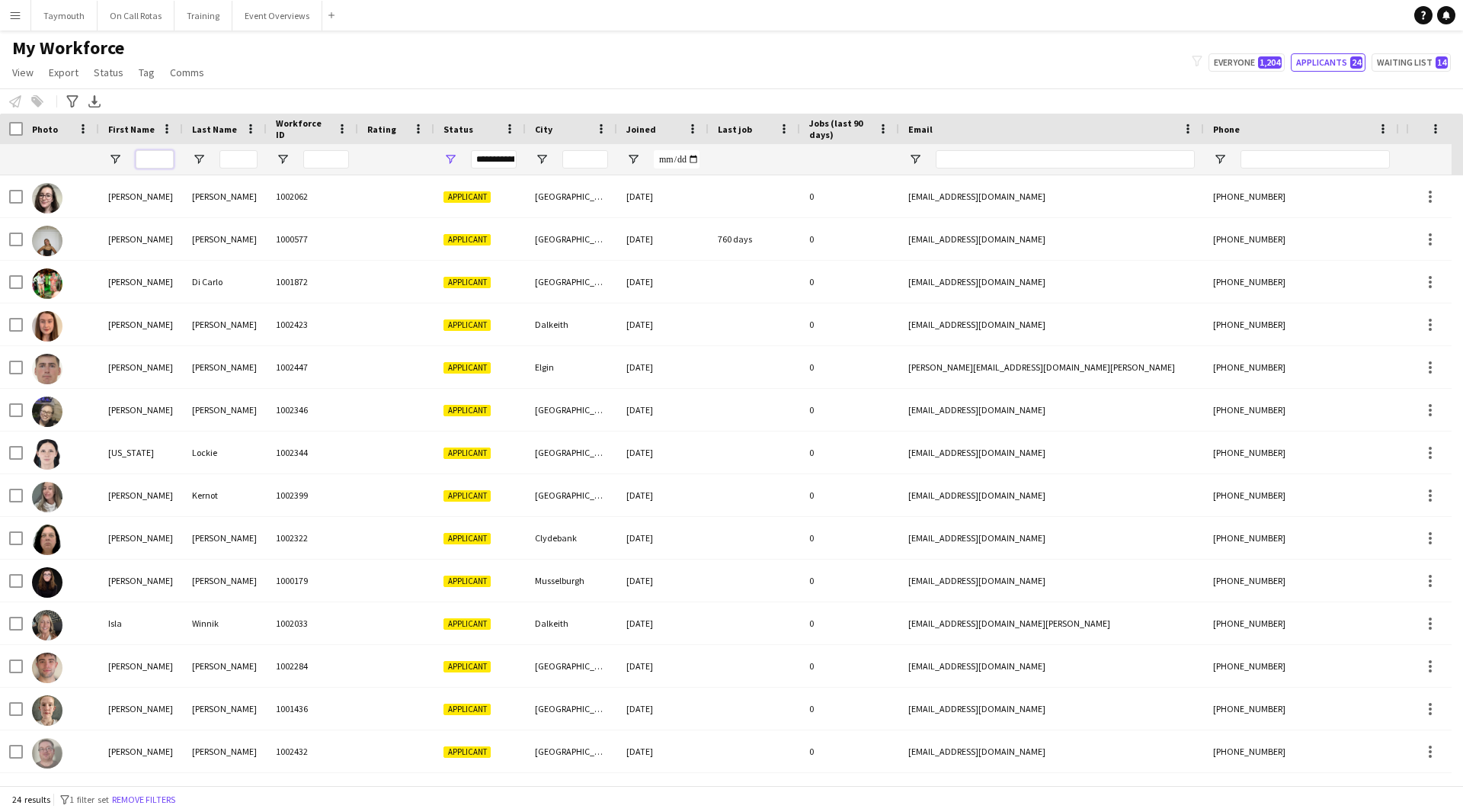
click at [163, 159] on input "First Name Filter Input" at bounding box center [155, 159] width 38 height 18
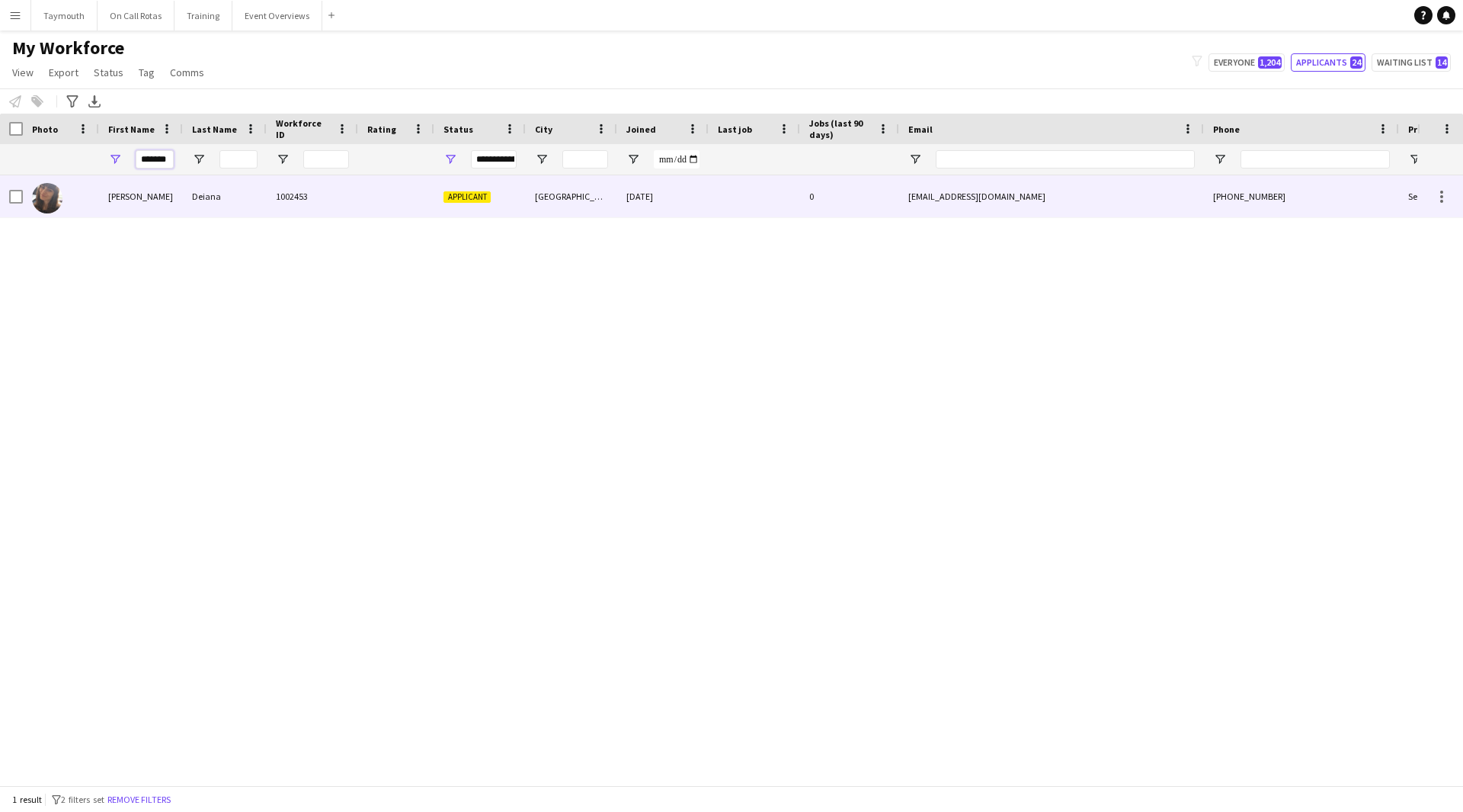
type input "*******"
click at [214, 191] on div "Deiana" at bounding box center [225, 196] width 84 height 42
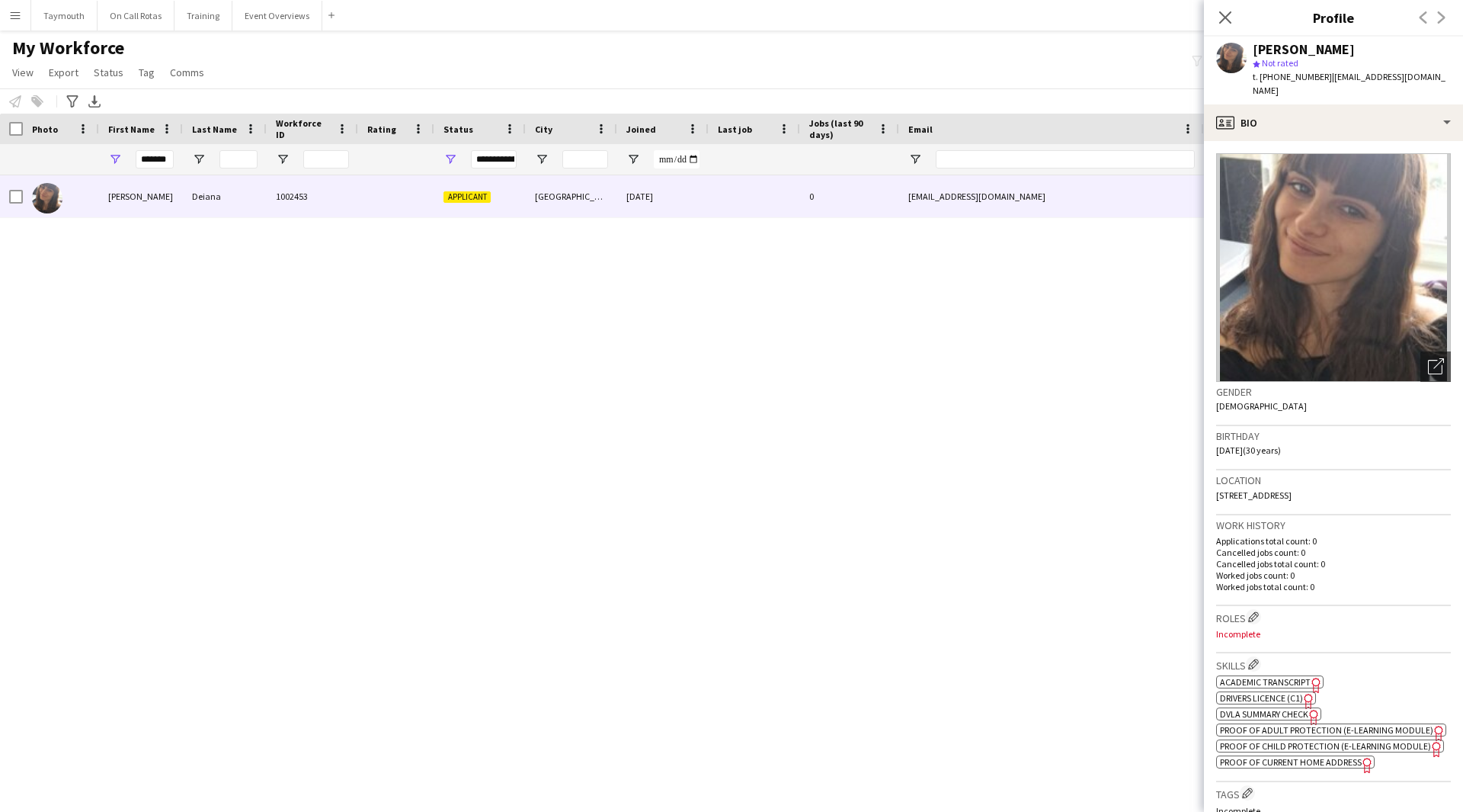
click at [1291, 676] on span "Academic Transcript" at bounding box center [1265, 682] width 90 height 12
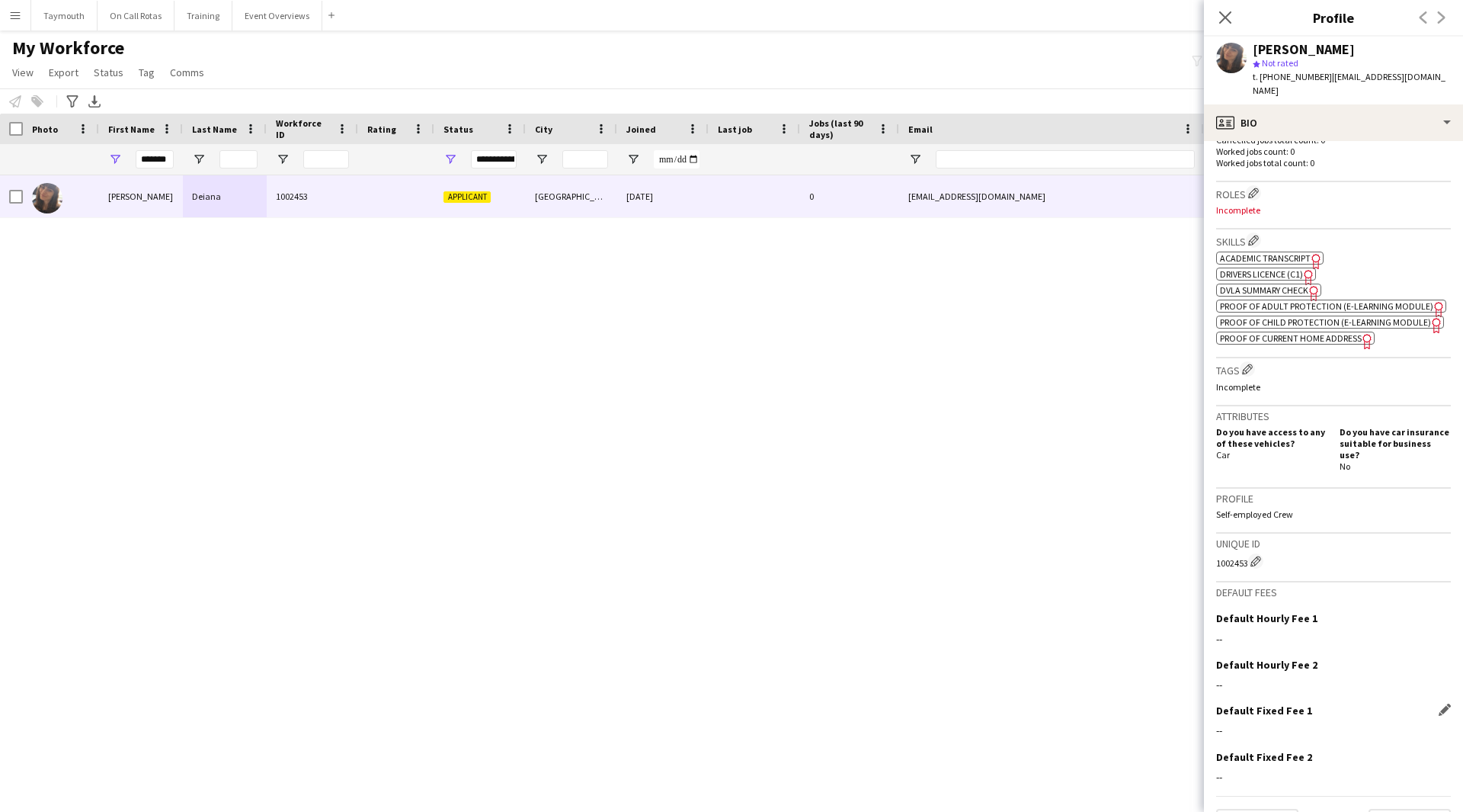
scroll to position [460, 0]
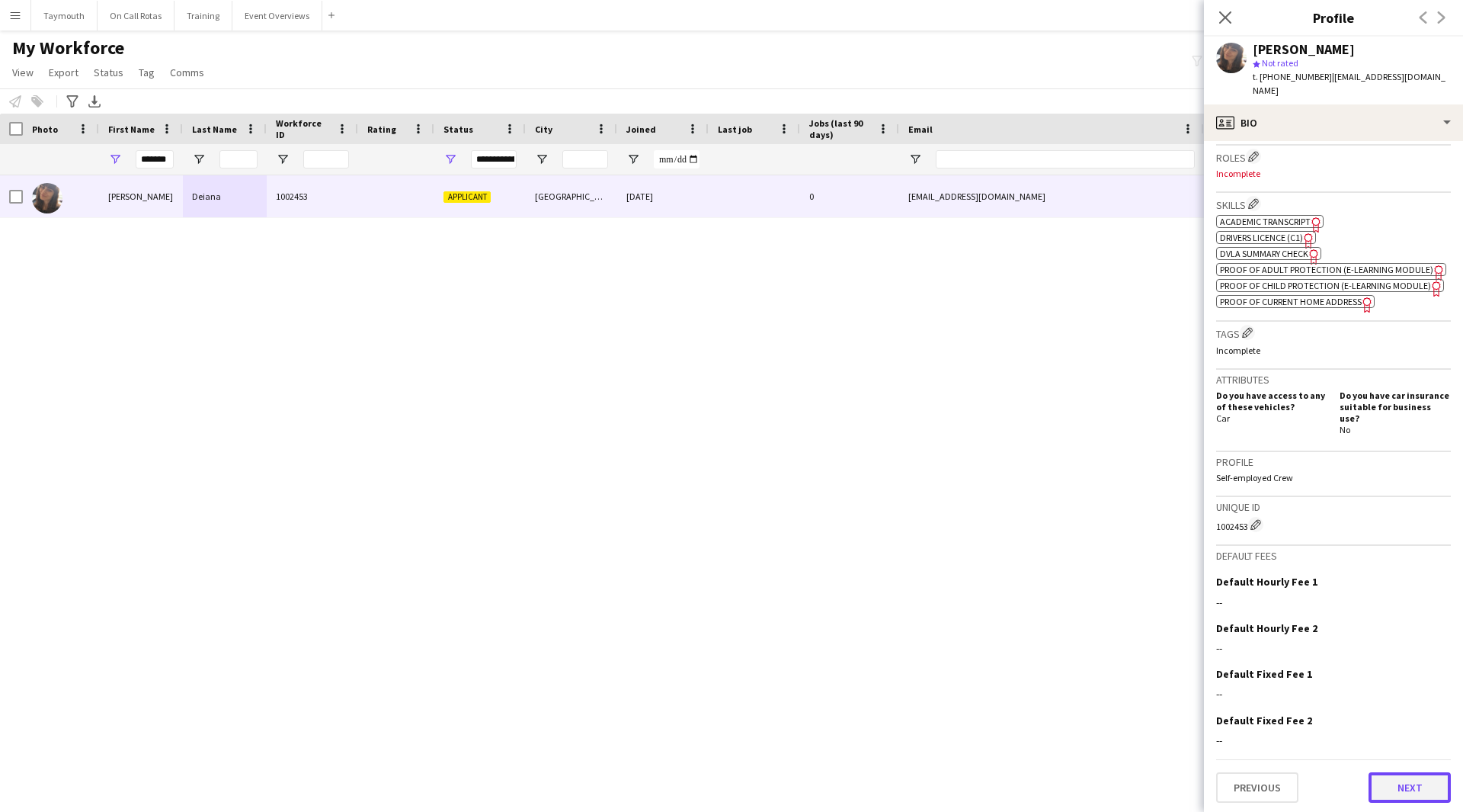
click at [1402, 788] on button "Next" at bounding box center [1410, 787] width 82 height 31
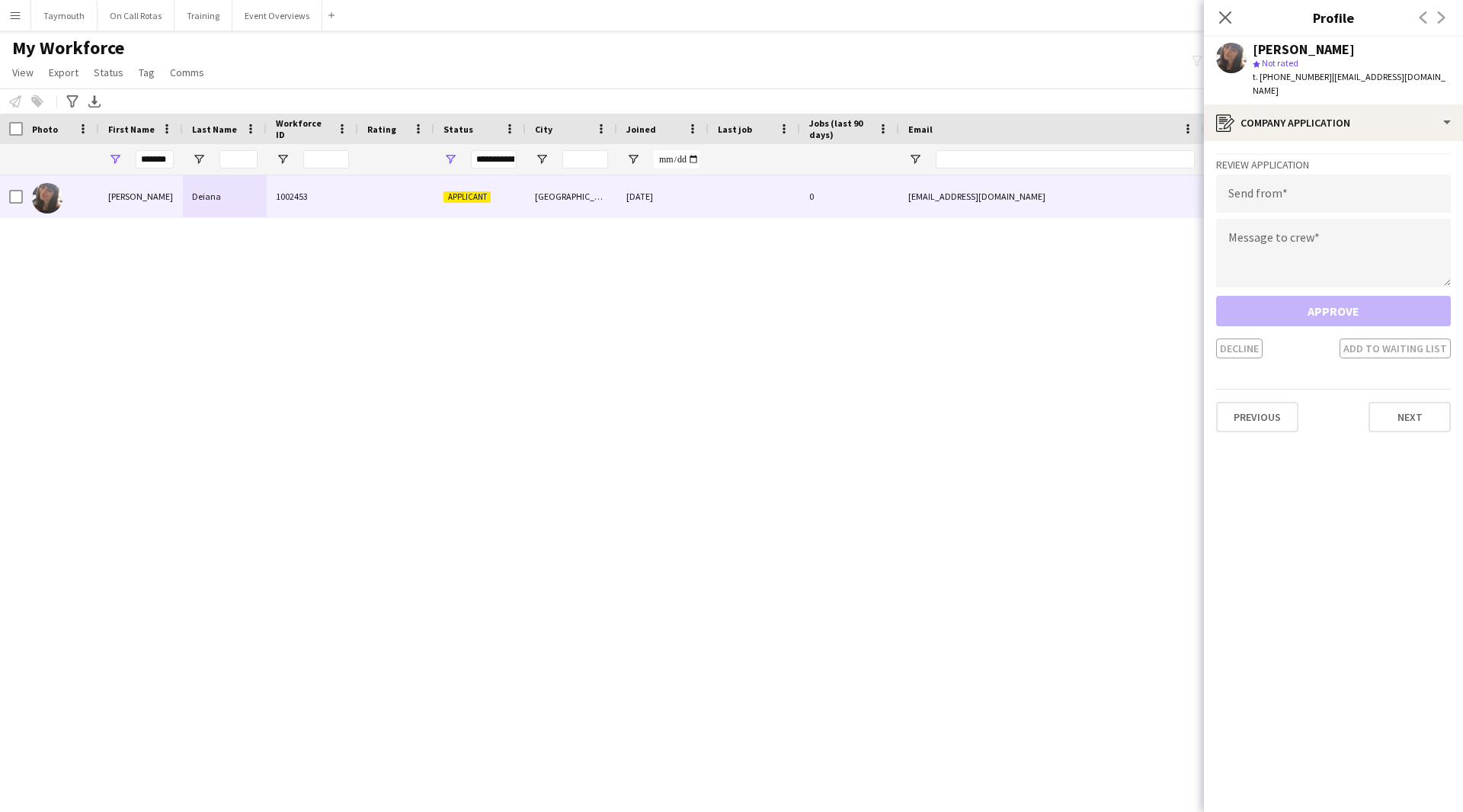
click at [1412, 419] on app-crew-profile-application "Review Application Send from Message to crew Approve Decline Add to waiting lis…" at bounding box center [1333, 477] width 259 height 671
click at [1431, 401] on button "Next" at bounding box center [1410, 416] width 82 height 31
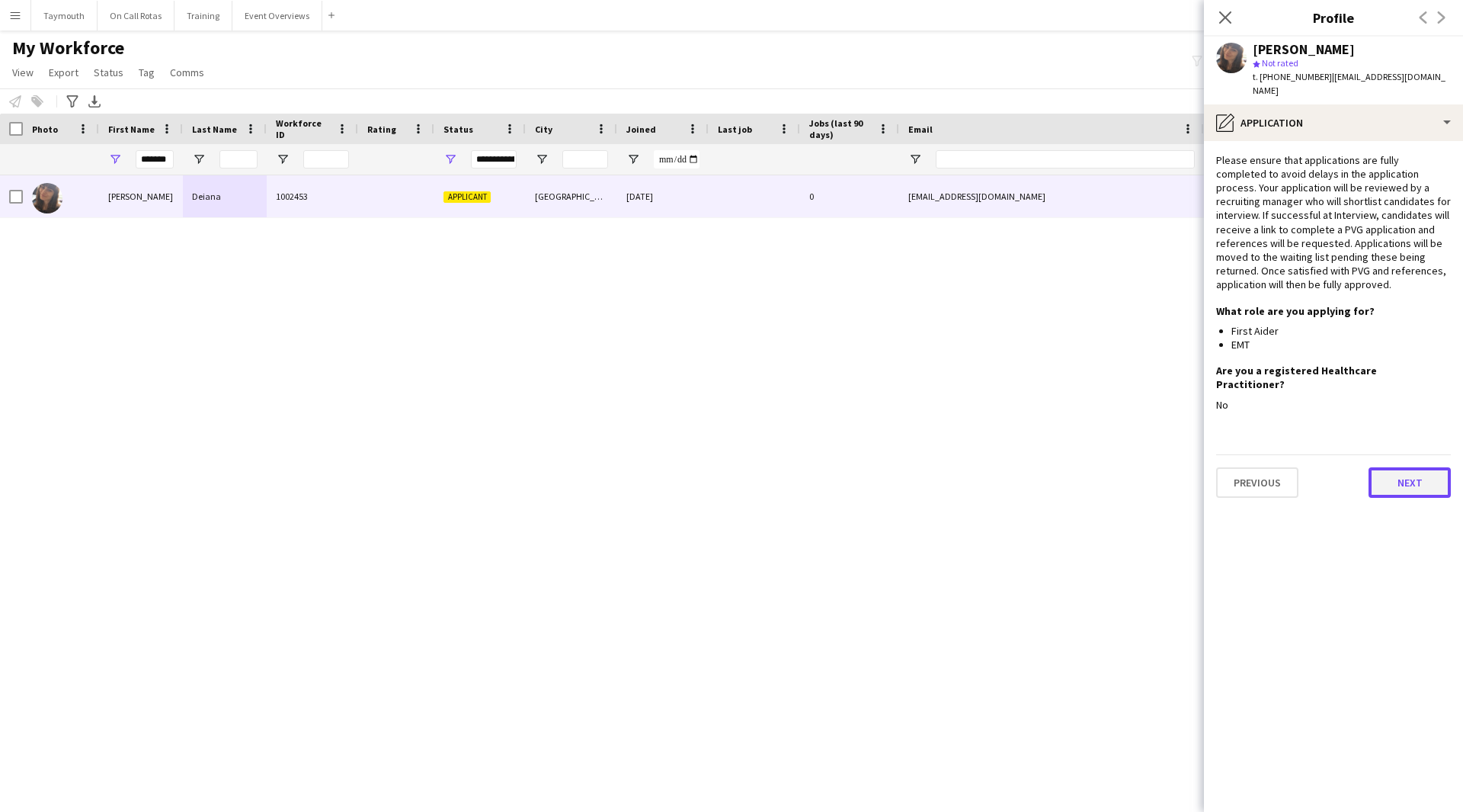
click at [1413, 467] on button "Next" at bounding box center [1410, 482] width 82 height 31
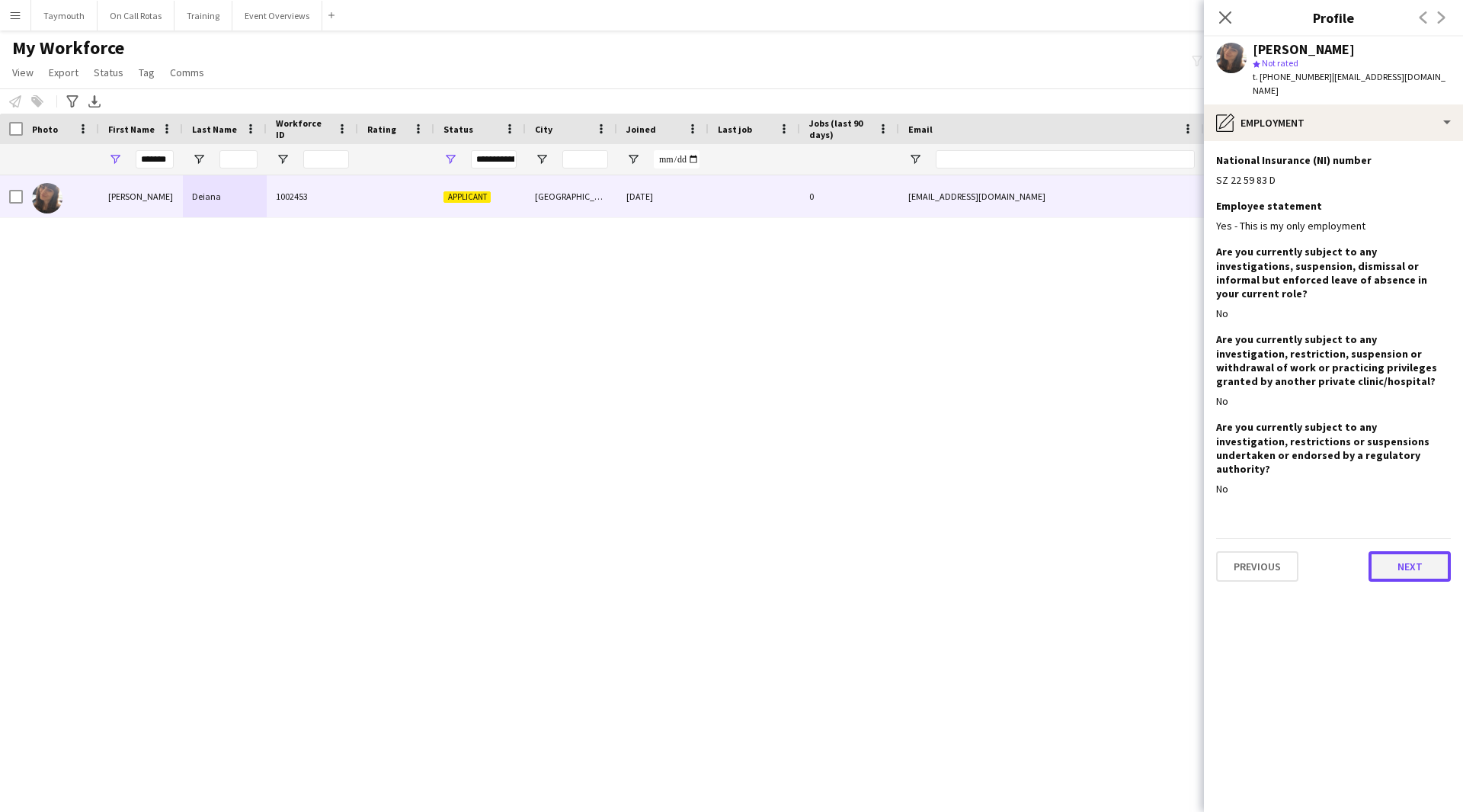
click at [1406, 551] on button "Next" at bounding box center [1410, 566] width 82 height 31
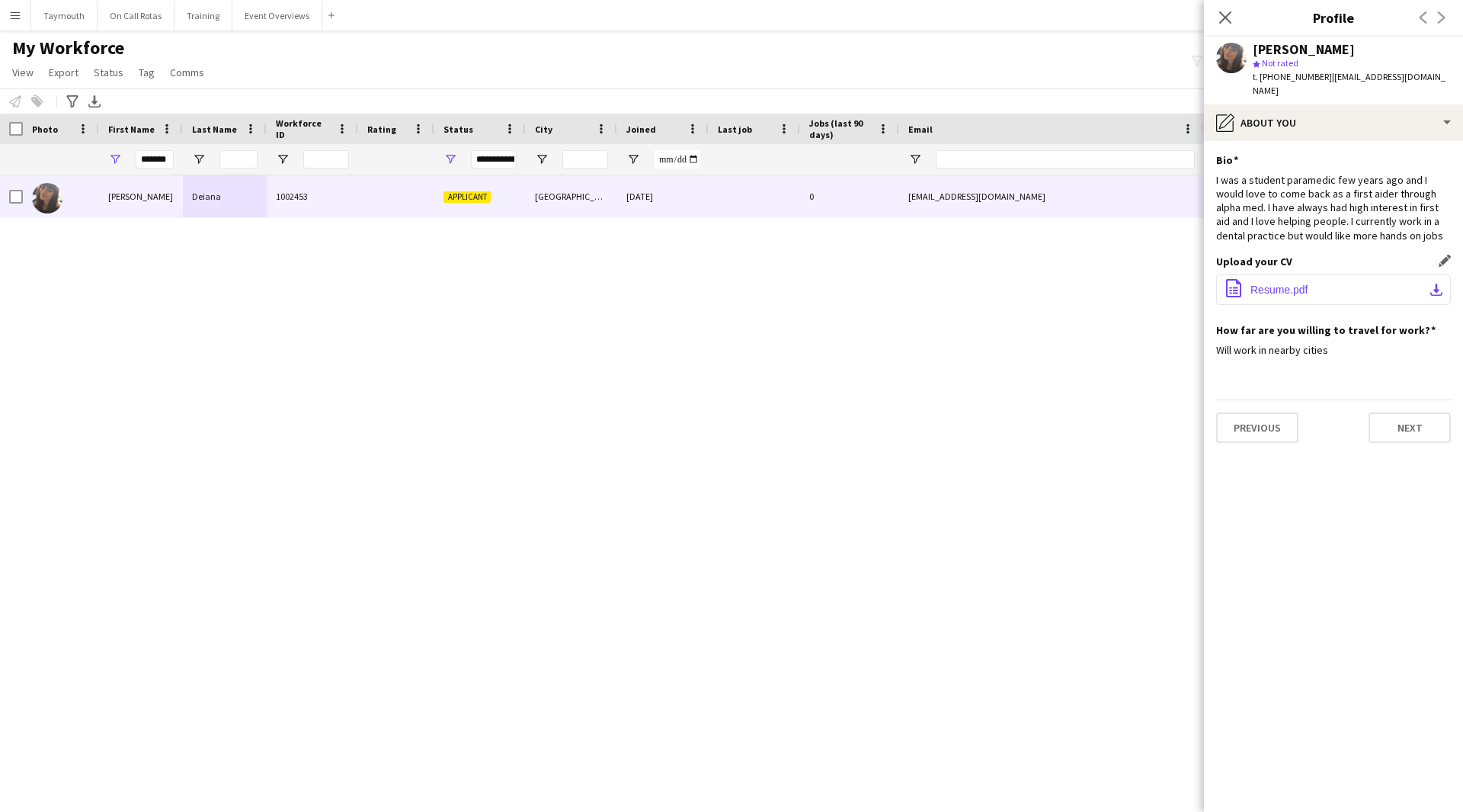
click at [1404, 274] on button "office-file-sheet Resume.pdf download-bottom" at bounding box center [1333, 289] width 235 height 31
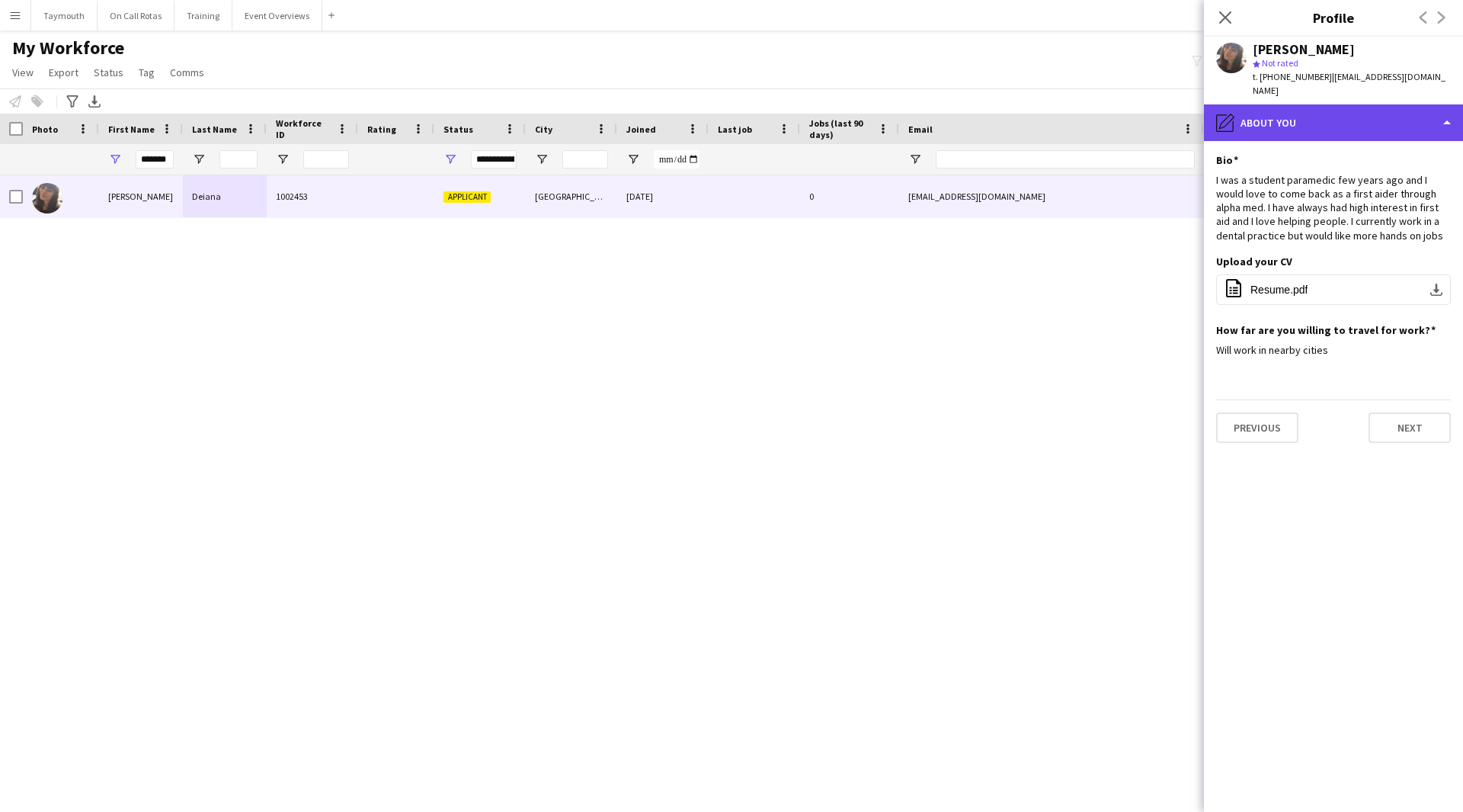
click at [1364, 115] on div "pencil4 About you" at bounding box center [1333, 123] width 259 height 37
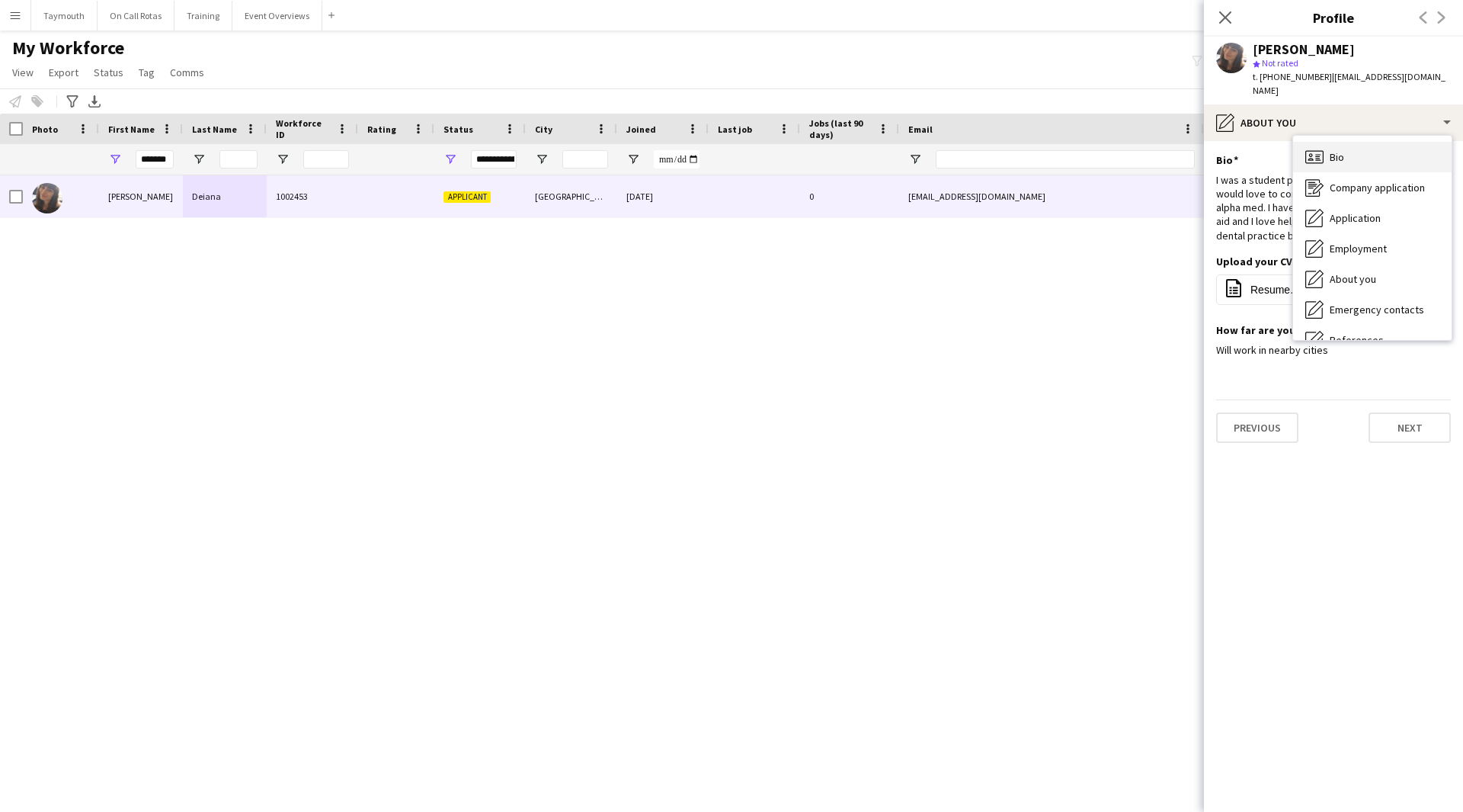
click at [1364, 142] on div "Bio Bio" at bounding box center [1373, 157] width 159 height 31
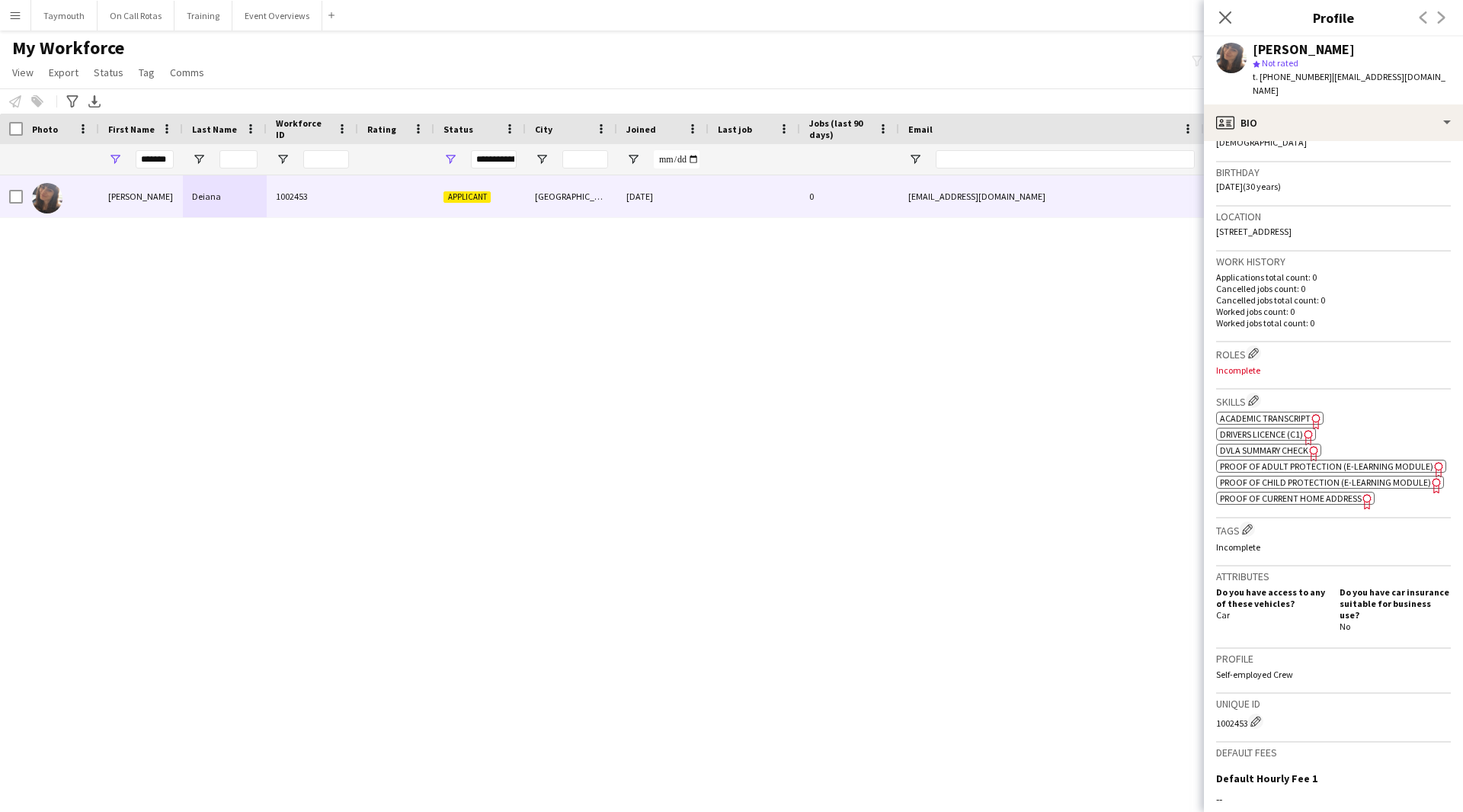
scroll to position [457, 0]
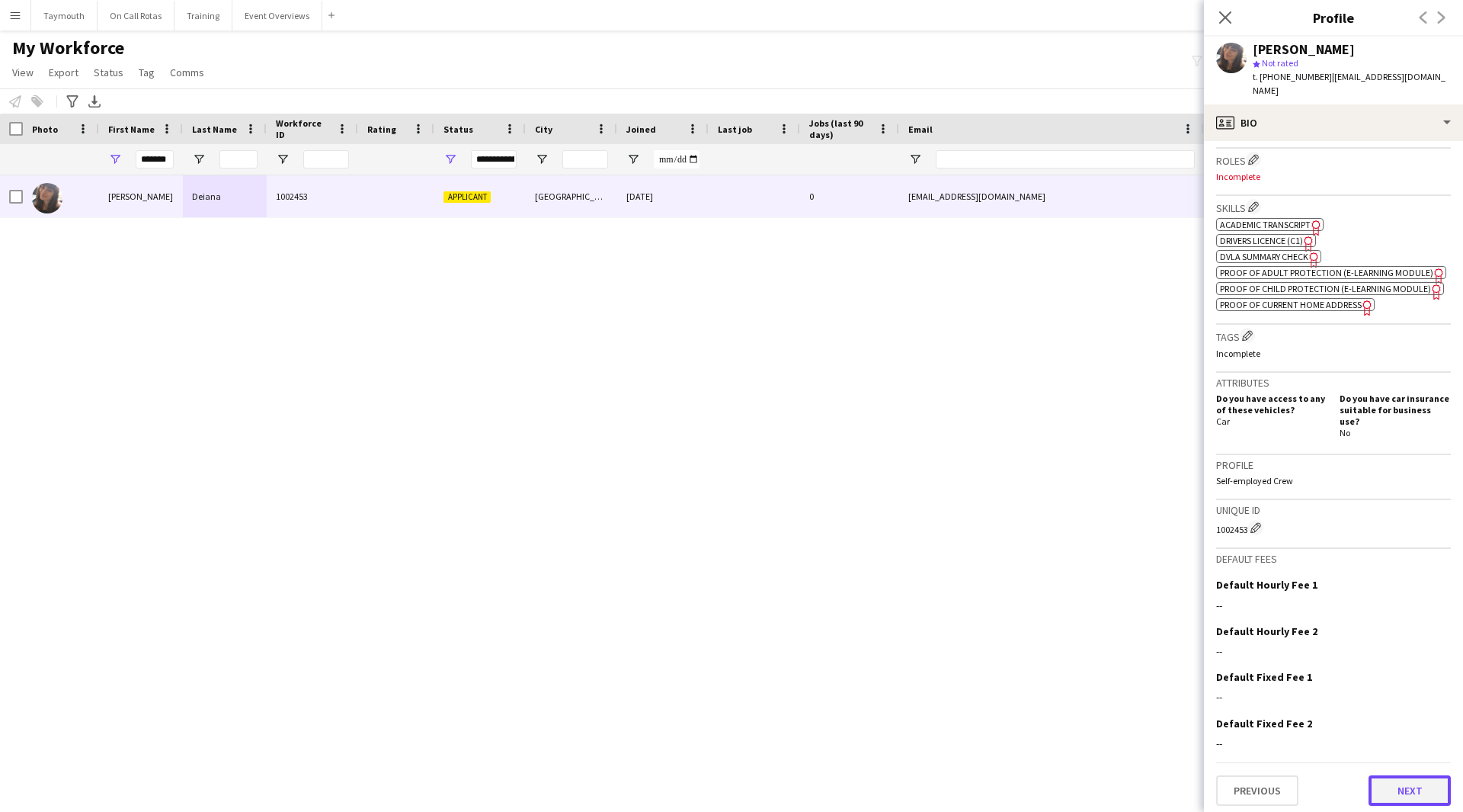
click at [1392, 795] on button "Next" at bounding box center [1410, 790] width 82 height 31
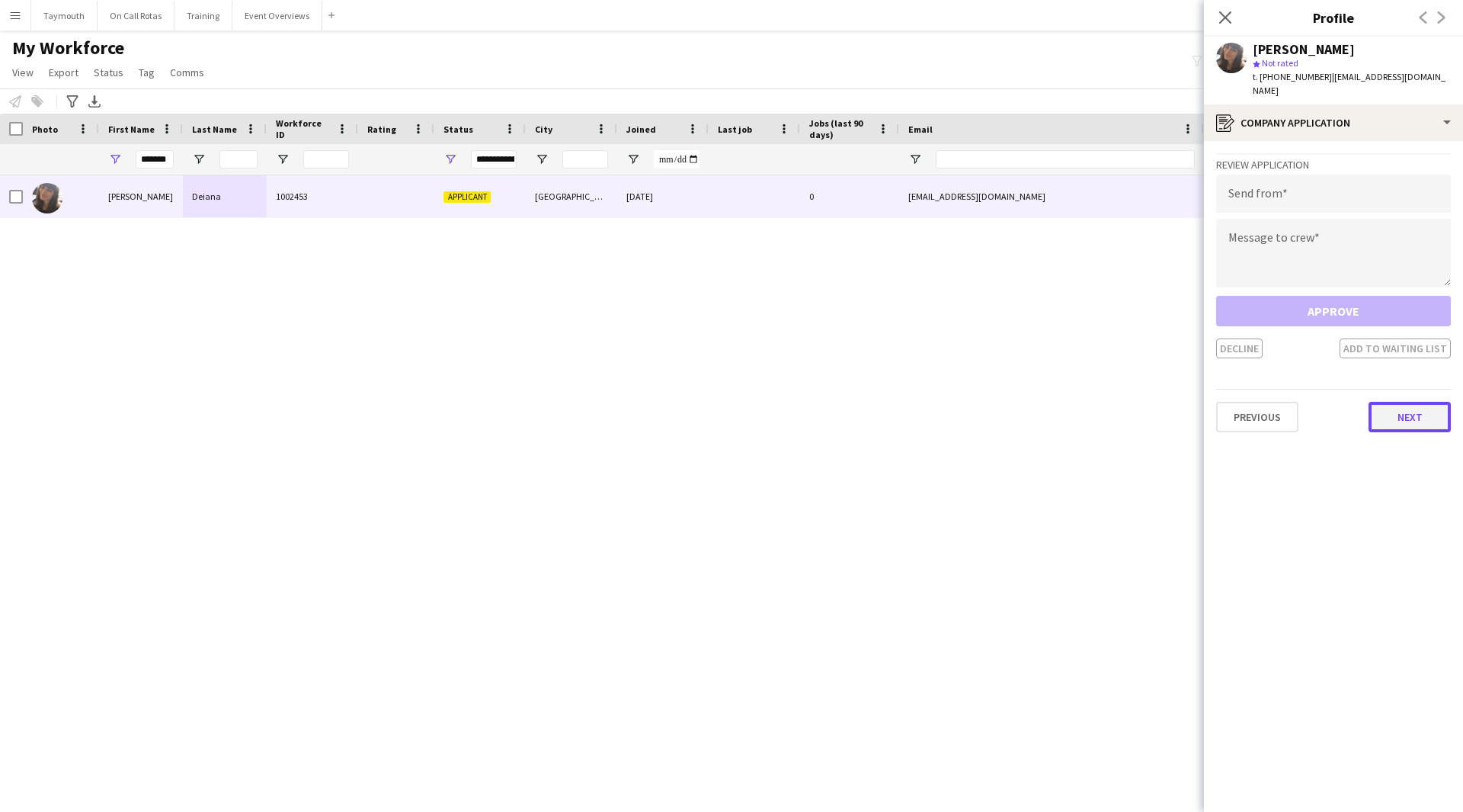
click at [1414, 411] on button "Next" at bounding box center [1410, 416] width 82 height 31
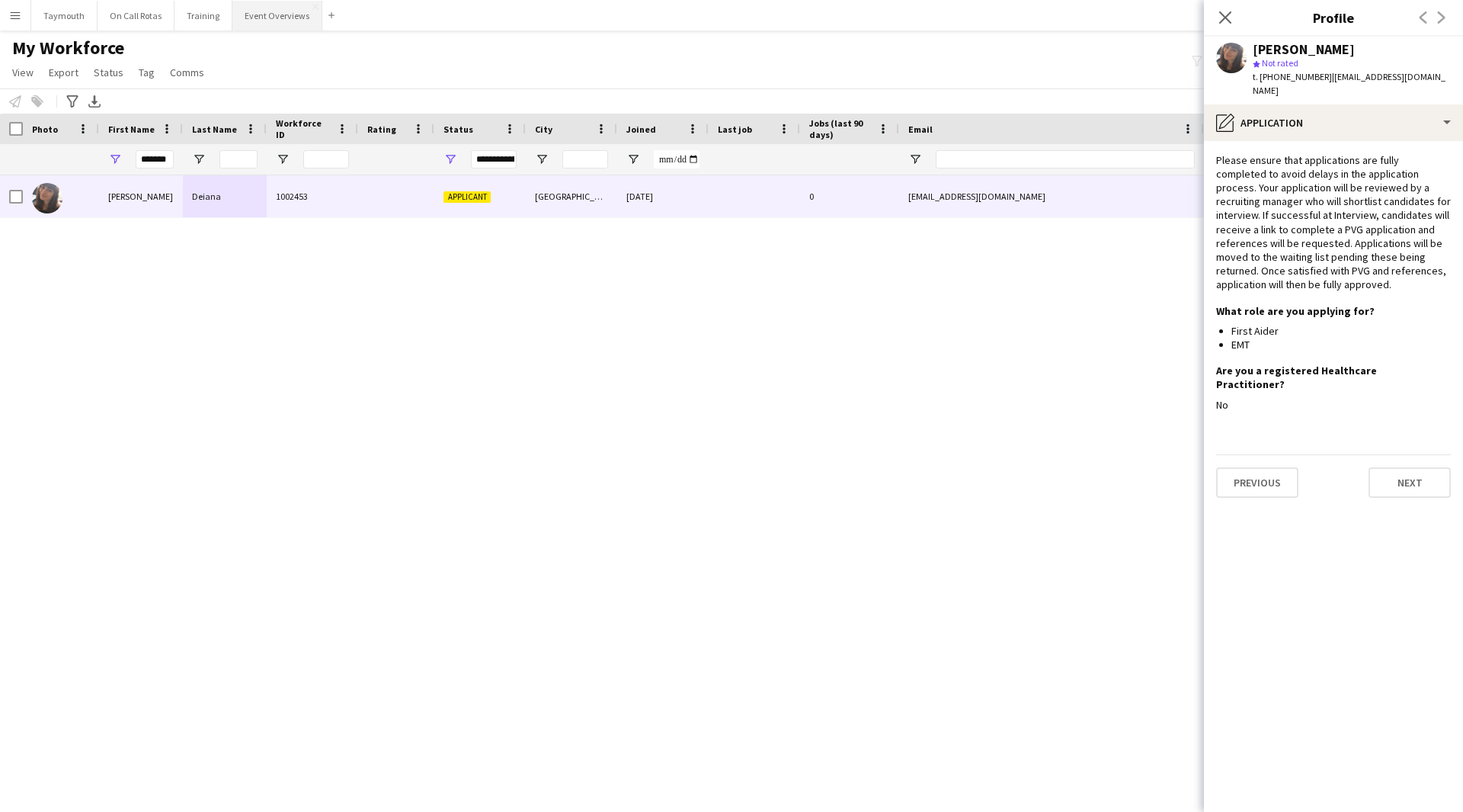
click at [254, 24] on button "Event Overviews Close" at bounding box center [277, 16] width 90 height 30
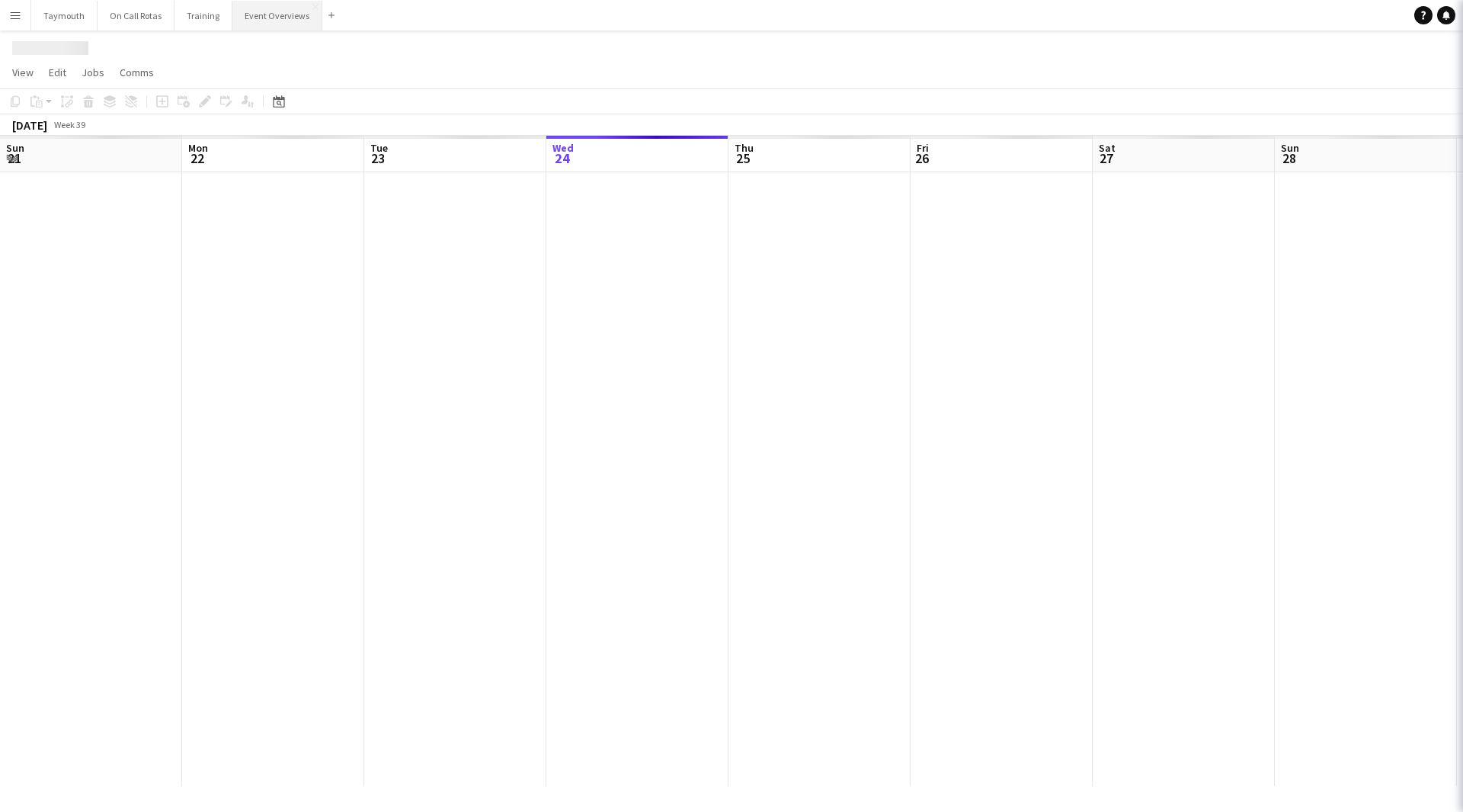
scroll to position [0, 364]
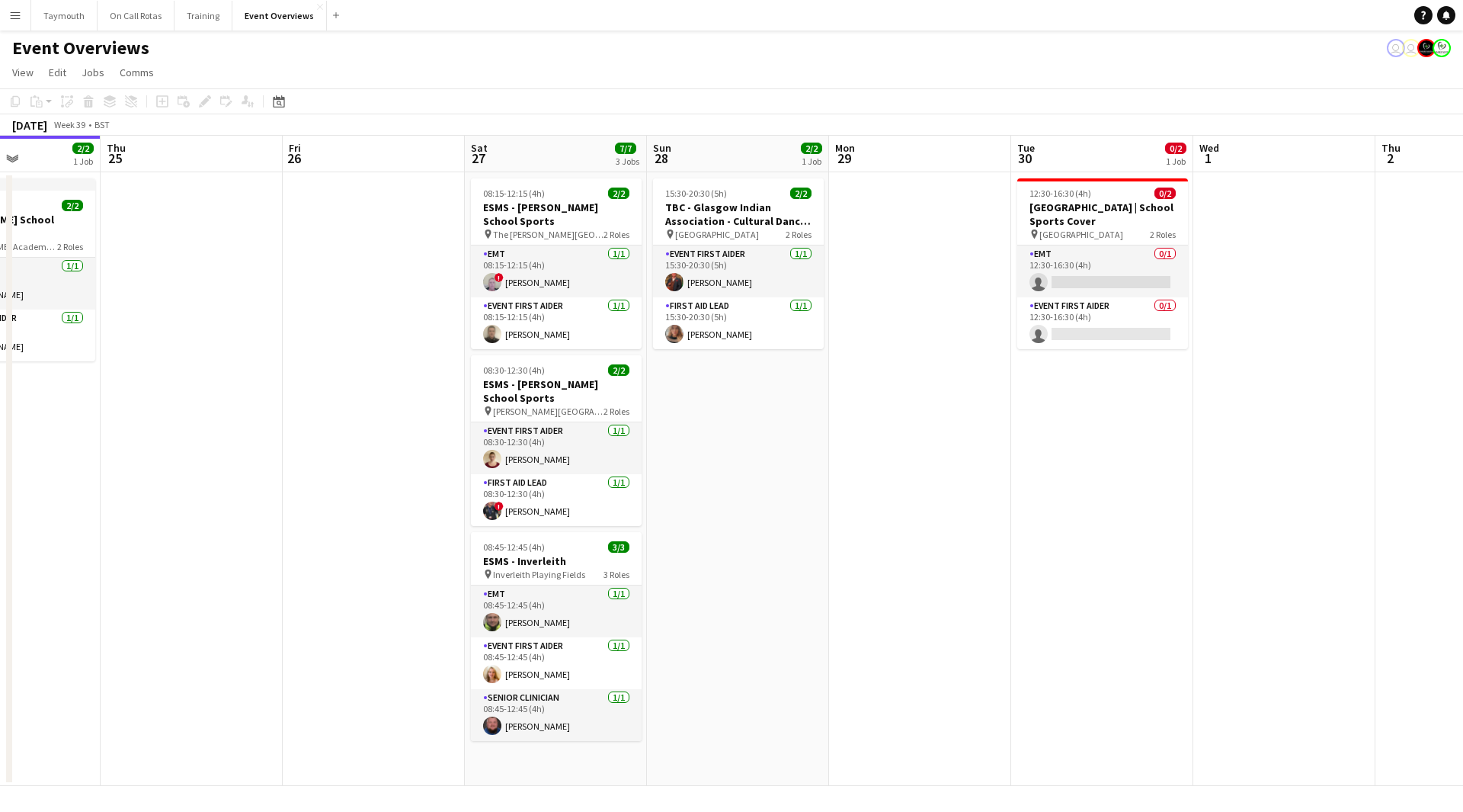
drag, startPoint x: 326, startPoint y: 547, endPoint x: 277, endPoint y: 547, distance: 49.0
click at [199, 547] on app-calendar-viewport "Mon 22 Tue 23 9/9 1 Job Wed 24 2/2 1 Job Thu 25 Fri 26 Sat 27 7/7 3 Jobs Sun 28…" at bounding box center [731, 461] width 1463 height 650
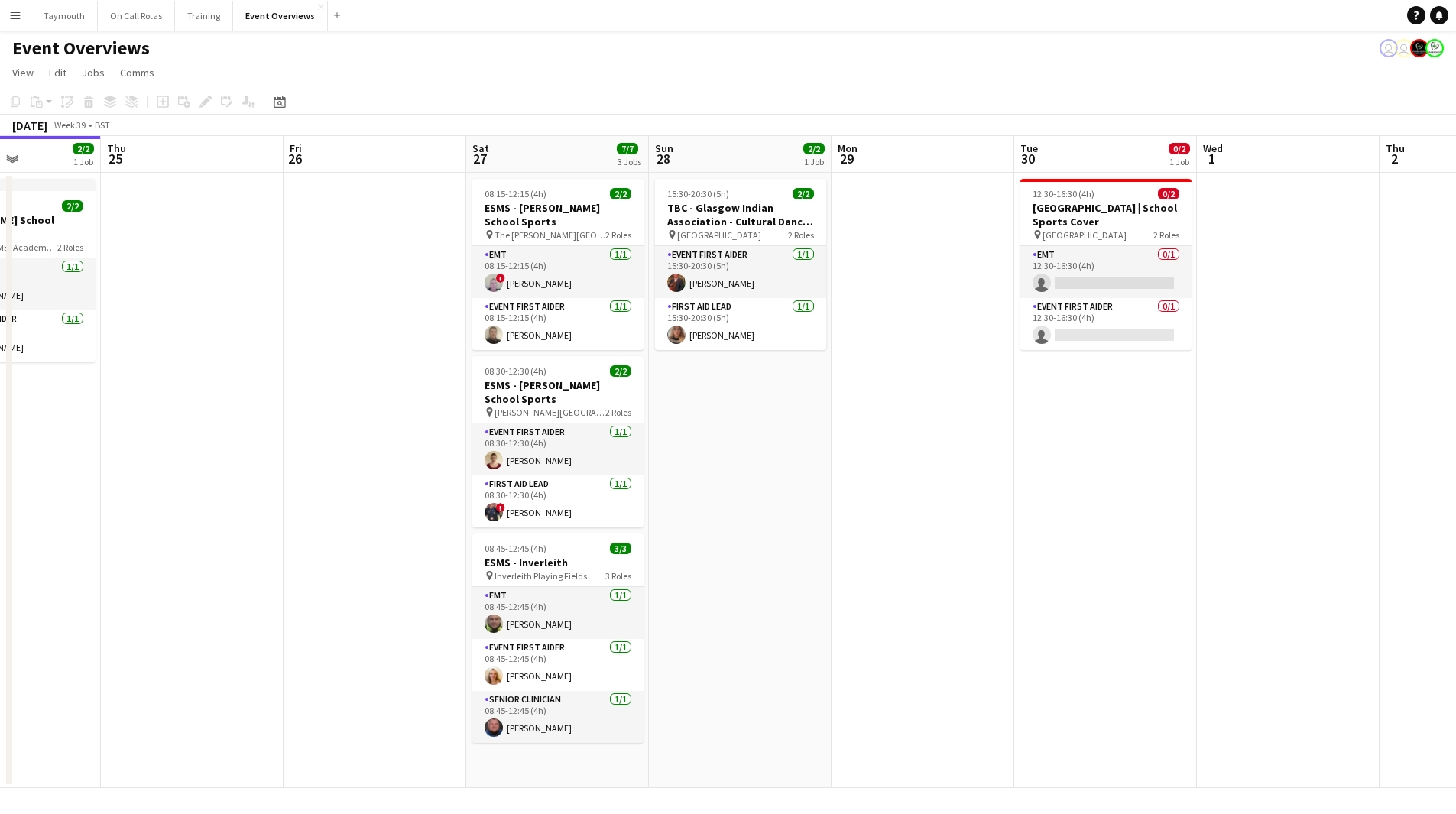
scroll to position [0, 574]
